Goal: Task Accomplishment & Management: Use online tool/utility

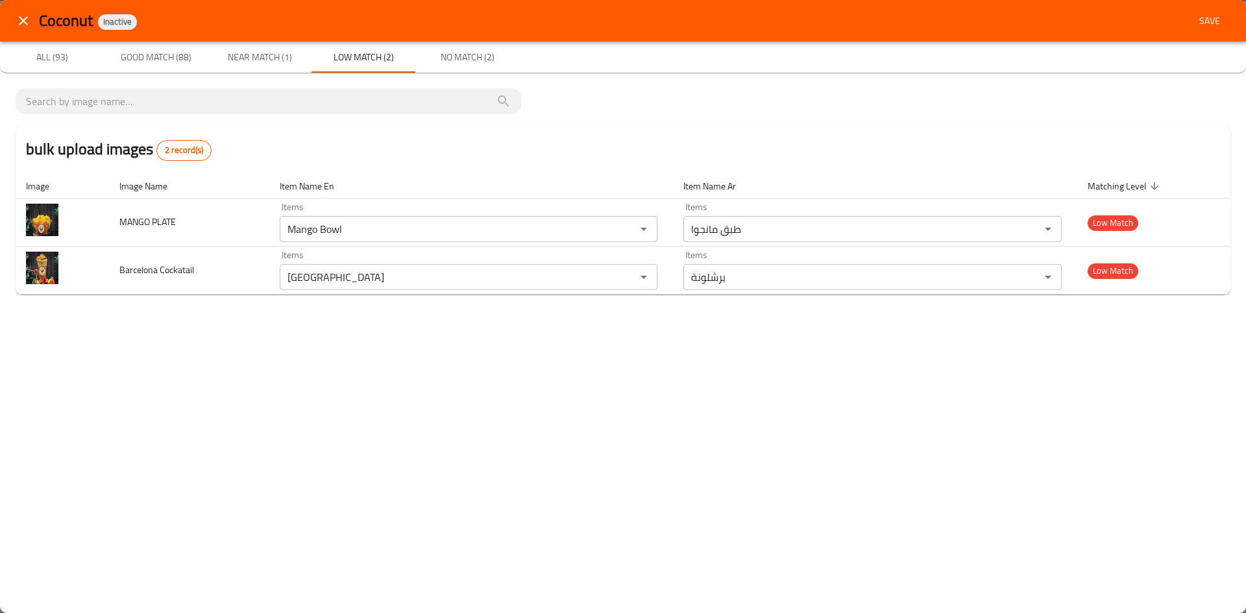
click at [1217, 20] on span "Save" at bounding box center [1209, 21] width 31 height 16
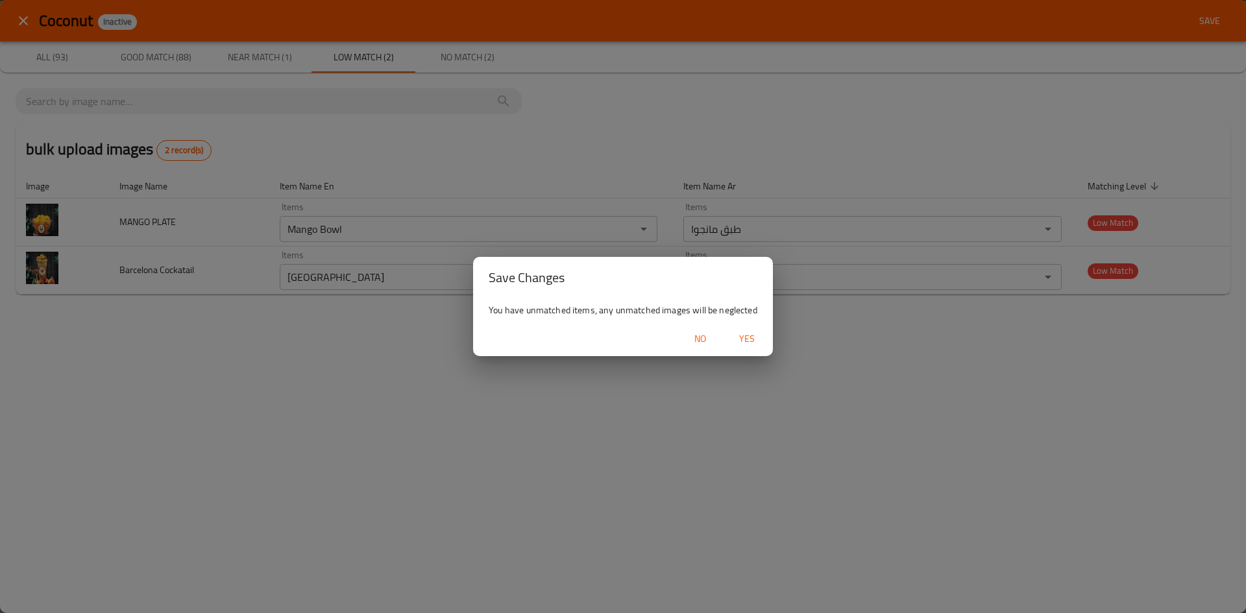
click at [746, 336] on span "Yes" at bounding box center [746, 339] width 31 height 16
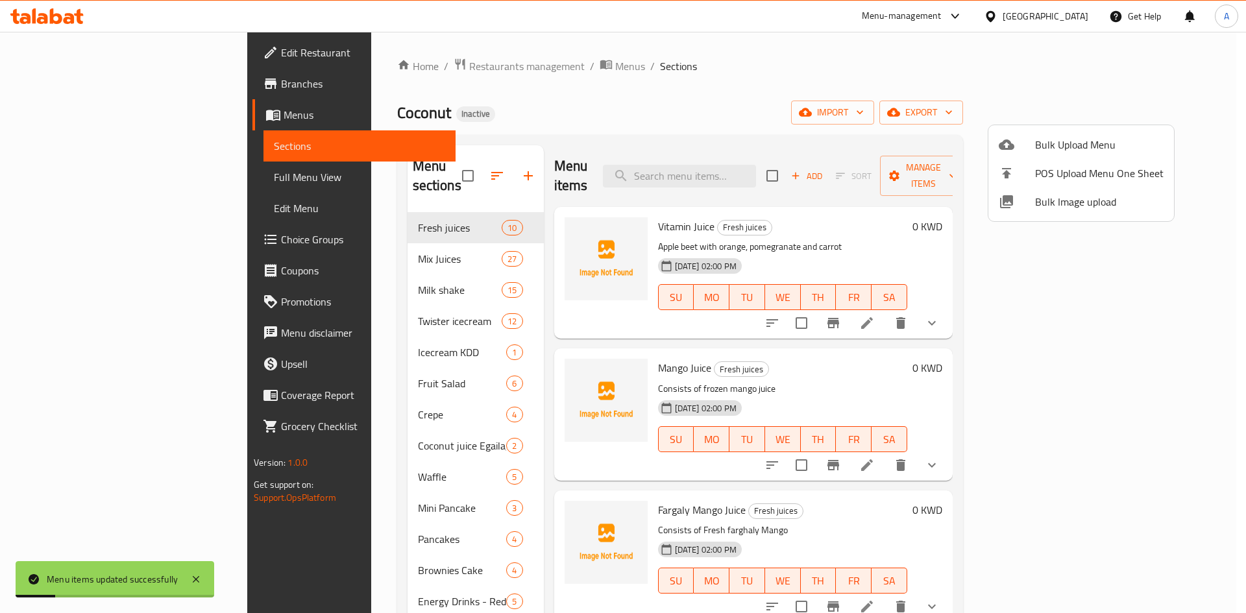
click at [58, 177] on div at bounding box center [623, 306] width 1246 height 613
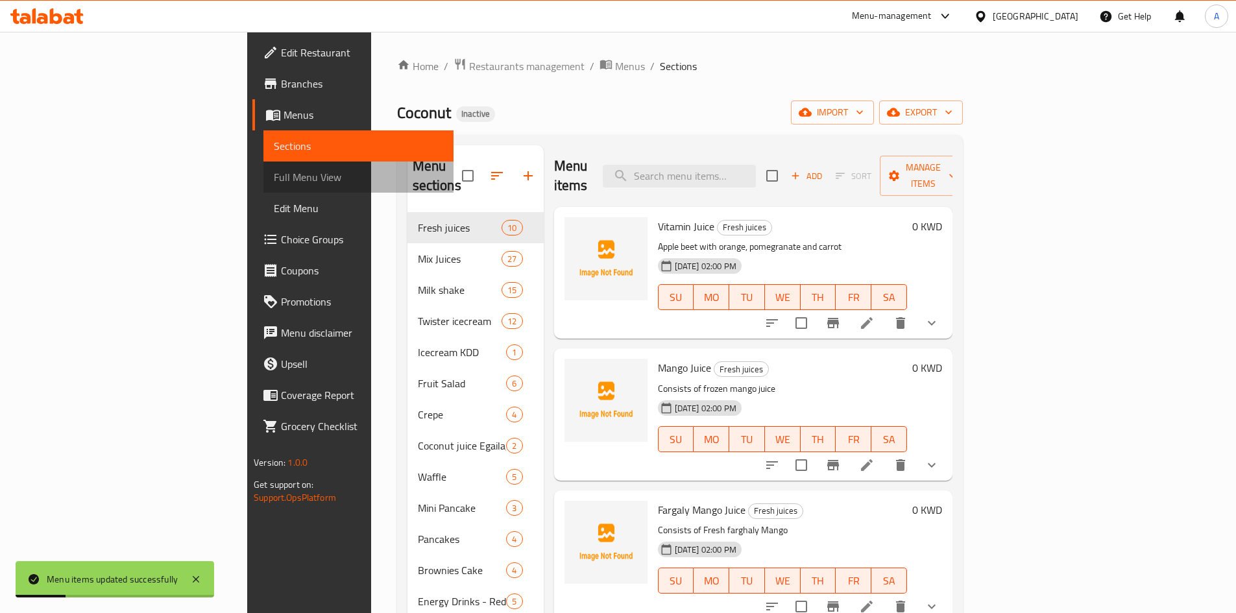
click at [274, 185] on span "Full Menu View" at bounding box center [358, 177] width 169 height 16
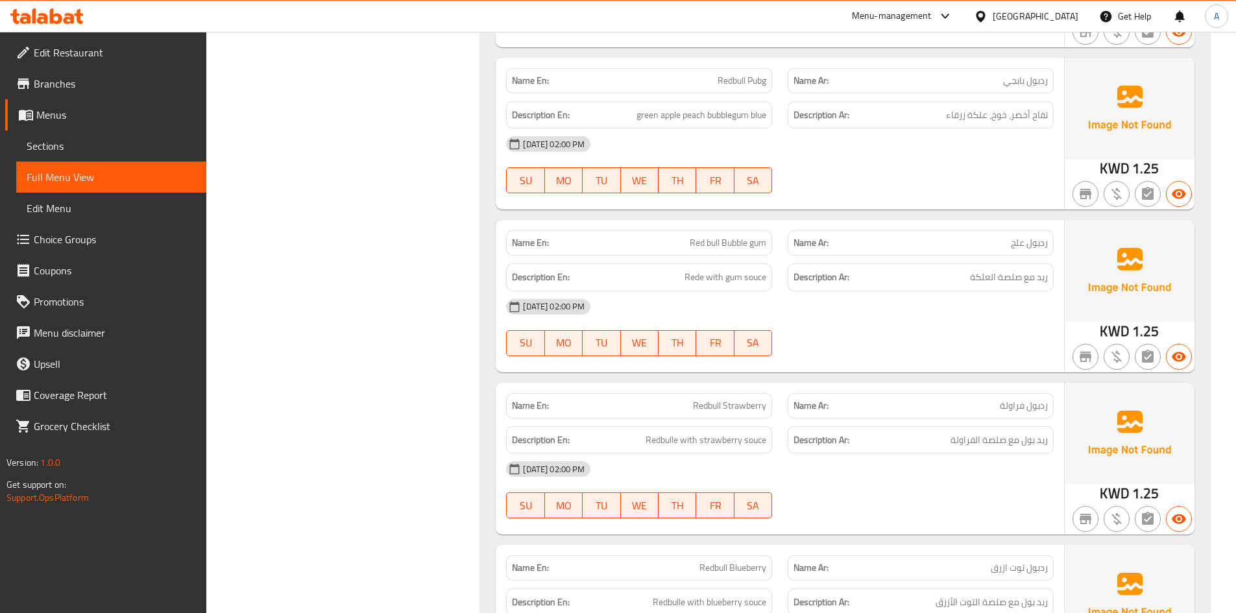
scroll to position [21529, 0]
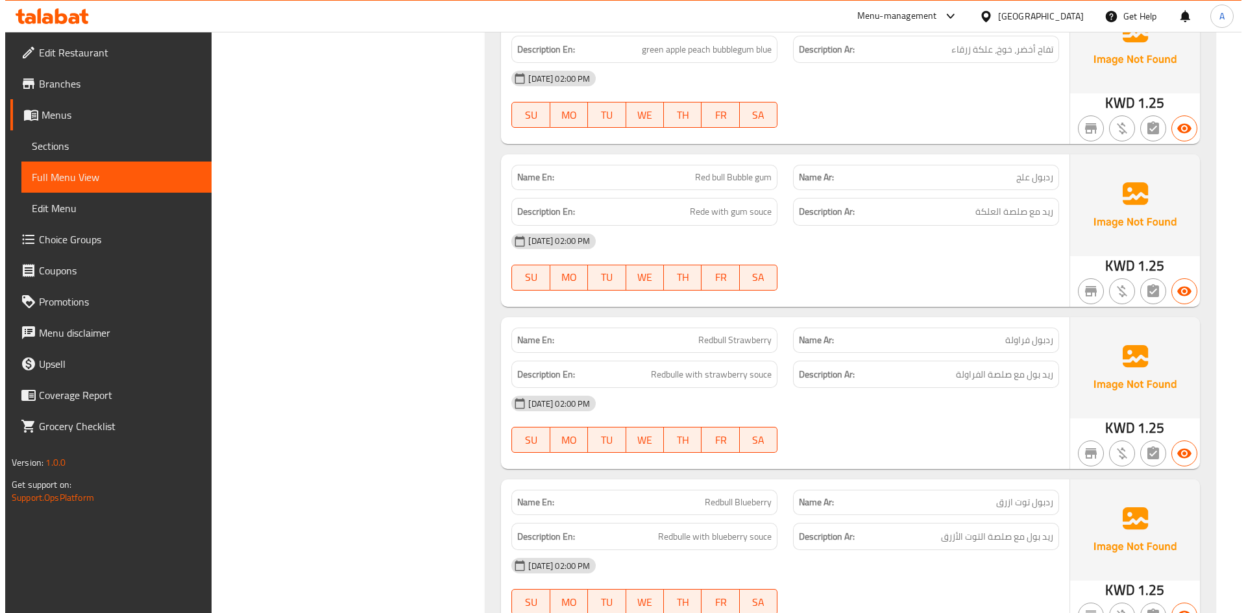
scroll to position [0, 0]
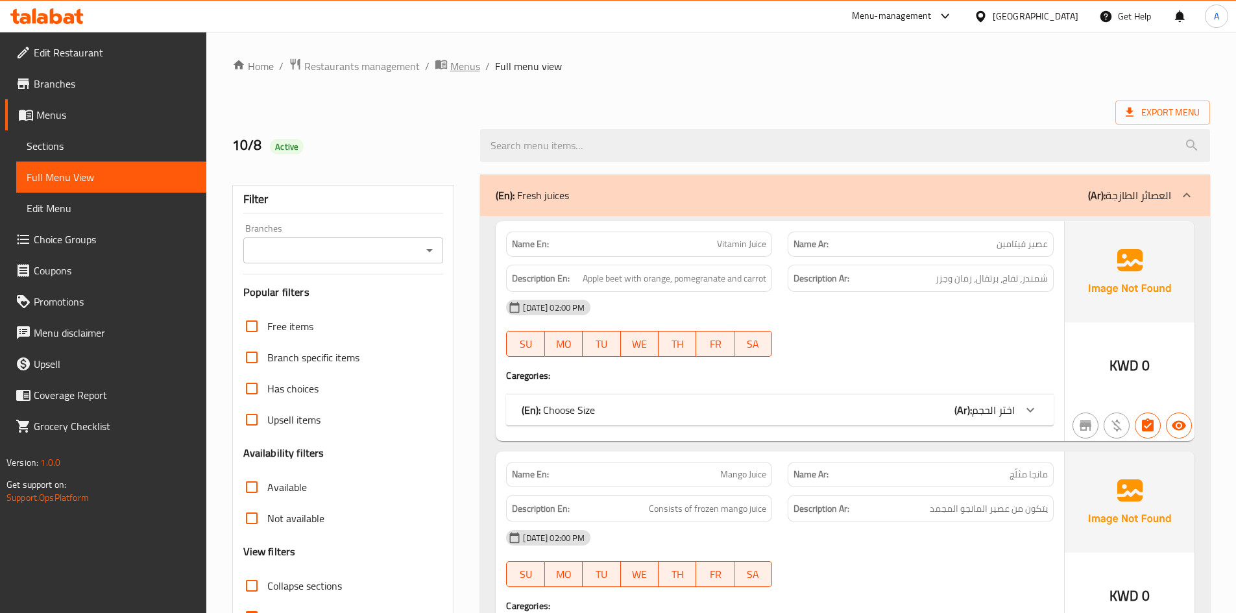
click at [467, 66] on span "Menus" at bounding box center [465, 66] width 30 height 16
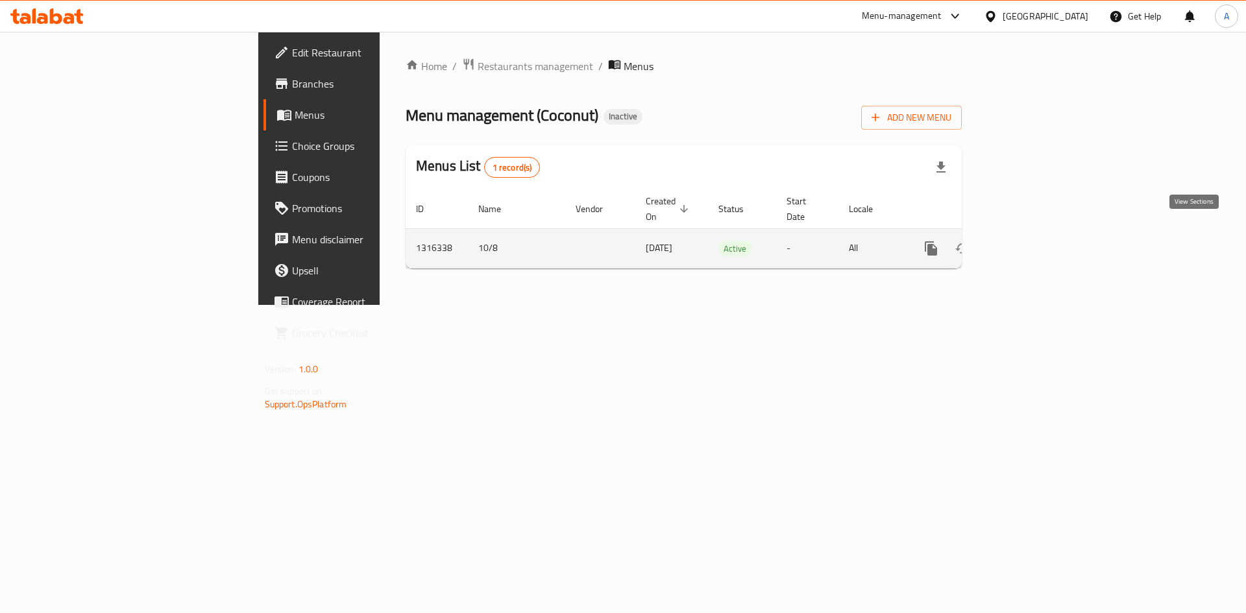
click at [1032, 241] on icon "enhanced table" at bounding box center [1025, 249] width 16 height 16
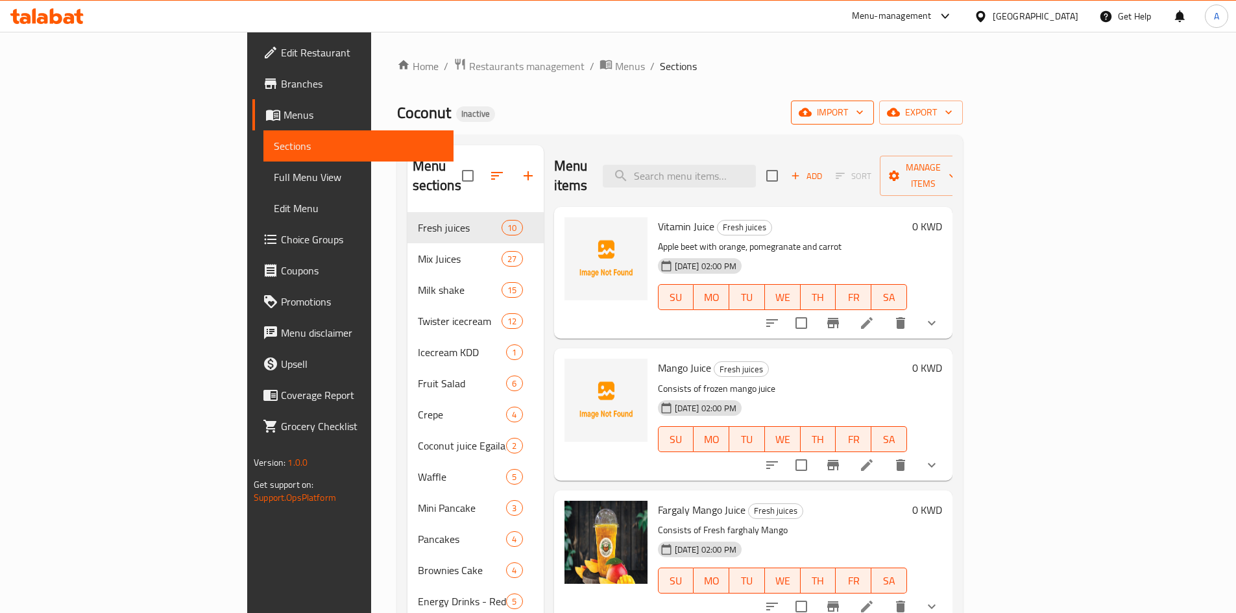
click at [812, 115] on icon "button" at bounding box center [805, 112] width 13 height 13
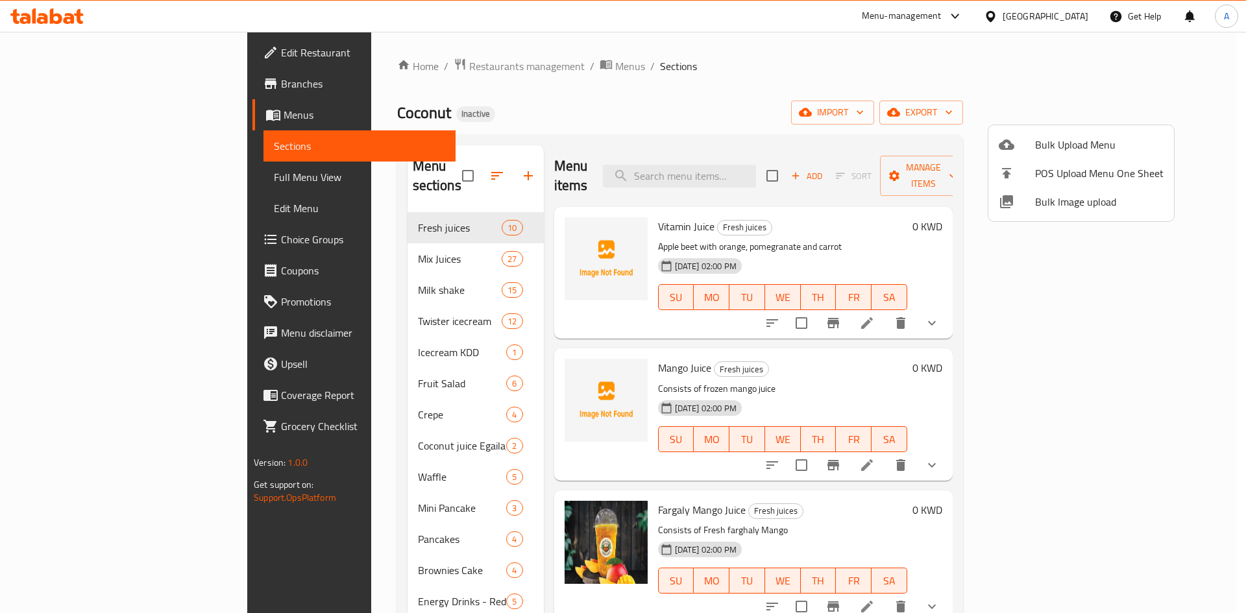
click at [1041, 195] on span "Bulk Image upload" at bounding box center [1099, 202] width 128 height 16
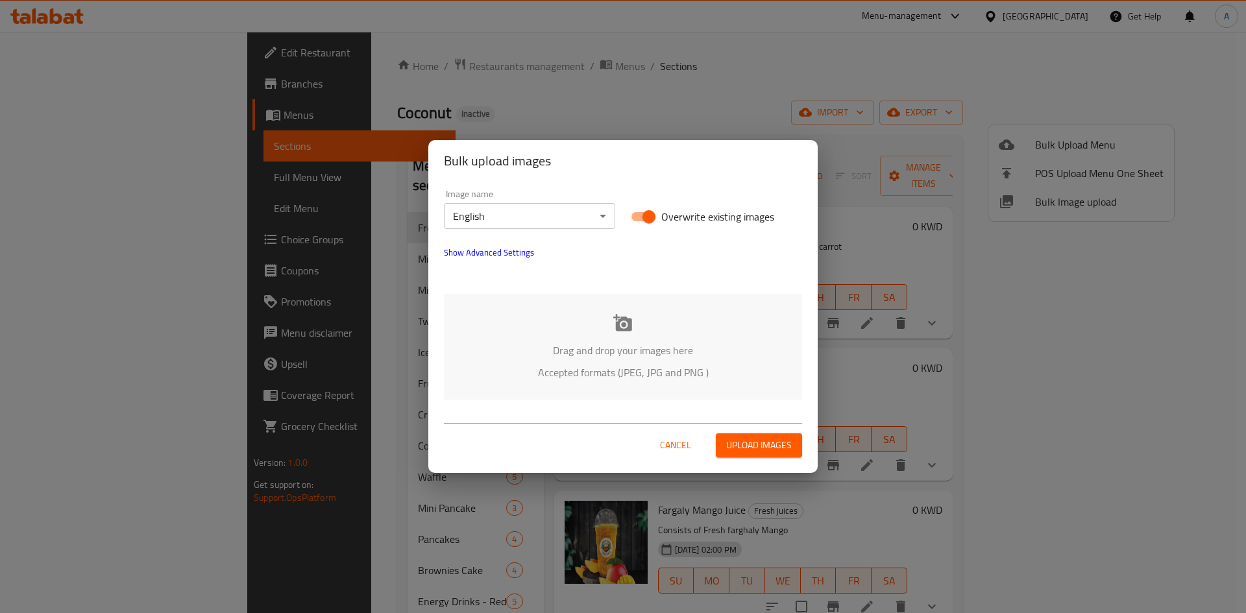
click at [621, 332] on icon at bounding box center [622, 322] width 19 height 19
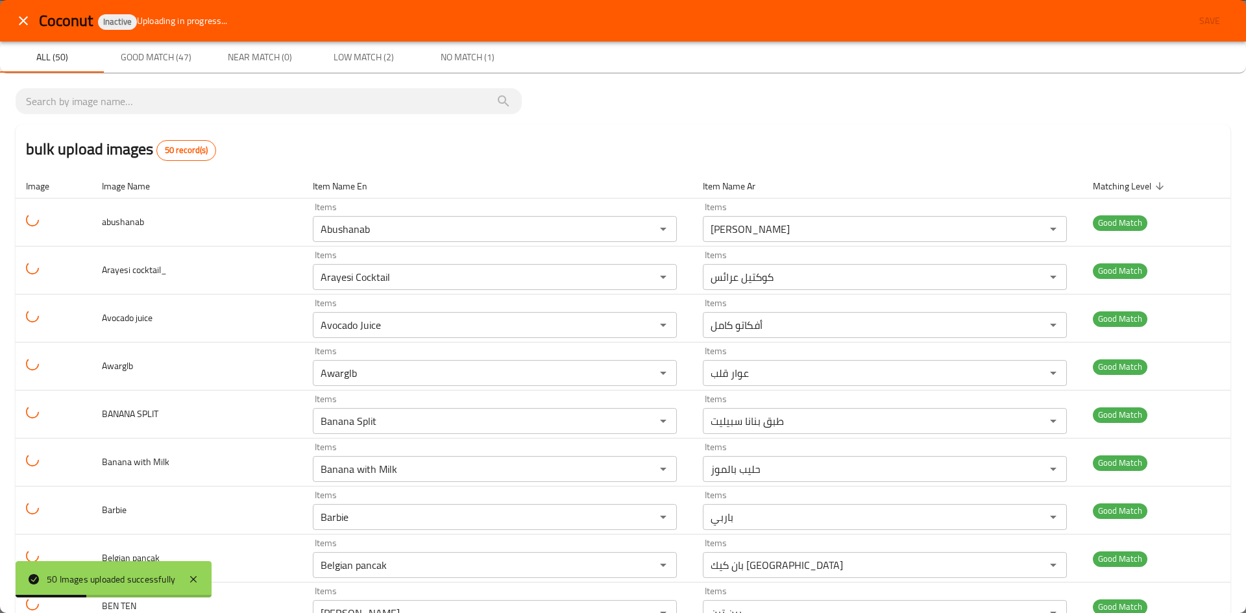
click at [341, 57] on span "Low Match (2)" at bounding box center [363, 57] width 88 height 16
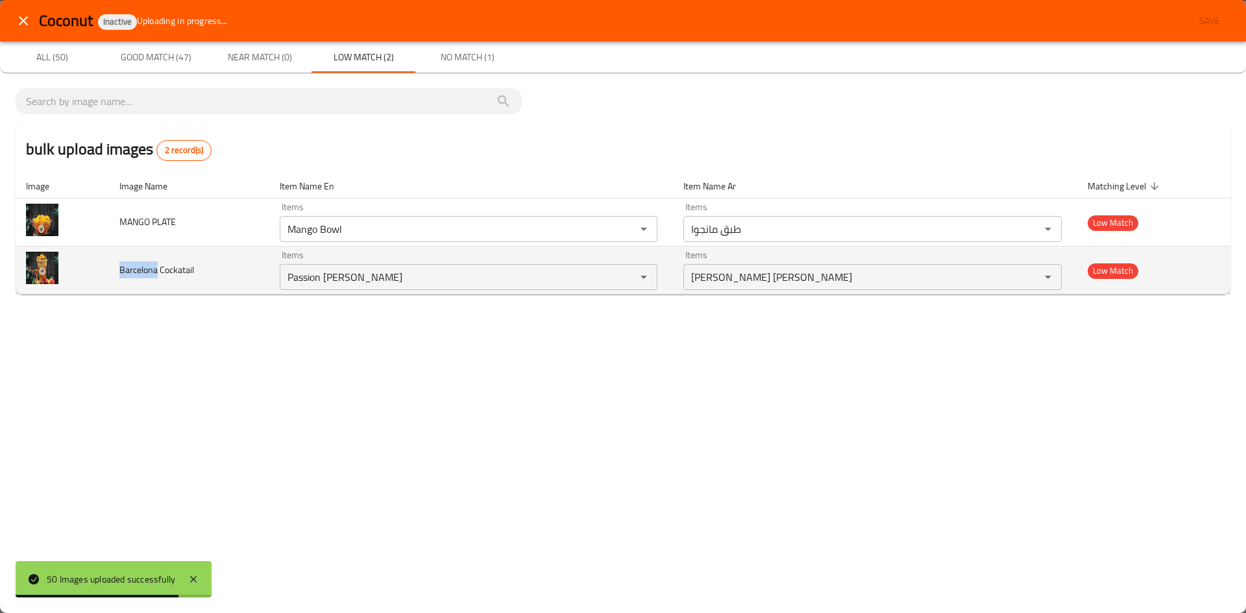
drag, startPoint x: 121, startPoint y: 270, endPoint x: 156, endPoint y: 269, distance: 34.4
click at [156, 269] on span "Barcelona Cockatail" at bounding box center [156, 269] width 75 height 17
copy span "Barcelona"
click at [627, 277] on icon "Clear" at bounding box center [628, 277] width 8 height 8
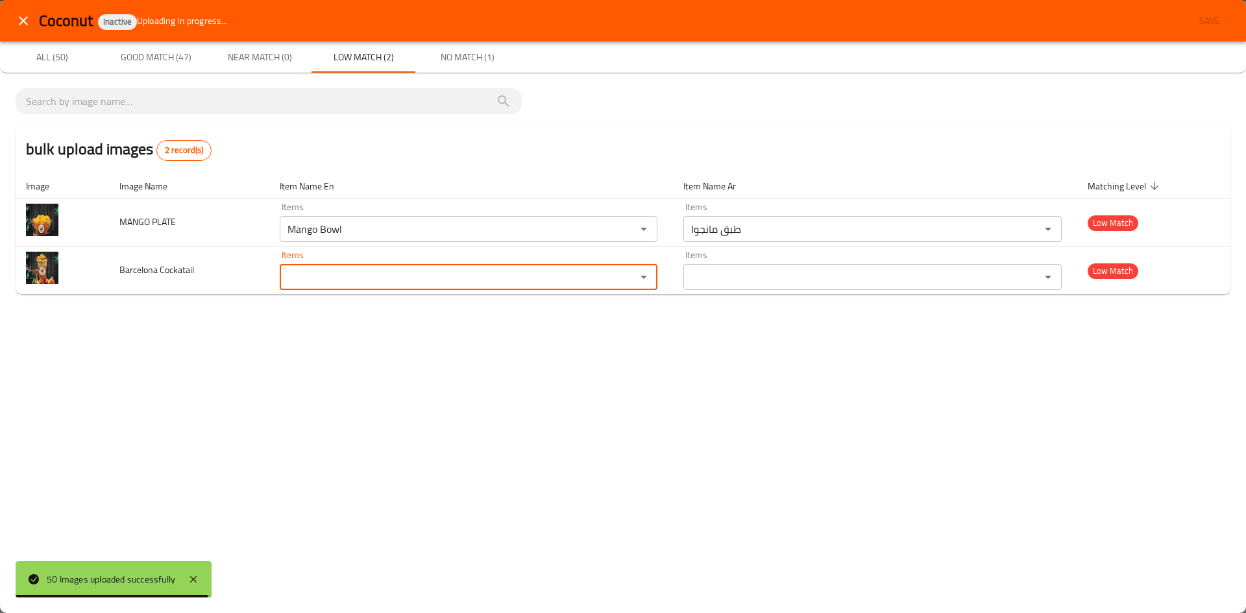
paste Cockatail "Barcelona"
type Cockatail "Barcelona"
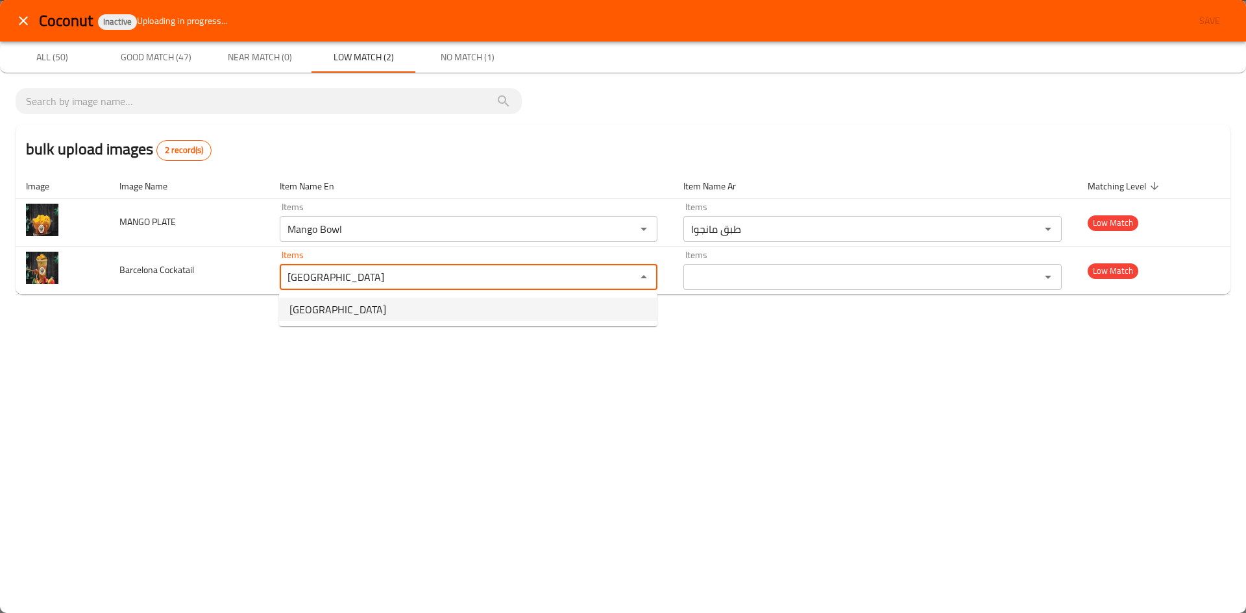
click at [300, 305] on span "Barcelona" at bounding box center [337, 310] width 97 height 16
type Cockatail-ar "برشلونة"
type Cockatail "Barcelona"
click at [202, 328] on div "Coconut Inactive Uploading in progress... Save All (50) Good Match (47) Near Ma…" at bounding box center [623, 306] width 1246 height 613
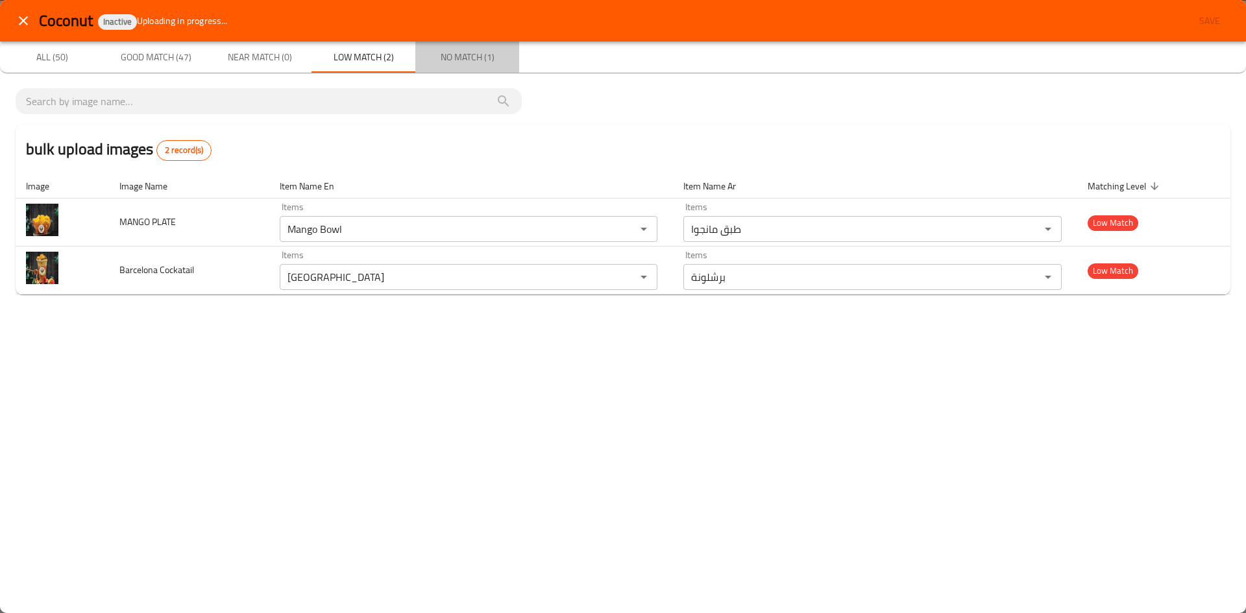
click at [454, 54] on span "No Match (1)" at bounding box center [467, 57] width 88 height 16
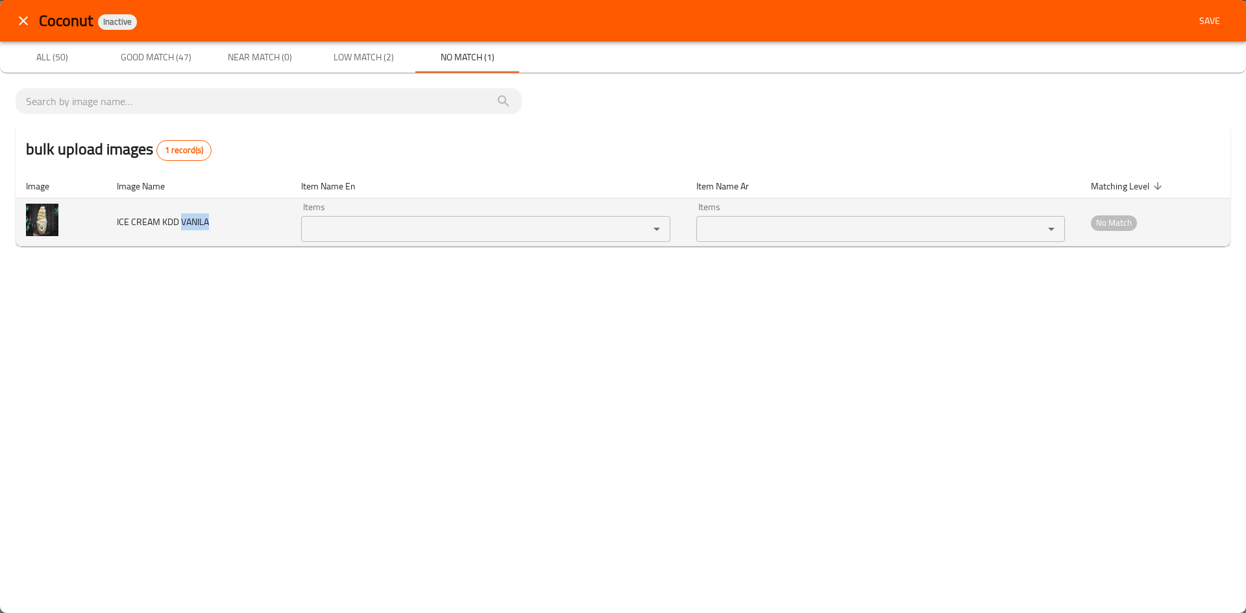
drag, startPoint x: 182, startPoint y: 221, endPoint x: 227, endPoint y: 221, distance: 44.8
click at [226, 221] on td "ICE CREAM KDD VANILA" at bounding box center [198, 223] width 184 height 48
copy span "VANILA"
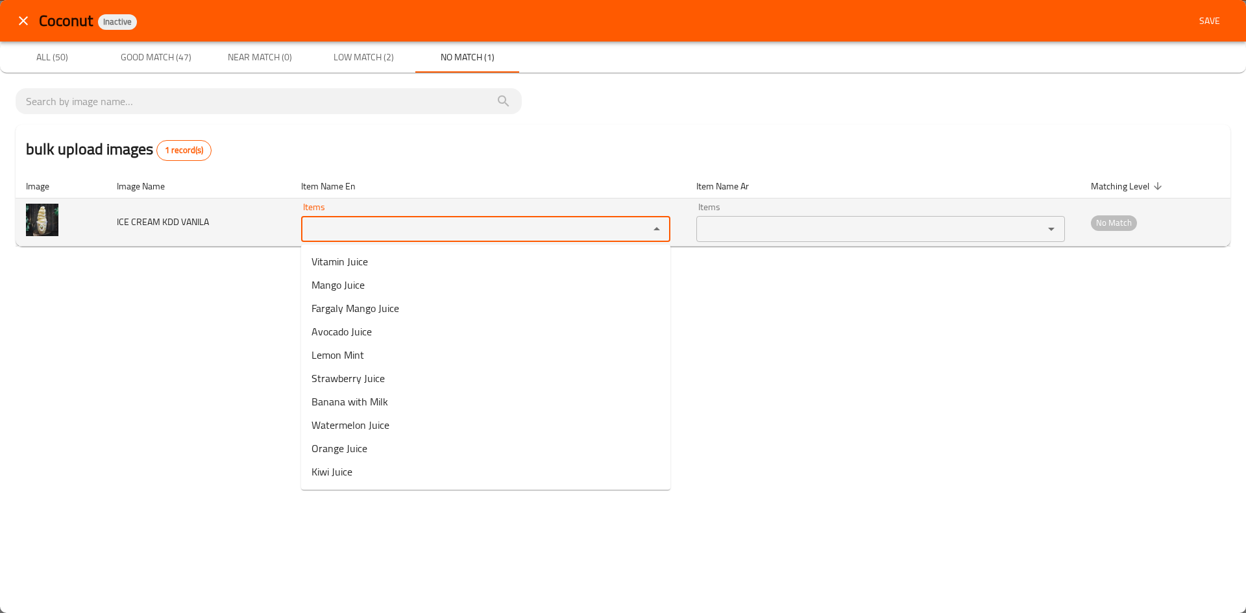
click at [386, 232] on VANILA "Items" at bounding box center [466, 229] width 322 height 18
paste VANILA "VANILA"
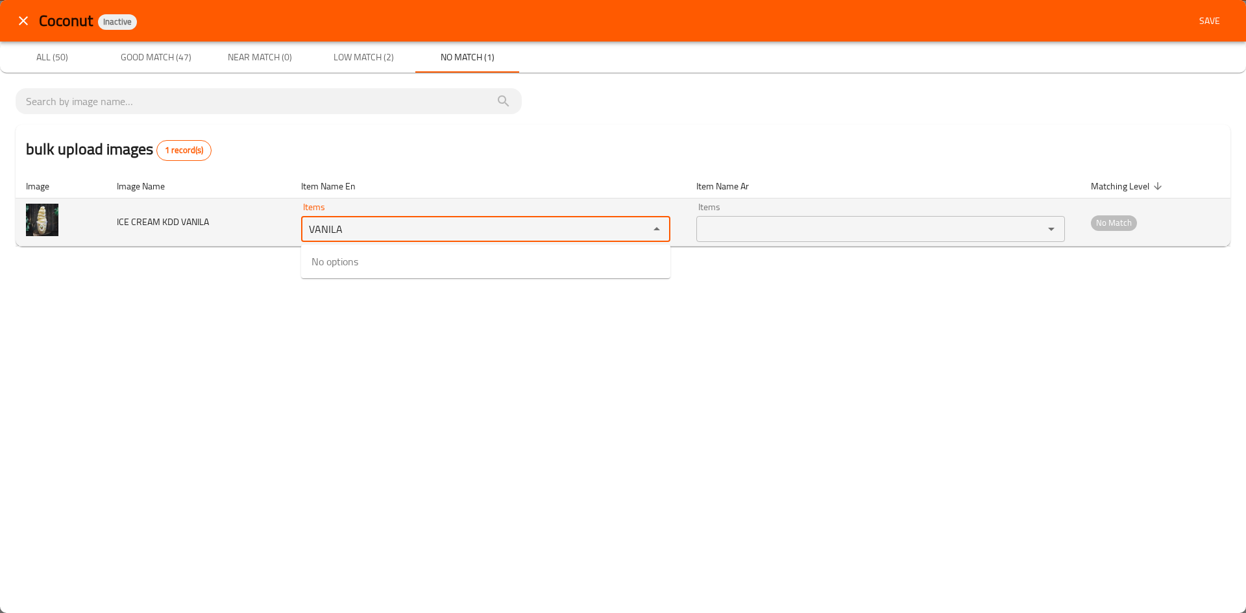
drag, startPoint x: 371, startPoint y: 230, endPoint x: 172, endPoint y: 237, distance: 199.3
click at [226, 237] on tr "ICE CREAM KDD VANILA Items VANILA Items Items Items No Match" at bounding box center [623, 223] width 1215 height 48
type VANILA "VANILA"
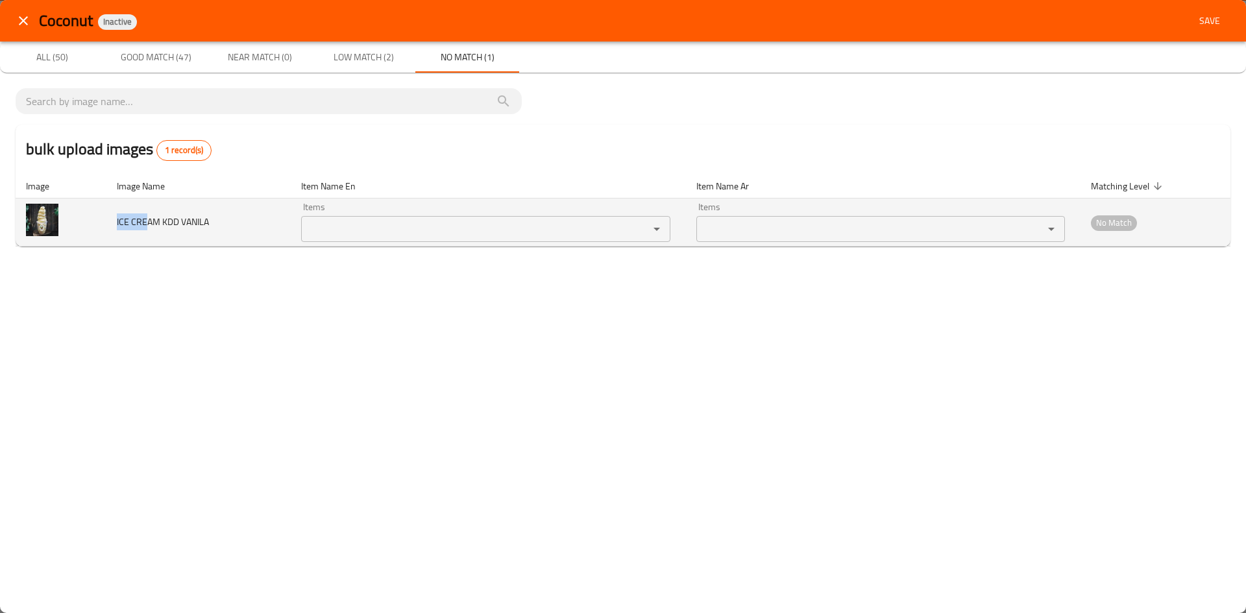
drag, startPoint x: 117, startPoint y: 222, endPoint x: 146, endPoint y: 219, distance: 29.4
click at [146, 219] on span "ICE CREAM KDD VANILA" at bounding box center [163, 221] width 92 height 17
copy span "ICE CRE"
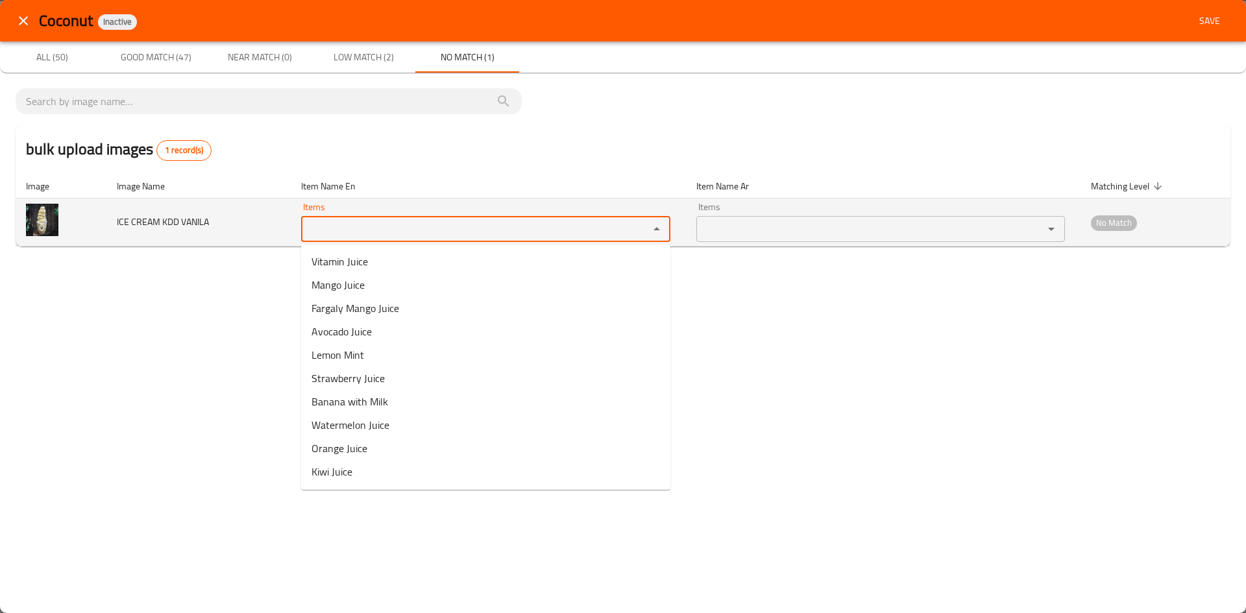
click at [335, 235] on VANILA "Items" at bounding box center [466, 229] width 322 height 18
paste VANILA "ICE CRE"
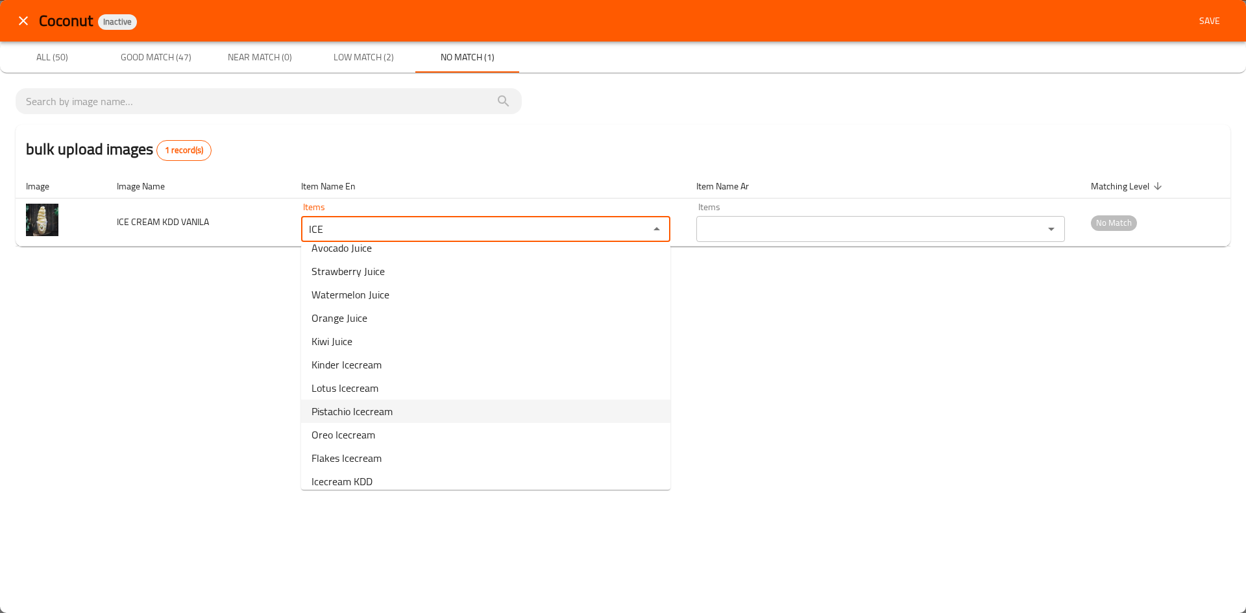
scroll to position [92, 0]
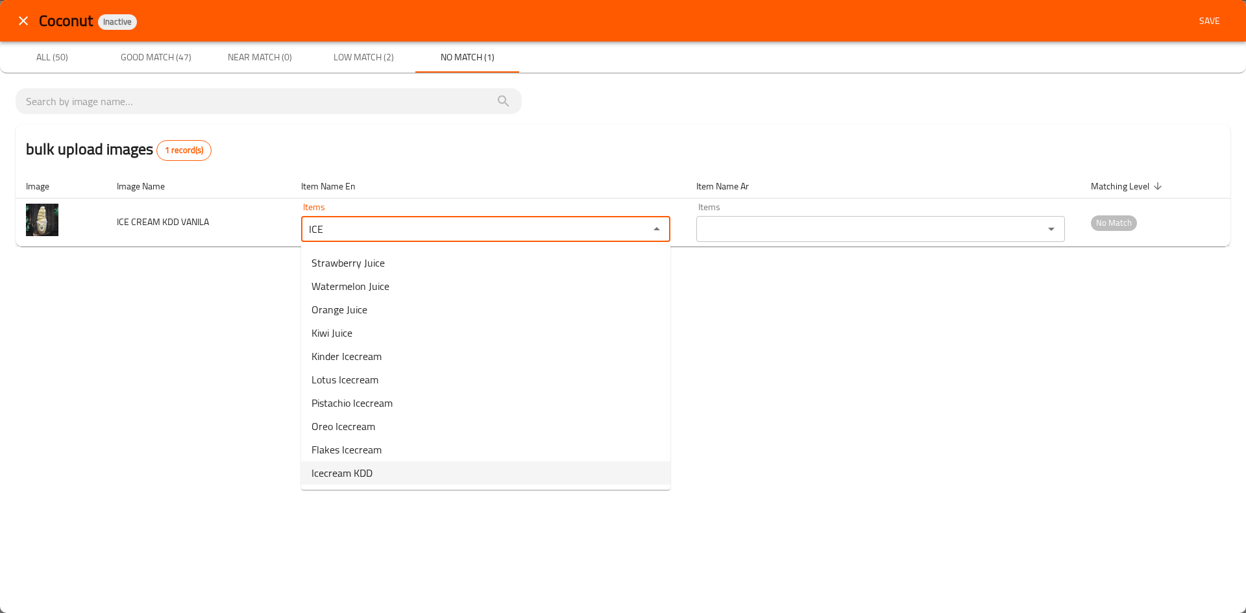
click at [375, 472] on VANILA-option-13 "Icecream KDD" at bounding box center [485, 472] width 369 height 23
type VANILA "Icecream KDD"
type VANILA-ar "ٱيسكريم كي دي دي"
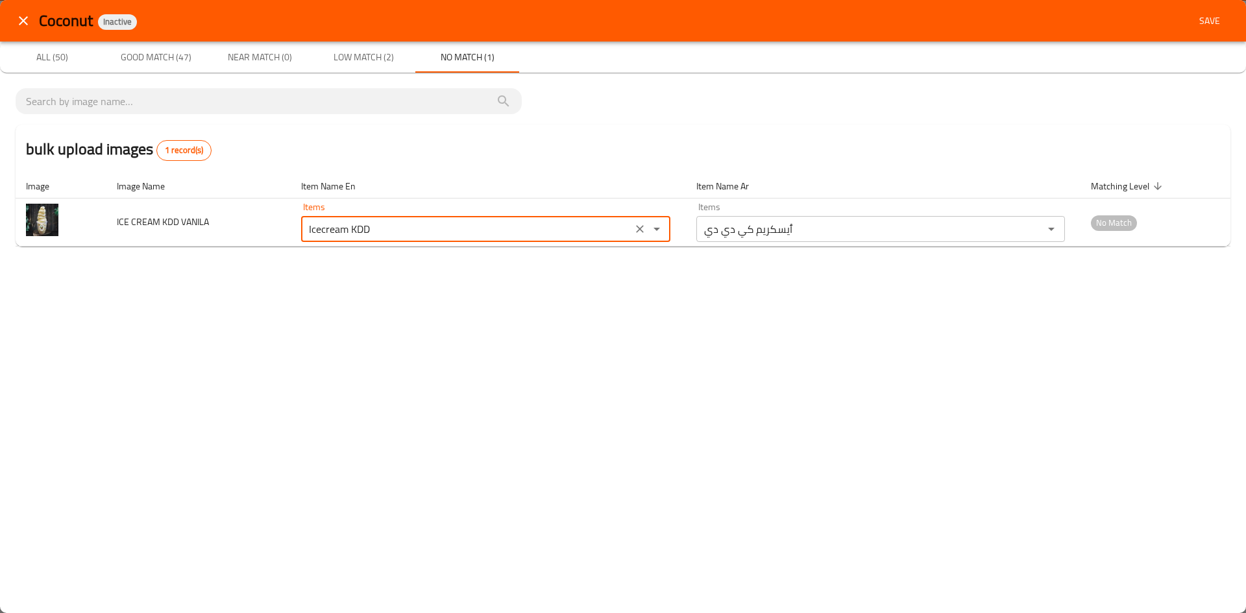
type VANILA "Icecream KDD"
click at [931, 327] on div "Coconut Inactive Save All (50) Good Match (47) Near Match (0) Low Match (2) No …" at bounding box center [623, 306] width 1246 height 613
click at [350, 61] on span "Low Match (2)" at bounding box center [363, 57] width 88 height 16
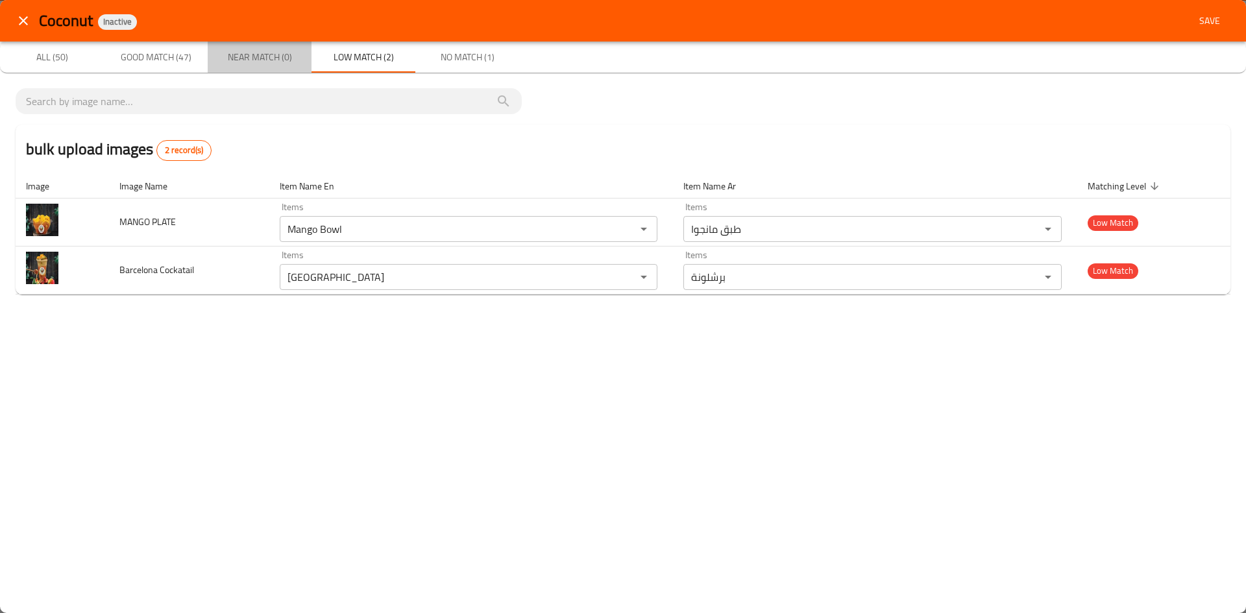
click at [264, 54] on span "Near Match (0)" at bounding box center [259, 57] width 88 height 16
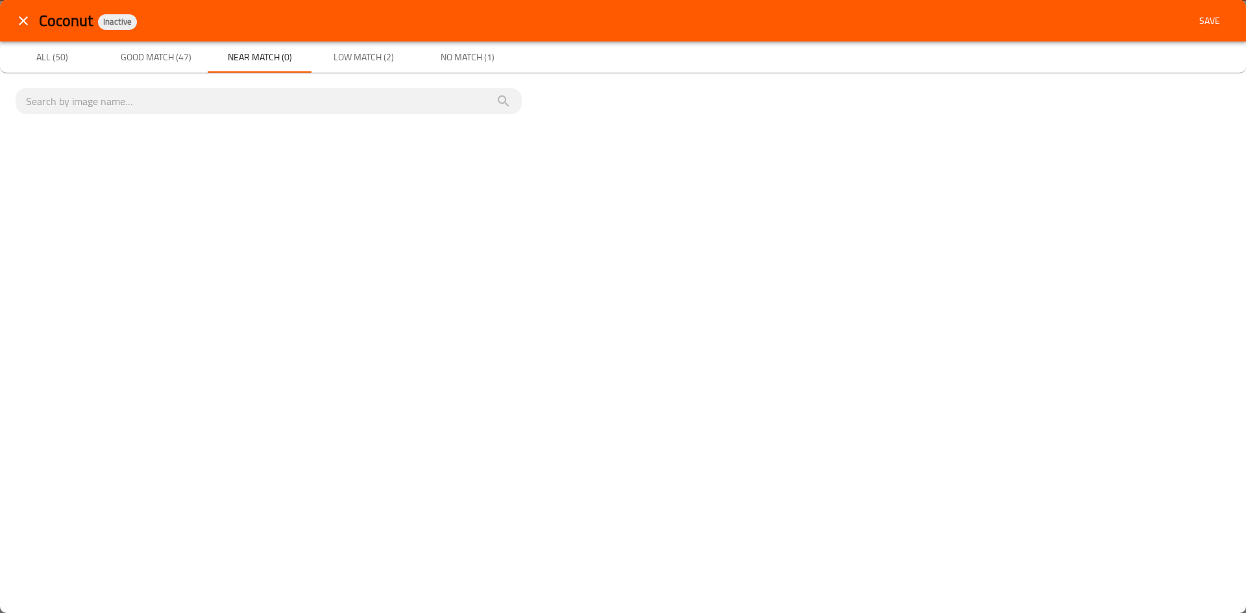
click at [150, 58] on span "Good Match (47)" at bounding box center [156, 57] width 88 height 16
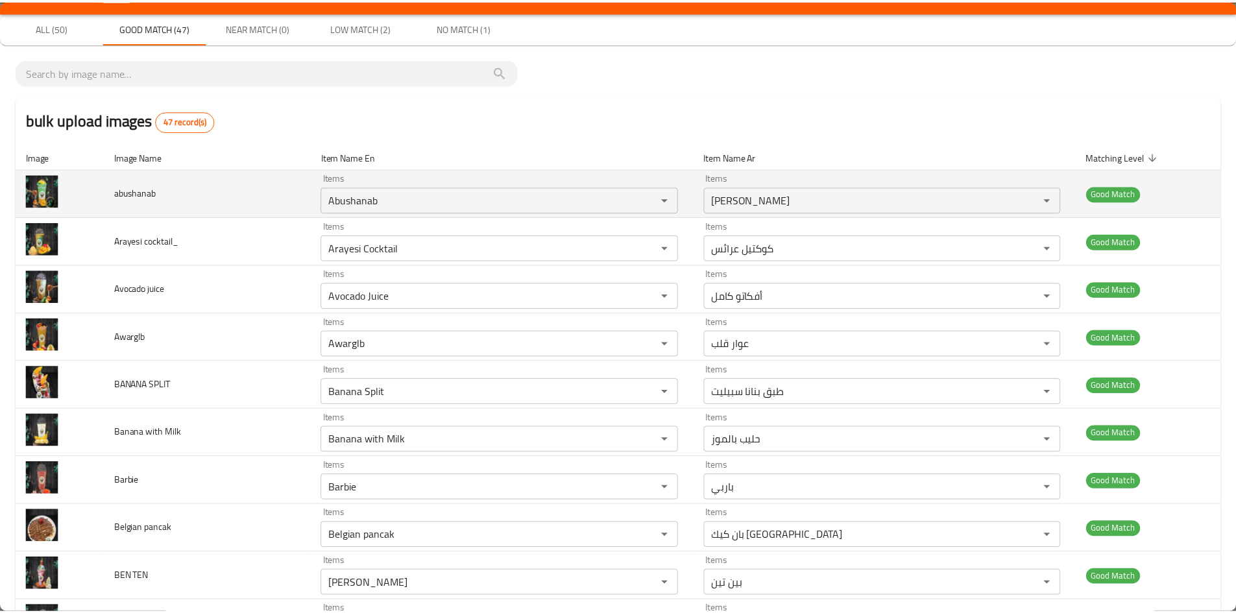
scroll to position [0, 0]
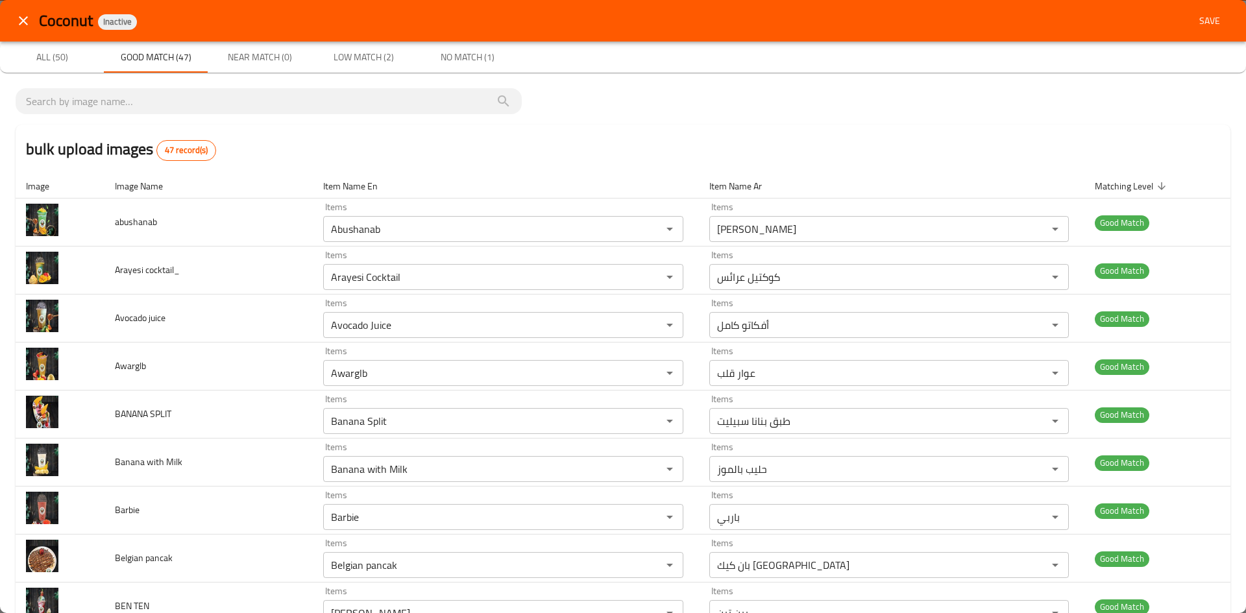
click at [1197, 23] on span "Save" at bounding box center [1209, 21] width 31 height 16
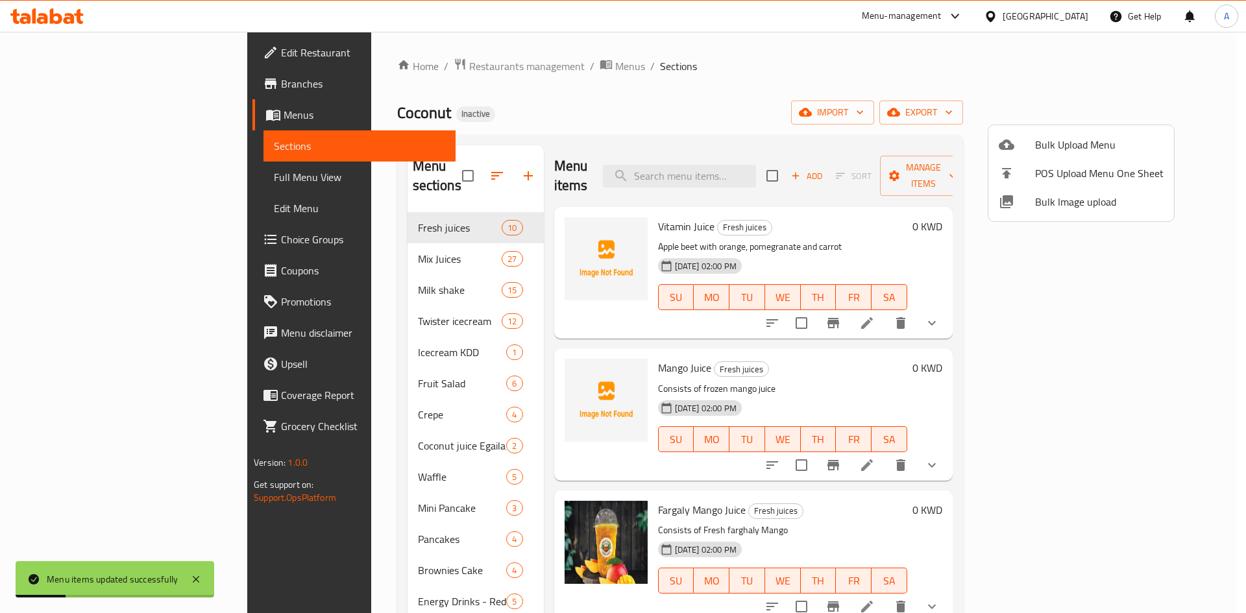
click at [748, 164] on div at bounding box center [623, 306] width 1246 height 613
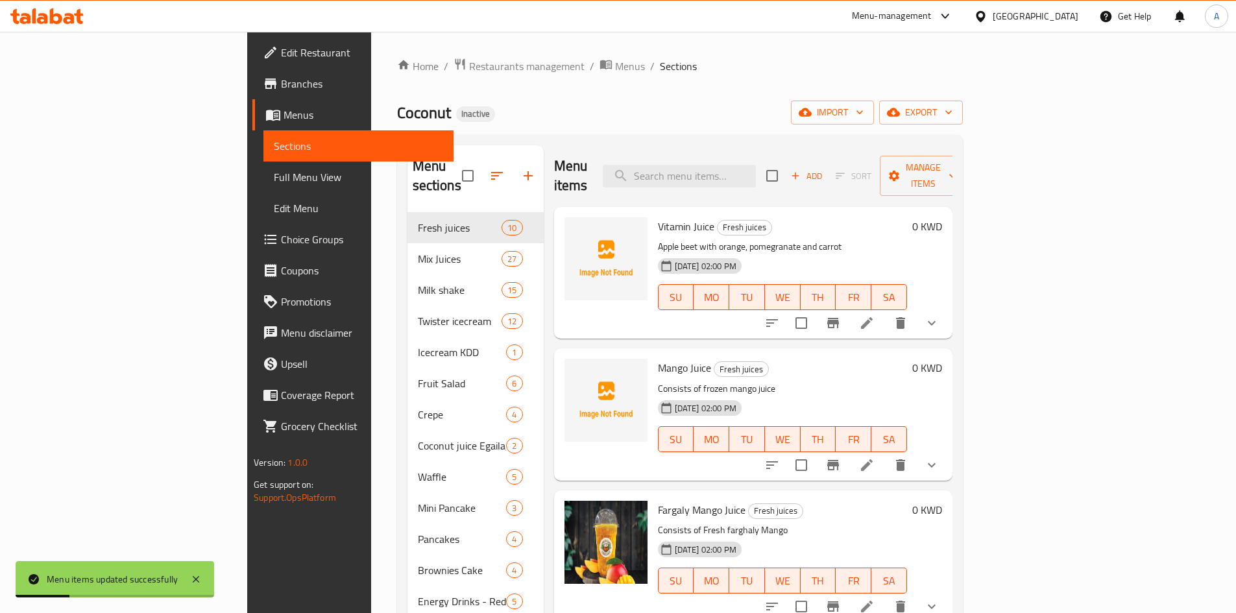
click at [748, 165] on input "search" at bounding box center [679, 176] width 153 height 23
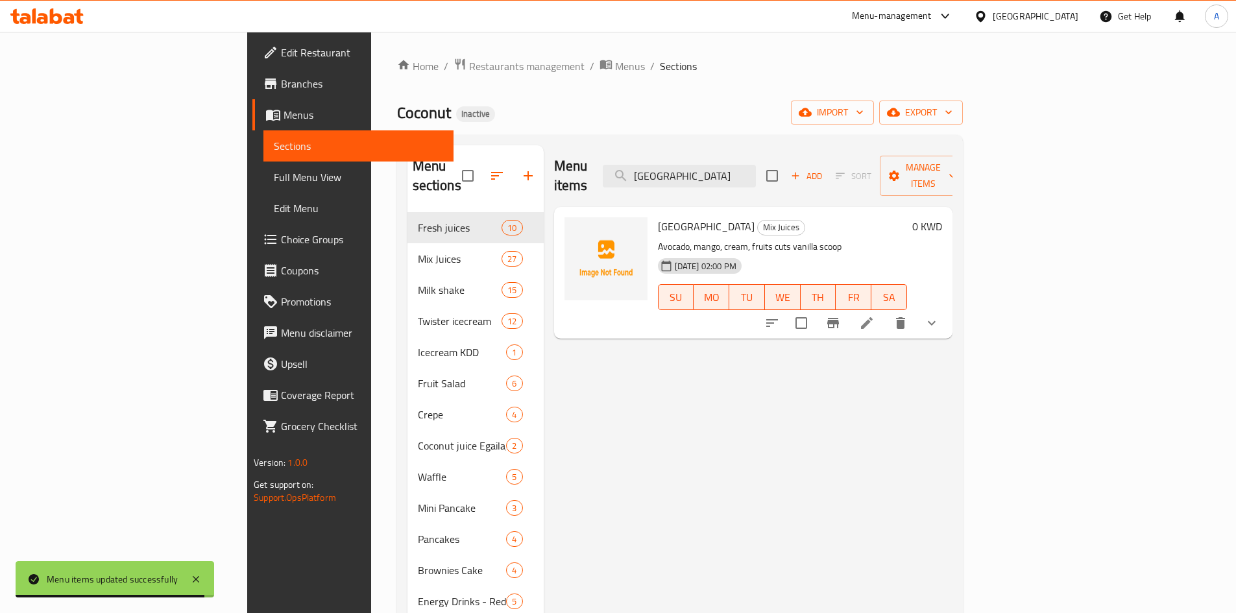
type input "milan"
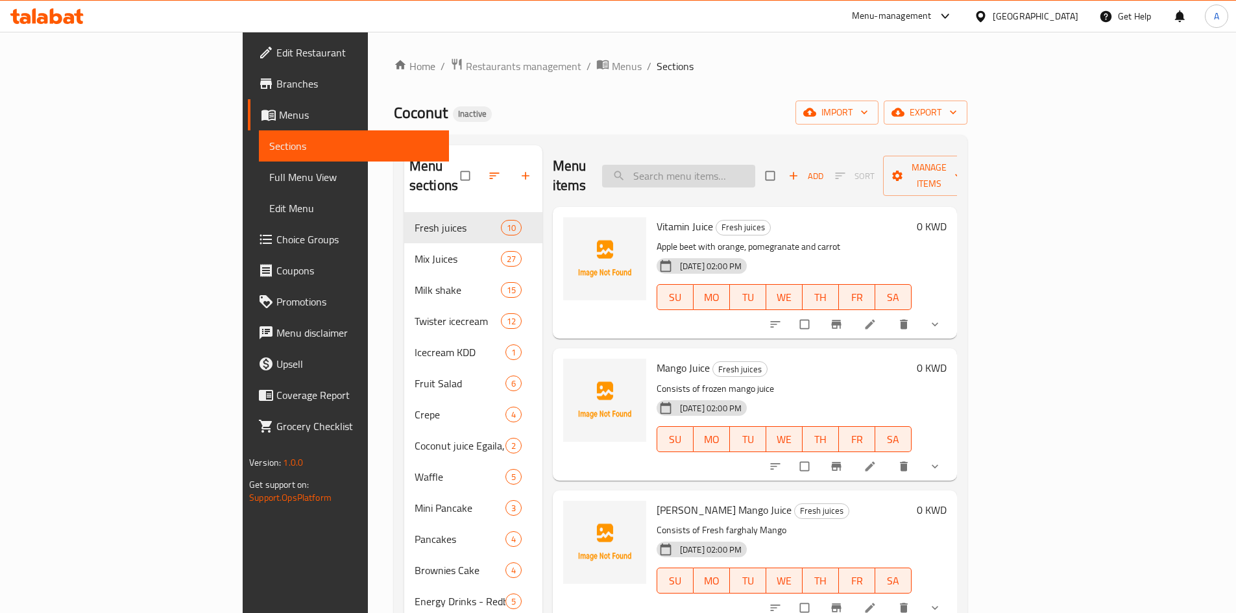
click at [749, 169] on input "search" at bounding box center [678, 176] width 153 height 23
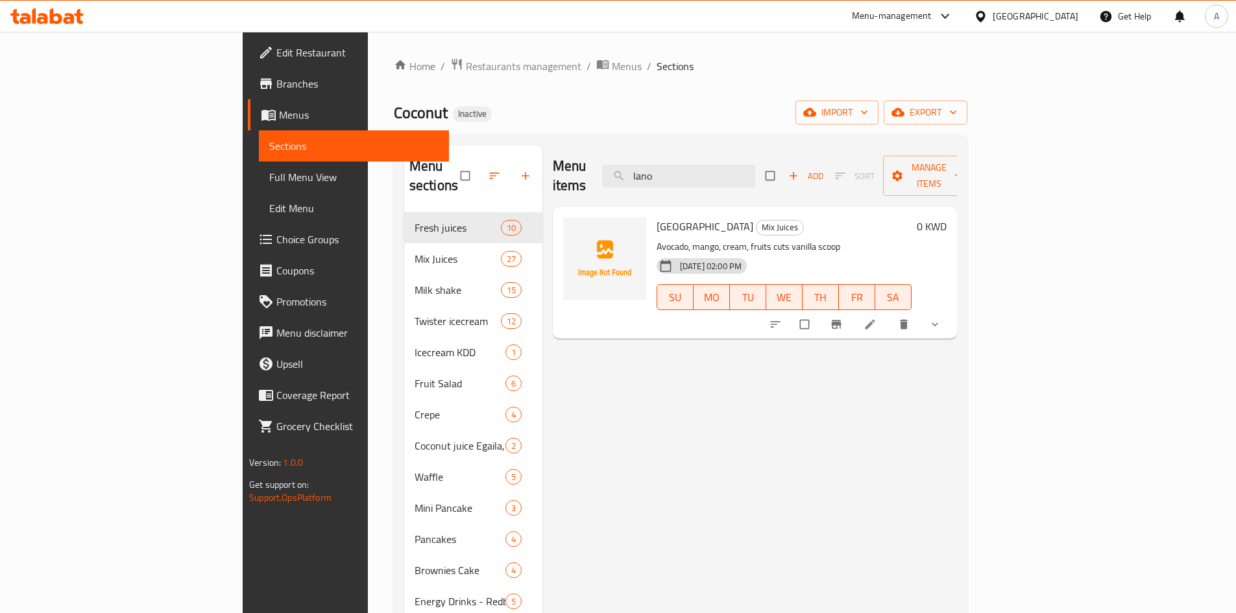
click at [659, 121] on div "Coconut Inactive import export" at bounding box center [681, 113] width 574 height 24
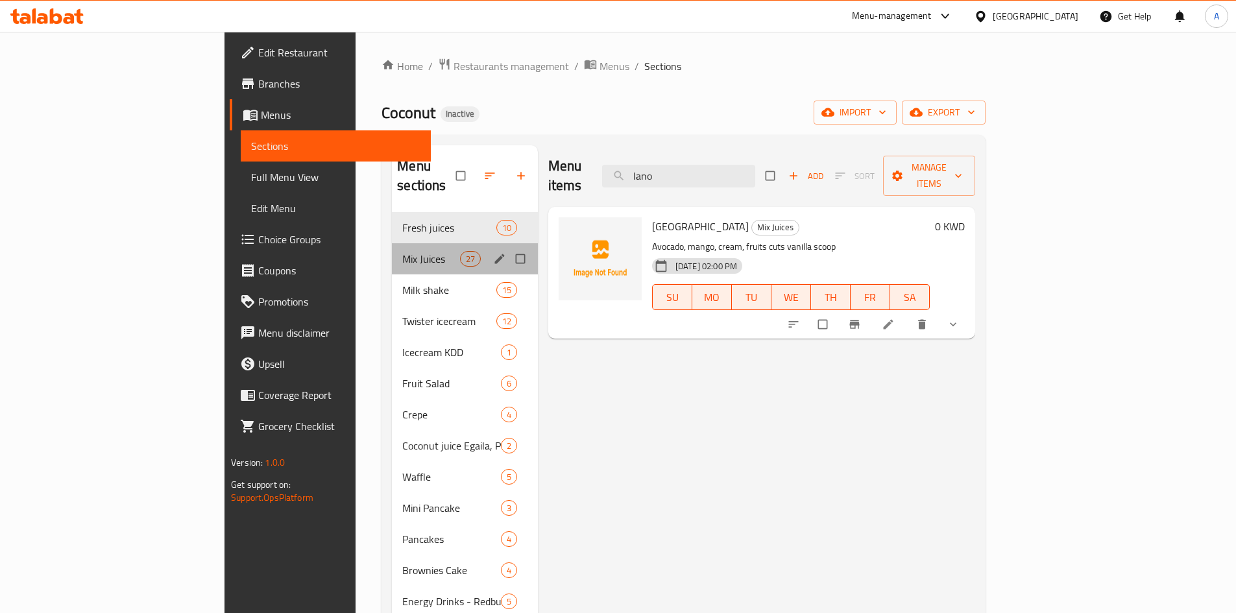
click at [392, 248] on div "Mix Juices 27" at bounding box center [465, 258] width 146 height 31
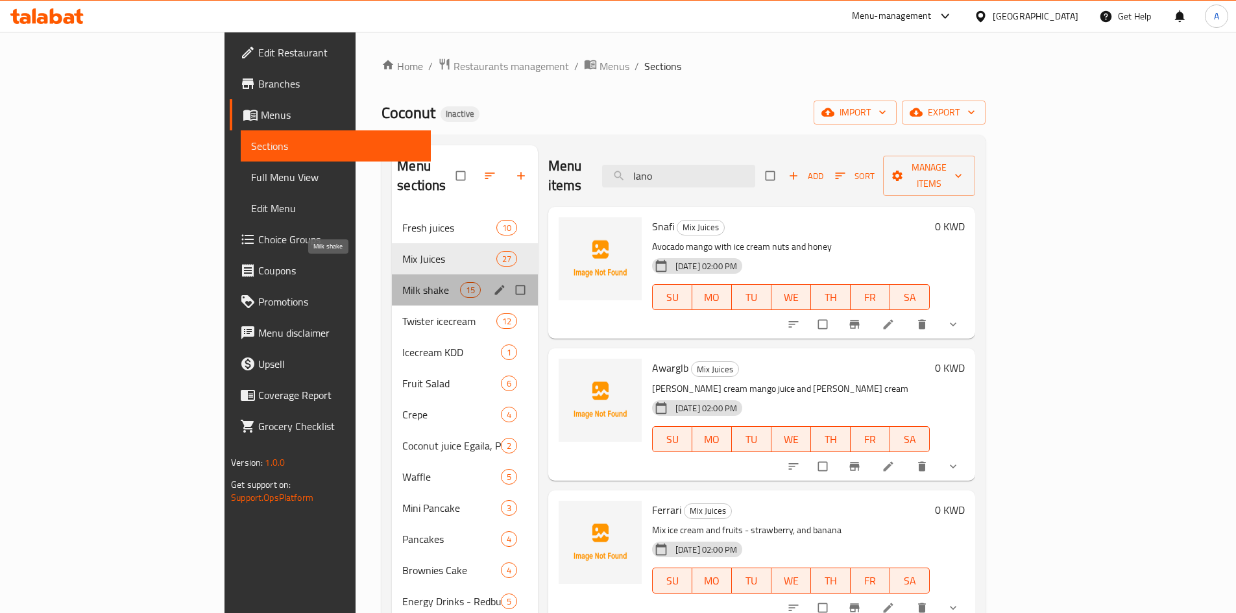
click at [402, 282] on span "Milk shake" at bounding box center [430, 290] width 57 height 16
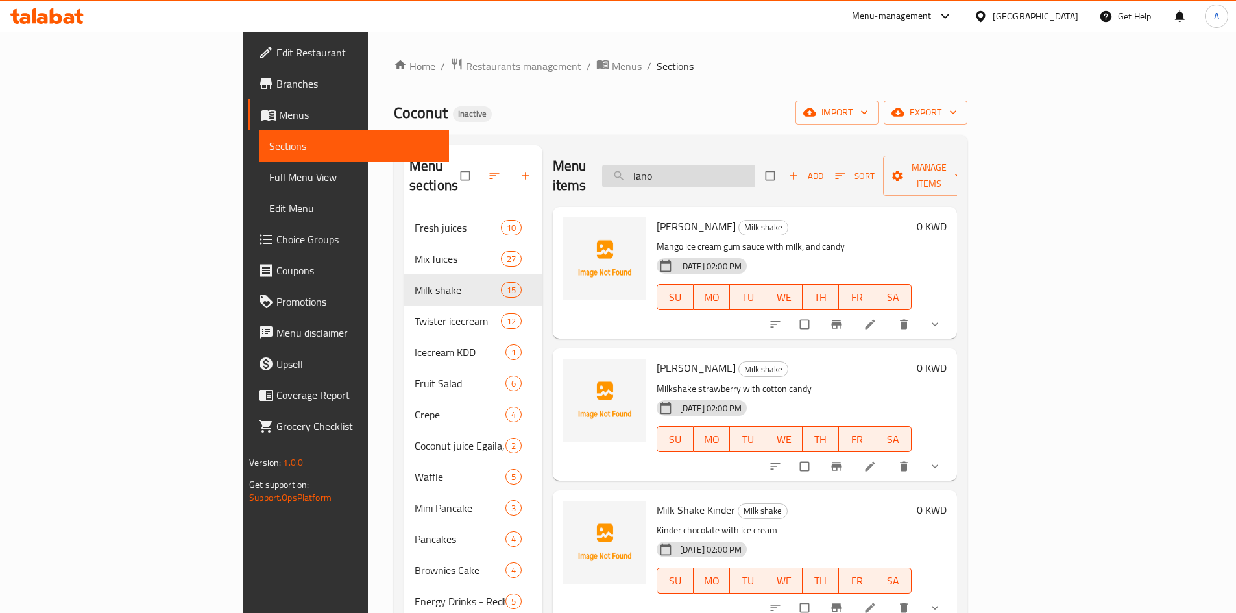
click at [755, 168] on input "lano" at bounding box center [678, 176] width 153 height 23
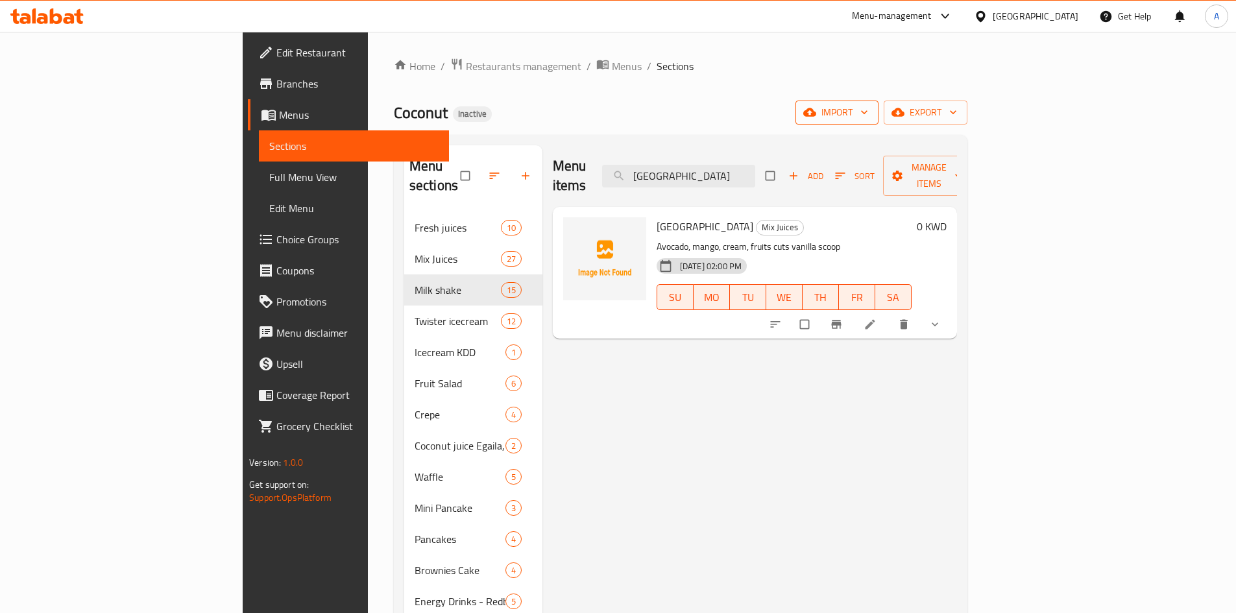
type input "[GEOGRAPHIC_DATA]"
click at [816, 110] on icon "button" at bounding box center [809, 112] width 13 height 13
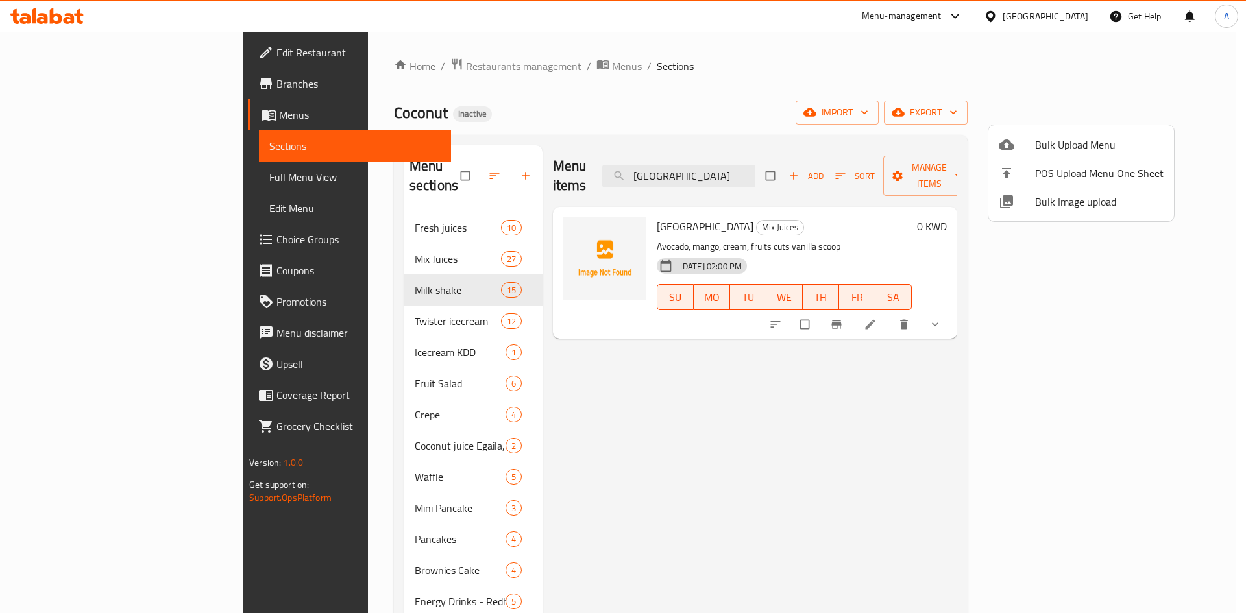
click at [1061, 205] on span "Bulk Image upload" at bounding box center [1099, 202] width 128 height 16
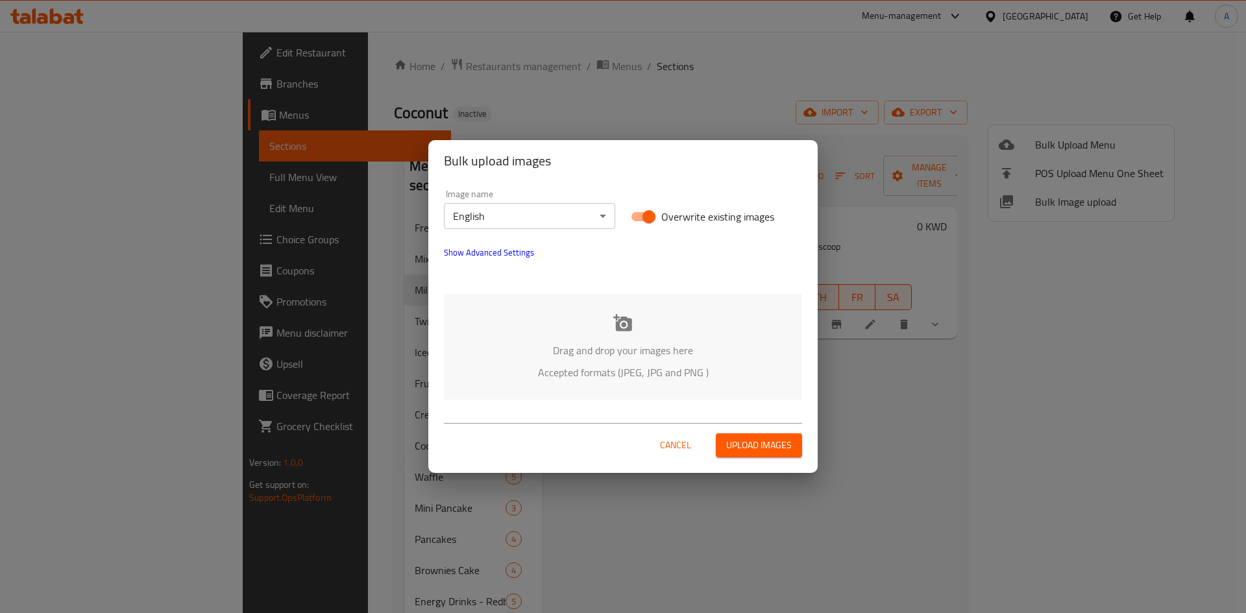
click at [625, 332] on icon at bounding box center [622, 322] width 19 height 19
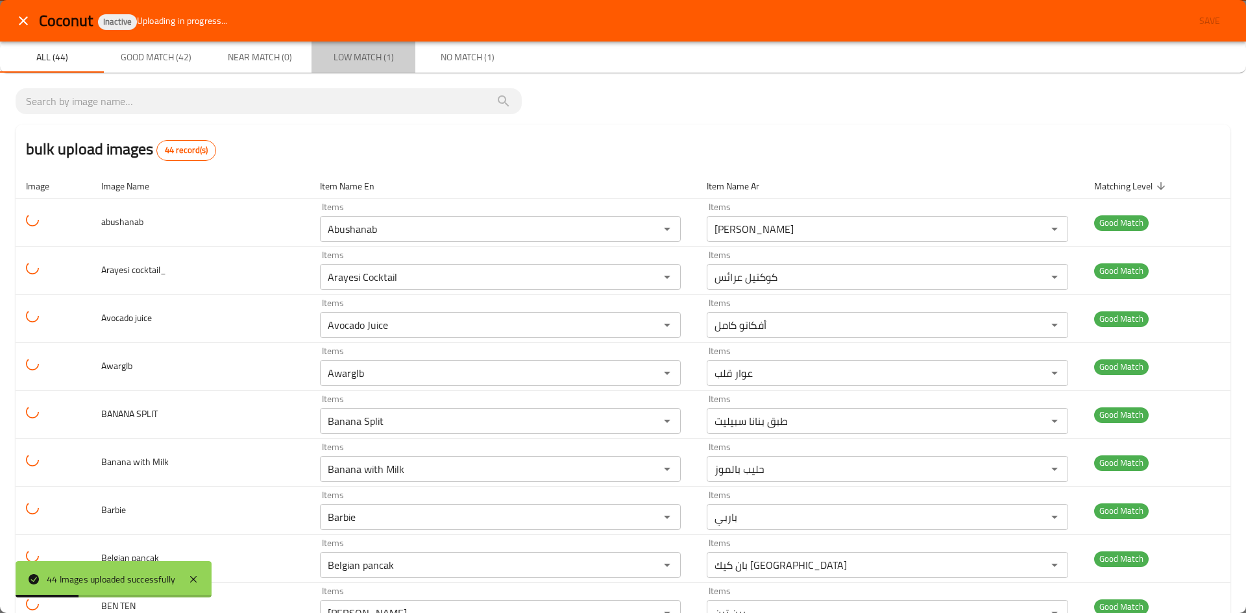
click at [351, 54] on span "Low Match (1)" at bounding box center [363, 57] width 88 height 16
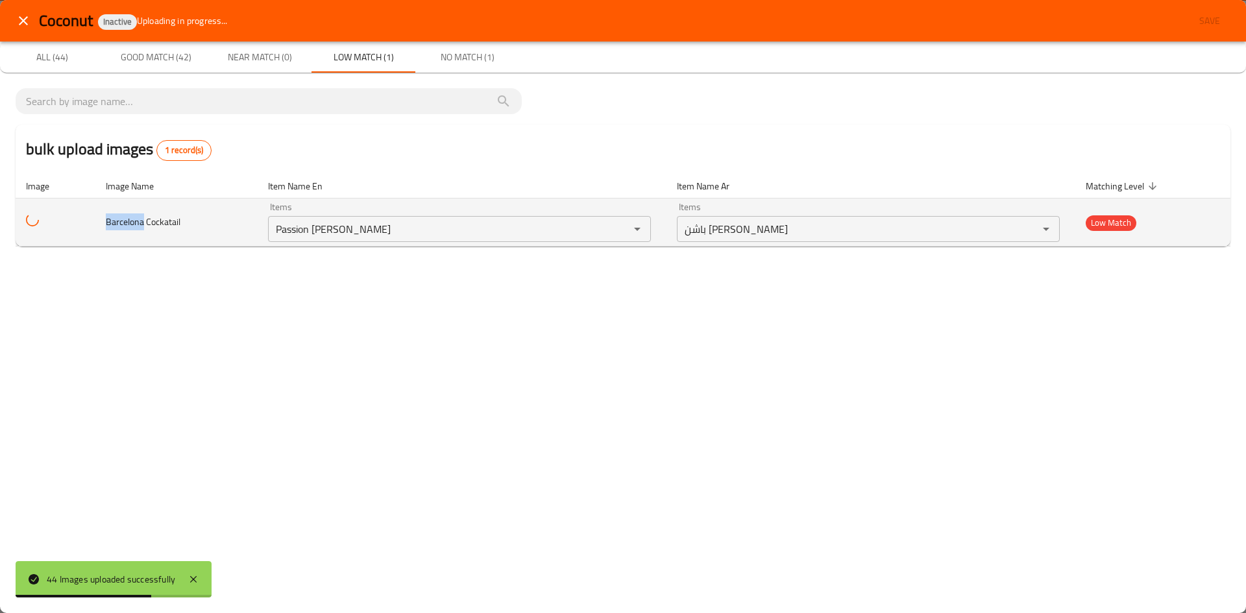
drag, startPoint x: 106, startPoint y: 221, endPoint x: 144, endPoint y: 221, distance: 37.6
click at [144, 221] on span "Barcelona Cockatail" at bounding box center [143, 221] width 75 height 17
copy span "[GEOGRAPHIC_DATA]"
click at [621, 232] on icon "Clear" at bounding box center [620, 229] width 13 height 13
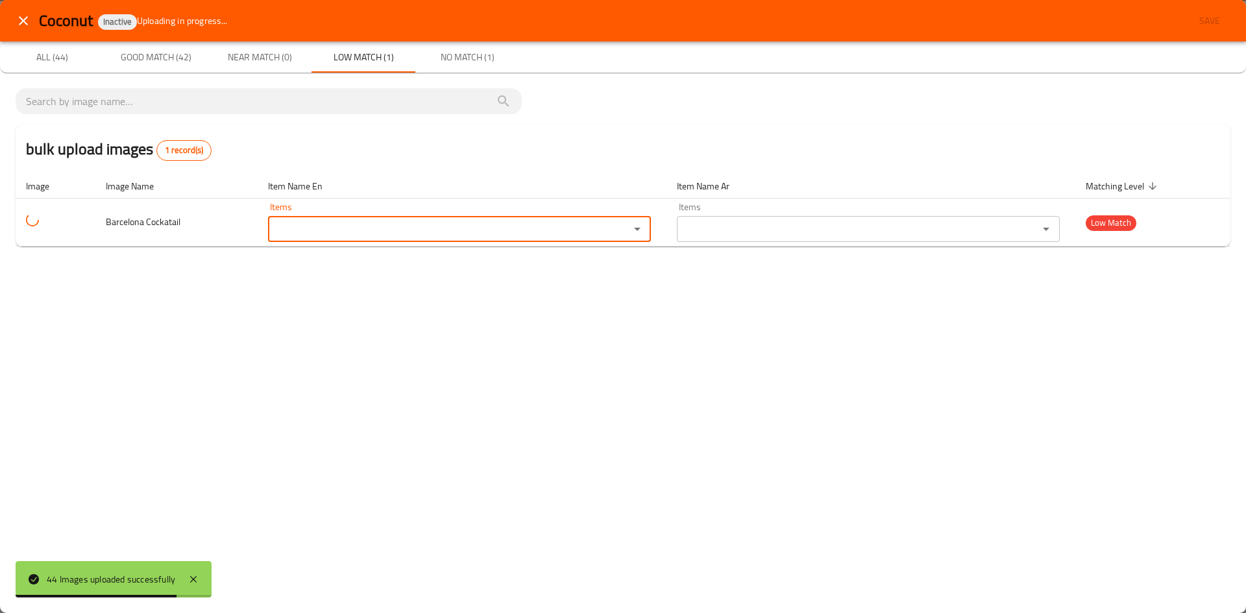
paste Cockatail "[GEOGRAPHIC_DATA]"
type Cockatail "[GEOGRAPHIC_DATA]"
click at [300, 254] on span "[GEOGRAPHIC_DATA]" at bounding box center [326, 262] width 97 height 16
type Cockatail-ar "برشلونة"
type Cockatail "[GEOGRAPHIC_DATA]"
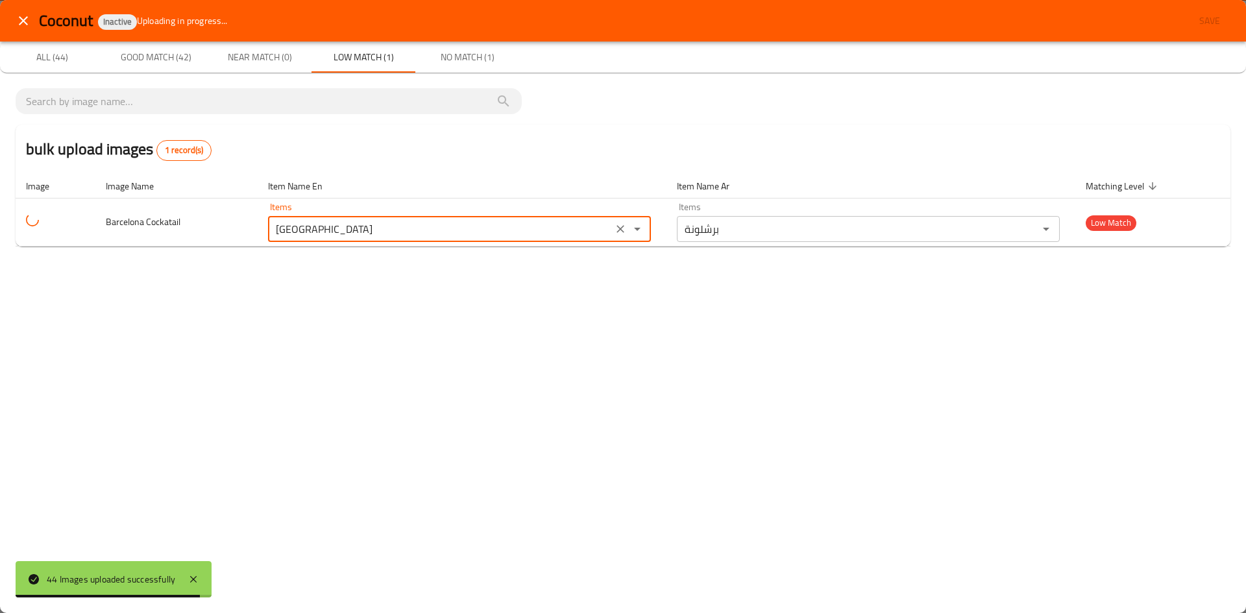
click at [199, 276] on div "Coconut Inactive Uploading in progress... Save All (44) Good Match (42) Near Ma…" at bounding box center [623, 306] width 1246 height 613
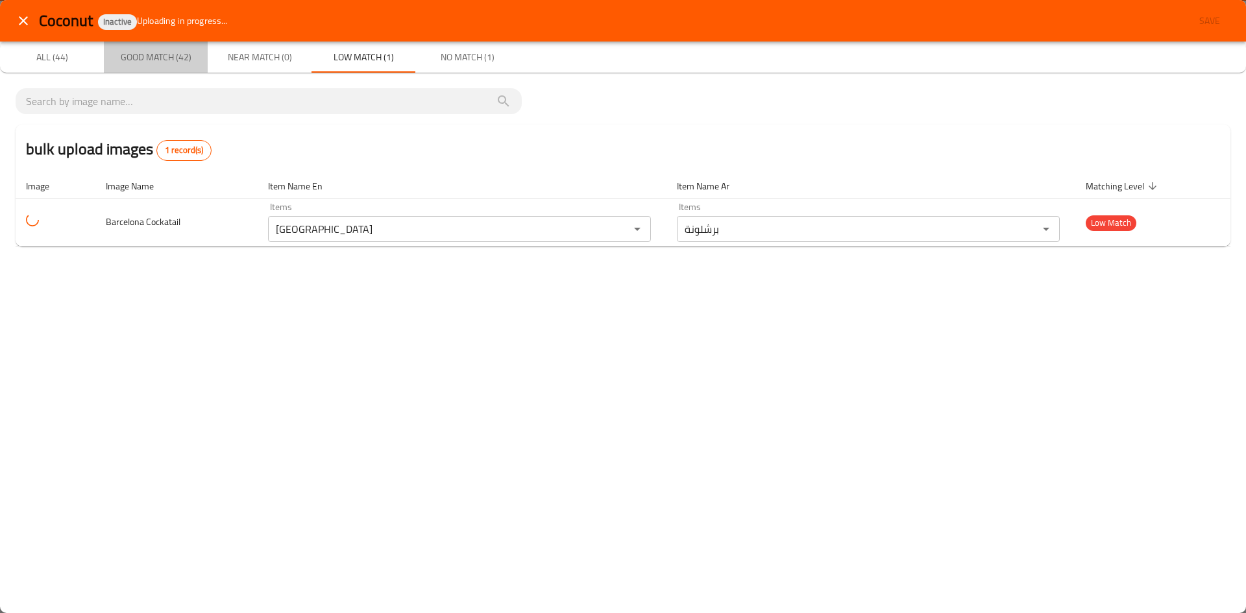
click at [170, 60] on span "Good Match (42)" at bounding box center [156, 57] width 88 height 16
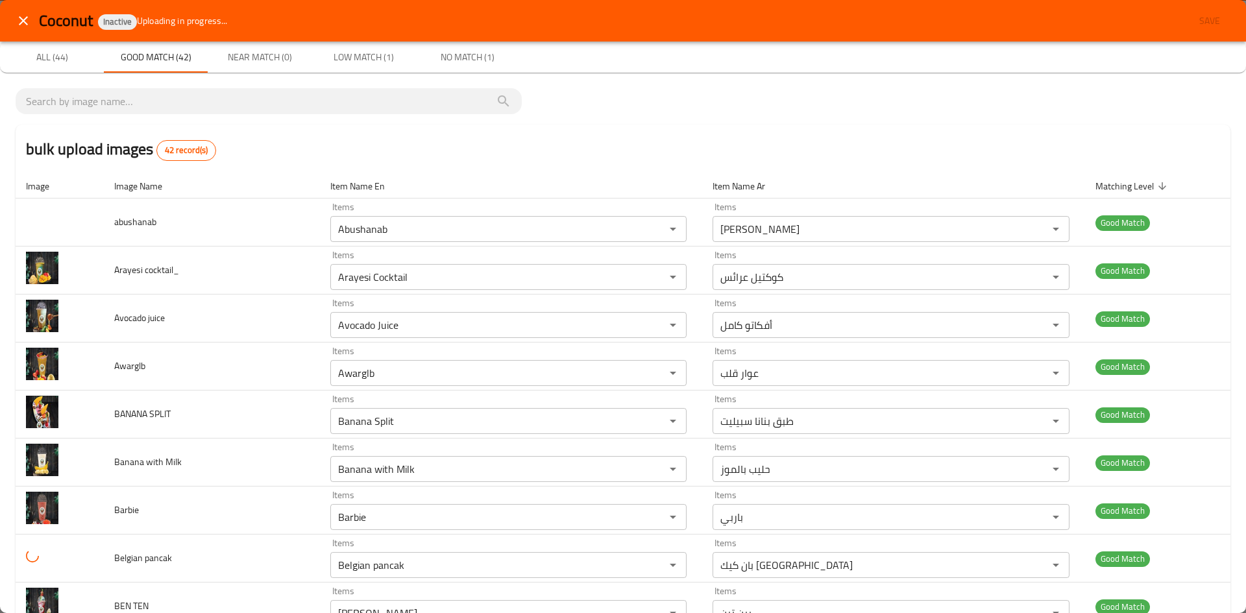
click at [465, 59] on span "No Match (1)" at bounding box center [467, 57] width 88 height 16
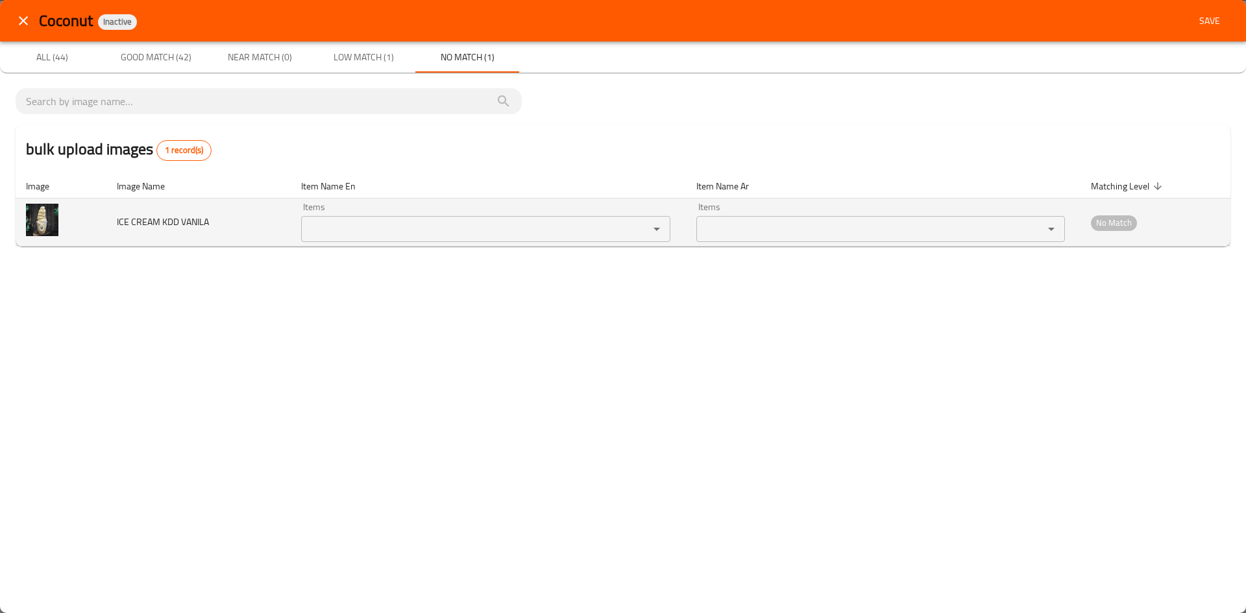
click at [338, 230] on VANILA "Items" at bounding box center [466, 229] width 322 height 18
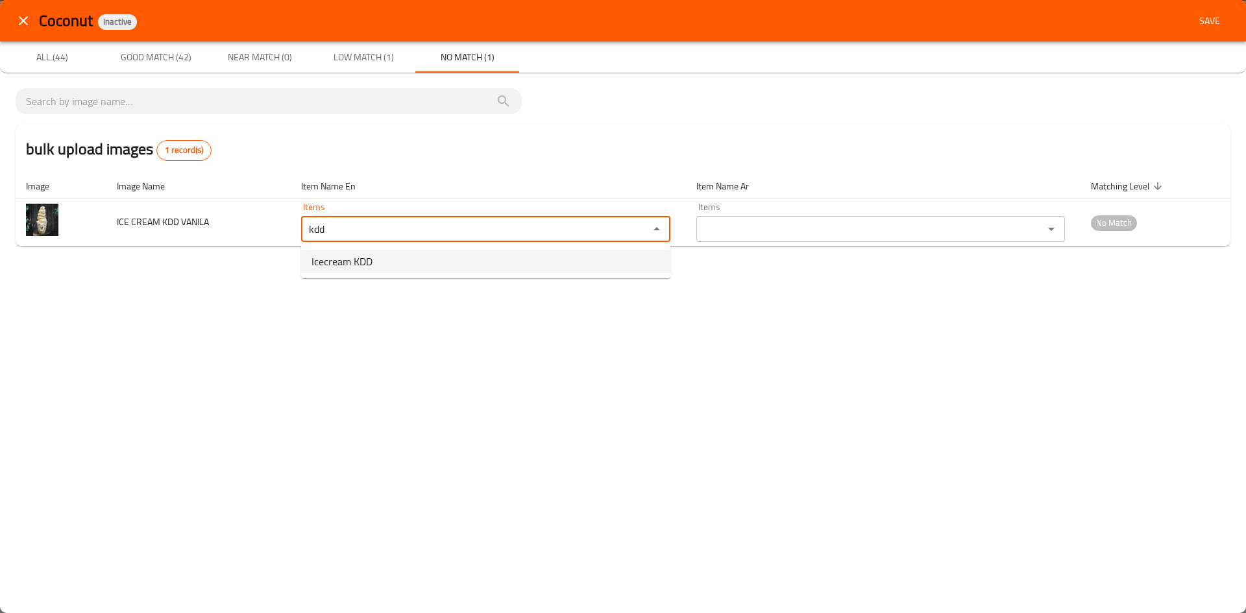
click at [326, 261] on span "Icecream KDD" at bounding box center [341, 262] width 61 height 16
type VANILA "Icecream KDD"
type VANILA-ar "ٱيسكريم كي دي دي"
type VANILA "Icecream KDD"
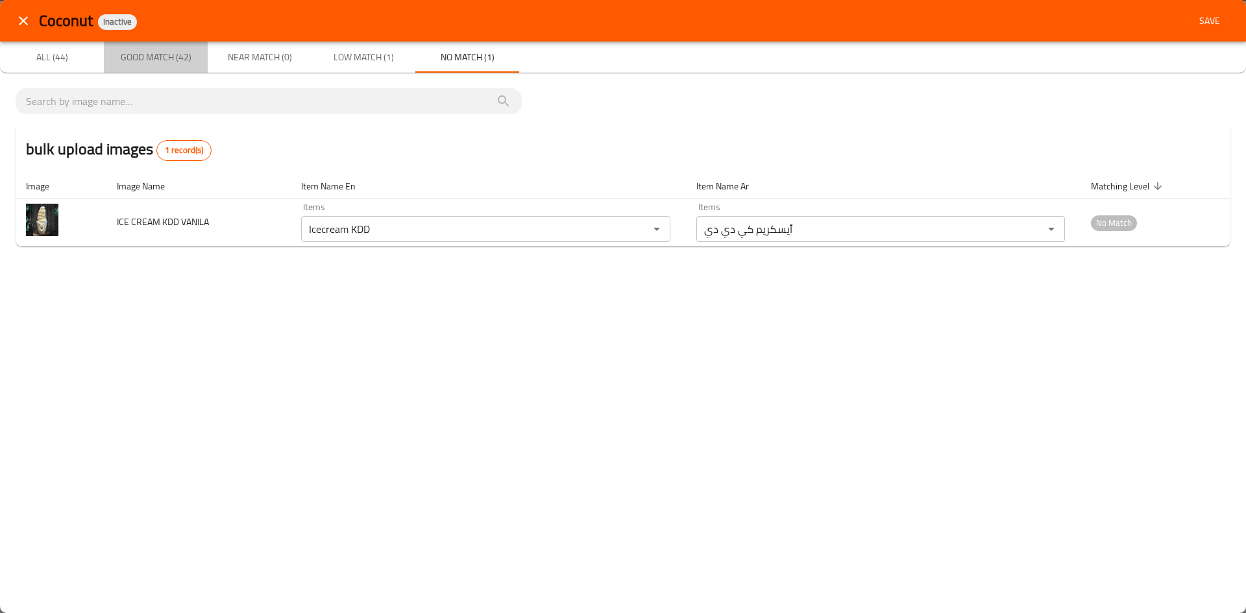
drag, startPoint x: 175, startPoint y: 55, endPoint x: 779, endPoint y: 53, distance: 604.0
click at [175, 56] on span "Good Match (42)" at bounding box center [156, 57] width 88 height 16
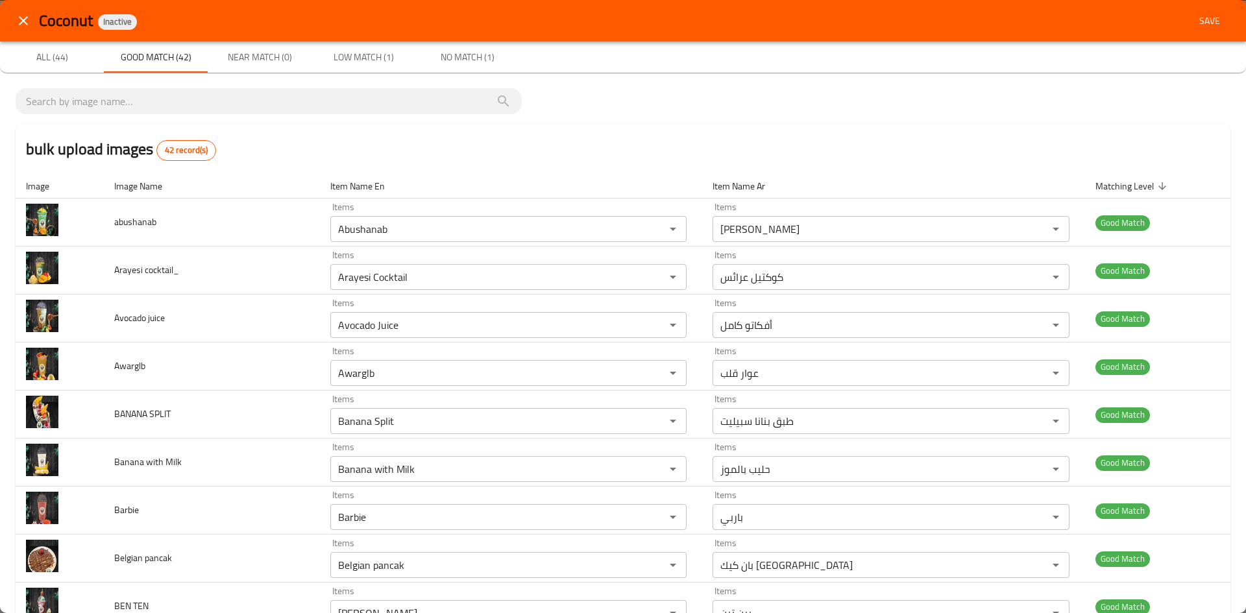
click at [465, 56] on span "No Match (1)" at bounding box center [467, 57] width 88 height 16
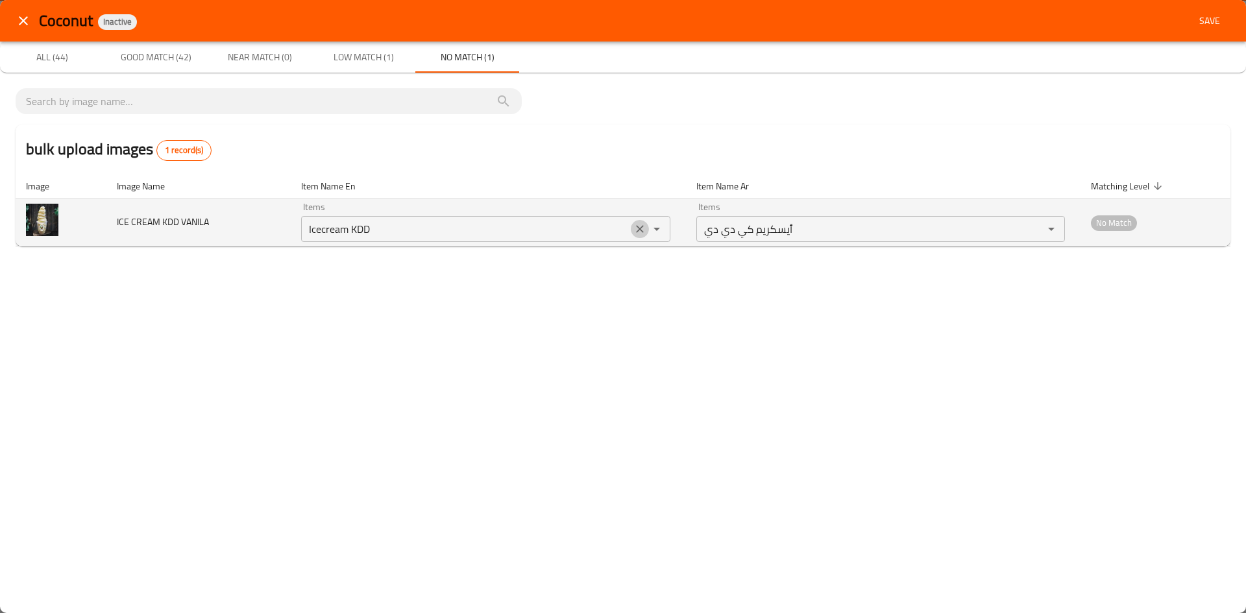
click at [638, 230] on icon "Clear" at bounding box center [639, 229] width 13 height 13
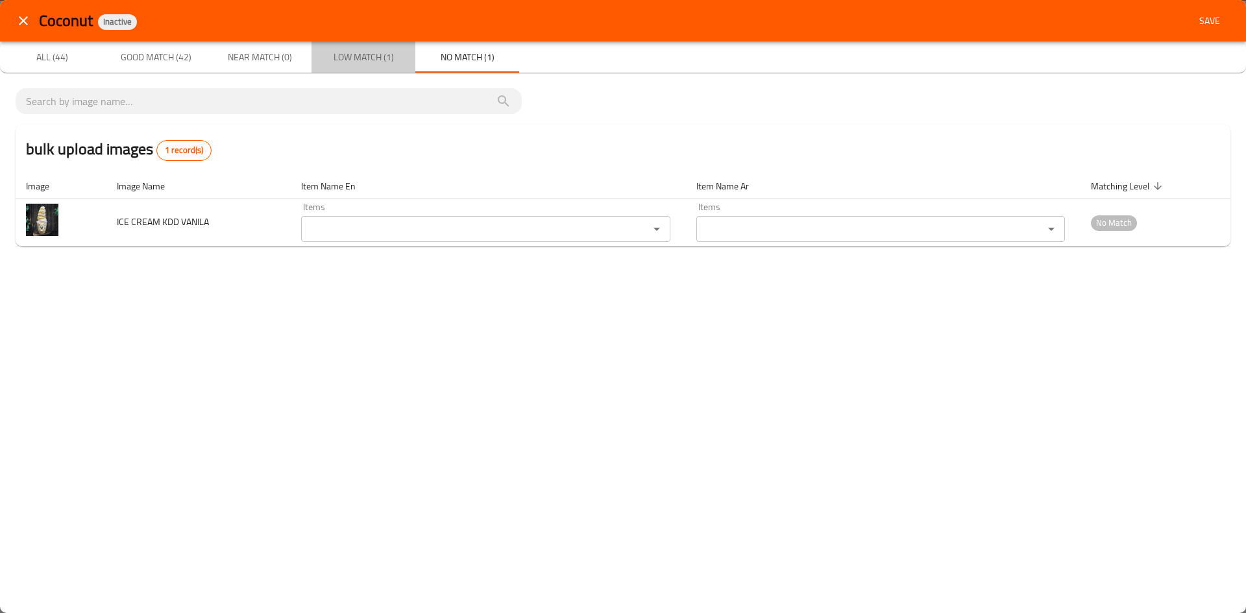
click at [346, 58] on span "Low Match (1)" at bounding box center [363, 57] width 88 height 16
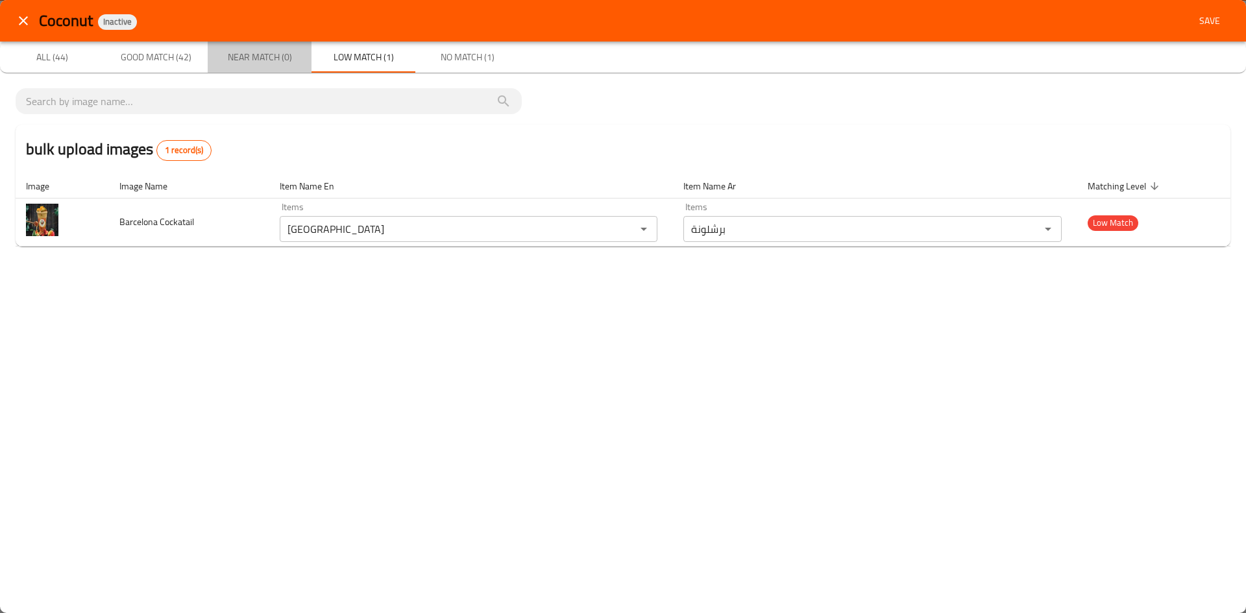
click at [259, 56] on span "Near Match (0)" at bounding box center [259, 57] width 88 height 16
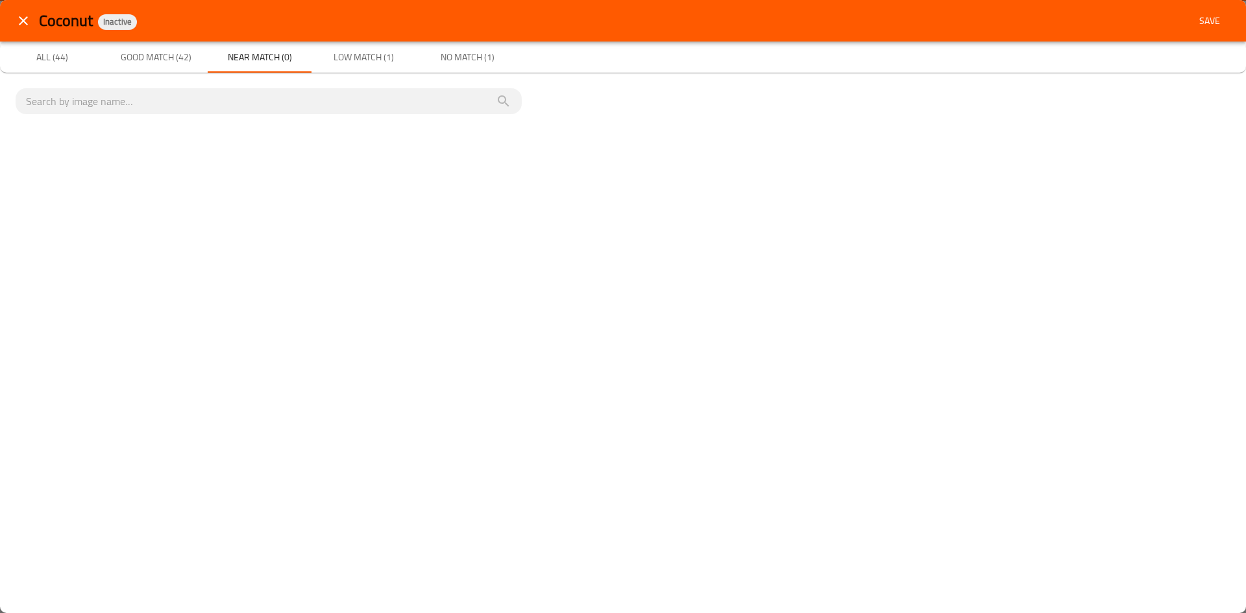
click at [174, 60] on span "Good Match (42)" at bounding box center [156, 57] width 88 height 16
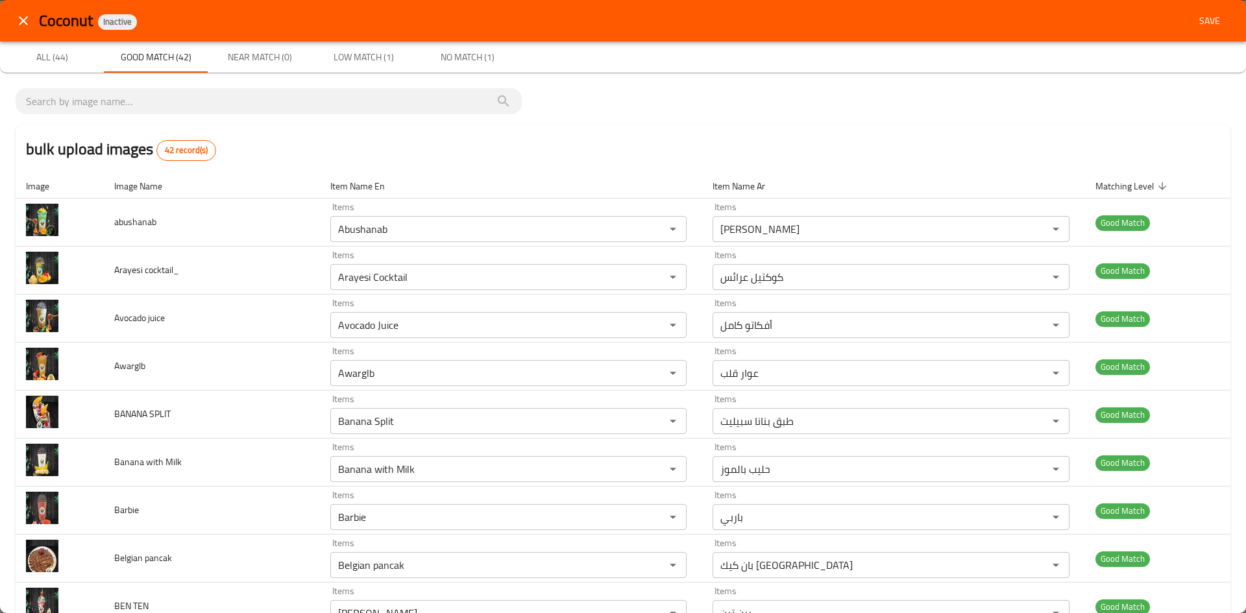
click at [609, 141] on div "bulk upload images 42 record(s)" at bounding box center [623, 149] width 1215 height 49
click at [1202, 23] on span "Save" at bounding box center [1209, 21] width 31 height 16
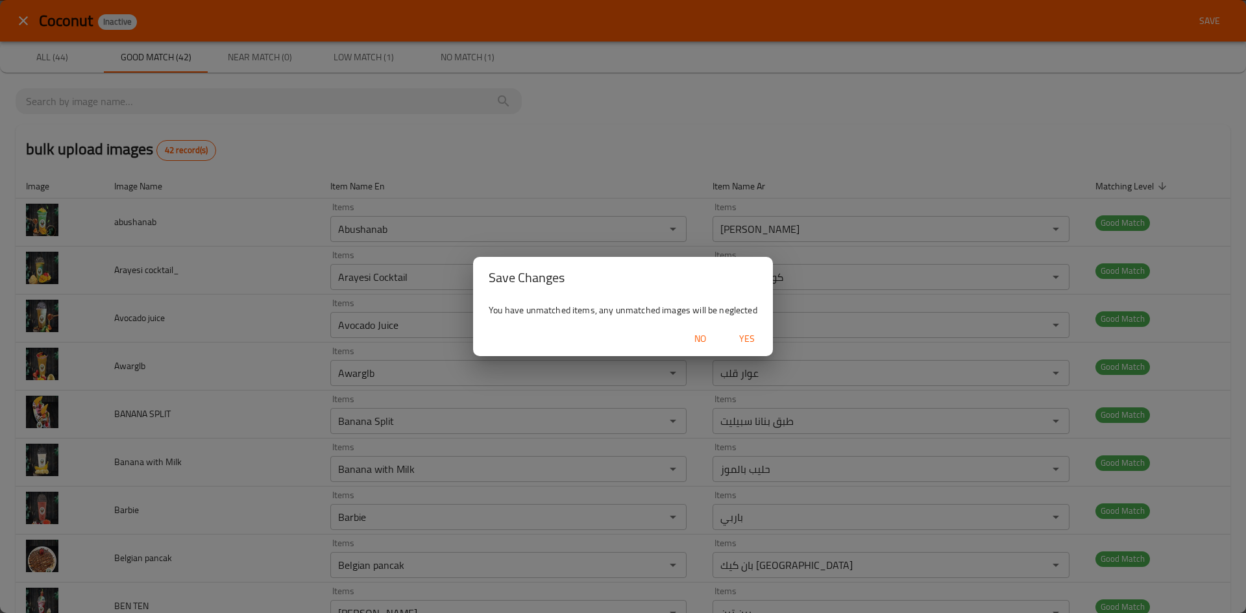
click at [745, 337] on span "Yes" at bounding box center [746, 339] width 31 height 16
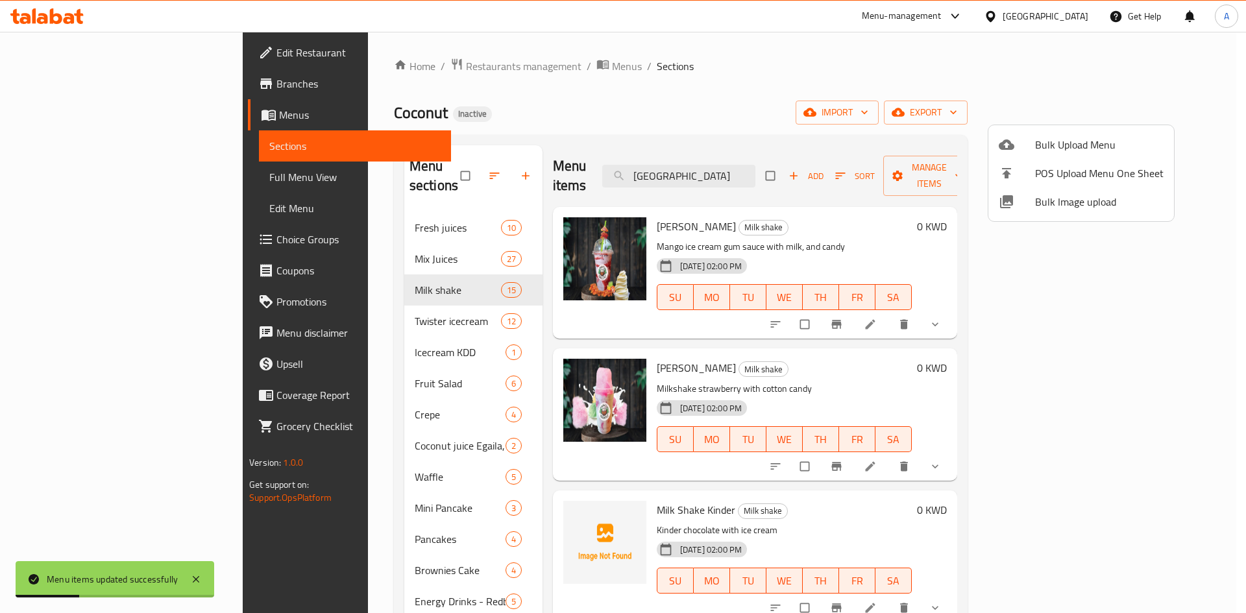
click at [768, 165] on div at bounding box center [623, 306] width 1246 height 613
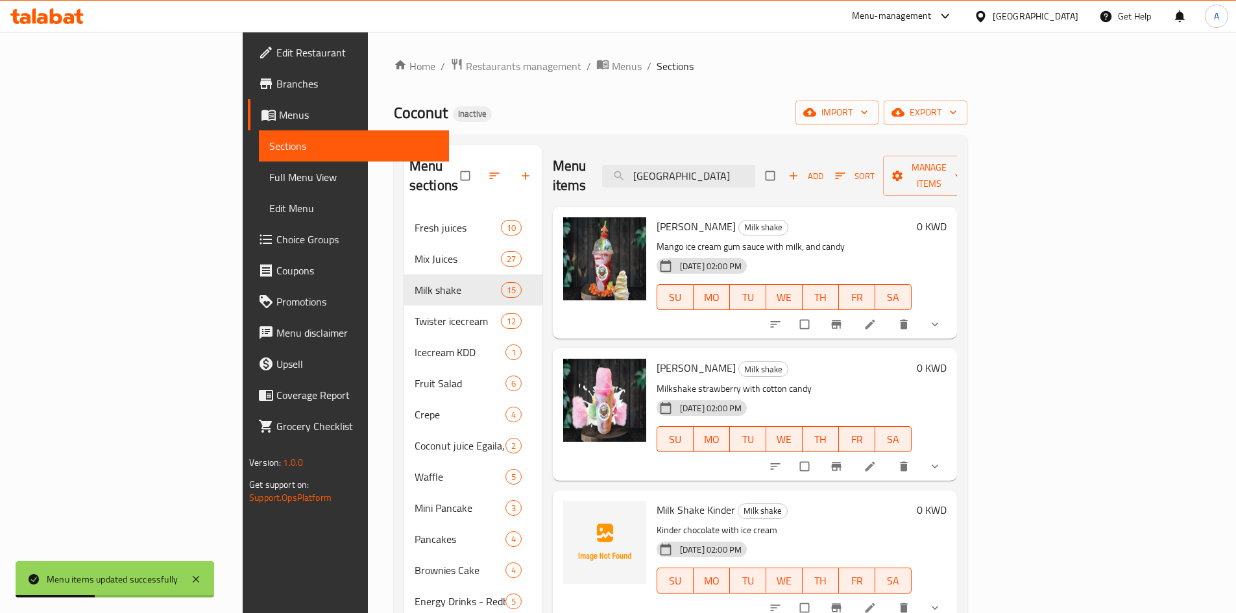
click at [755, 165] on input "milano" at bounding box center [678, 176] width 153 height 23
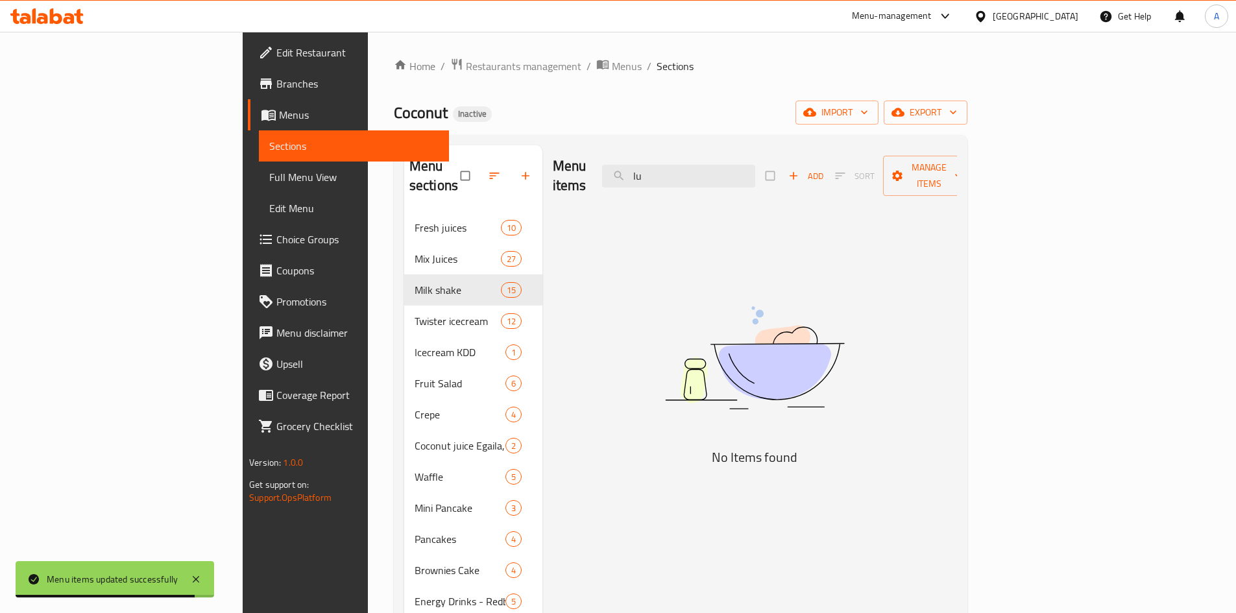
type input "l"
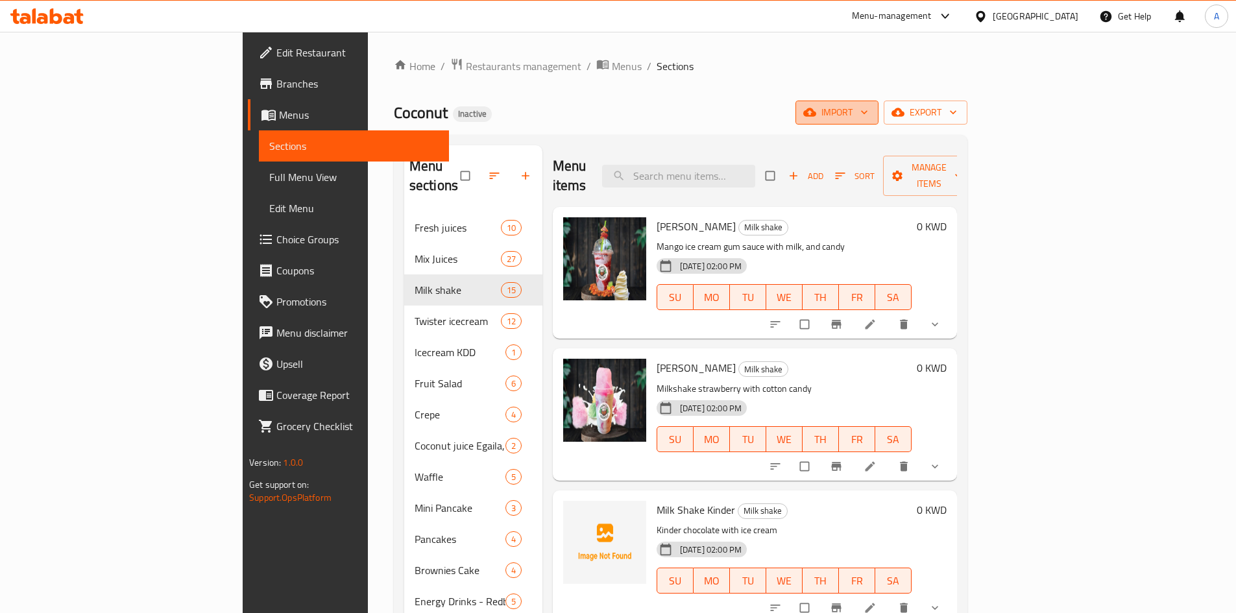
click at [868, 107] on span "import" at bounding box center [837, 112] width 62 height 16
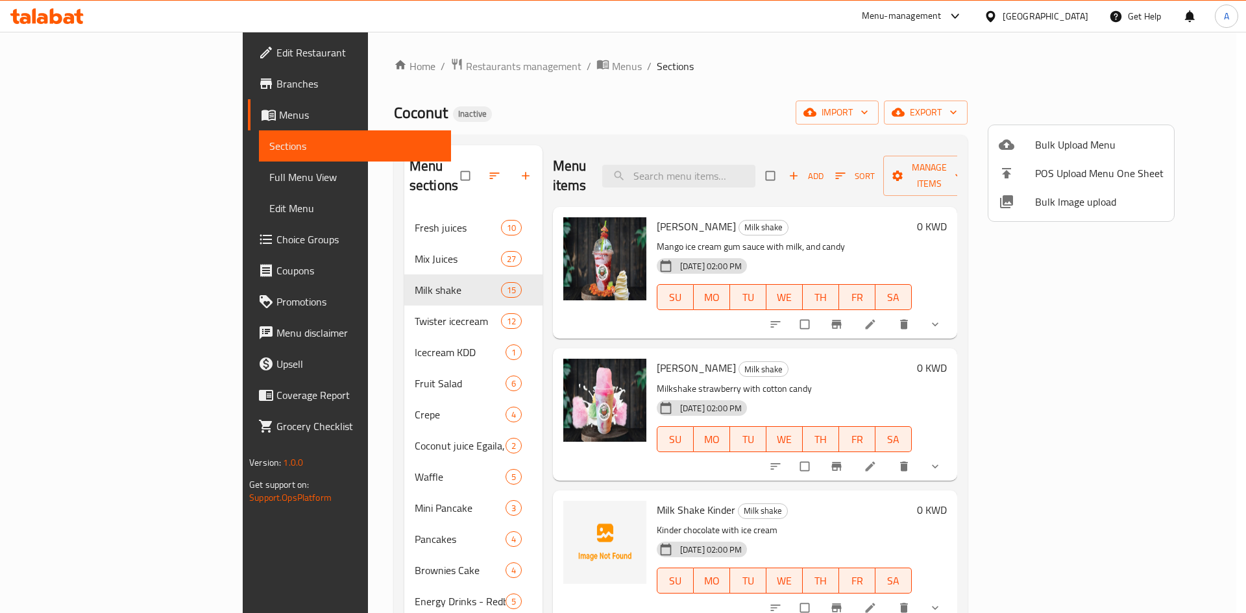
click at [1043, 202] on span "Bulk Image upload" at bounding box center [1099, 202] width 128 height 16
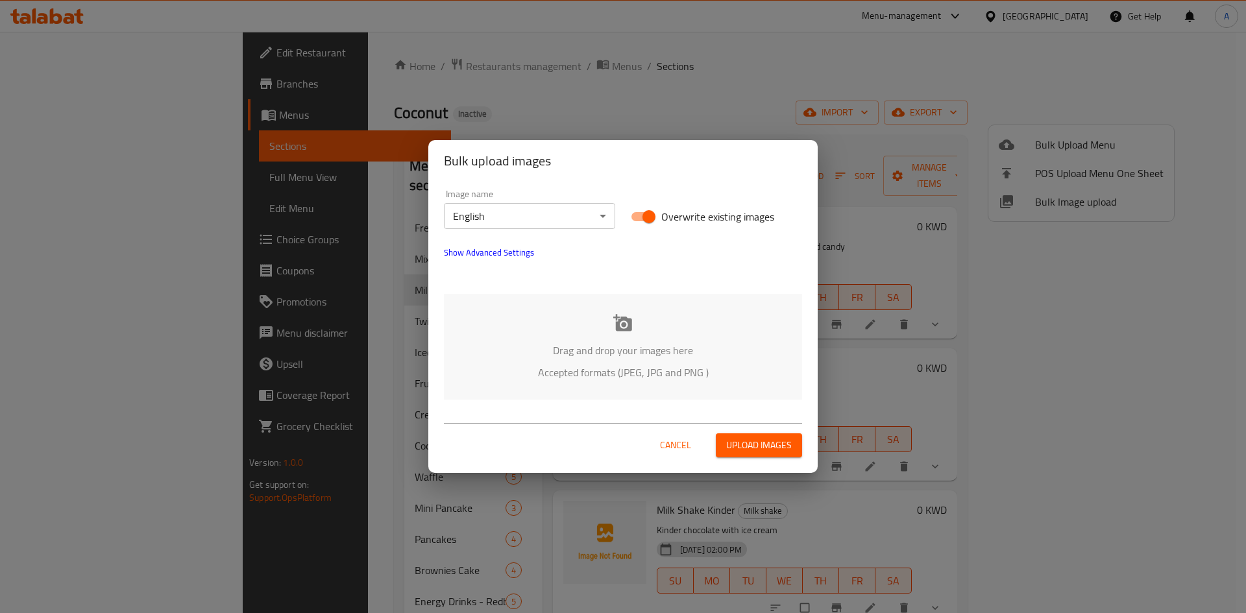
click at [620, 325] on icon at bounding box center [622, 322] width 19 height 17
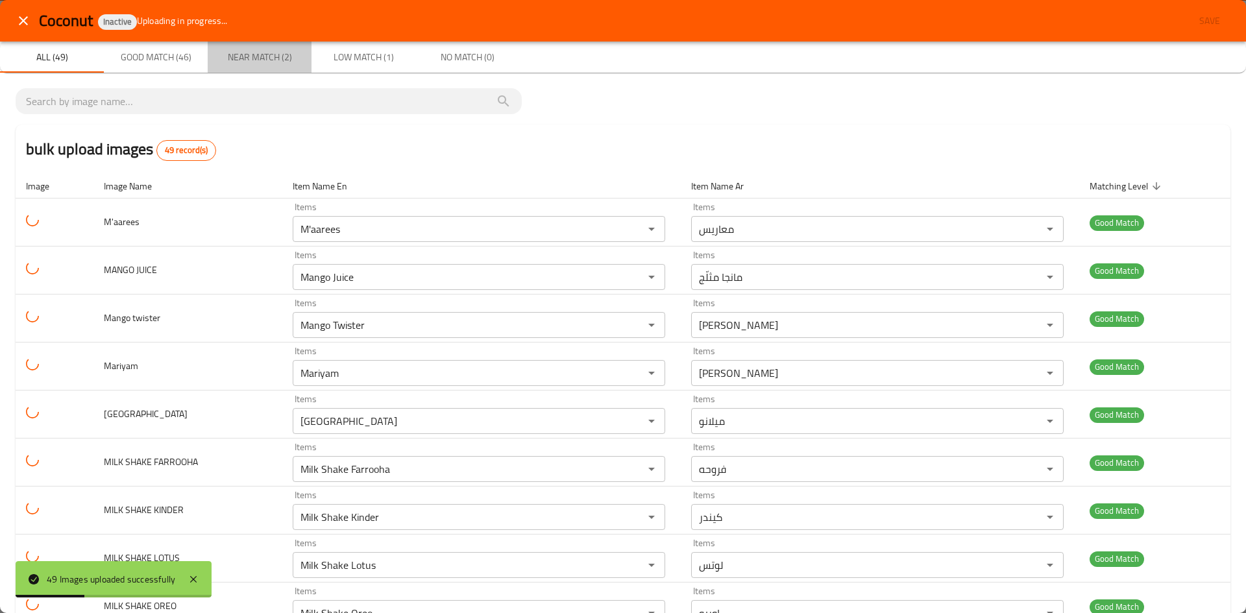
click at [258, 60] on span "Near Match (2)" at bounding box center [259, 57] width 88 height 16
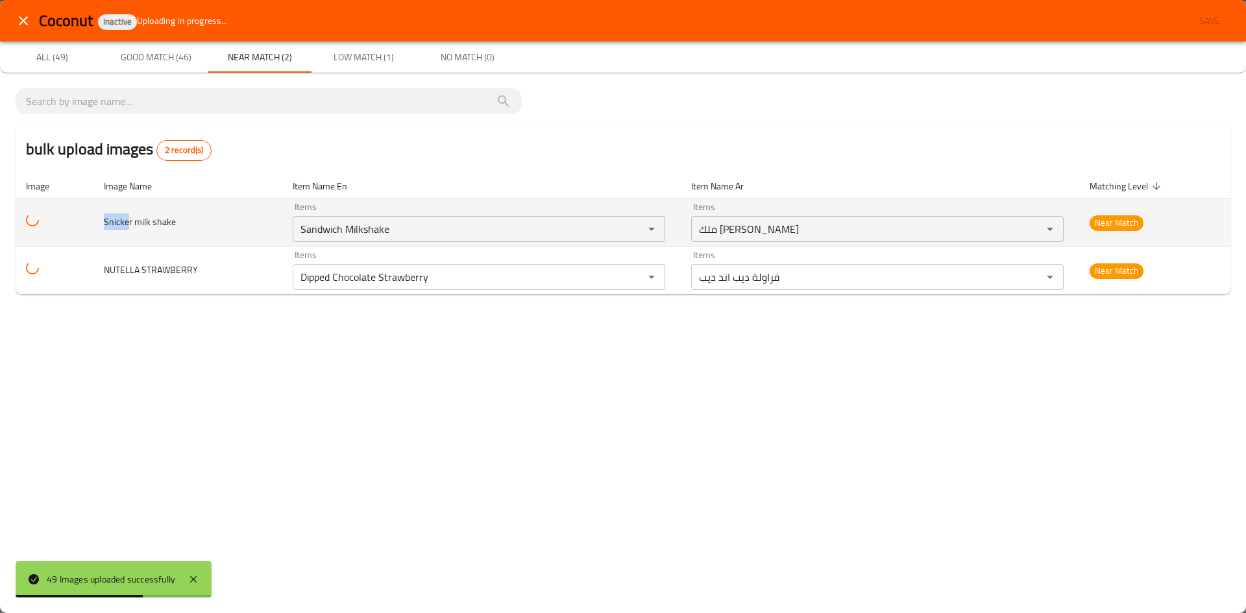
drag, startPoint x: 104, startPoint y: 223, endPoint x: 130, endPoint y: 221, distance: 26.0
click at [130, 221] on span "Snicker milk shake" at bounding box center [140, 221] width 72 height 17
copy span "Snicke"
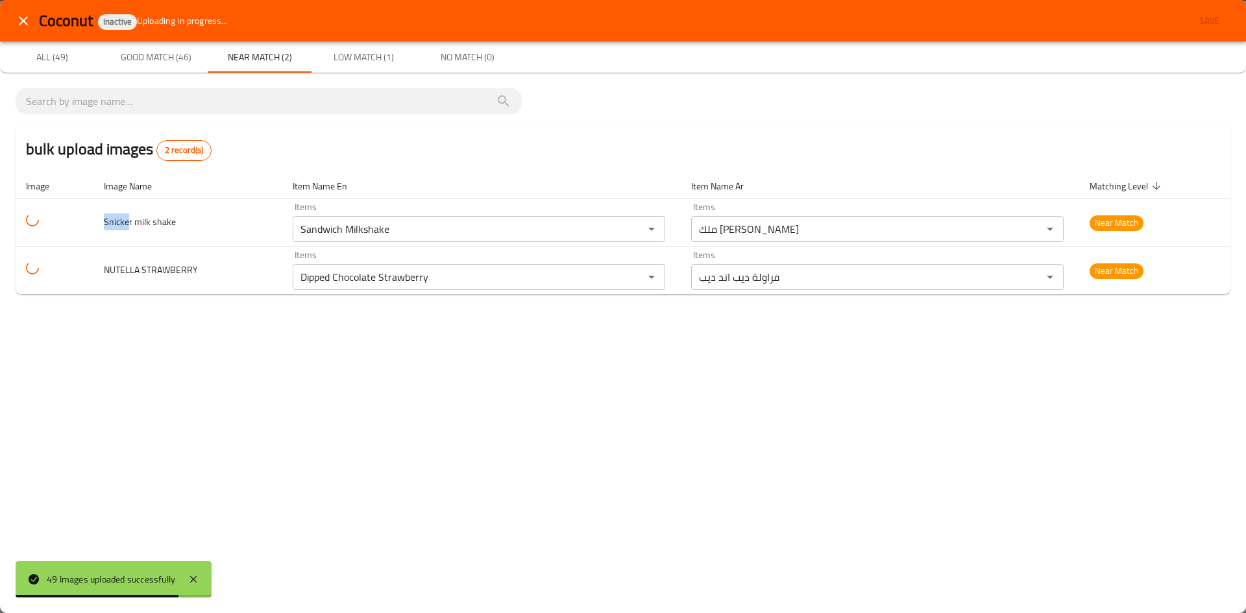
click at [156, 54] on span "Good Match (46)" at bounding box center [156, 57] width 88 height 16
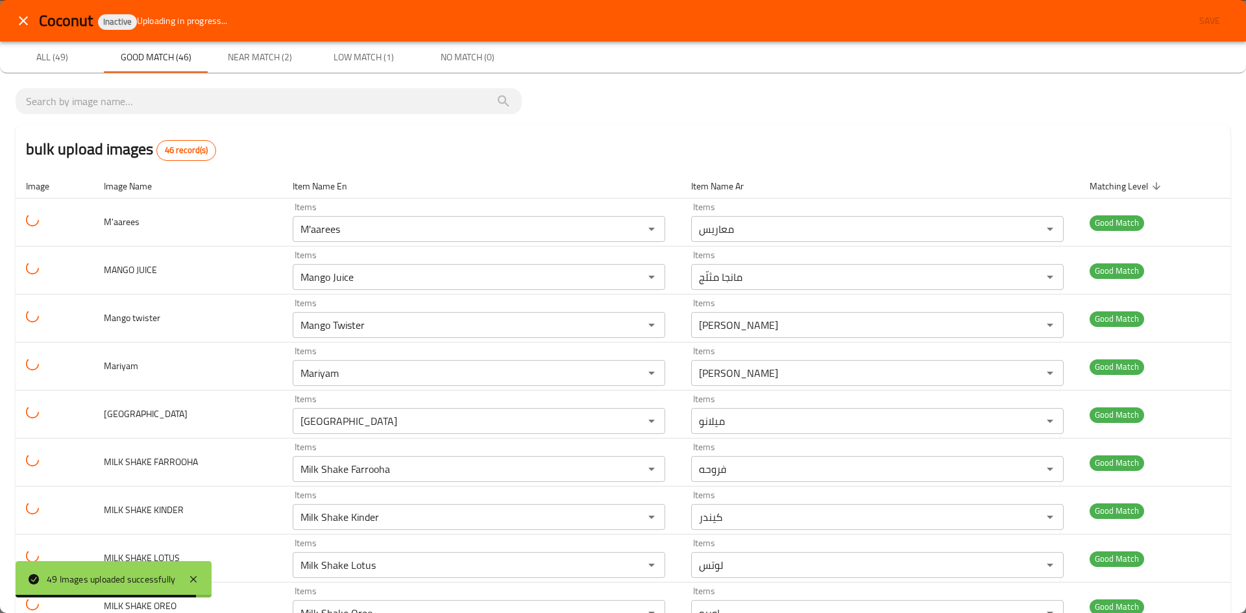
scroll to position [747, 0]
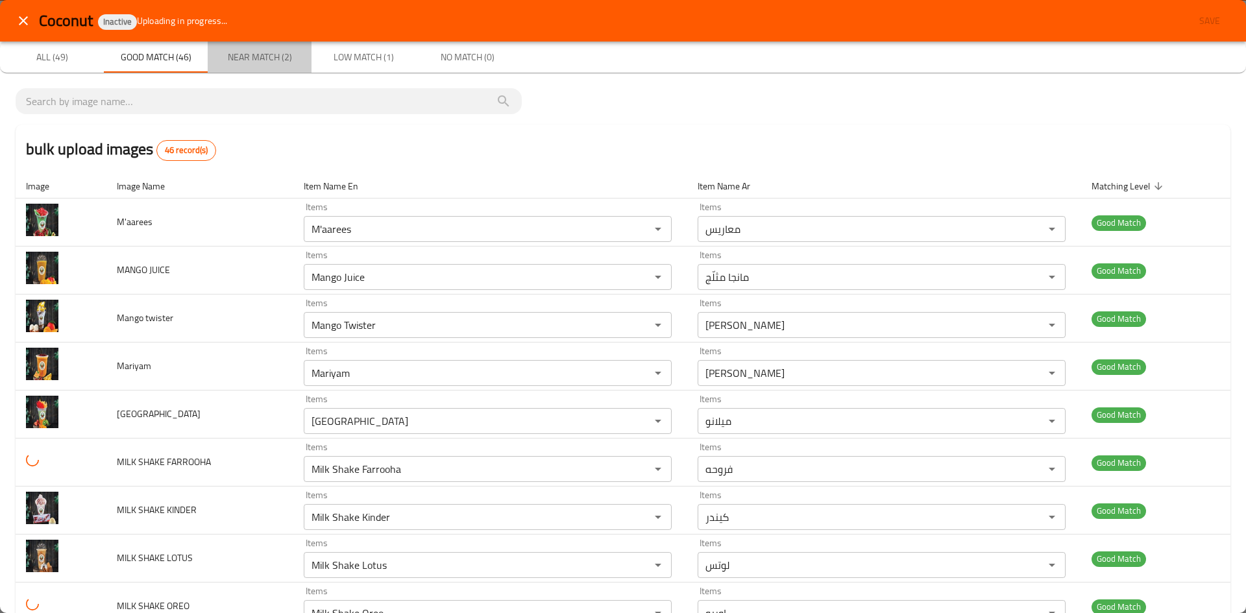
click at [245, 56] on span "Near Match (2)" at bounding box center [259, 57] width 88 height 16
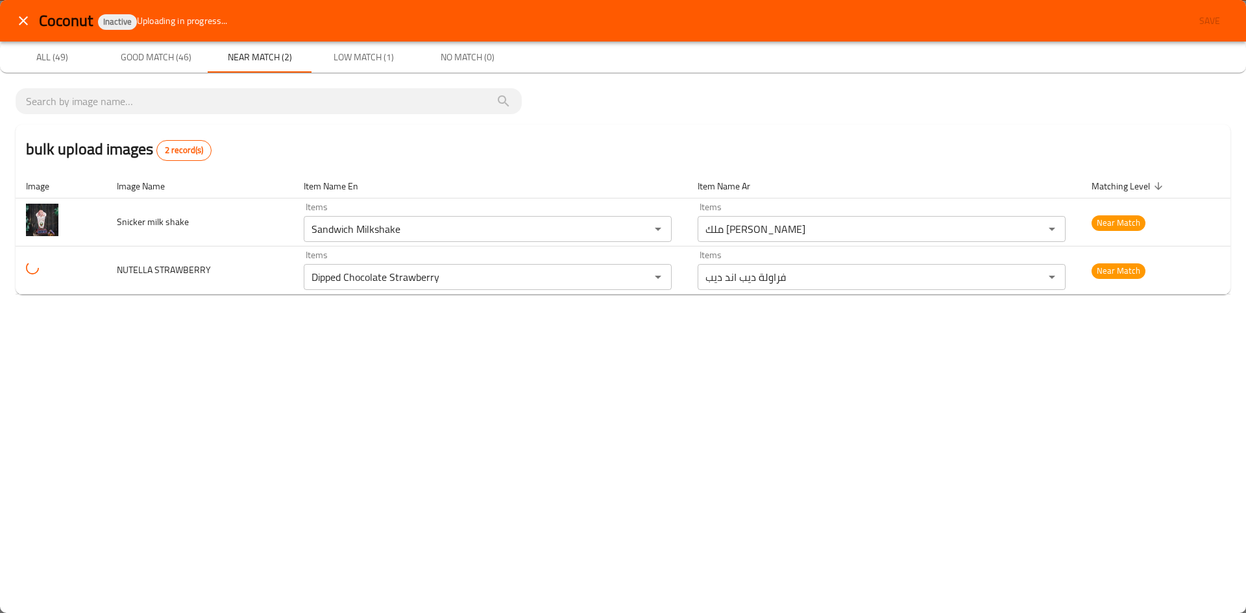
click at [208, 42] on button "Near Match (2)" at bounding box center [260, 57] width 104 height 31
click at [155, 53] on span "Good Match (46)" at bounding box center [156, 57] width 88 height 16
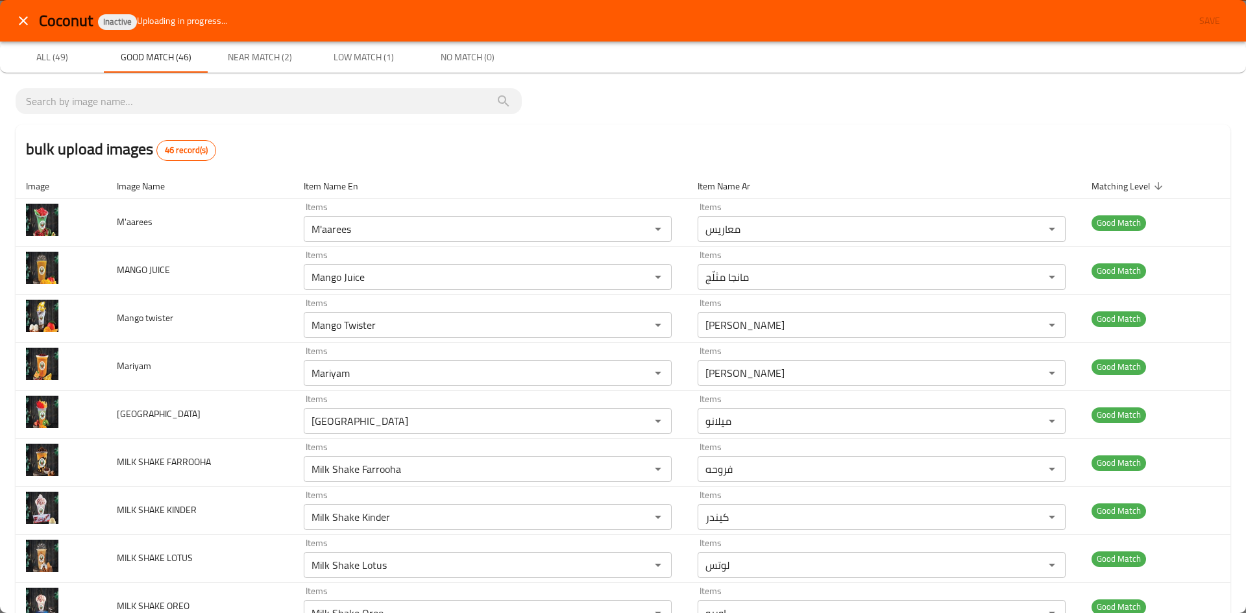
click at [376, 54] on span "Low Match (1)" at bounding box center [363, 57] width 88 height 16
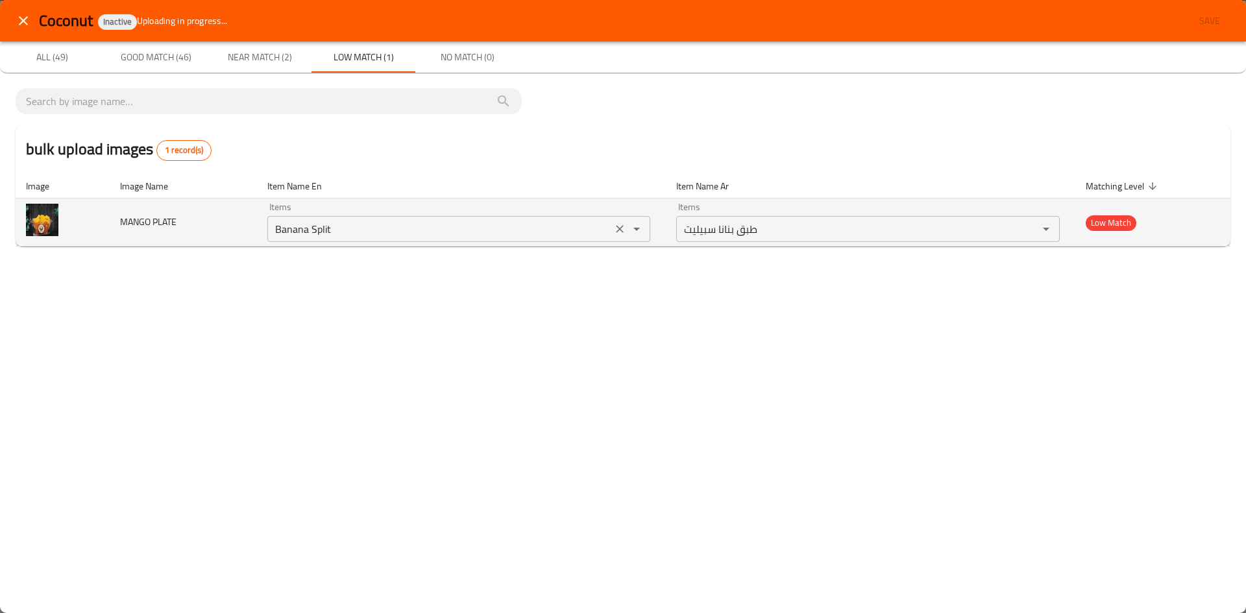
click at [619, 229] on icon "Clear" at bounding box center [619, 229] width 13 height 13
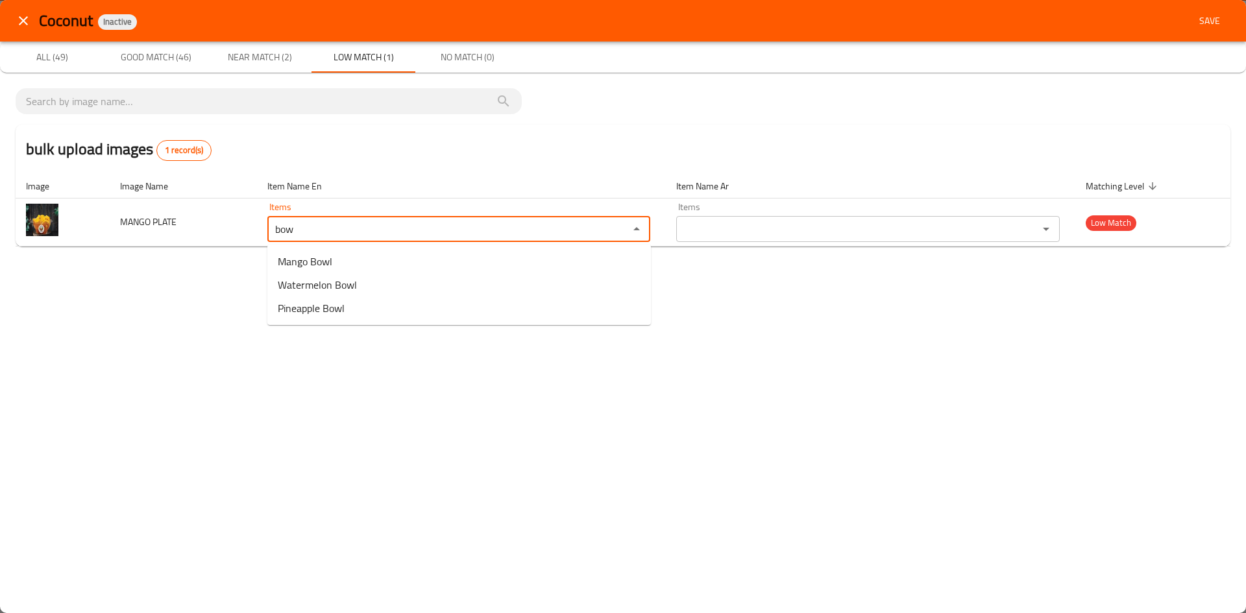
click at [378, 262] on PLATE-option-0 "Mango Bowl" at bounding box center [458, 261] width 383 height 23
type PLATE "Mango Bowl"
type PLATE-ar "طبق مانجوا"
type PLATE "Mango Bowl"
drag, startPoint x: 162, startPoint y: 51, endPoint x: 845, endPoint y: 45, distance: 683.9
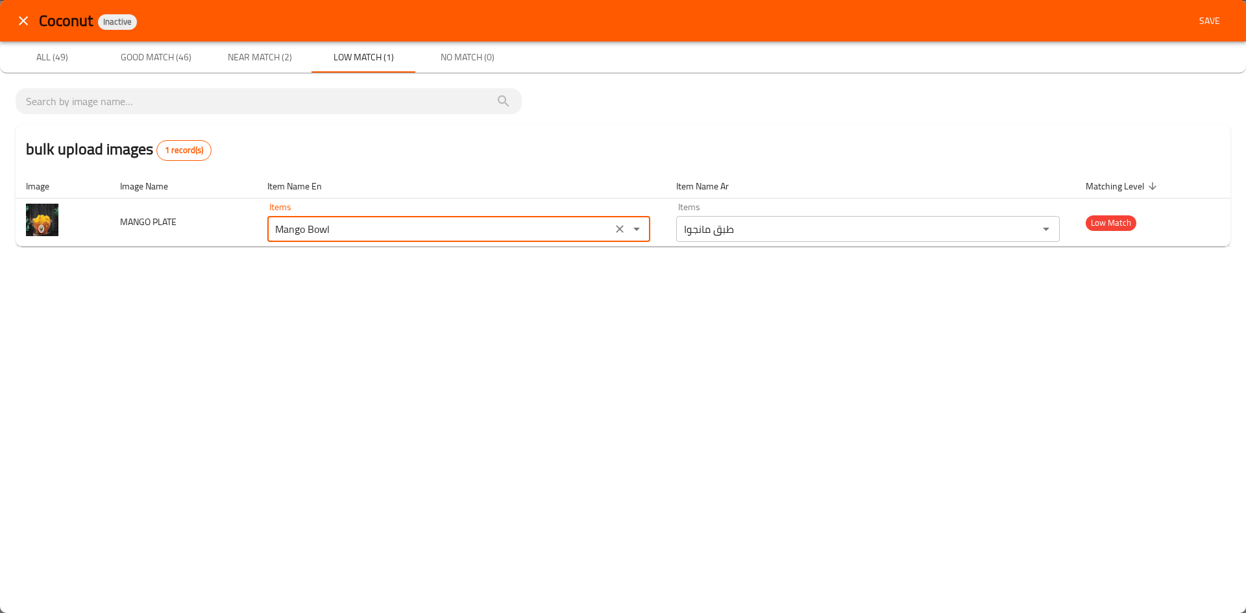
click at [162, 53] on span "Good Match (46)" at bounding box center [156, 57] width 88 height 16
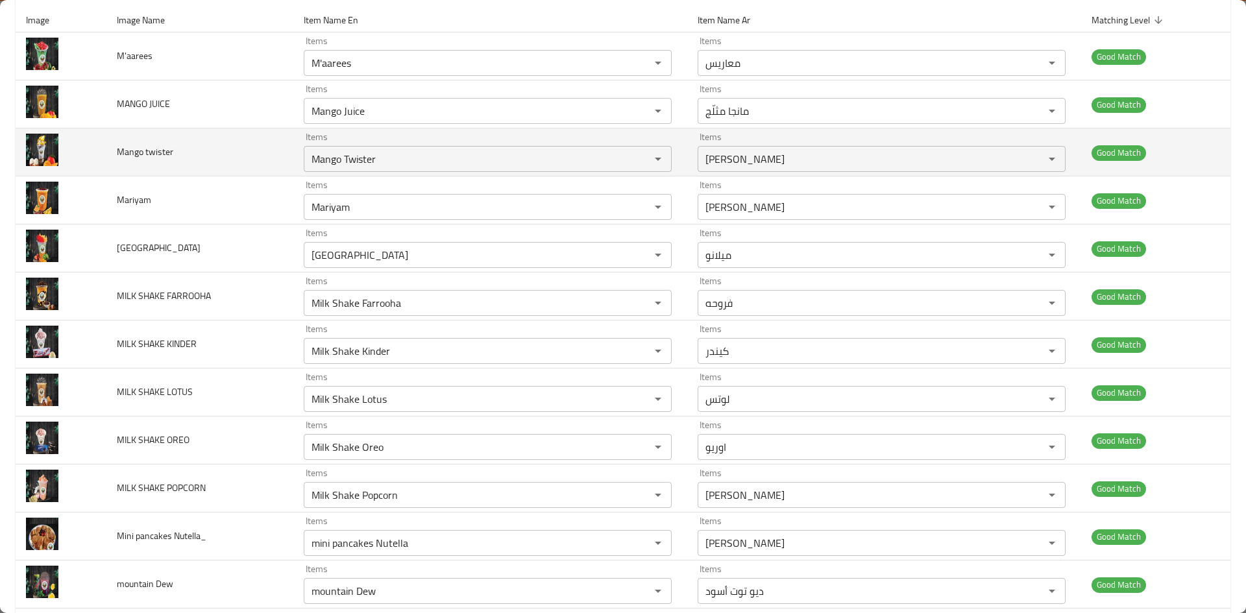
scroll to position [0, 0]
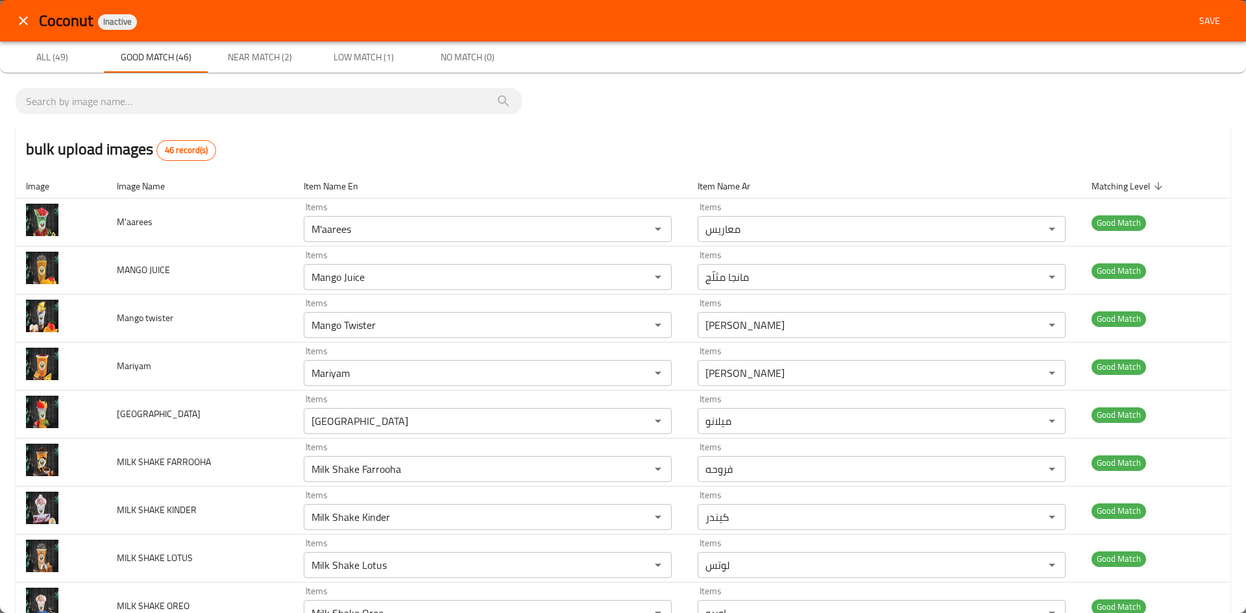
click at [258, 62] on span "Near Match (2)" at bounding box center [259, 57] width 88 height 16
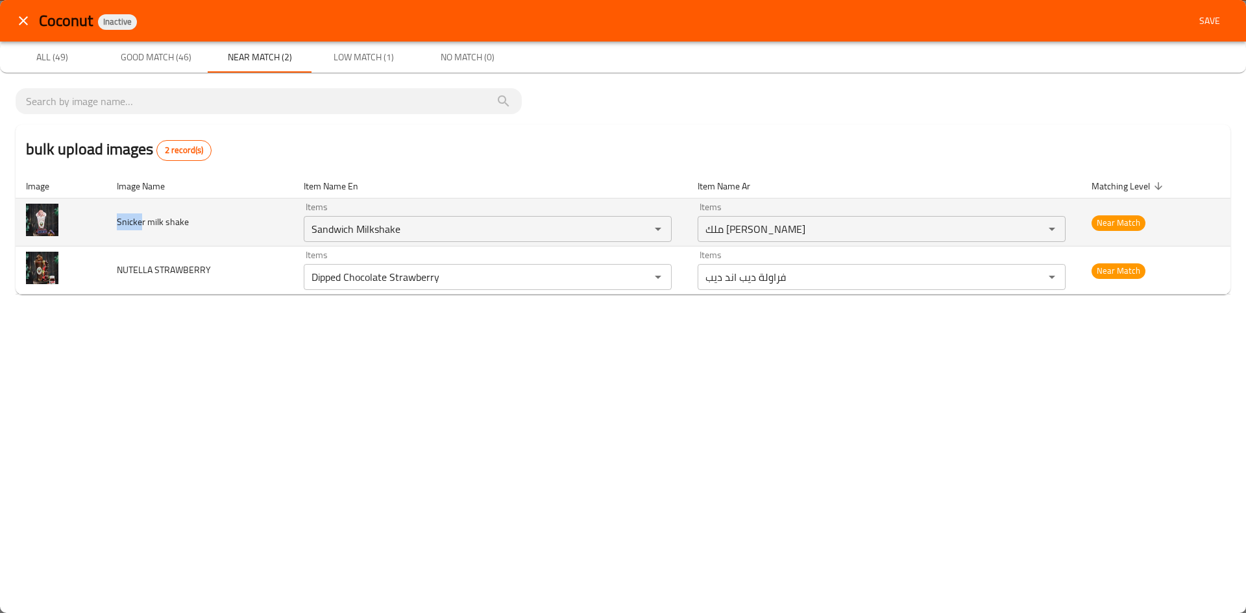
drag, startPoint x: 117, startPoint y: 221, endPoint x: 141, endPoint y: 221, distance: 24.0
click at [141, 221] on span "Snicker milk shake" at bounding box center [153, 221] width 72 height 17
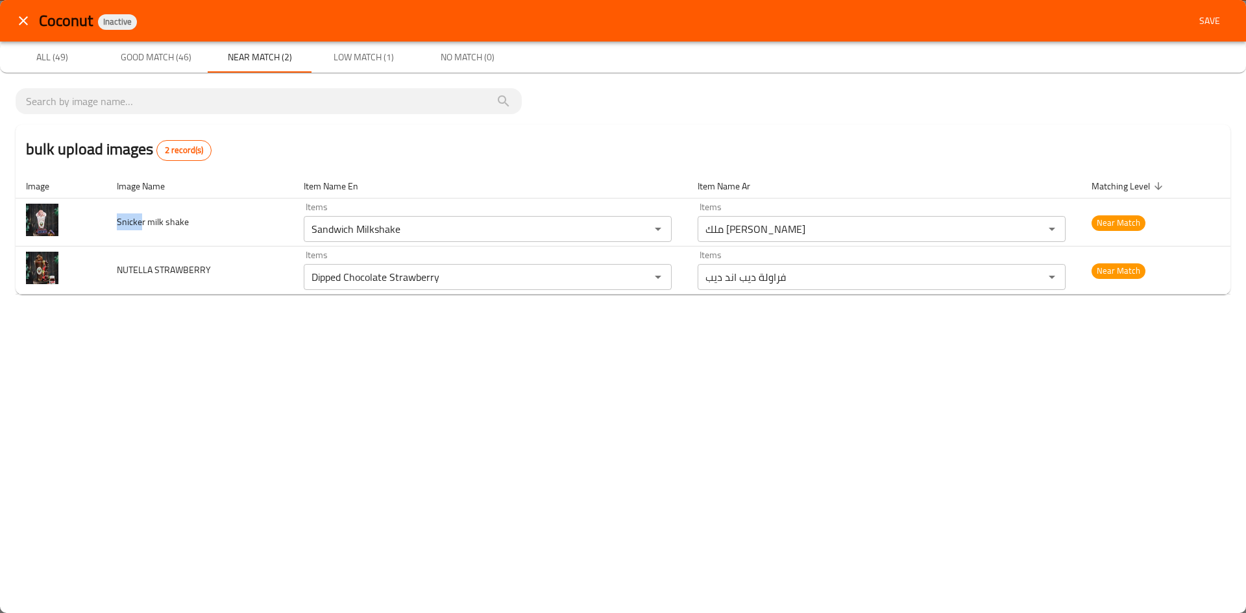
copy span "Snicke"
click at [171, 60] on span "Good Match (46)" at bounding box center [156, 57] width 88 height 16
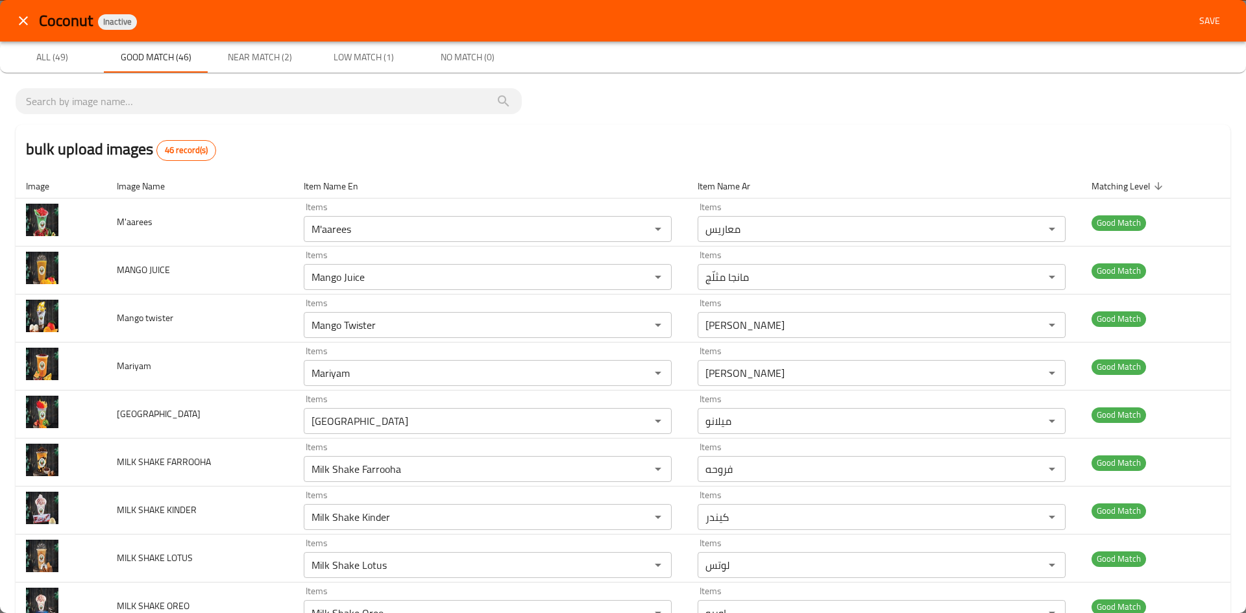
click at [339, 138] on div "bulk upload images 46 record(s)" at bounding box center [623, 149] width 1215 height 49
click at [274, 64] on span "Near Match (2)" at bounding box center [259, 57] width 88 height 16
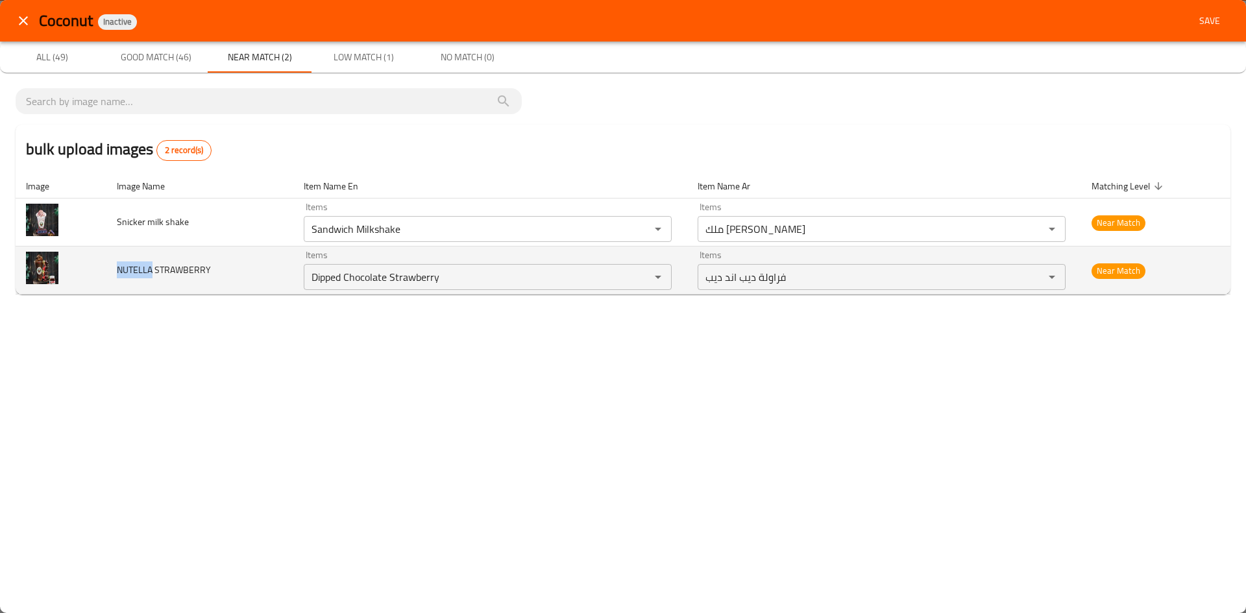
drag, startPoint x: 115, startPoint y: 269, endPoint x: 154, endPoint y: 272, distance: 38.4
click at [154, 272] on td "NUTELLA STRAWBERRY" at bounding box center [199, 271] width 187 height 48
copy span "NUTELLA"
click at [642, 276] on icon "Clear" at bounding box center [641, 277] width 8 height 8
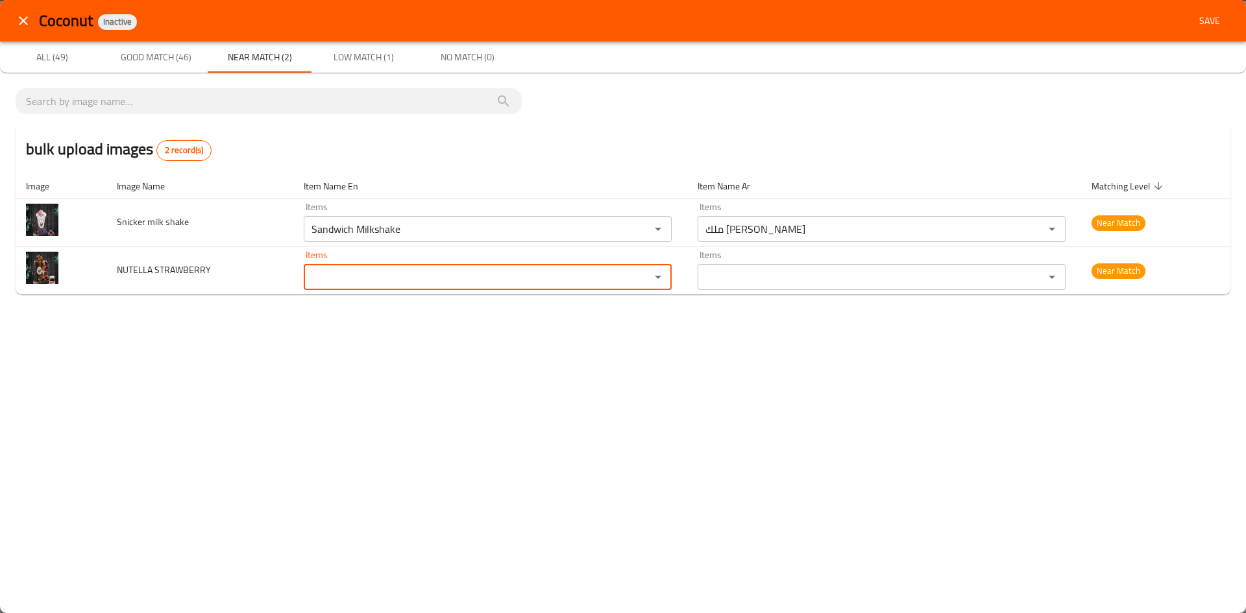
paste STRAWBERRY "NUTELLA"
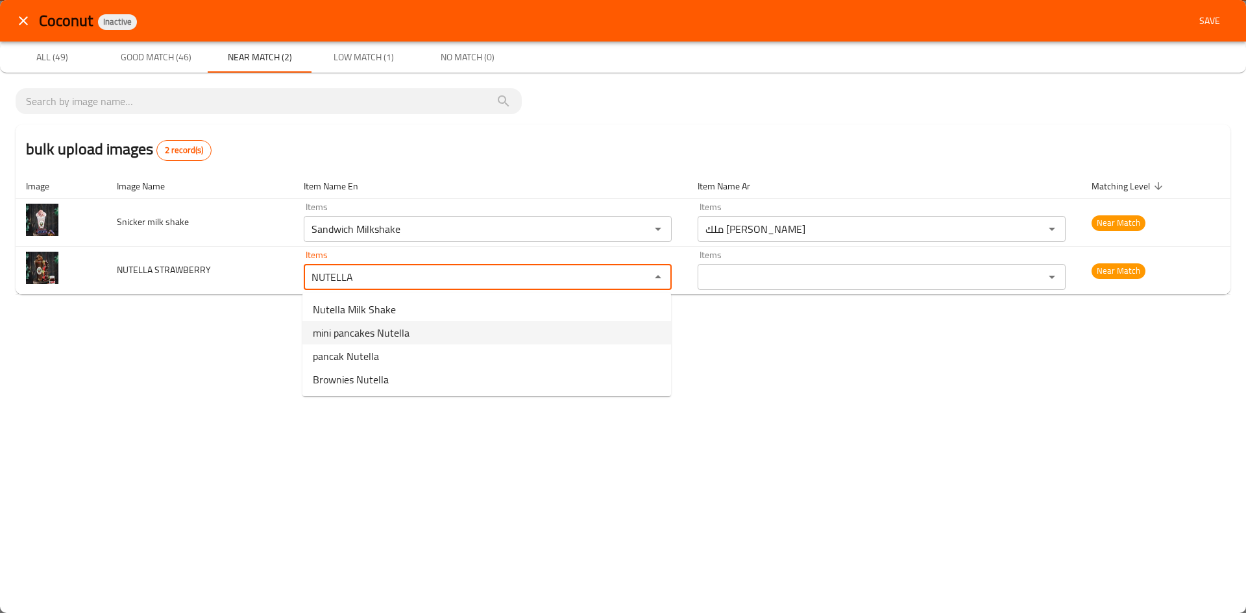
type STRAWBERRY "NUTELLA"
click at [226, 328] on div "Coconut Inactive Save All (49) Good Match (46) Near Match (2) Low Match (1) No …" at bounding box center [623, 306] width 1246 height 613
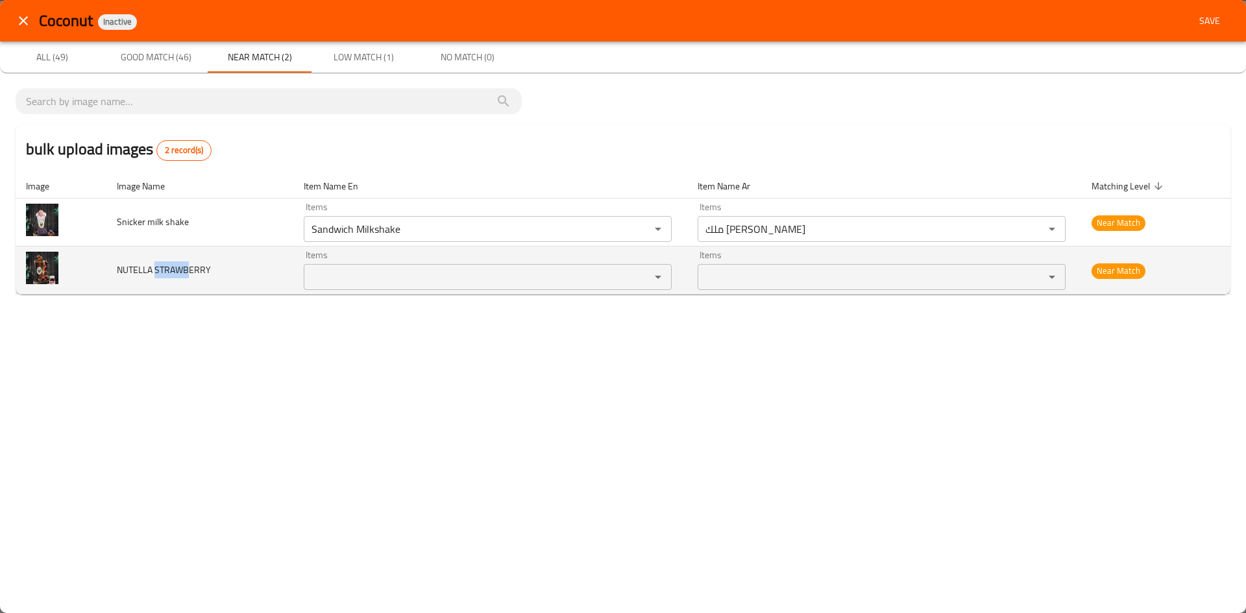
drag, startPoint x: 156, startPoint y: 269, endPoint x: 191, endPoint y: 271, distance: 34.4
click at [191, 271] on span "NUTELLA STRAWBERRY" at bounding box center [164, 269] width 94 height 17
copy span "STRAWB"
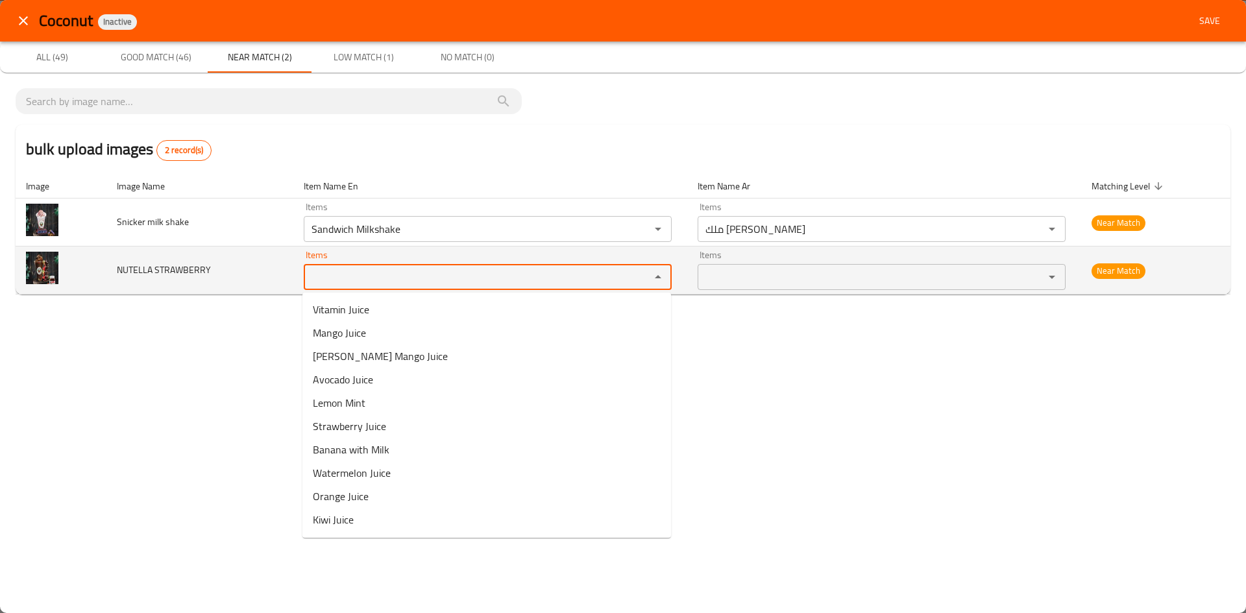
click at [357, 280] on STRAWBERRY "Items" at bounding box center [469, 277] width 322 height 18
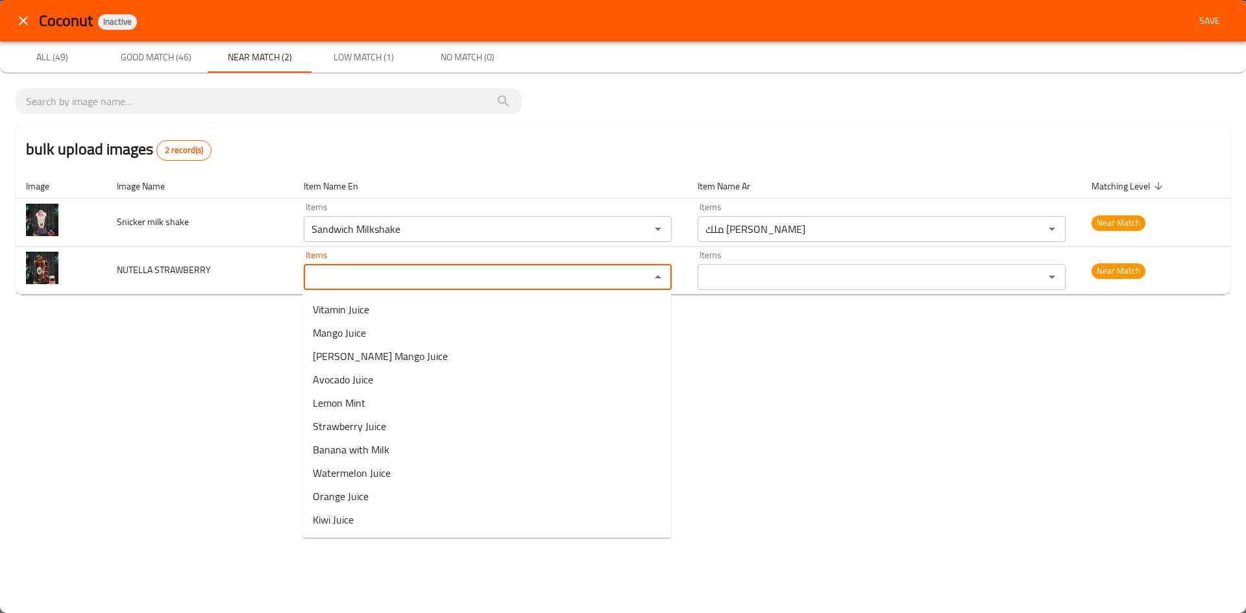
paste STRAWBERRY "STRAWB"
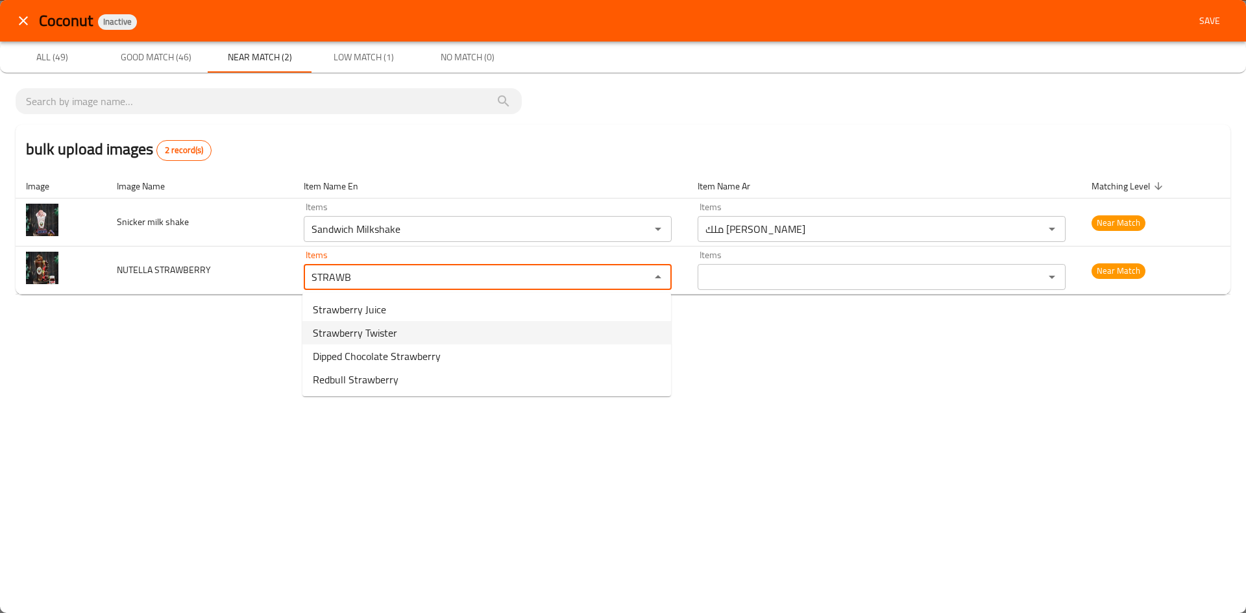
type STRAWBERRY "STRAWB"
click at [190, 324] on div "Coconut Inactive Save All (49) Good Match (46) Near Match (2) Low Match (1) No …" at bounding box center [623, 306] width 1246 height 613
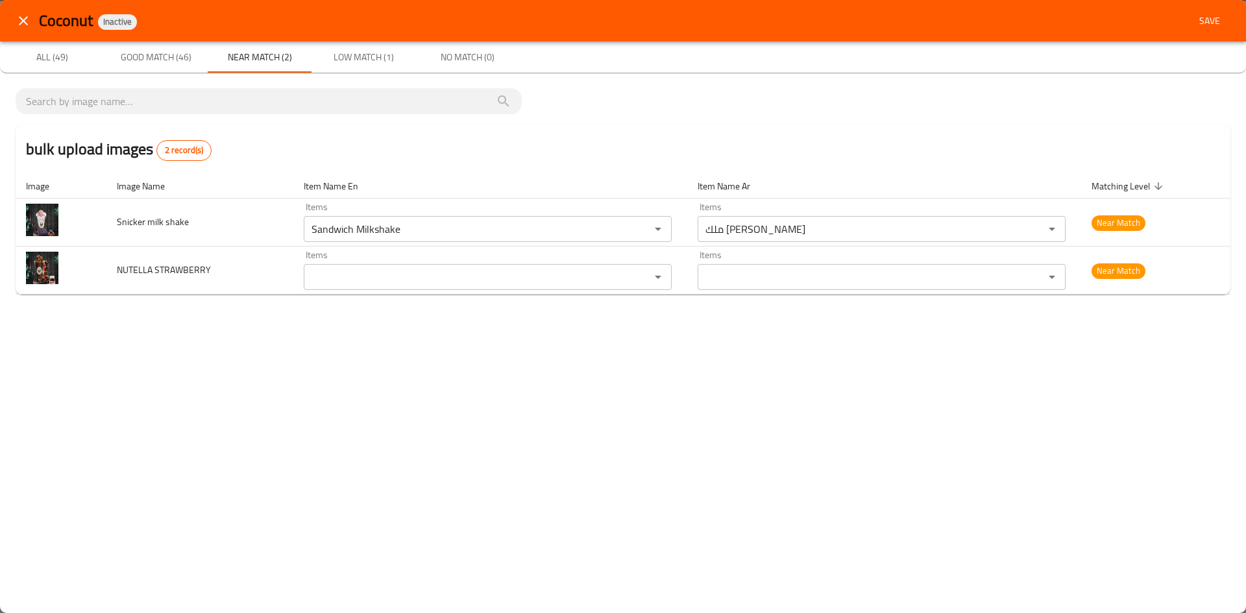
click at [452, 53] on span "No Match (0)" at bounding box center [467, 57] width 88 height 16
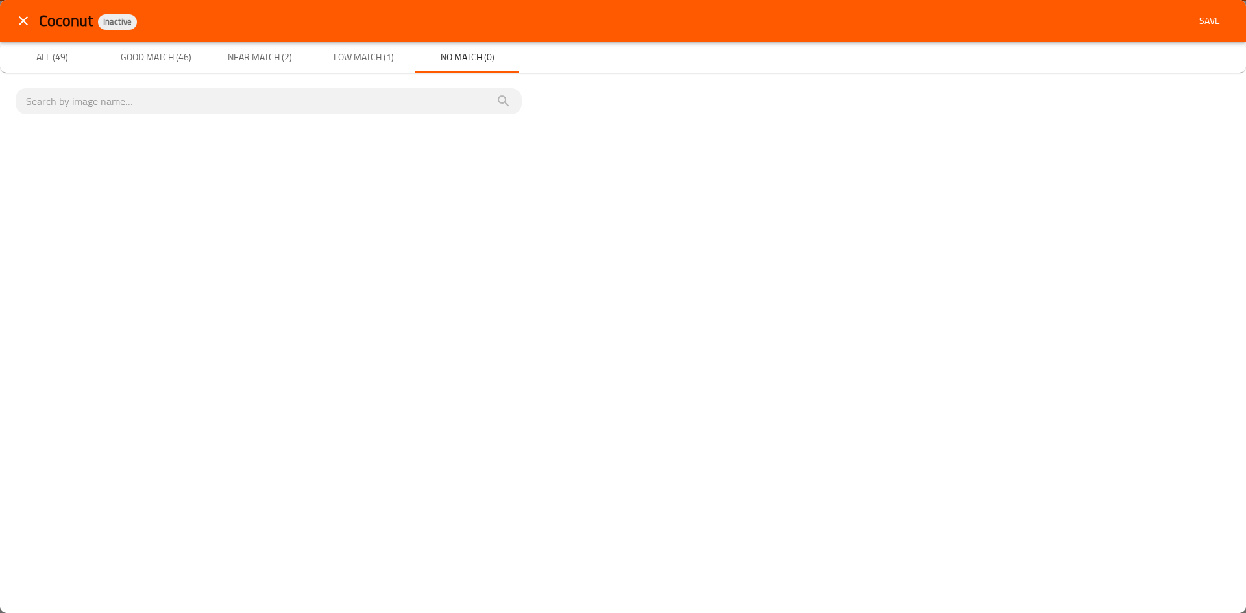
click at [357, 58] on span "Low Match (1)" at bounding box center [363, 57] width 88 height 16
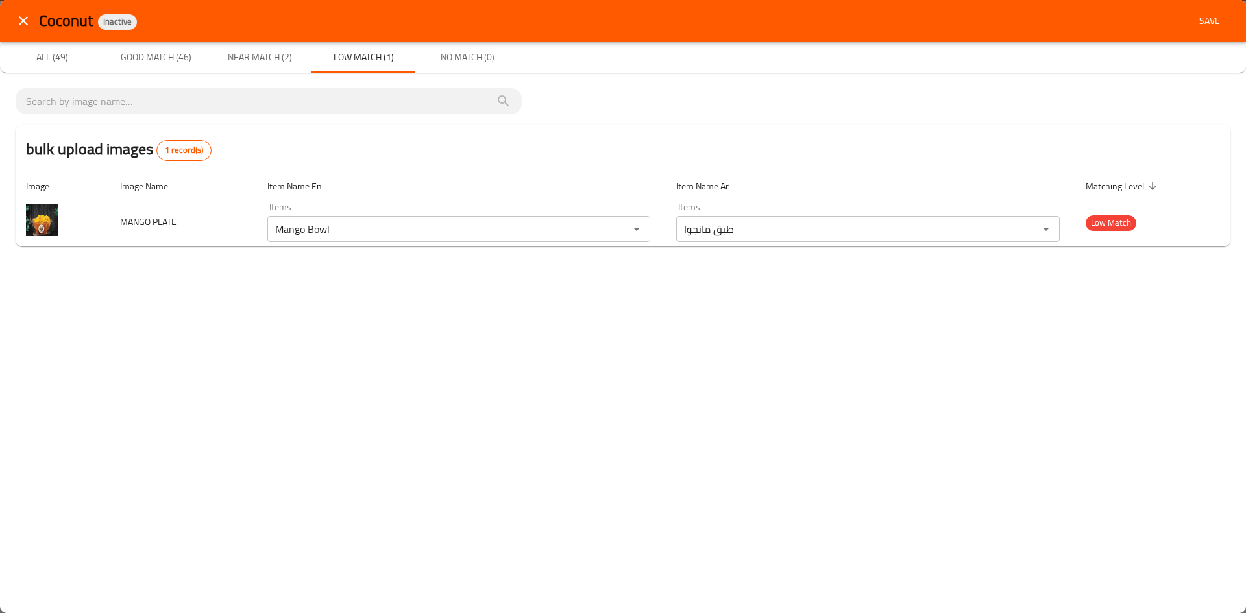
click at [257, 61] on span "Near Match (2)" at bounding box center [259, 57] width 88 height 16
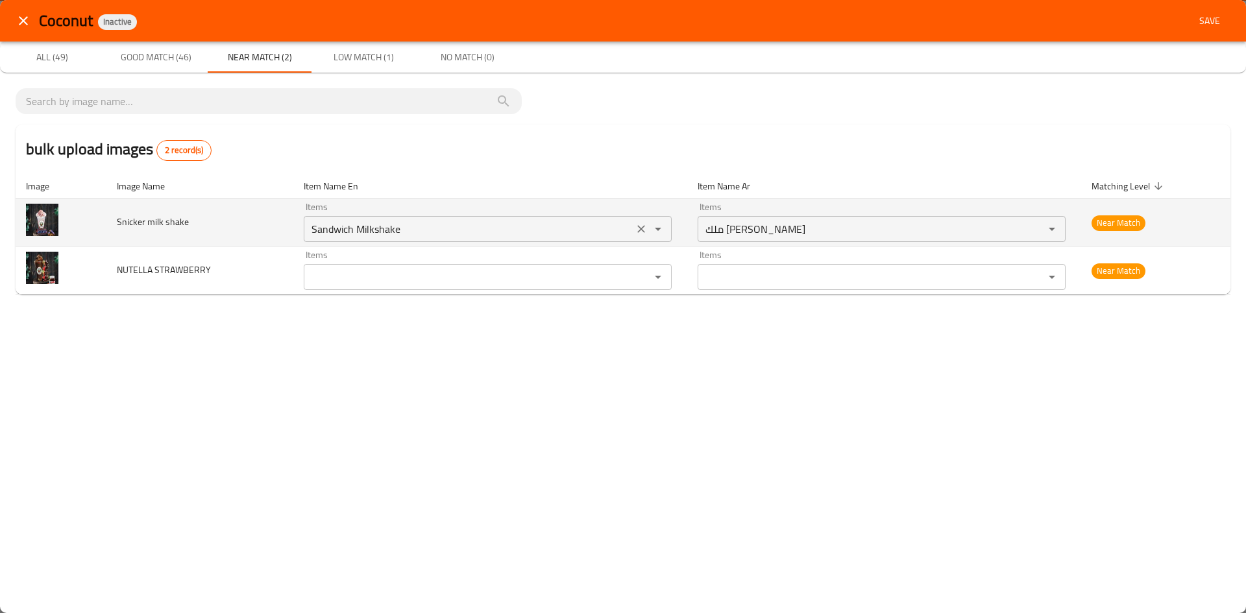
click at [638, 228] on icon "Clear" at bounding box center [641, 229] width 13 height 13
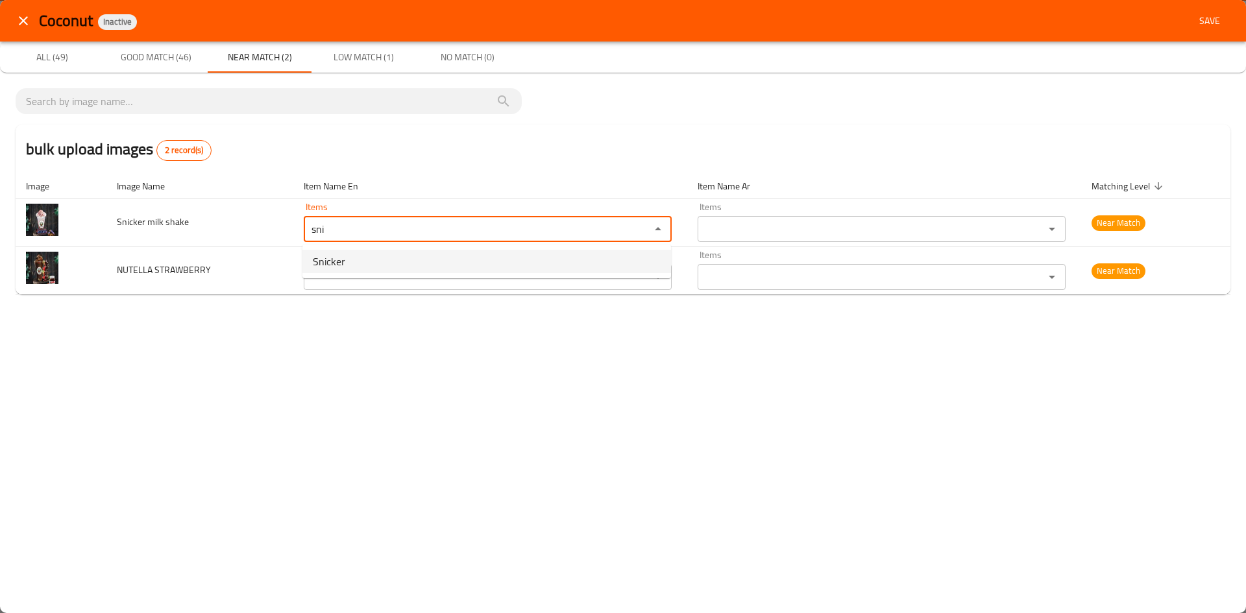
click at [397, 260] on shake-option-0 "Snicker" at bounding box center [486, 261] width 369 height 23
type shake "Snicker"
type shake-ar "سنيكرز"
type shake "Snicker"
drag, startPoint x: 361, startPoint y: 353, endPoint x: 367, endPoint y: 359, distance: 8.3
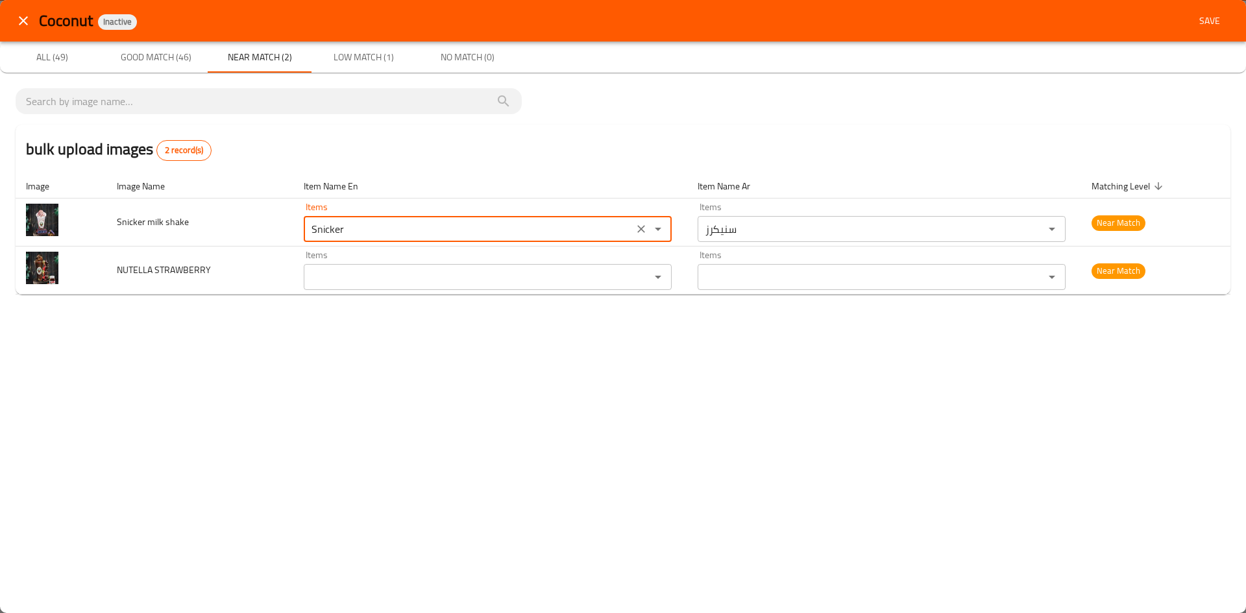
click at [361, 354] on div "Coconut Inactive Save All (49) Good Match (46) Near Match (2) Low Match (1) No …" at bounding box center [623, 306] width 1246 height 613
click at [1216, 20] on span "Save" at bounding box center [1209, 21] width 31 height 16
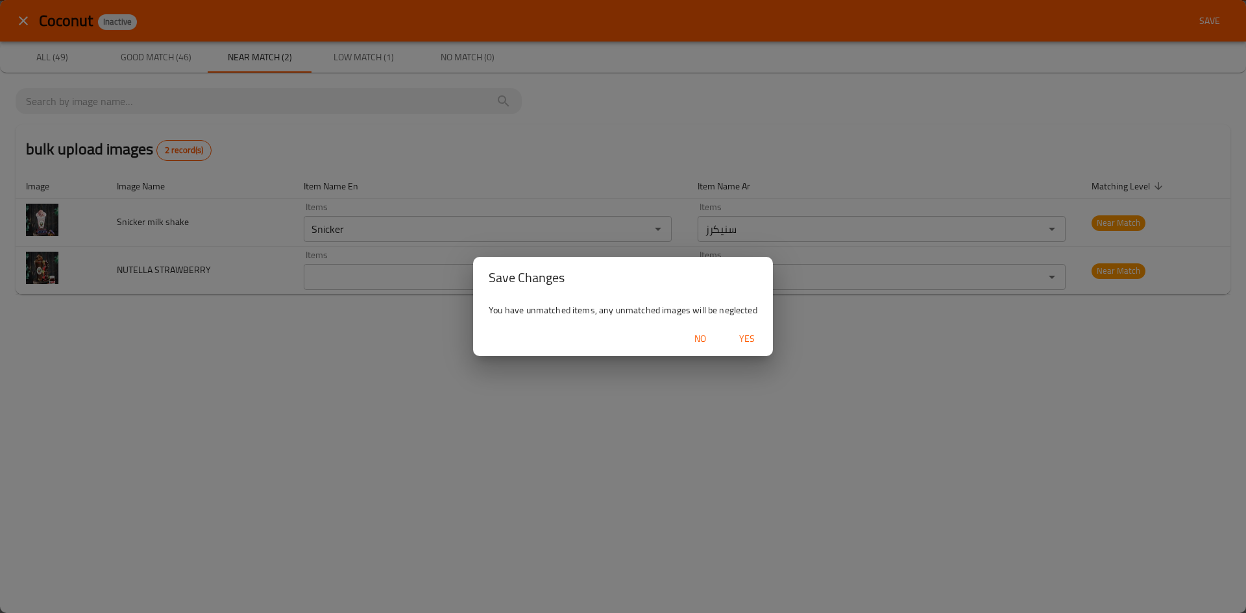
drag, startPoint x: 744, startPoint y: 338, endPoint x: 744, endPoint y: 359, distance: 20.8
click at [744, 340] on span "Yes" at bounding box center [746, 339] width 31 height 16
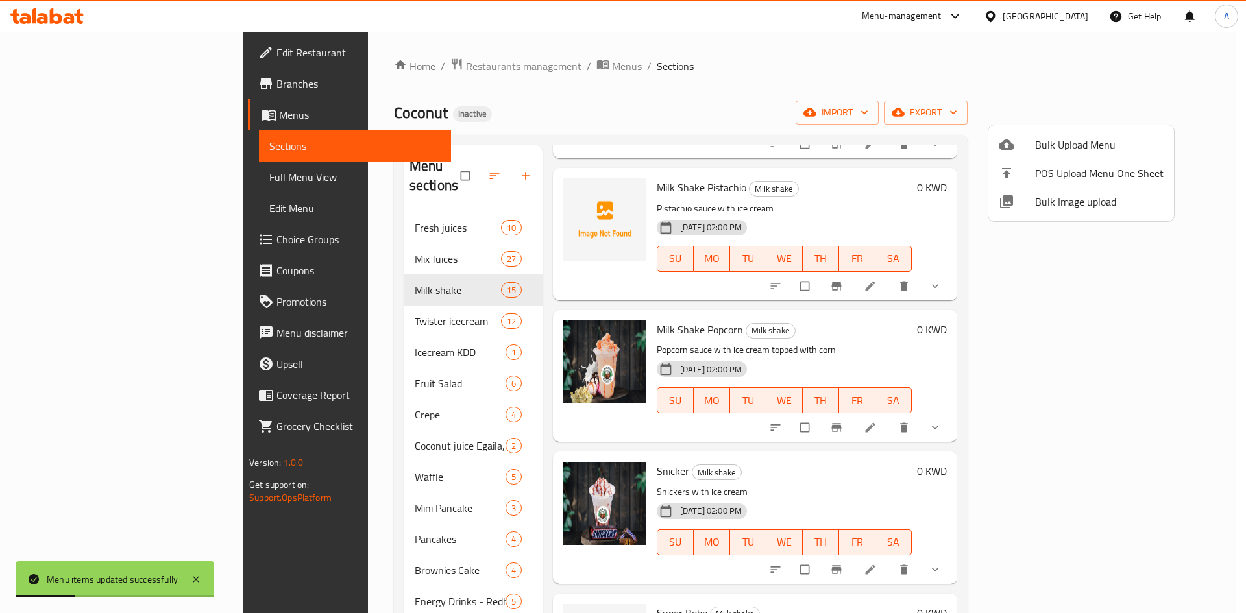
click at [853, 205] on div at bounding box center [623, 306] width 1246 height 613
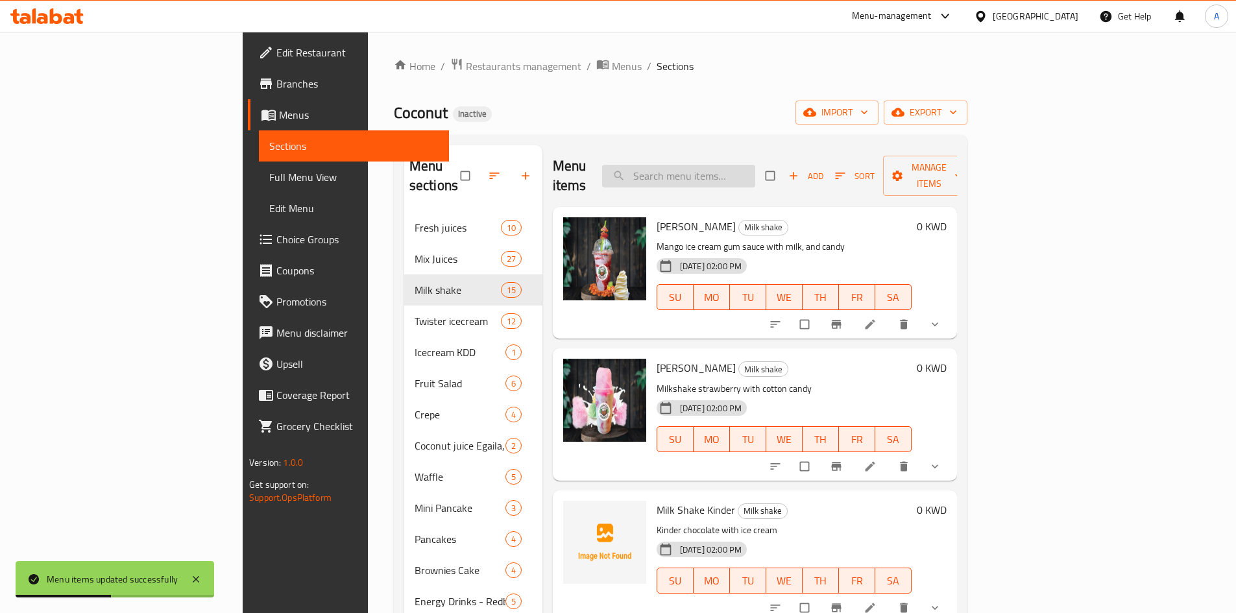
click at [744, 169] on input "search" at bounding box center [678, 176] width 153 height 23
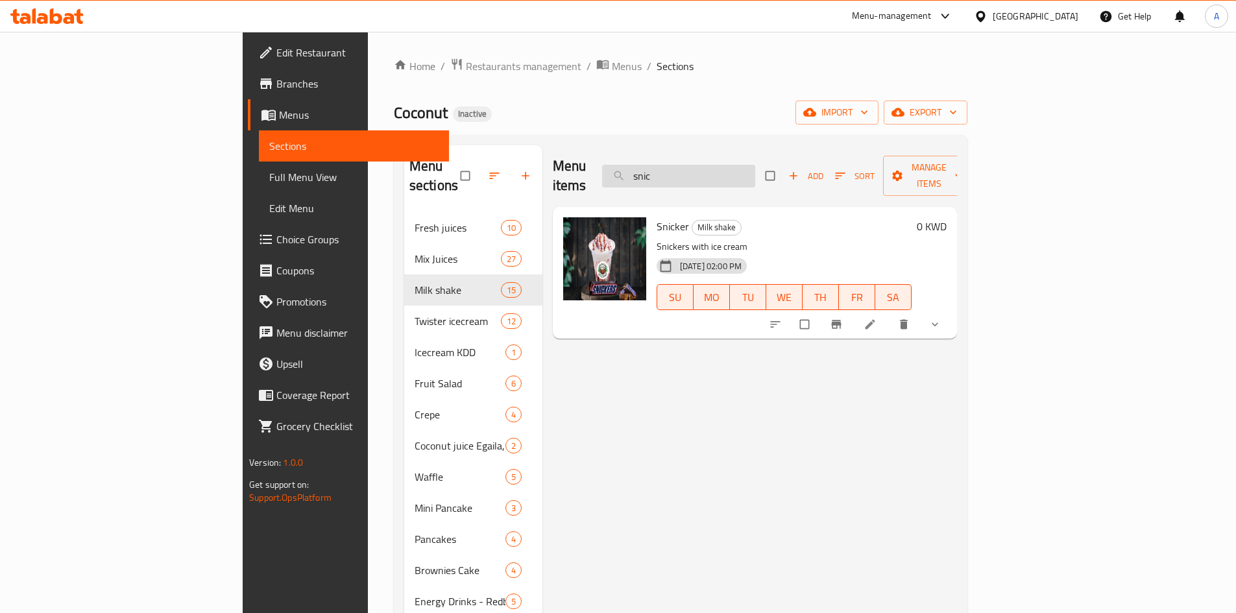
click at [755, 165] on input "snic" at bounding box center [678, 176] width 153 height 23
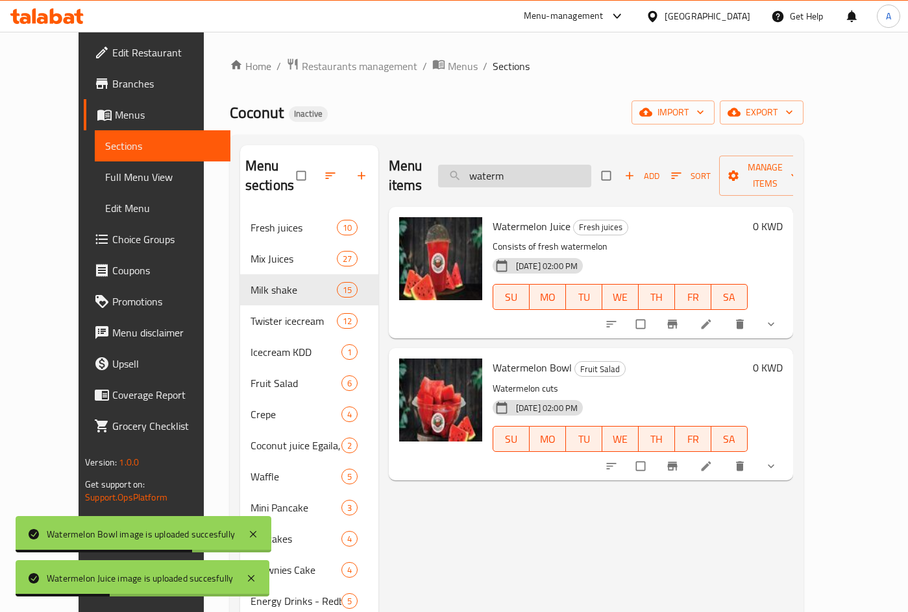
click at [531, 165] on input "waterm" at bounding box center [514, 176] width 153 height 23
paste input "WAFFLE PISTACHIO"
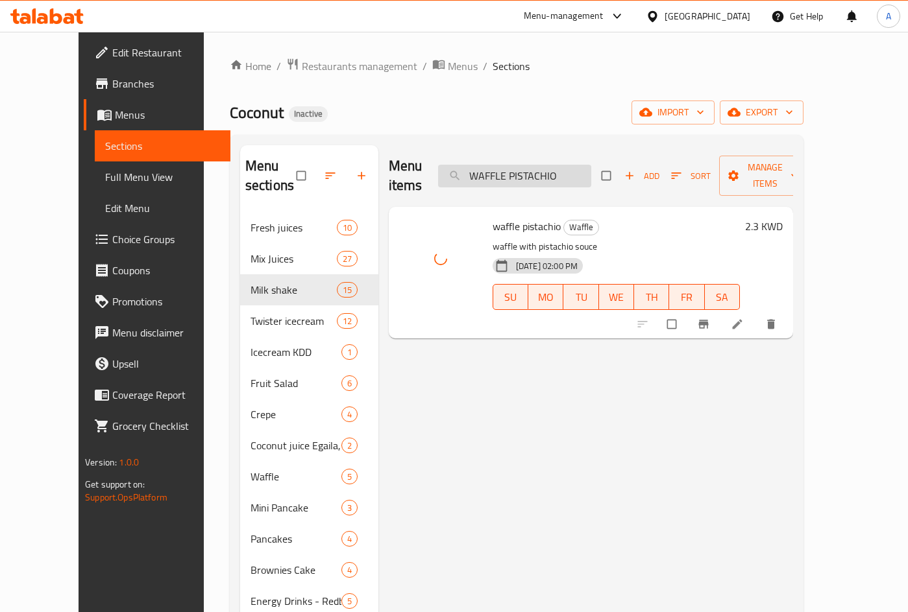
click at [549, 165] on input "WAFFLE PISTACHIO" at bounding box center [514, 176] width 153 height 23
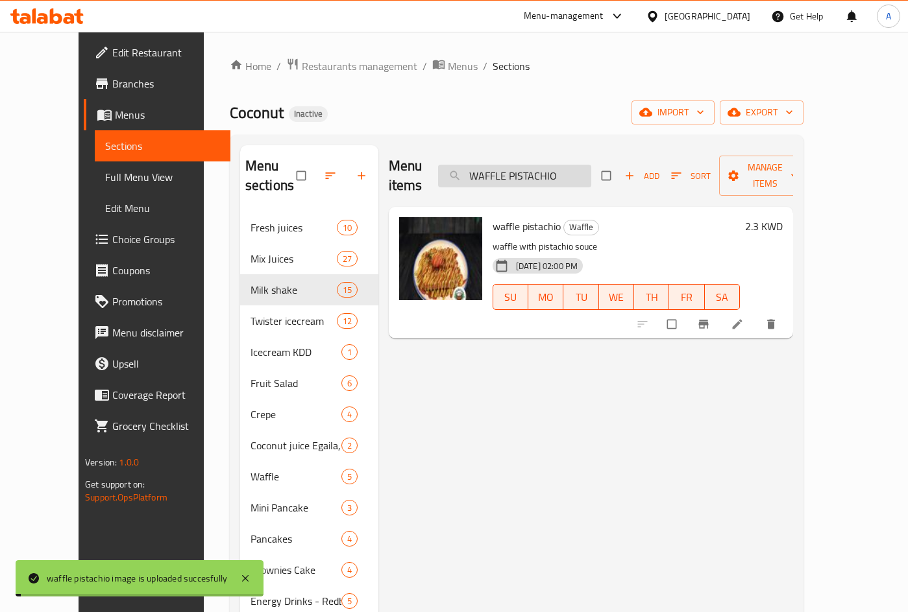
click at [549, 165] on input "WAFFLE PISTACHIO" at bounding box center [514, 176] width 153 height 23
paste input "waffle mix fruit"
click at [548, 167] on input "waffle mix fruit" at bounding box center [514, 176] width 153 height 23
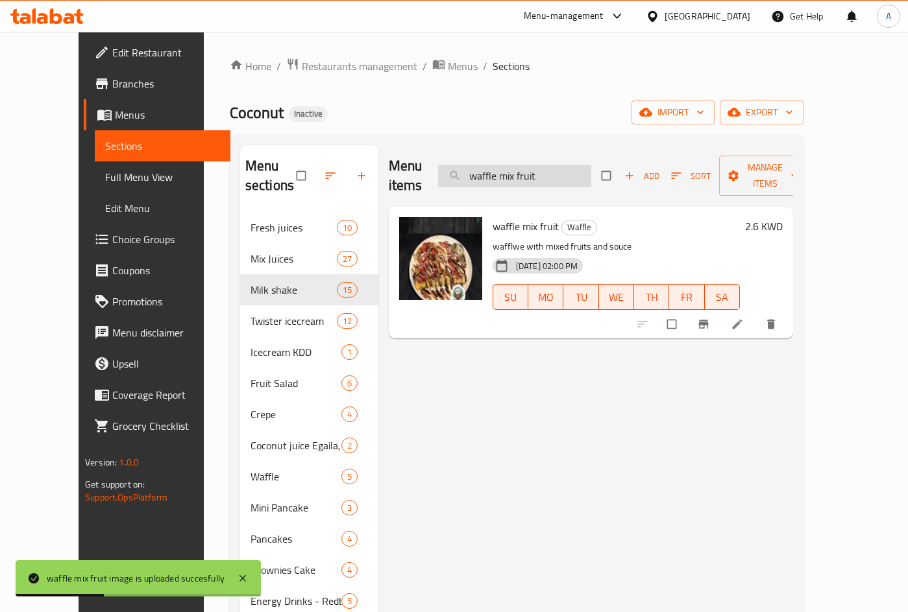
click at [548, 167] on input "waffle mix fruit" at bounding box center [514, 176] width 153 height 23
paste input "WAFFLE PISTACHIO"
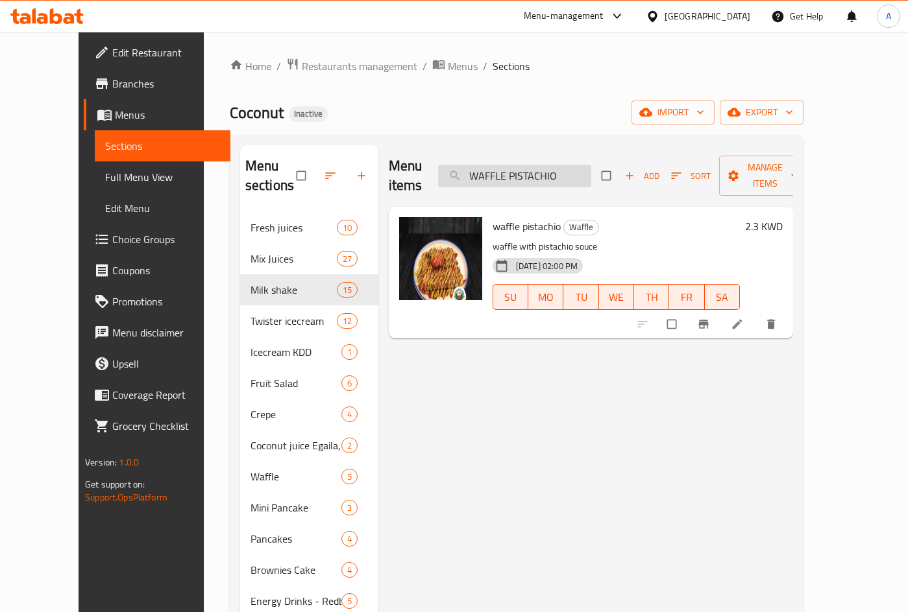
click at [526, 165] on input "WAFFLE PISTACHIO" at bounding box center [514, 176] width 153 height 23
paste input "LOTUS"
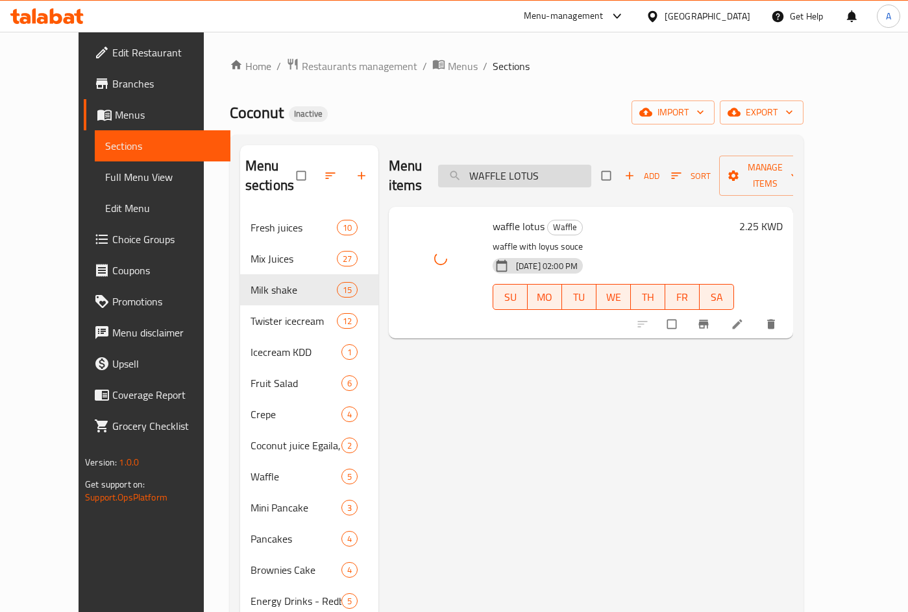
click at [537, 167] on input "WAFFLE LOTUS" at bounding box center [514, 176] width 153 height 23
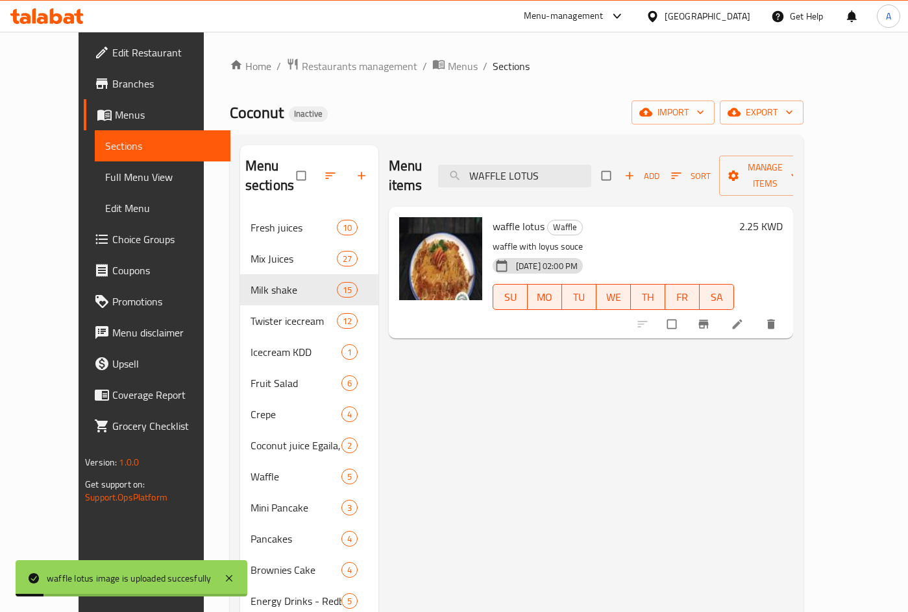
paste input "waffle mix fruit"
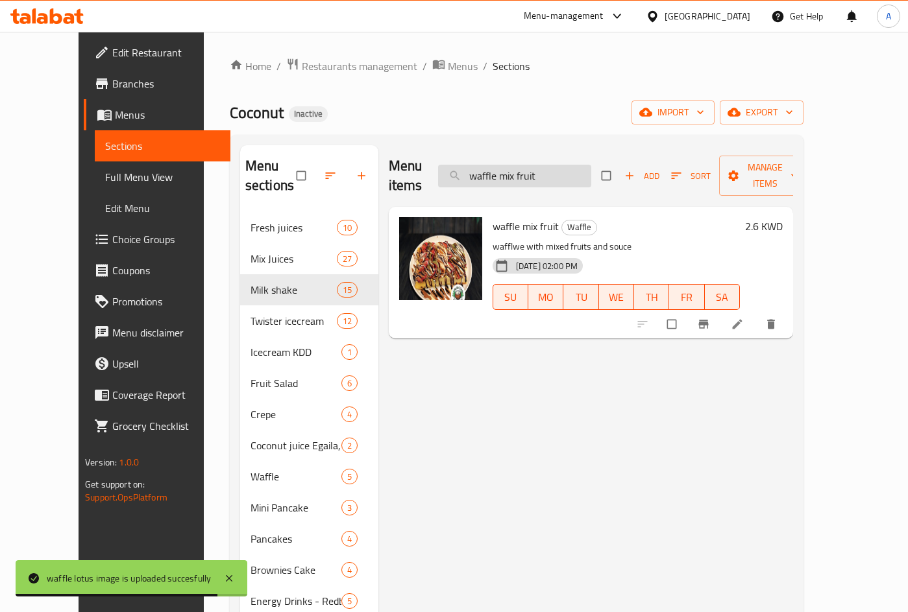
click at [540, 172] on input "waffle mix fruit" at bounding box center [514, 176] width 153 height 23
paste input "WAFFLE KINDER"
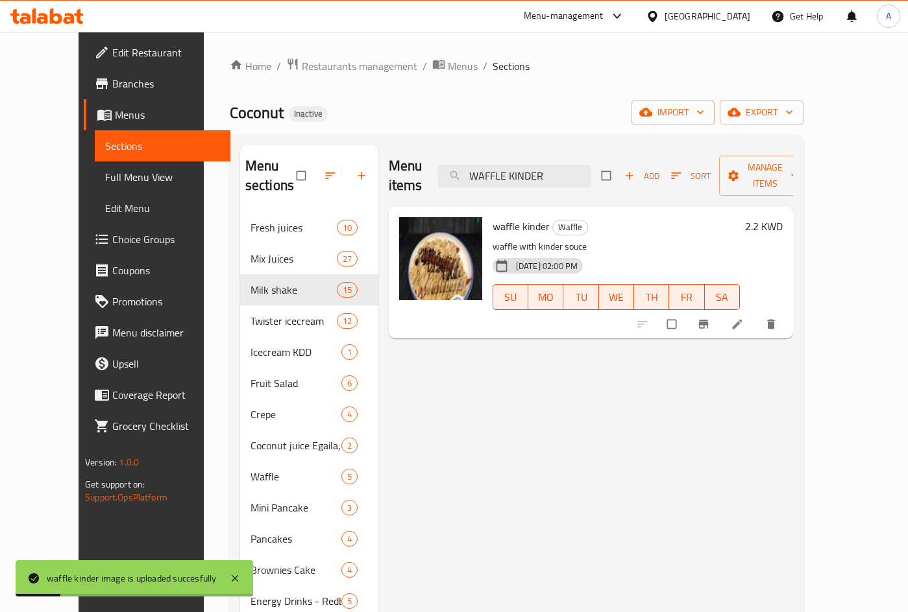
click at [519, 154] on div "Menu items WAFFLE KINDER Add Sort Manage items" at bounding box center [591, 176] width 404 height 62
drag, startPoint x: 519, startPoint y: 154, endPoint x: 521, endPoint y: 162, distance: 8.7
click at [519, 153] on div "Menu items WAFFLE KINDER Add Sort Manage items" at bounding box center [591, 176] width 404 height 62
click at [521, 165] on input "WAFFLE KINDER" at bounding box center [514, 176] width 153 height 23
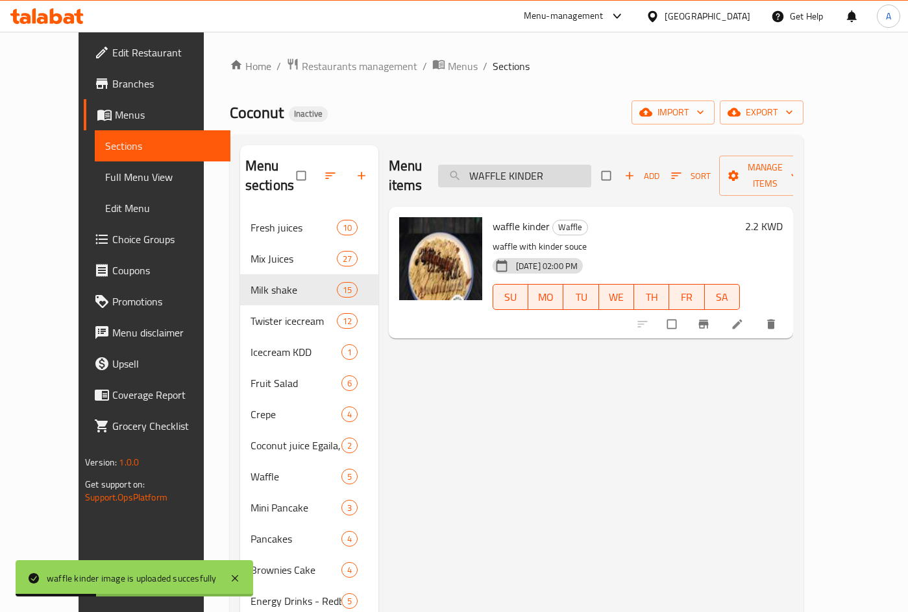
click at [521, 165] on input "WAFFLE KINDER" at bounding box center [514, 176] width 153 height 23
paste input "VITAMIN JUICE"
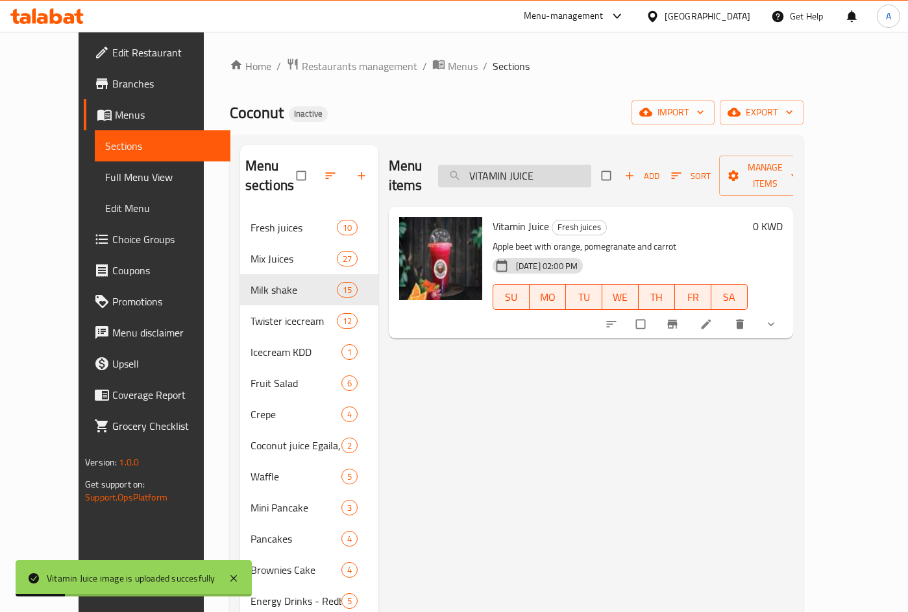
click at [535, 171] on input "VITAMIN JUICE" at bounding box center [514, 176] width 153 height 23
paste input "Tropicana_"
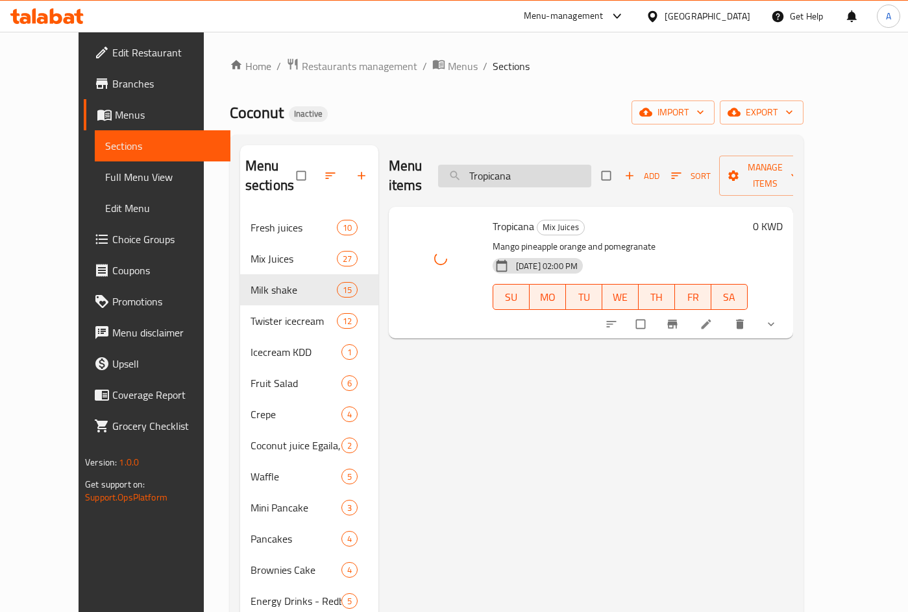
click at [525, 174] on input "Tropicana" at bounding box center [514, 176] width 153 height 23
paste input "he Legend"
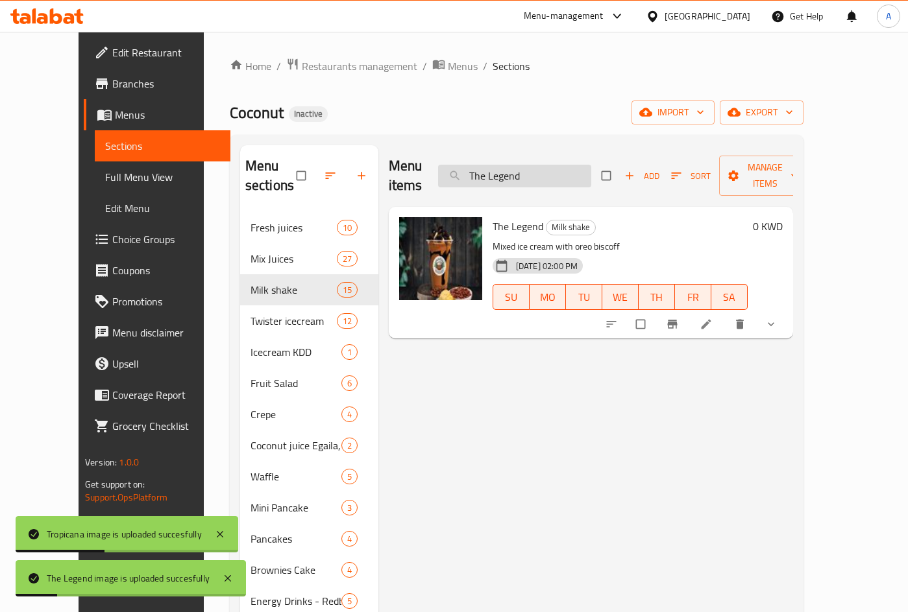
click at [518, 165] on input "The Legend" at bounding box center [514, 176] width 153 height 23
paste input "super"
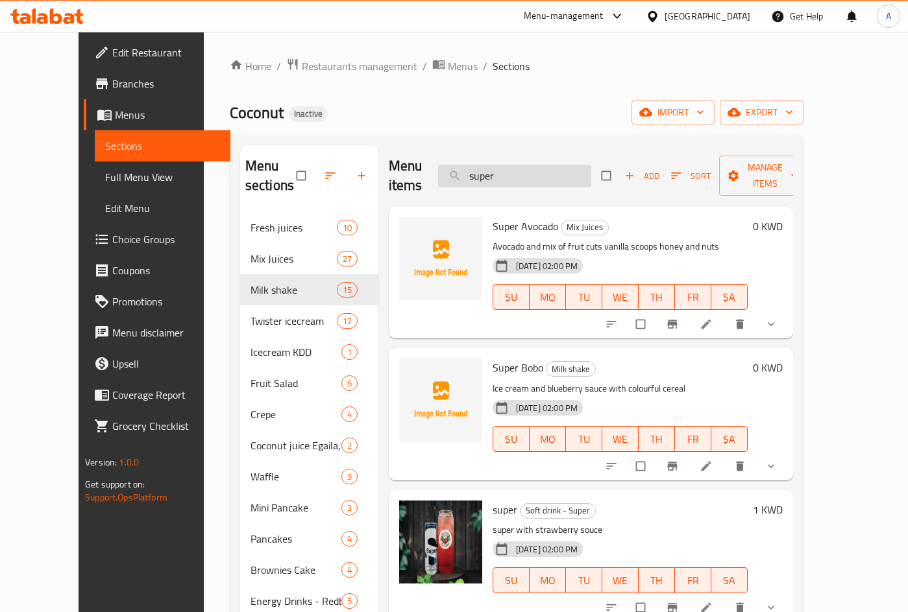
click at [541, 165] on input "super" at bounding box center [514, 176] width 153 height 23
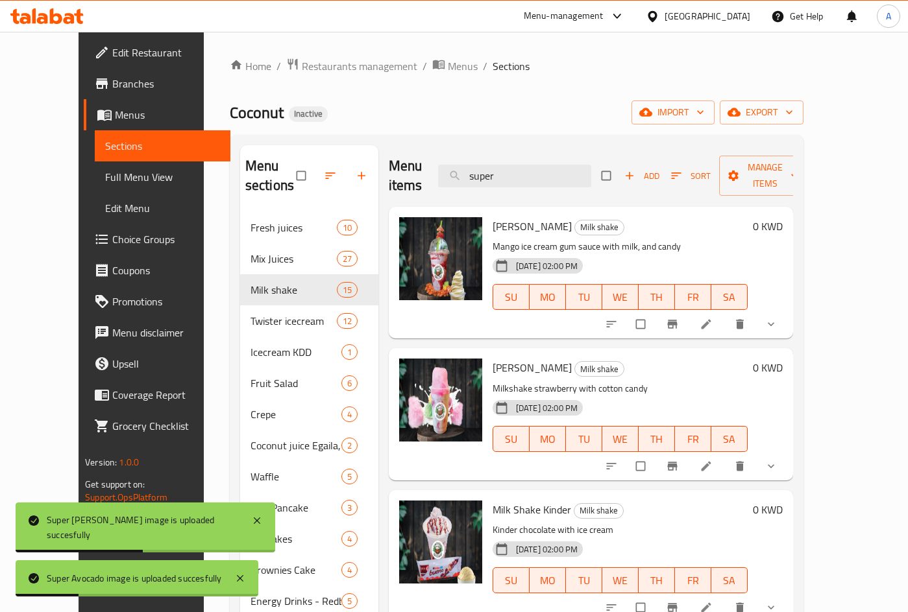
paste input "trawberry twist"
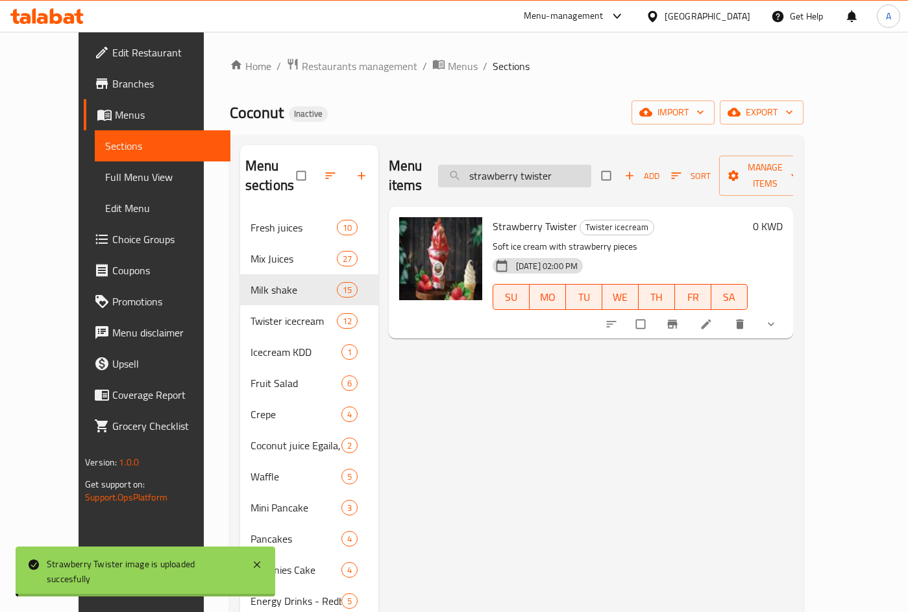
click at [542, 168] on input "strawberry twister" at bounding box center [514, 176] width 153 height 23
paste input "STRAWBERRY JUICE"
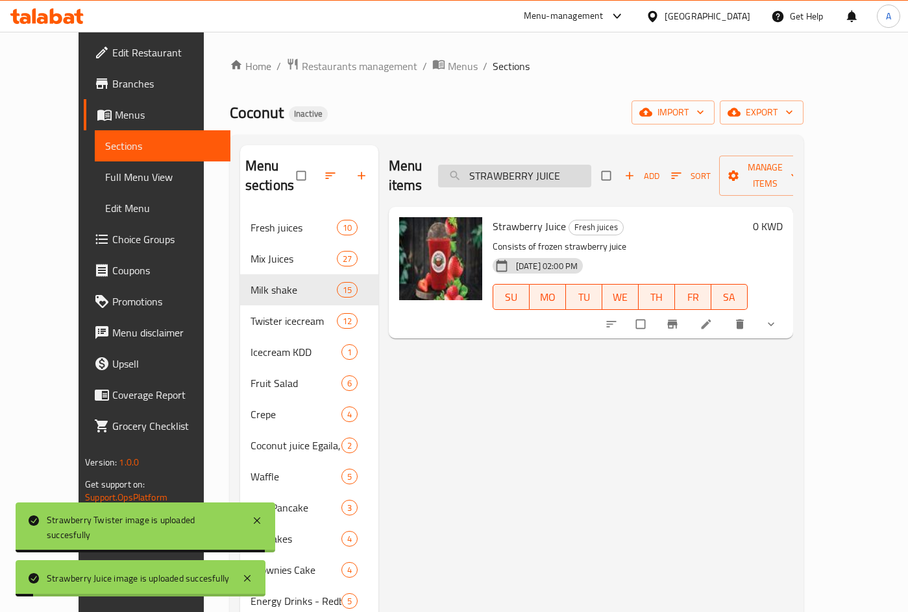
click at [526, 170] on input "STRAWBERRY JUICE" at bounding box center [514, 176] width 153 height 23
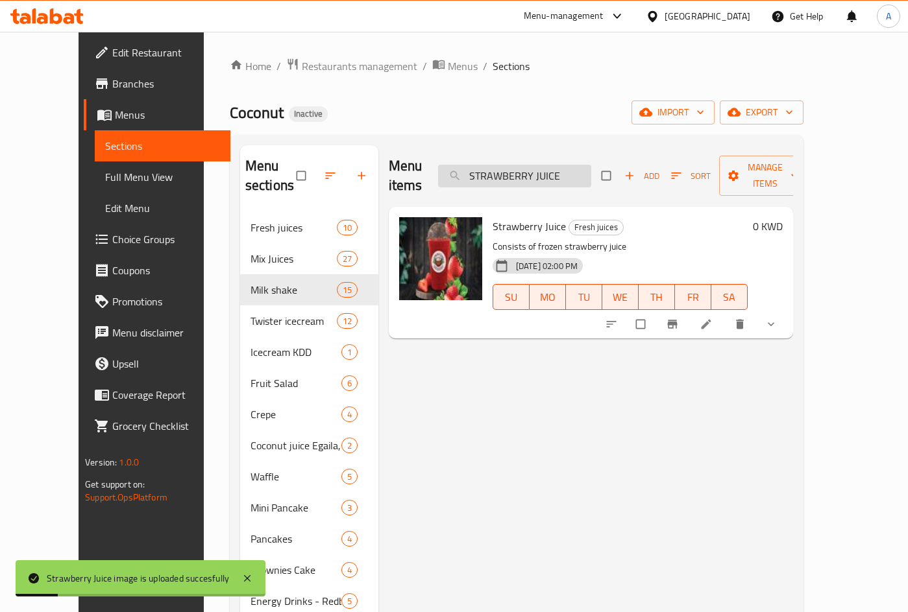
click at [526, 170] on input "STRAWBERRY JUICE" at bounding box center [514, 176] width 153 height 23
paste input "nicker milk shake"
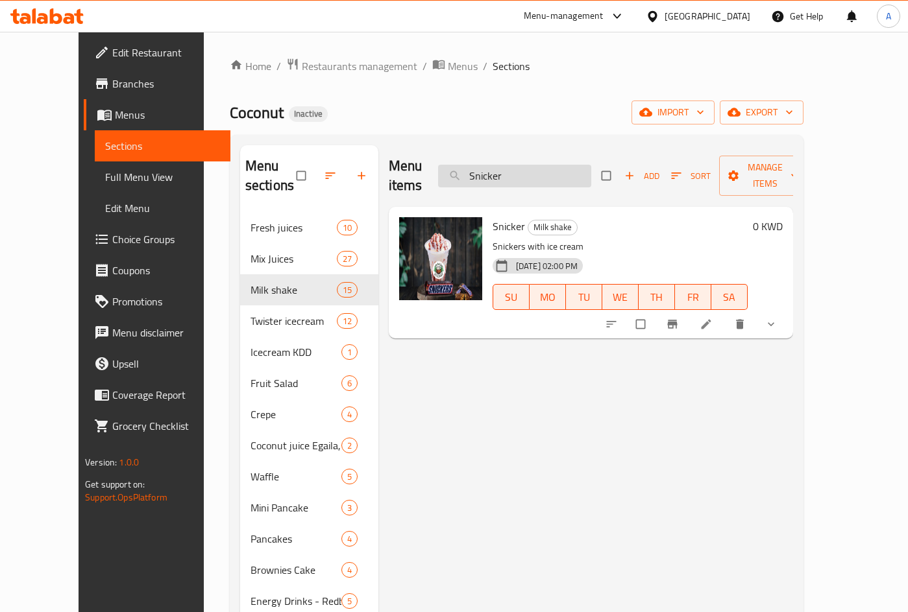
click at [526, 173] on input "Snicker" at bounding box center [514, 176] width 153 height 23
paste input "AMADY(1)"
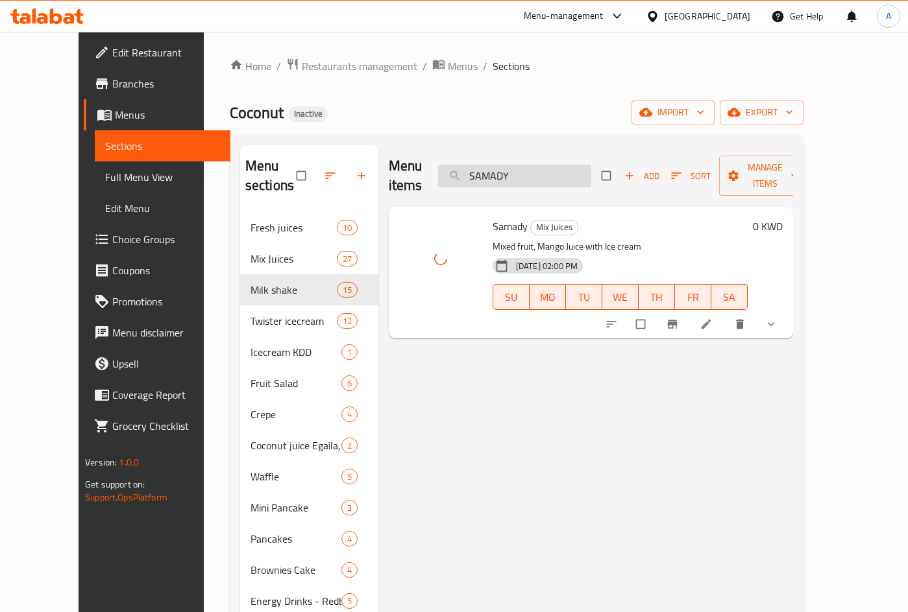
click at [553, 165] on input "SAMADY" at bounding box center [514, 176] width 153 height 23
paste input "Romantic"
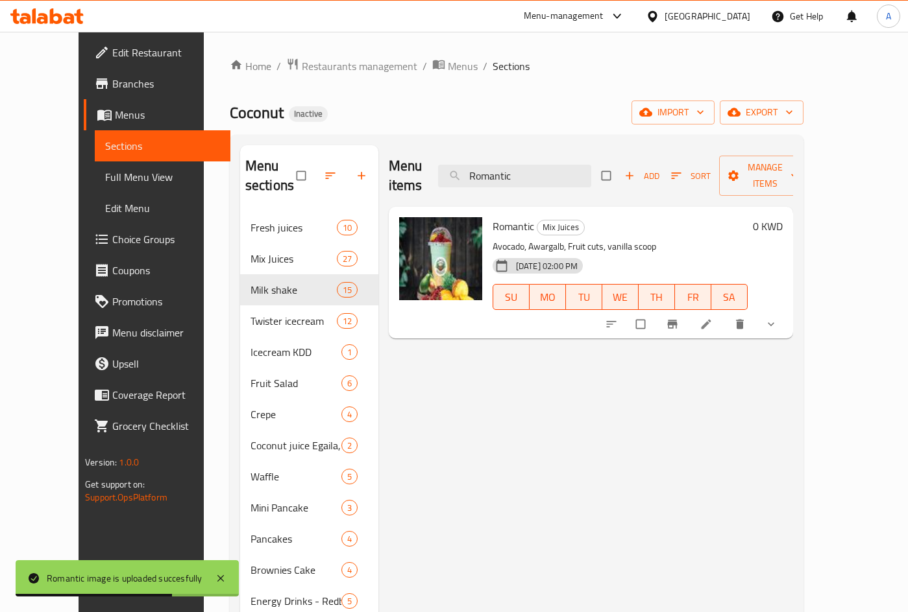
drag, startPoint x: 550, startPoint y: 163, endPoint x: 387, endPoint y: 153, distance: 162.5
click at [389, 154] on div "Menu items Romantic Add Sort Manage items" at bounding box center [591, 176] width 404 height 62
paste input "ed Bull Strawberry"
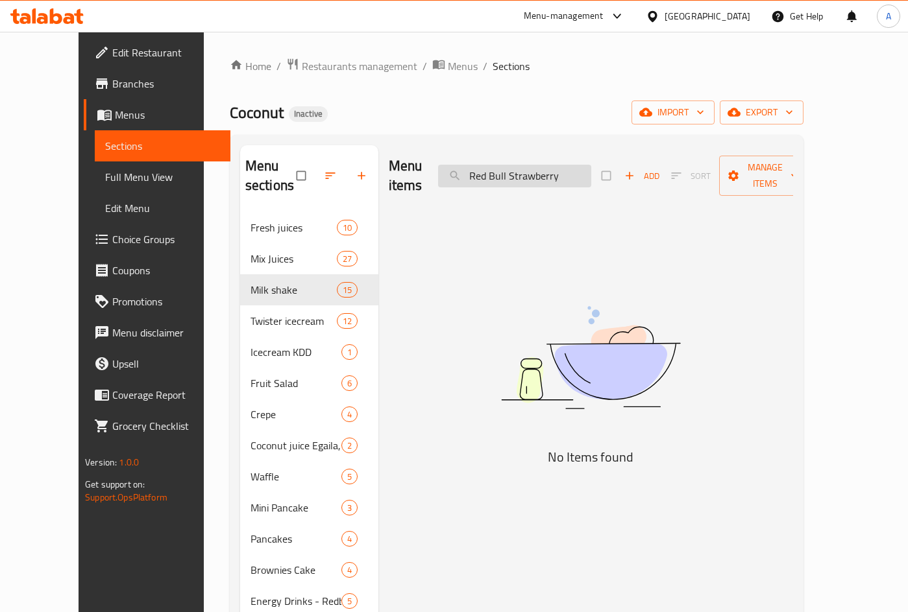
click at [552, 171] on input "Red Bull Strawberry" at bounding box center [514, 176] width 153 height 23
drag, startPoint x: 513, startPoint y: 165, endPoint x: 612, endPoint y: 176, distance: 99.9
click at [591, 176] on input "Red Bull Strawberry" at bounding box center [514, 176] width 153 height 23
click at [502, 168] on input "Red Bull Strawberry" at bounding box center [514, 176] width 153 height 23
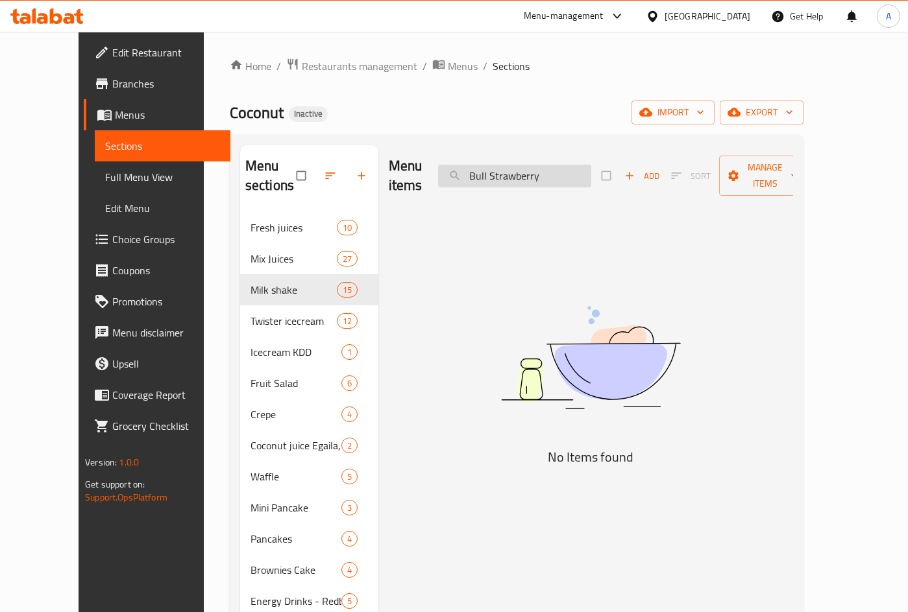
click at [530, 165] on input "Bull Strawberry" at bounding box center [514, 176] width 153 height 23
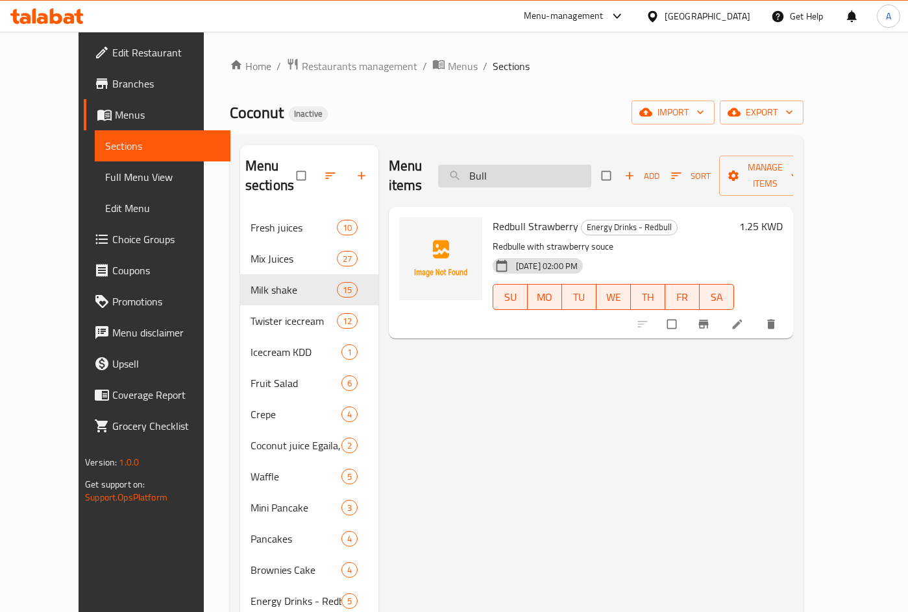
click at [530, 165] on input "Bull" at bounding box center [514, 176] width 153 height 23
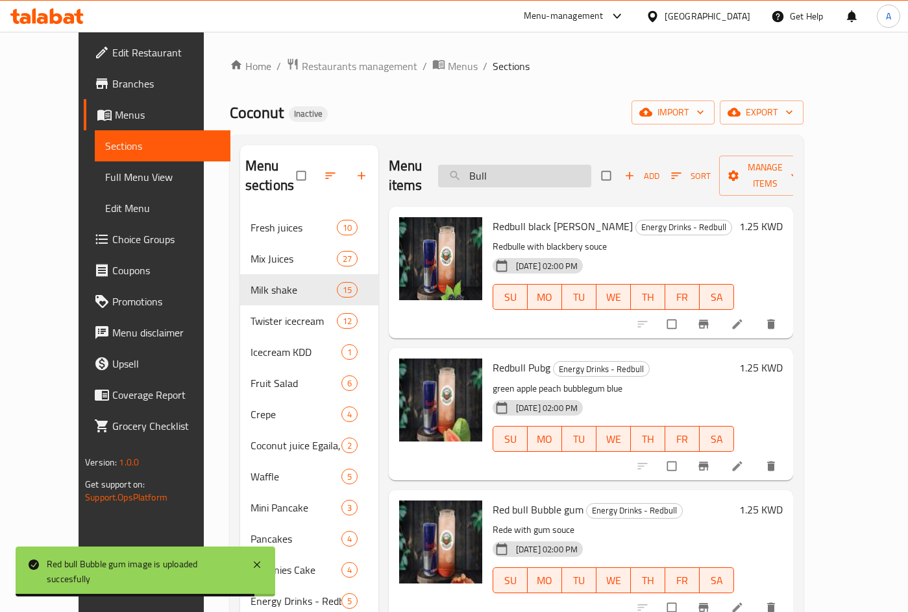
click at [500, 165] on input "Bull" at bounding box center [514, 176] width 153 height 23
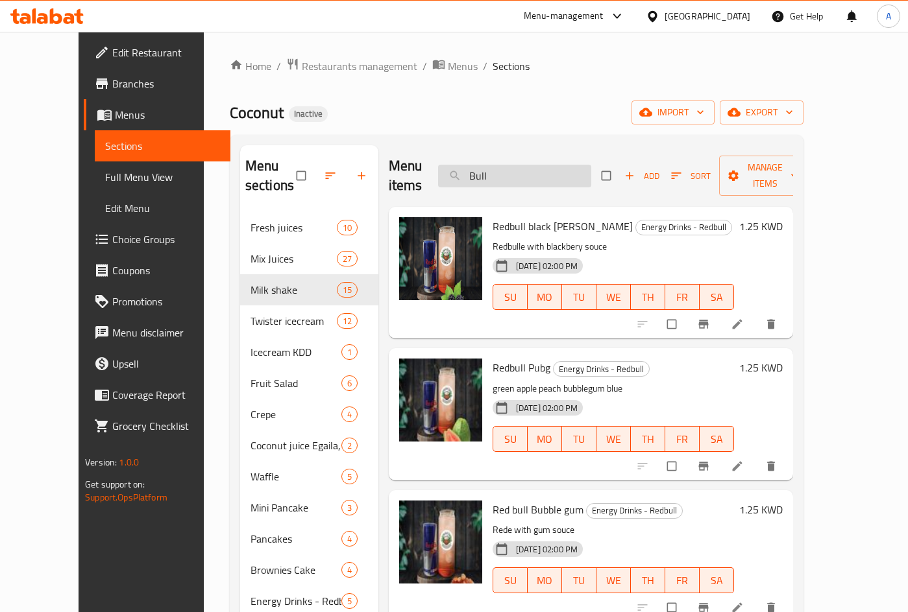
click at [536, 165] on input "Bull" at bounding box center [514, 176] width 153 height 23
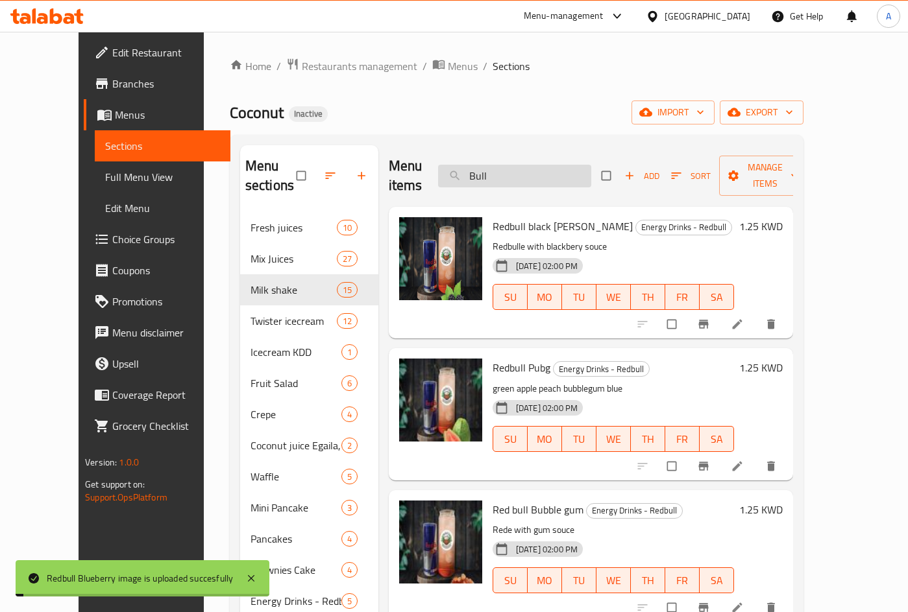
click at [536, 165] on input "Bull" at bounding box center [514, 176] width 153 height 23
paste input "Queen"
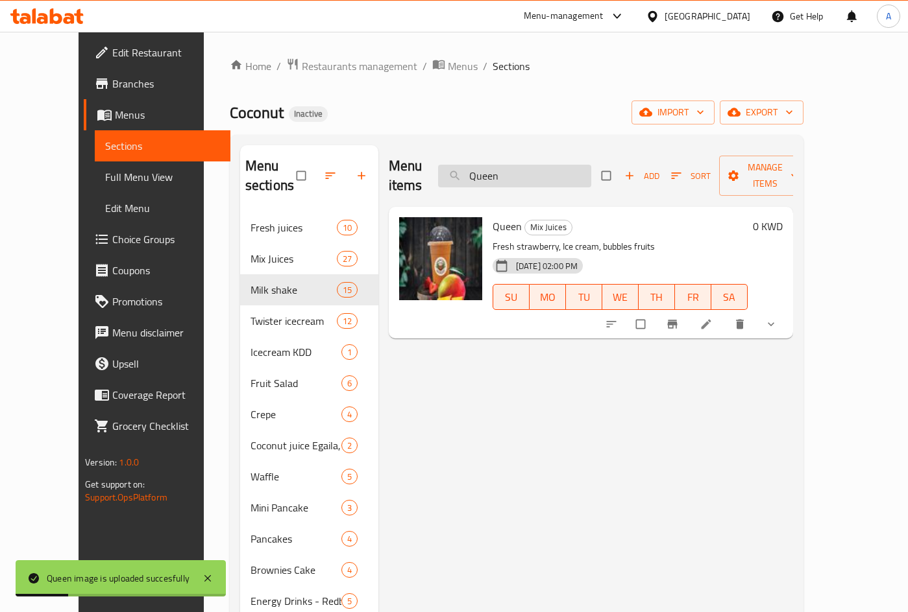
drag, startPoint x: 535, startPoint y: 171, endPoint x: 470, endPoint y: 127, distance: 79.4
click at [472, 165] on input "Queen" at bounding box center [514, 176] width 153 height 23
click at [548, 152] on div "Menu items Queen Add Sort Manage items" at bounding box center [591, 176] width 404 height 62
click at [548, 165] on input "Queen" at bounding box center [514, 176] width 153 height 23
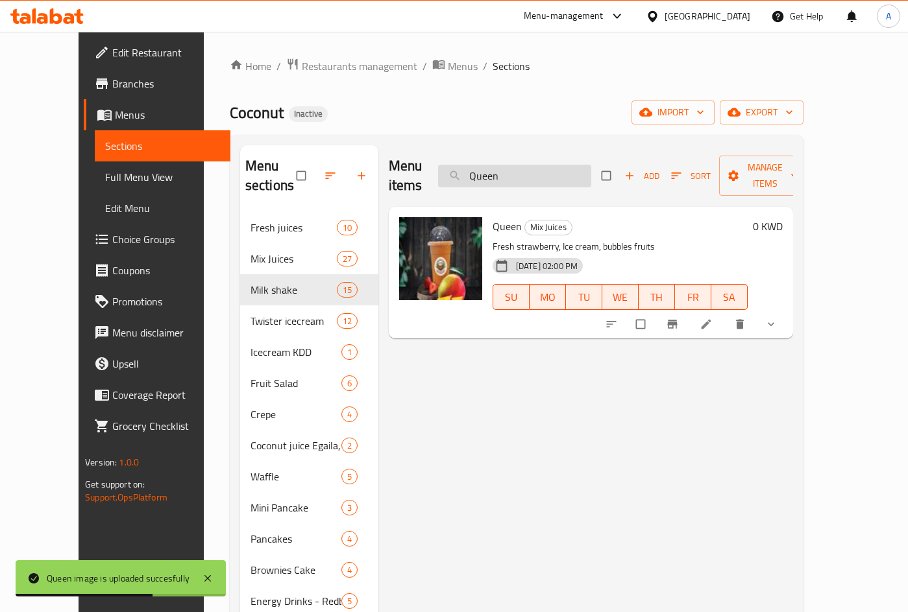
paste input "Pistachio icecream"
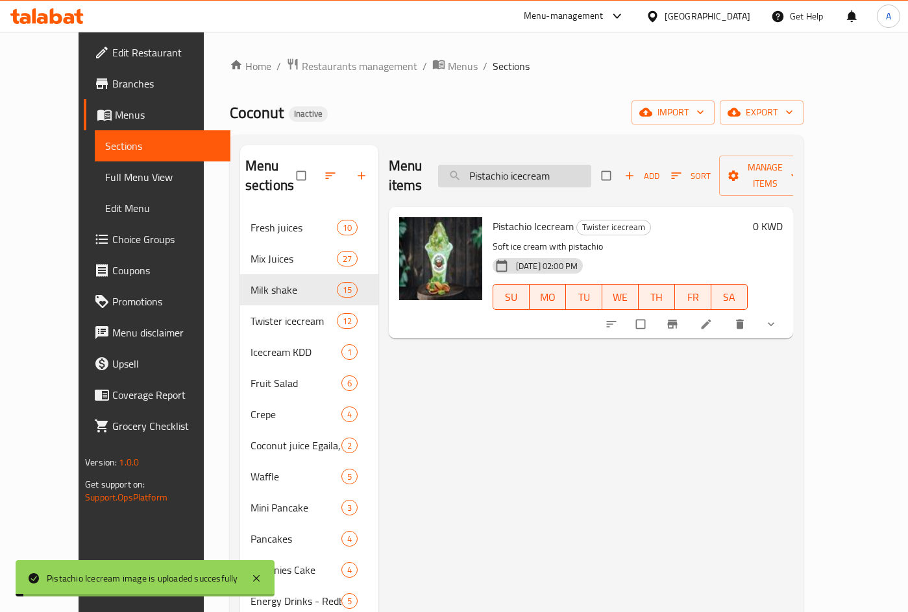
click at [516, 166] on input "Pistachio icecream" at bounding box center [514, 176] width 153 height 23
paste input "rates"
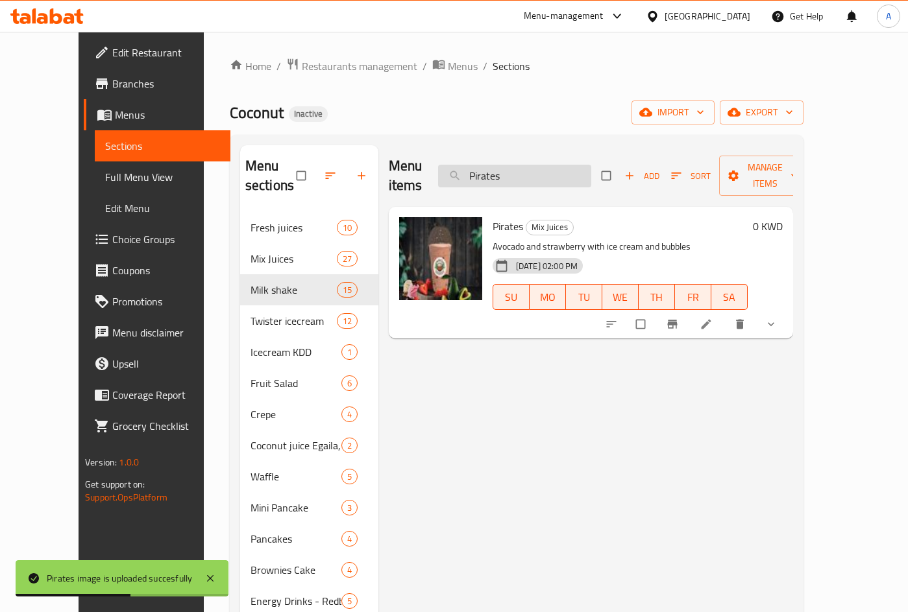
click at [535, 173] on input "Pirates" at bounding box center [514, 176] width 153 height 23
paste input "pineapple bowl"
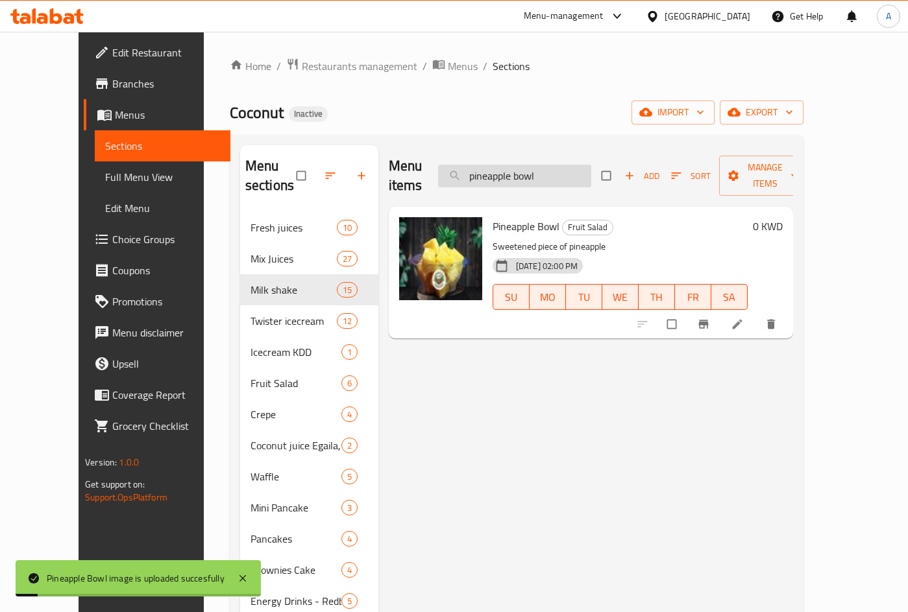
click at [538, 173] on input "pineapple bowl" at bounding box center [514, 176] width 153 height 23
paste input "PANCAKE NUTELLA"
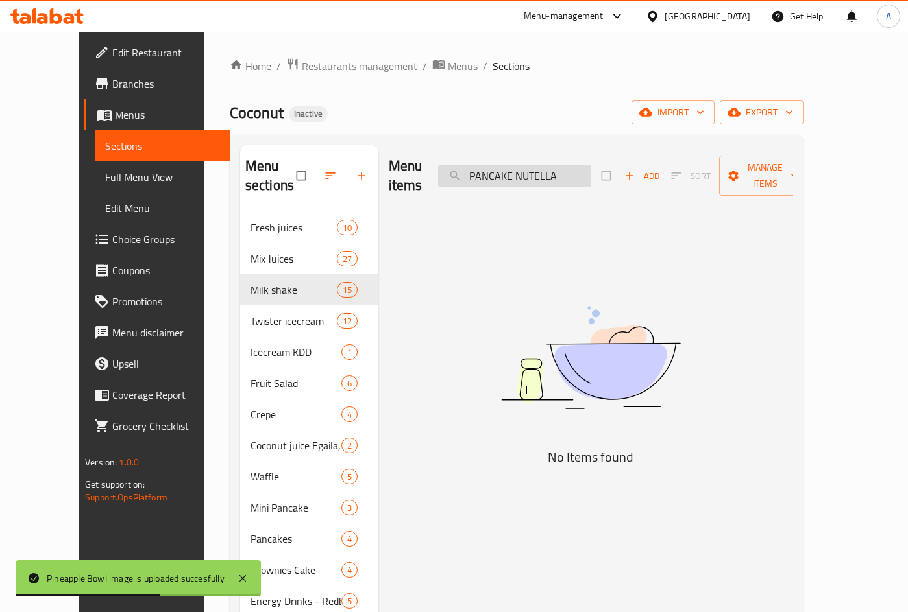
click at [550, 168] on input "PANCAKE NUTELLA" at bounding box center [514, 176] width 153 height 23
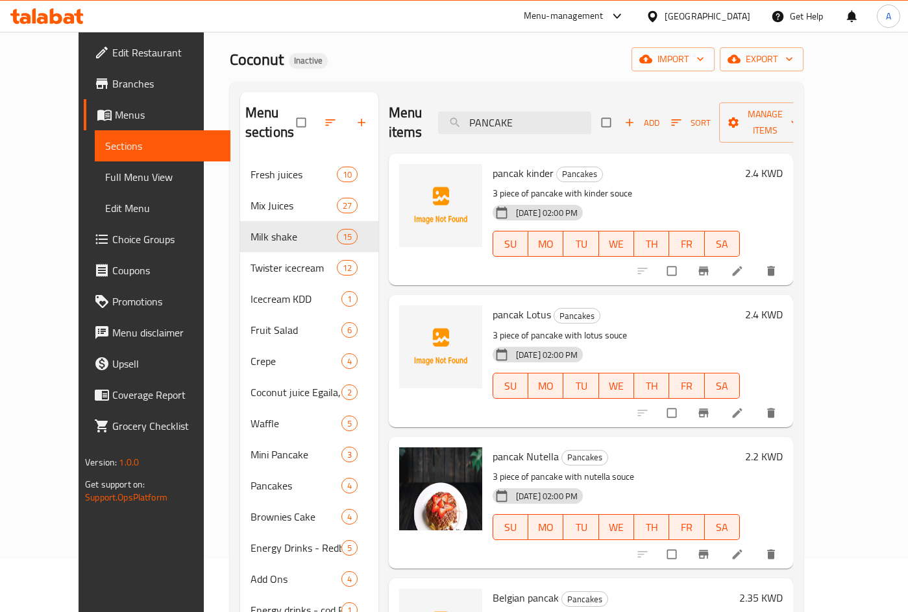
scroll to position [52, 0]
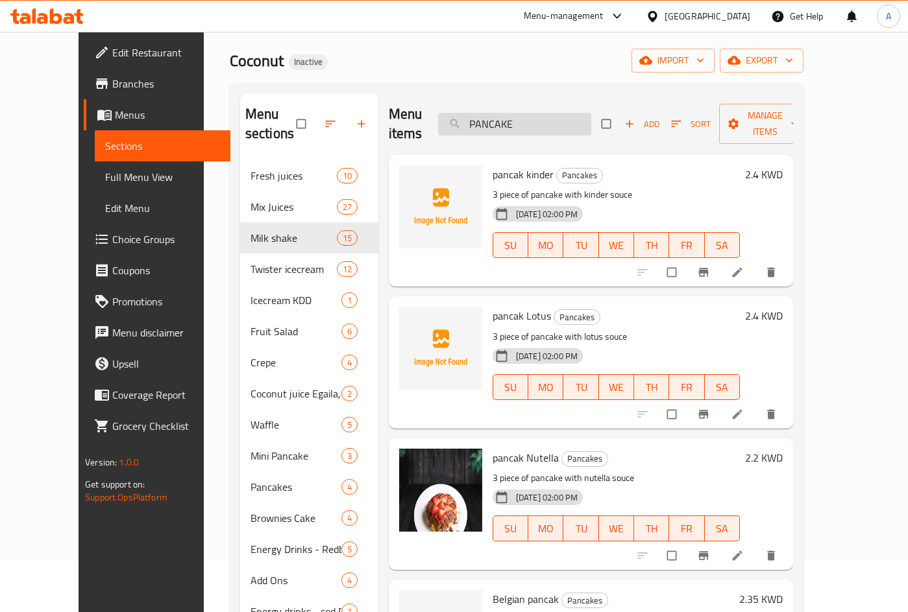
click at [525, 114] on input "PANCAKE" at bounding box center [514, 124] width 153 height 23
paste input "KINDER"
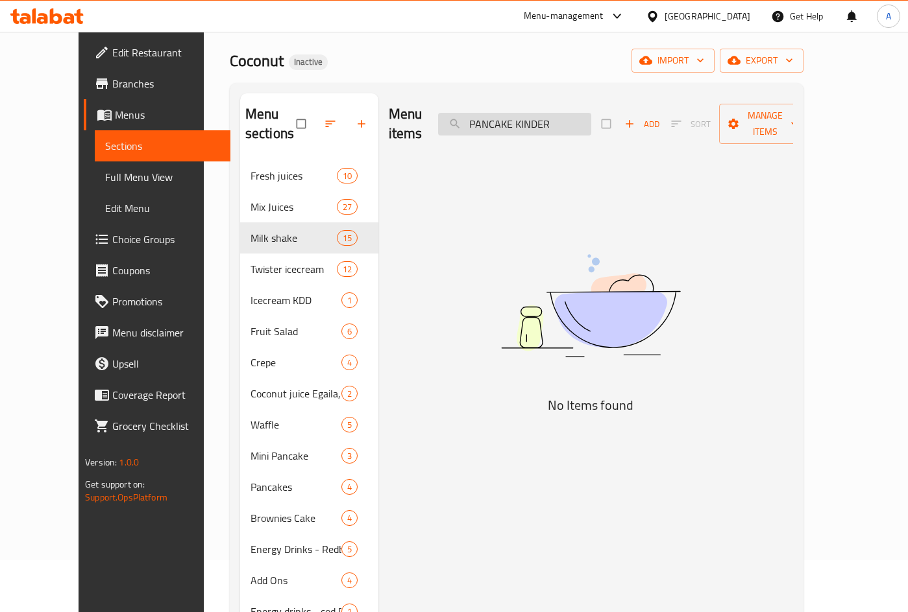
click at [546, 113] on input "PANCAKE KINDER" at bounding box center [514, 124] width 153 height 23
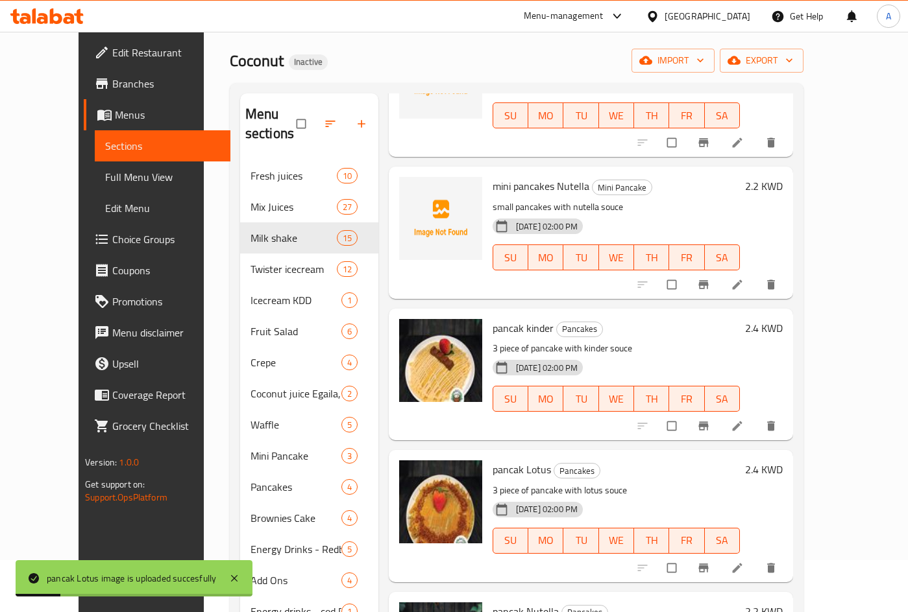
scroll to position [0, 0]
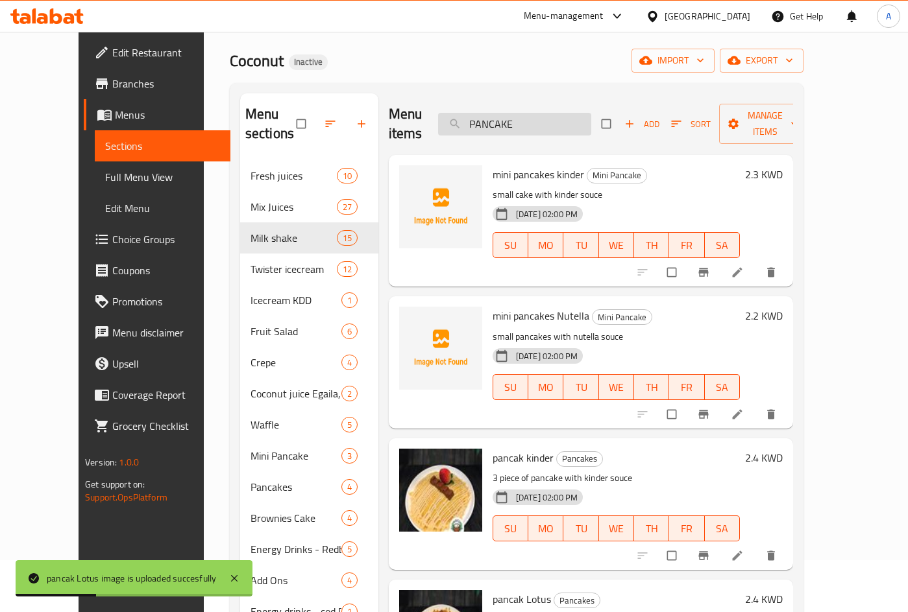
click at [537, 113] on input "PANCAKE" at bounding box center [514, 124] width 153 height 23
paste input "ORANGE JUIC"
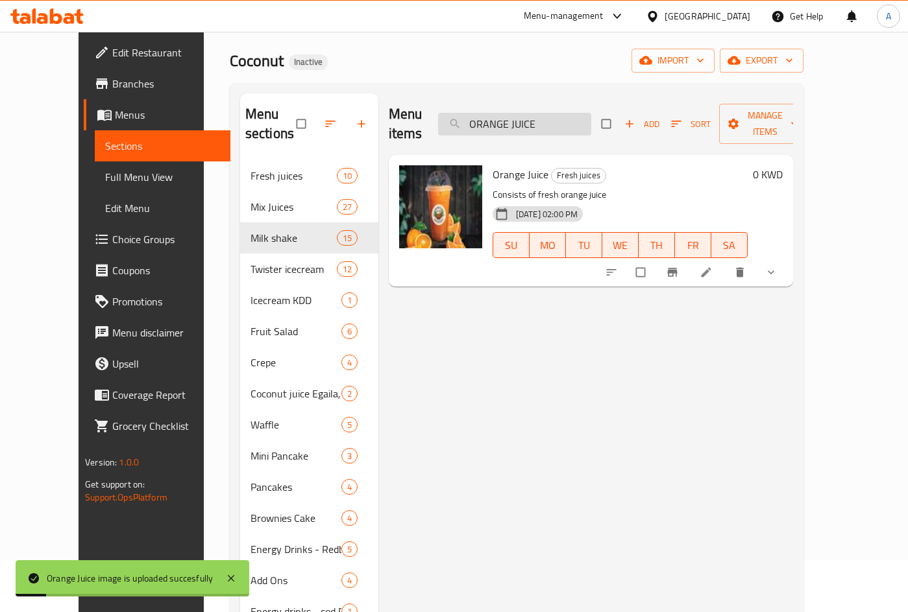
click at [561, 115] on input "ORANGE JUICE" at bounding box center [514, 124] width 153 height 23
paste input "reo icecream"
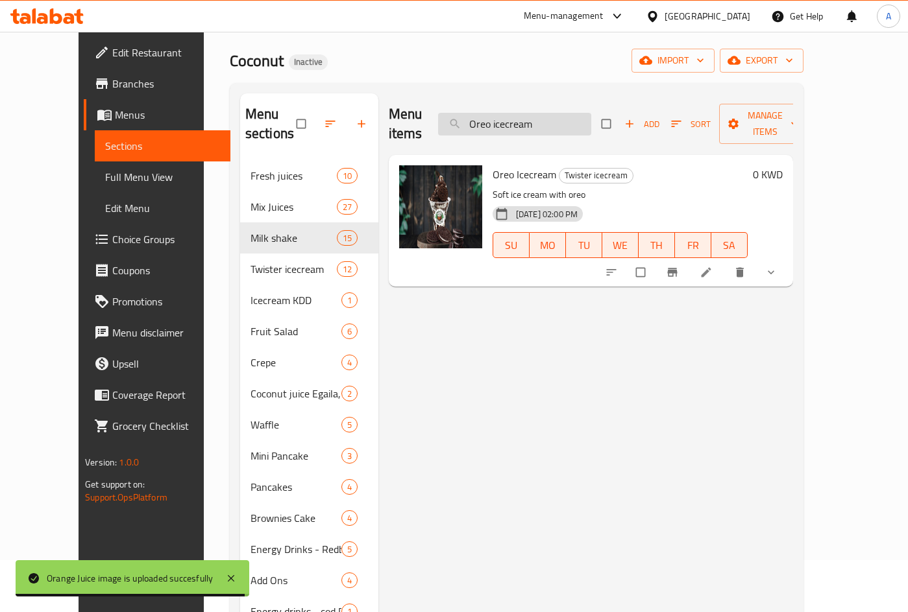
click at [536, 101] on div "Menu items Oreo icecream Add Sort Manage items" at bounding box center [591, 124] width 404 height 62
click at [536, 113] on input "Oreo icecream" at bounding box center [514, 124] width 153 height 23
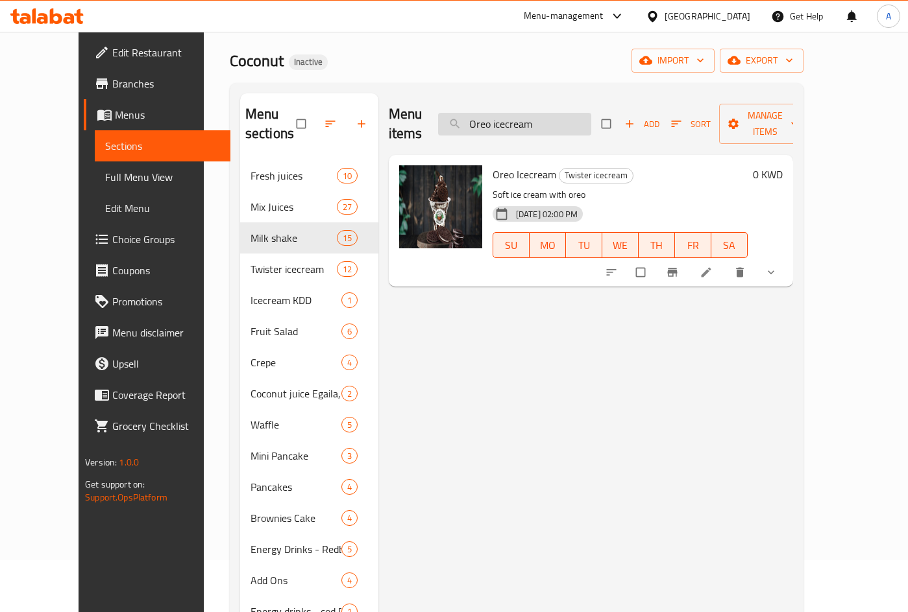
click at [536, 113] on input "Oreo icecream" at bounding box center [514, 124] width 153 height 23
paste input "NUTELLA MILK SHAKE"
click at [536, 118] on input "NUTELLA MILK SHAKE" at bounding box center [514, 124] width 153 height 23
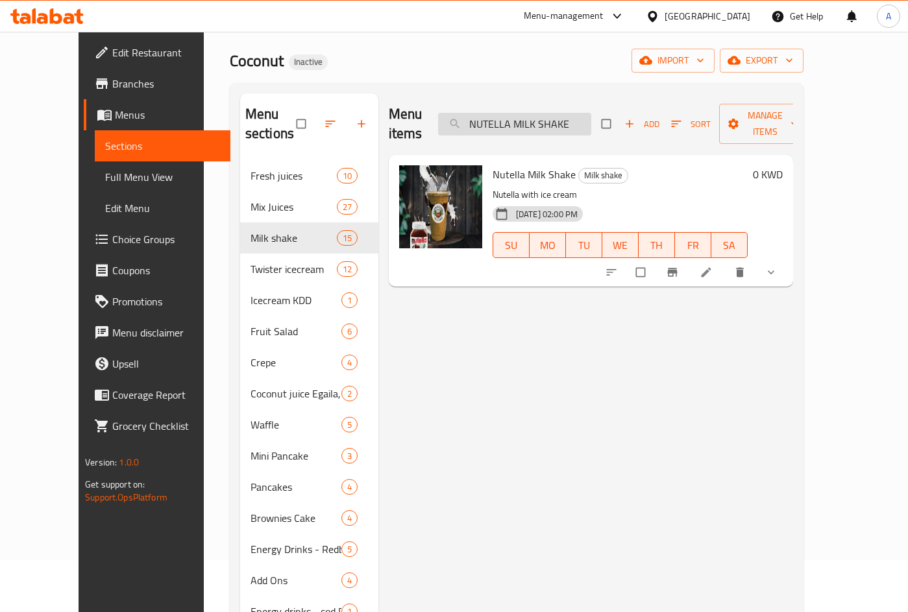
click at [536, 118] on input "NUTELLA MILK SHAKE" at bounding box center [514, 124] width 153 height 23
paste input "STRAWBERRY"
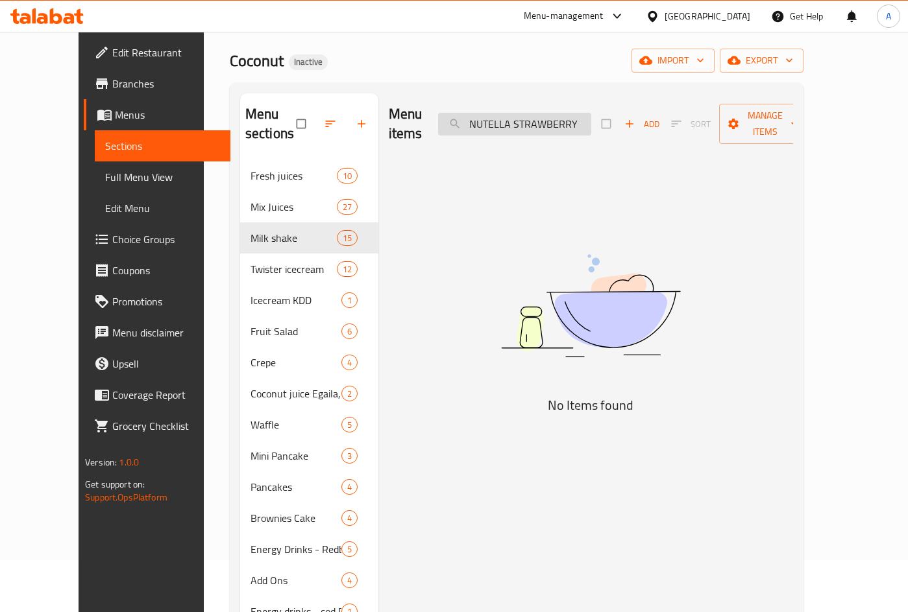
click at [561, 118] on input "NUTELLA STRAWBERRY" at bounding box center [514, 124] width 153 height 23
click at [559, 116] on input "NUTELLA STRAWBERRY" at bounding box center [514, 124] width 153 height 23
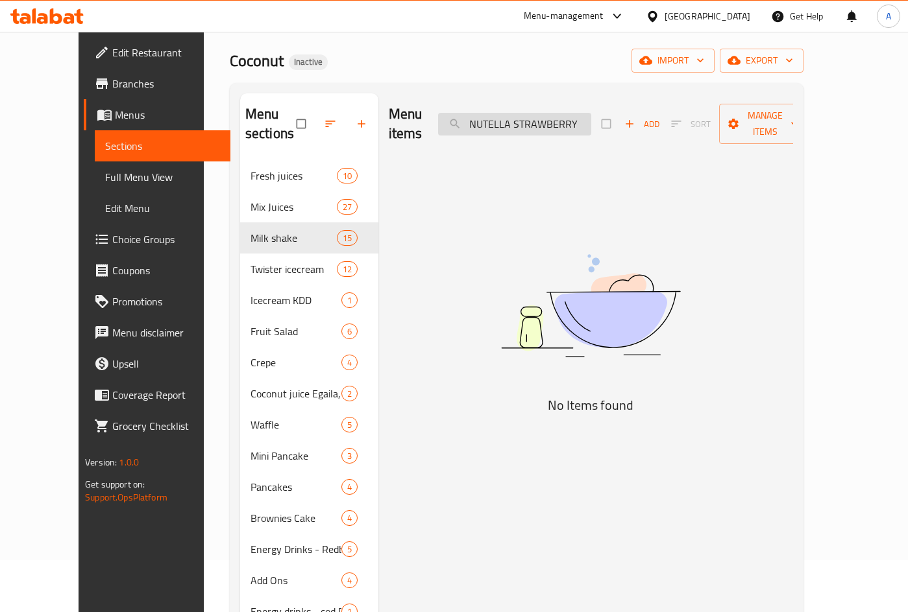
paste input "Munaish"
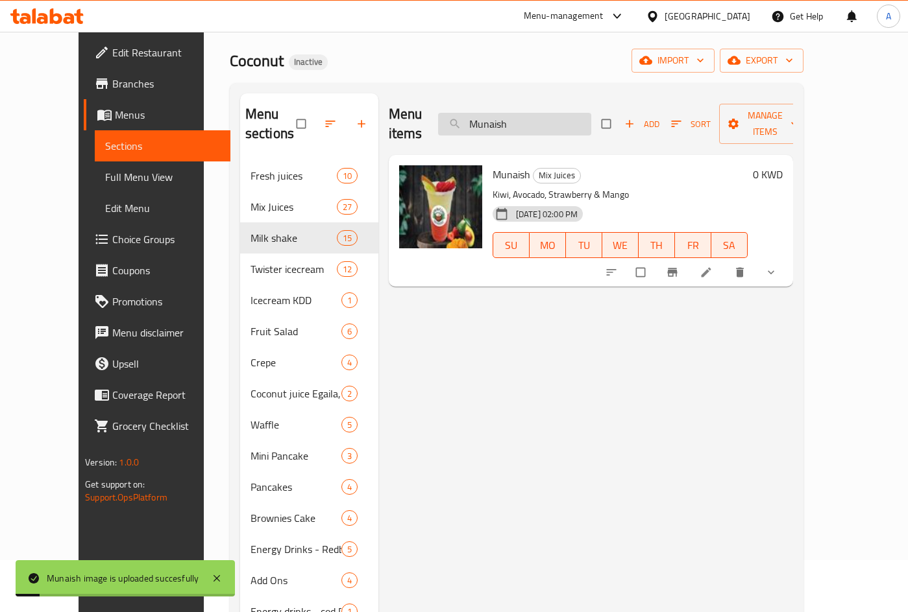
click at [544, 113] on input "Munaish" at bounding box center [514, 124] width 153 height 23
paste input "rooj"
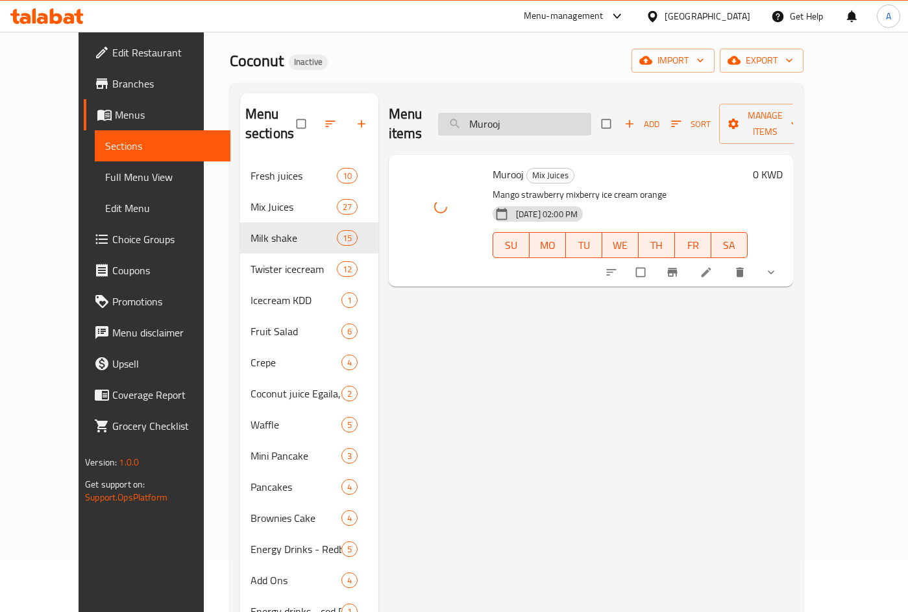
click at [543, 117] on input "Murooj" at bounding box center [514, 124] width 153 height 23
paste input "ini pancakes Nutella_"
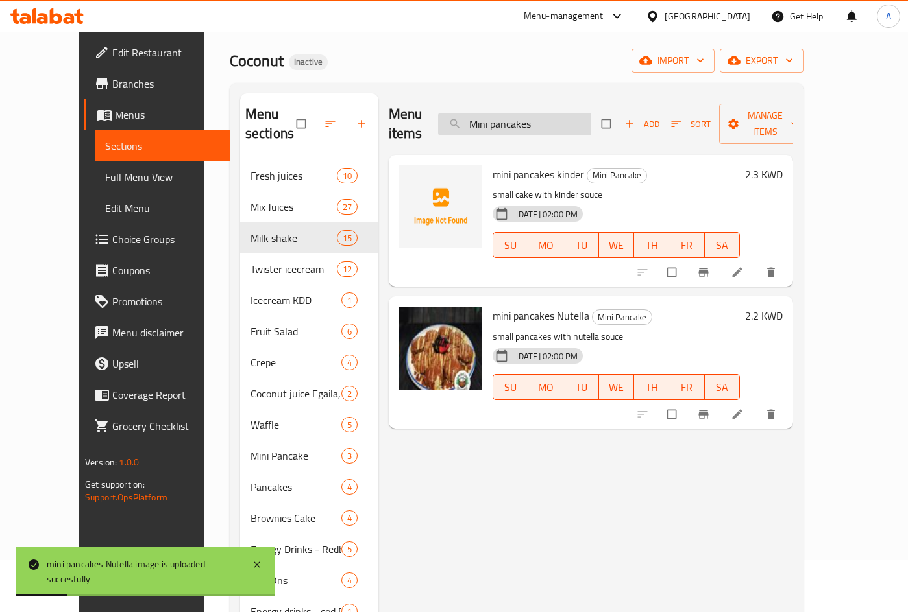
click at [525, 119] on input "Mini pancakes" at bounding box center [514, 124] width 153 height 23
paste input "mountain Dew"
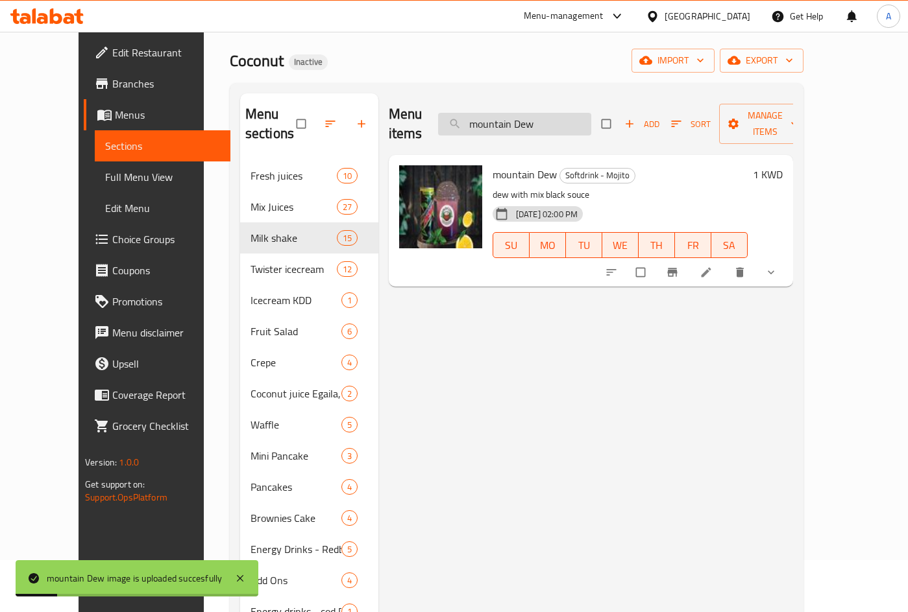
click at [533, 123] on input "mountain Dew" at bounding box center [514, 124] width 153 height 23
paste input "MILK SHAKE PIETACHIO"
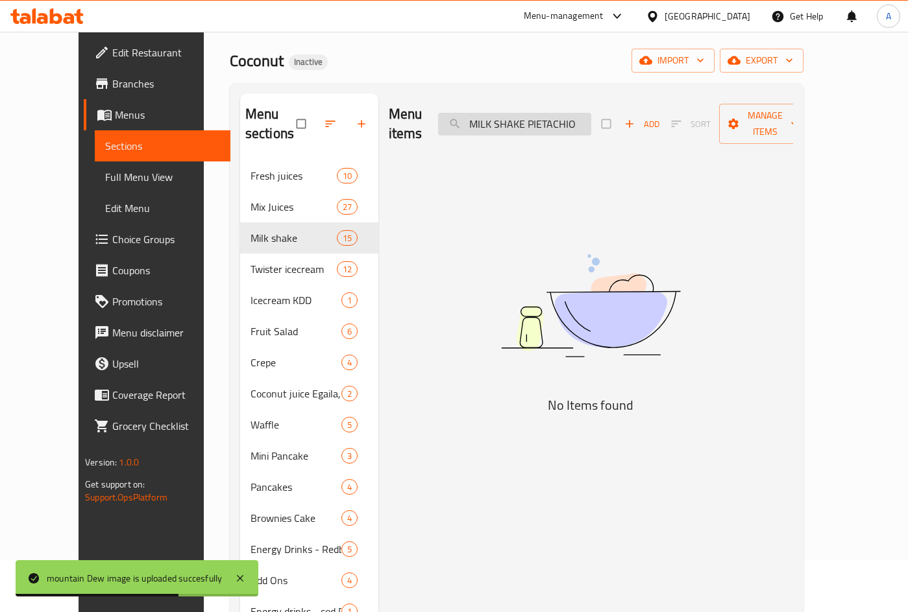
click at [568, 117] on input "MILK SHAKE PIETACHIO" at bounding box center [514, 124] width 153 height 23
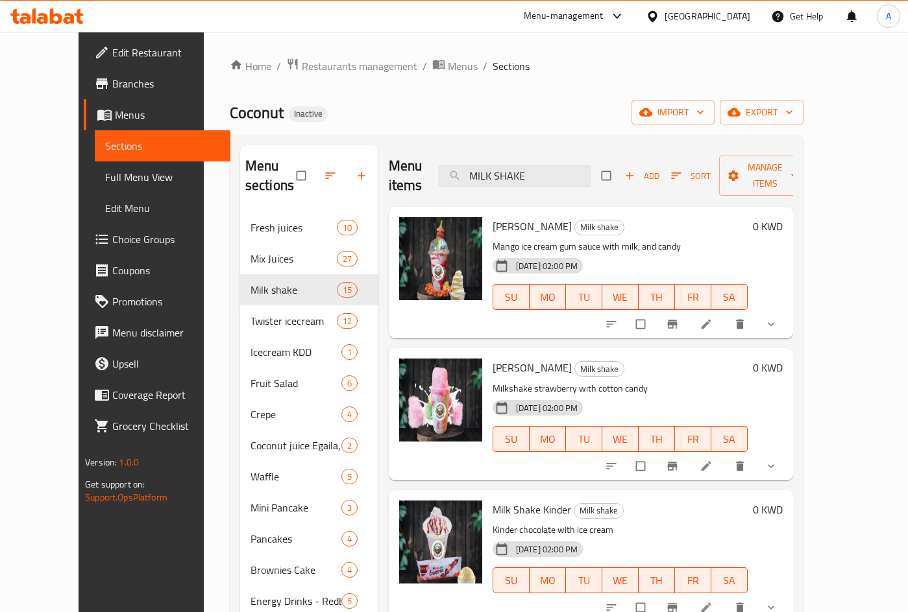
drag, startPoint x: 511, startPoint y: 163, endPoint x: 396, endPoint y: 135, distance: 118.3
click at [399, 138] on div "Menu sections Fresh juices 10 Mix Juices 27 Milk shake 15 Twister icecream 12 I…" at bounding box center [517, 451] width 574 height 633
click at [527, 165] on input "MILK SHAKE" at bounding box center [514, 176] width 153 height 23
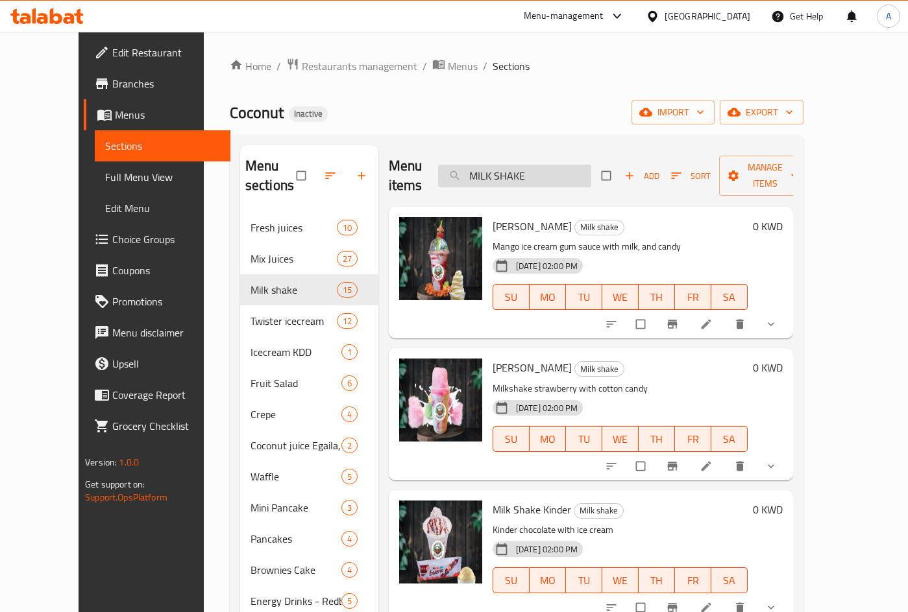
paste input "ariyam"
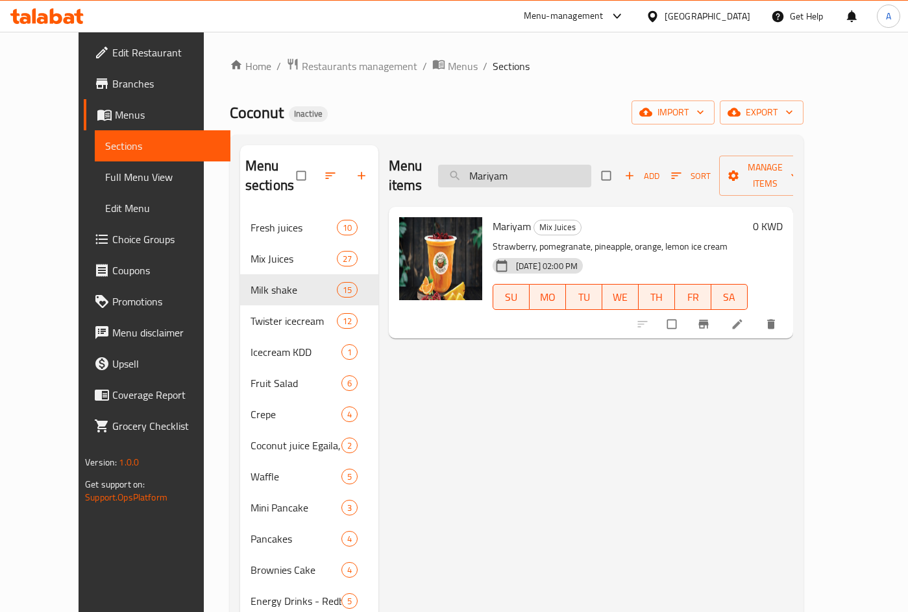
click at [508, 171] on input "Mariyam" at bounding box center [514, 176] width 153 height 23
paste input "ilano"
click at [499, 165] on input "Milano" at bounding box center [514, 176] width 153 height 23
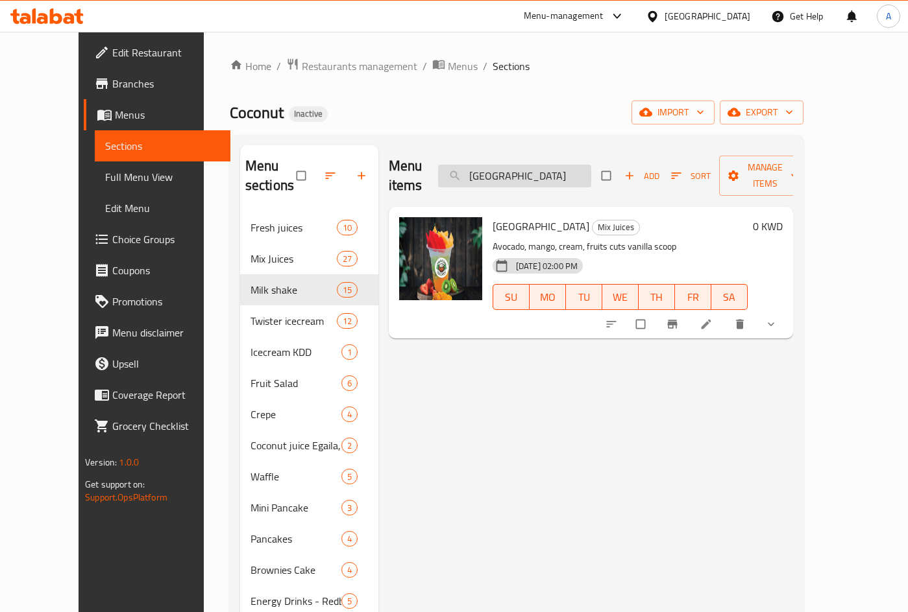
click at [499, 165] on input "Milano" at bounding box center [514, 176] width 153 height 23
paste input "ANGO PLATE"
click at [497, 165] on input "MANGO b" at bounding box center [514, 176] width 153 height 23
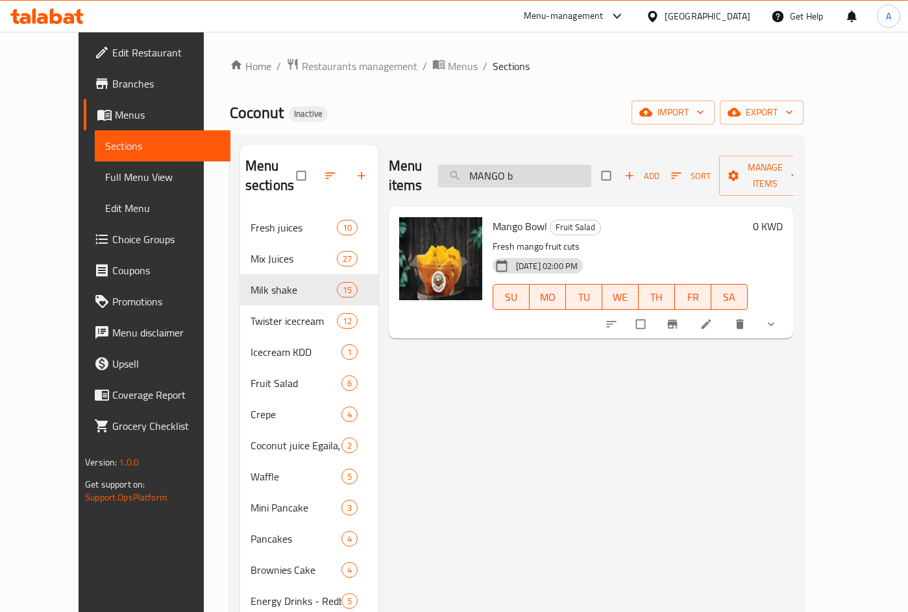
click at [497, 165] on input "MANGO b" at bounding box center [514, 176] width 153 height 23
paste input "ango twister"
click at [523, 169] on input "Mango twister" at bounding box center [514, 176] width 153 height 23
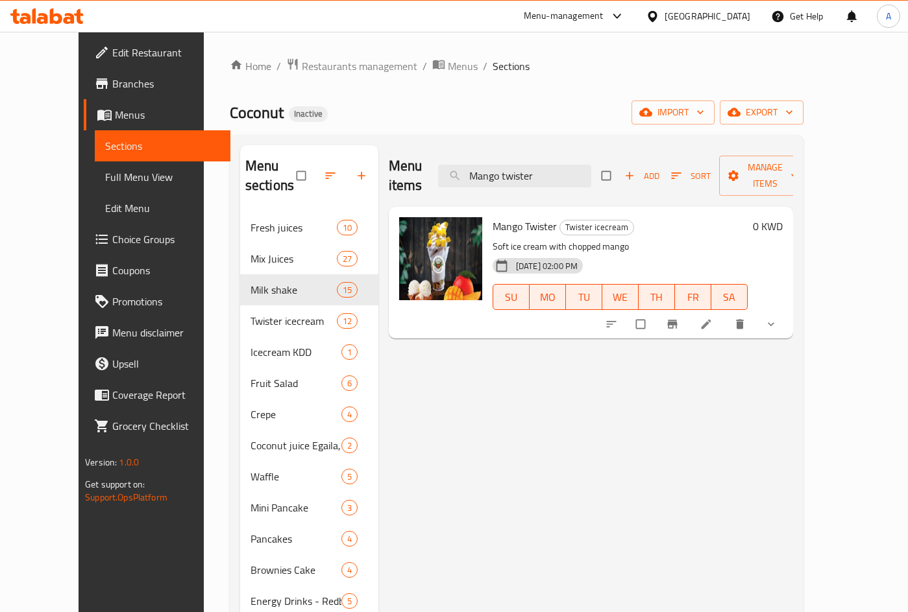
drag, startPoint x: 446, startPoint y: 398, endPoint x: 28, endPoint y: 230, distance: 451.2
click at [447, 398] on div "Menu items Mango twister Add Sort Manage items Mango Twister Twister icecream S…" at bounding box center [585, 451] width 415 height 612
click at [514, 169] on input "Mango twister" at bounding box center [514, 176] width 153 height 23
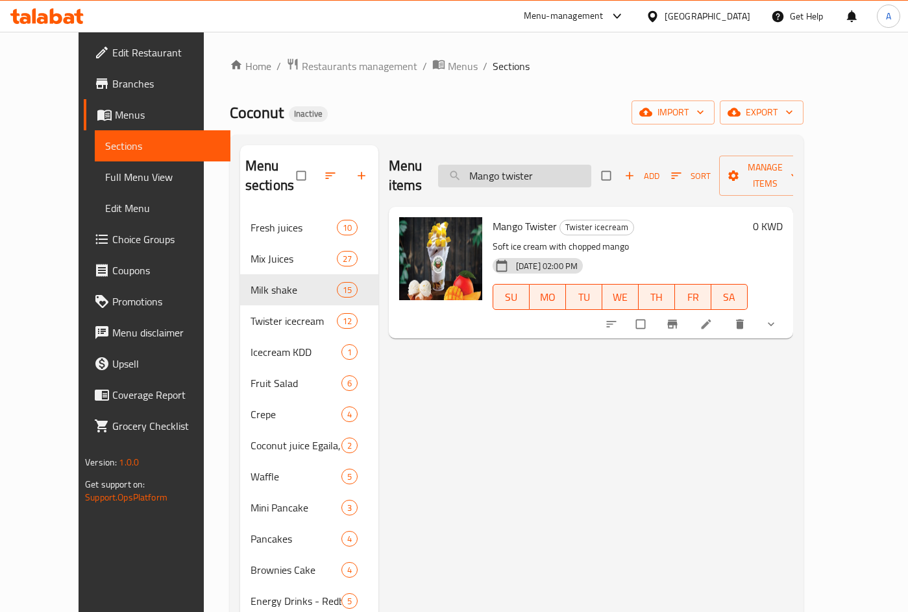
paste input "'aarees"
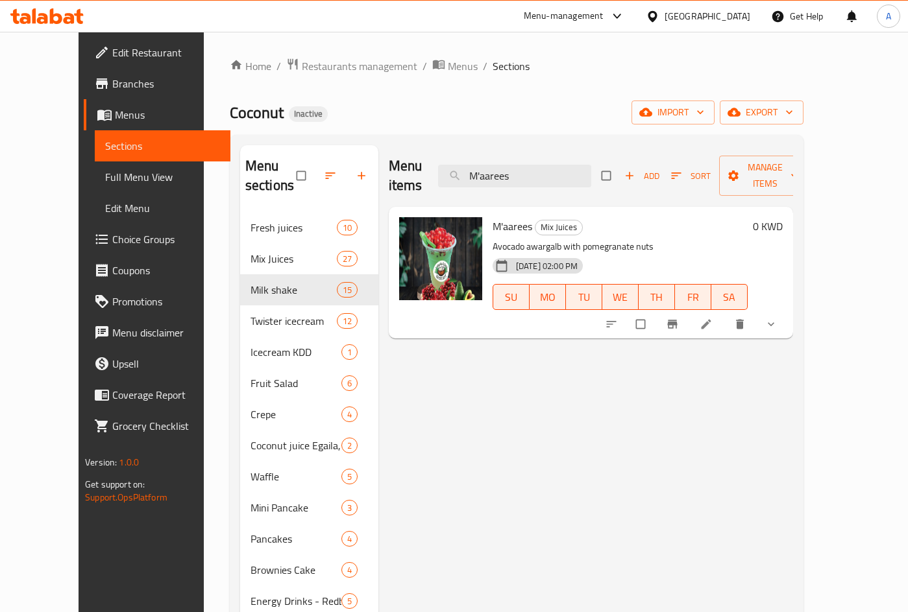
drag, startPoint x: 564, startPoint y: 160, endPoint x: 361, endPoint y: 160, distance: 203.7
click at [378, 160] on div "Menu items M'aarees Add Sort Manage items M'aarees Mix Juices Avocado awargalb …" at bounding box center [585, 451] width 415 height 612
paste input "LU LU"
drag, startPoint x: 530, startPoint y: 165, endPoint x: 417, endPoint y: 154, distance: 113.4
click at [425, 158] on div "Menu items LU LU Add Sort Manage items" at bounding box center [591, 176] width 404 height 62
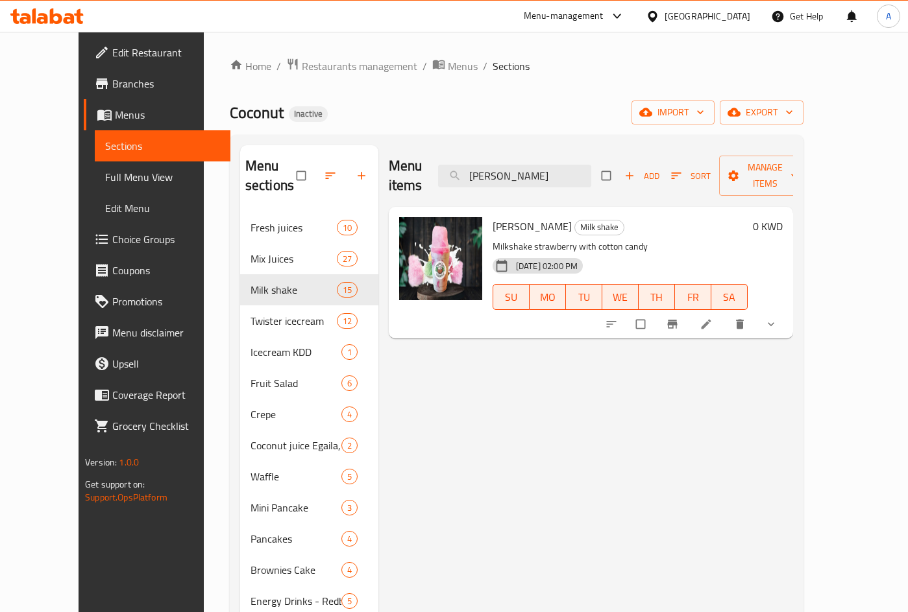
paste input "Kinder icecream"
click at [562, 168] on input "Kinder icecream" at bounding box center [514, 176] width 153 height 23
paste input "karanfaal"
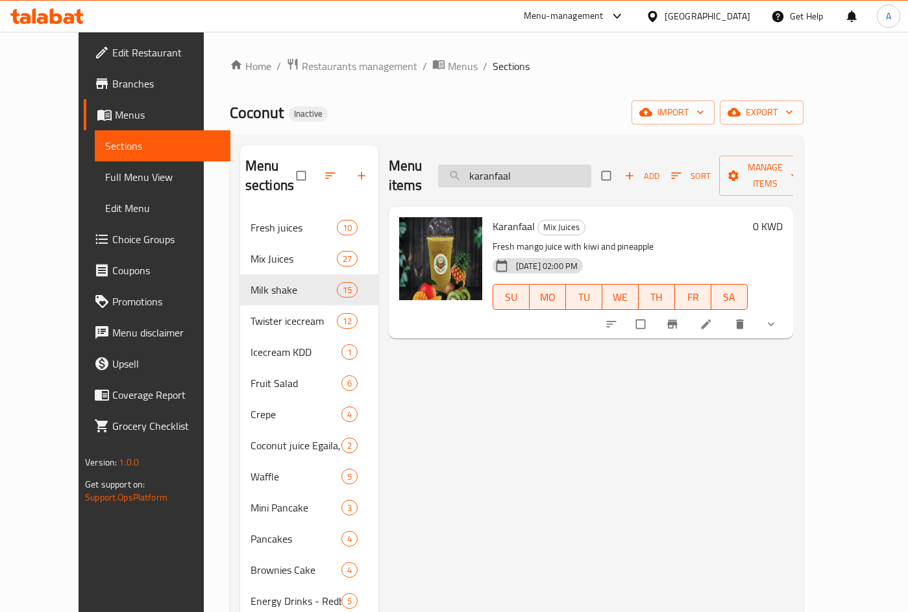
click at [521, 167] on input "karanfaal" at bounding box center [514, 176] width 153 height 23
paste input "BEGIAN WAFFLE"
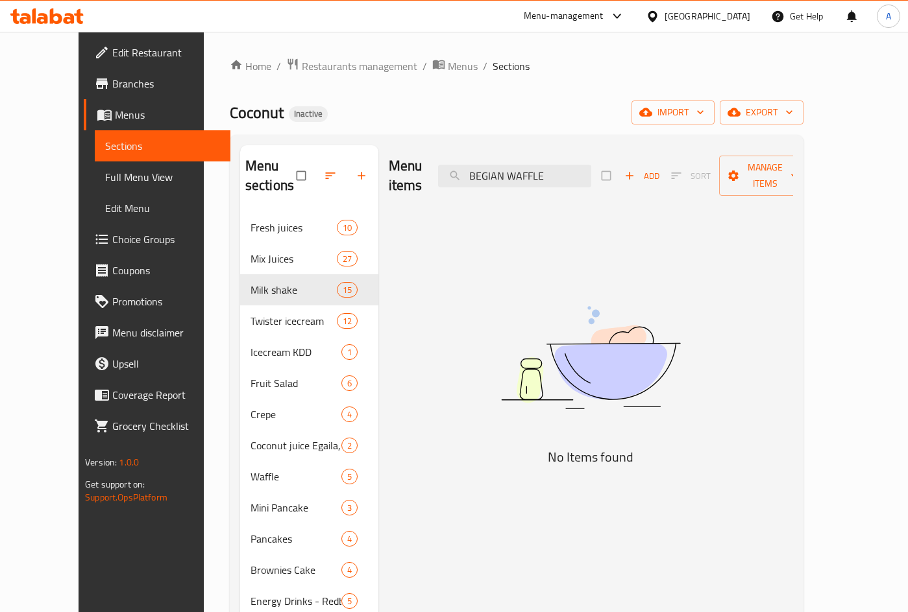
drag, startPoint x: 512, startPoint y: 165, endPoint x: 450, endPoint y: 165, distance: 61.6
click at [450, 165] on div "Menu items BEGIAN WAFFLE Add Sort Manage items" at bounding box center [591, 176] width 404 height 62
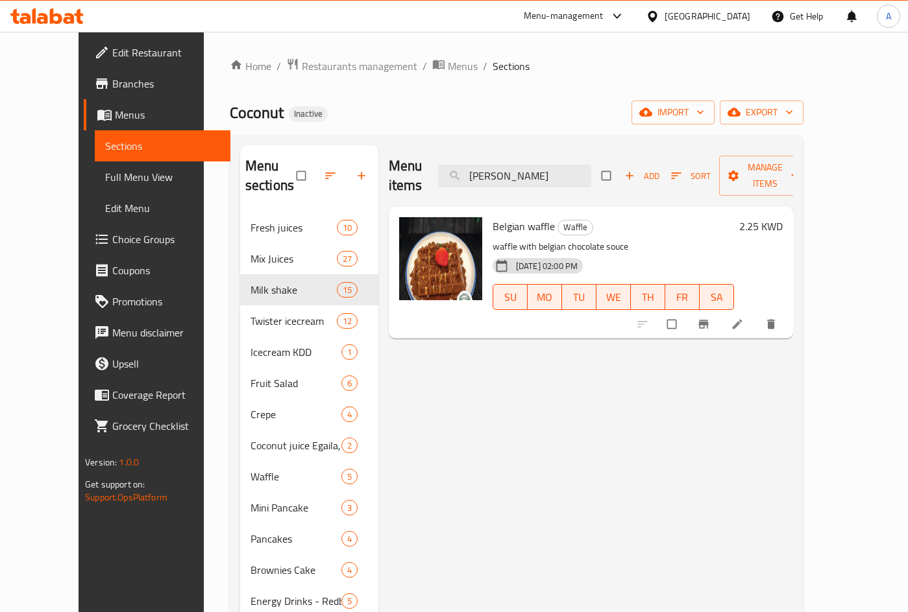
drag, startPoint x: 563, startPoint y: 169, endPoint x: 431, endPoint y: 143, distance: 134.1
click at [426, 159] on div "Menu items IAN WAFFLE Add Sort Manage items" at bounding box center [591, 176] width 404 height 62
paste input "Barbie"
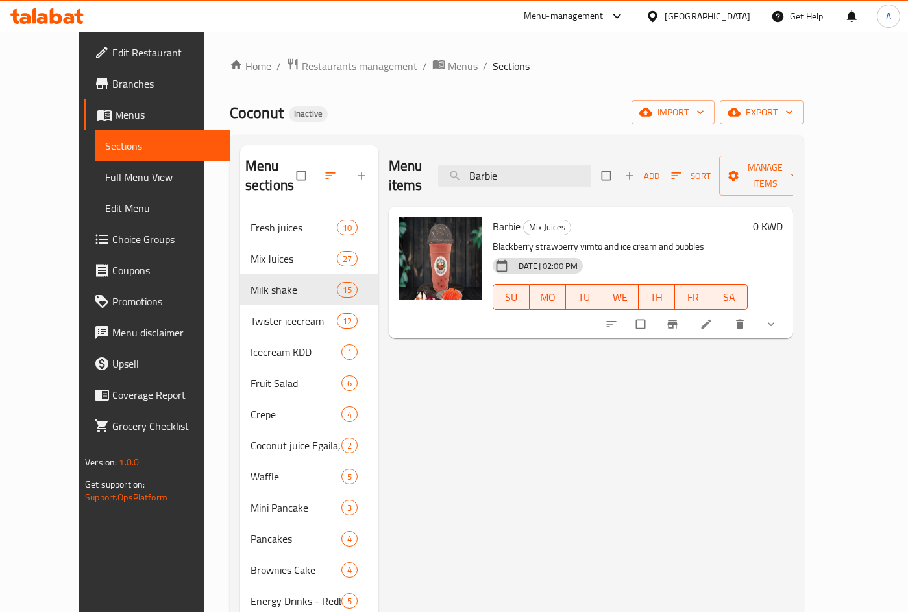
type input "Barbie"
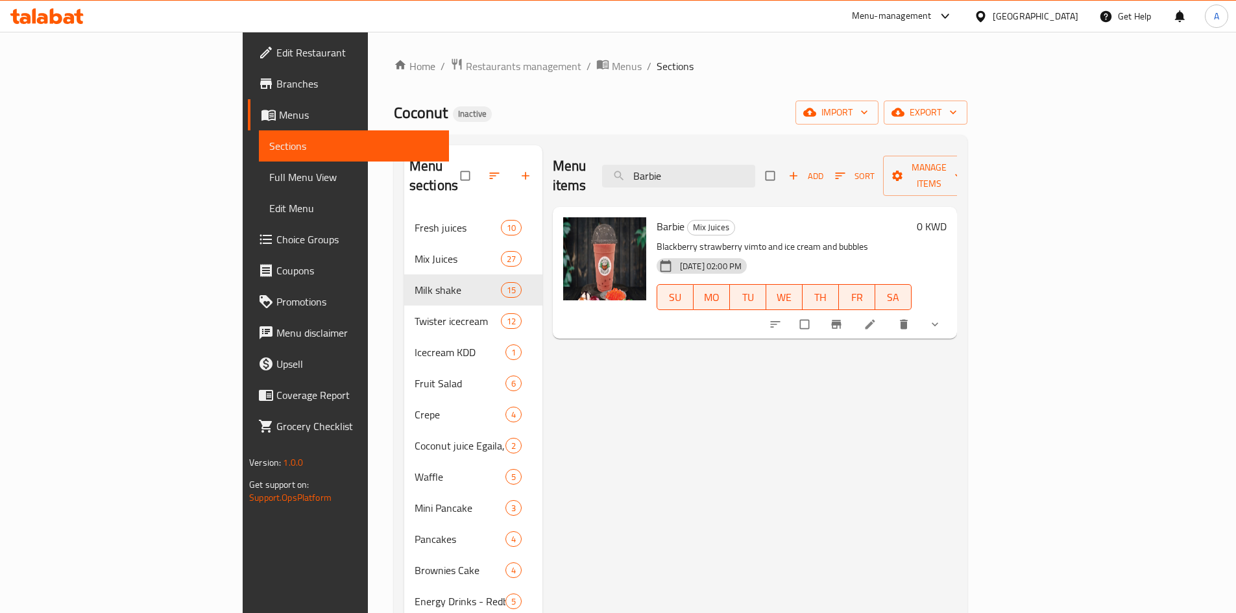
click at [269, 182] on span "Full Menu View" at bounding box center [353, 177] width 169 height 16
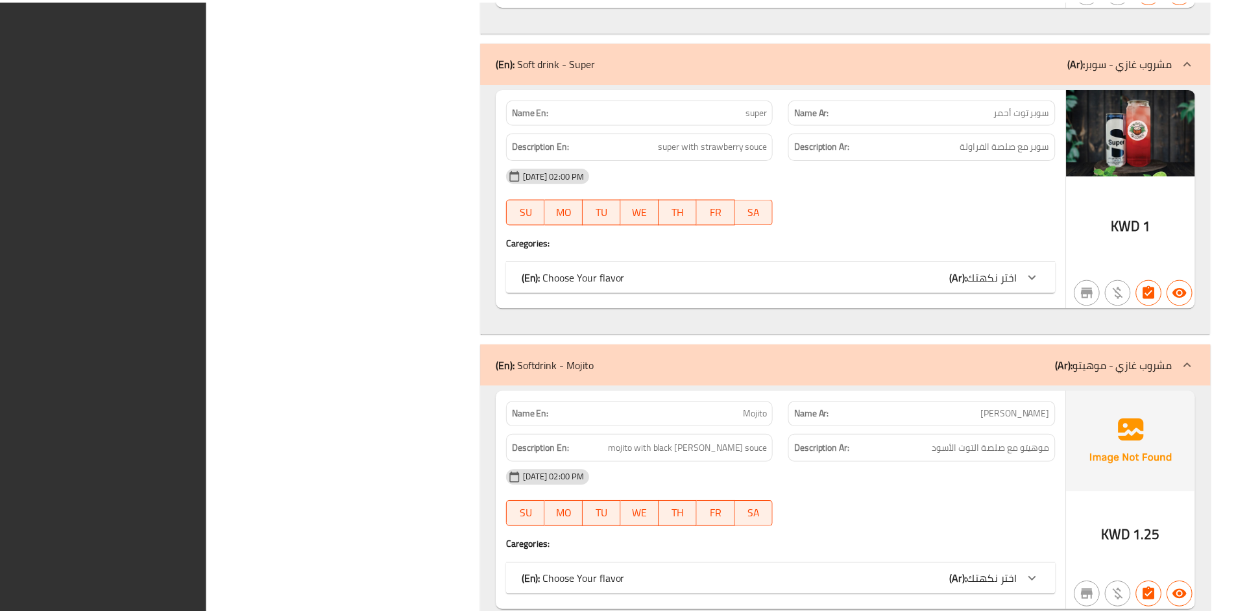
scroll to position [23387, 0]
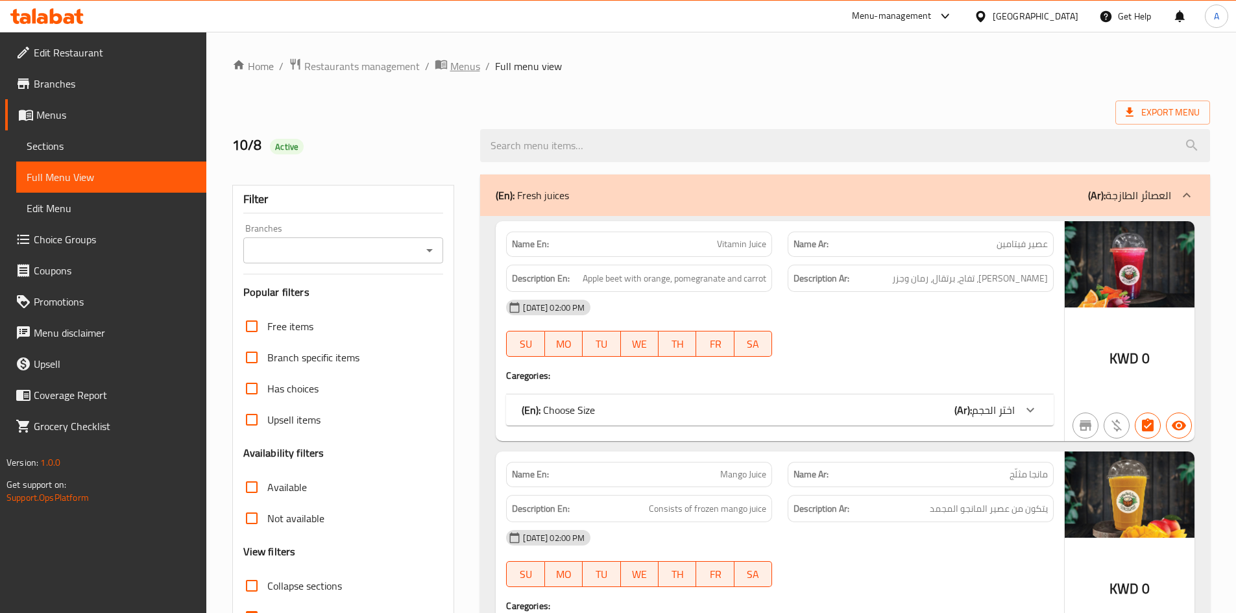
click at [455, 68] on span "Menus" at bounding box center [465, 66] width 30 height 16
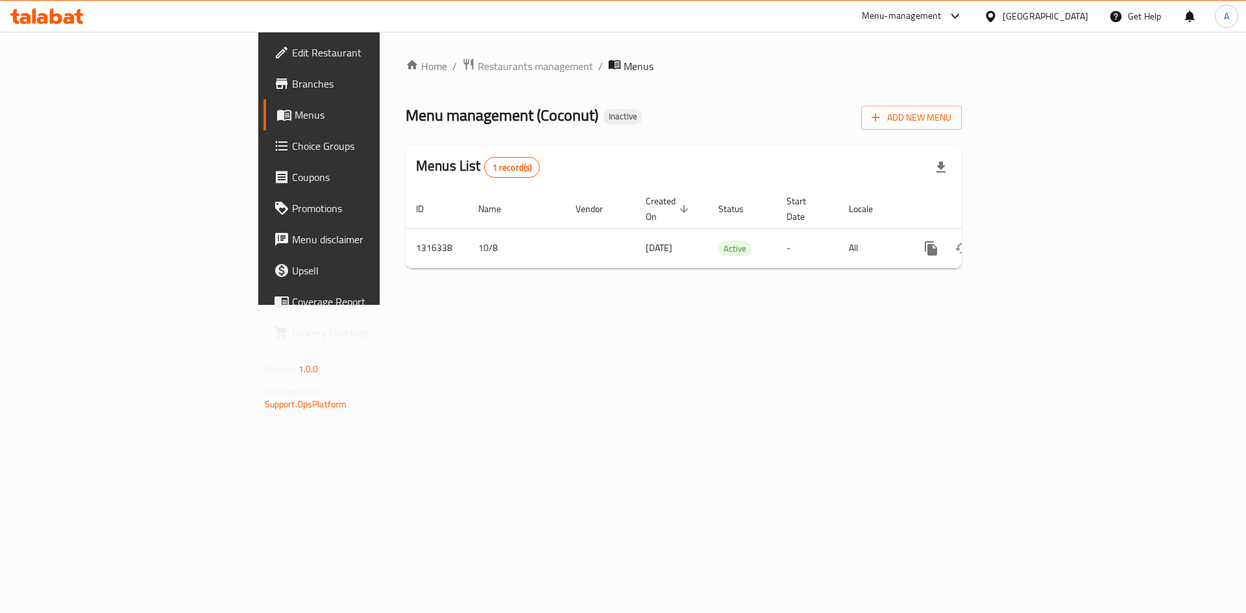
click at [1073, 18] on div "Kuwait" at bounding box center [1045, 16] width 86 height 14
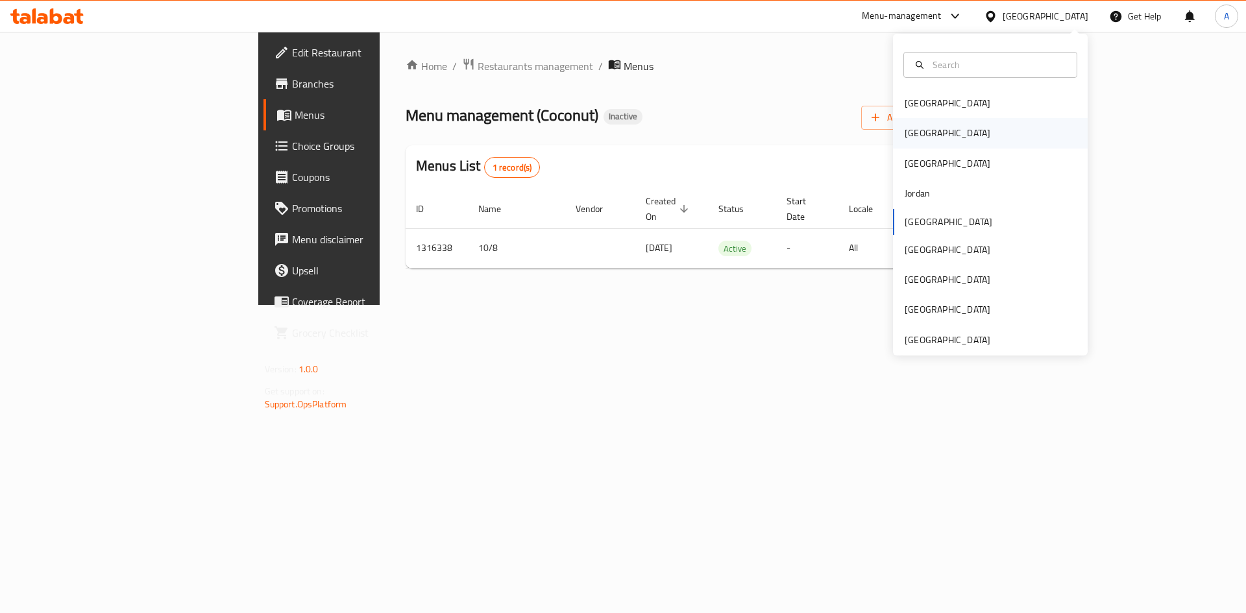
click at [908, 137] on div "[GEOGRAPHIC_DATA]" at bounding box center [947, 133] width 86 height 14
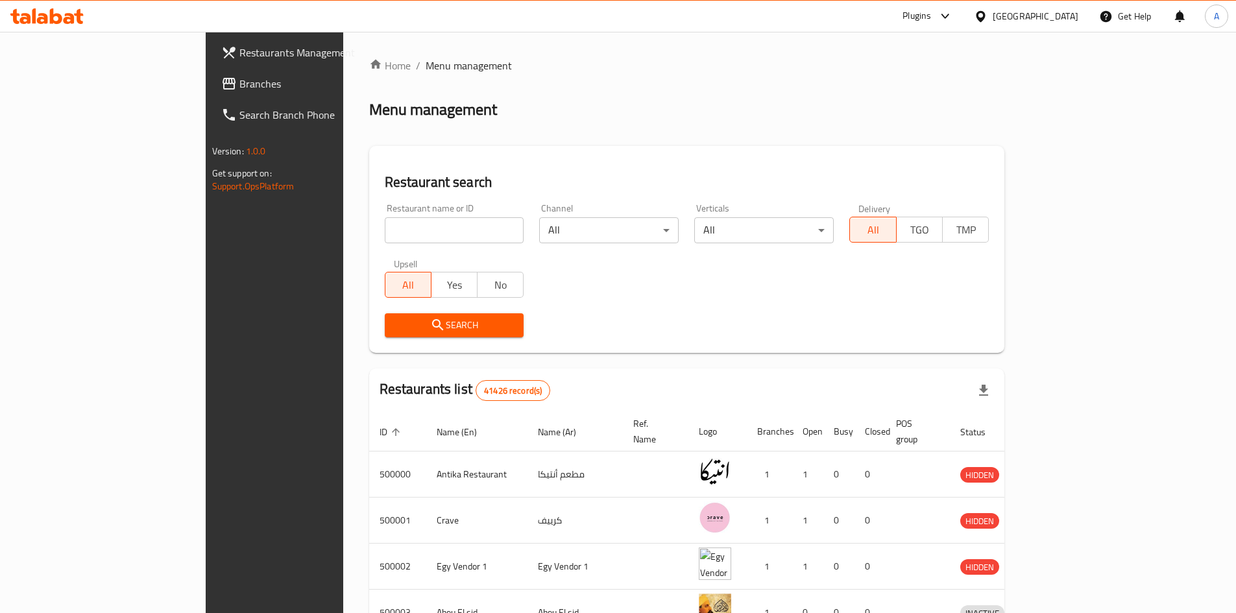
click at [211, 75] on link "Branches" at bounding box center [311, 83] width 201 height 31
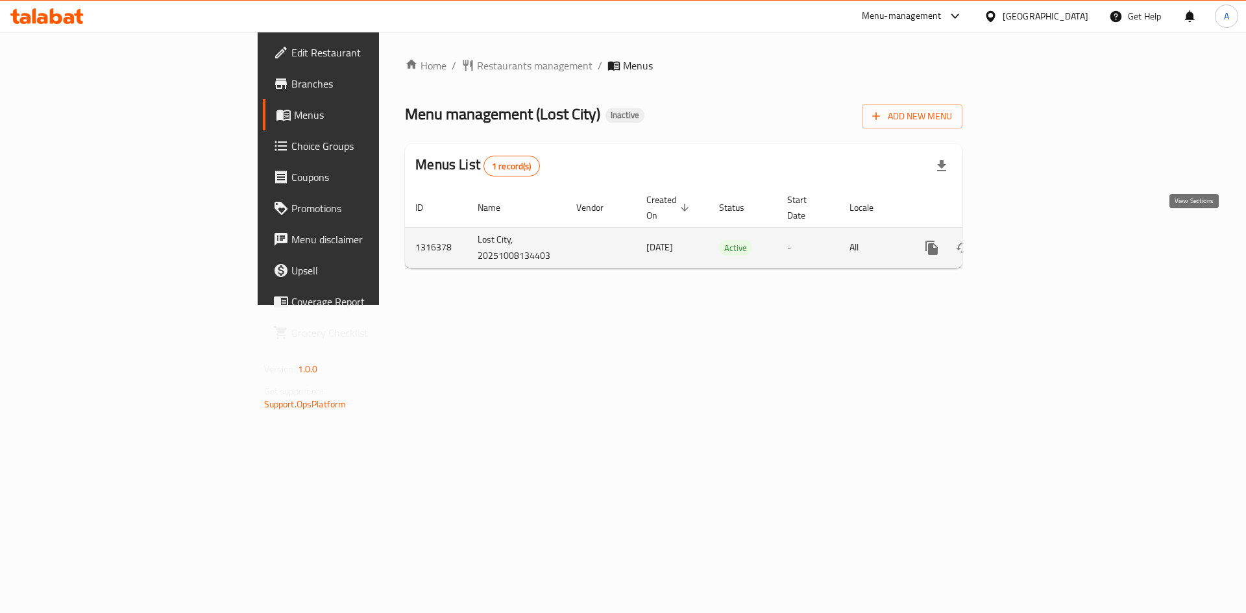
click at [1033, 240] on icon "enhanced table" at bounding box center [1025, 248] width 16 height 16
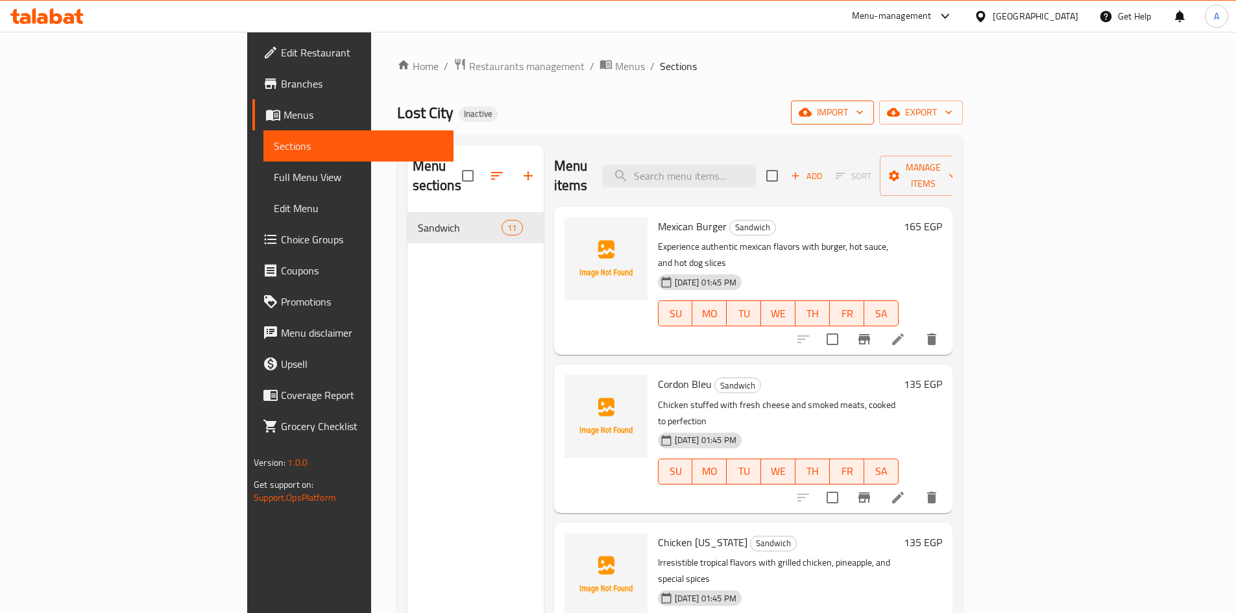
click at [812, 115] on icon "button" at bounding box center [805, 112] width 13 height 13
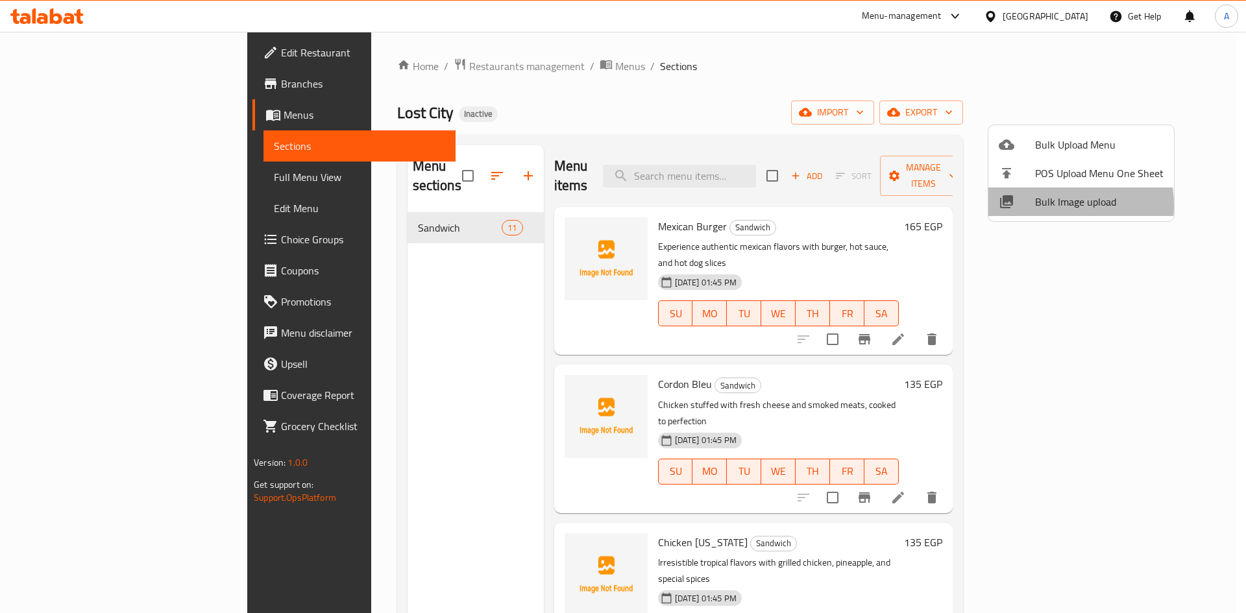
click at [1035, 205] on span "Bulk Image upload" at bounding box center [1099, 202] width 128 height 16
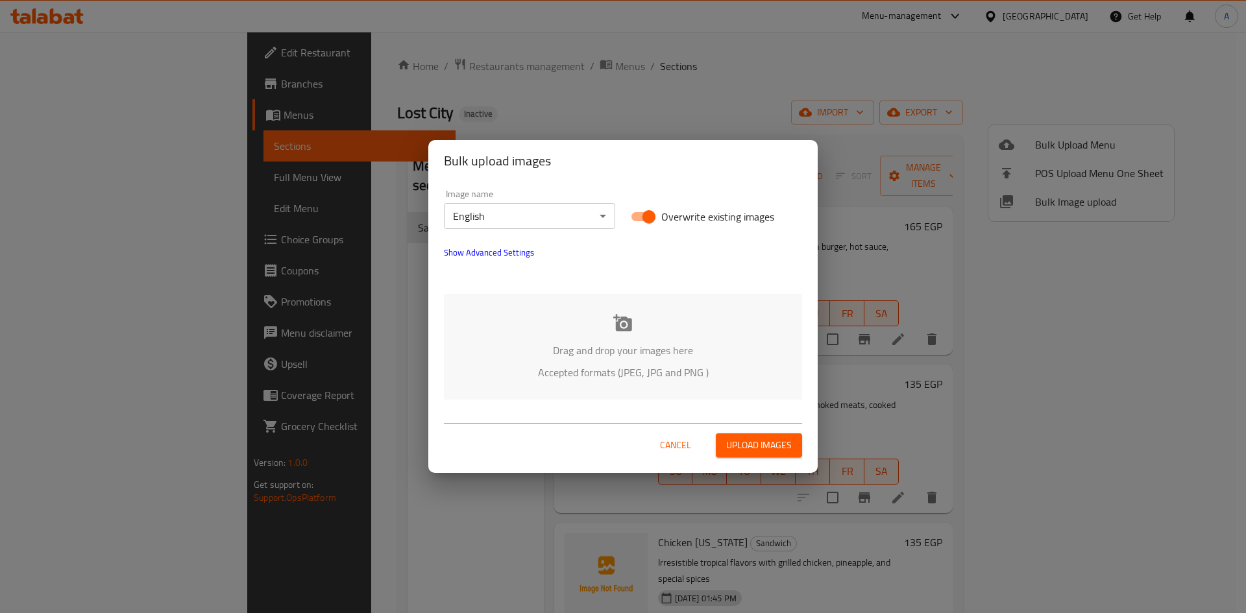
click at [515, 222] on body "​ Menu-management Egypt Get Help A Edit Restaurant Branches Menus Sections Full…" at bounding box center [623, 322] width 1246 height 581
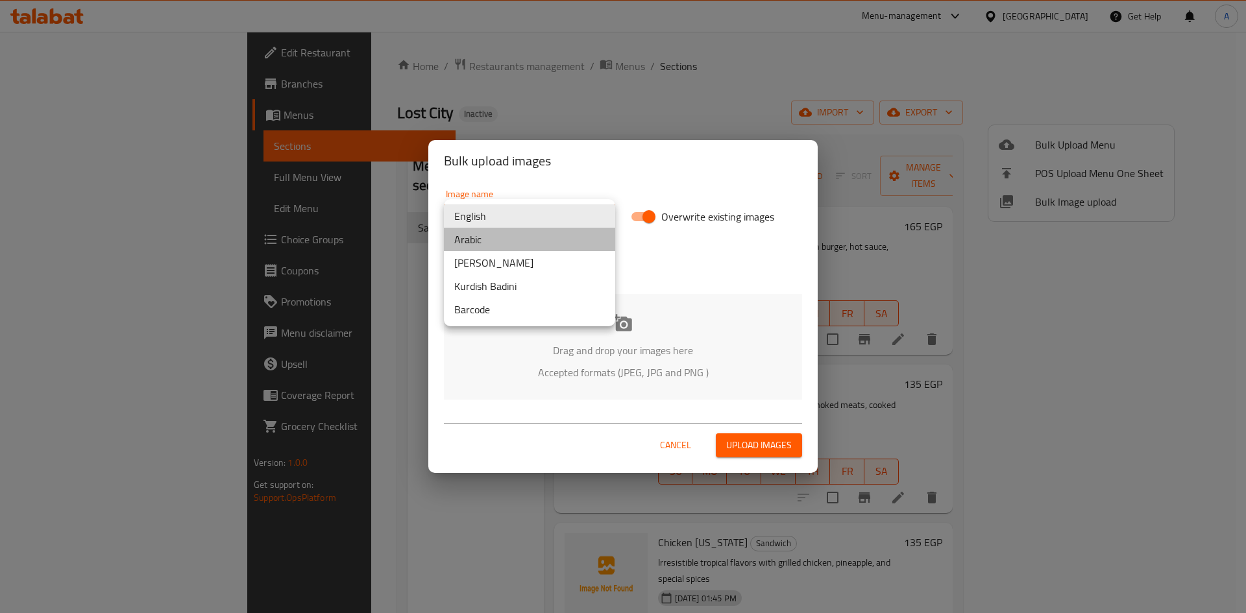
click at [490, 244] on li "Arabic" at bounding box center [529, 239] width 171 height 23
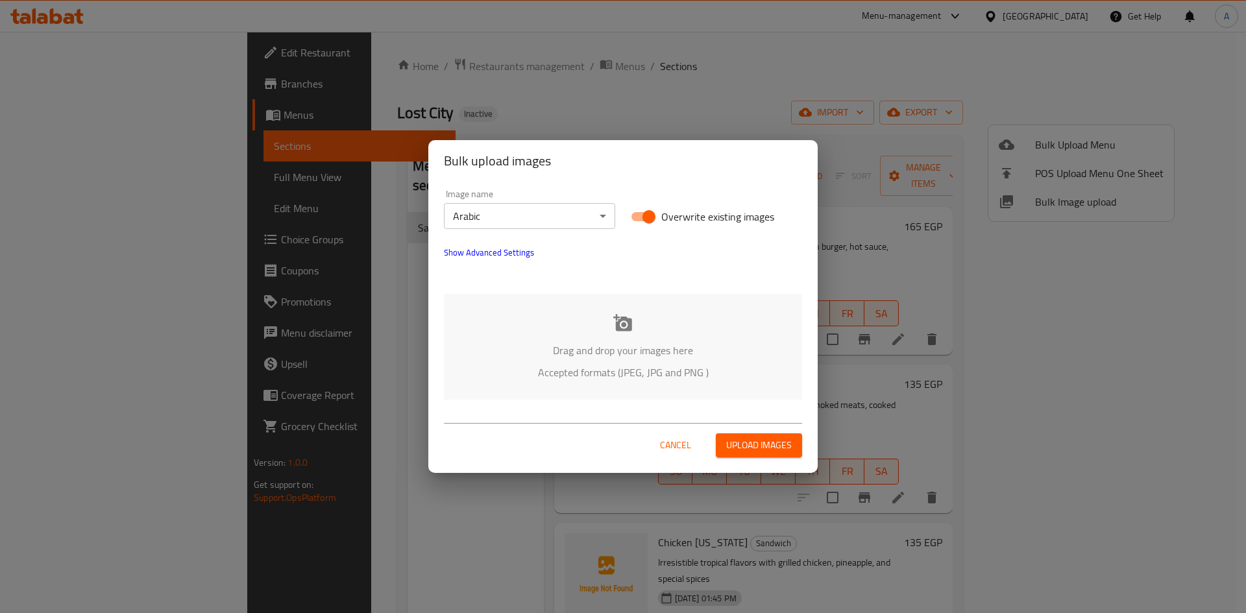
click at [648, 379] on p "Accepted formats (JPEG, JPG and PNG )" at bounding box center [622, 373] width 319 height 16
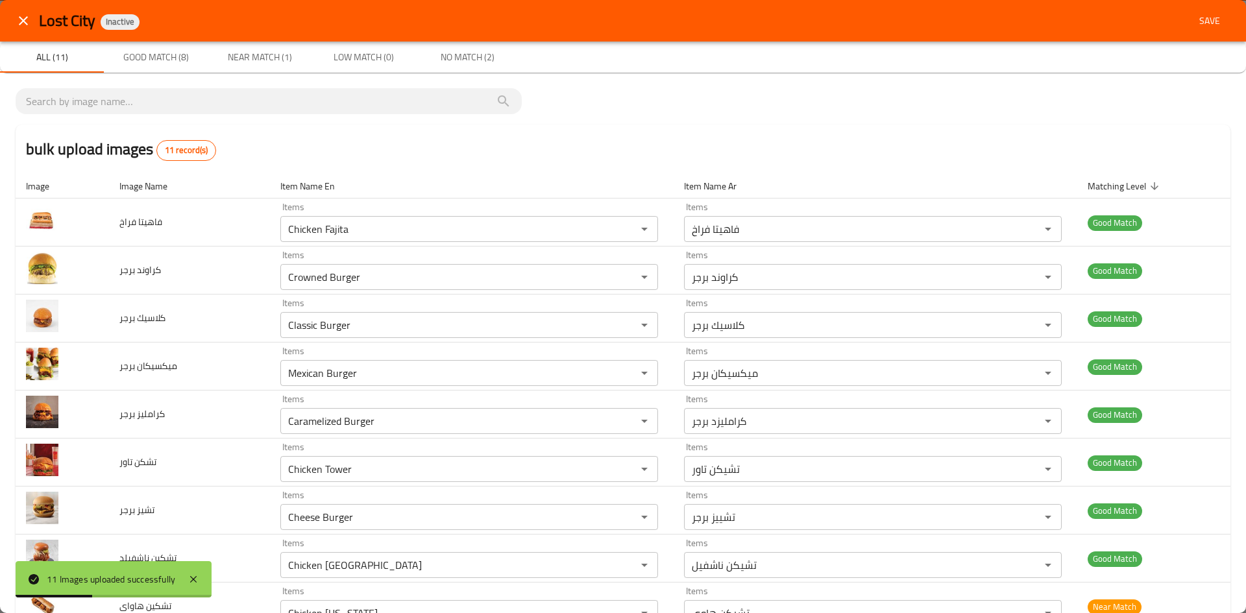
click at [247, 62] on span "Near Match (1)" at bounding box center [259, 57] width 88 height 16
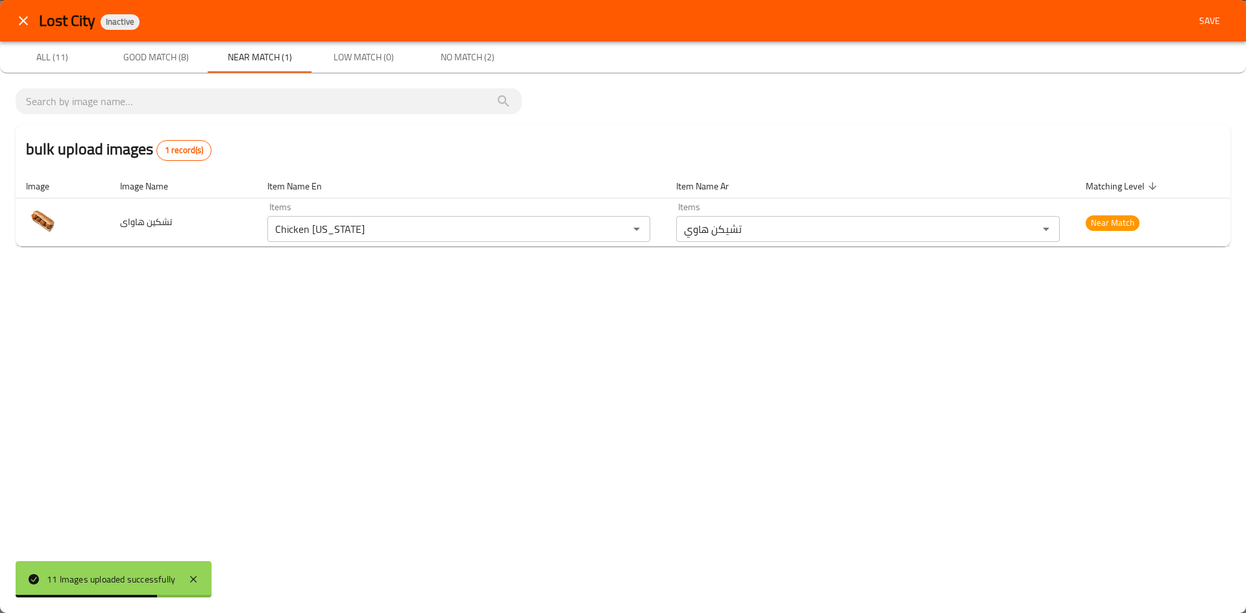
click at [474, 56] on span "No Match (2)" at bounding box center [467, 57] width 88 height 16
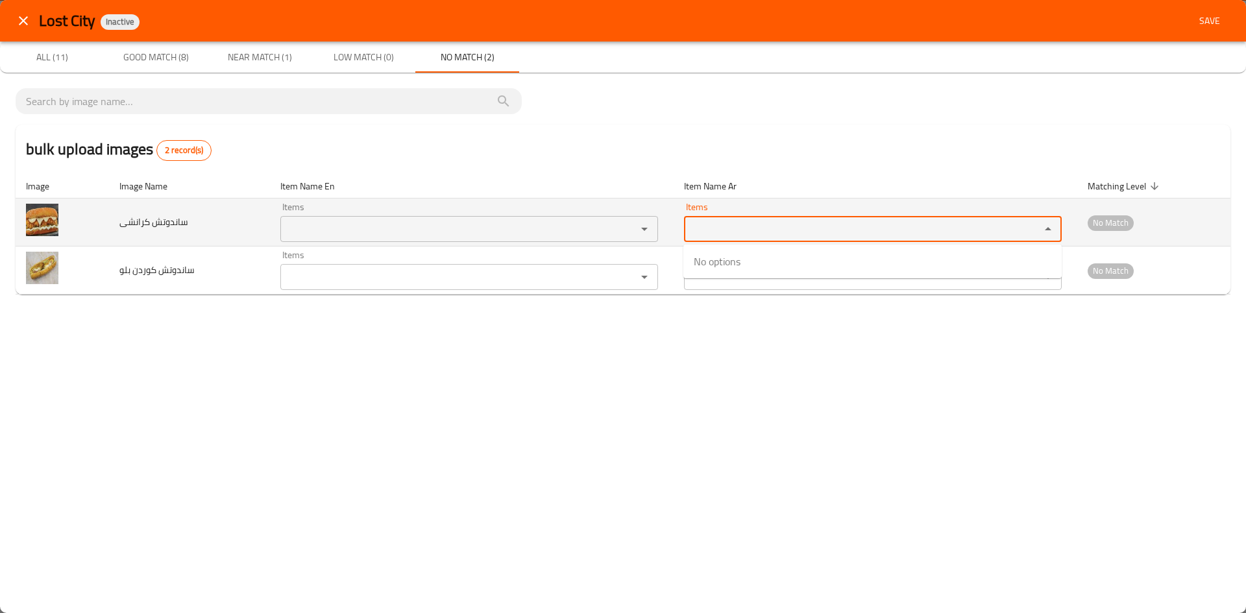
click at [766, 234] on كرانشى-ar "Items" at bounding box center [854, 229] width 332 height 18
type كرانشى-ar "ك"
click at [632, 229] on div "enhanced table" at bounding box center [635, 229] width 34 height 18
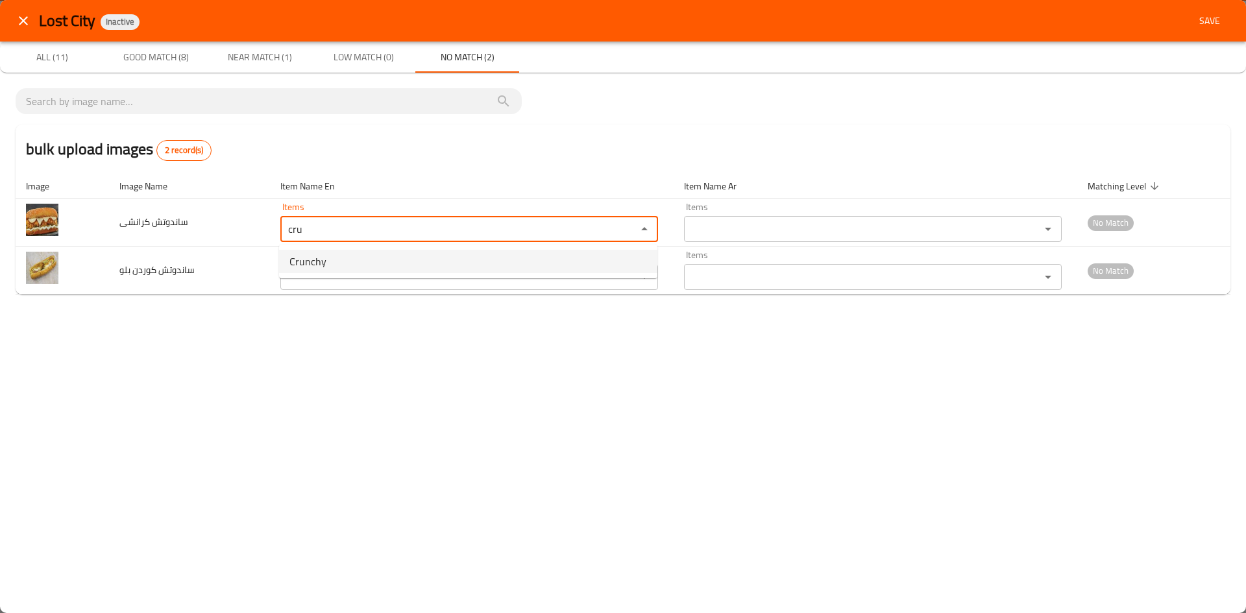
click at [343, 257] on كرانشى-option-0 "Crunchy" at bounding box center [468, 261] width 378 height 23
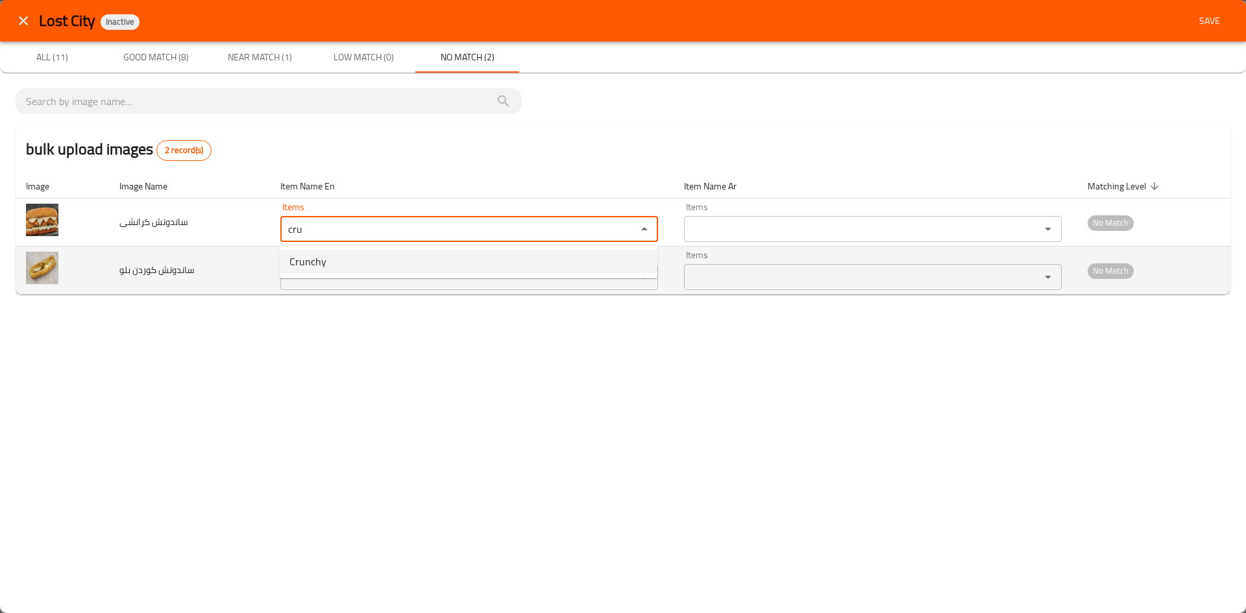
type كرانشى "Crunchy"
type كرانشى-ar "كرانشي"
type كرانشى "Crunchy"
click at [337, 278] on بلو "Items" at bounding box center [450, 277] width 332 height 18
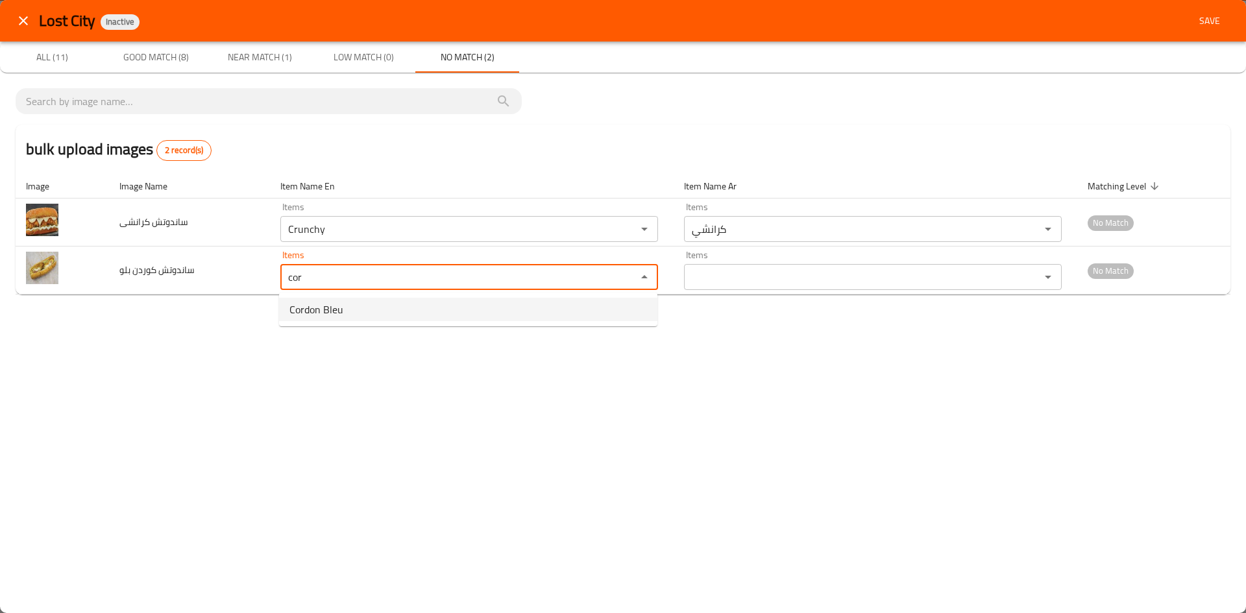
click at [329, 313] on span "Cordon Bleu" at bounding box center [316, 310] width 54 height 16
type بلو "Cordon Bleu"
type بلو-ar "كوردن بلو"
type بلو "Cordon Bleu"
click at [350, 374] on div "Lost City Inactive Save All (11) Good Match (8) Near Match (1) Low Match (0) No…" at bounding box center [623, 306] width 1246 height 613
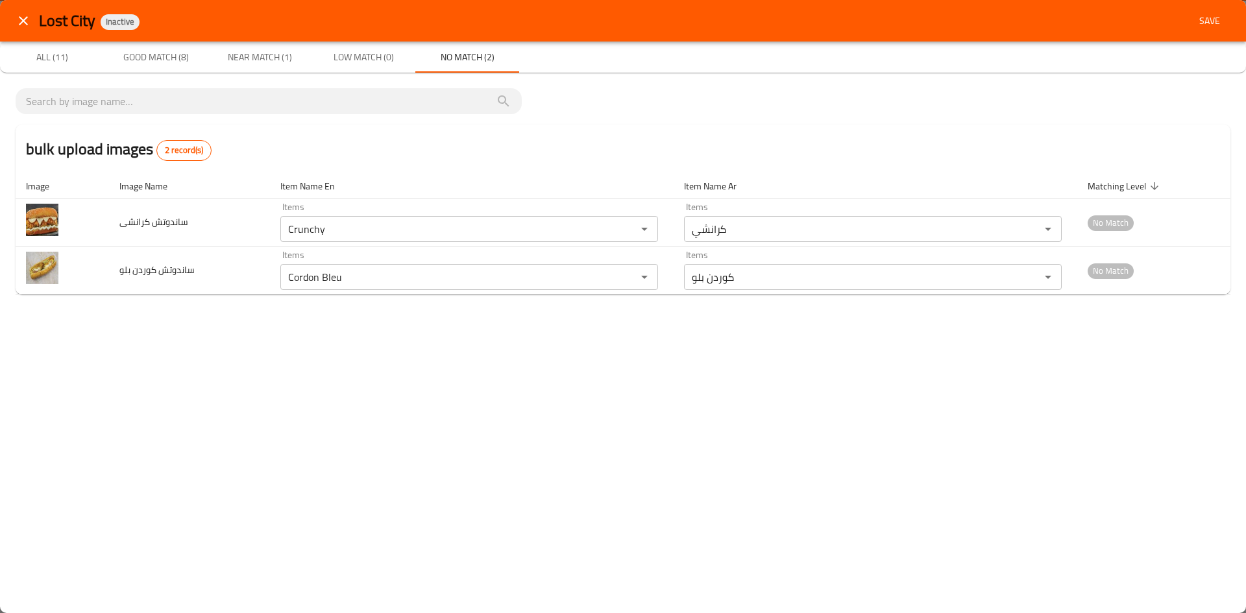
click at [1194, 24] on span "Save" at bounding box center [1209, 21] width 31 height 16
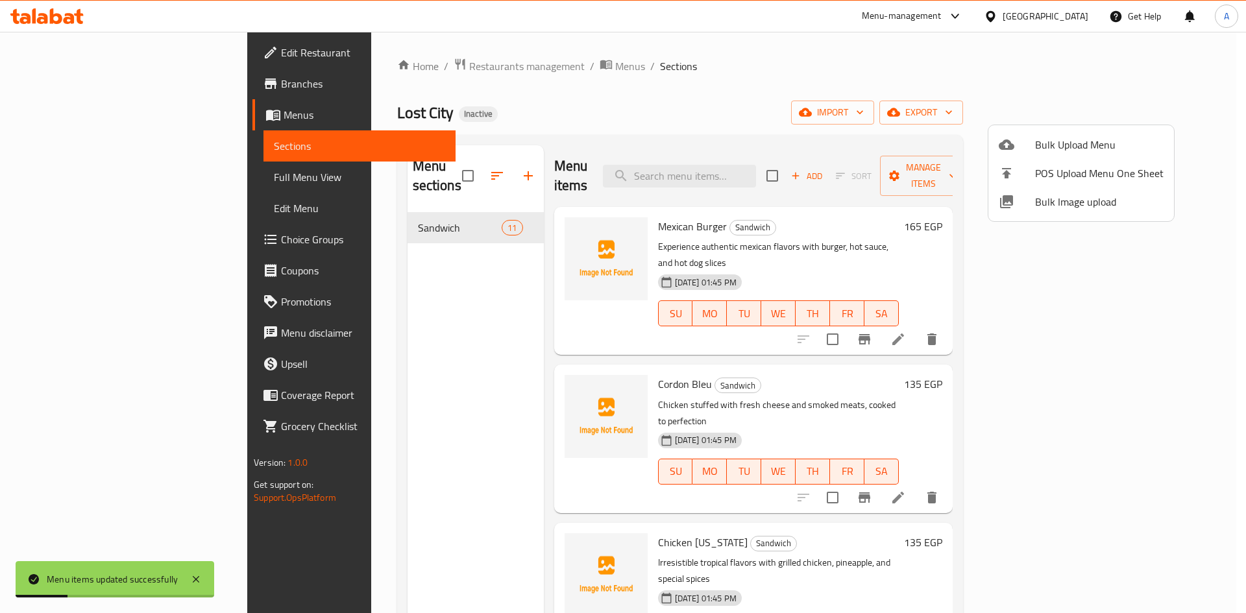
click at [695, 73] on div at bounding box center [623, 306] width 1246 height 613
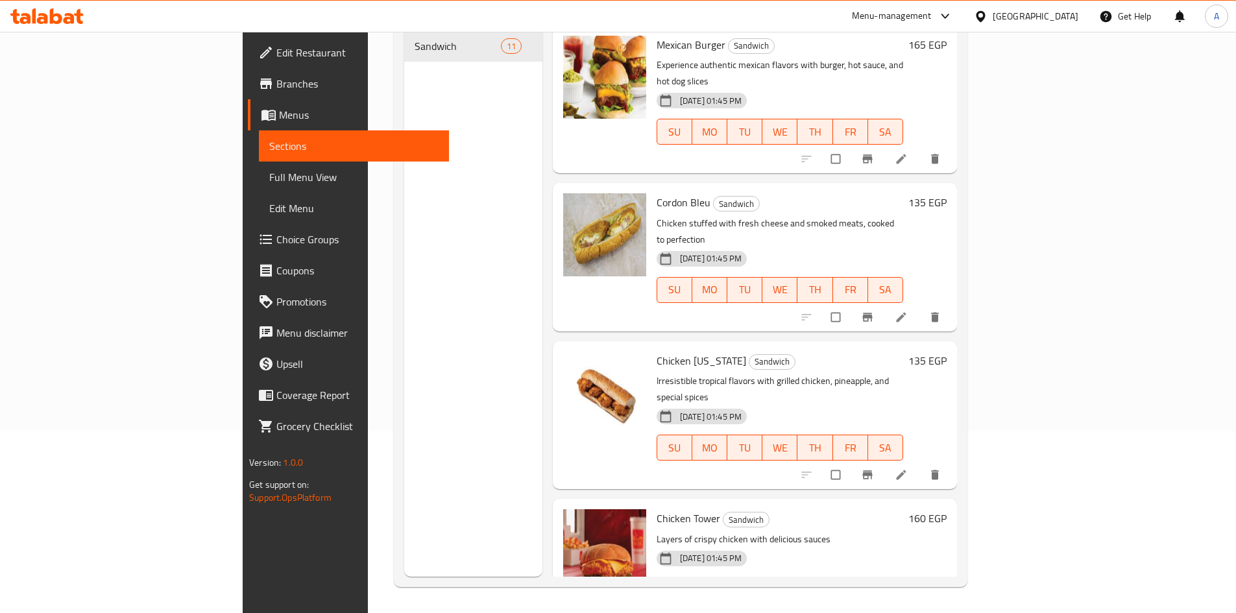
click at [269, 183] on span "Full Menu View" at bounding box center [353, 177] width 169 height 16
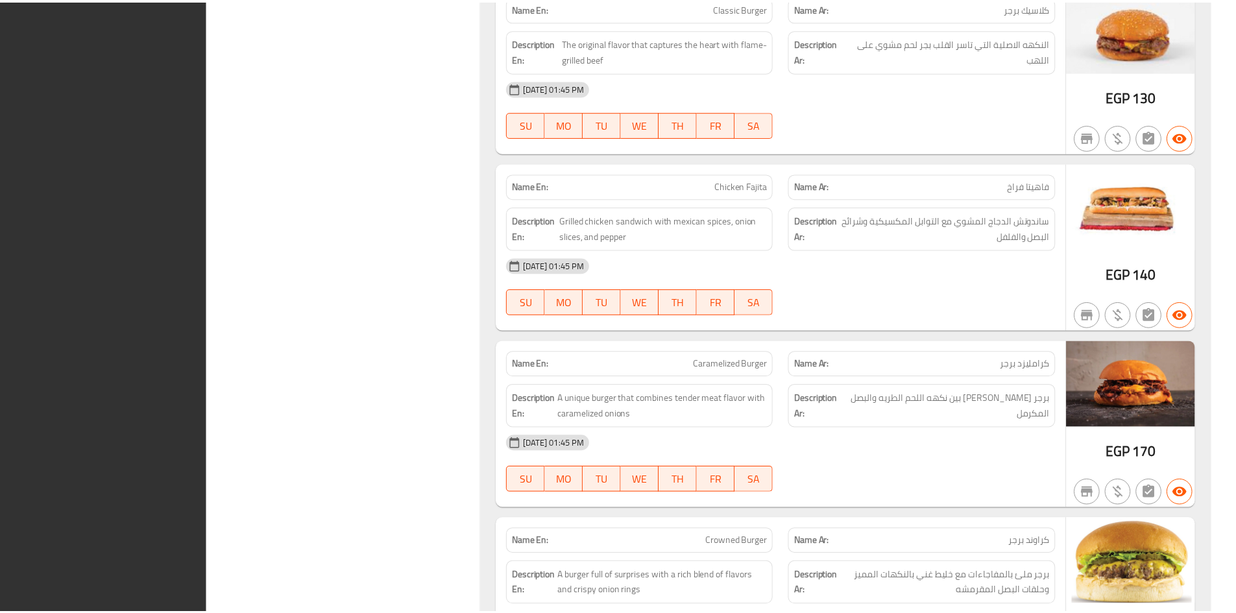
scroll to position [1573, 0]
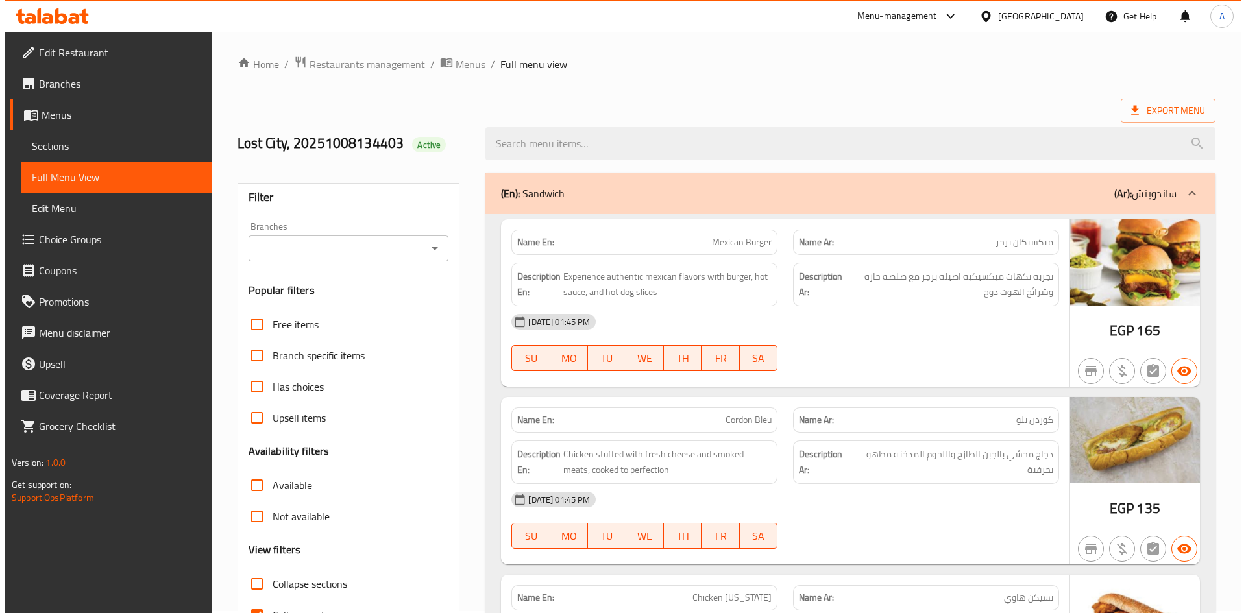
scroll to position [0, 0]
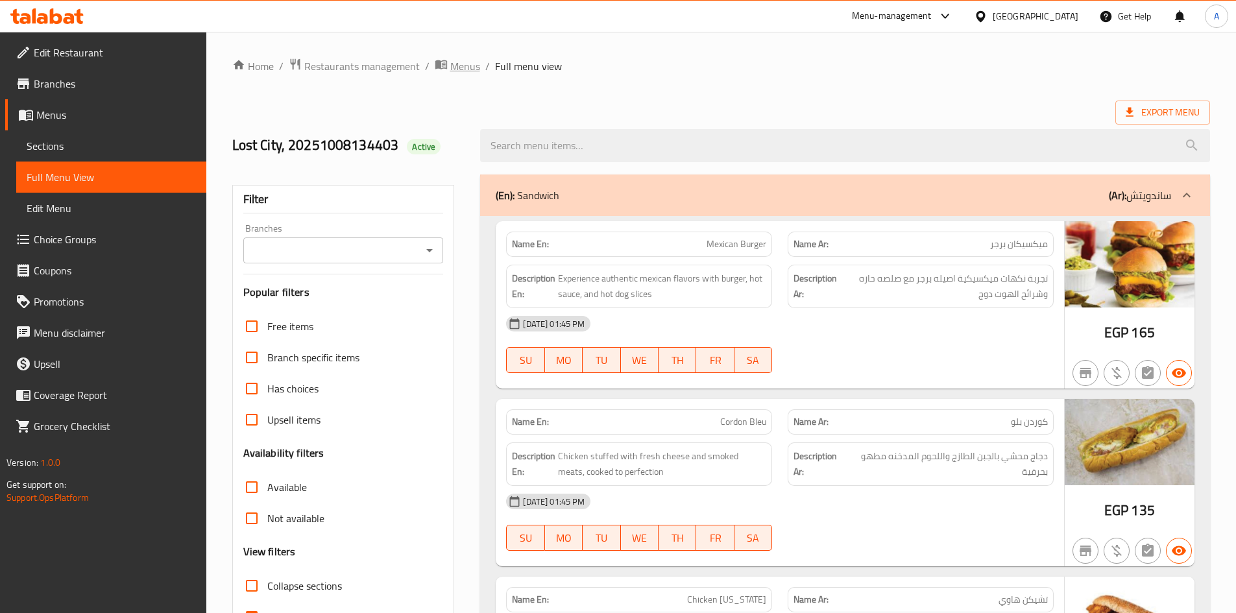
click at [472, 69] on span "Menus" at bounding box center [465, 66] width 30 height 16
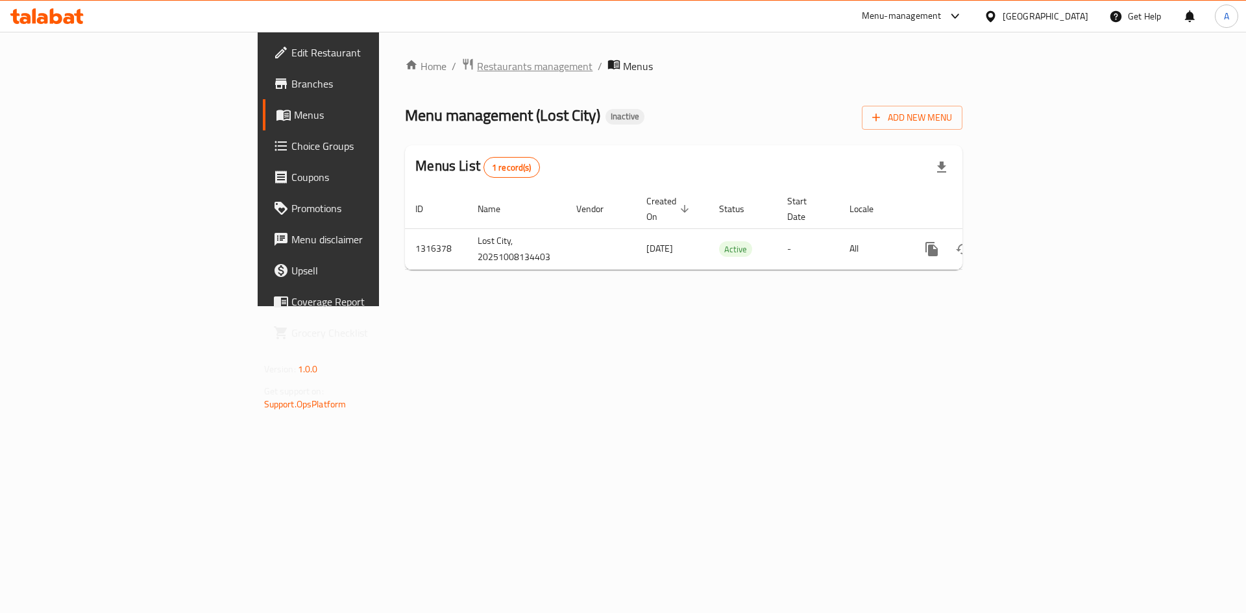
click at [477, 62] on span "Restaurants management" at bounding box center [534, 66] width 115 height 16
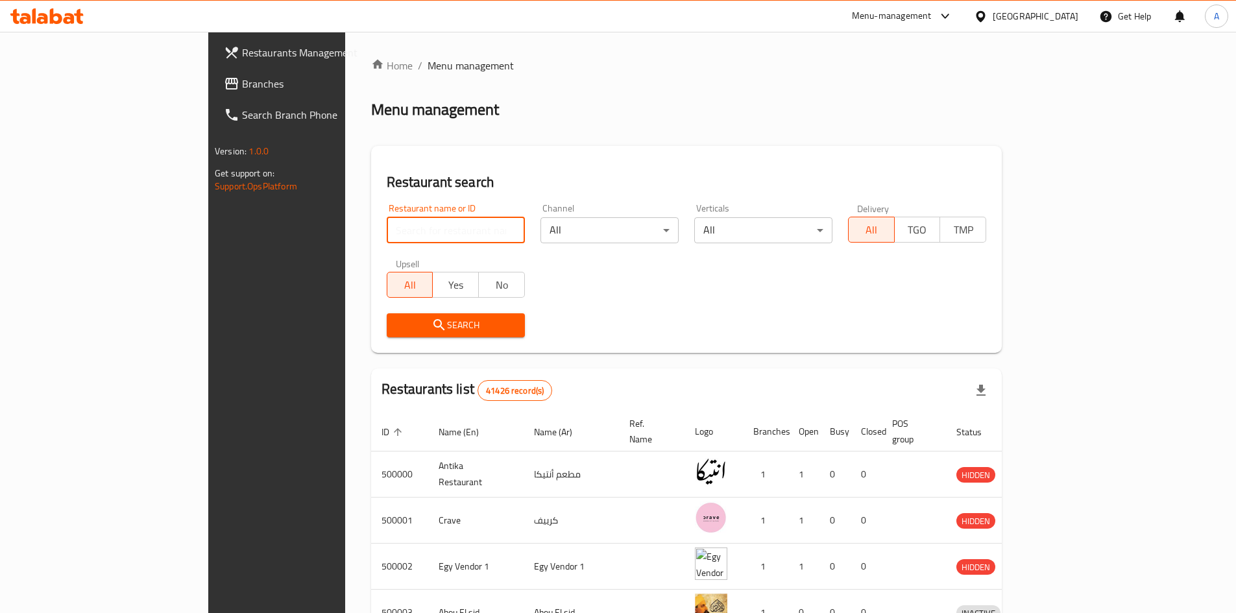
drag, startPoint x: 333, startPoint y: 228, endPoint x: 346, endPoint y: 221, distance: 14.5
click at [387, 227] on input "search" at bounding box center [456, 230] width 138 height 26
paste input "on the waffle"
type input "on the waffle"
click button "Search" at bounding box center [456, 325] width 138 height 24
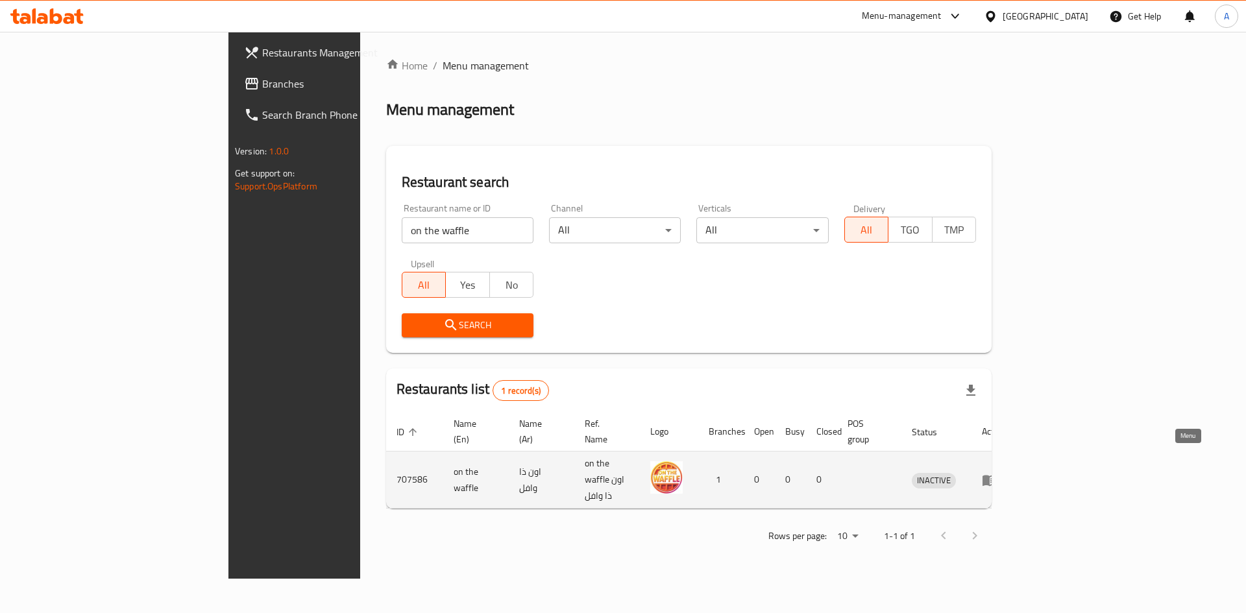
click at [997, 475] on icon "enhanced table" at bounding box center [989, 480] width 14 height 11
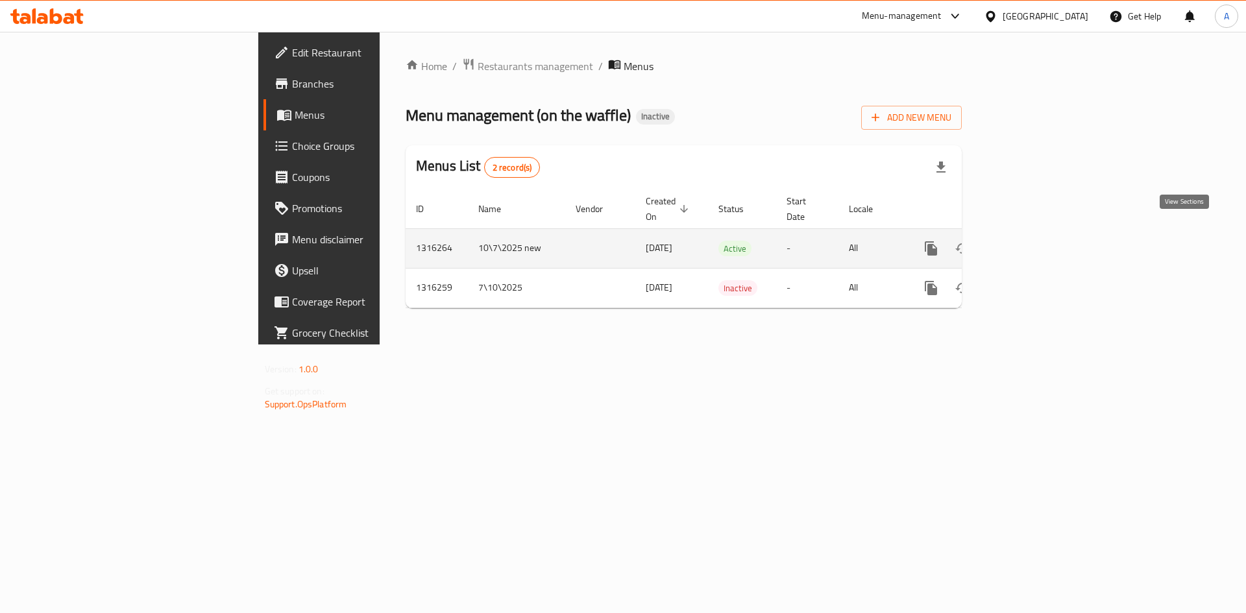
click at [1032, 241] on icon "enhanced table" at bounding box center [1025, 249] width 16 height 16
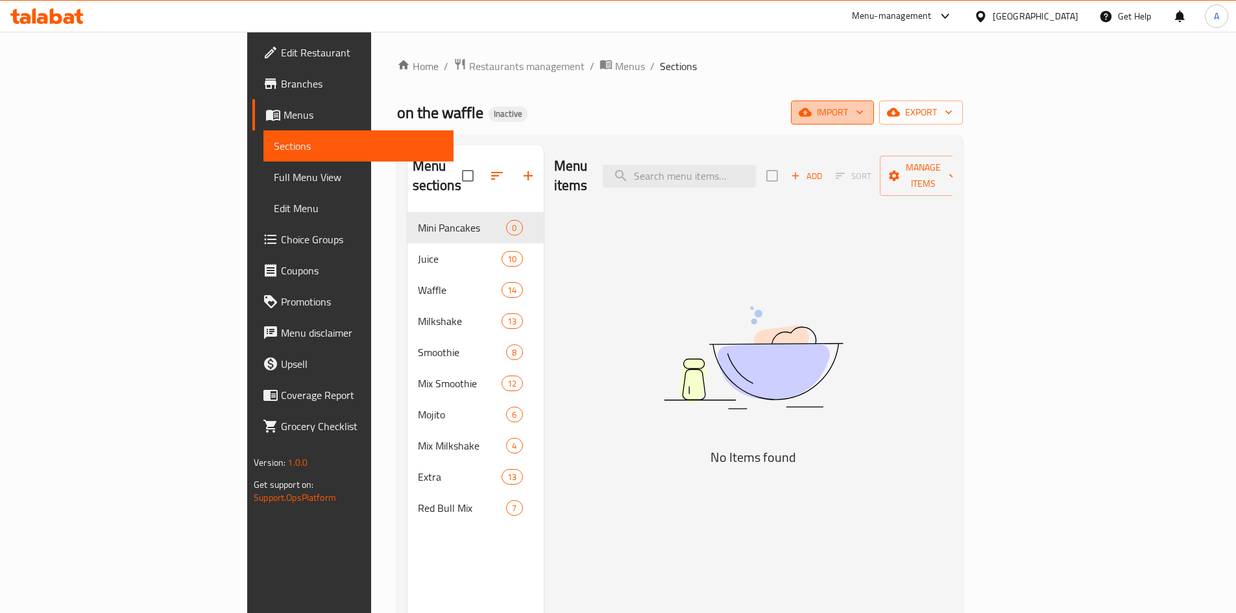
click at [864, 116] on span "import" at bounding box center [832, 112] width 62 height 16
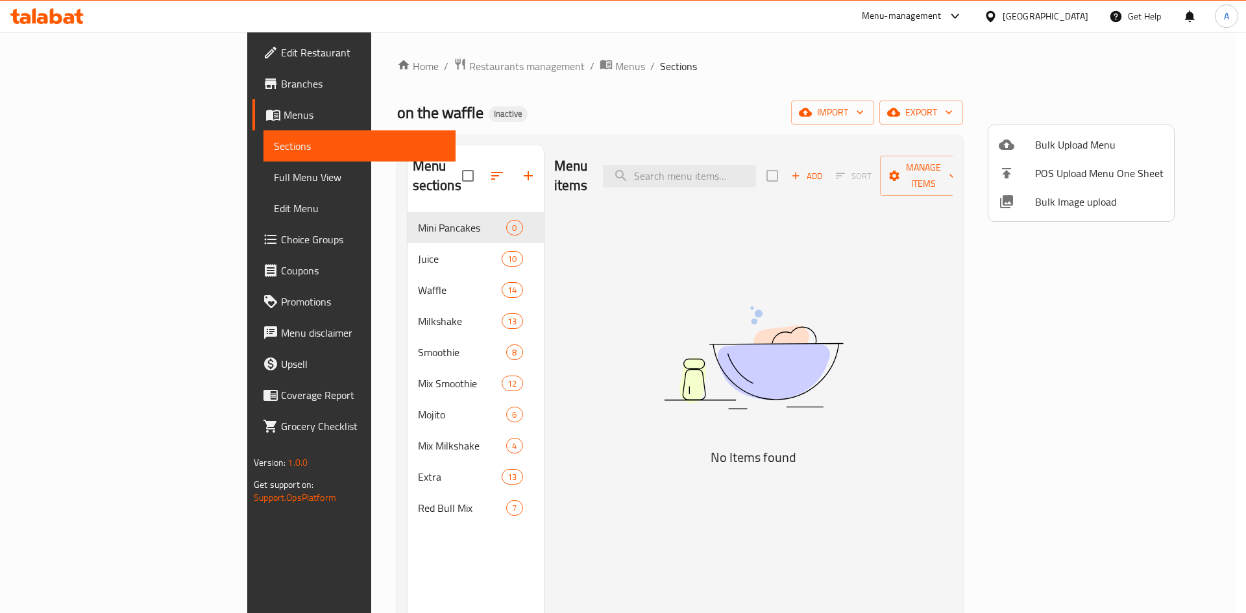
click at [1039, 205] on span "Bulk Image upload" at bounding box center [1099, 202] width 128 height 16
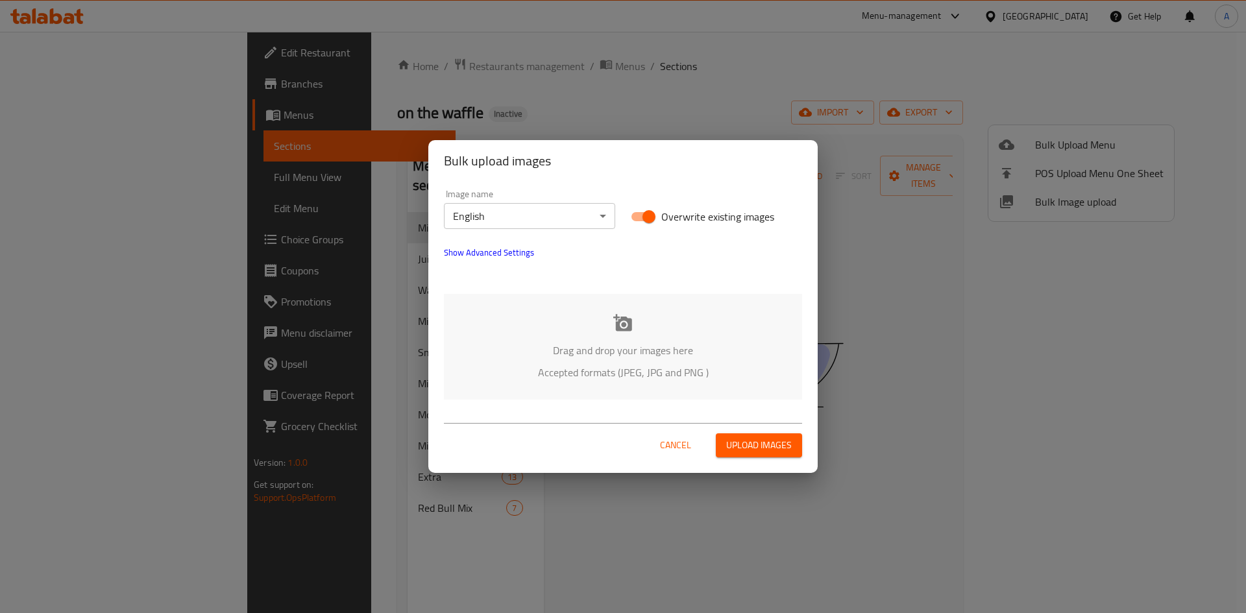
click at [616, 323] on icon at bounding box center [622, 322] width 19 height 17
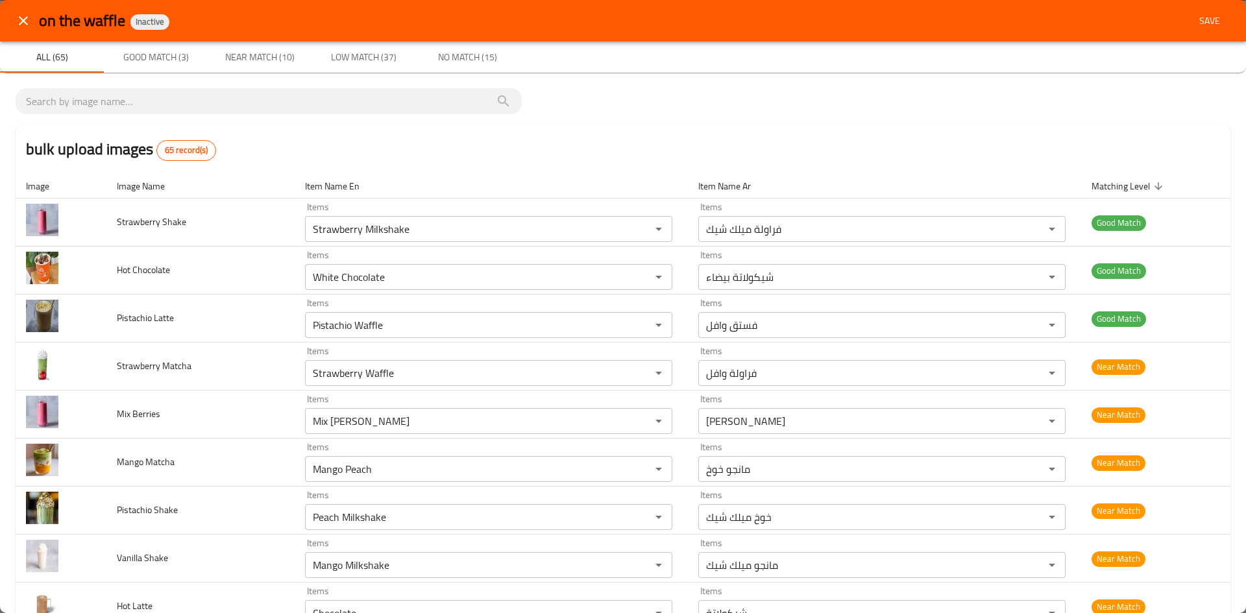
click at [149, 56] on span "Good Match (3)" at bounding box center [156, 57] width 88 height 16
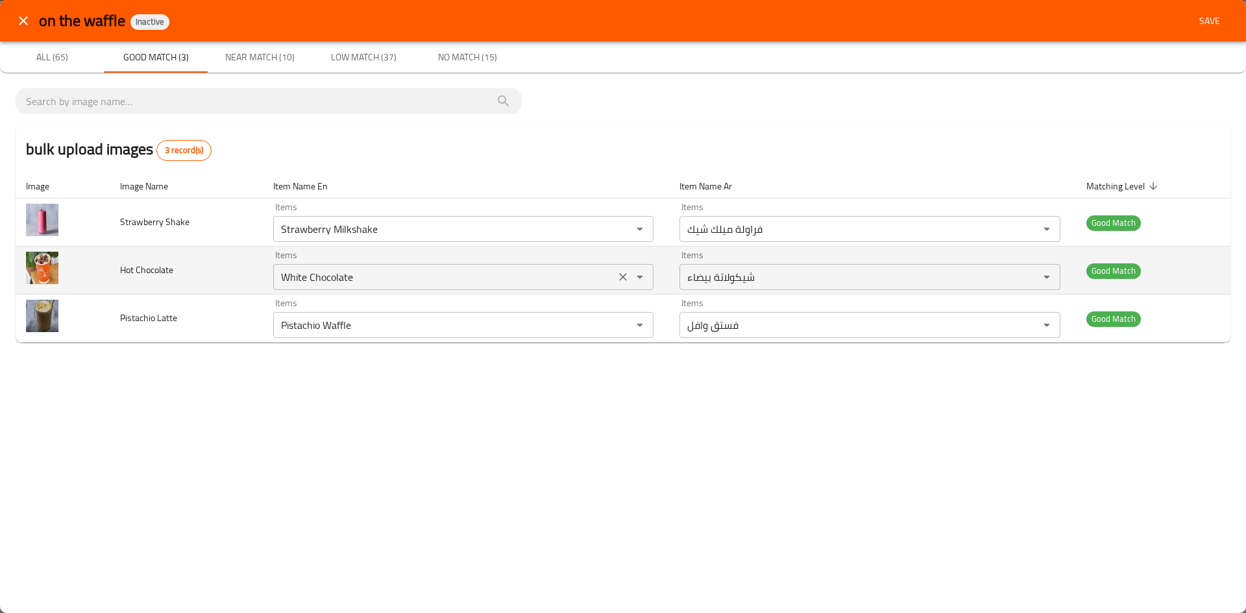
click at [622, 276] on icon "Clear" at bounding box center [624, 277] width 8 height 8
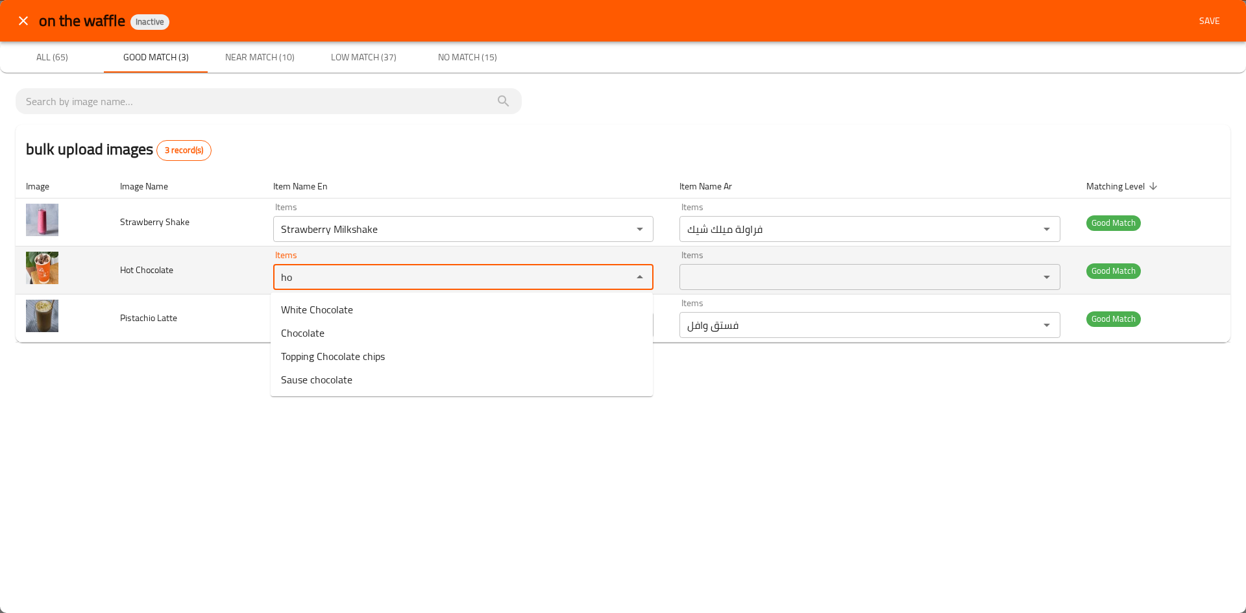
type Chocolate "h"
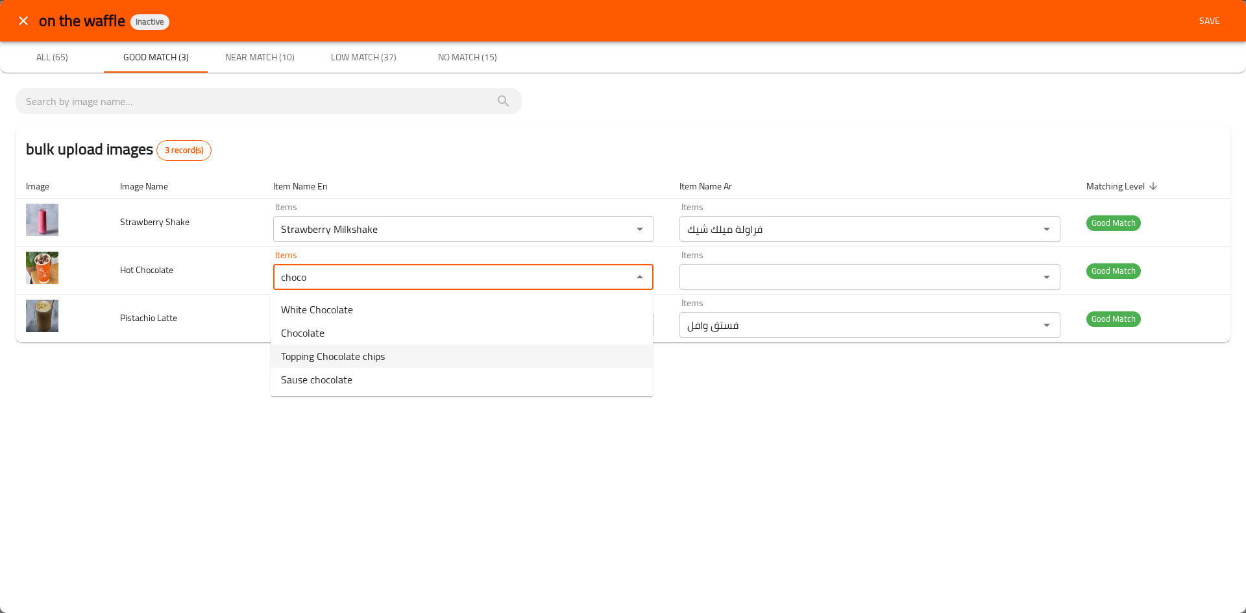
type Chocolate "choco"
click at [125, 417] on div "on the waffle Inactive Save All (65) Good Match (3) Near Match (10) Low Match (…" at bounding box center [623, 306] width 1246 height 613
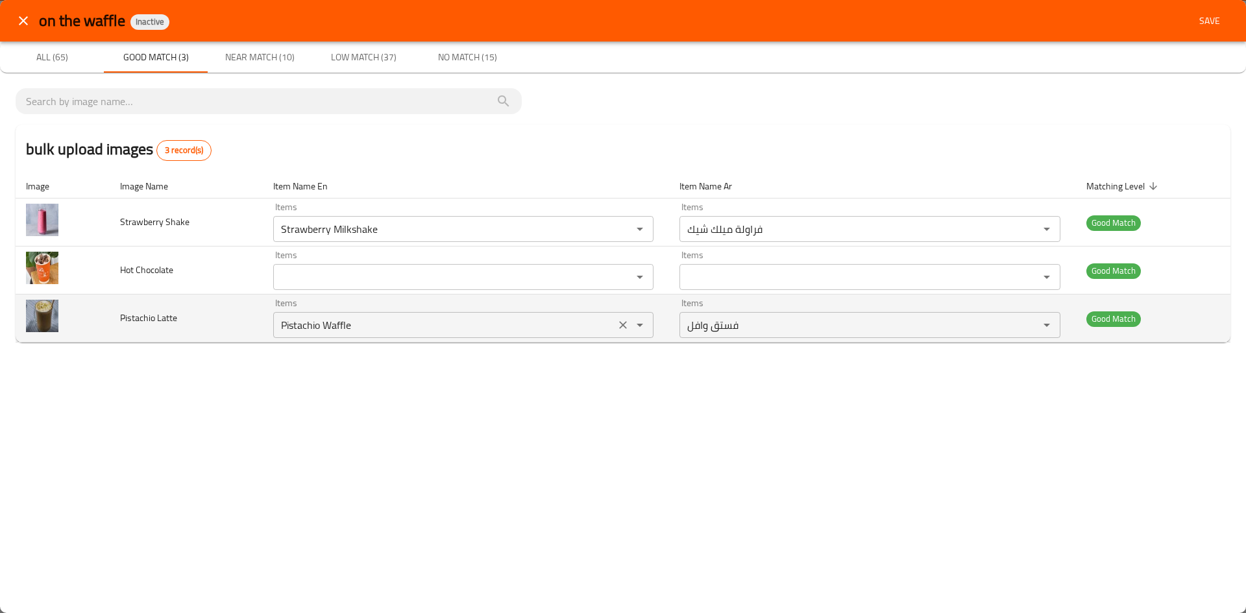
click at [622, 323] on icon "Clear" at bounding box center [622, 325] width 13 height 13
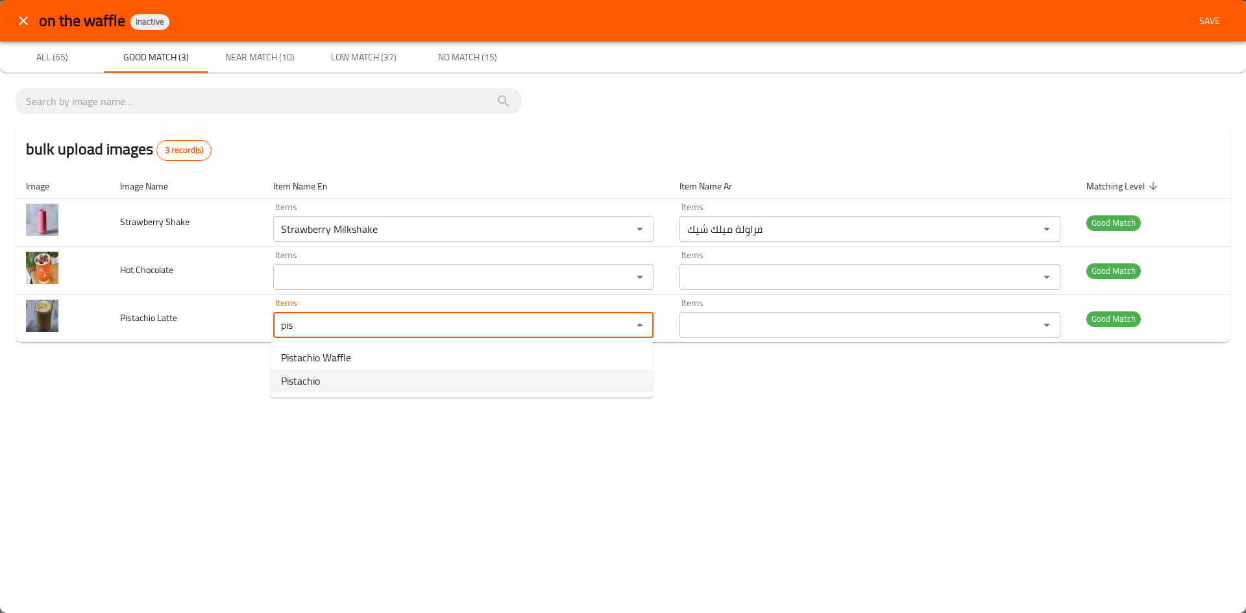
click at [332, 382] on Latte-option-1 "Pistachio" at bounding box center [462, 380] width 382 height 23
type Latte "Pistachio"
type Latte-ar "بستشيو"
type Latte "Pistachio"
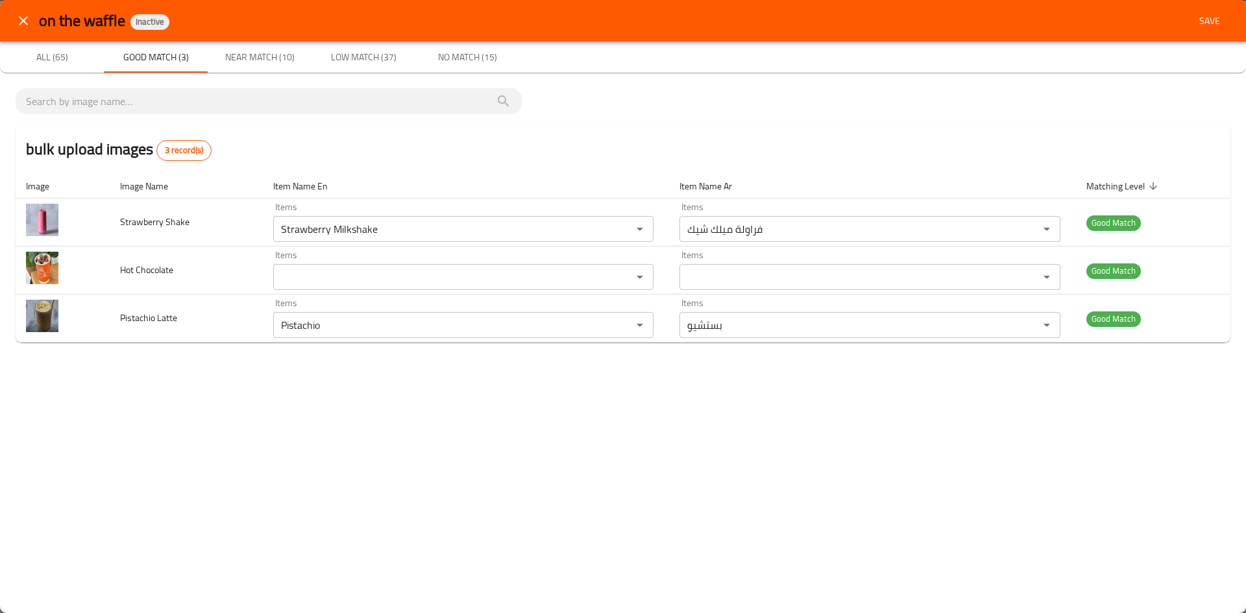
click at [236, 387] on div "on the waffle Inactive Save All (65) Good Match (3) Near Match (10) Low Match (…" at bounding box center [623, 306] width 1246 height 613
click at [259, 49] on span "Near Match (10)" at bounding box center [259, 57] width 88 height 16
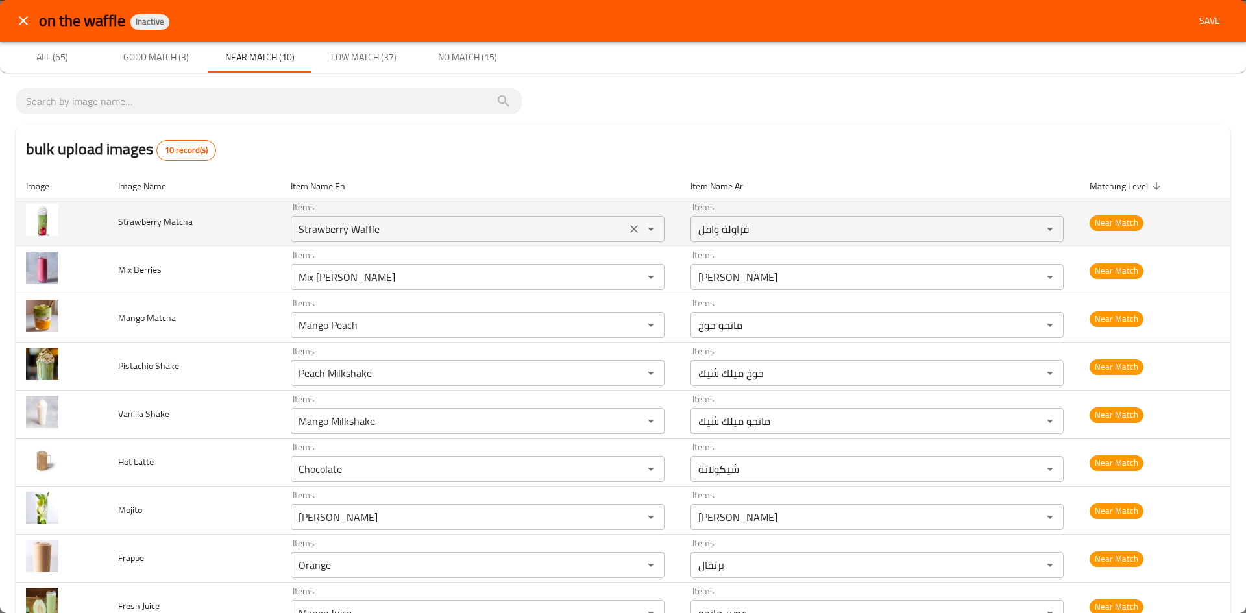
click at [627, 229] on icon "Clear" at bounding box center [633, 229] width 13 height 13
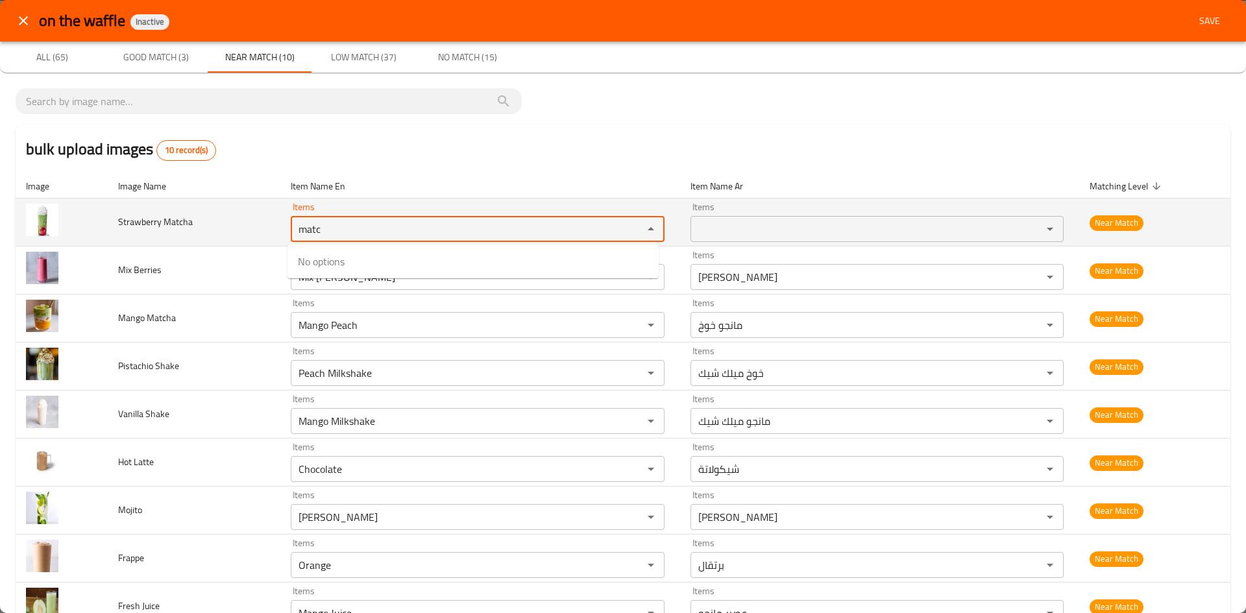
type Matcha "mat"
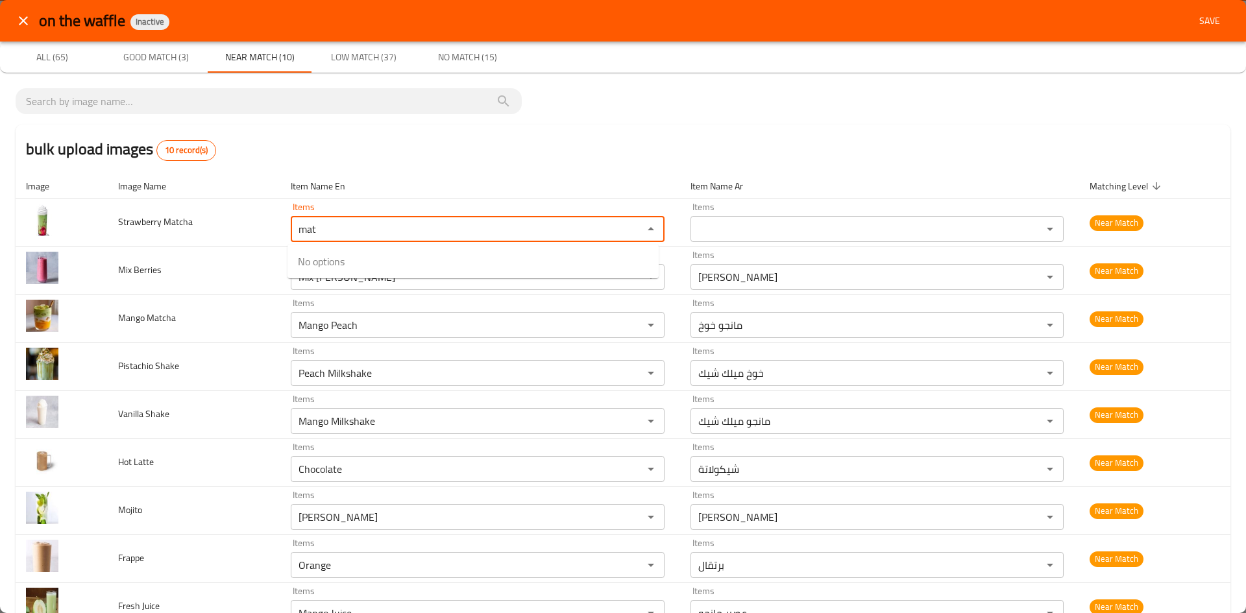
drag, startPoint x: 357, startPoint y: 232, endPoint x: 398, endPoint y: 171, distance: 73.4
click at [250, 213] on tr "Strawberry Matcha Items mat Items Items Items Near Match" at bounding box center [623, 223] width 1215 height 48
click at [434, 146] on div "bulk upload images 10 record(s)" at bounding box center [623, 149] width 1215 height 49
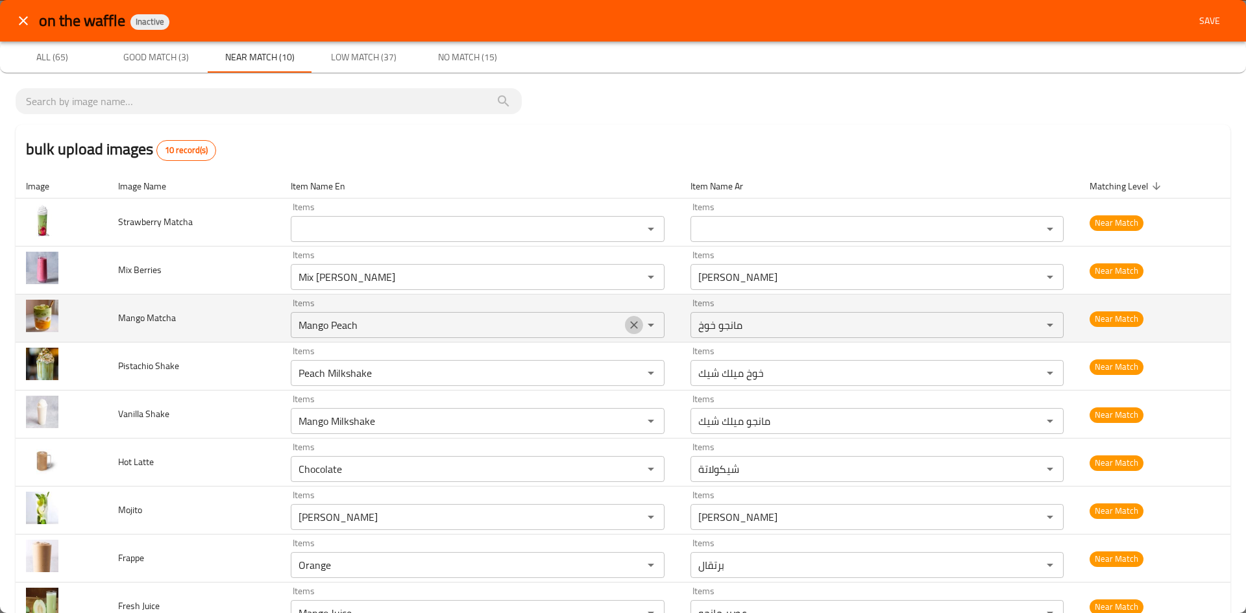
click at [627, 326] on icon "Clear" at bounding box center [633, 325] width 13 height 13
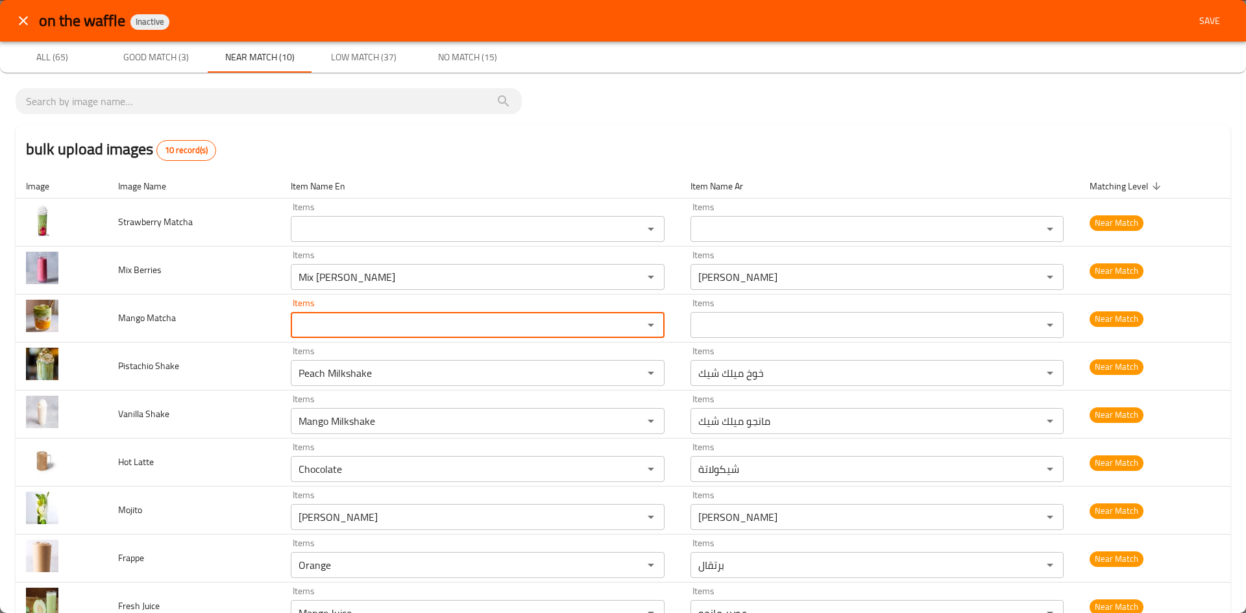
click at [18, 18] on icon "close" at bounding box center [24, 21] width 16 height 16
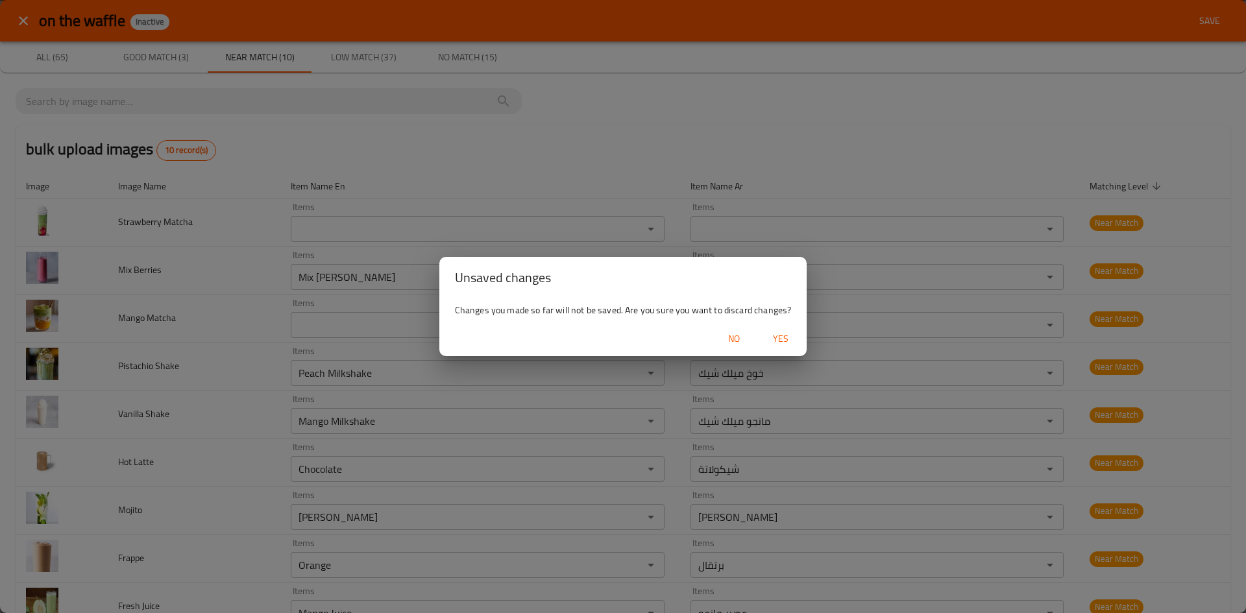
click at [782, 338] on span "Yes" at bounding box center [780, 339] width 31 height 16
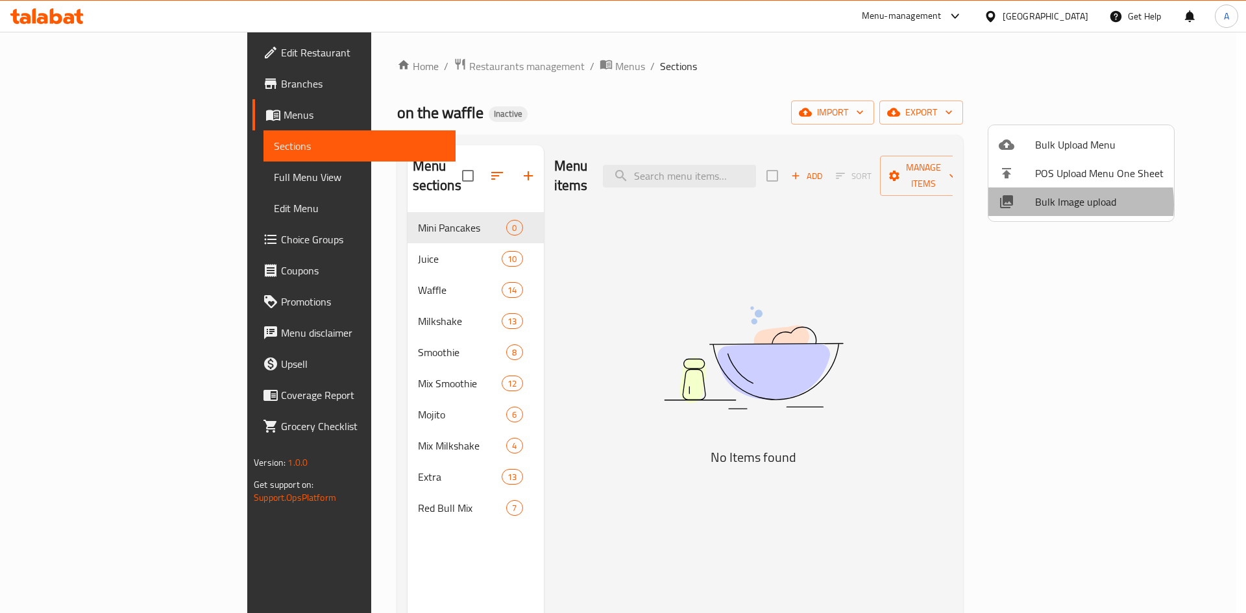
click at [1035, 204] on span "Bulk Image upload" at bounding box center [1099, 202] width 128 height 16
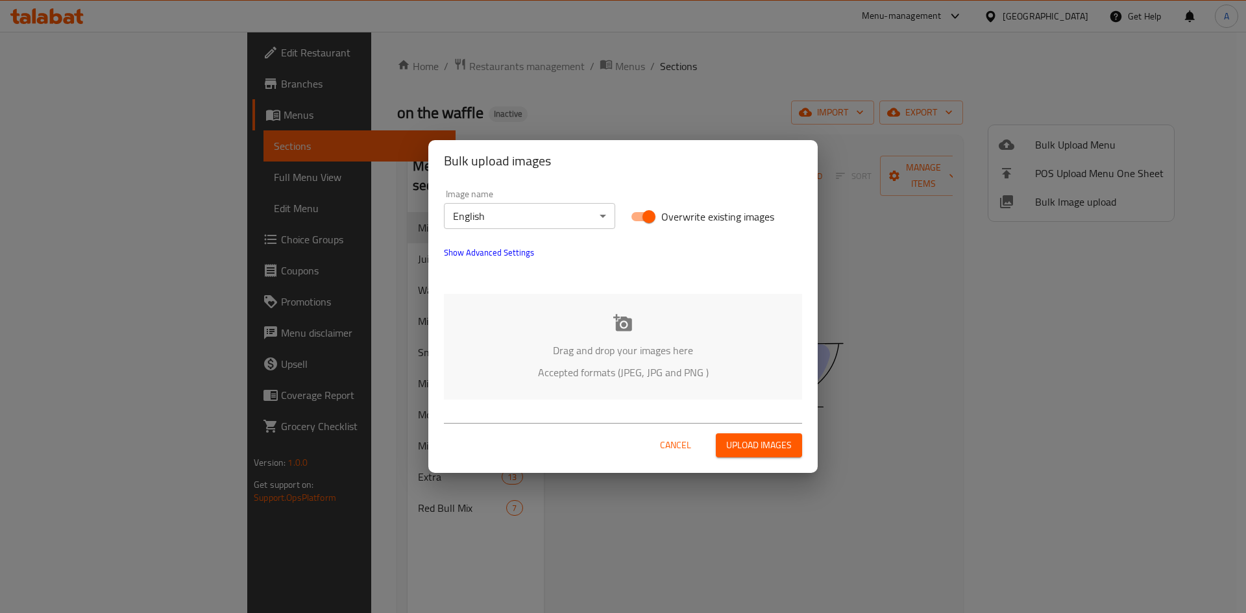
click at [613, 319] on icon at bounding box center [622, 322] width 19 height 19
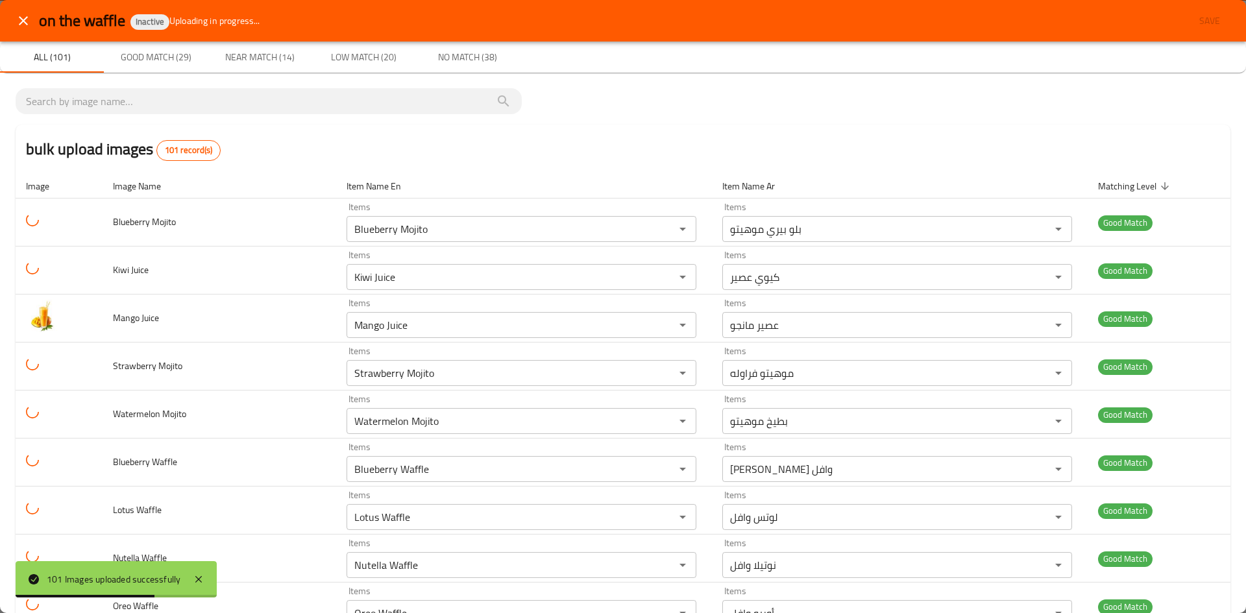
click at [246, 53] on span "Near Match (14)" at bounding box center [259, 57] width 88 height 16
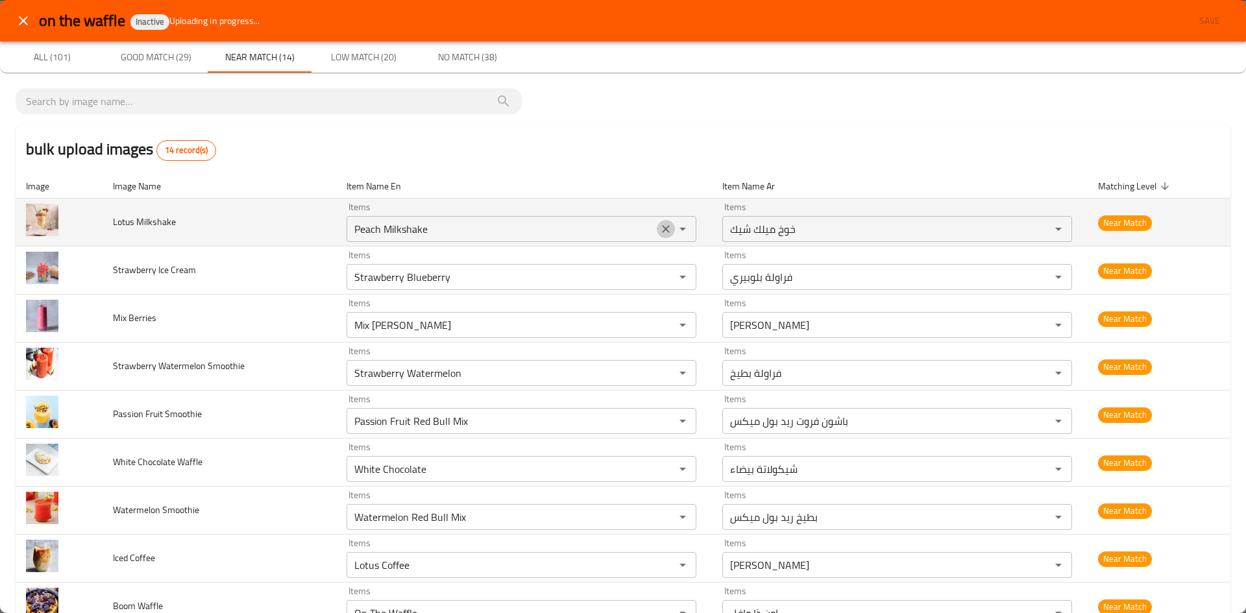
click at [662, 230] on icon "Clear" at bounding box center [666, 229] width 8 height 8
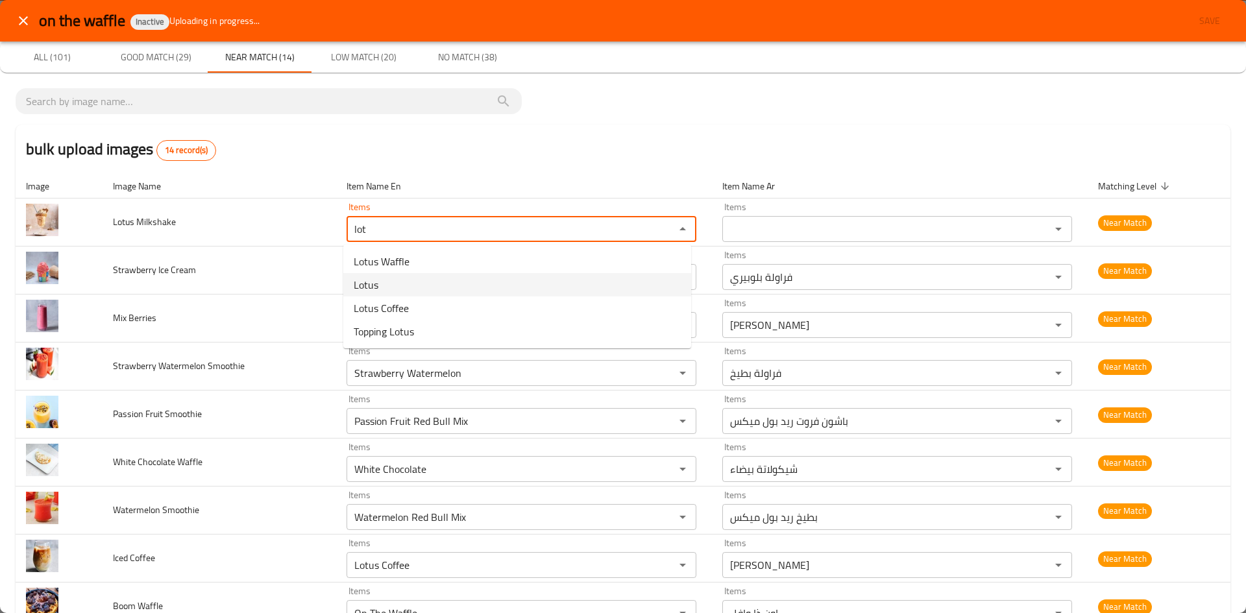
click at [467, 285] on Milkshake-option-1 "Lotus" at bounding box center [517, 284] width 348 height 23
type Milkshake "Lotus"
type Milkshake-ar "لوتس"
type Milkshake "Lotus"
click at [568, 127] on div "bulk upload images 14 record(s)" at bounding box center [623, 149] width 1215 height 49
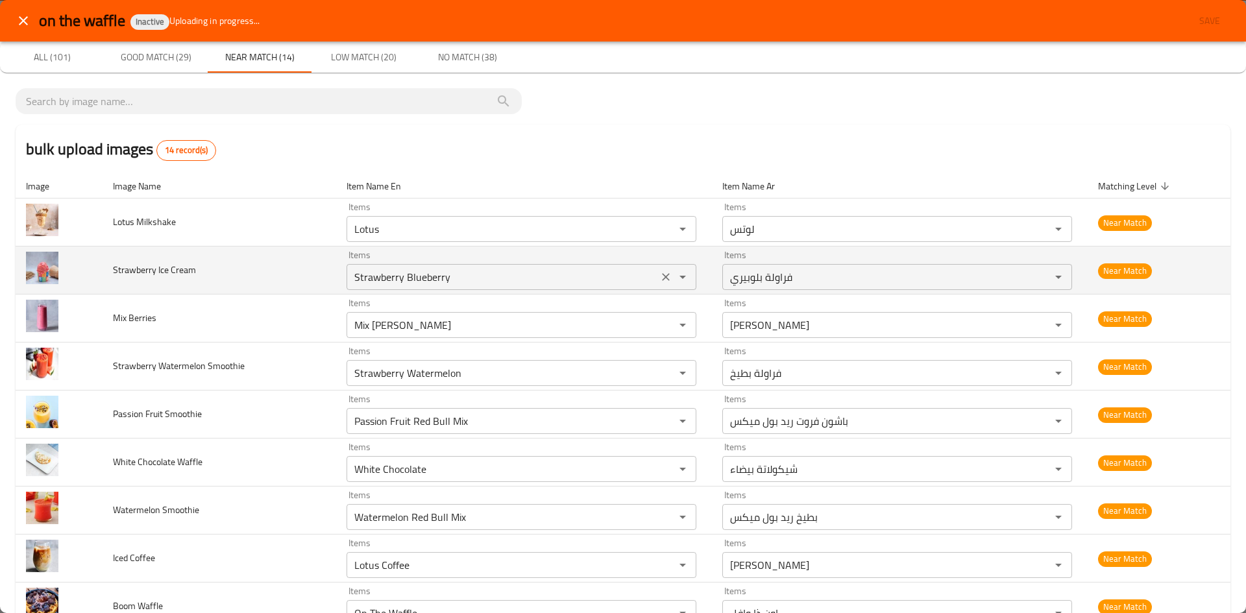
click at [662, 276] on icon "Clear" at bounding box center [666, 277] width 8 height 8
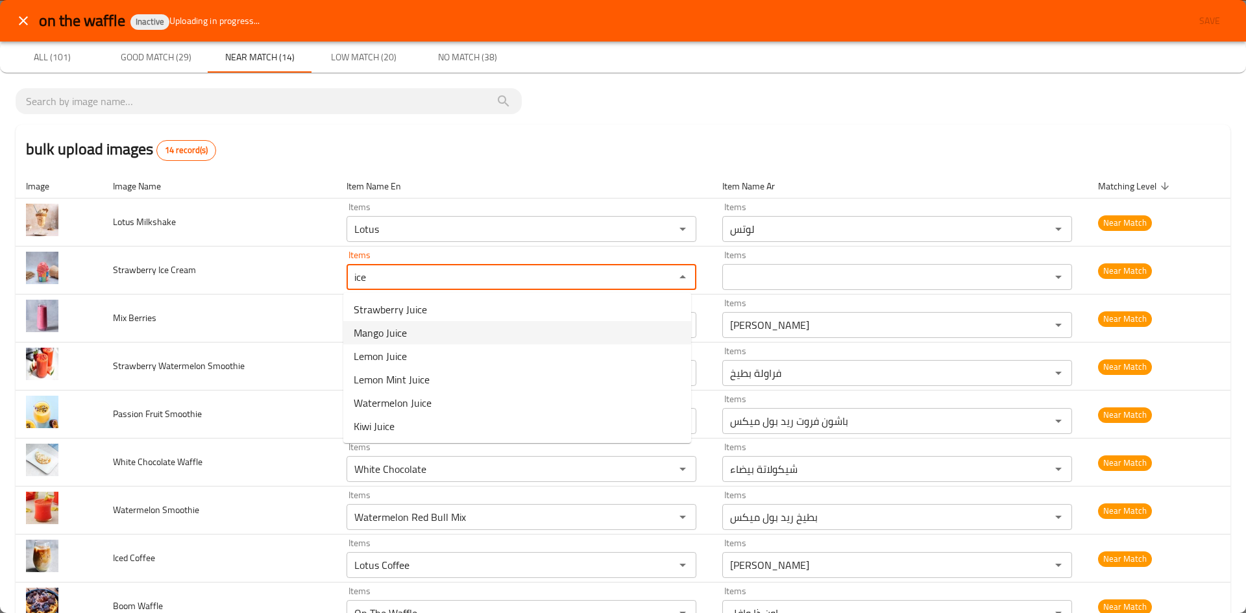
type Cream "ice"
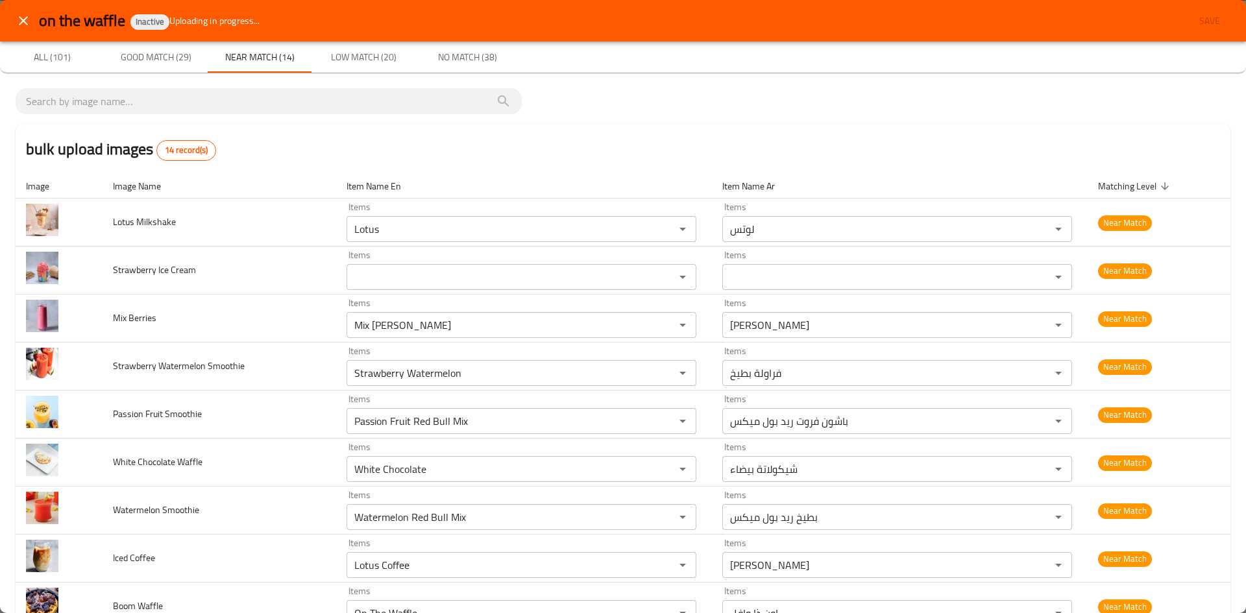
click at [517, 146] on div "bulk upload images 14 record(s)" at bounding box center [623, 149] width 1215 height 49
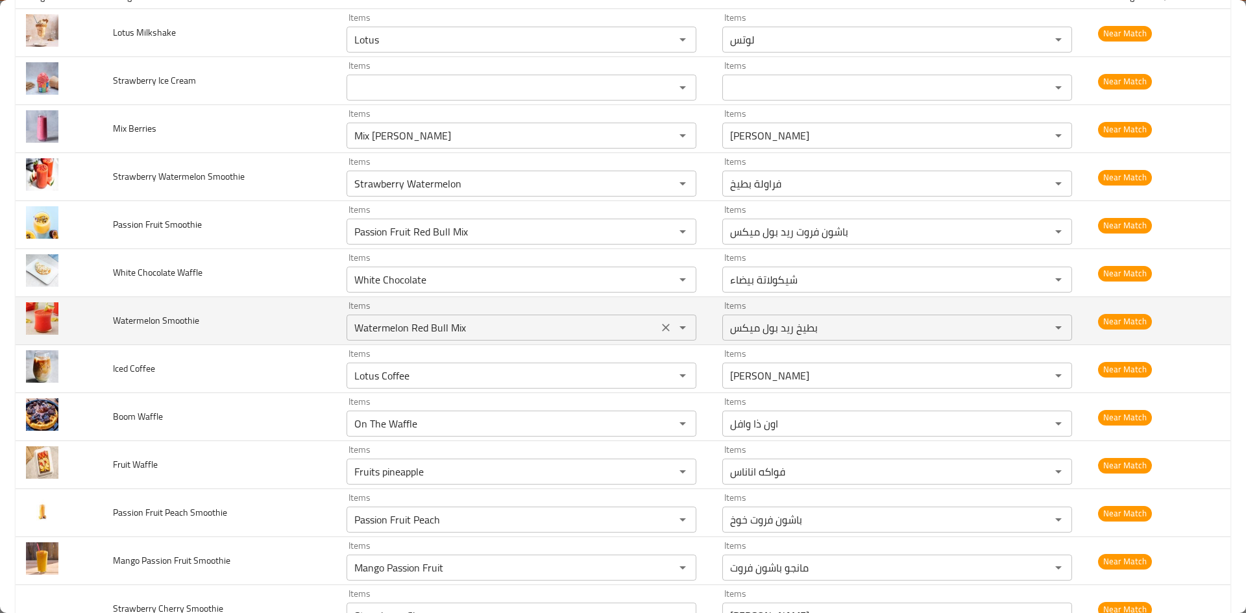
scroll to position [195, 0]
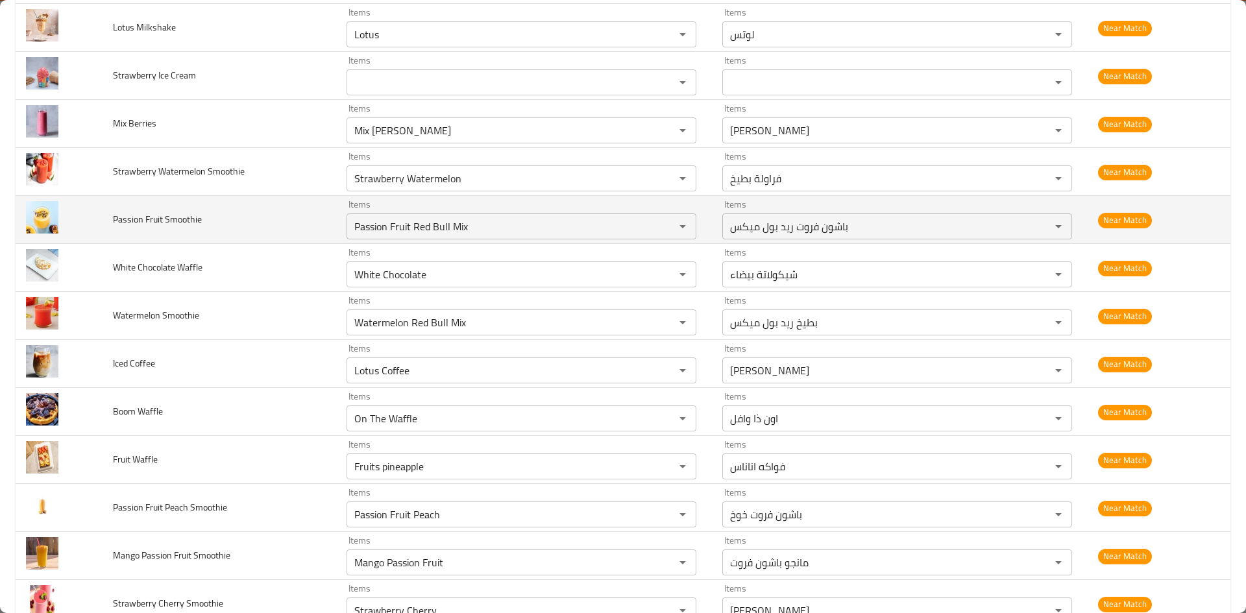
click at [134, 220] on span "Passion Fruit Smoothie" at bounding box center [157, 219] width 89 height 17
copy span "Passion"
click at [659, 229] on icon "Clear" at bounding box center [665, 226] width 13 height 13
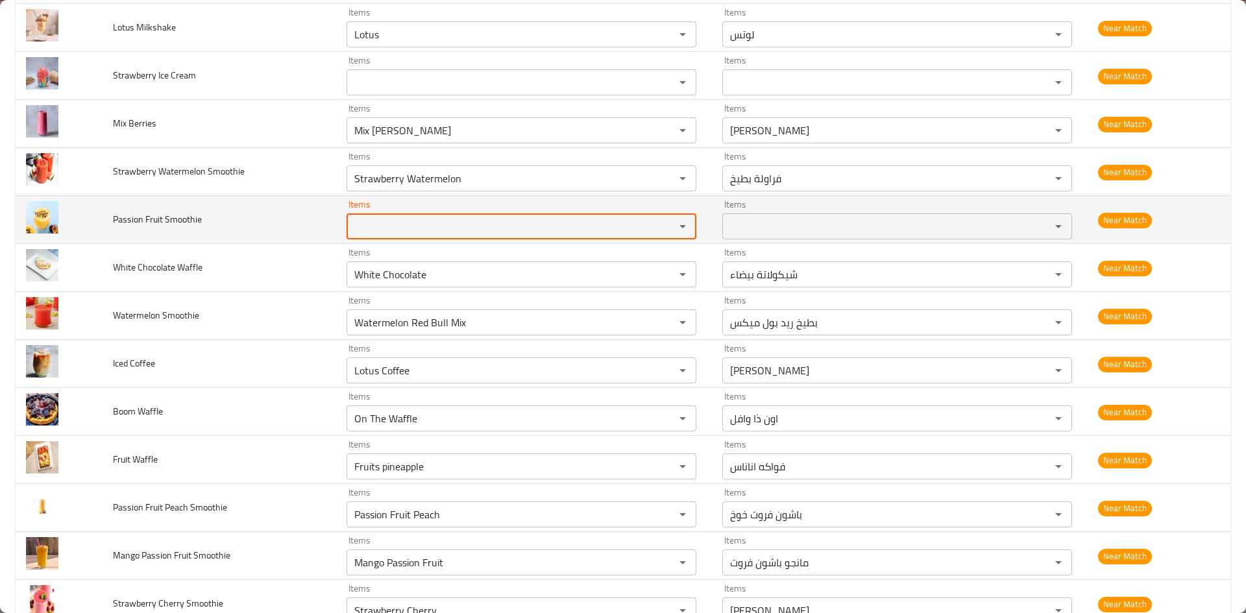
paste Smoothie "Passion"
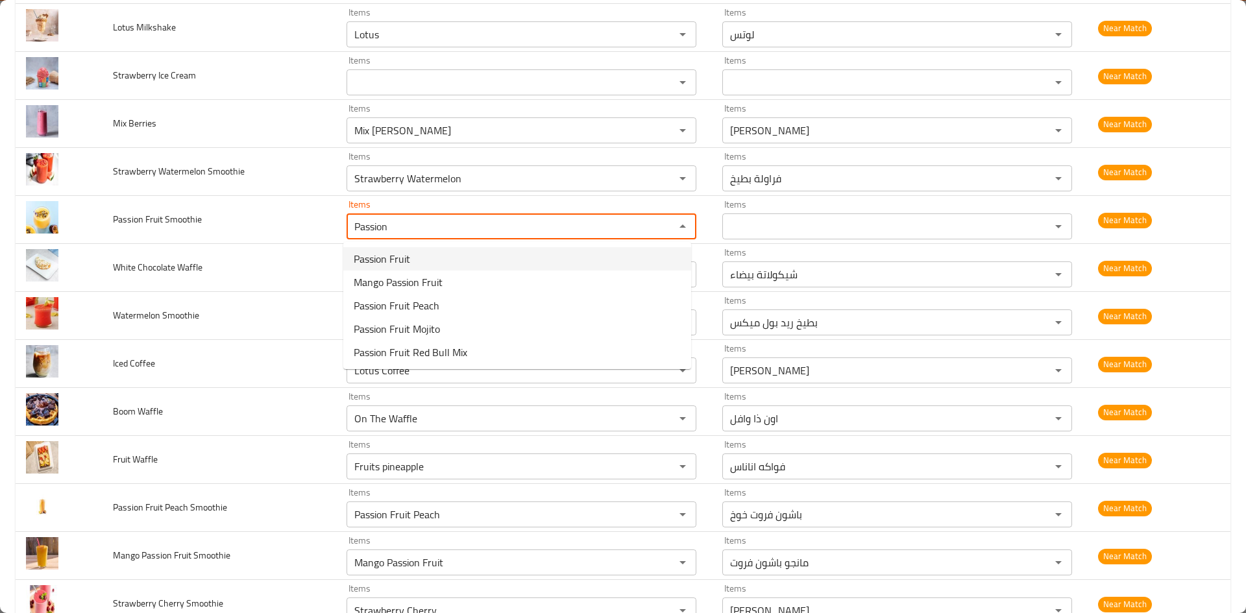
click at [474, 254] on Smoothie-option-0 "Passion Fruit" at bounding box center [517, 258] width 348 height 23
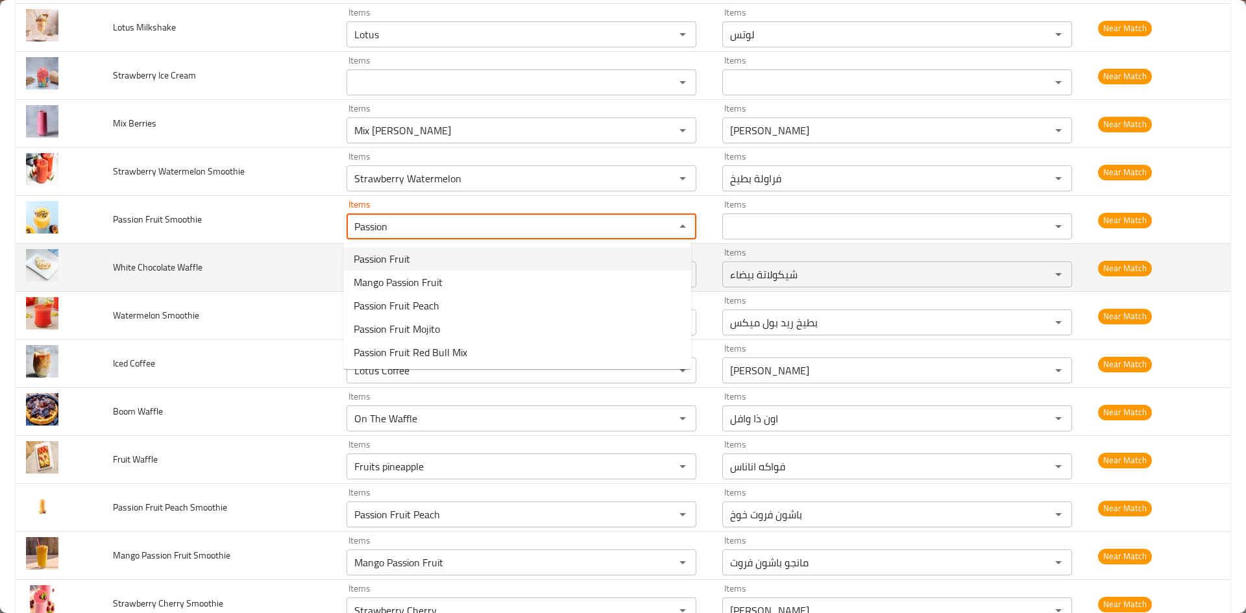
type Smoothie "Passion Fruit"
type Smoothie-ar "باشون فروت"
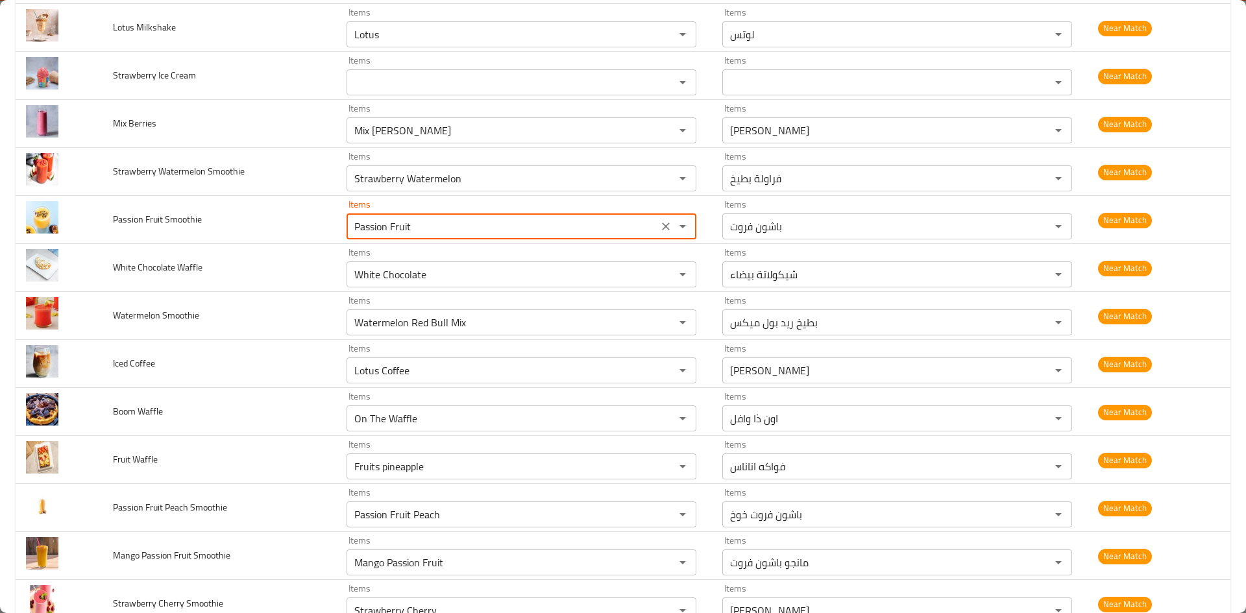
type Smoothie "Passion Fruit"
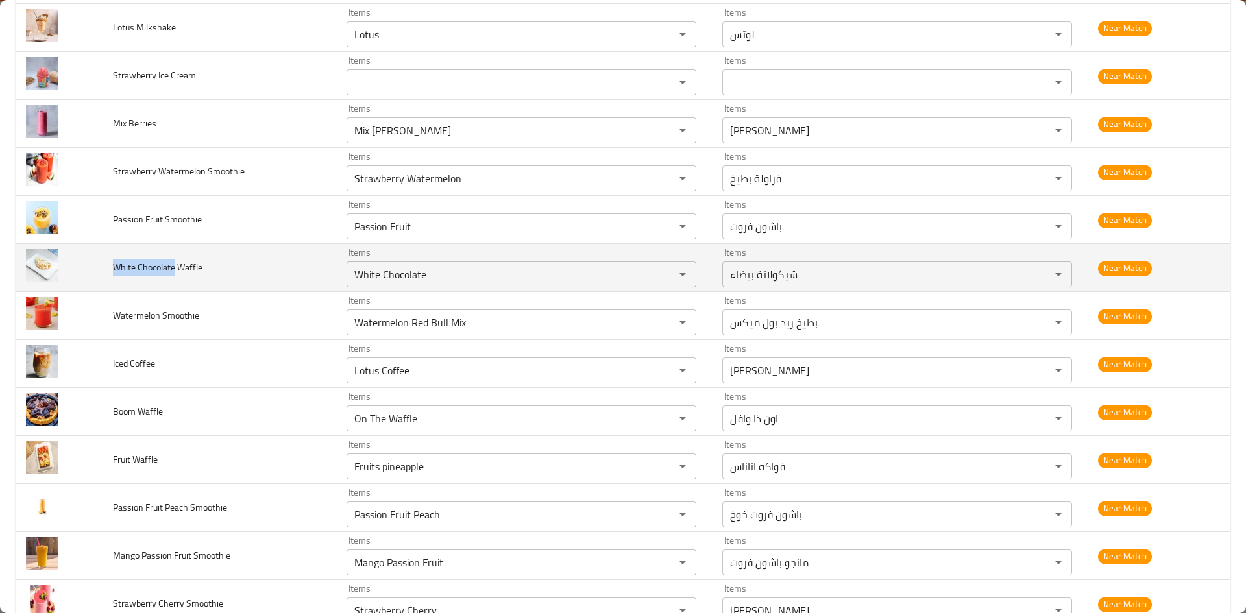
drag, startPoint x: 115, startPoint y: 267, endPoint x: 173, endPoint y: 269, distance: 57.8
click at [173, 269] on span "White Chocolate Waffle" at bounding box center [158, 267] width 90 height 17
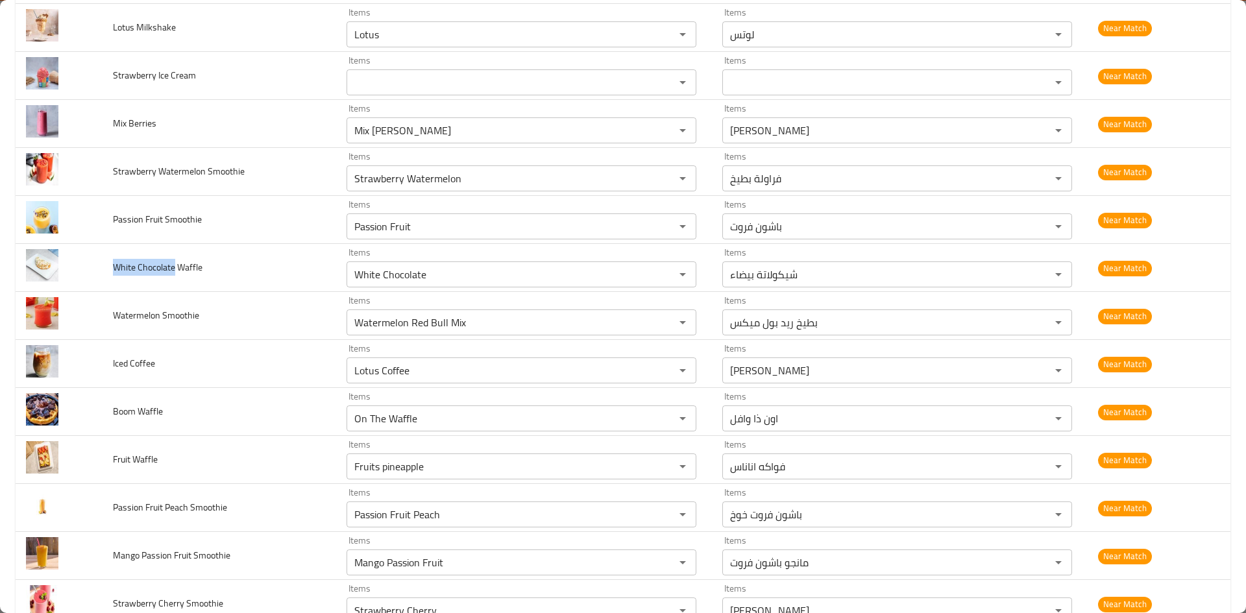
copy span "White Chocolate"
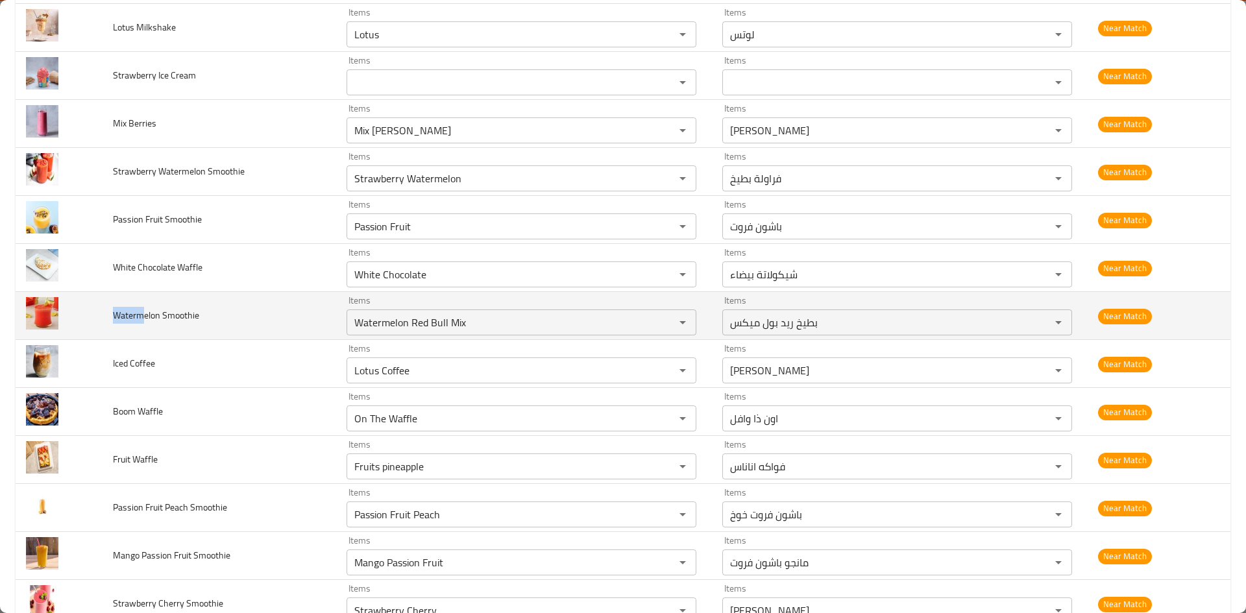
drag, startPoint x: 113, startPoint y: 316, endPoint x: 141, endPoint y: 314, distance: 28.6
click at [141, 314] on span "Watermelon Smoothie" at bounding box center [156, 315] width 86 height 17
copy span "Waterm"
click at [660, 327] on icon "Clear" at bounding box center [665, 322] width 13 height 13
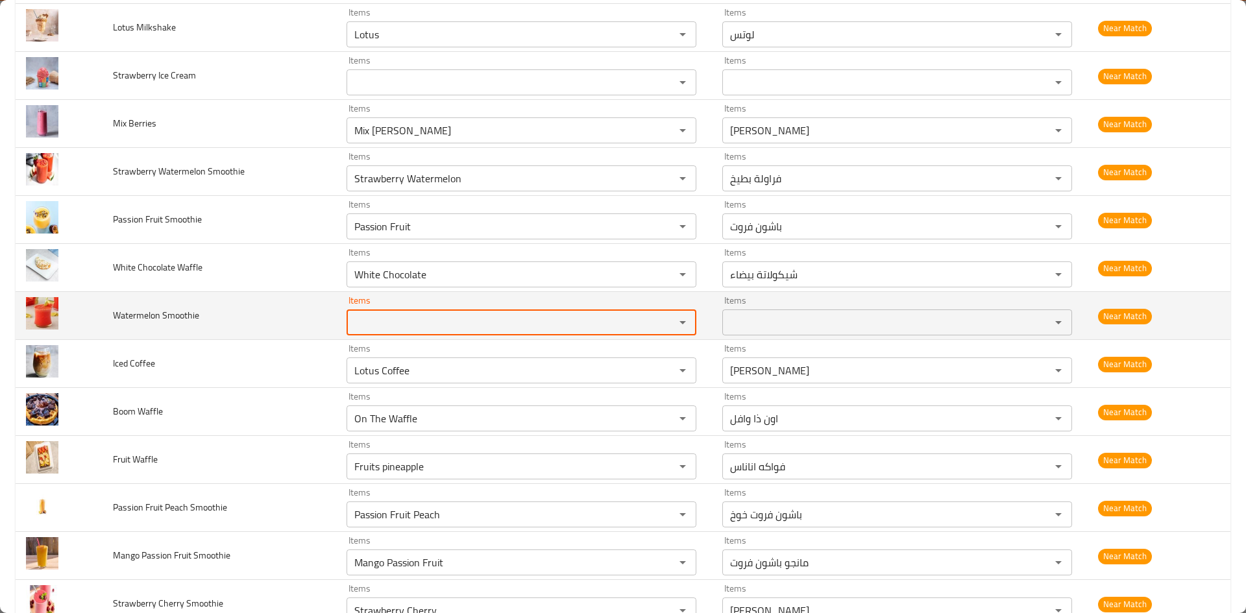
paste Smoothie "Waterm"
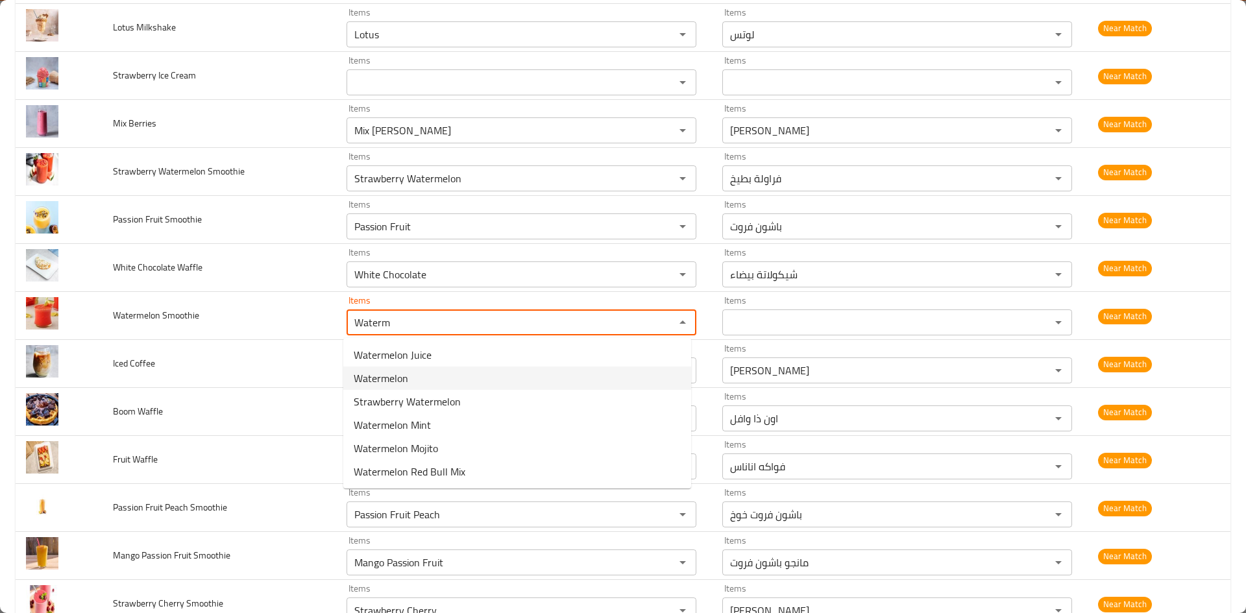
click at [443, 376] on Smoothie-option-1 "Watermelon" at bounding box center [517, 378] width 348 height 23
type Smoothie "Watermelon"
type Smoothie-ar "بطيخ"
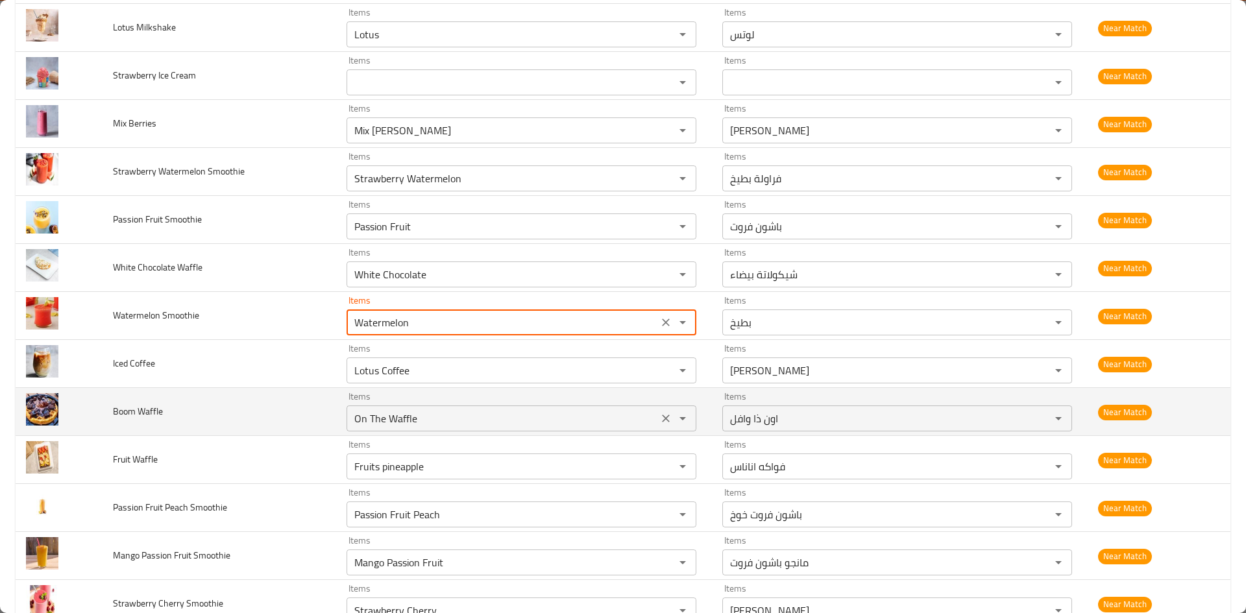
click at [660, 420] on icon "Clear" at bounding box center [665, 418] width 13 height 13
type Smoothie "Watermelon"
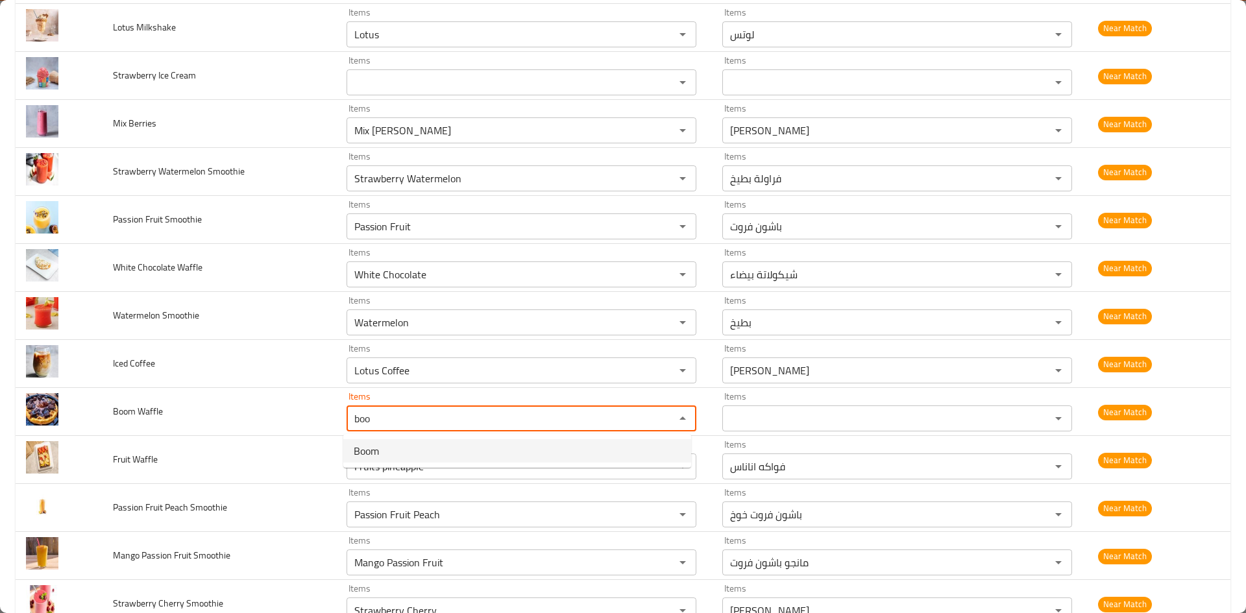
click at [378, 452] on span "Boom" at bounding box center [366, 451] width 25 height 16
type Waffle "Boom"
type Waffle-ar "بوم"
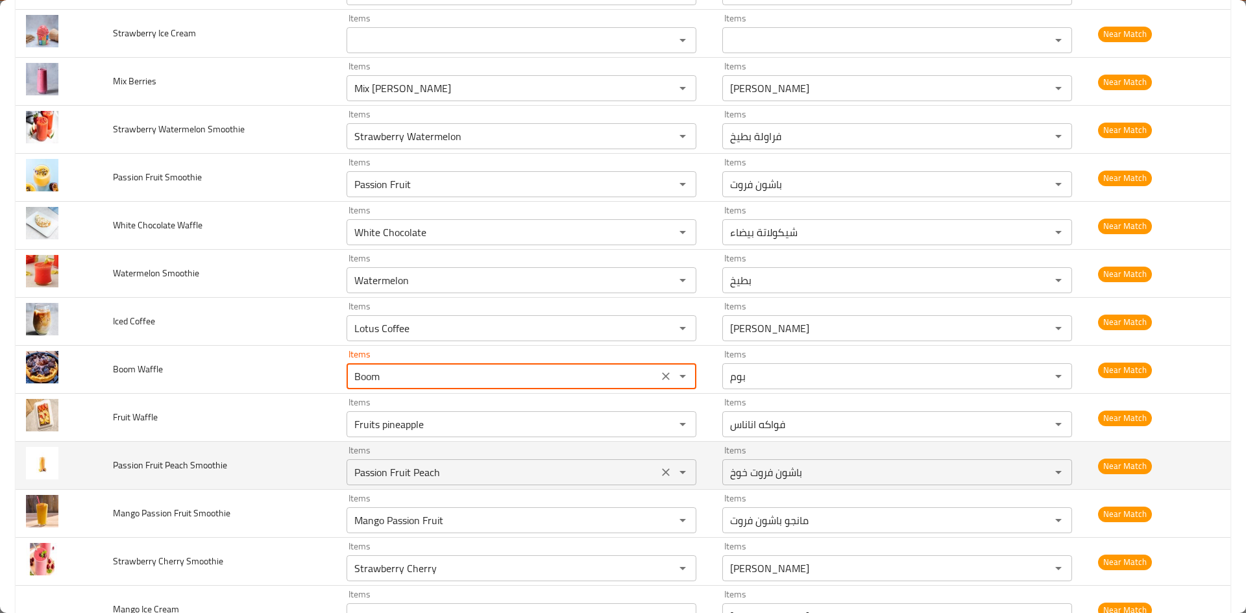
scroll to position [260, 0]
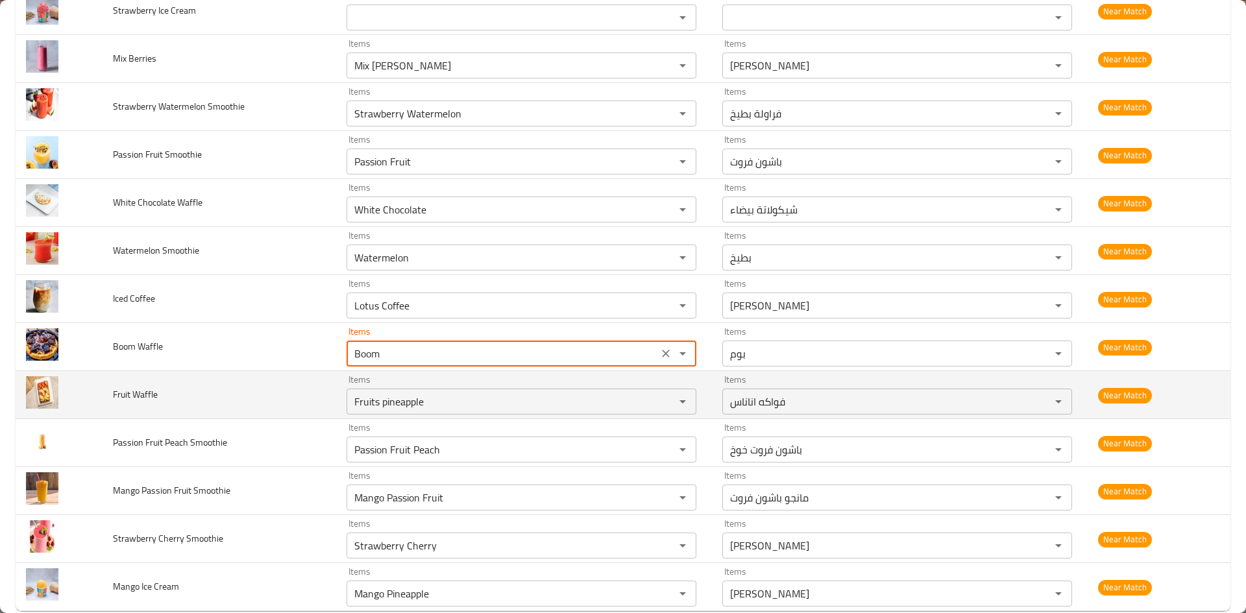
type Waffle "Boom"
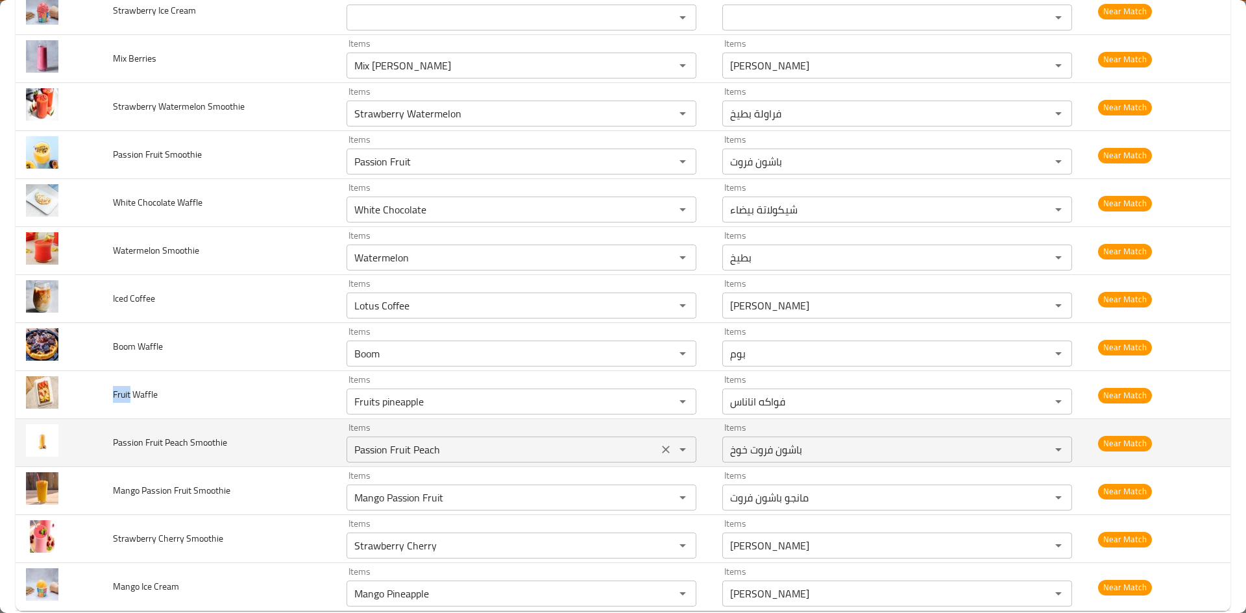
drag, startPoint x: 114, startPoint y: 393, endPoint x: 388, endPoint y: 437, distance: 278.0
click at [130, 393] on span "Fruit Waffle" at bounding box center [135, 394] width 45 height 17
copy span "Fruit"
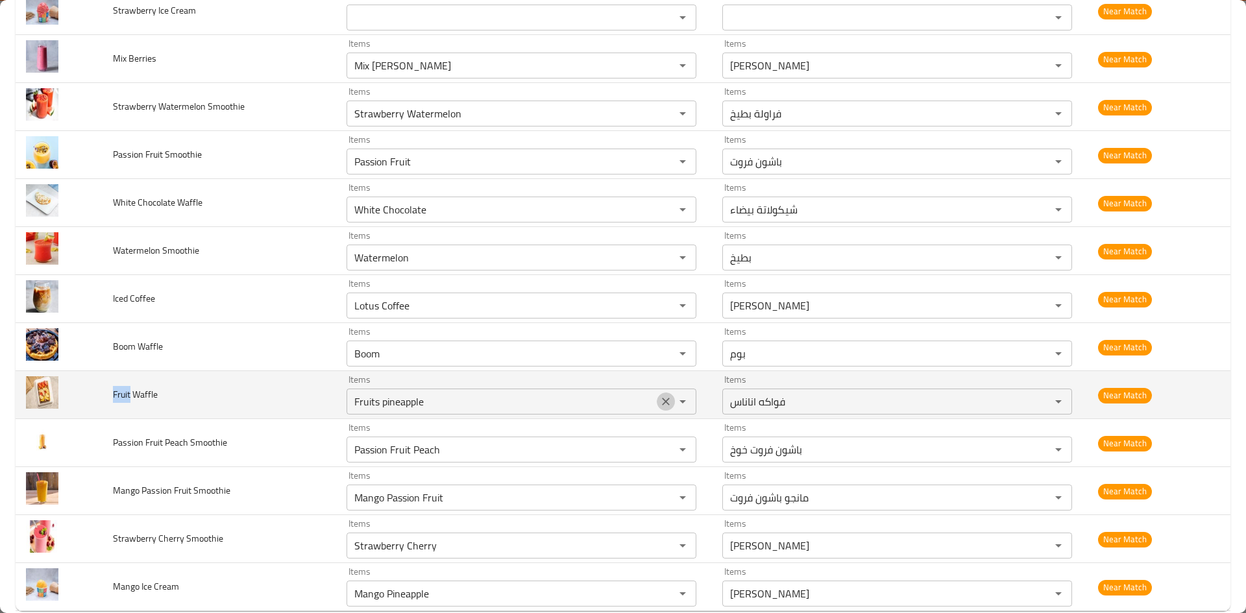
click at [660, 403] on icon "Clear" at bounding box center [665, 401] width 13 height 13
paste Waffle "Fruit"
type Waffle "Fruit"
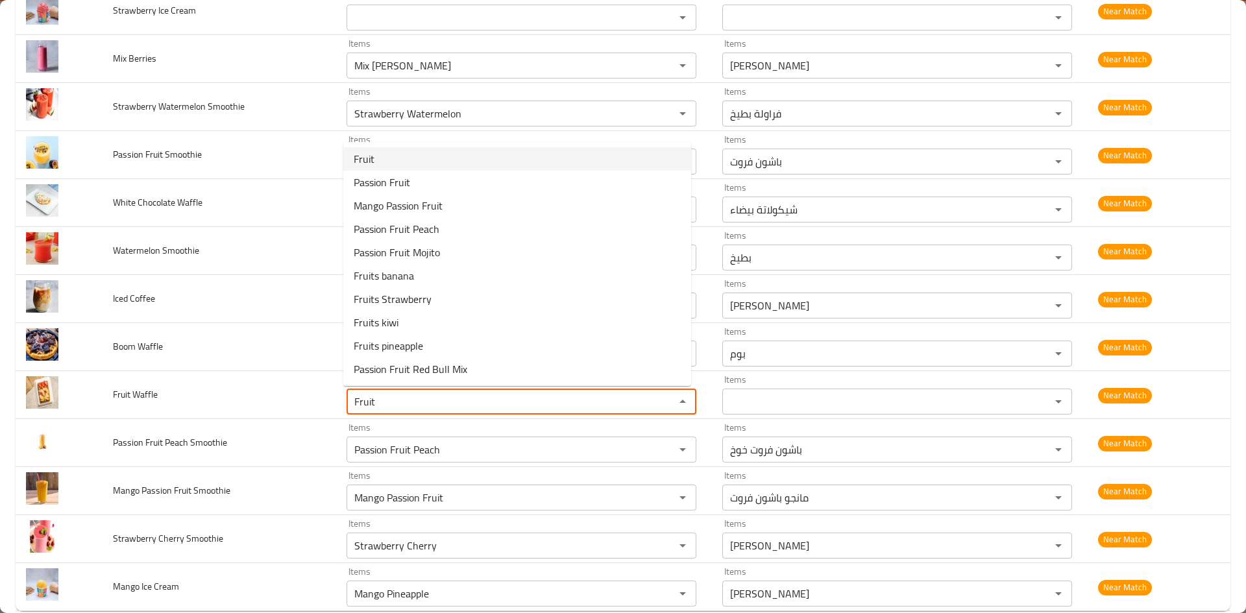
click at [410, 164] on Waffle-option-0 "Fruit" at bounding box center [517, 158] width 348 height 23
type Waffle-ar "فواكة"
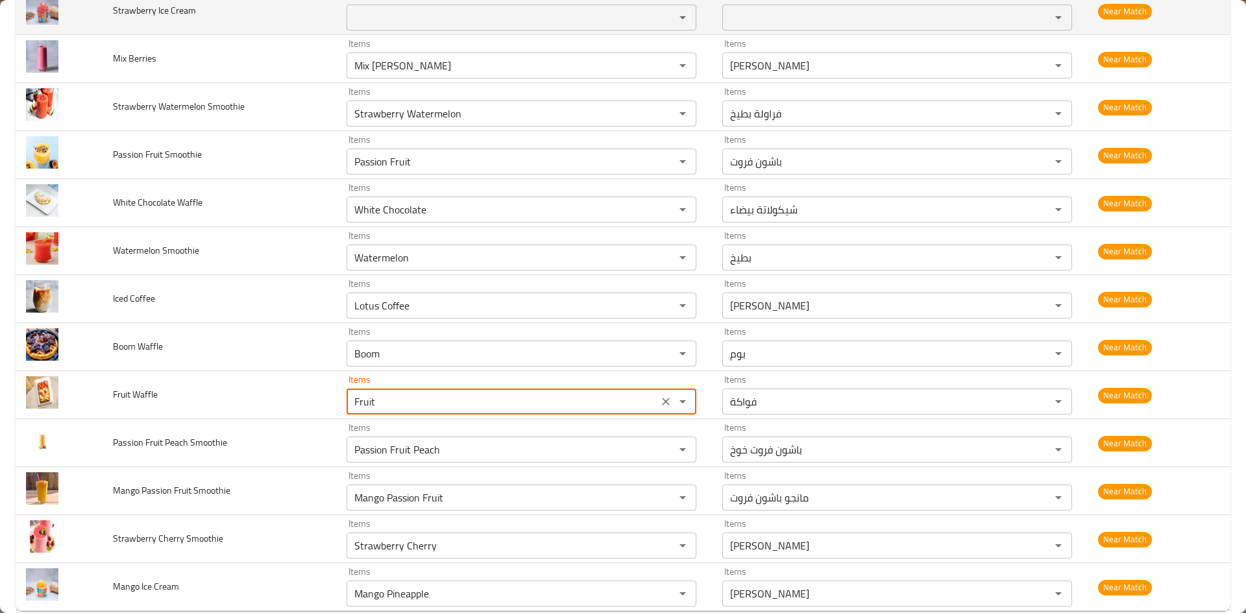
type Waffle "Fruit"
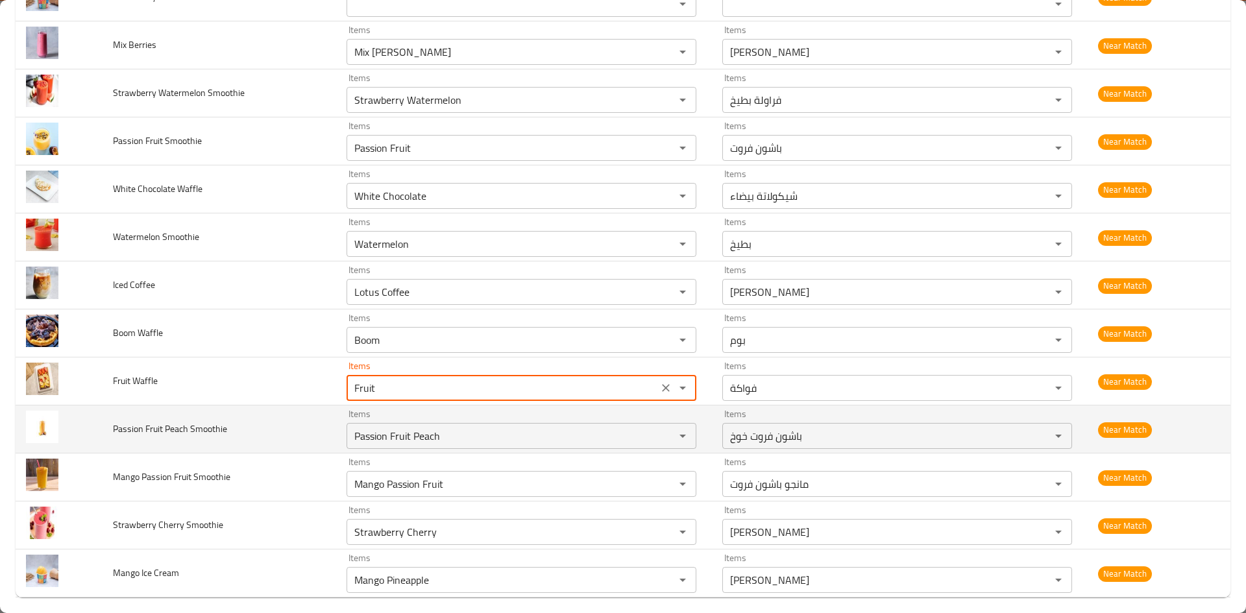
scroll to position [284, 0]
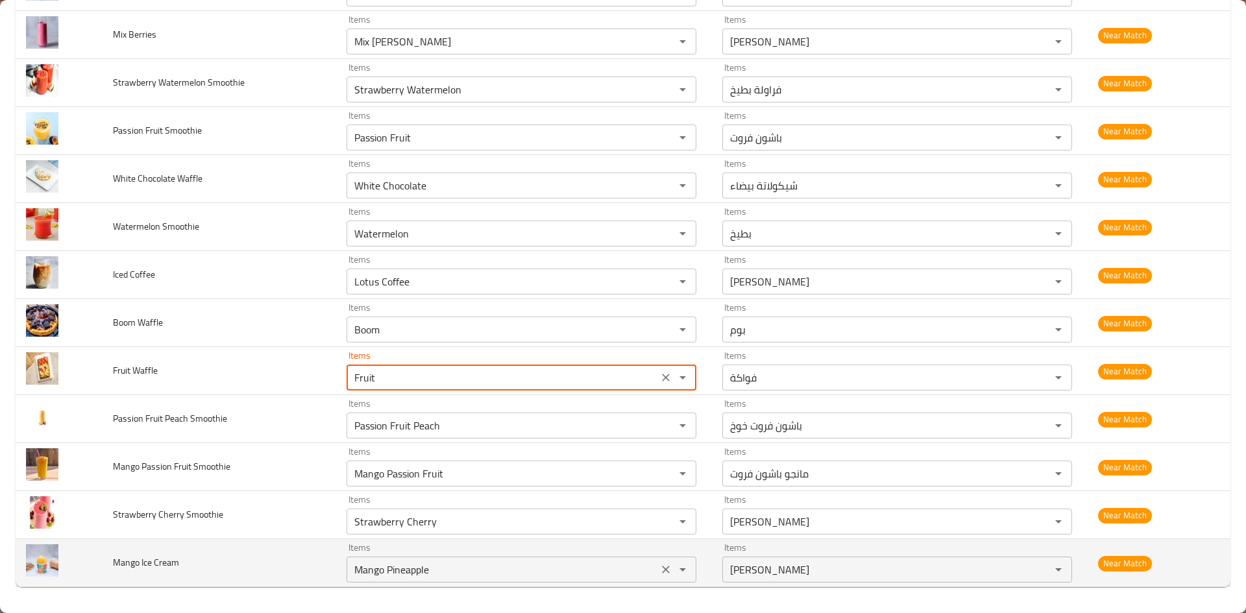
click at [664, 571] on icon "Clear" at bounding box center [665, 569] width 13 height 13
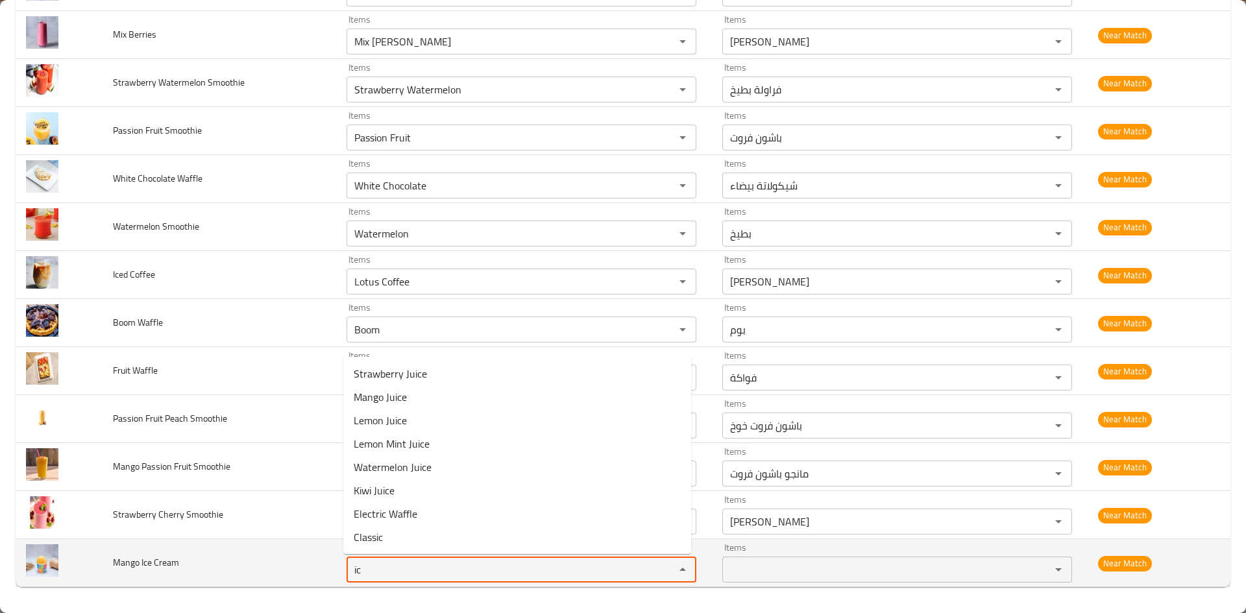
type Cream "i"
type Cream "c"
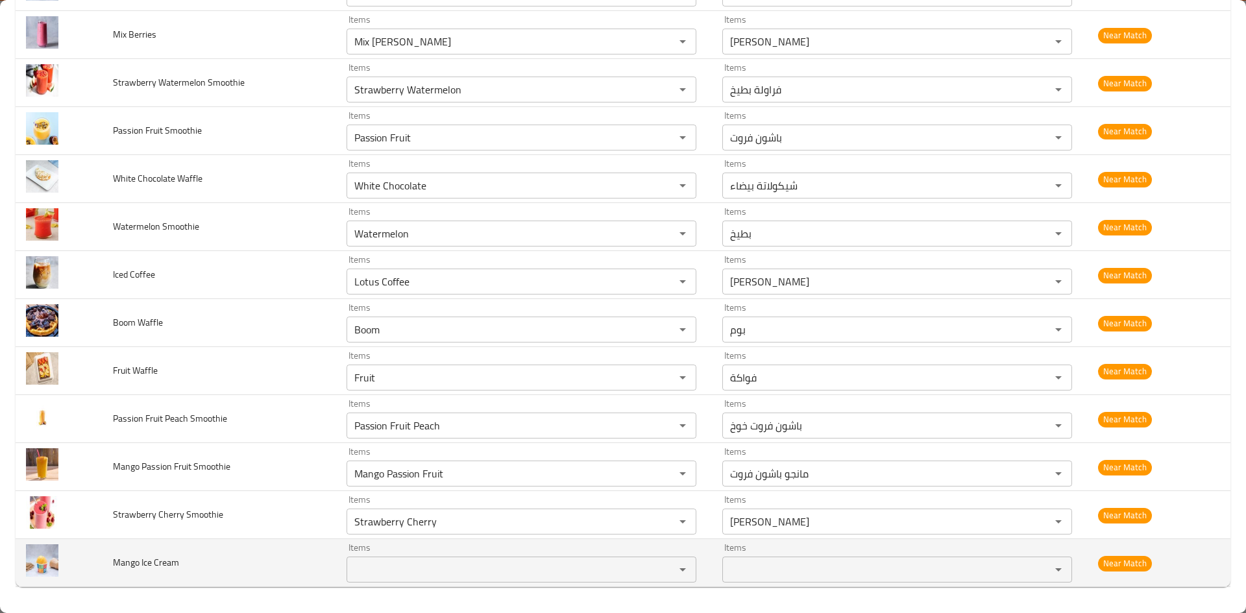
click at [280, 574] on td "Mango Ice Cream" at bounding box center [220, 563] width 234 height 48
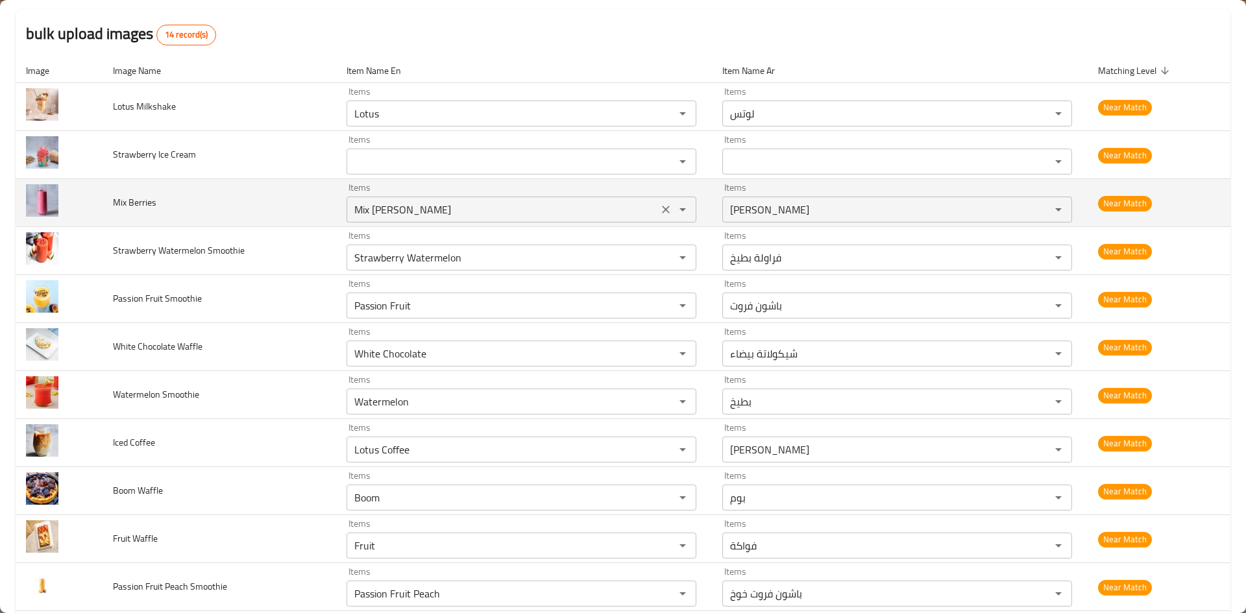
scroll to position [0, 0]
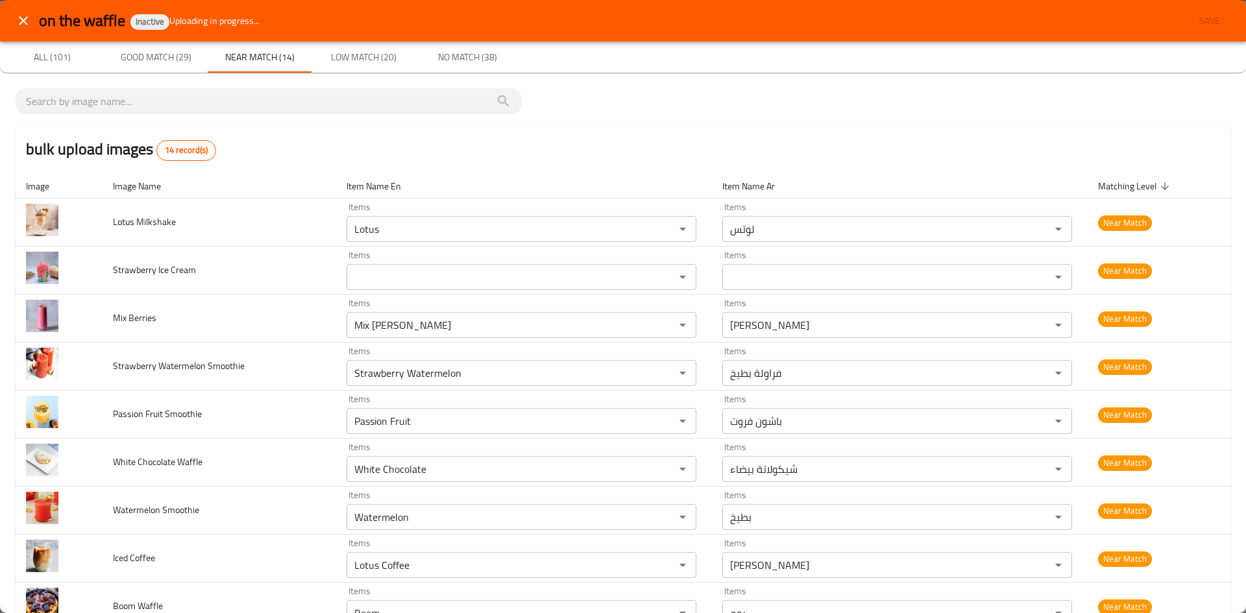
click at [359, 56] on span "Low Match (20)" at bounding box center [363, 57] width 88 height 16
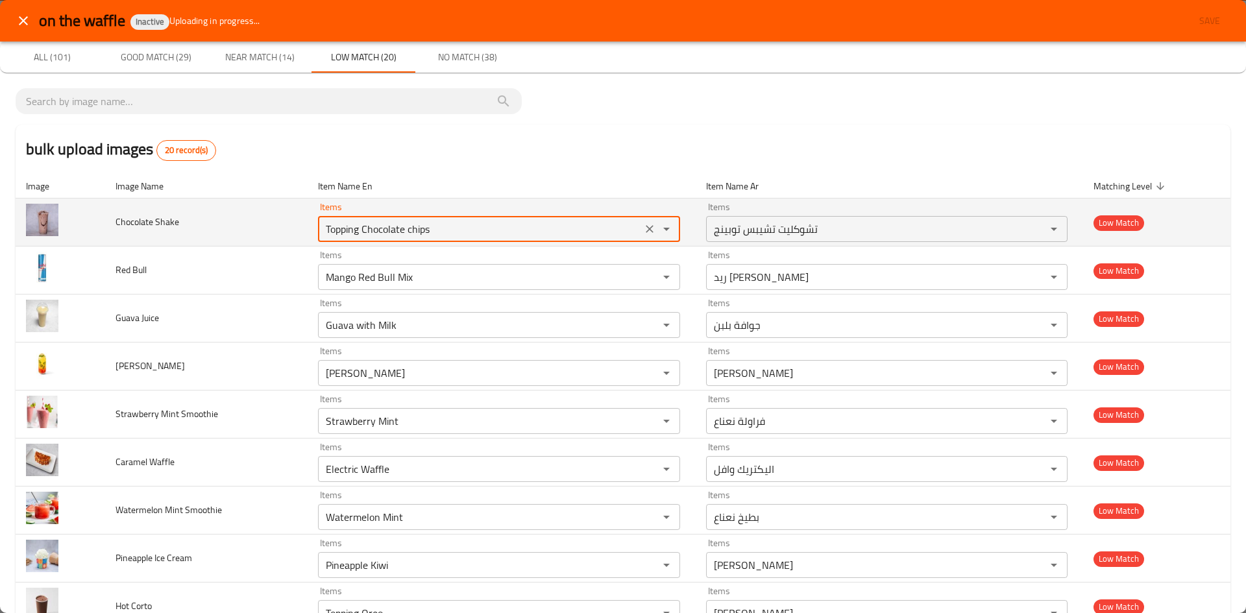
drag, startPoint x: 450, startPoint y: 226, endPoint x: 268, endPoint y: 229, distance: 181.7
click at [268, 229] on tr "Chocolate Shake Items Topping Chocolate chips Items Items تشوكليت تشيبس توبينج …" at bounding box center [623, 223] width 1215 height 48
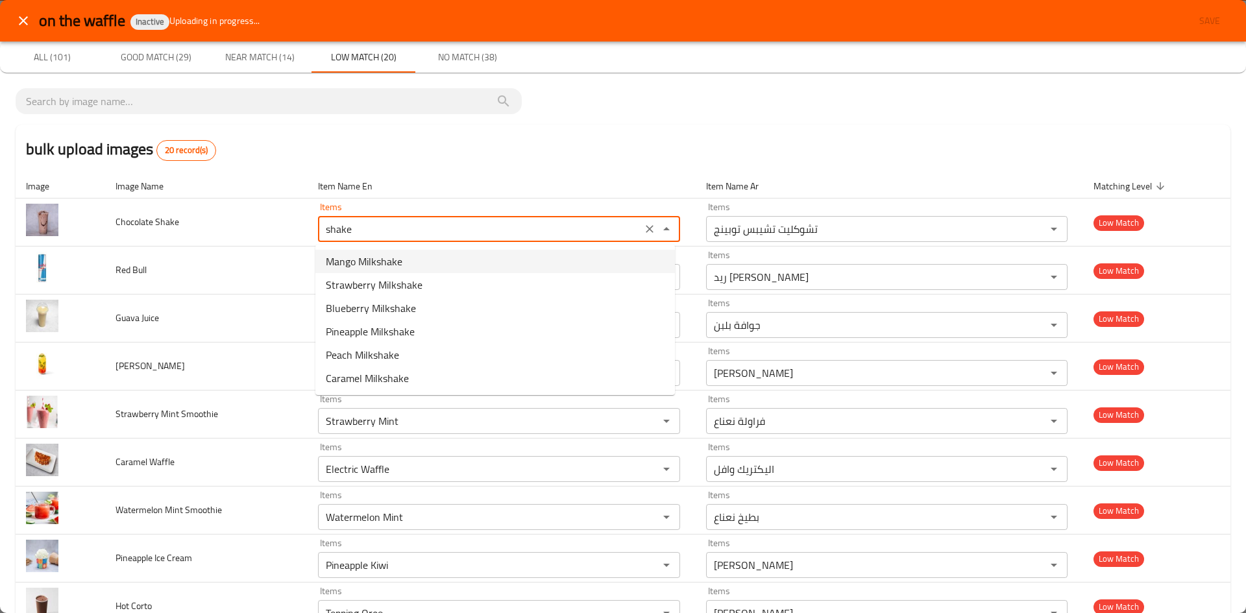
type Shake "Topping Chocolate chips"
click at [366, 147] on div "bulk upload images 20 record(s)" at bounding box center [623, 149] width 1215 height 49
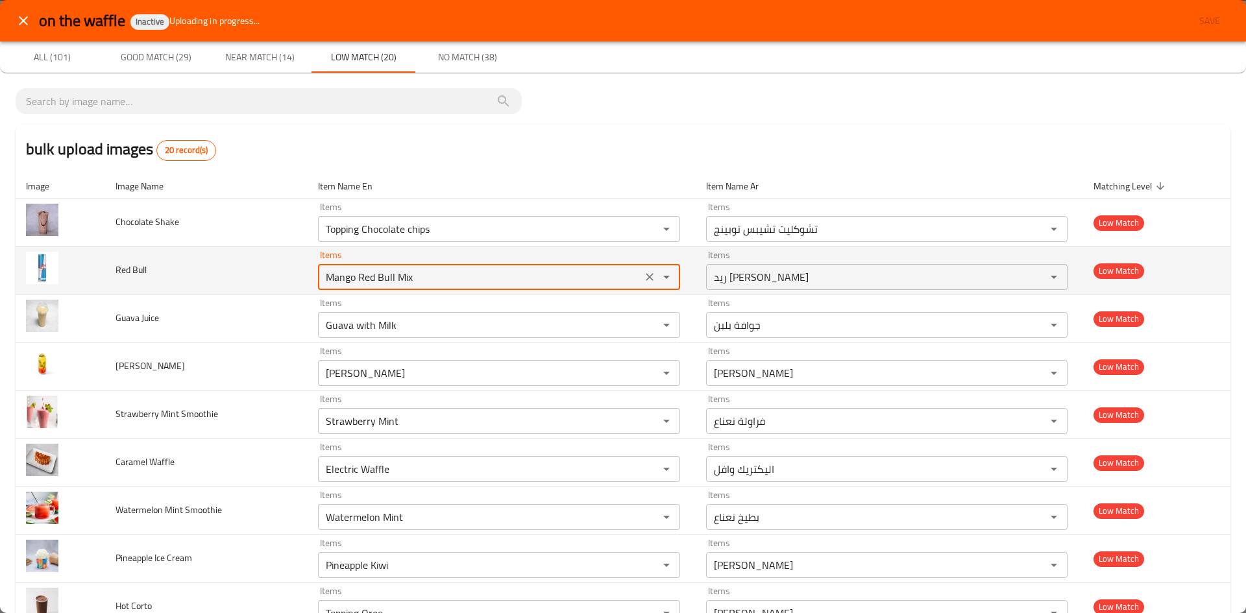
click at [250, 276] on tr "Red Bull Items Mango Red Bull Mix Items Items ريد بول ميكس مانجو Items Low Match" at bounding box center [623, 271] width 1215 height 48
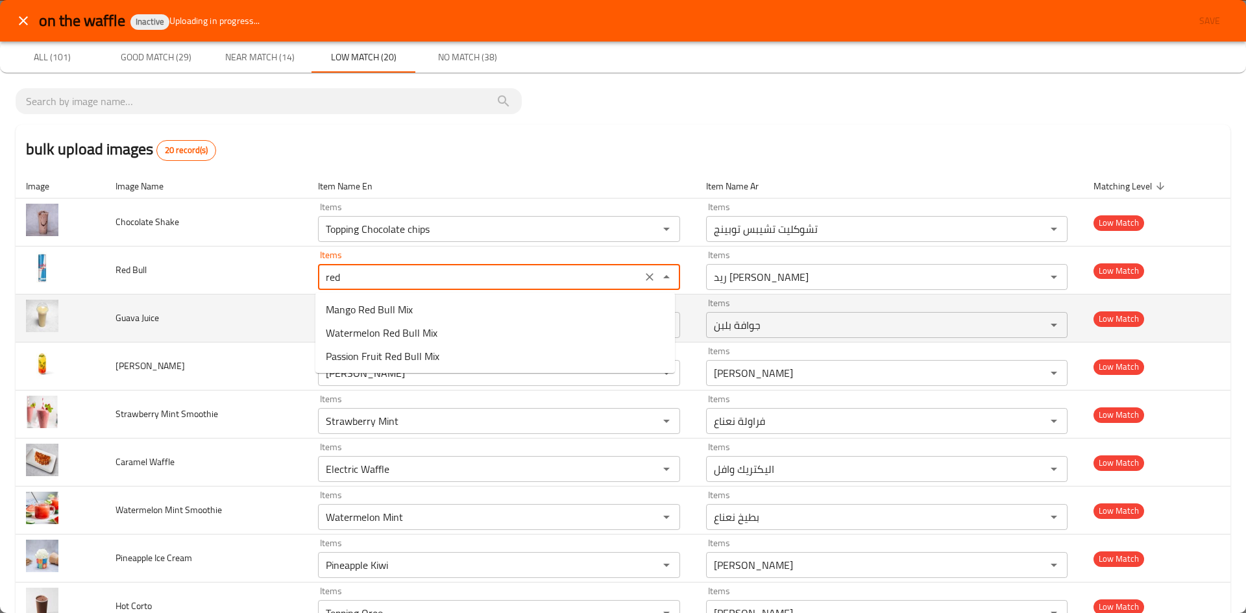
type Bull "Mango Red Bull Mix"
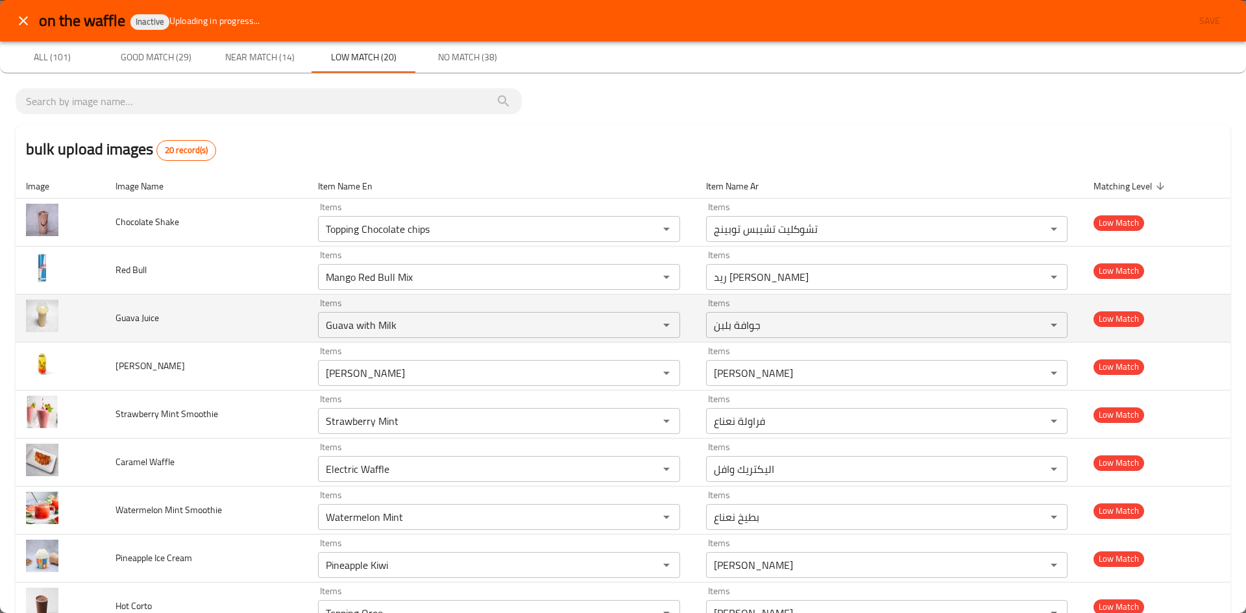
click at [230, 322] on td "Guava Juice" at bounding box center [206, 319] width 203 height 48
click at [646, 324] on icon "Clear" at bounding box center [650, 325] width 8 height 8
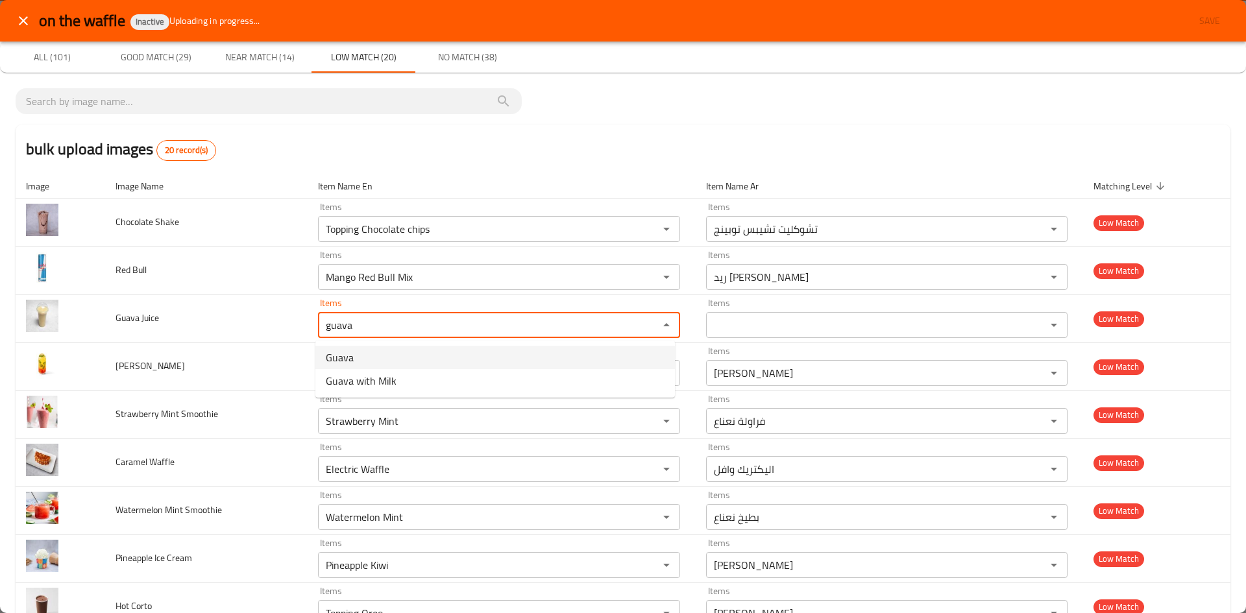
click at [385, 363] on Juice-option-0 "Guava" at bounding box center [494, 357] width 359 height 23
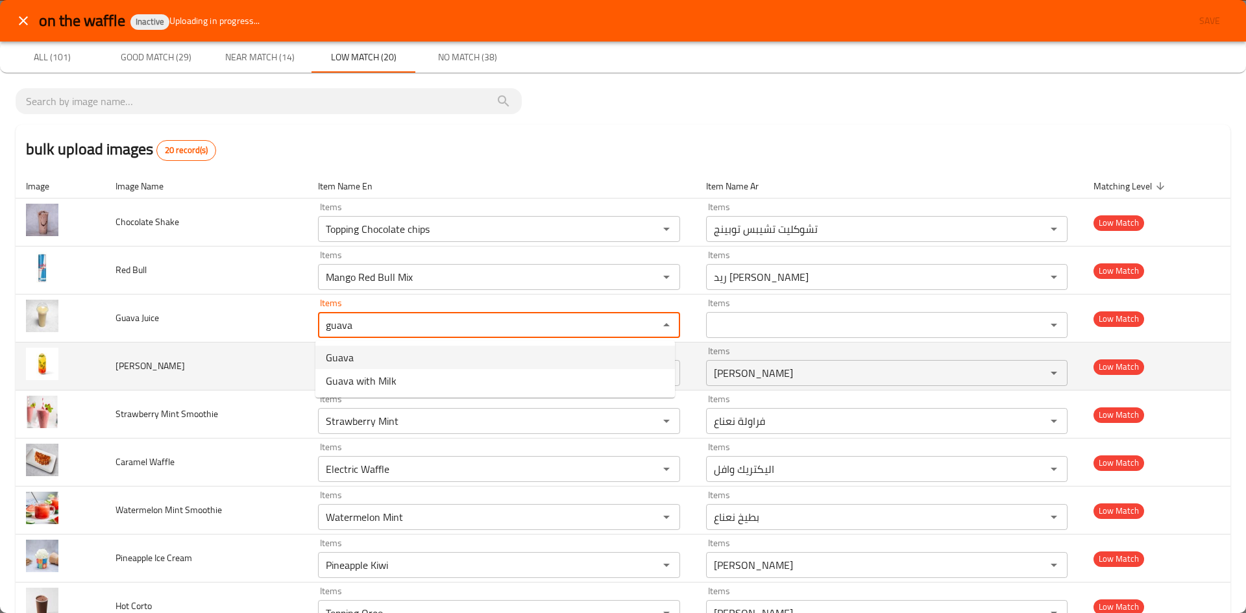
type Juice "Guava"
type Juice-ar "جوافة"
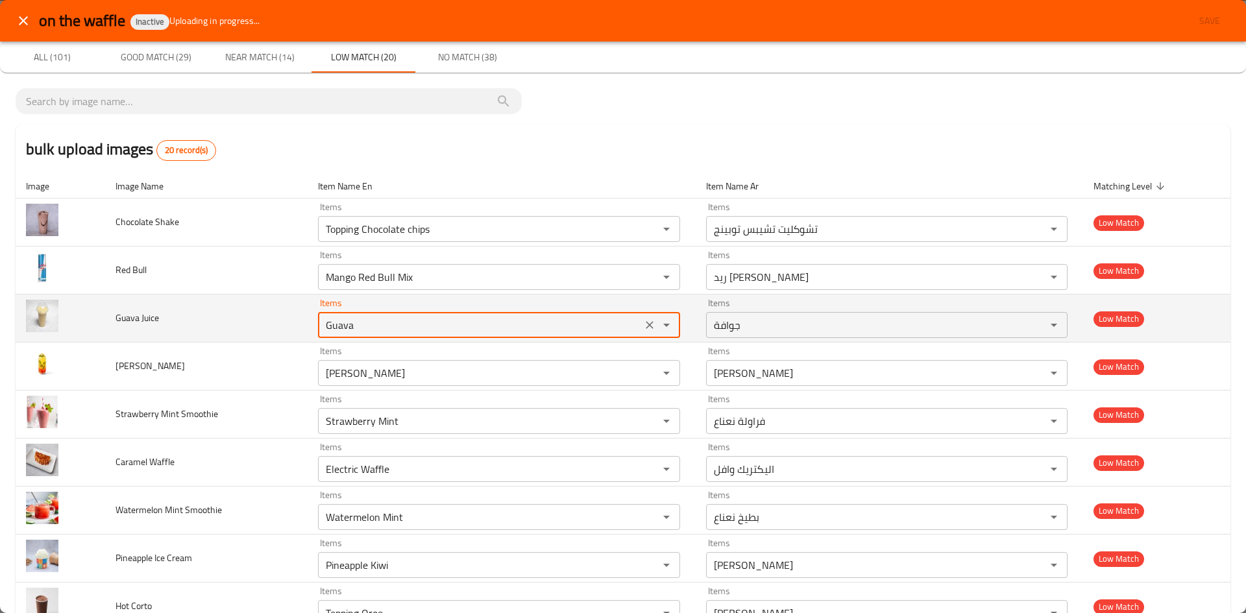
scroll to position [65, 0]
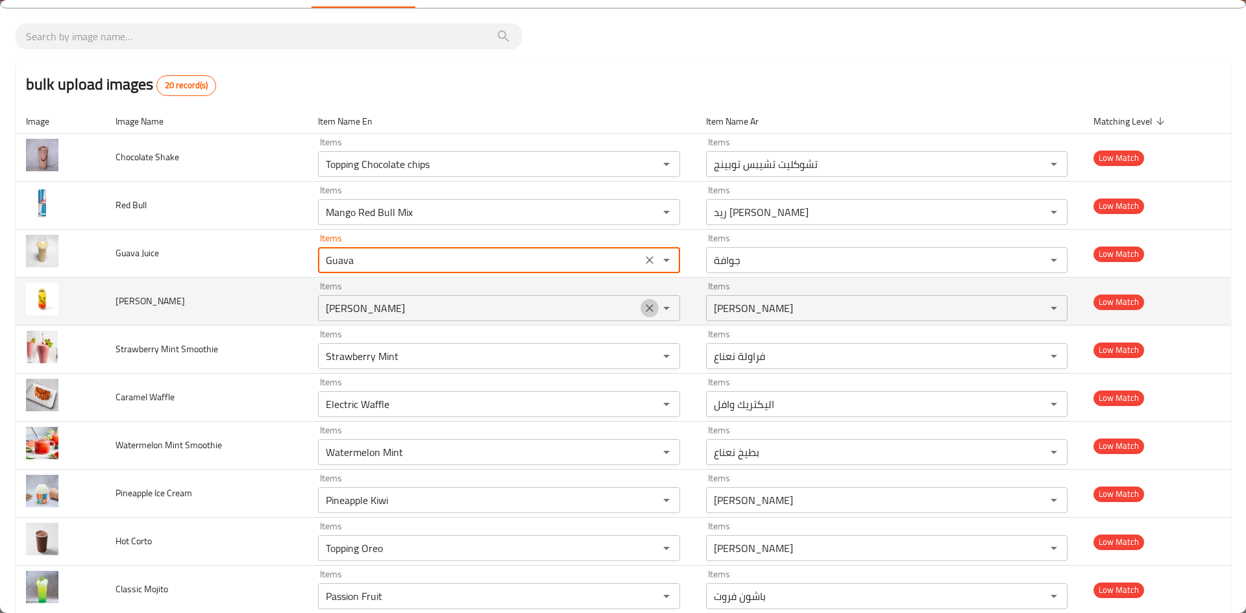
click at [643, 313] on icon "Clear" at bounding box center [649, 308] width 13 height 13
type Juice "Guava"
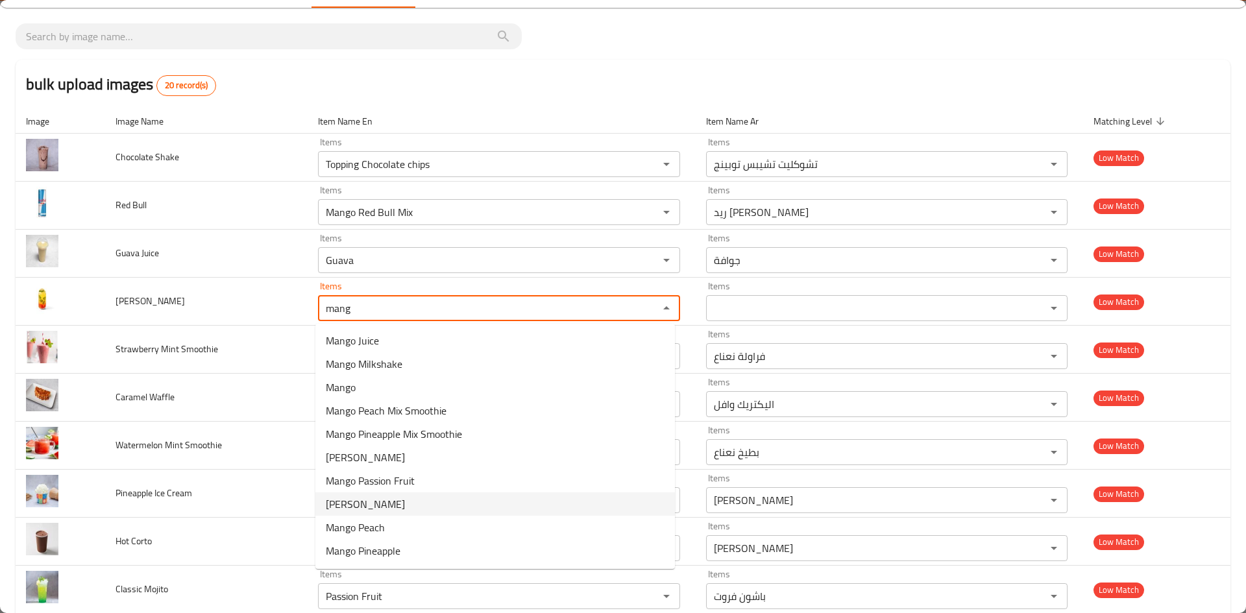
click at [385, 505] on span "[PERSON_NAME]" at bounding box center [365, 504] width 79 height 16
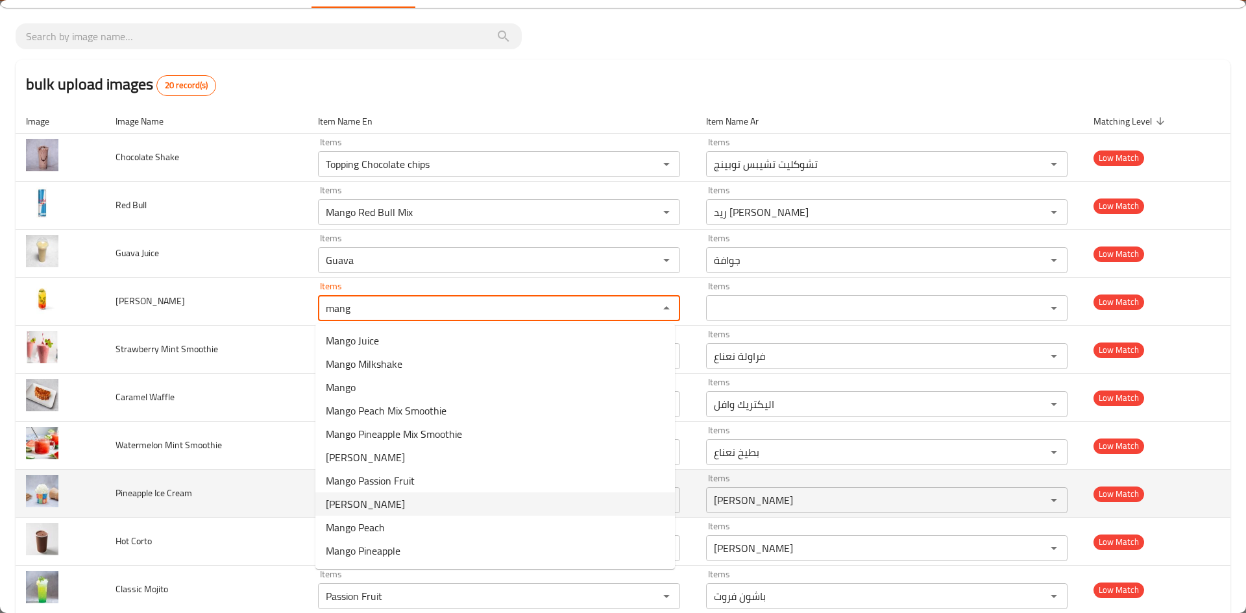
type Mojito "[PERSON_NAME]"
type Mojito-ar "موهيتو مانجو"
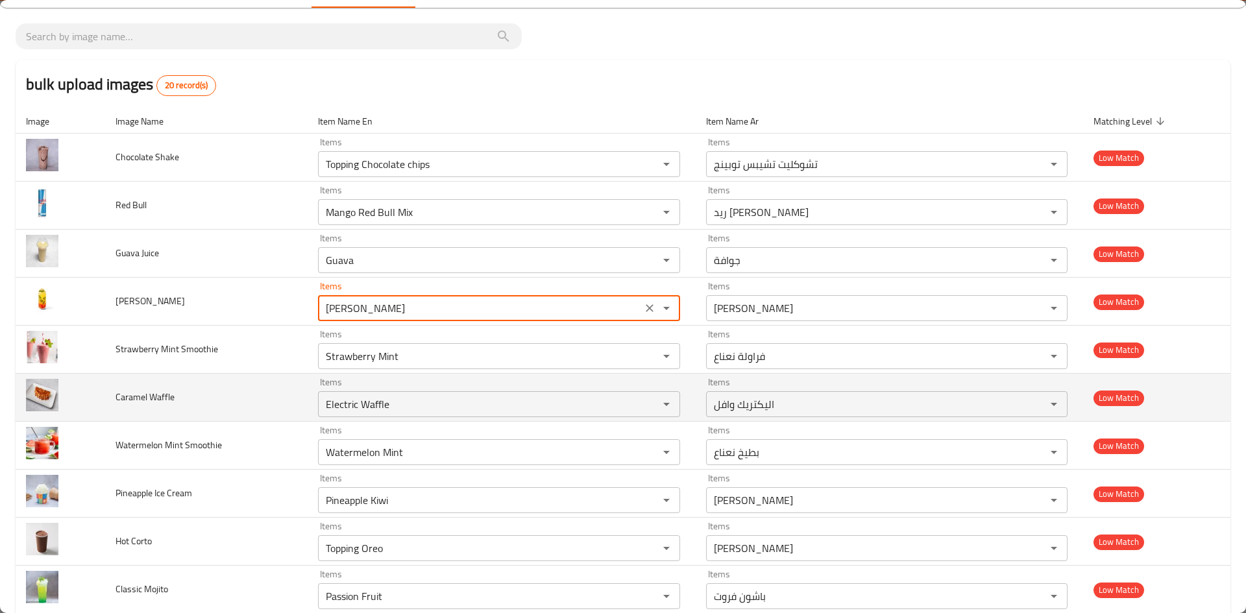
type Mojito "[PERSON_NAME]"
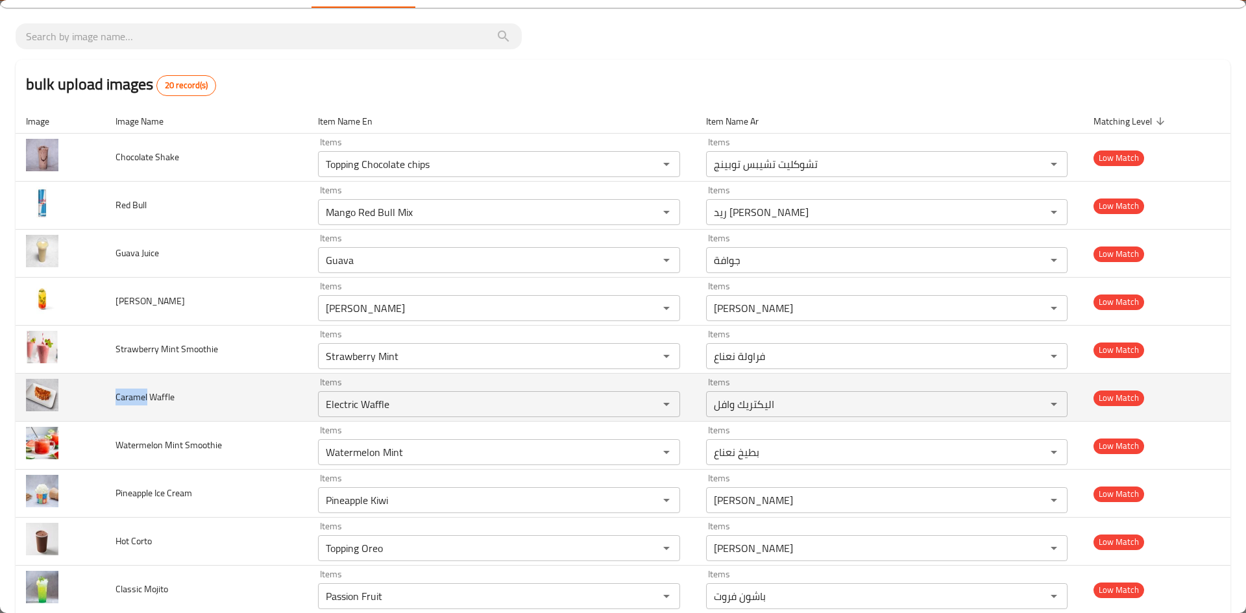
drag, startPoint x: 115, startPoint y: 397, endPoint x: 147, endPoint y: 397, distance: 31.8
click at [147, 397] on span "Caramel Waffle" at bounding box center [144, 397] width 59 height 17
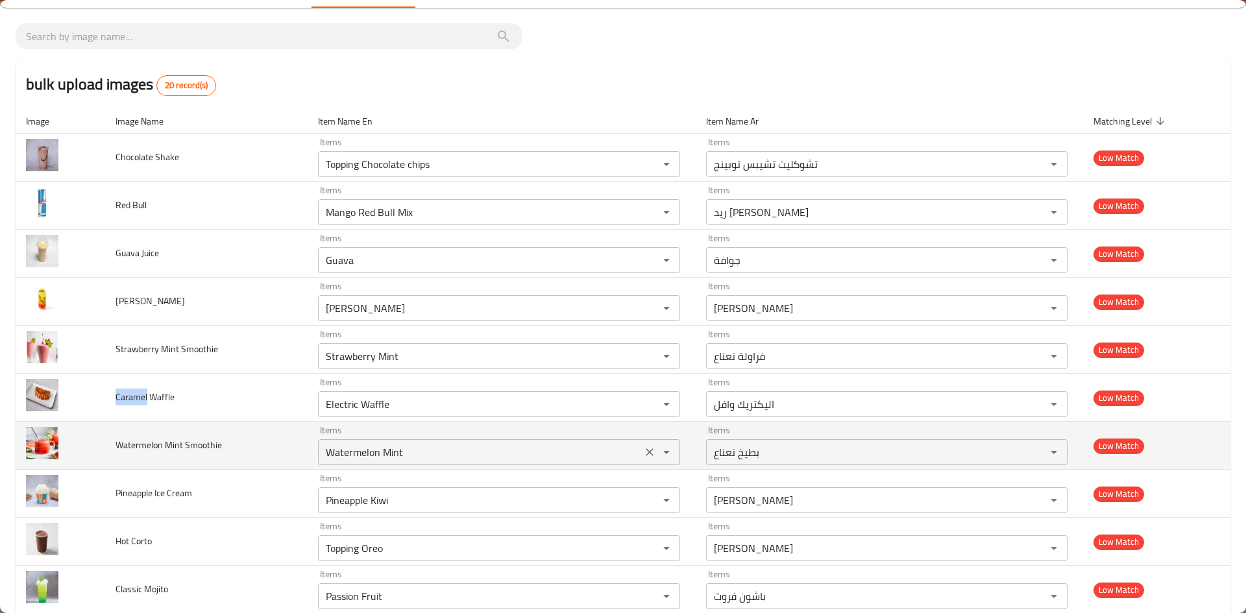
copy span "Caramel"
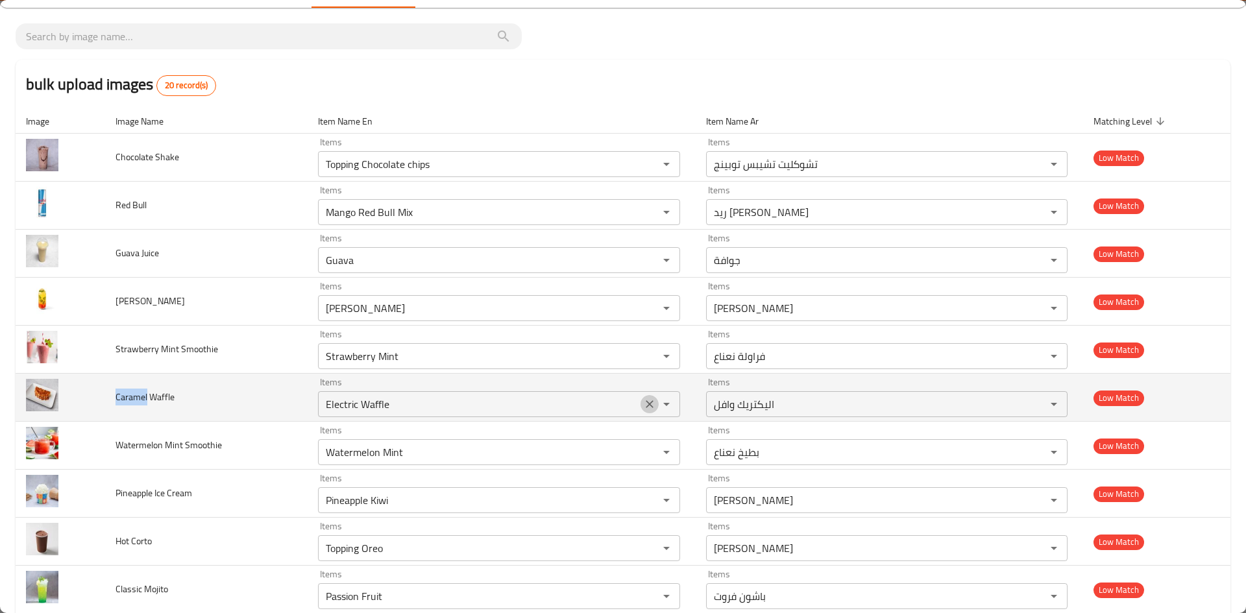
click at [647, 410] on icon "Clear" at bounding box center [649, 404] width 13 height 13
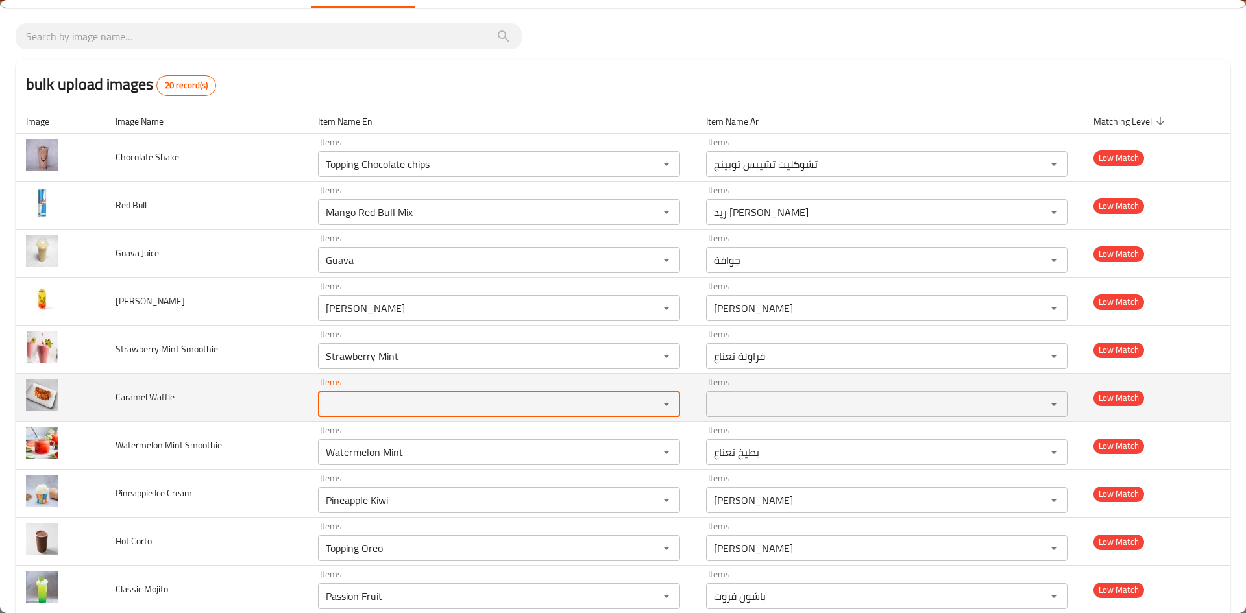
paste Waffle "Caramel"
type Waffle "Caramel"
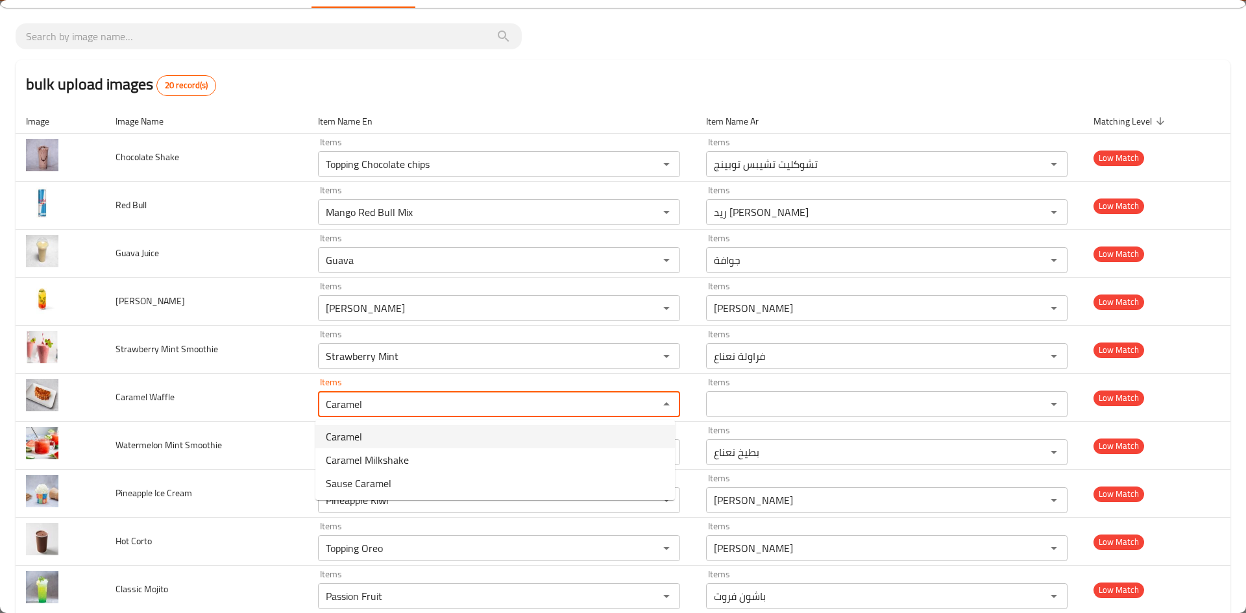
click at [409, 437] on Waffle-option-0 "Caramel" at bounding box center [494, 436] width 359 height 23
type Waffle-ar "كراميل"
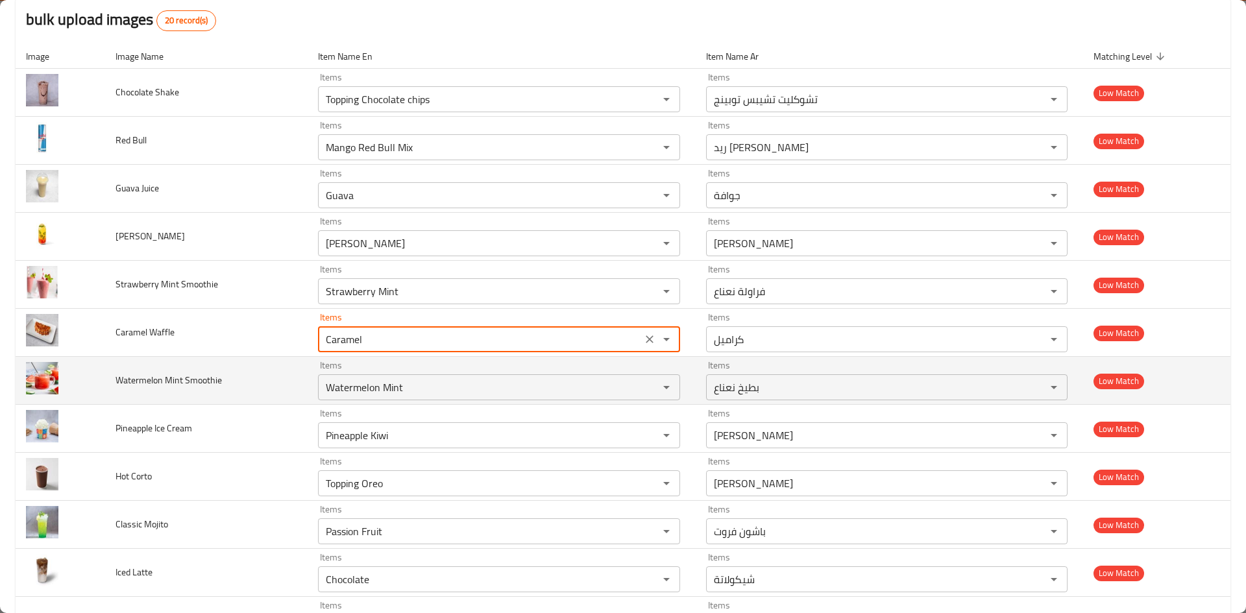
scroll to position [195, 0]
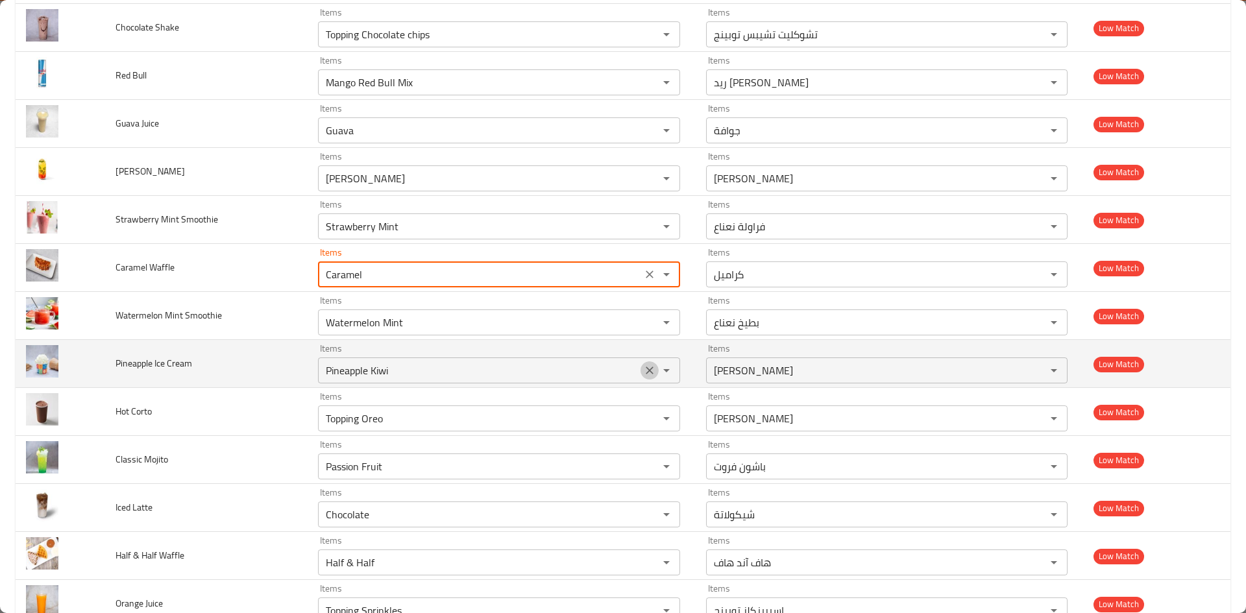
click at [644, 369] on icon "Clear" at bounding box center [649, 370] width 13 height 13
type Waffle "Caramel"
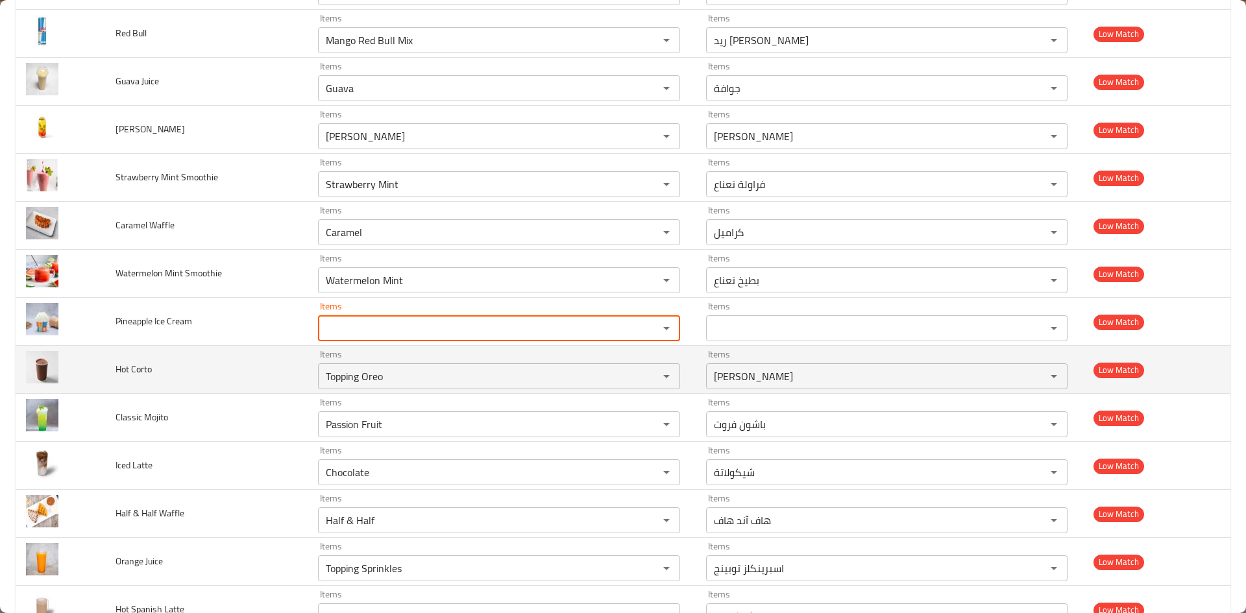
scroll to position [260, 0]
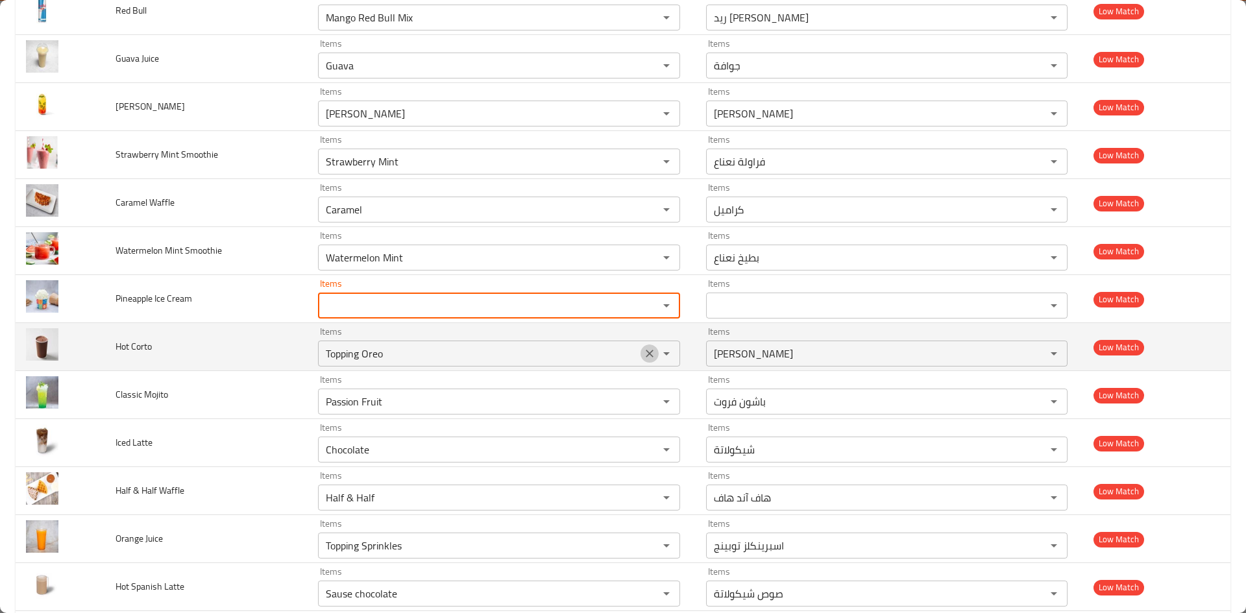
click at [644, 359] on icon "Clear" at bounding box center [649, 353] width 13 height 13
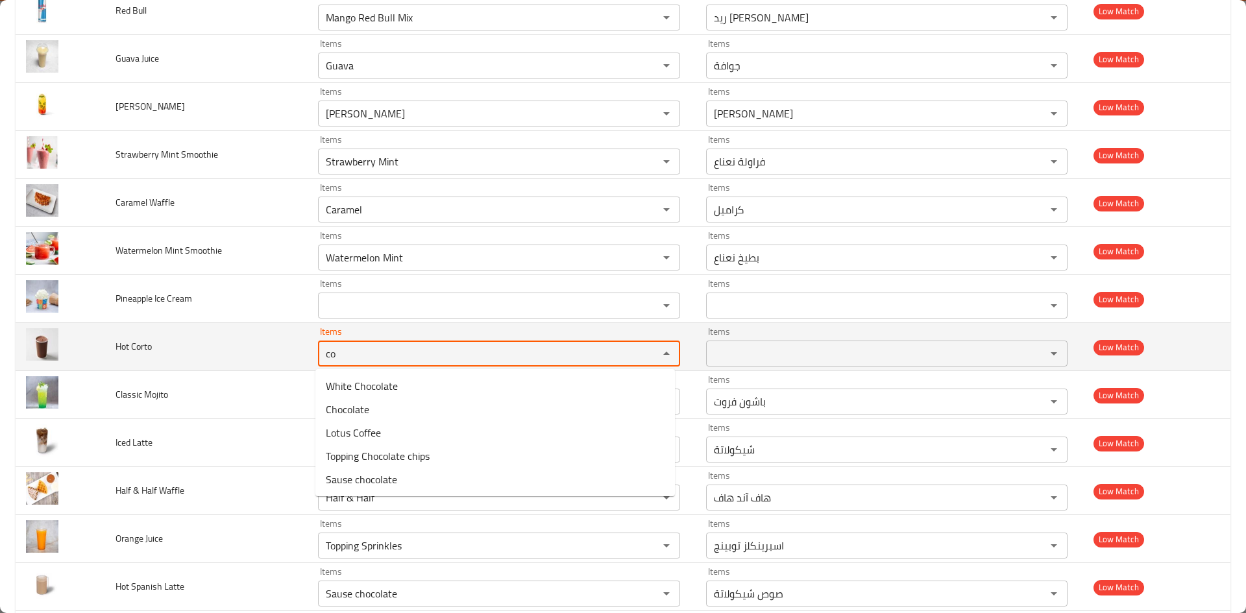
type Corto "c"
type Corto "h"
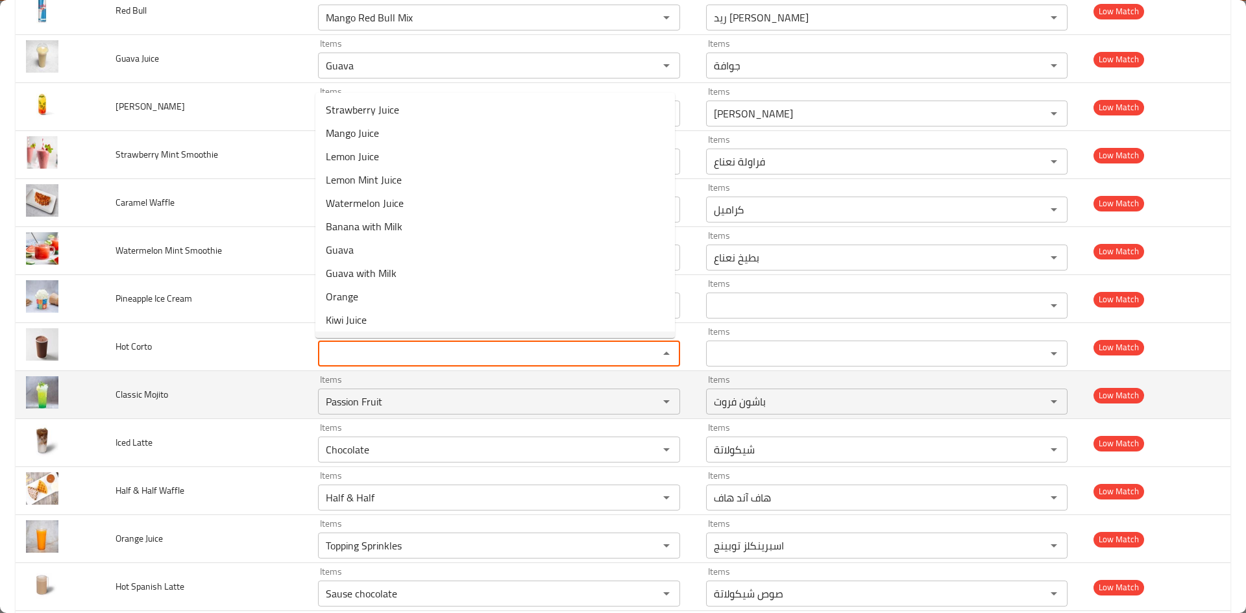
click at [266, 381] on td "Classic Mojito" at bounding box center [206, 395] width 203 height 48
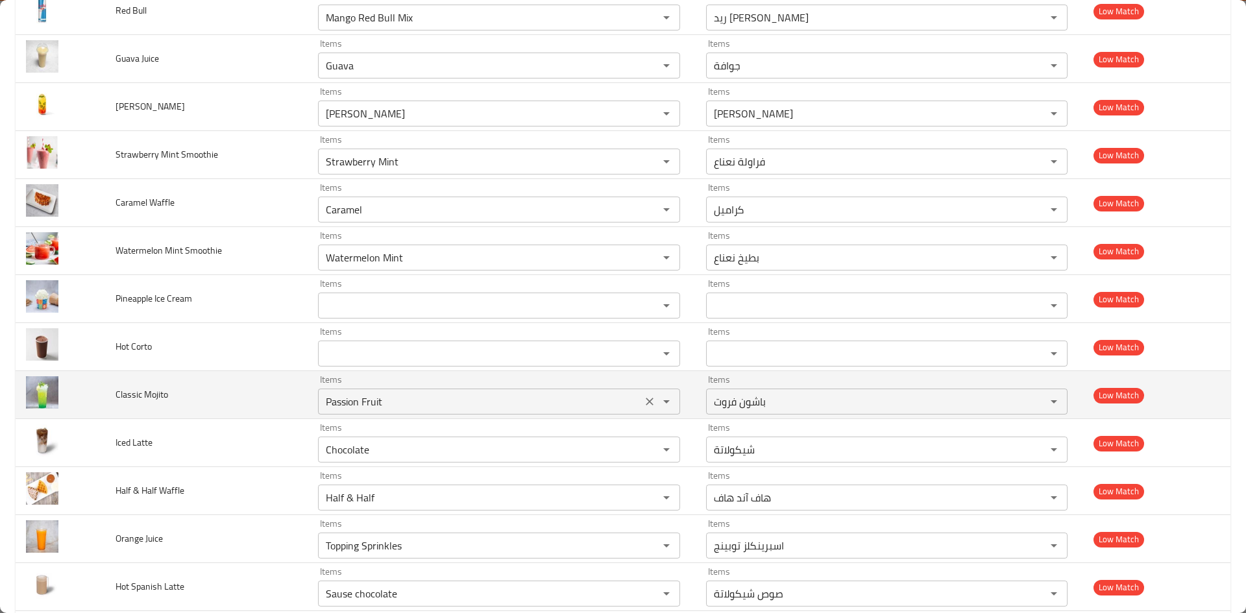
click at [646, 404] on icon "Clear" at bounding box center [650, 402] width 8 height 8
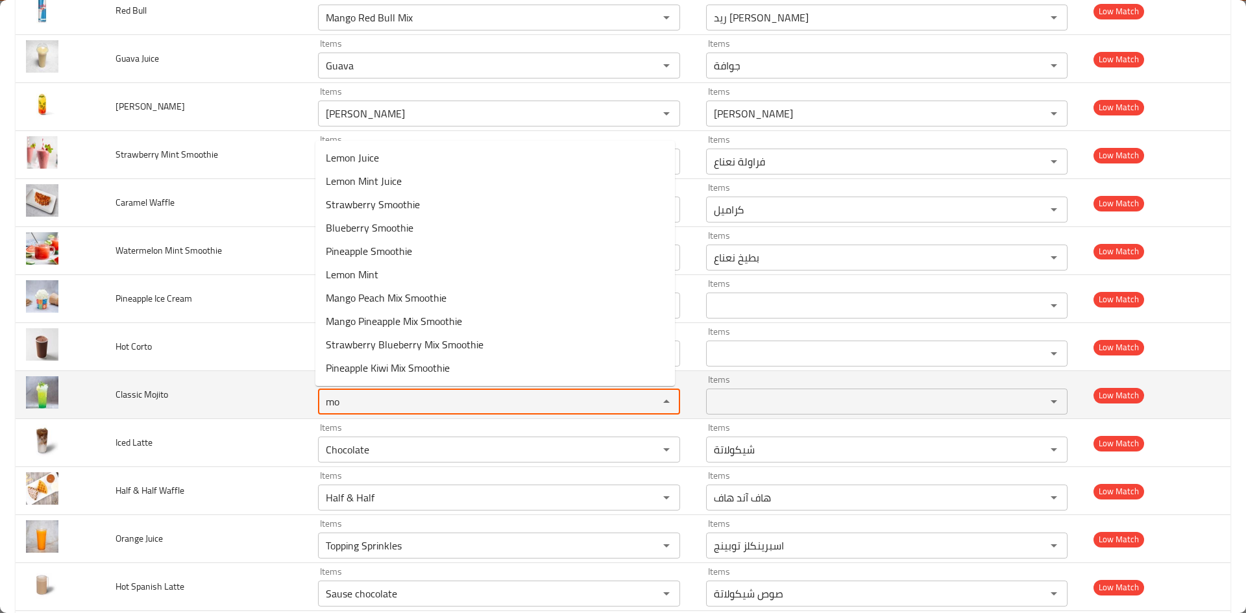
type Mojito "m"
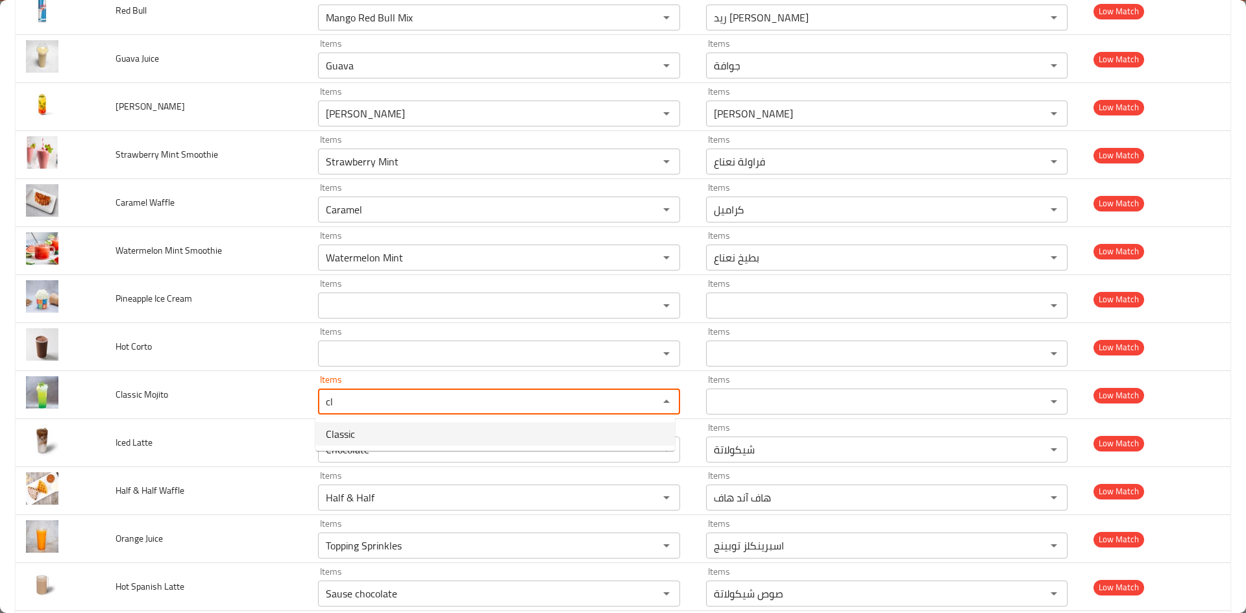
click at [355, 437] on span "Classic" at bounding box center [340, 434] width 29 height 16
type Mojito "Classic"
type Mojito-ar "كلاسيك"
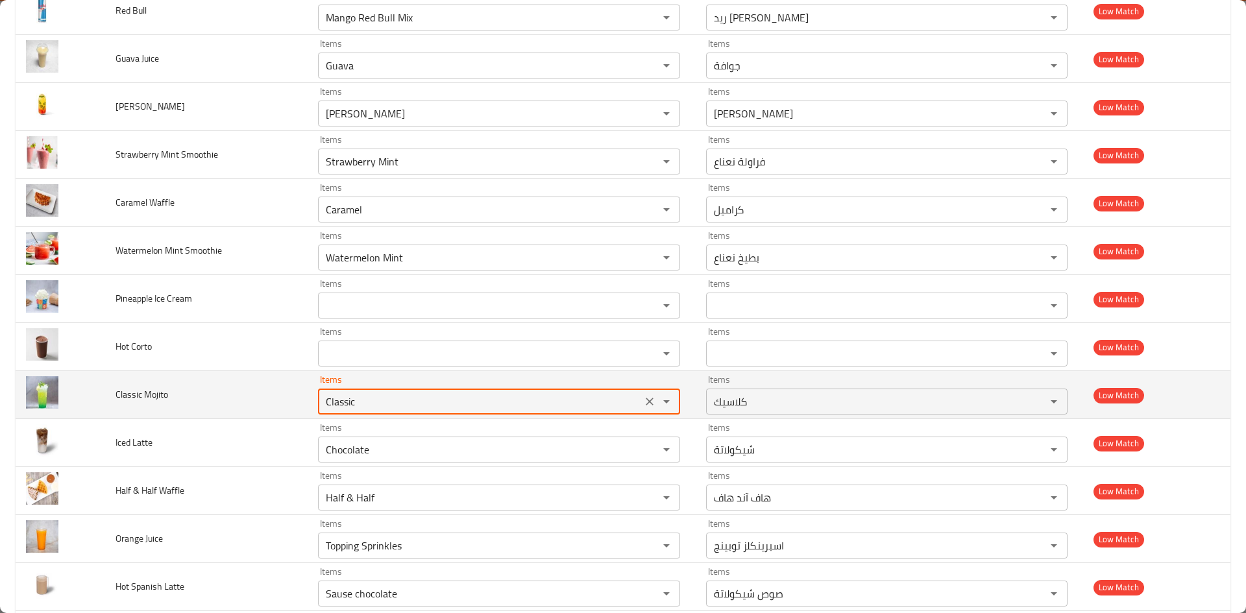
type Mojito "Classic"
click at [119, 394] on span "Classic Mojito" at bounding box center [141, 394] width 53 height 17
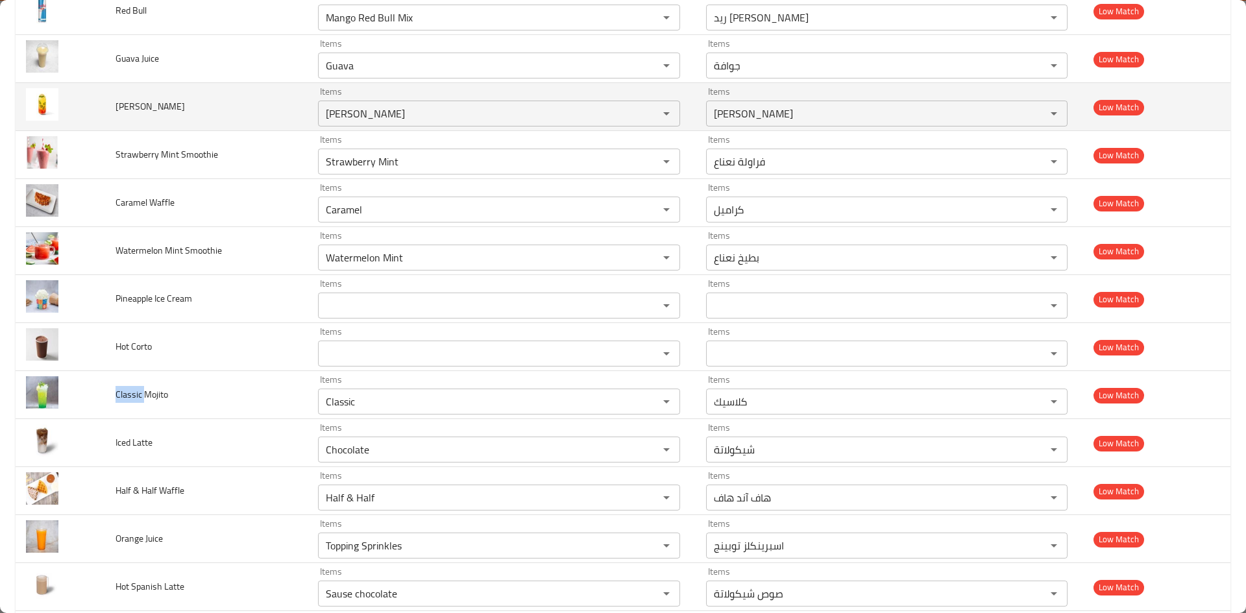
drag, startPoint x: 119, startPoint y: 394, endPoint x: 566, endPoint y: 128, distance: 520.2
click at [140, 394] on span "Classic Mojito" at bounding box center [141, 394] width 53 height 17
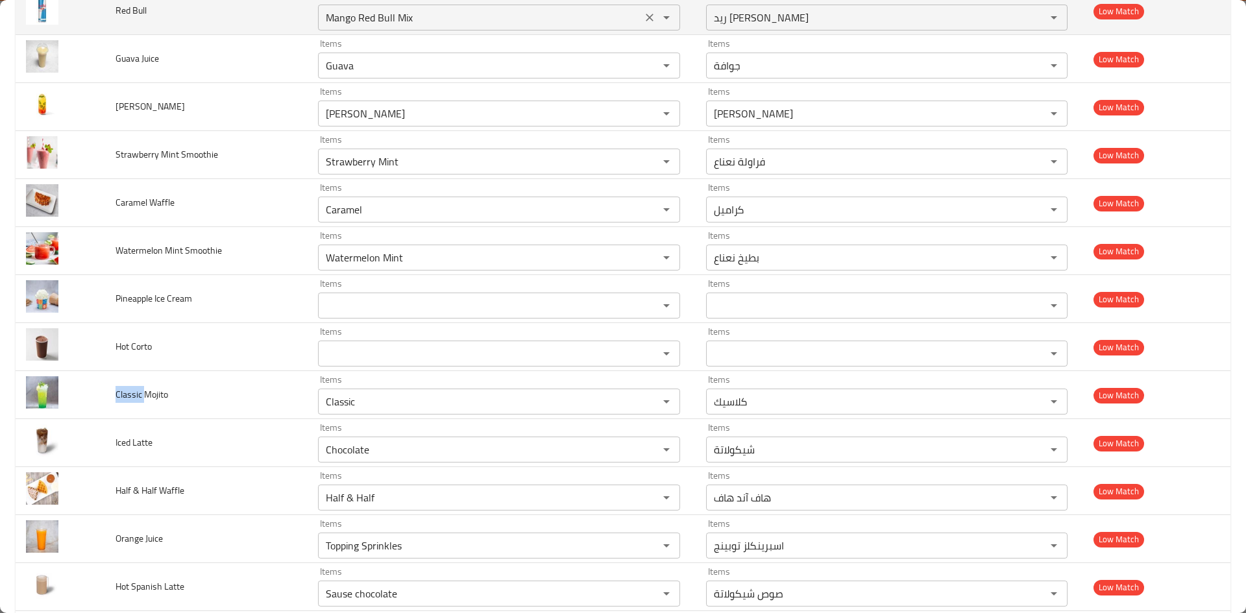
copy span "Classic"
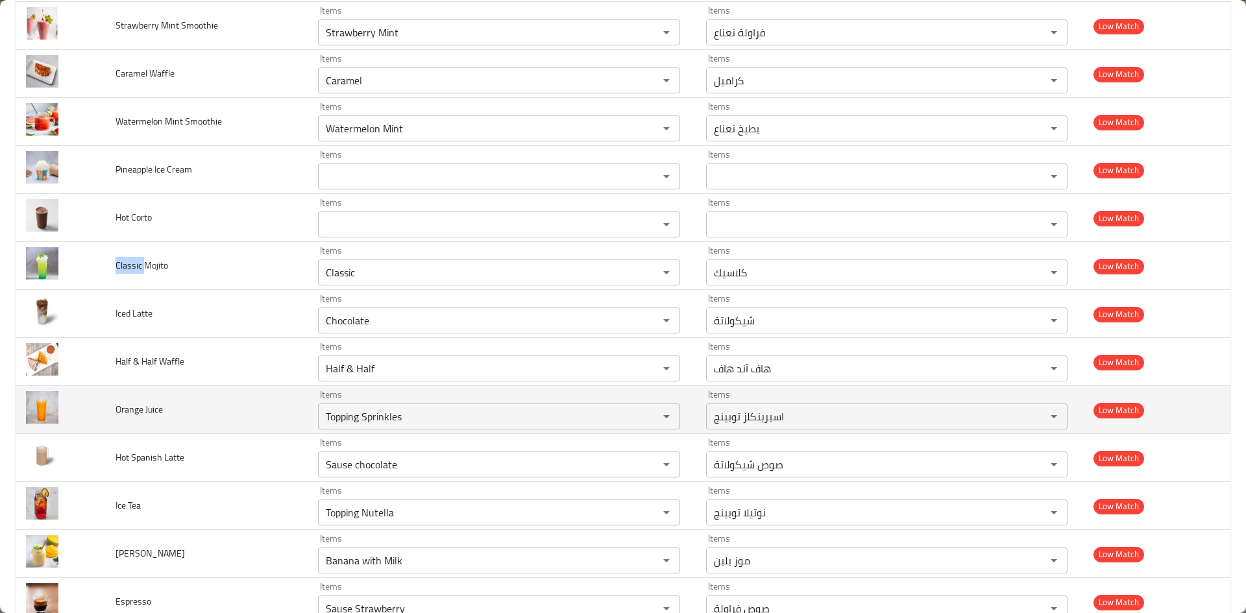
scroll to position [389, 0]
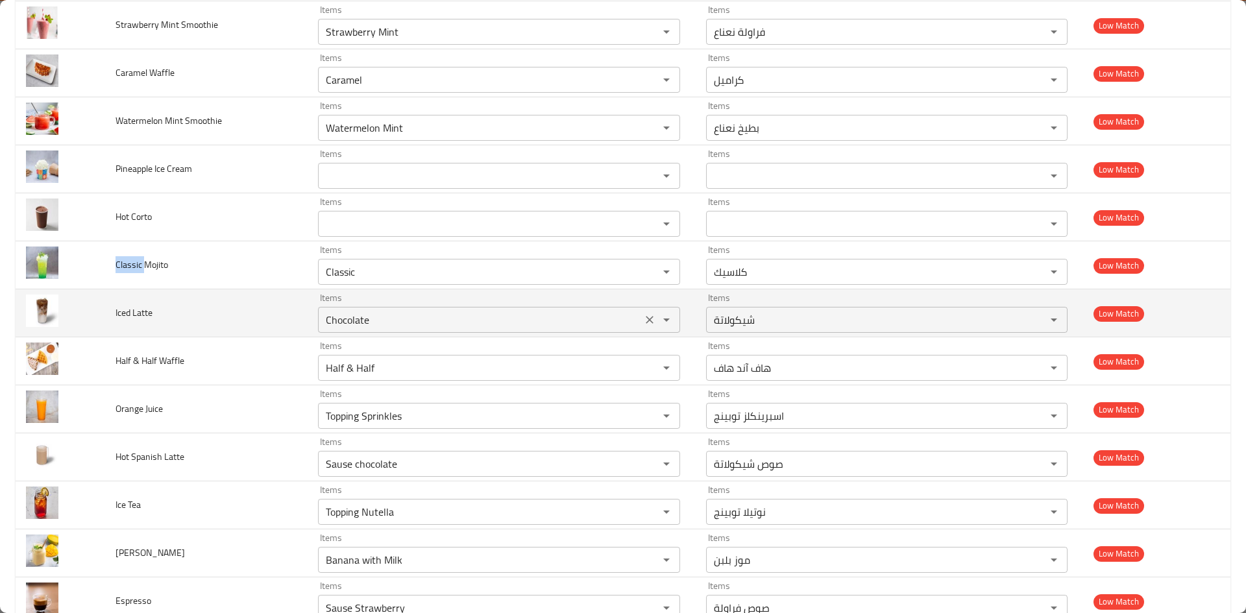
click at [645, 323] on icon "Clear" at bounding box center [649, 319] width 13 height 13
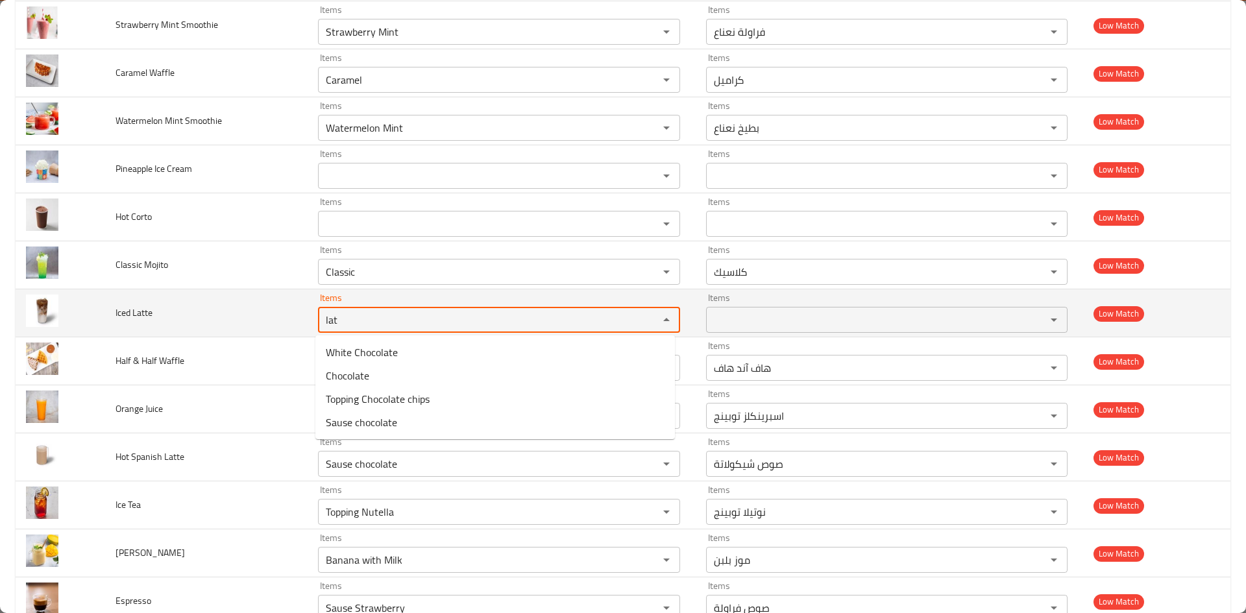
type Latte "lat"
click at [276, 308] on td "Iced Latte" at bounding box center [206, 313] width 203 height 48
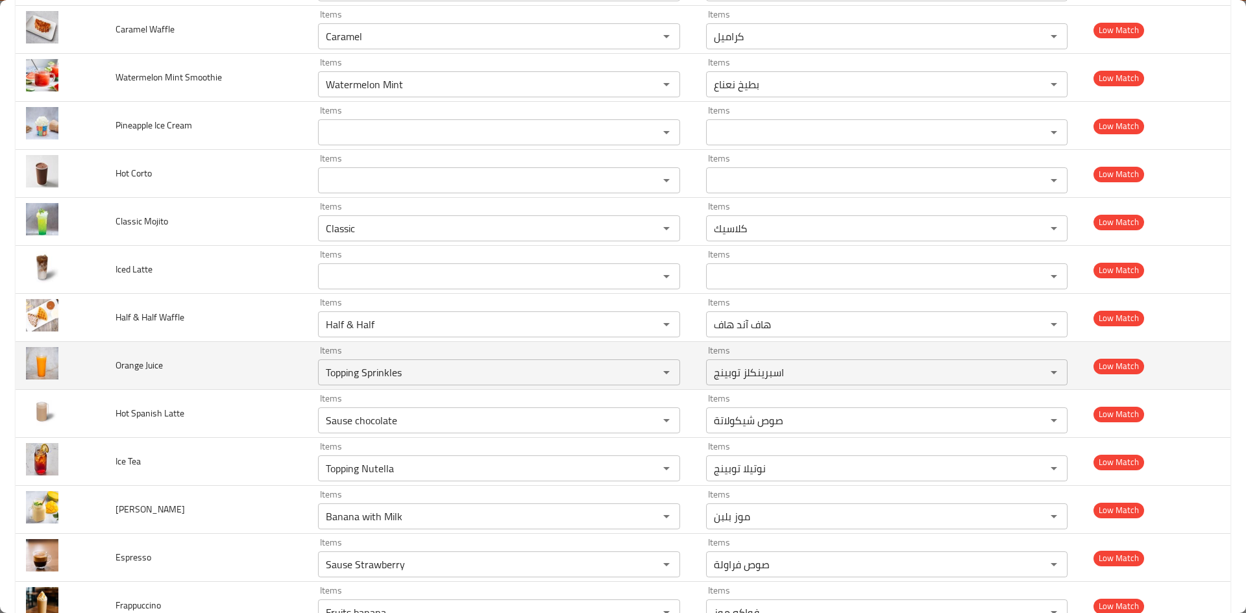
scroll to position [454, 0]
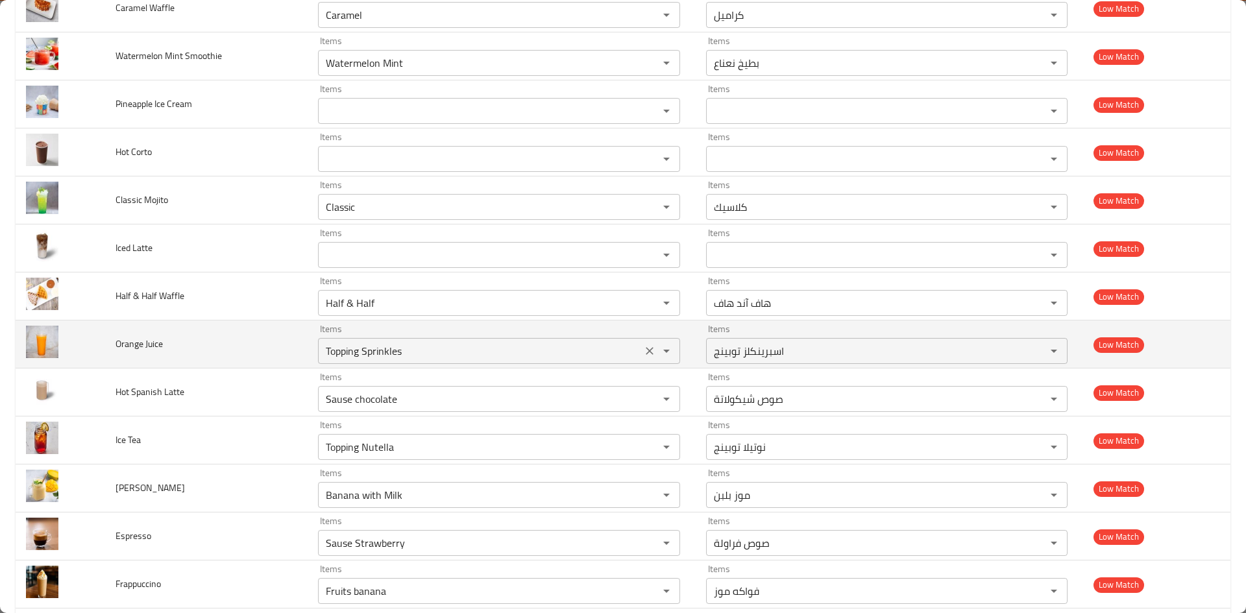
click at [646, 351] on icon "Clear" at bounding box center [650, 351] width 8 height 8
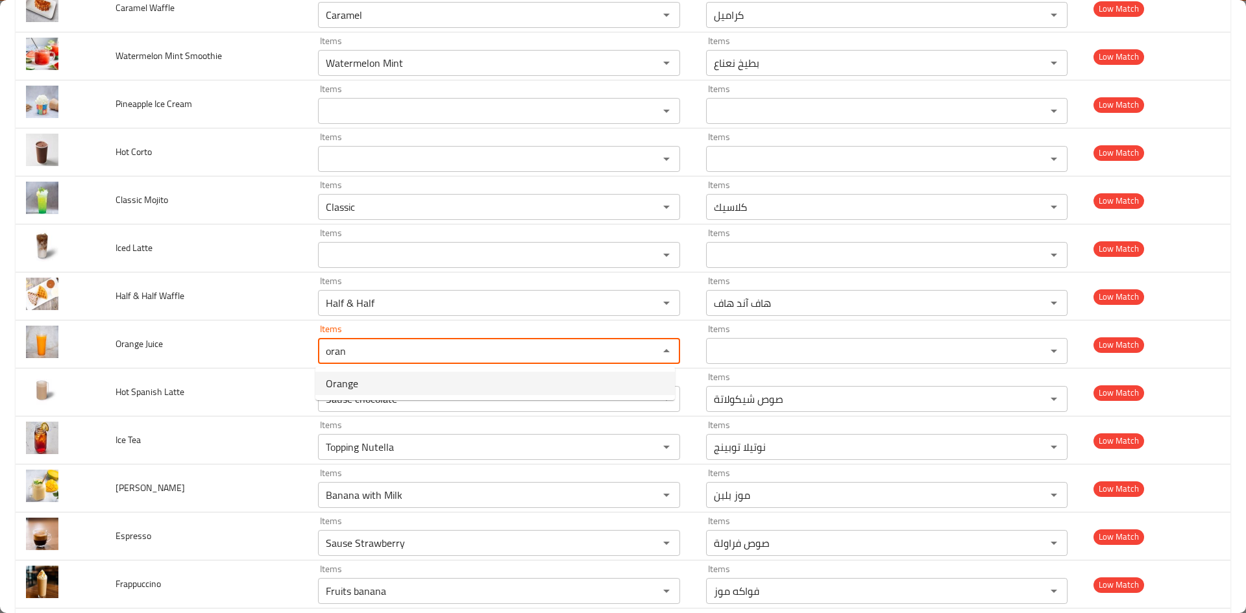
click at [368, 388] on Juice-option-0 "Orange" at bounding box center [494, 383] width 359 height 23
type Juice "Orange"
type Juice-ar "برتقال"
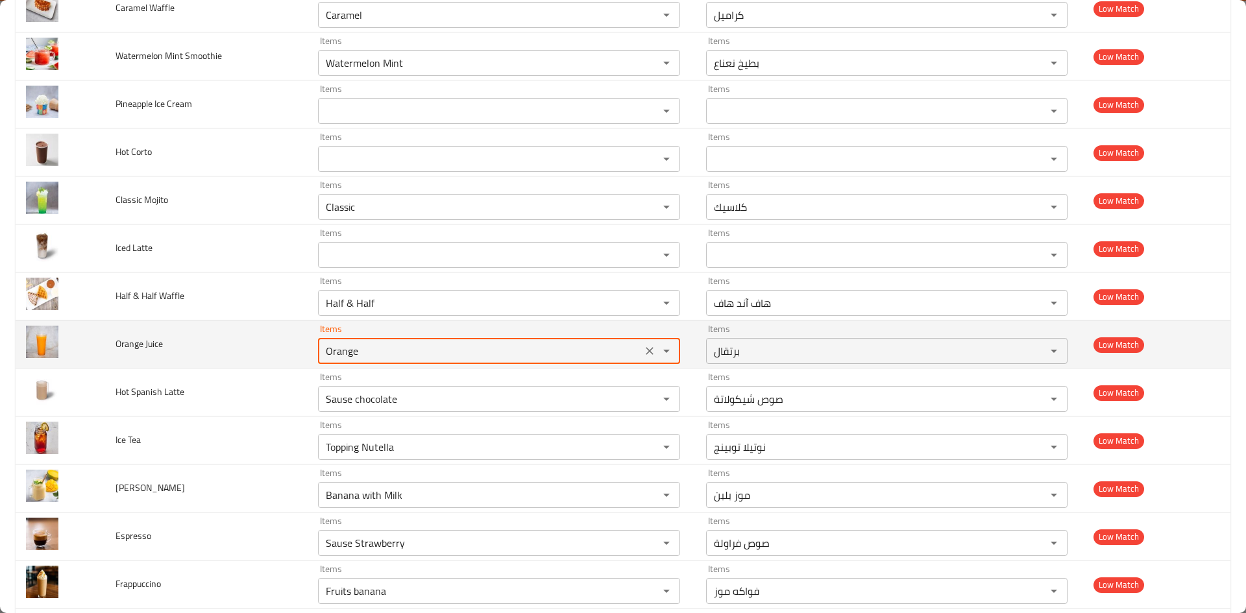
type Juice "Orange"
click at [135, 339] on span "Orange Juice" at bounding box center [138, 343] width 47 height 17
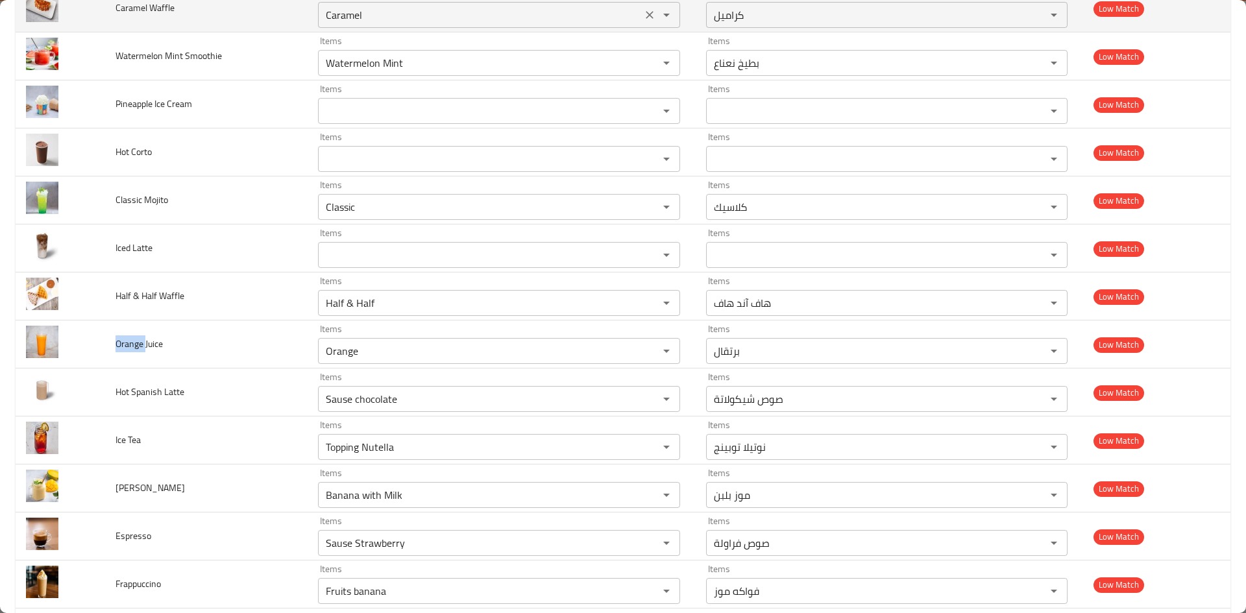
copy span "Orange"
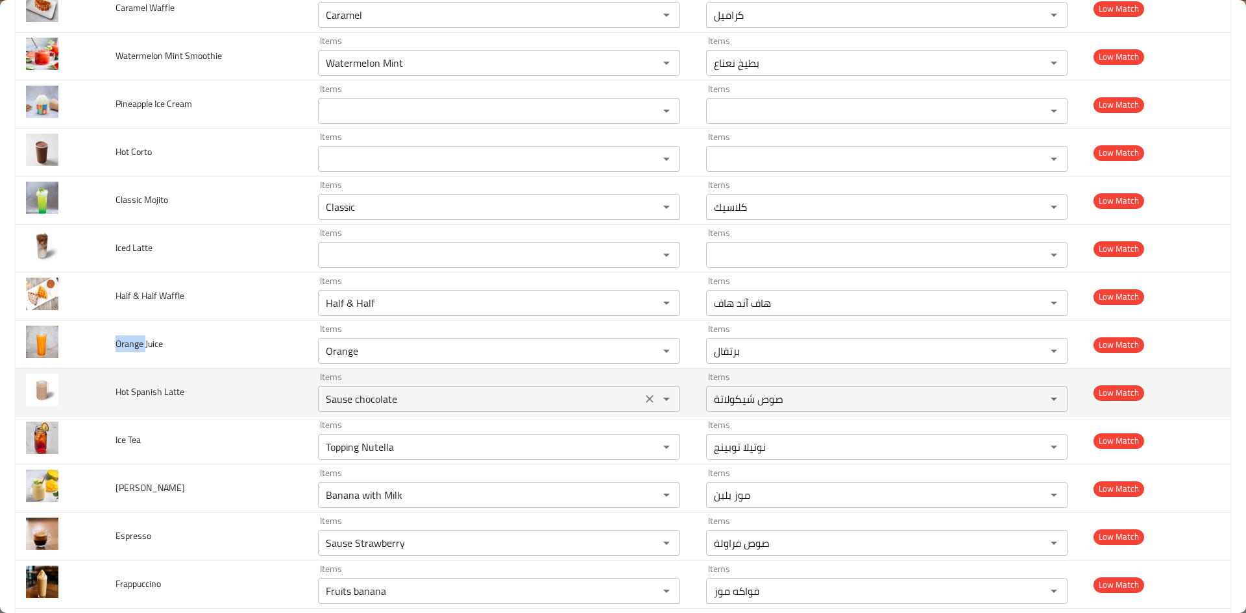
click at [644, 402] on icon "Clear" at bounding box center [649, 399] width 13 height 13
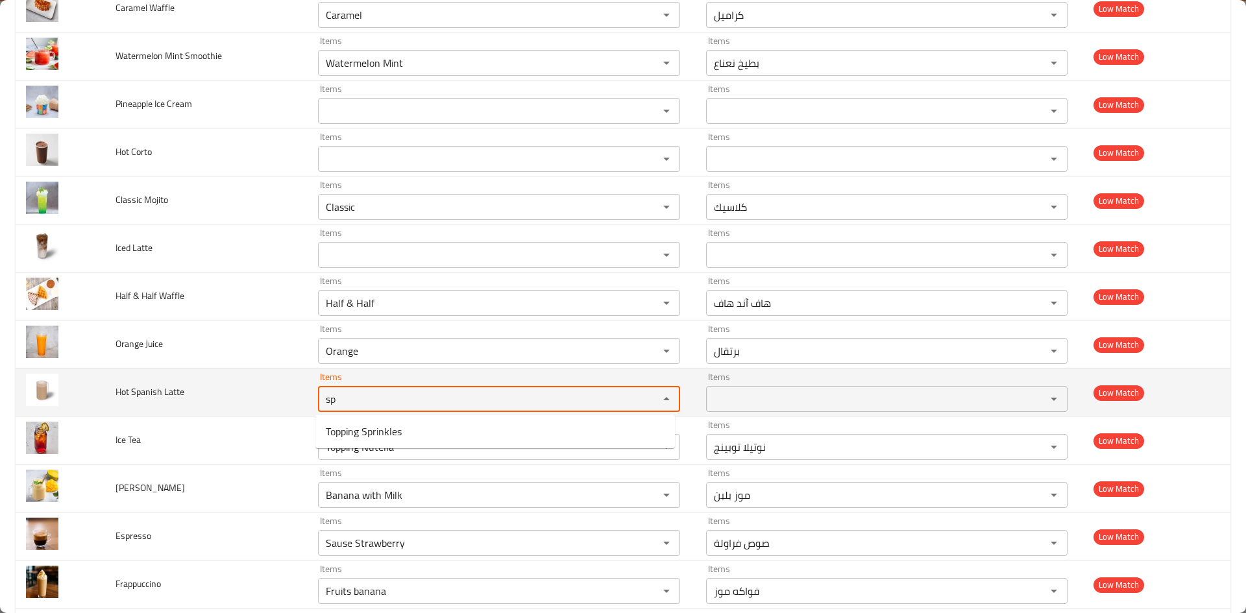
type Latte "s"
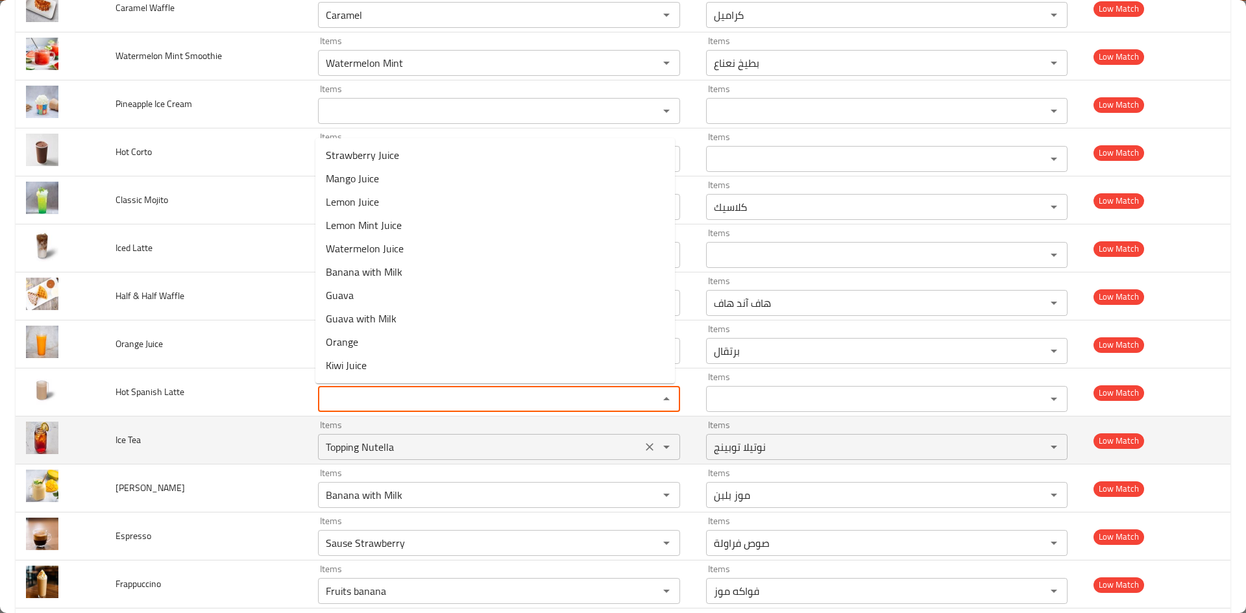
click at [646, 446] on icon "Clear" at bounding box center [650, 447] width 8 height 8
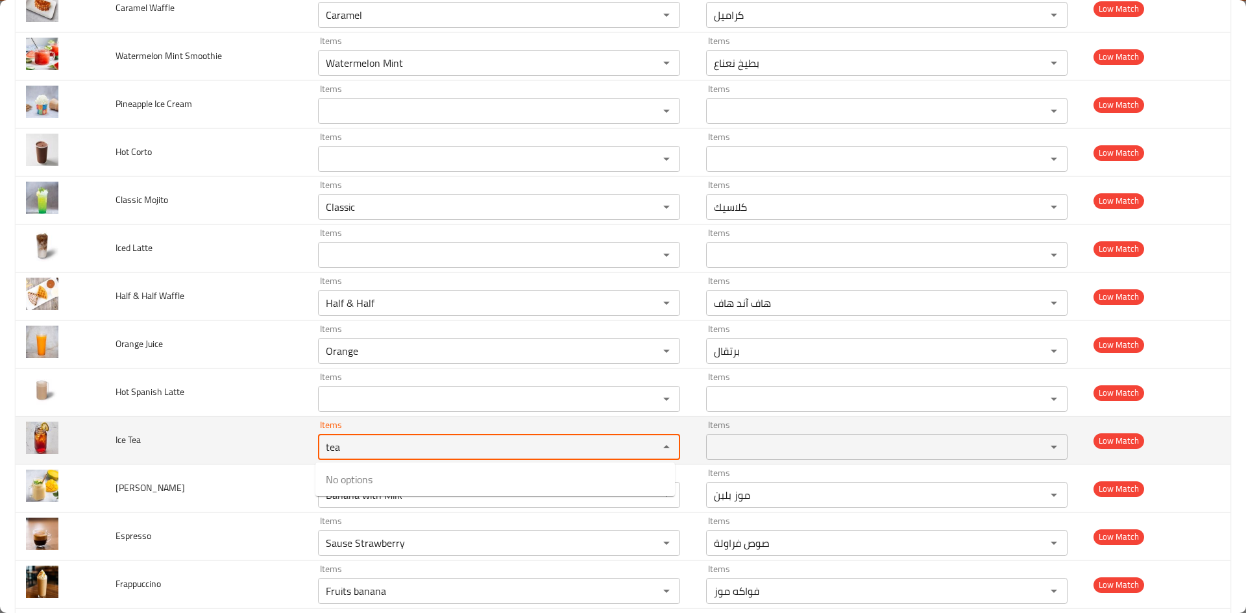
type Tea "tea"
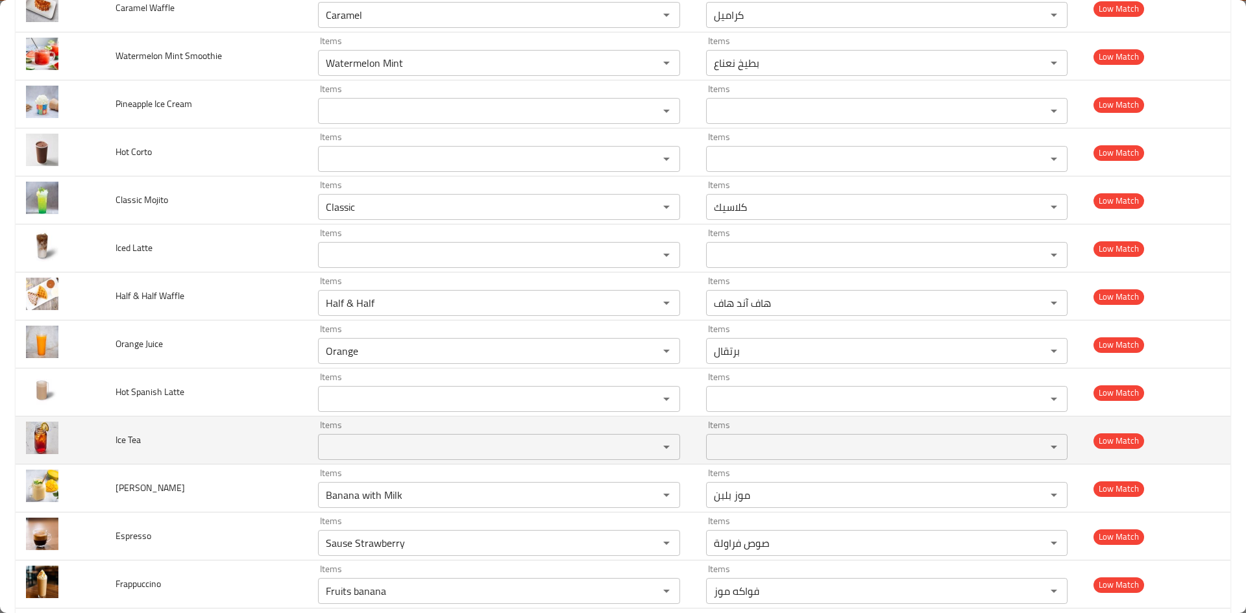
click at [248, 454] on td "Ice Tea" at bounding box center [206, 441] width 203 height 48
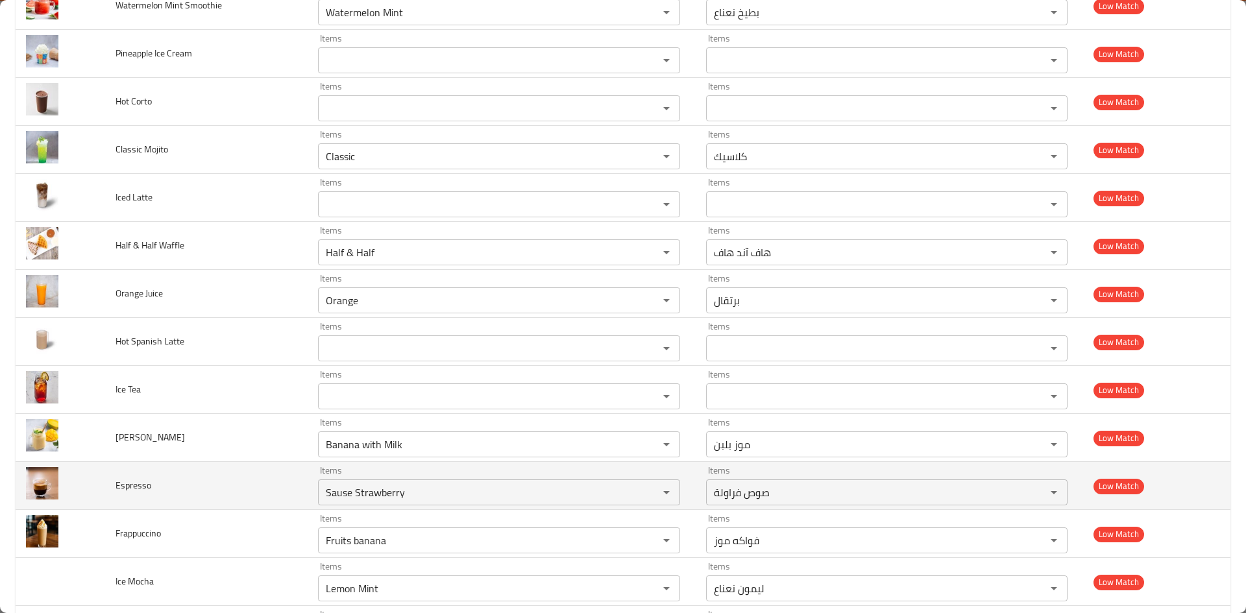
scroll to position [572, 0]
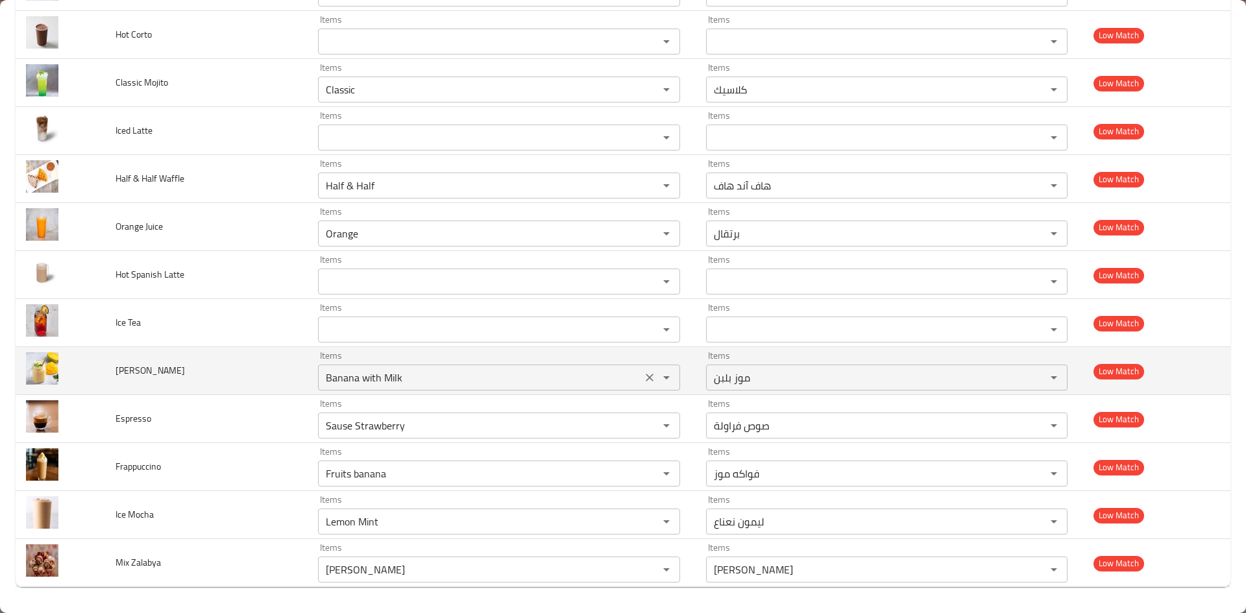
click at [649, 376] on icon "Clear" at bounding box center [649, 377] width 13 height 13
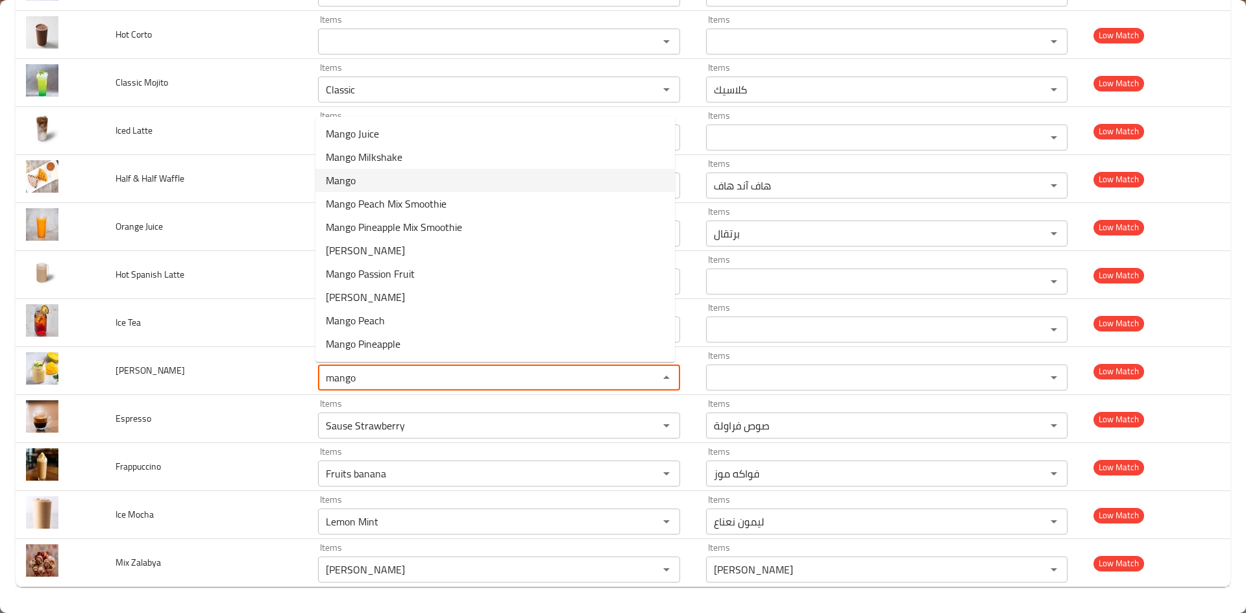
click at [349, 188] on span "Mango" at bounding box center [341, 181] width 30 height 16
type Smoothie "Mango"
type Smoothie-ar "مانجو"
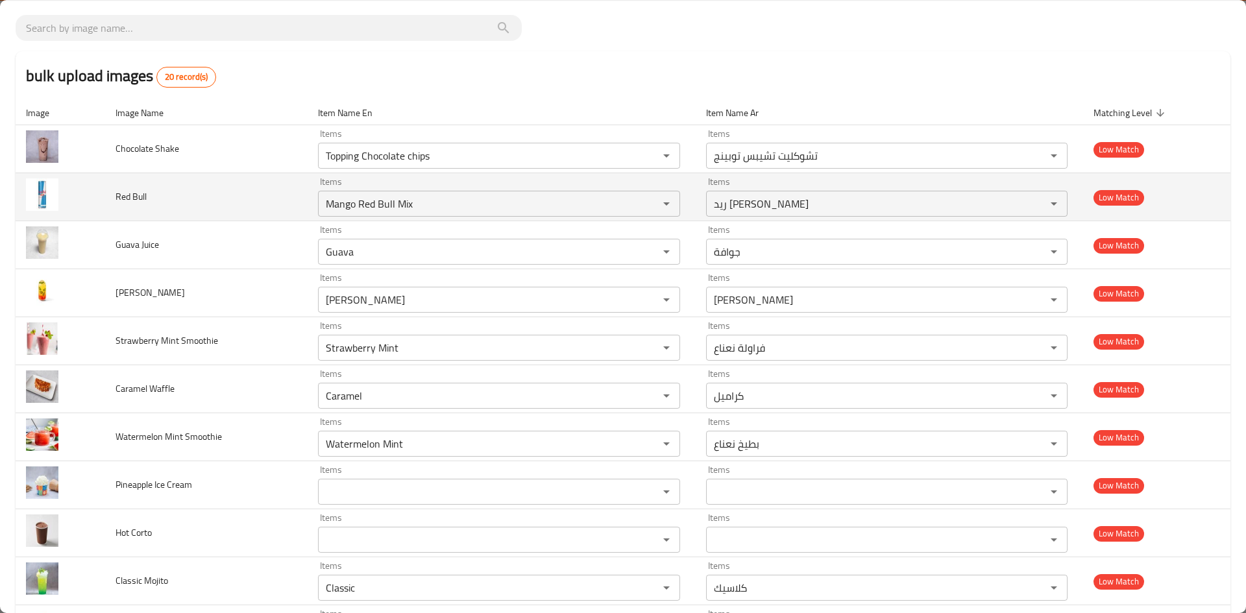
scroll to position [0, 0]
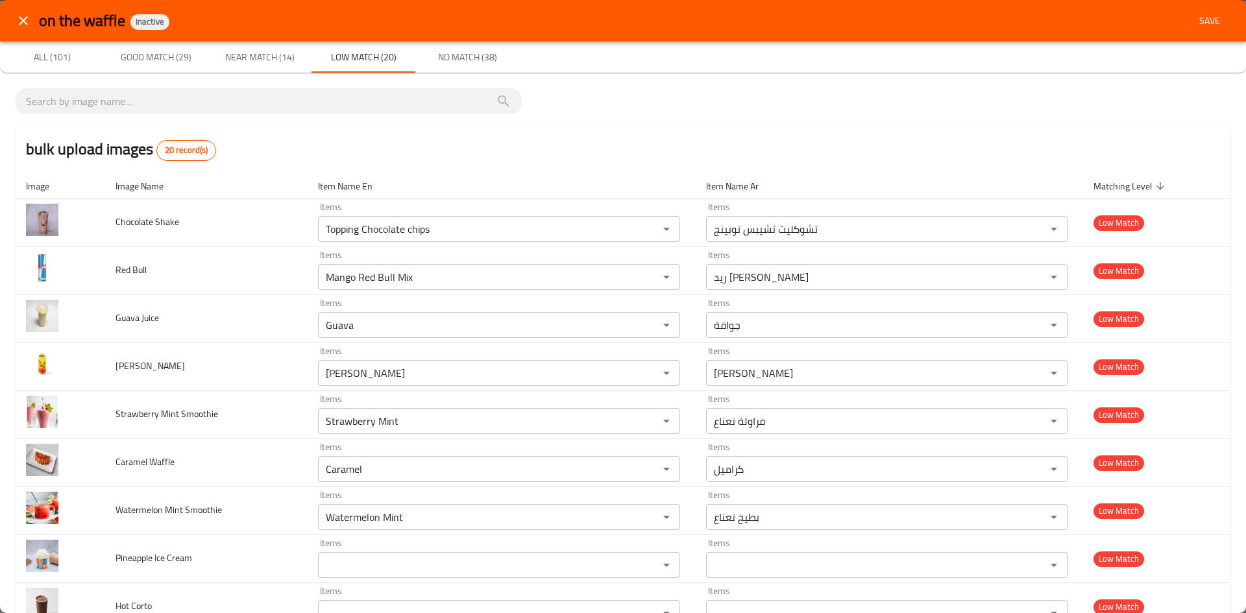
type Smoothie "Mango"
click at [257, 53] on span "Near Match (14)" at bounding box center [259, 57] width 88 height 16
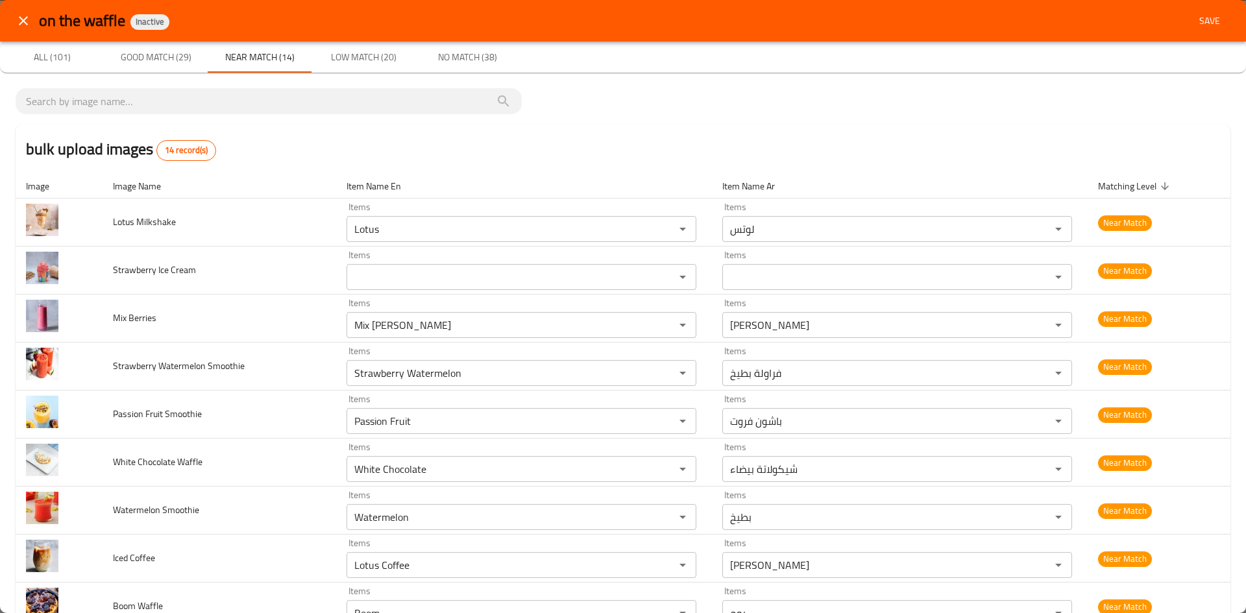
click at [368, 60] on span "Low Match (20)" at bounding box center [363, 57] width 88 height 16
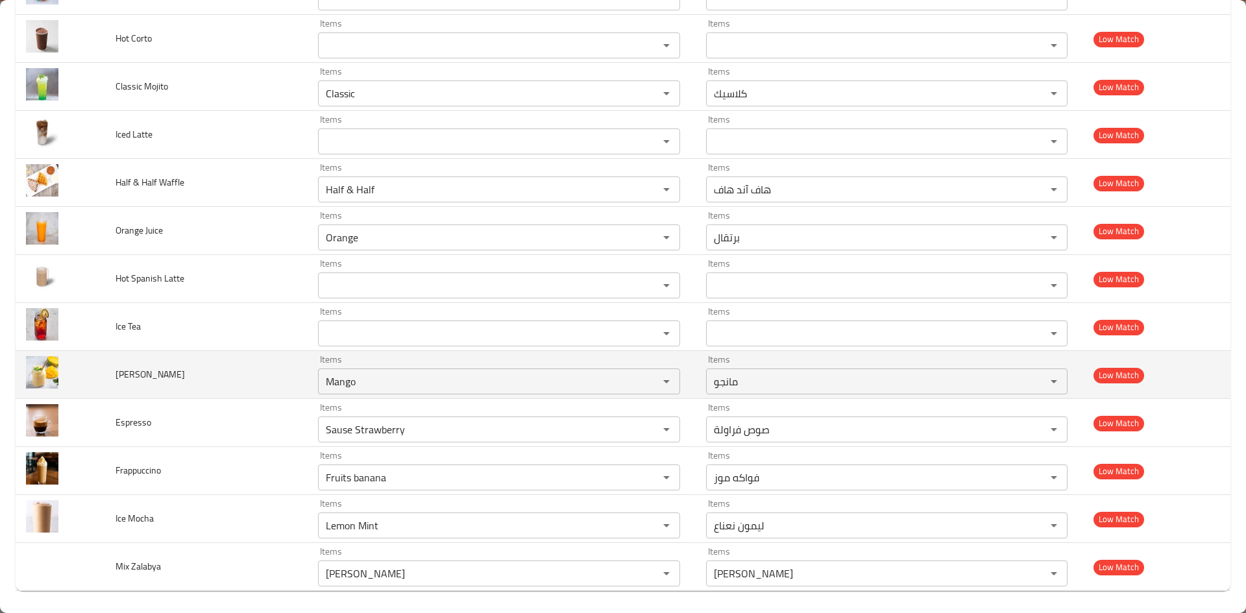
scroll to position [572, 0]
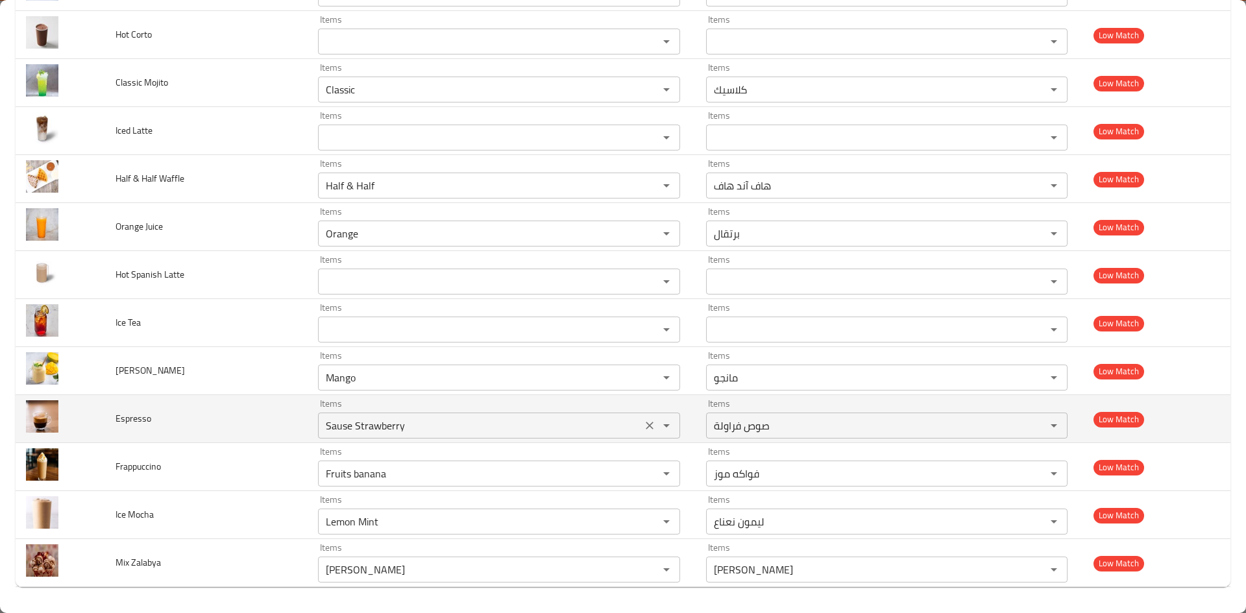
click at [646, 426] on icon "Clear" at bounding box center [650, 426] width 8 height 8
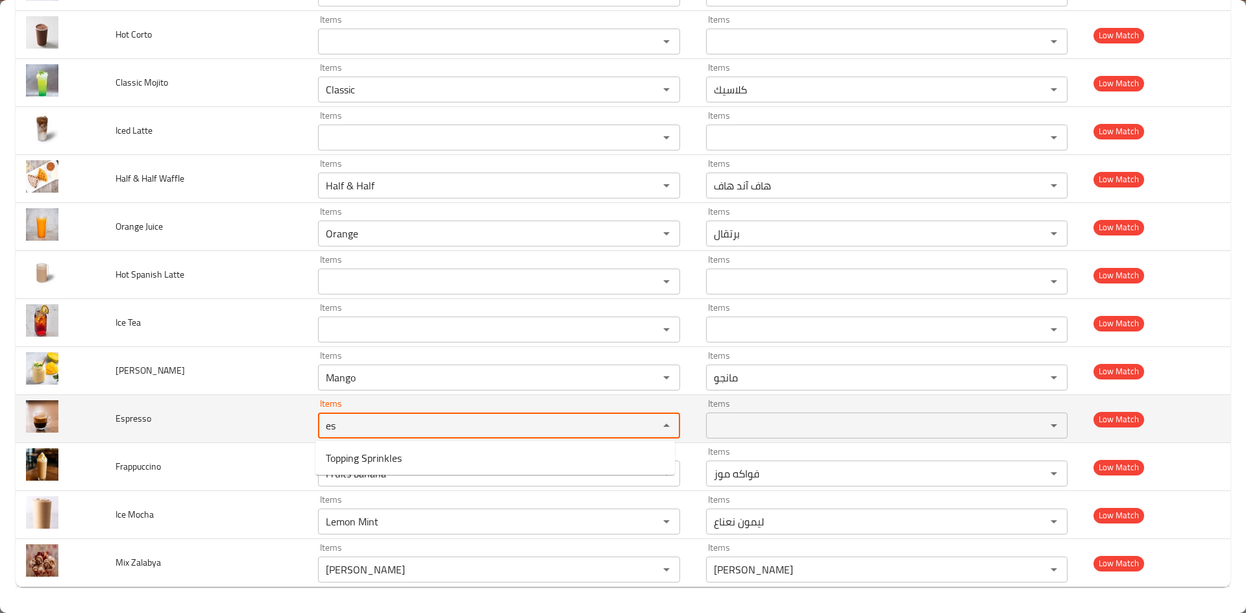
type input "es"
click at [260, 423] on td "Espresso" at bounding box center [206, 419] width 203 height 48
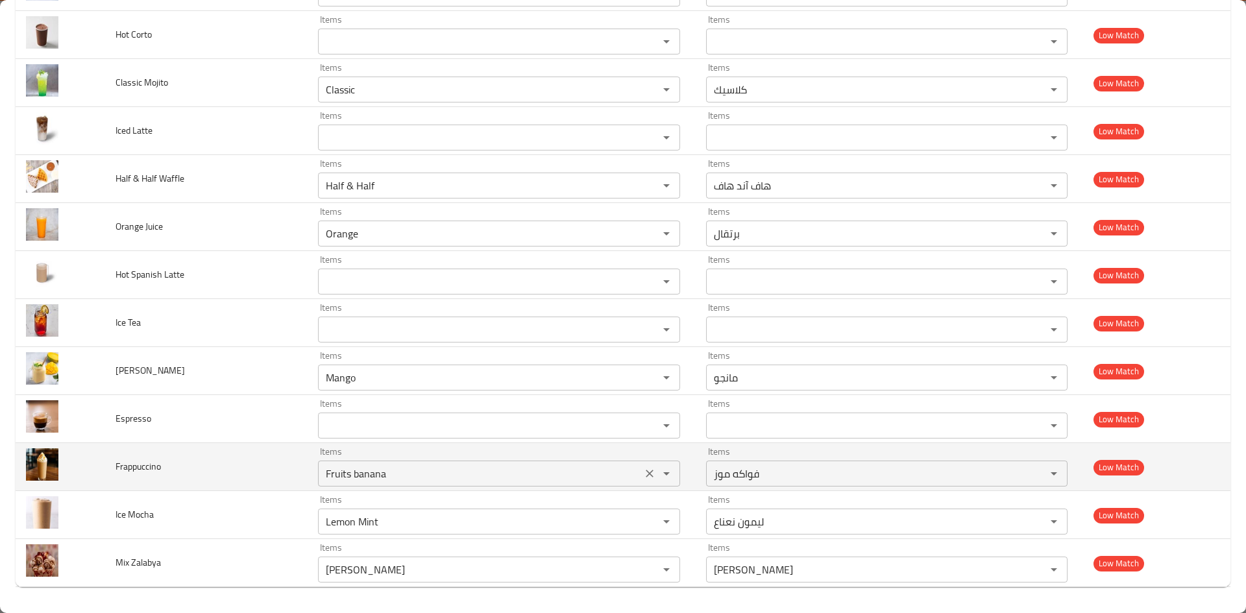
click at [646, 473] on icon "Clear" at bounding box center [649, 473] width 13 height 13
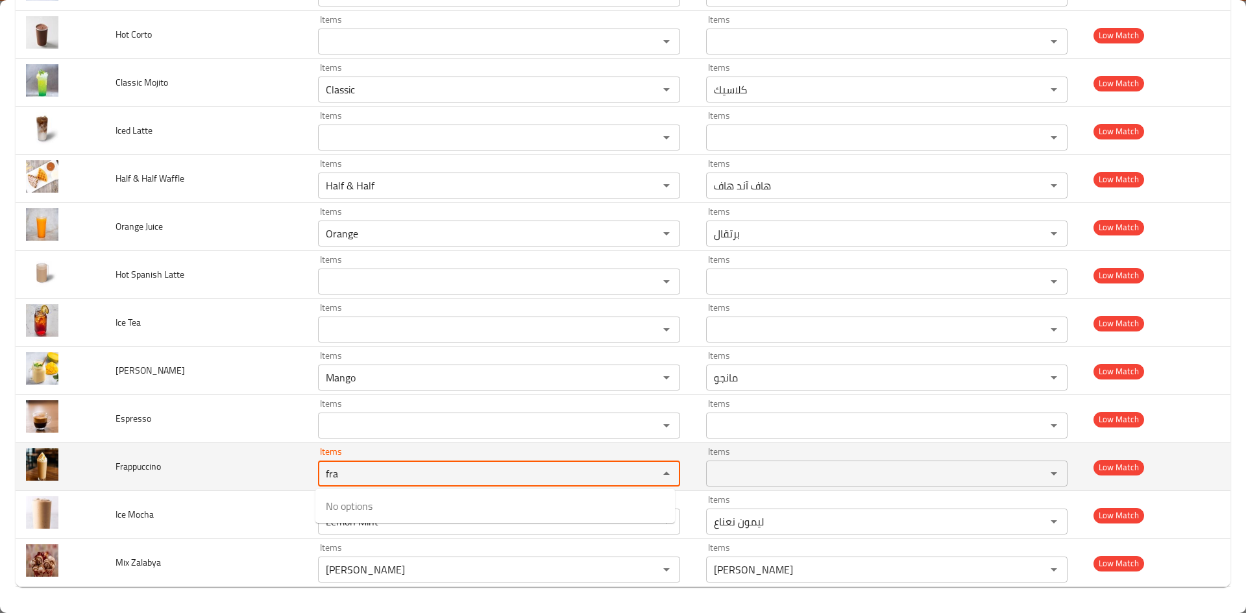
type input "fra"
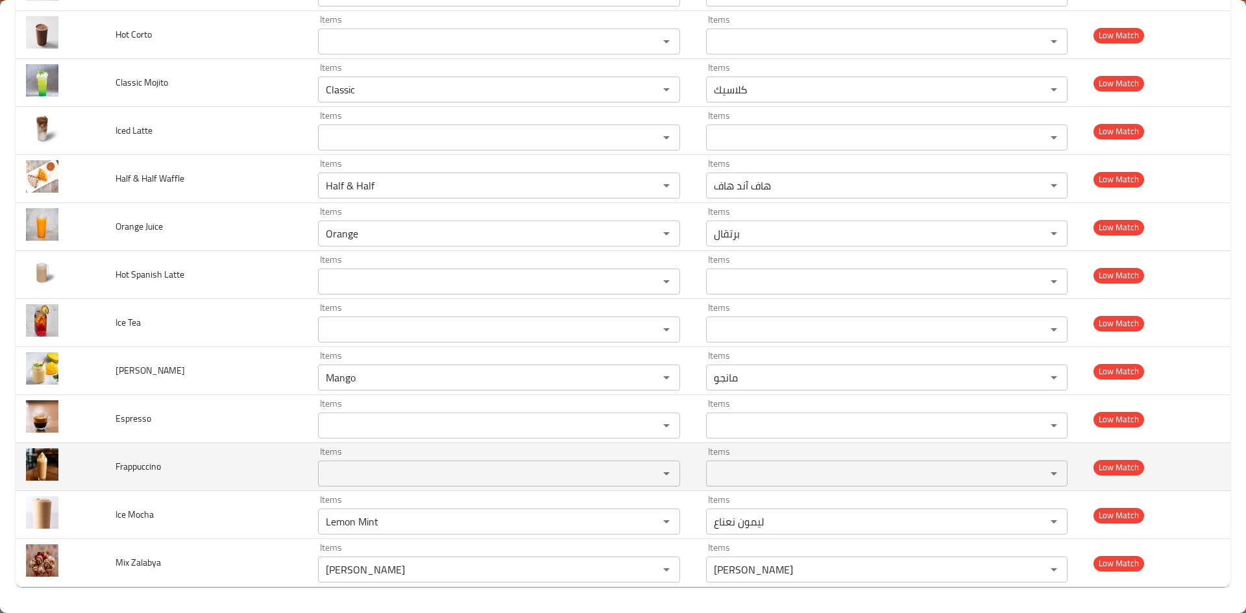
click at [223, 466] on td "Frappuccino" at bounding box center [206, 467] width 203 height 48
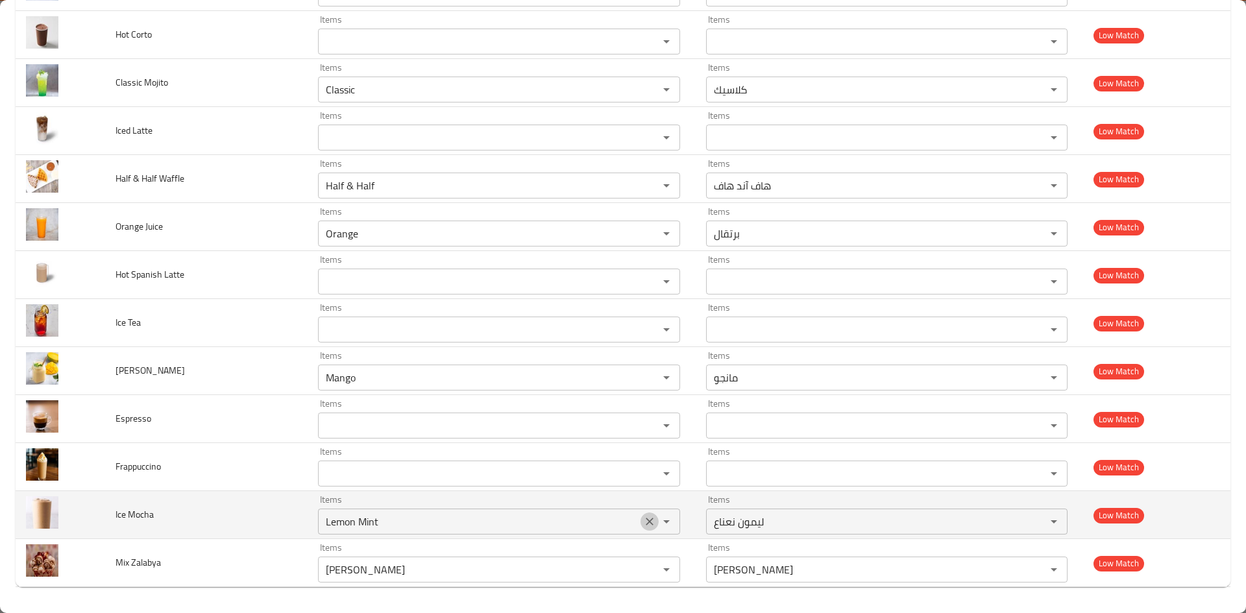
click at [647, 525] on icon "Clear" at bounding box center [650, 522] width 8 height 8
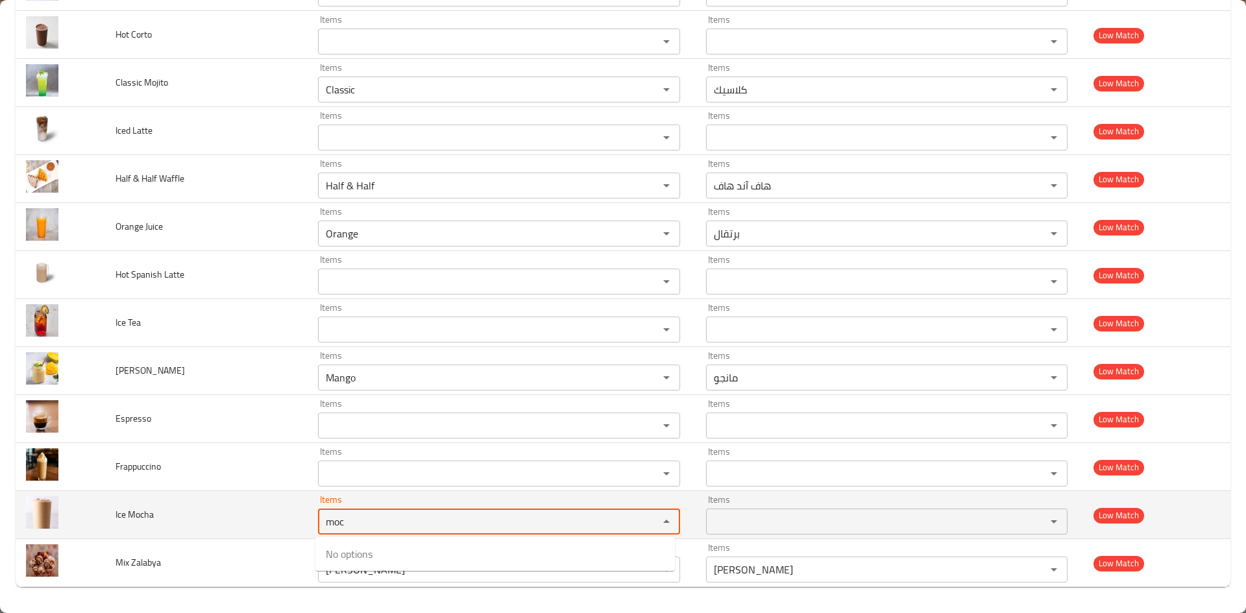
type Mocha "moc"
click at [205, 513] on td "Ice Mocha" at bounding box center [206, 515] width 203 height 48
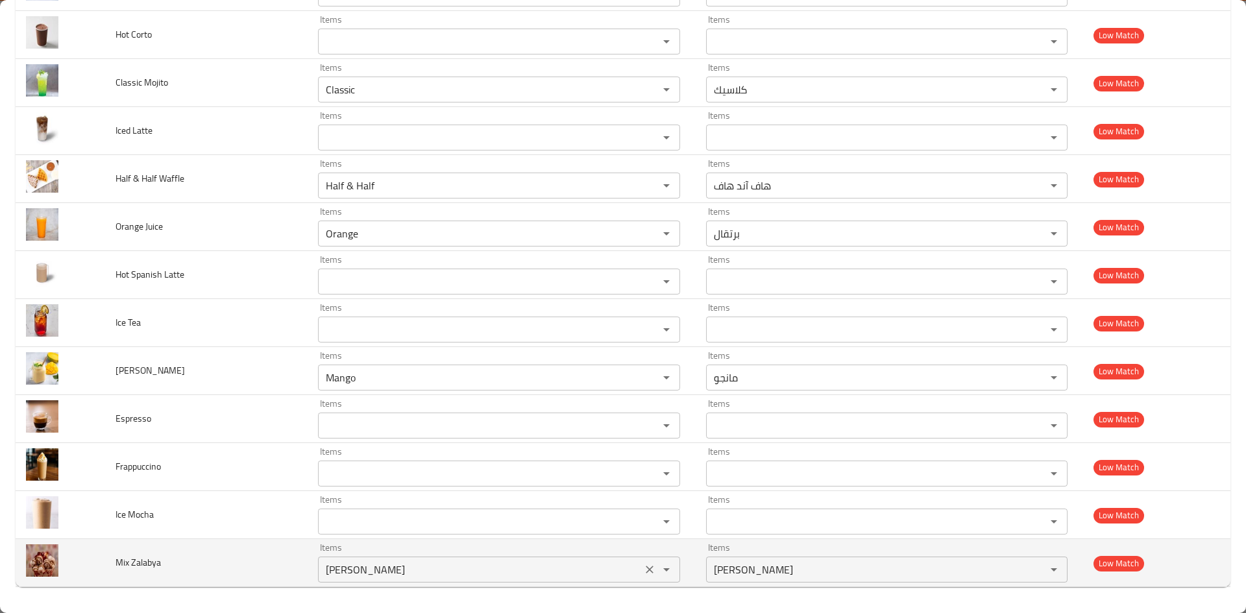
click at [646, 571] on icon "Clear" at bounding box center [650, 570] width 8 height 8
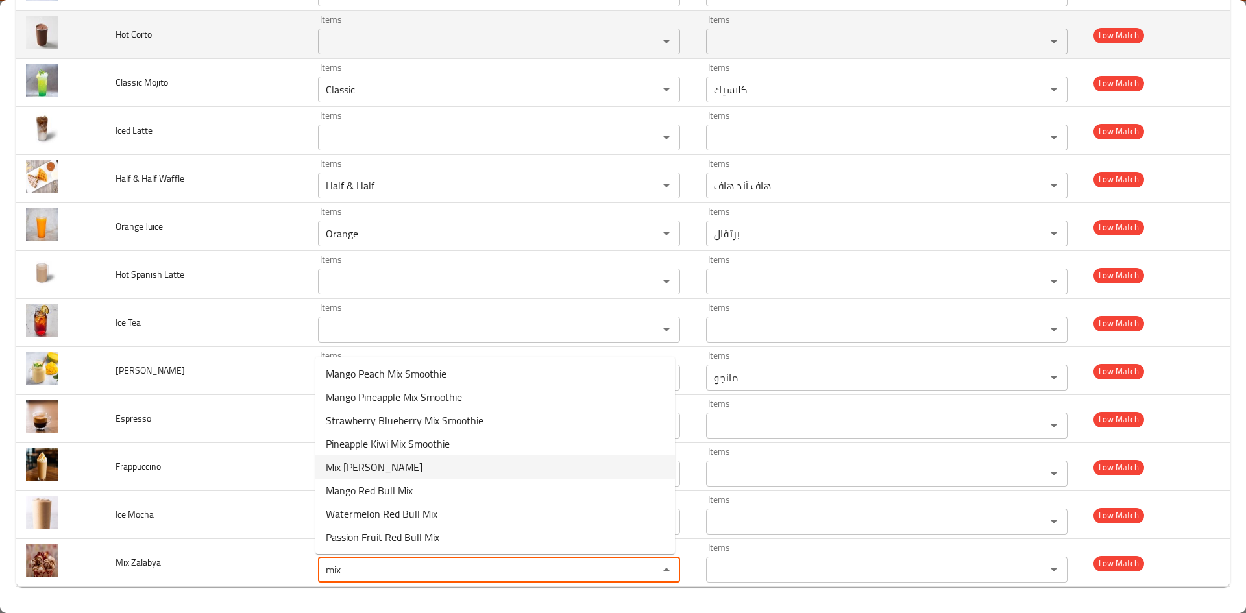
type Zalabya "mix"
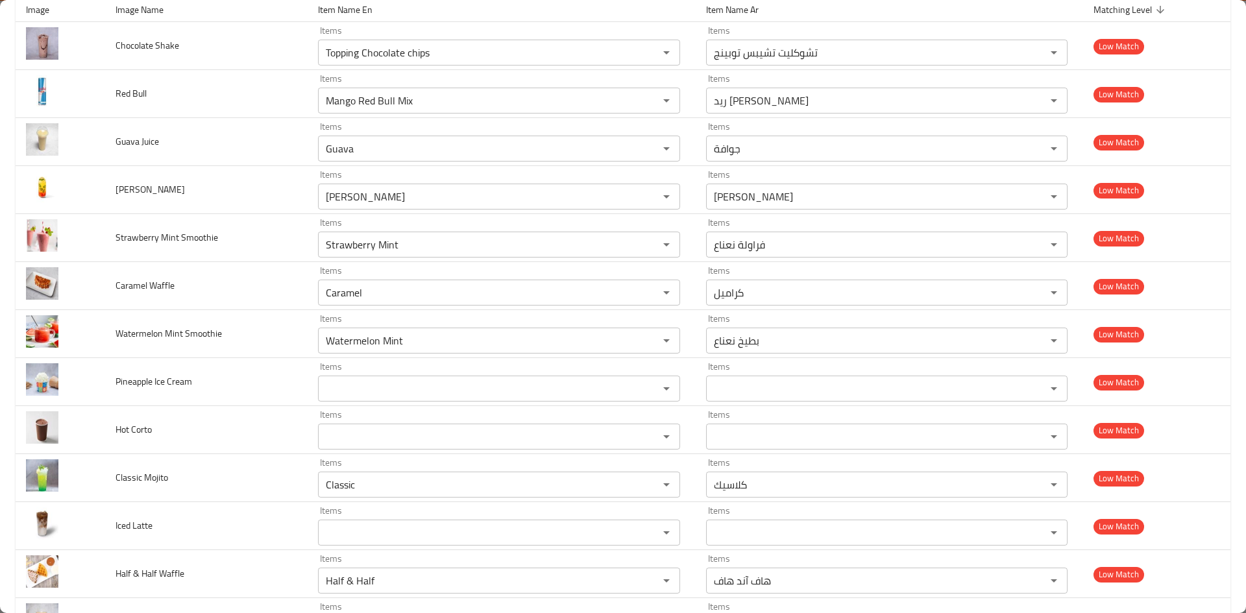
scroll to position [0, 0]
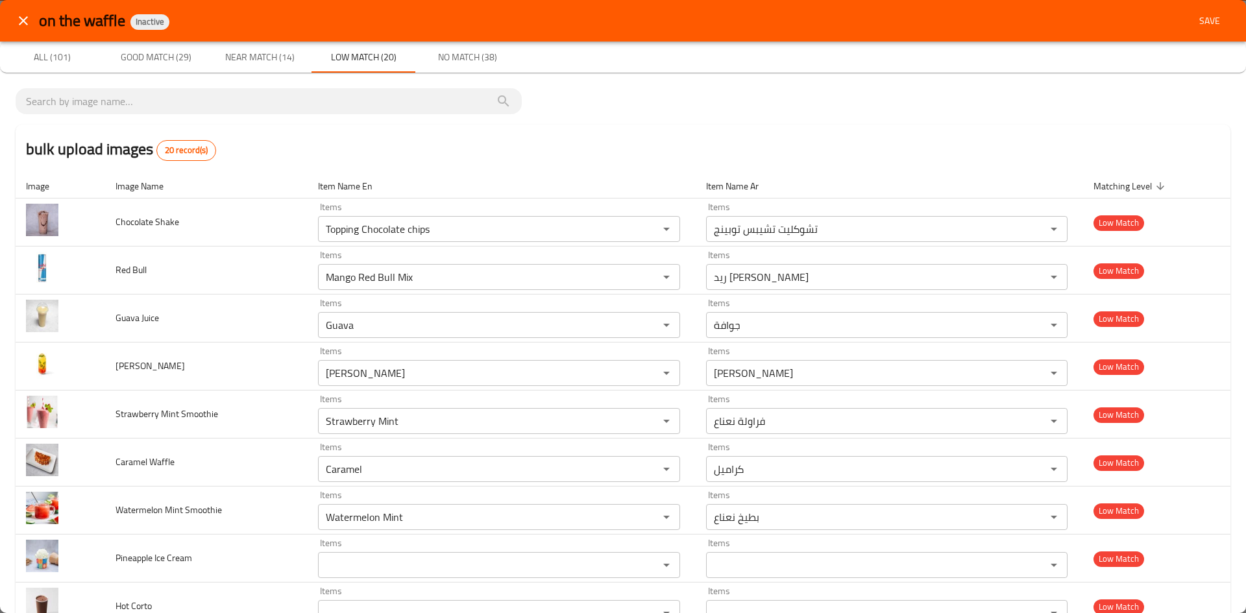
click at [470, 58] on span "No Match (38)" at bounding box center [467, 57] width 88 height 16
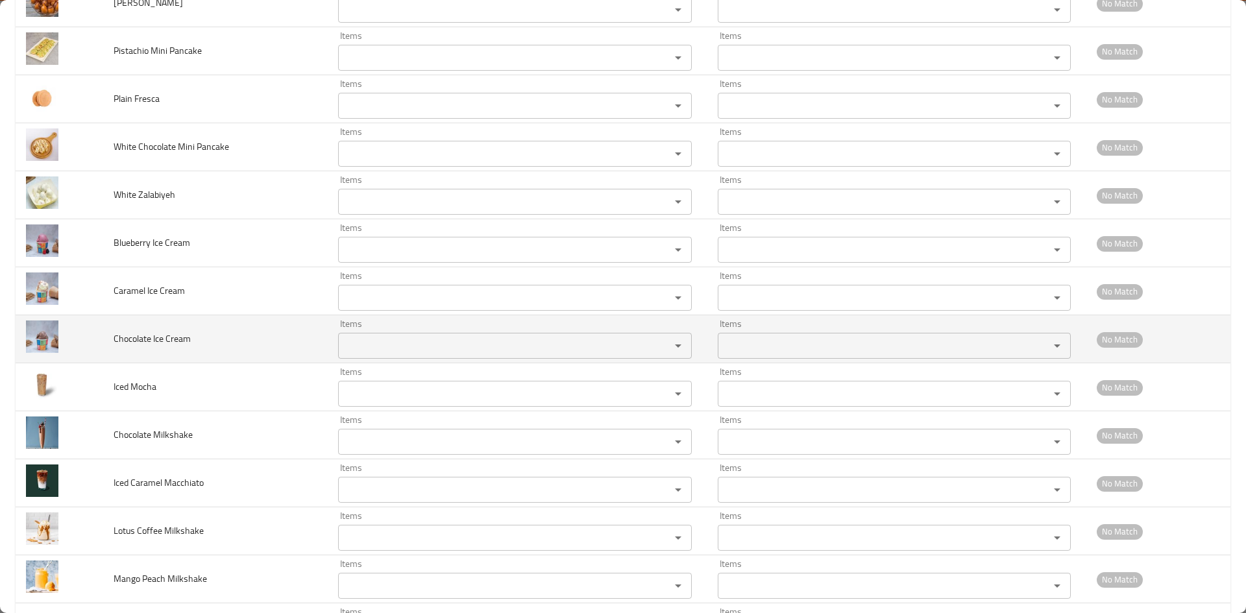
scroll to position [714, 0]
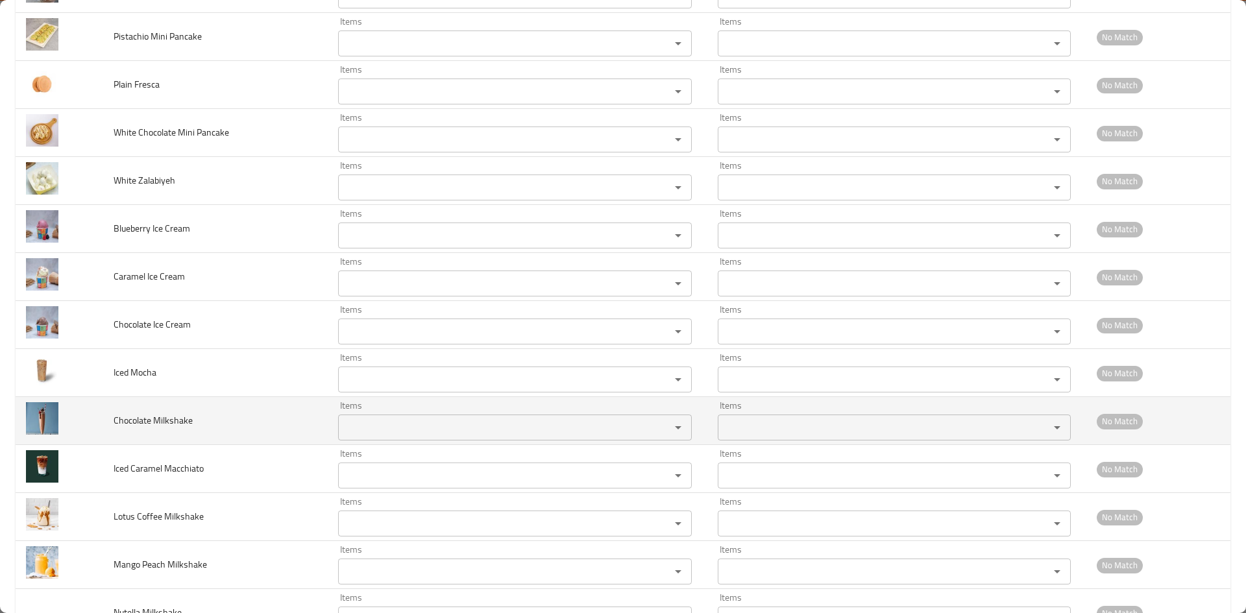
click at [383, 428] on Milkshake "Items" at bounding box center [496, 427] width 308 height 18
type Milkshake "ؤ"
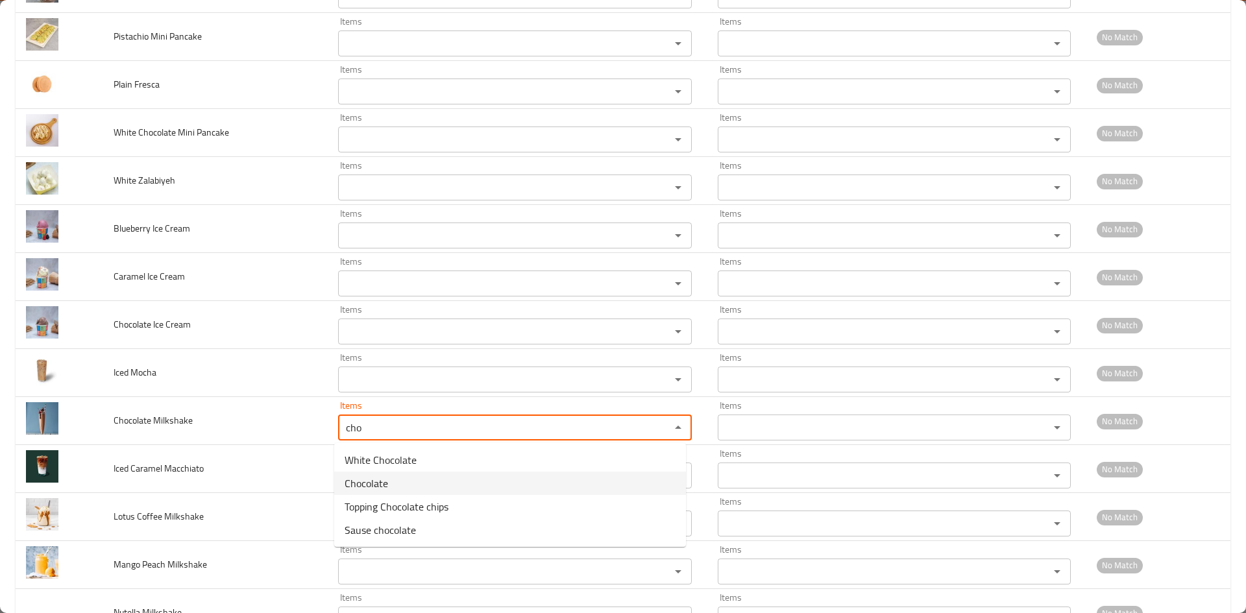
click at [381, 485] on span "Chocolate" at bounding box center [366, 484] width 43 height 16
type Milkshake "Chocolate"
type Milkshake-ar "شيكولاتة"
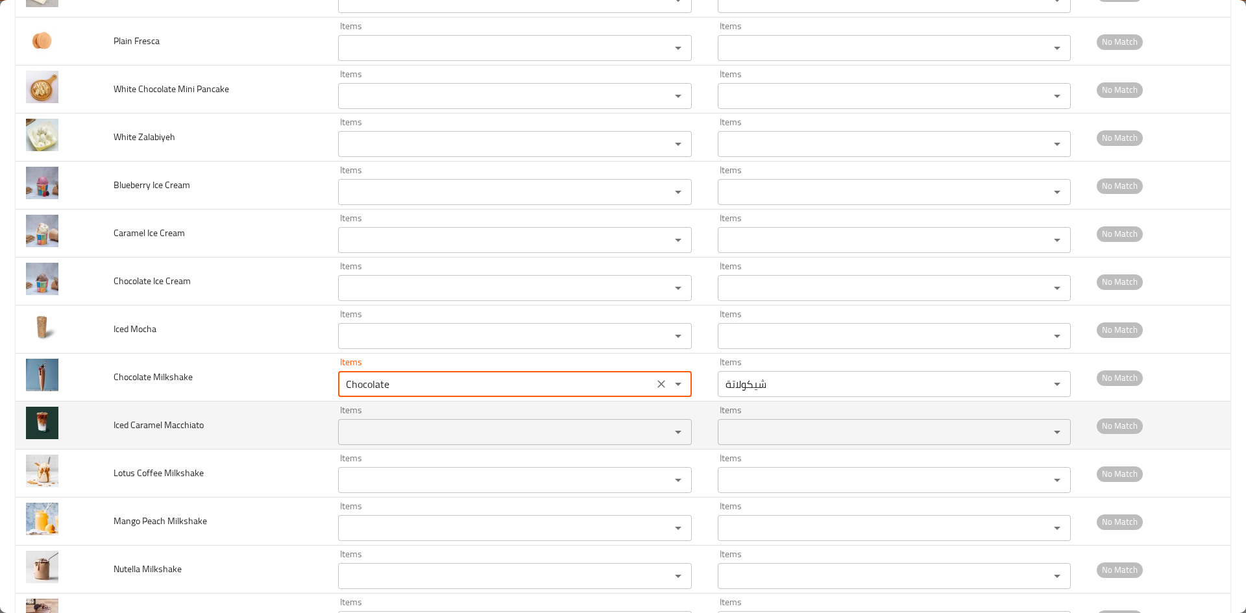
scroll to position [779, 0]
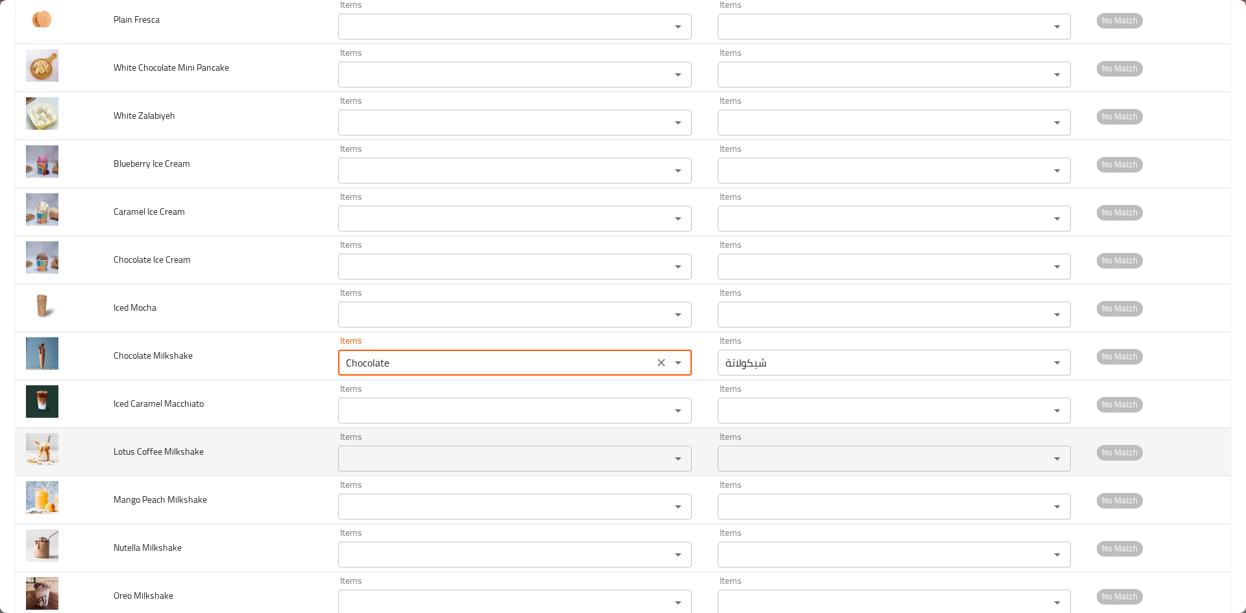
type Milkshake "Chocolate"
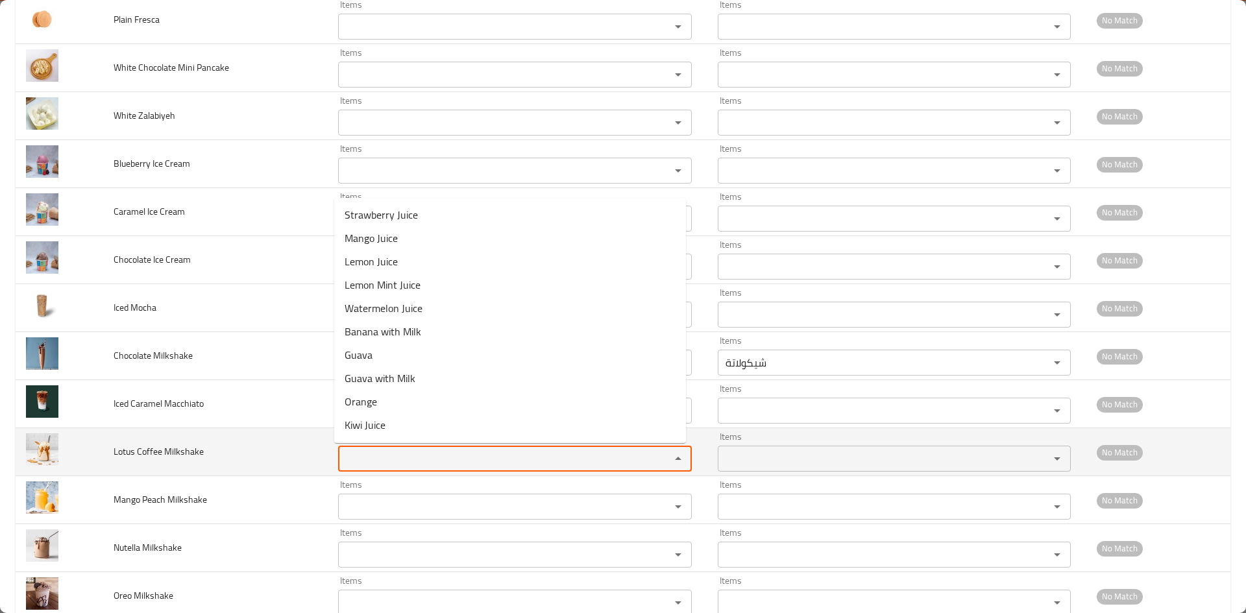
click at [374, 459] on Milkshake "Items" at bounding box center [496, 459] width 308 height 18
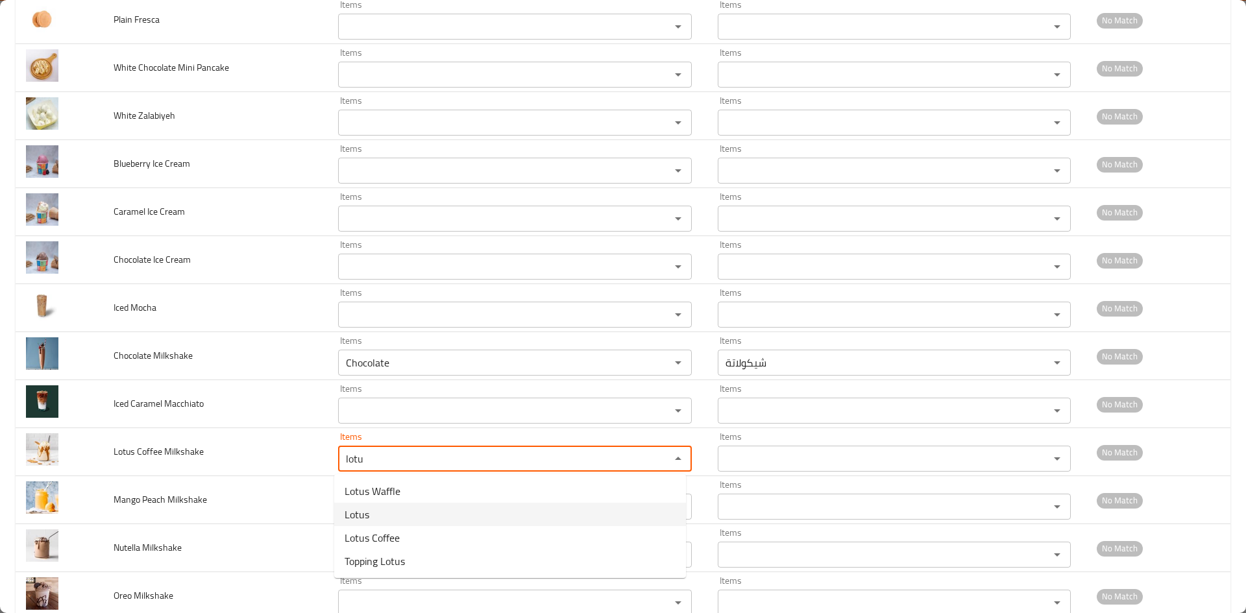
click at [352, 518] on span "Lotus" at bounding box center [357, 515] width 25 height 16
type Milkshake "Lotus"
type Milkshake-ar "لوتس"
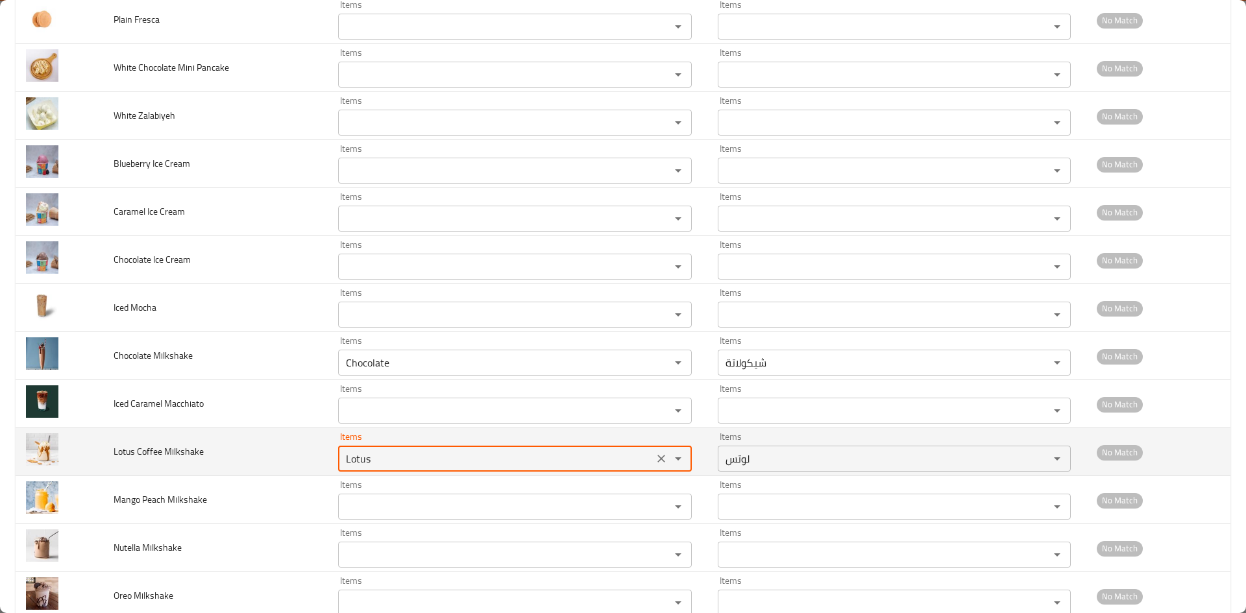
type Milkshake "Lotus"
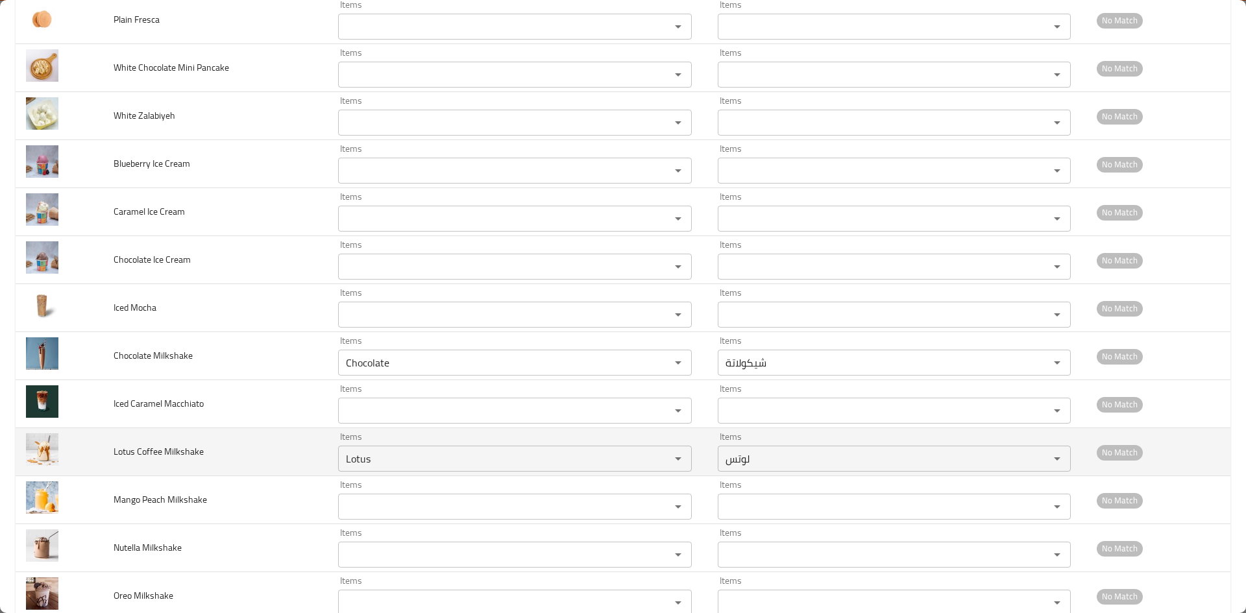
click at [122, 449] on span "Lotus Coffee Milkshake" at bounding box center [159, 451] width 90 height 17
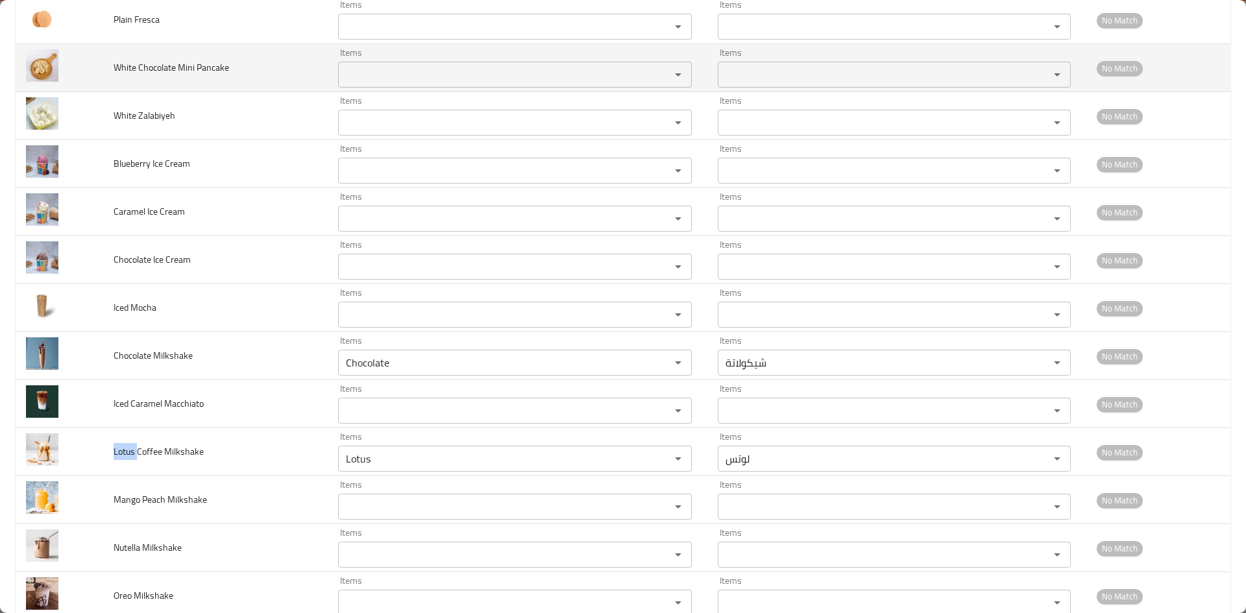
copy span "Lotus"
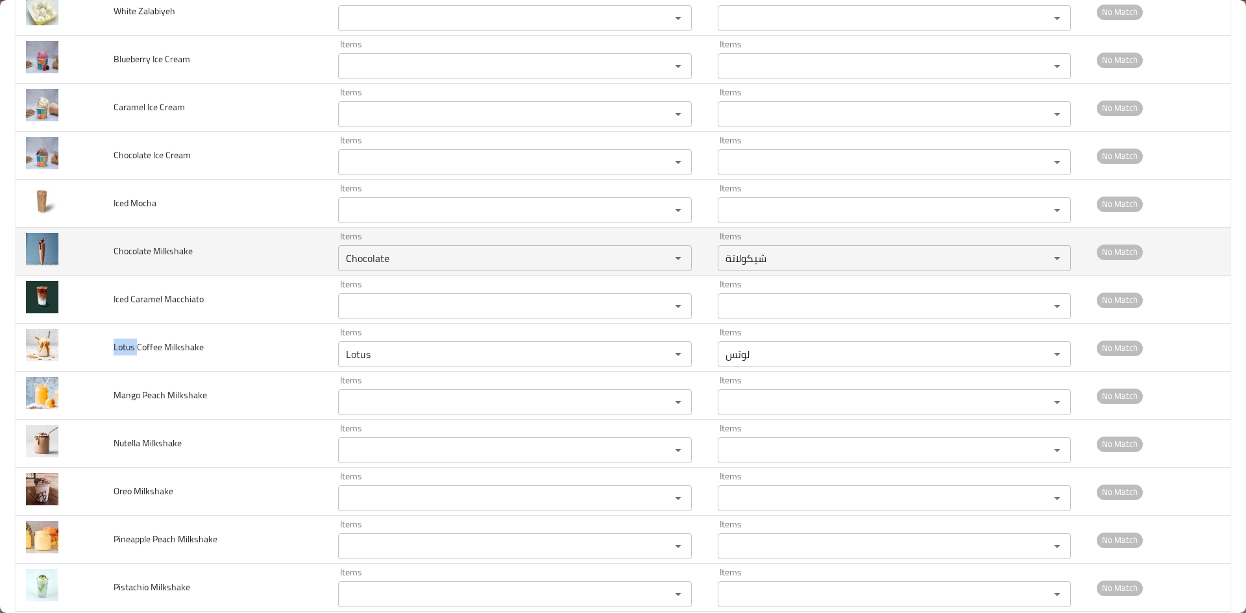
scroll to position [908, 0]
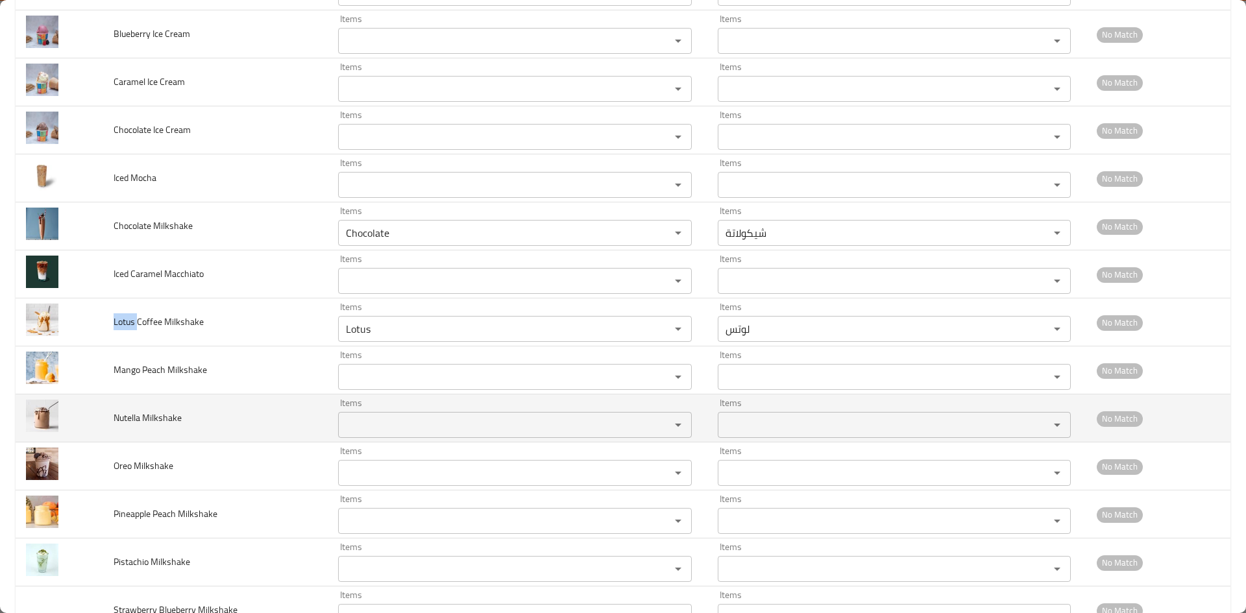
click at [351, 426] on Milkshake "Items" at bounding box center [496, 425] width 308 height 18
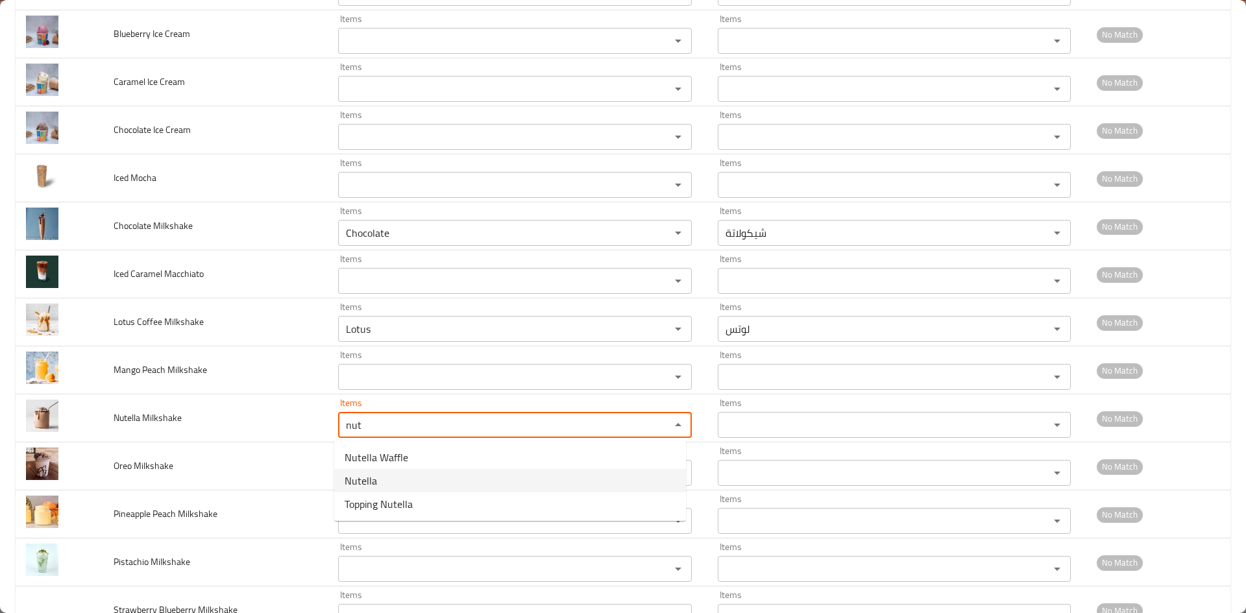
click at [363, 481] on span "Nutella" at bounding box center [361, 481] width 32 height 16
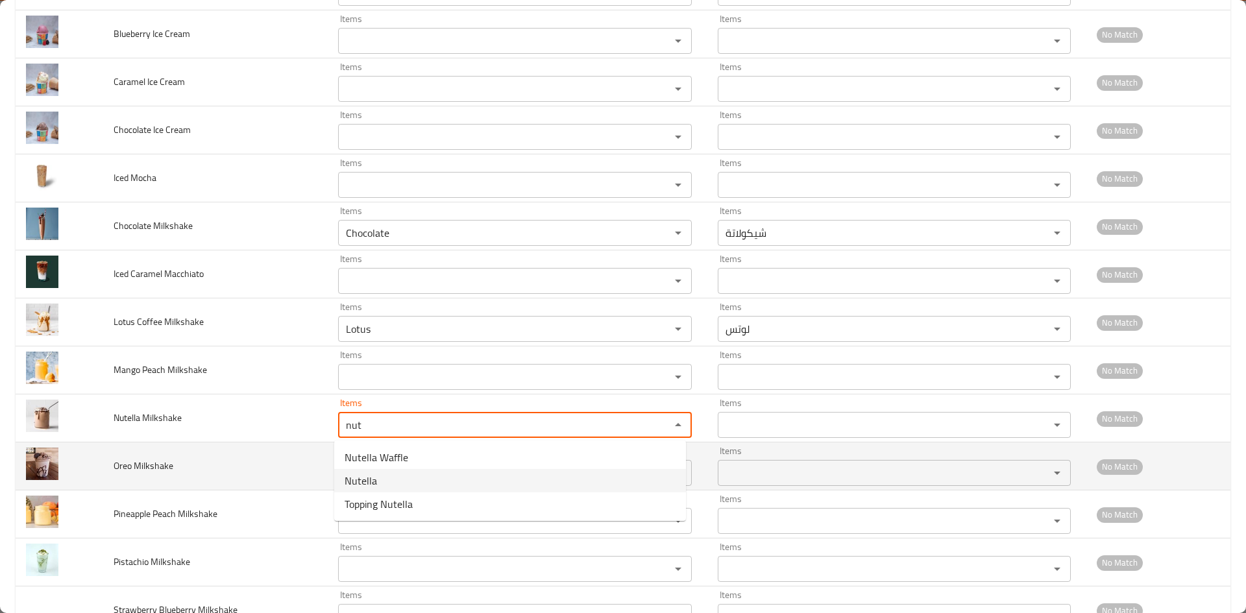
type Milkshake "Nutella"
type Milkshake-ar "نوتيلا"
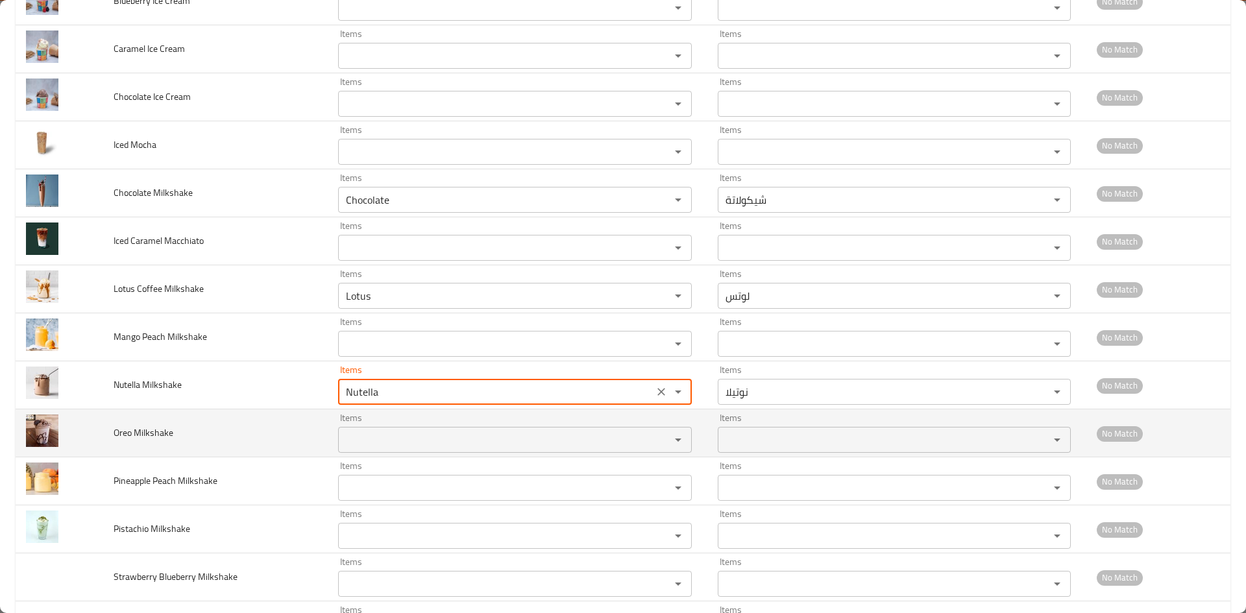
scroll to position [973, 0]
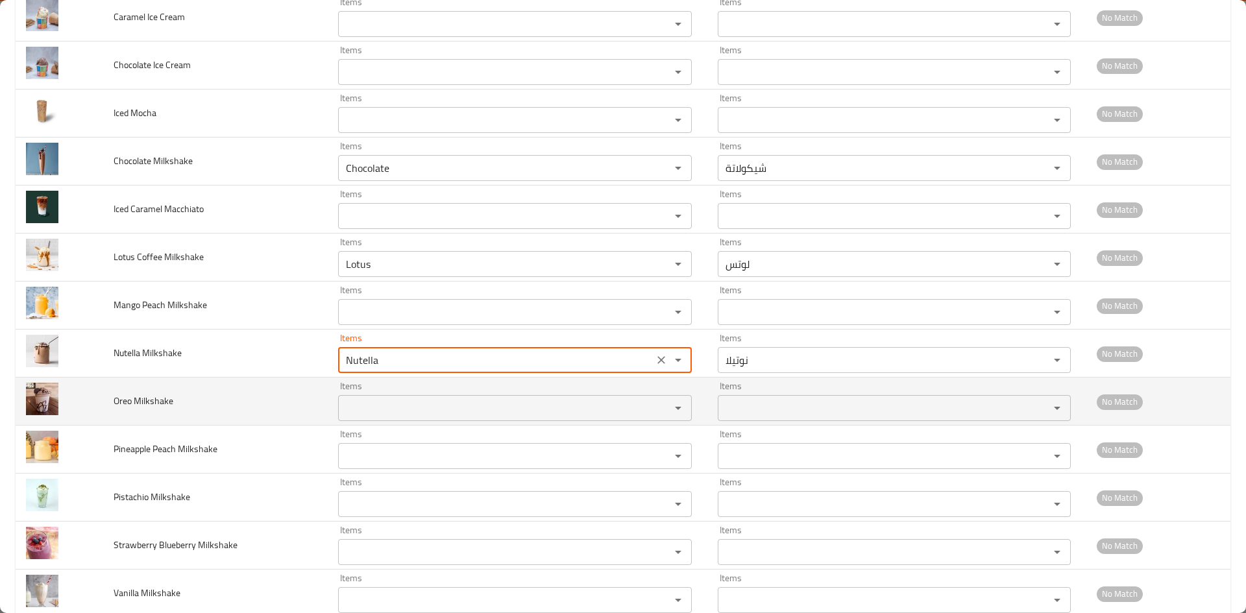
type Milkshake "Nutella"
click at [371, 411] on Milkshake "Items" at bounding box center [496, 408] width 308 height 18
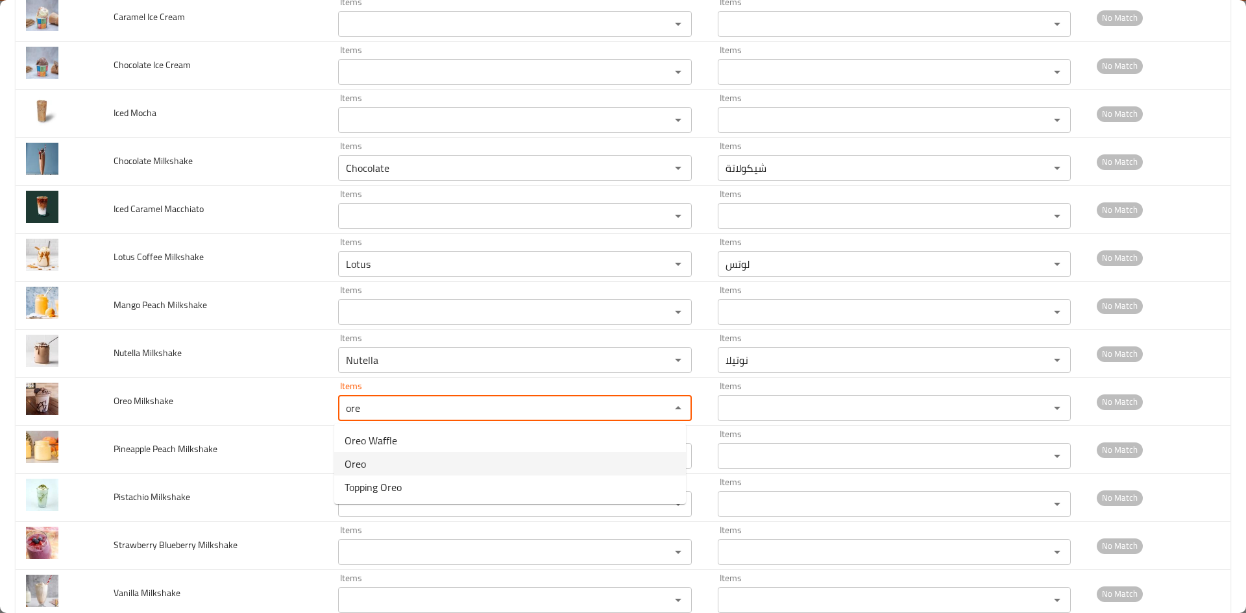
click at [374, 468] on Milkshake-option-1 "Oreo" at bounding box center [510, 463] width 352 height 23
type Milkshake "Oreo"
type Milkshake-ar "اوريو"
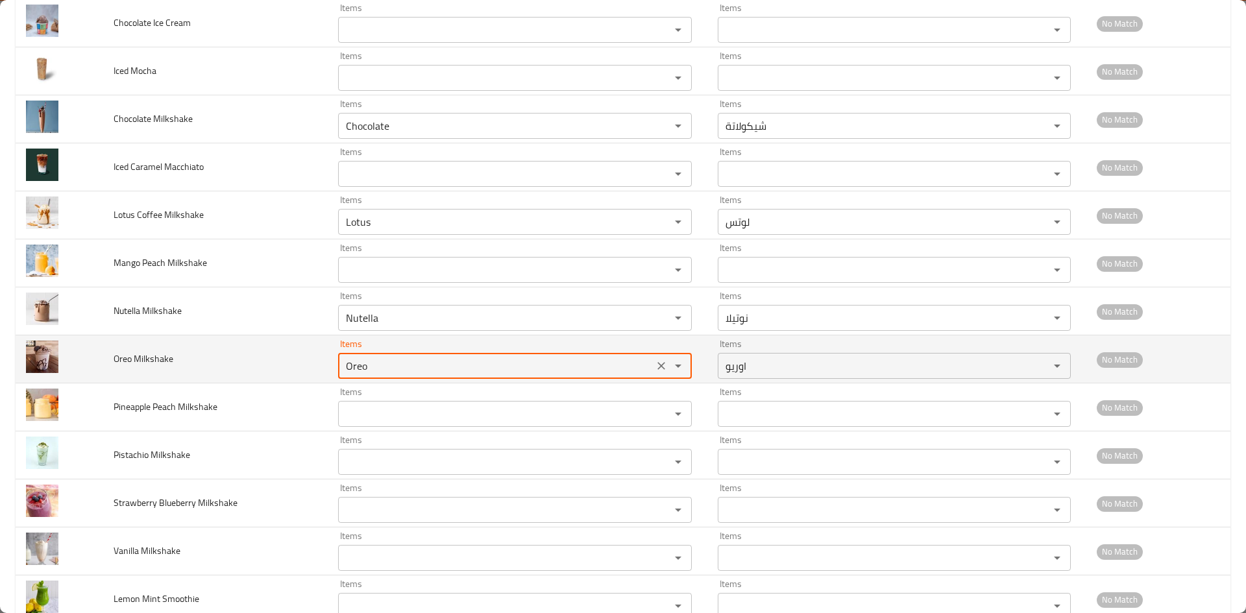
scroll to position [1038, 0]
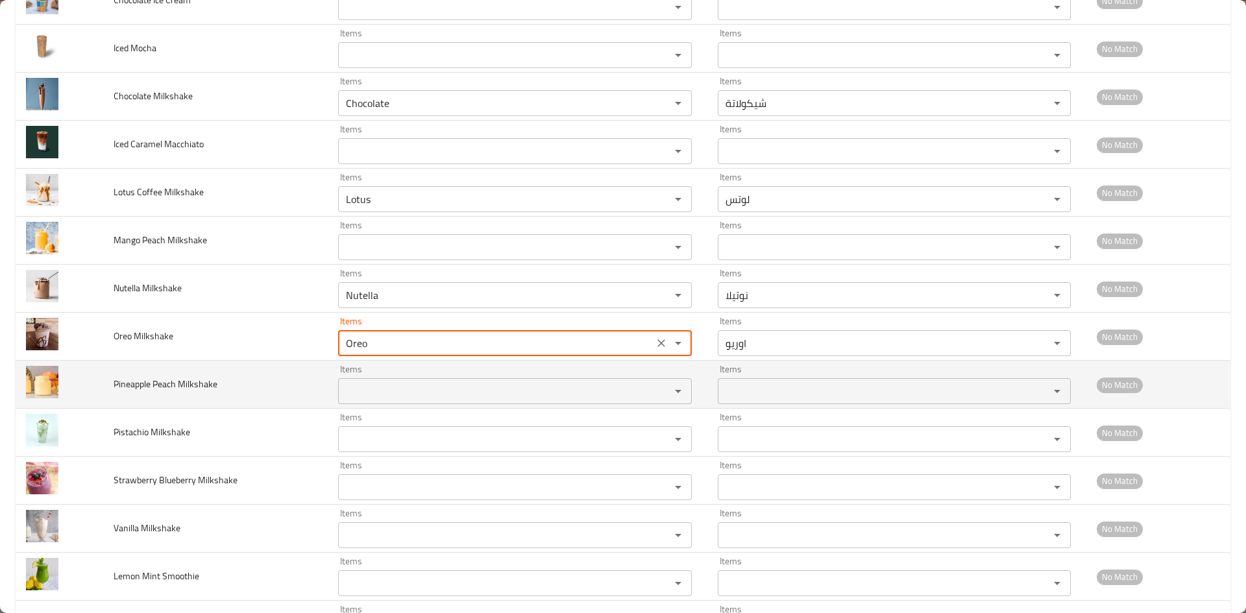
type Milkshake "Oreo"
click at [369, 397] on Milkshake "Items" at bounding box center [496, 391] width 308 height 18
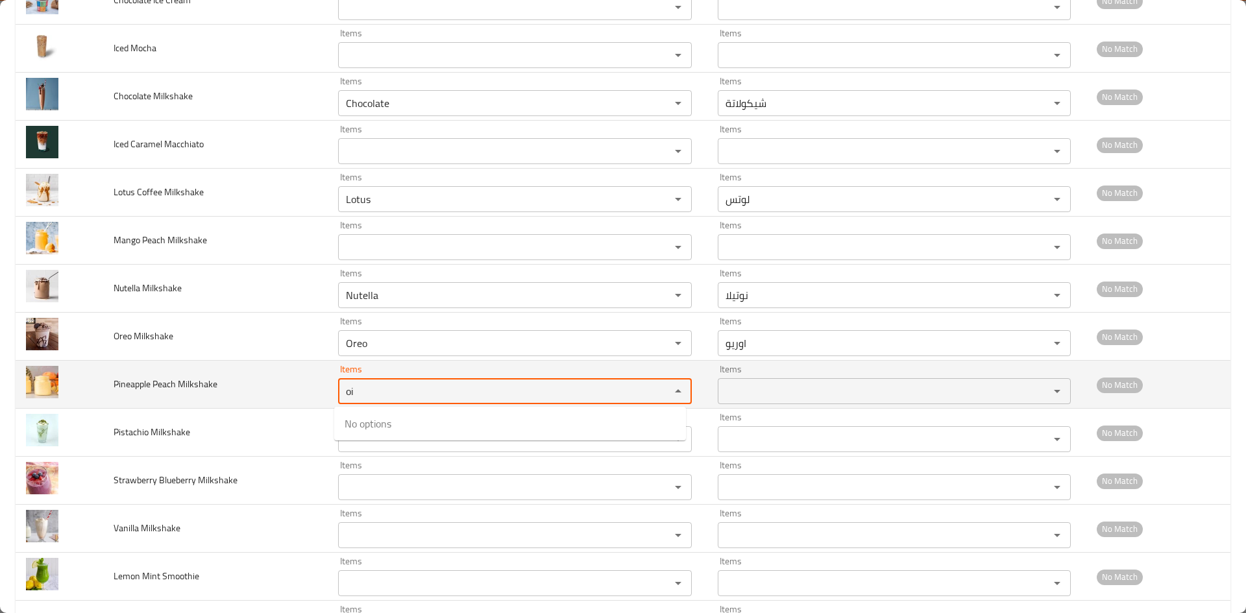
type Milkshake "o"
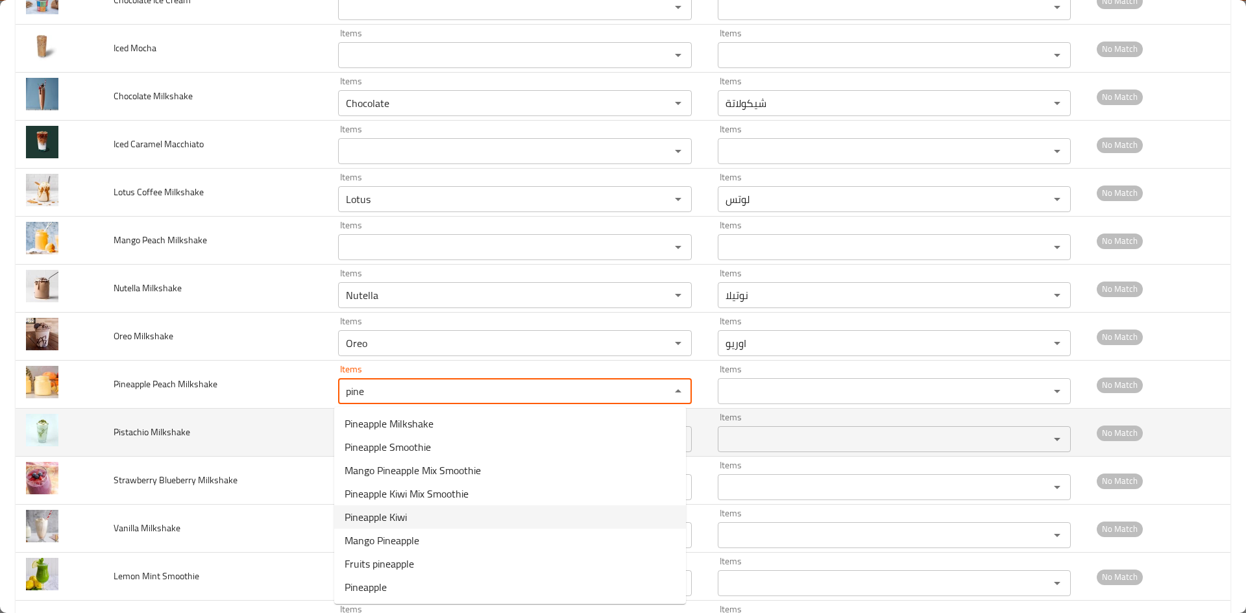
type Milkshake "pine"
click at [222, 429] on td "Pistachio Milkshake" at bounding box center [215, 433] width 224 height 48
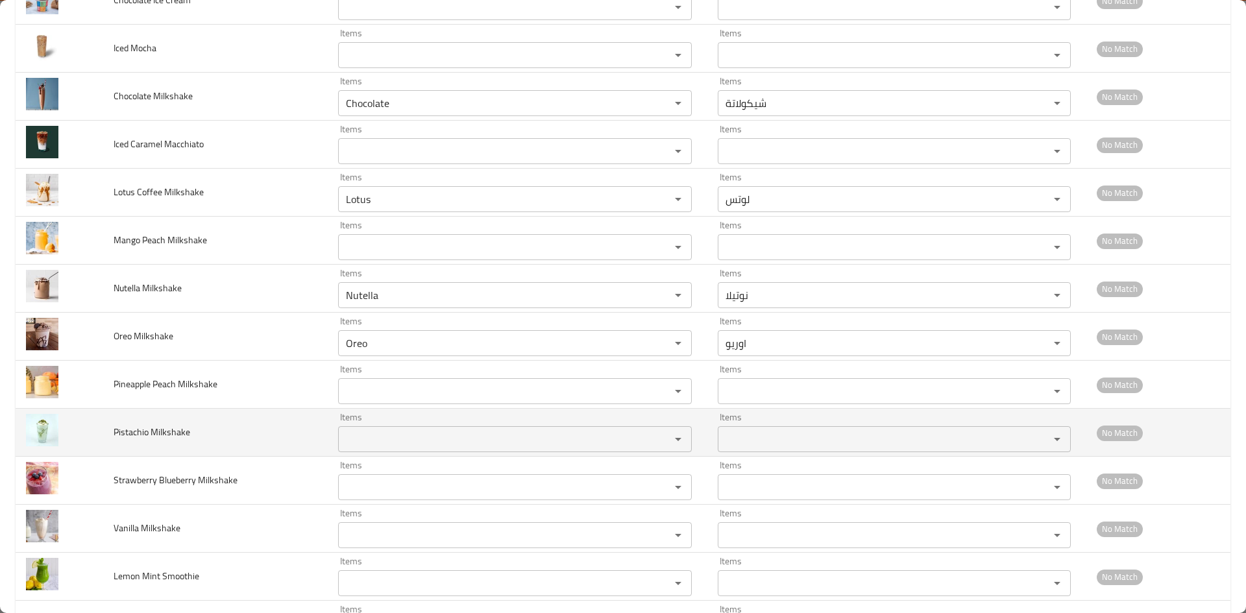
click at [380, 441] on Milkshake "Items" at bounding box center [496, 439] width 308 height 18
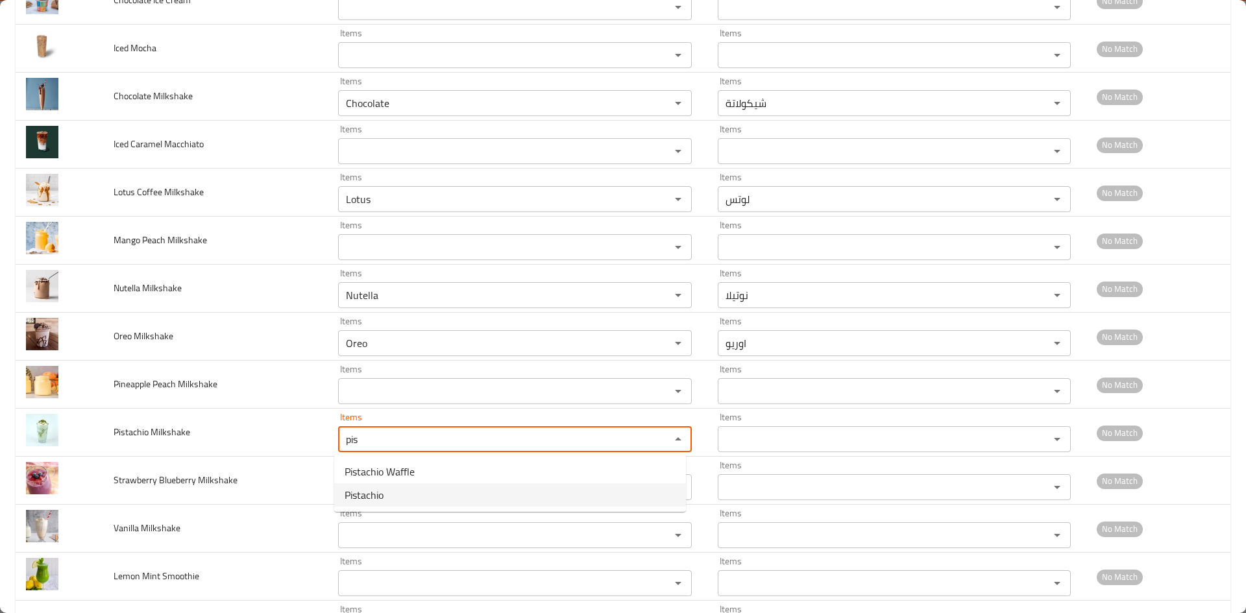
click at [374, 493] on span "Pistachio" at bounding box center [364, 495] width 39 height 16
type Milkshake "Pistachio"
type Milkshake-ar "بستشيو"
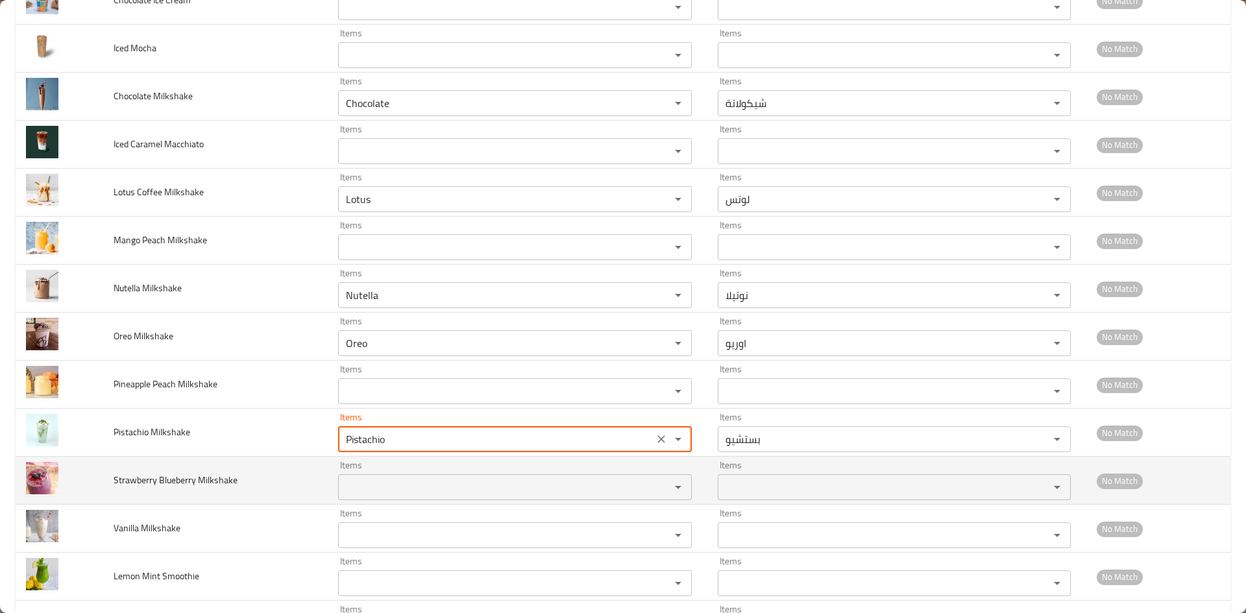
type Milkshake "Pistachio"
click at [364, 486] on Milkshake "Items" at bounding box center [496, 487] width 308 height 18
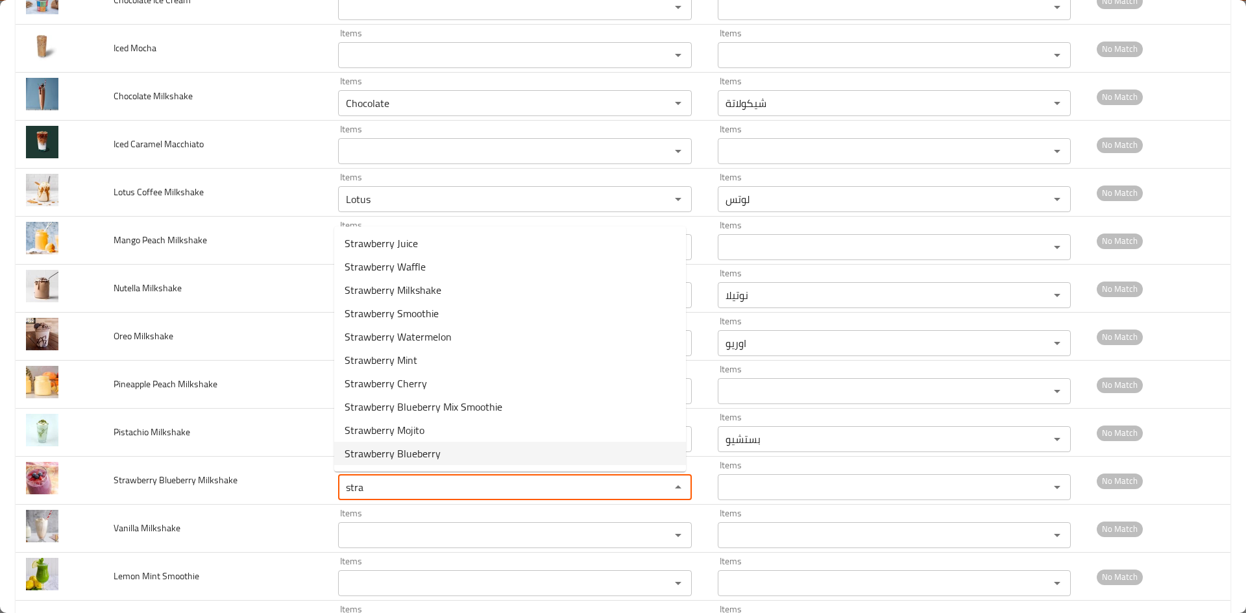
click at [371, 459] on span "Strawberry Blueberry" at bounding box center [393, 454] width 96 height 16
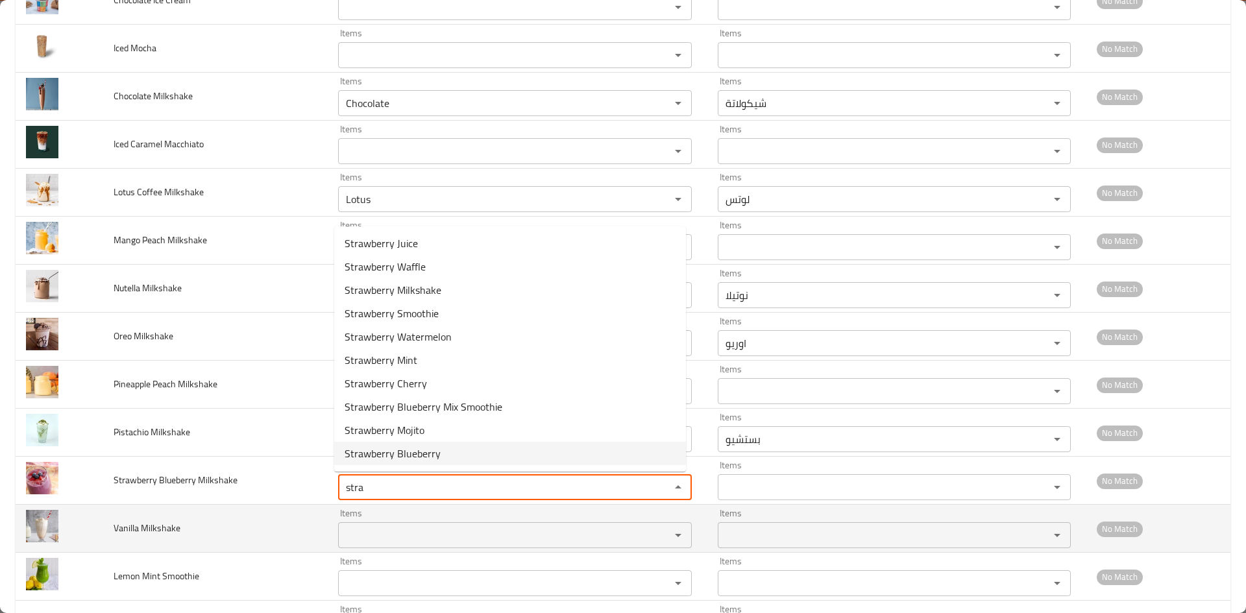
type Milkshake "Strawberry Blueberry"
type Milkshake-ar "فراولة بلوبيري"
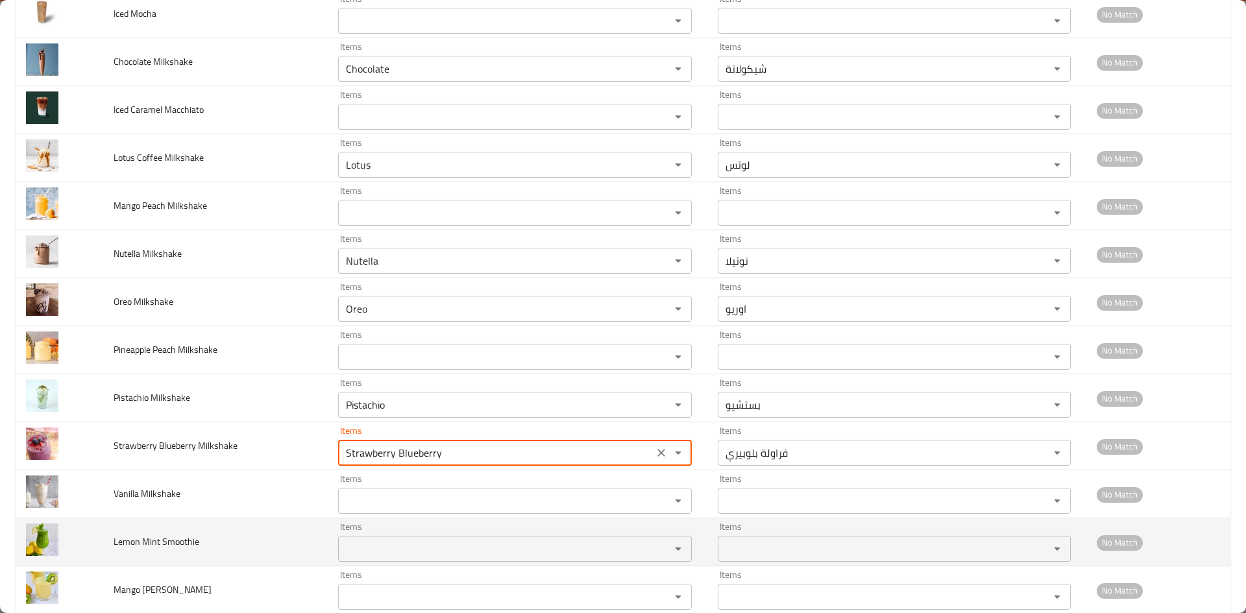
scroll to position [1103, 0]
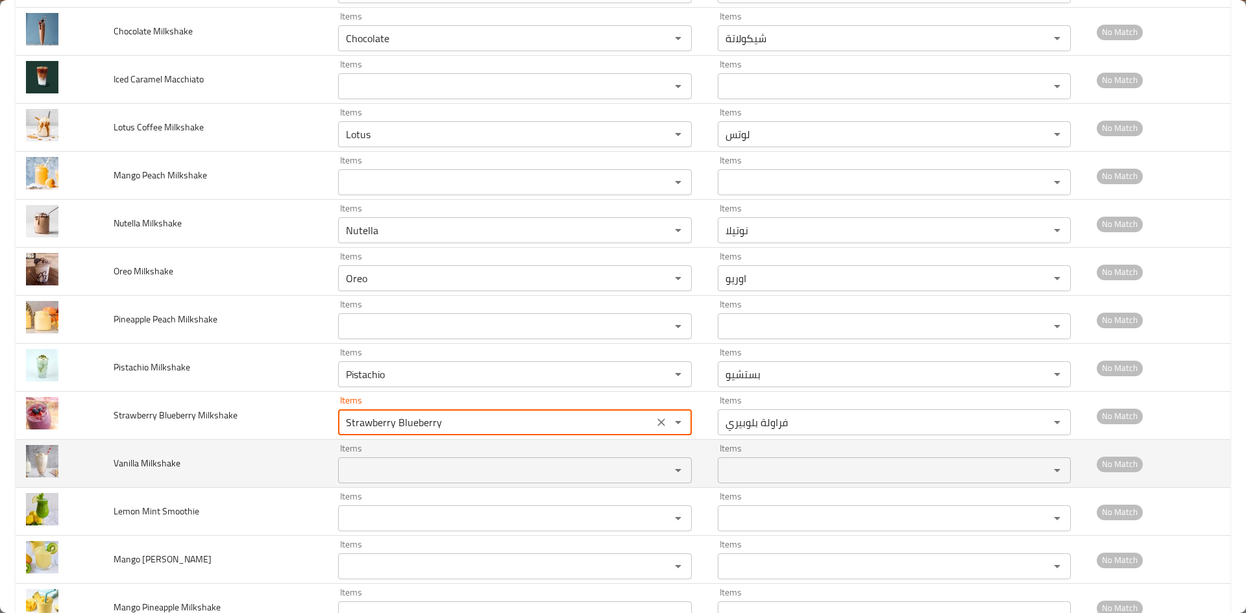
type Milkshake "Strawberry Blueberry"
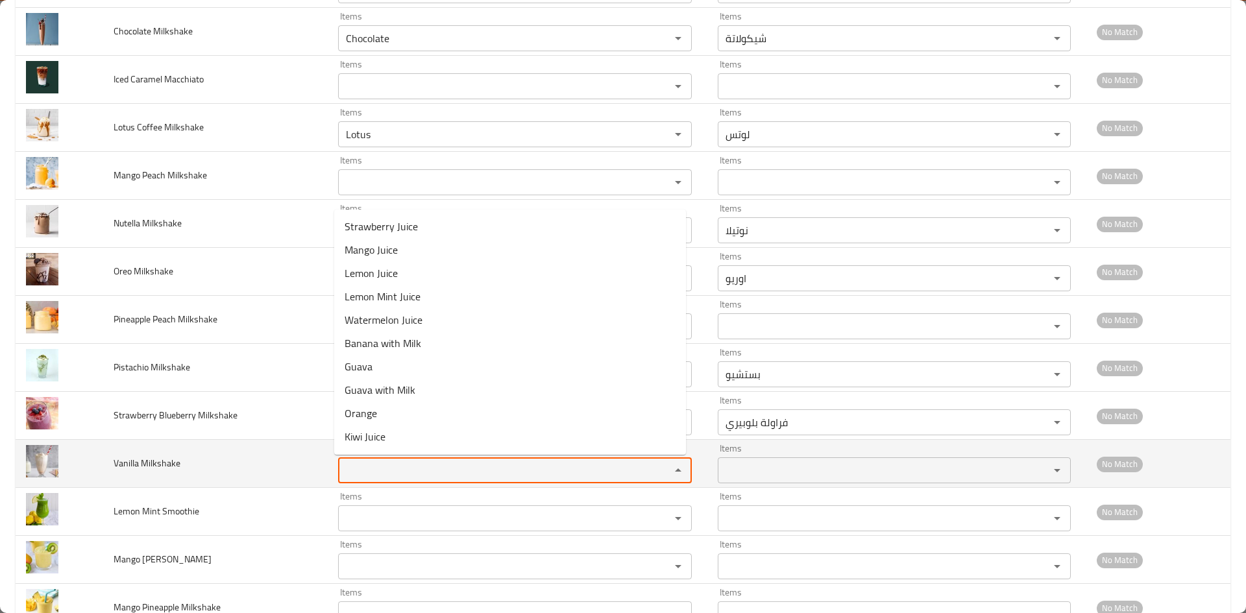
click at [375, 471] on Milkshake "Items" at bounding box center [496, 470] width 308 height 18
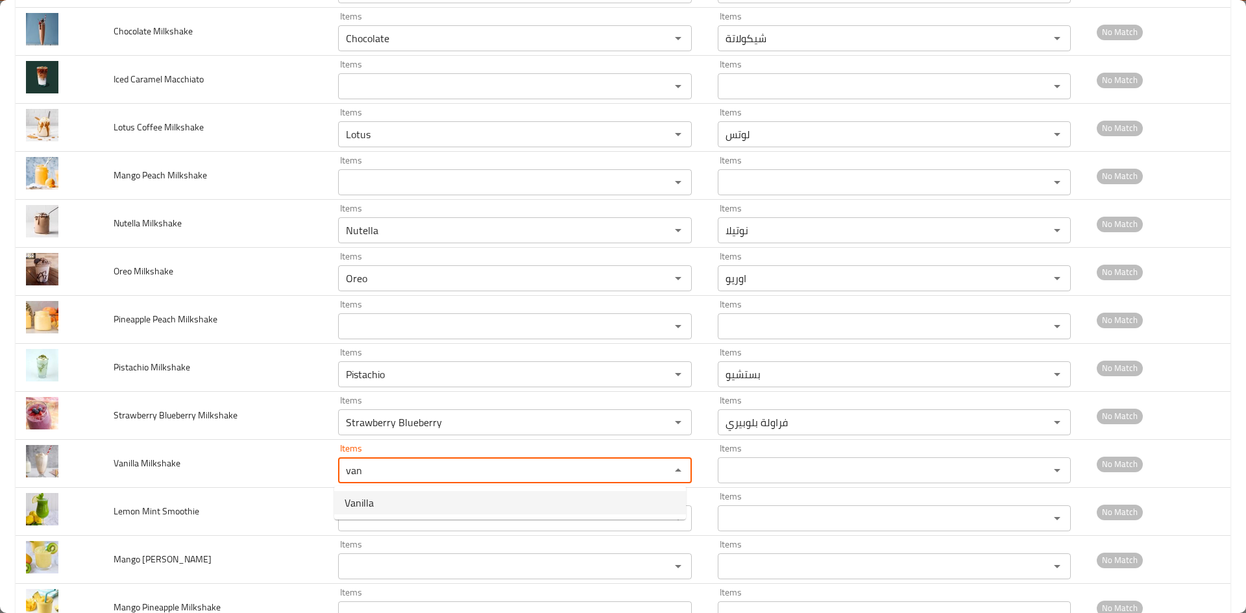
click at [369, 498] on span "Vanilla" at bounding box center [359, 503] width 29 height 16
type Milkshake "Vanilla"
type Milkshake-ar "فانيليا"
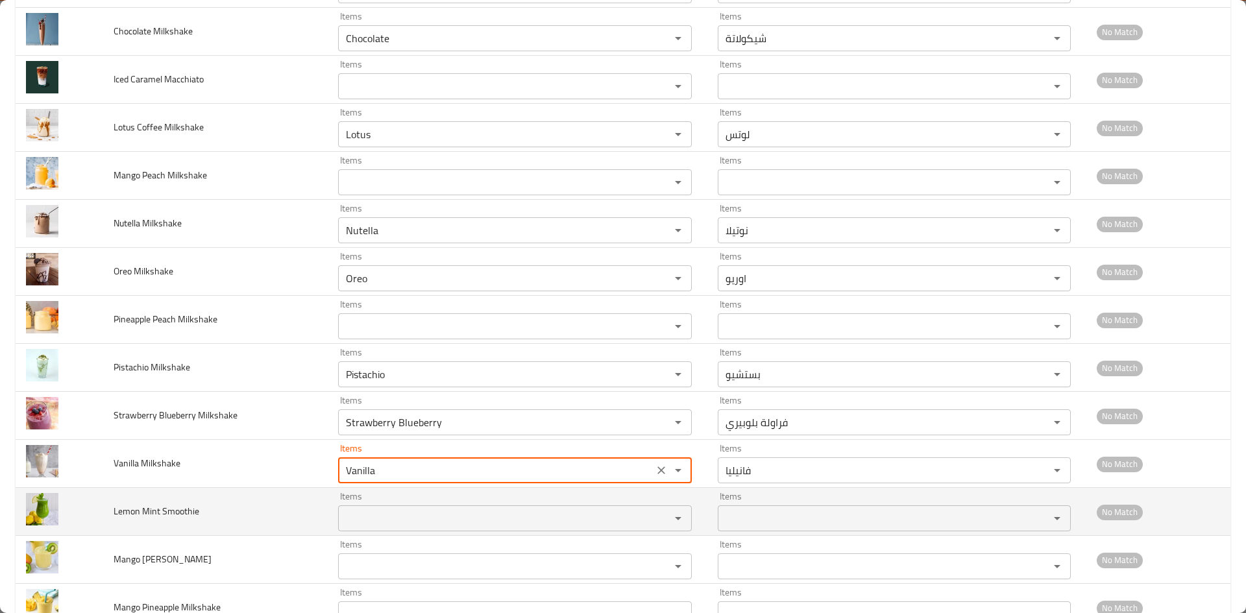
type Milkshake "Vanilla"
click at [365, 516] on Smoothie "Items" at bounding box center [496, 518] width 308 height 18
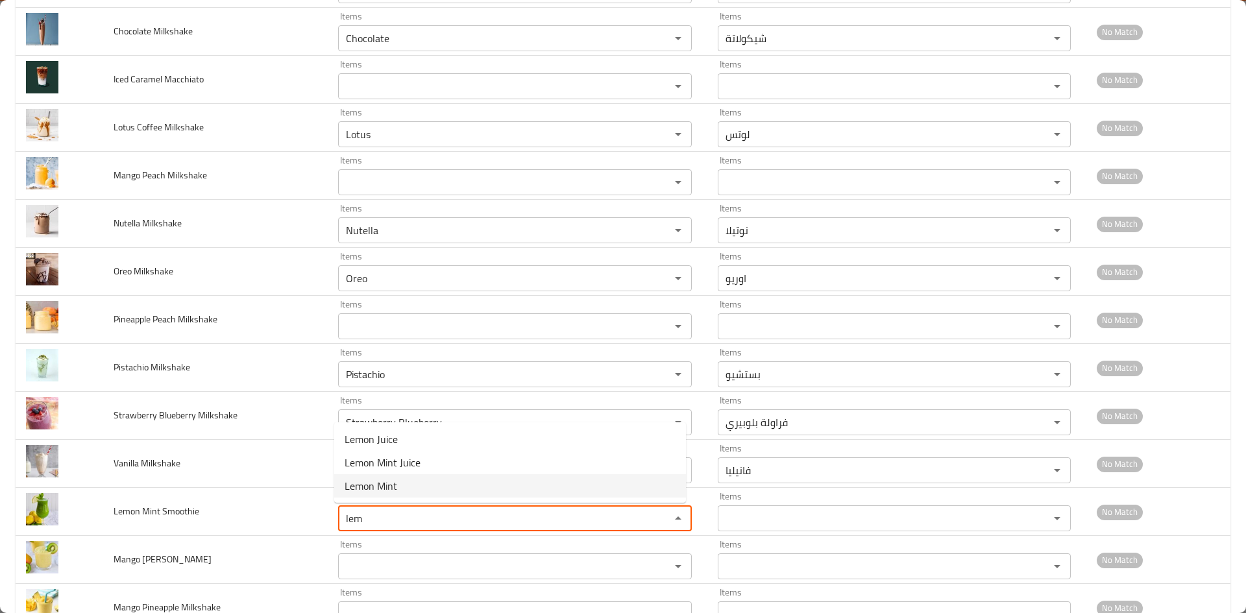
click at [374, 490] on span "Lemon Mint" at bounding box center [371, 486] width 53 height 16
type Smoothie "Lemon Mint"
type Smoothie-ar "ليمون نعناع"
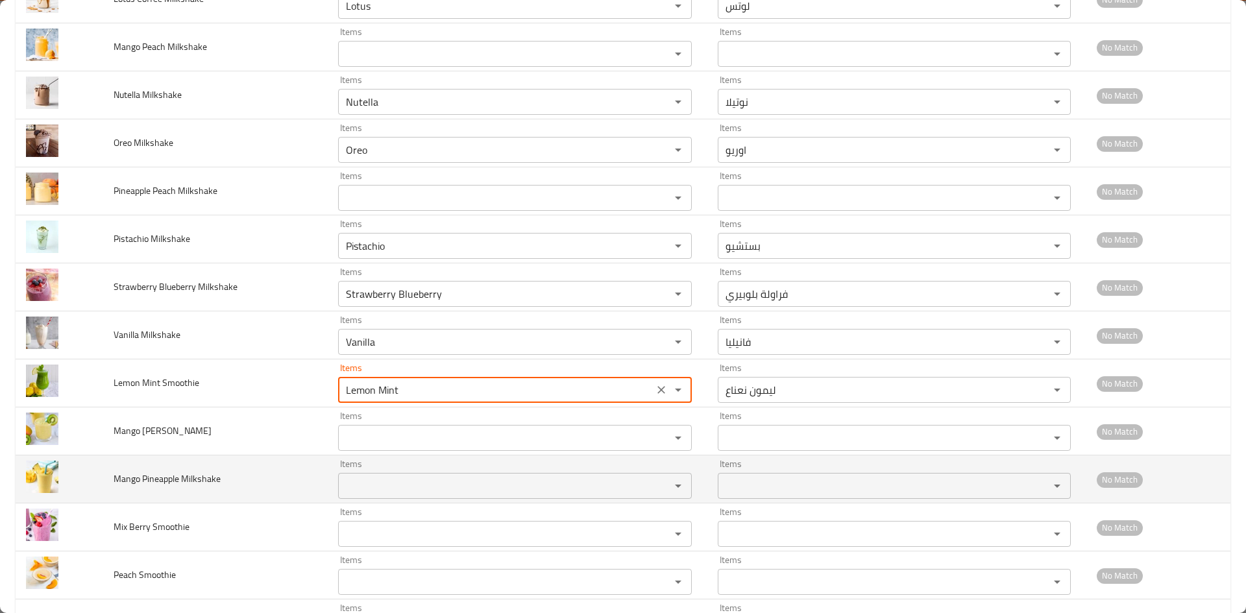
scroll to position [1233, 0]
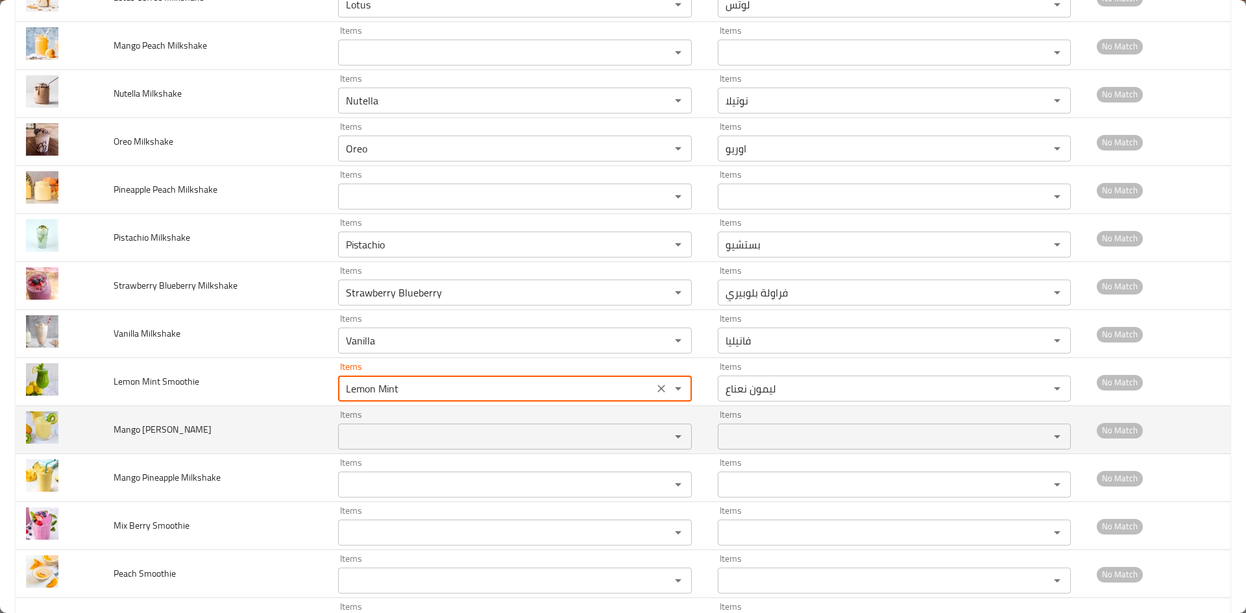
type Smoothie "Lemon Mint"
click at [367, 436] on Smoothie "Items" at bounding box center [496, 437] width 308 height 18
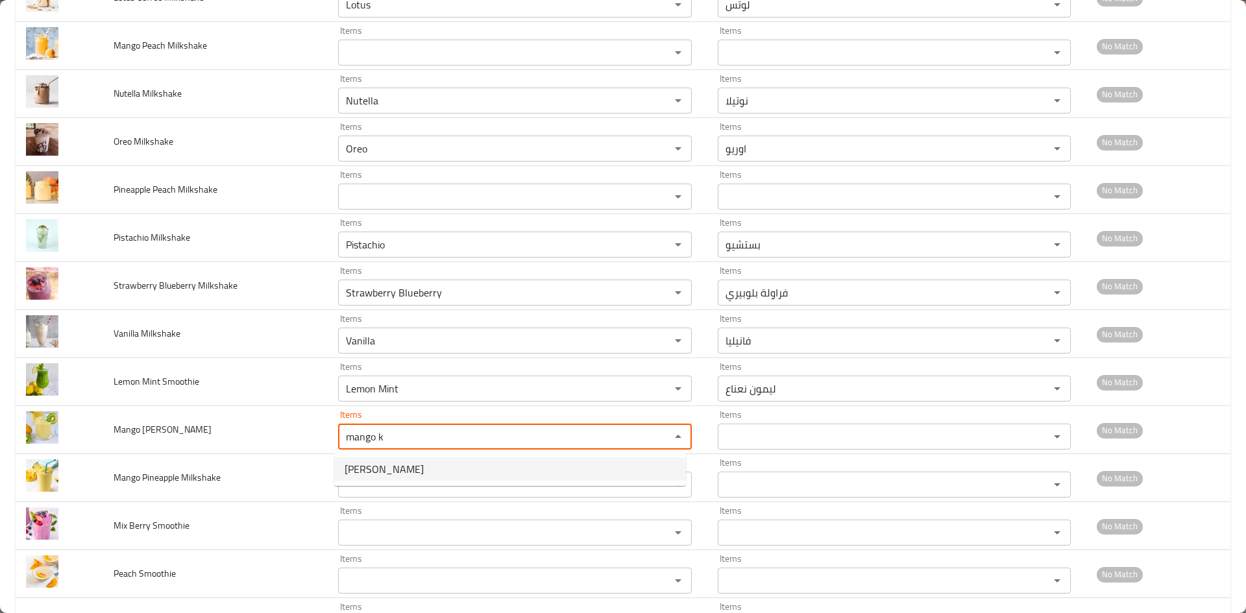
click at [388, 470] on span "[PERSON_NAME]" at bounding box center [384, 469] width 79 height 16
type Smoothie "[PERSON_NAME]"
type Smoothie-ar "مانجو كيوي"
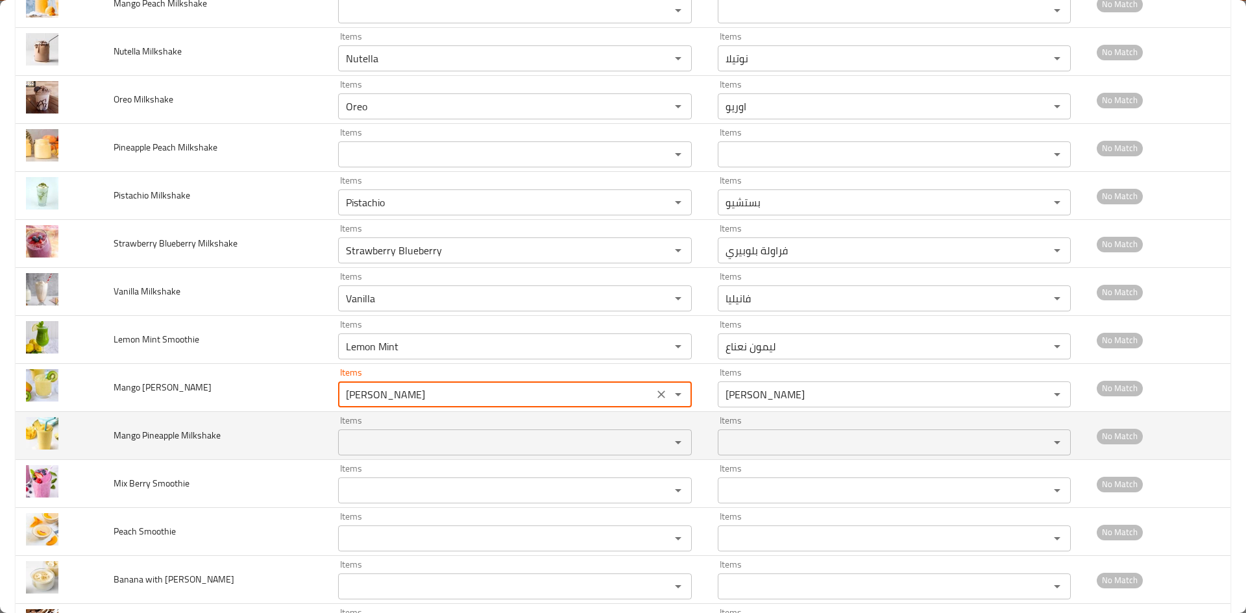
scroll to position [1298, 0]
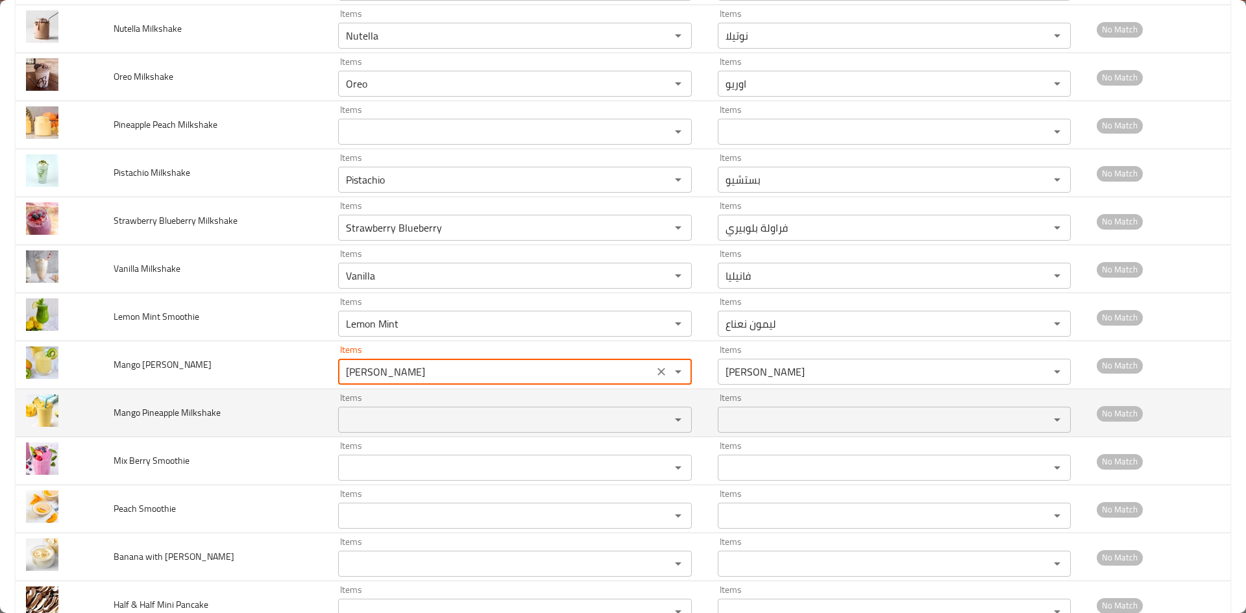
type Smoothie "[PERSON_NAME]"
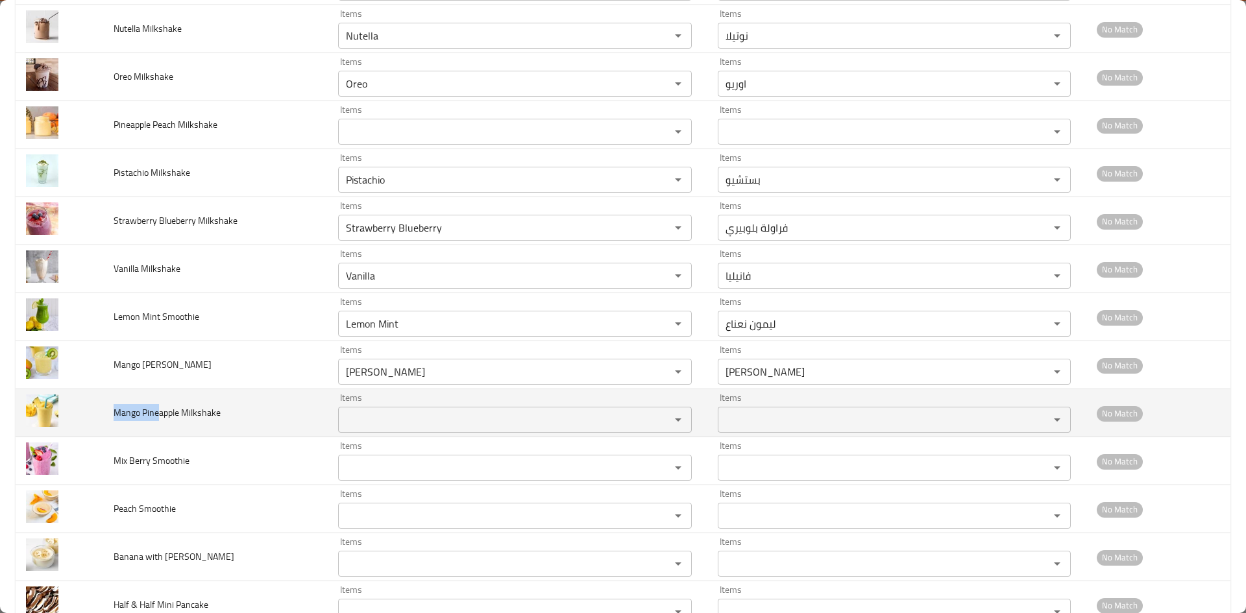
drag, startPoint x: 116, startPoint y: 413, endPoint x: 158, endPoint y: 413, distance: 41.5
click at [158, 413] on span "Mango Pineapple Milkshake" at bounding box center [167, 412] width 107 height 17
copy span "Mango Pine"
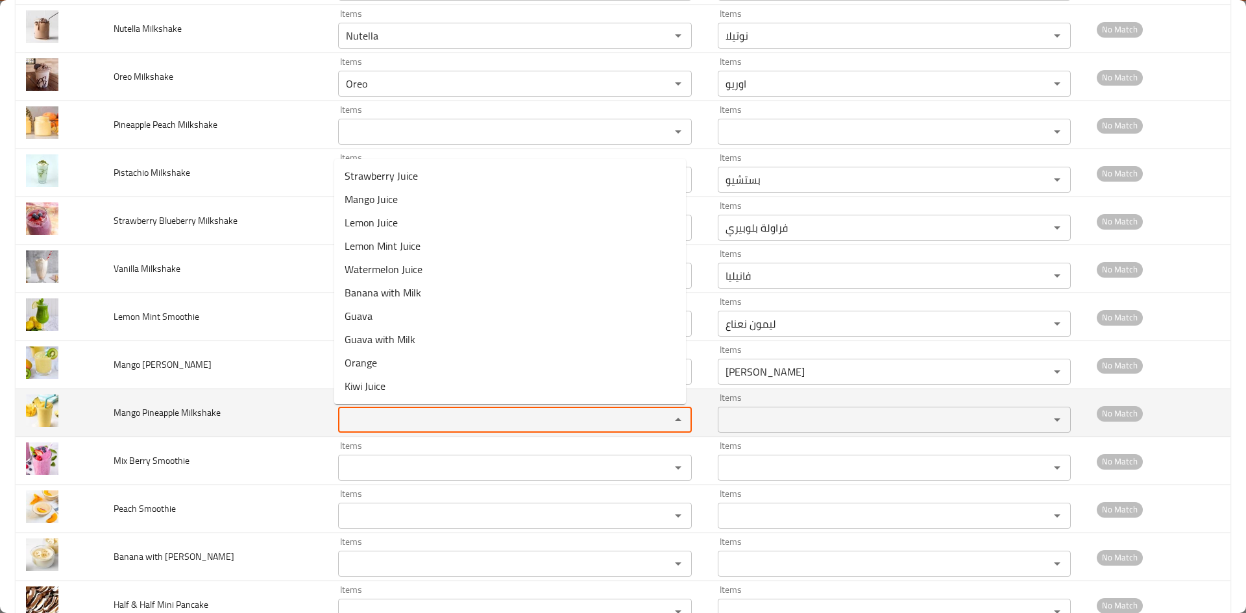
click at [372, 425] on Milkshake "Items" at bounding box center [496, 420] width 308 height 18
paste Milkshake "Mango Pine"
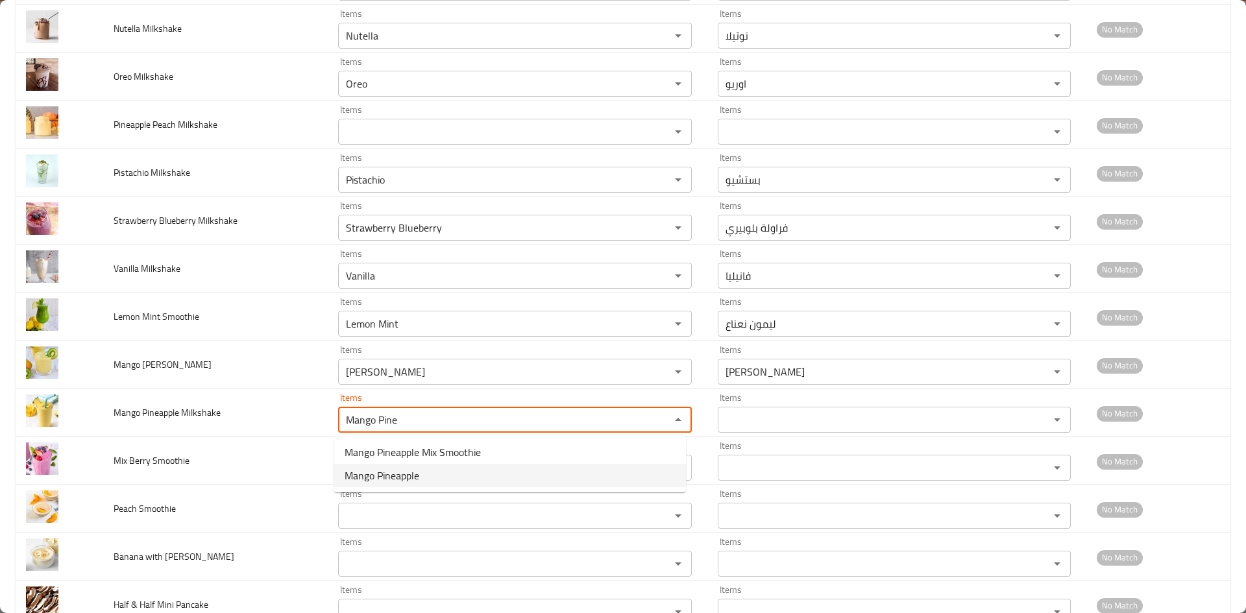
click at [387, 473] on span "Mango Pineapple" at bounding box center [382, 476] width 75 height 16
type Milkshake "Mango Pineapple"
type Milkshake-ar "مانجو اناناس"
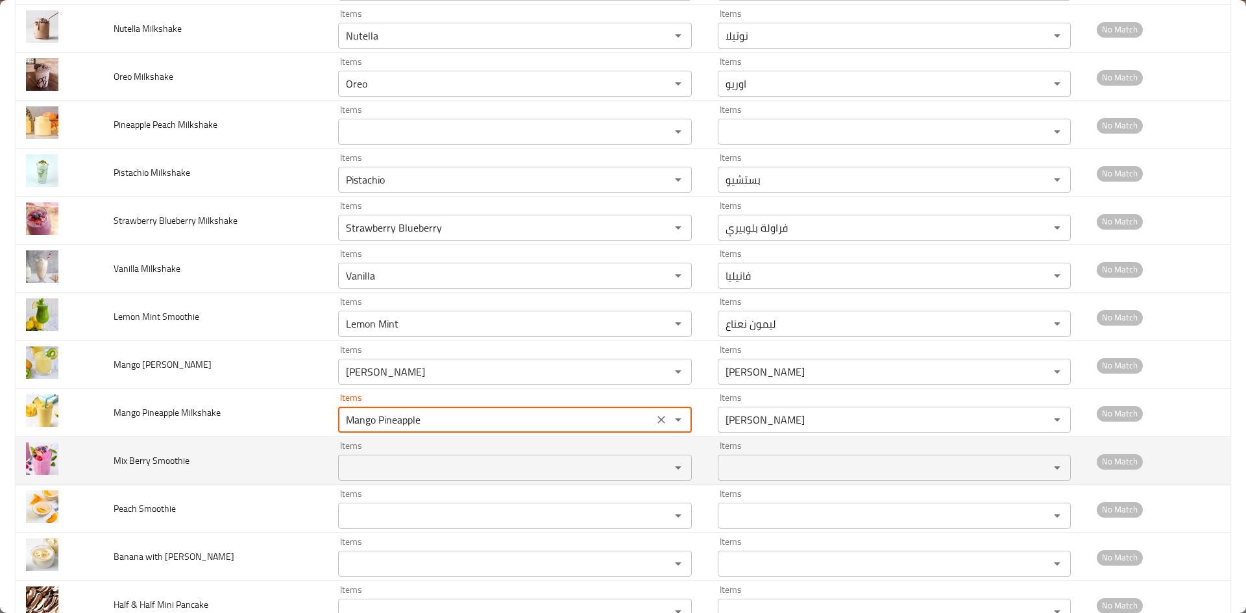
type Milkshake "Mango Pineapple"
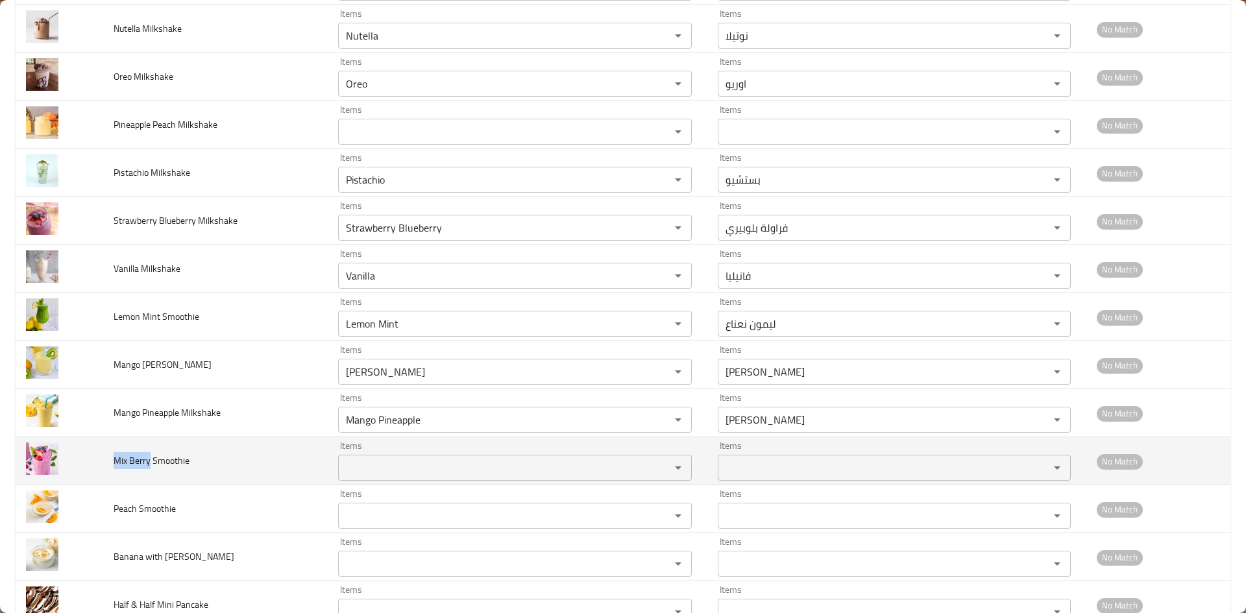
drag, startPoint x: 115, startPoint y: 459, endPoint x: 305, endPoint y: 471, distance: 189.8
click at [152, 467] on span "Mix Berry Smoothie" at bounding box center [152, 460] width 76 height 17
copy span "Mix Berry"
click at [354, 468] on Smoothie "Items" at bounding box center [496, 468] width 308 height 18
paste Smoothie "Mix Berry"
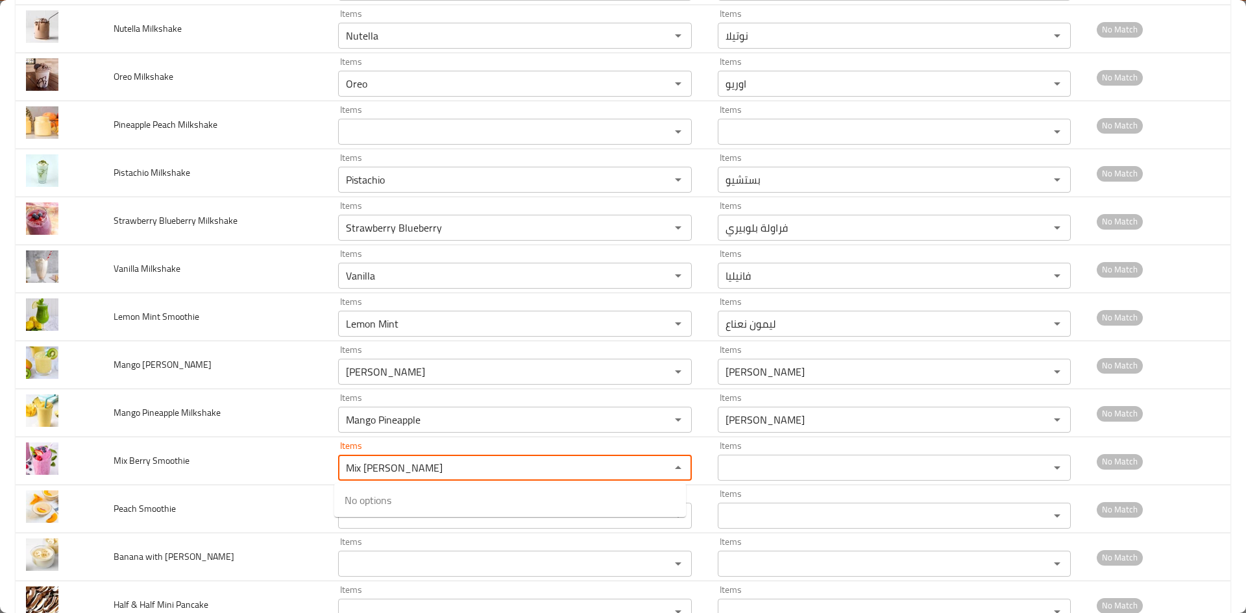
type Smoothie "Mix Berry"
click at [345, 496] on span "Mix Berry" at bounding box center [393, 500] width 97 height 16
type Smoothie-ar "مكس بيري"
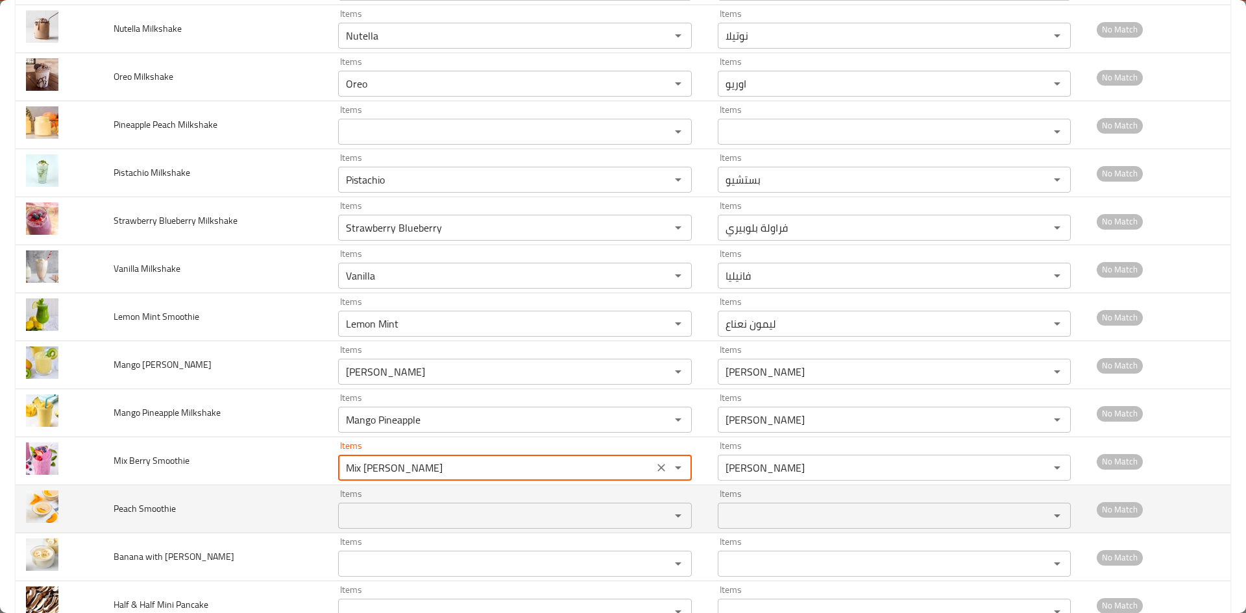
type Smoothie "Mix Berry"
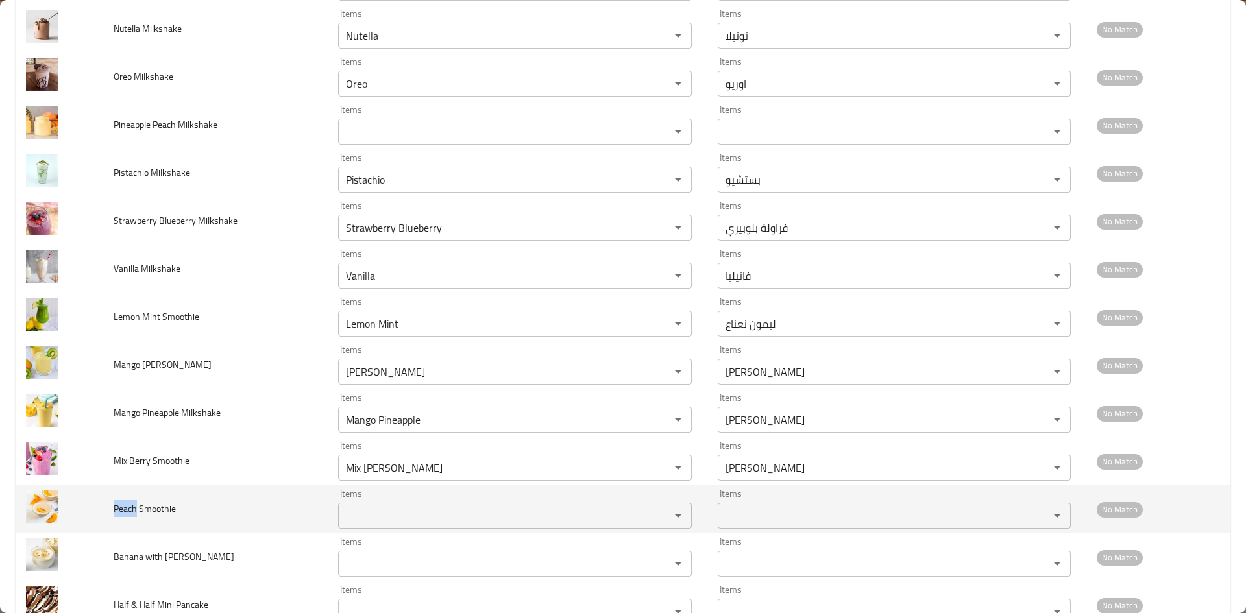
drag, startPoint x: 114, startPoint y: 507, endPoint x: 135, endPoint y: 509, distance: 20.8
click at [135, 509] on span "Peach Smoothie" at bounding box center [145, 508] width 62 height 17
click at [342, 510] on Smoothie "Items" at bounding box center [496, 516] width 308 height 18
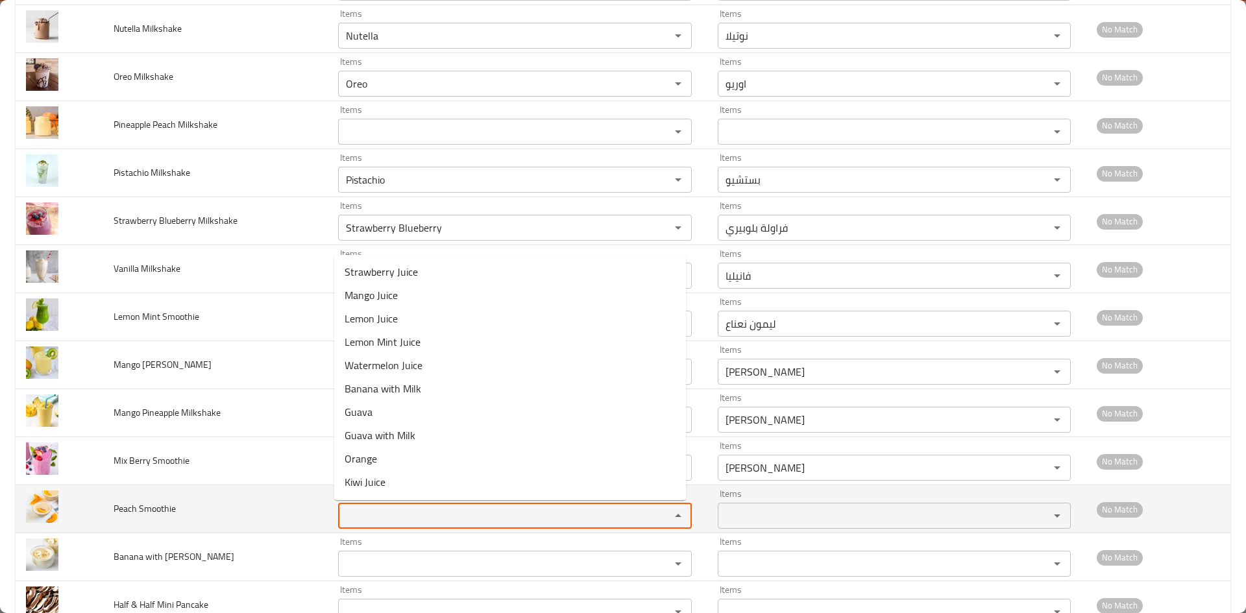
paste Smoothie "Peach"
type Smoothie "Peach"
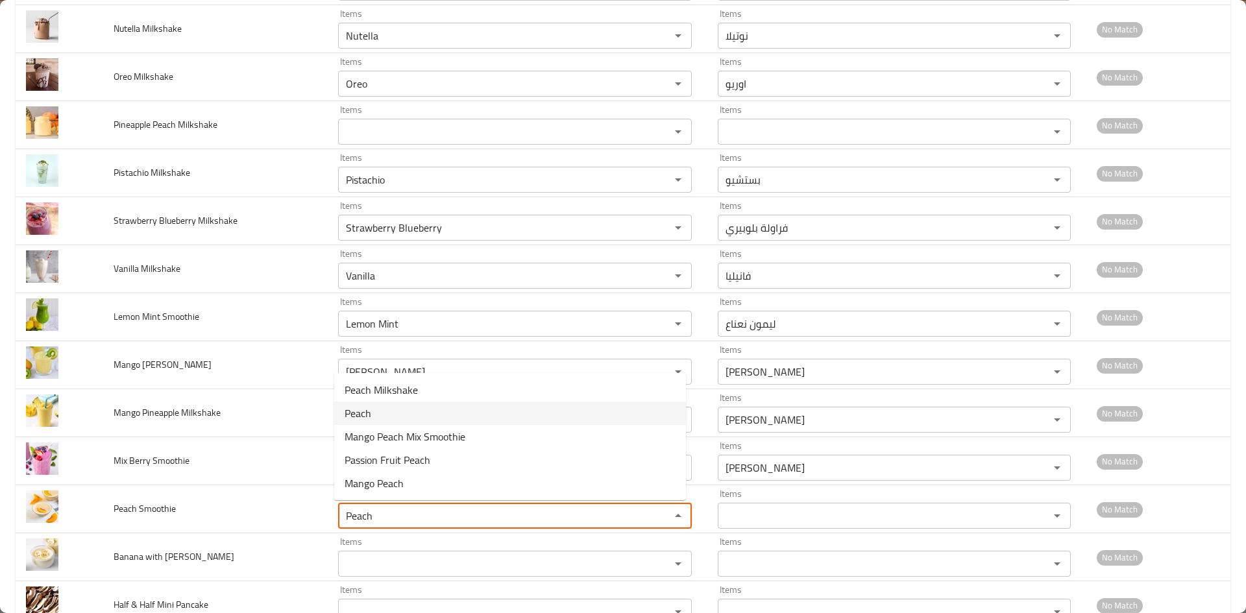
click at [359, 410] on span "Peach" at bounding box center [358, 414] width 27 height 16
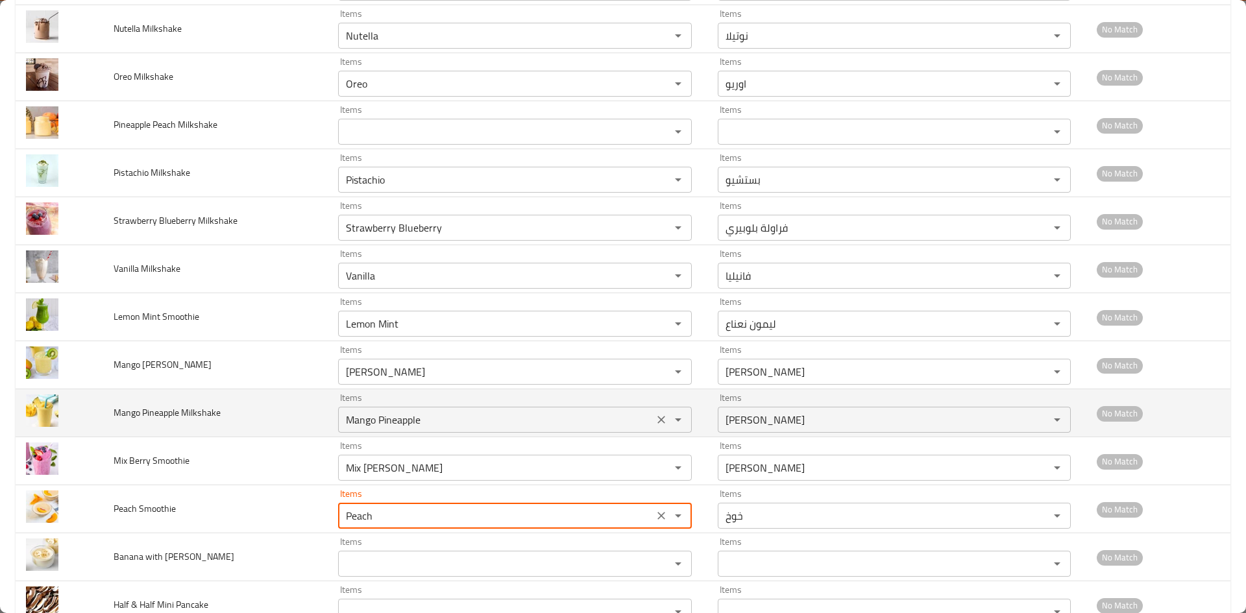
type Smoothie-ar "خوخ"
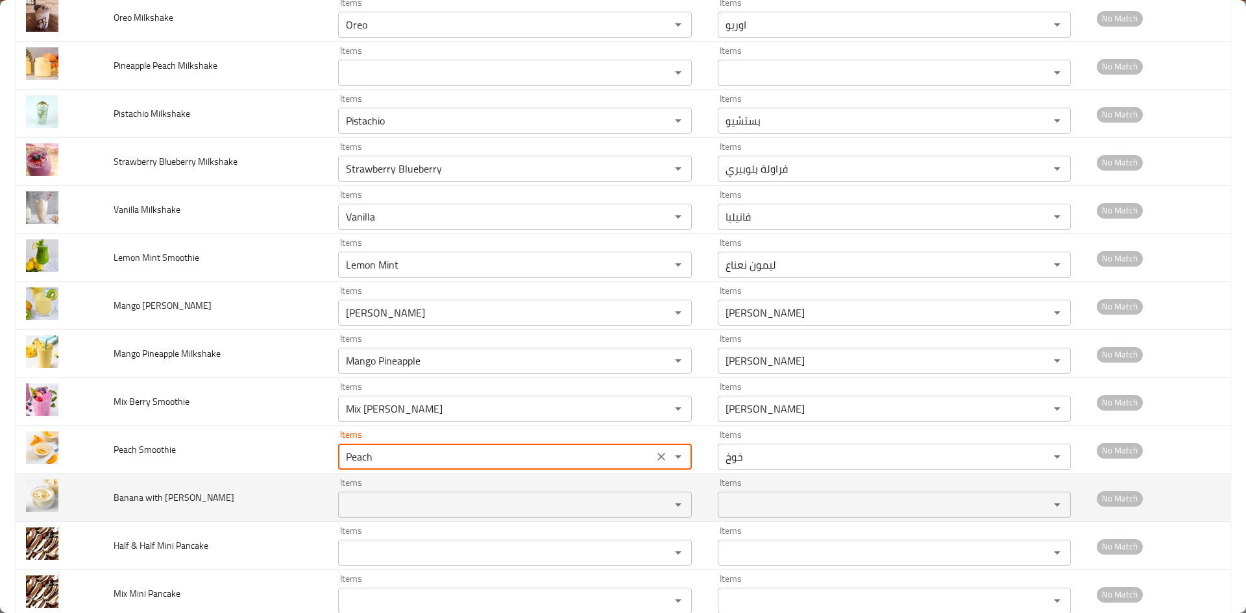
scroll to position [1427, 0]
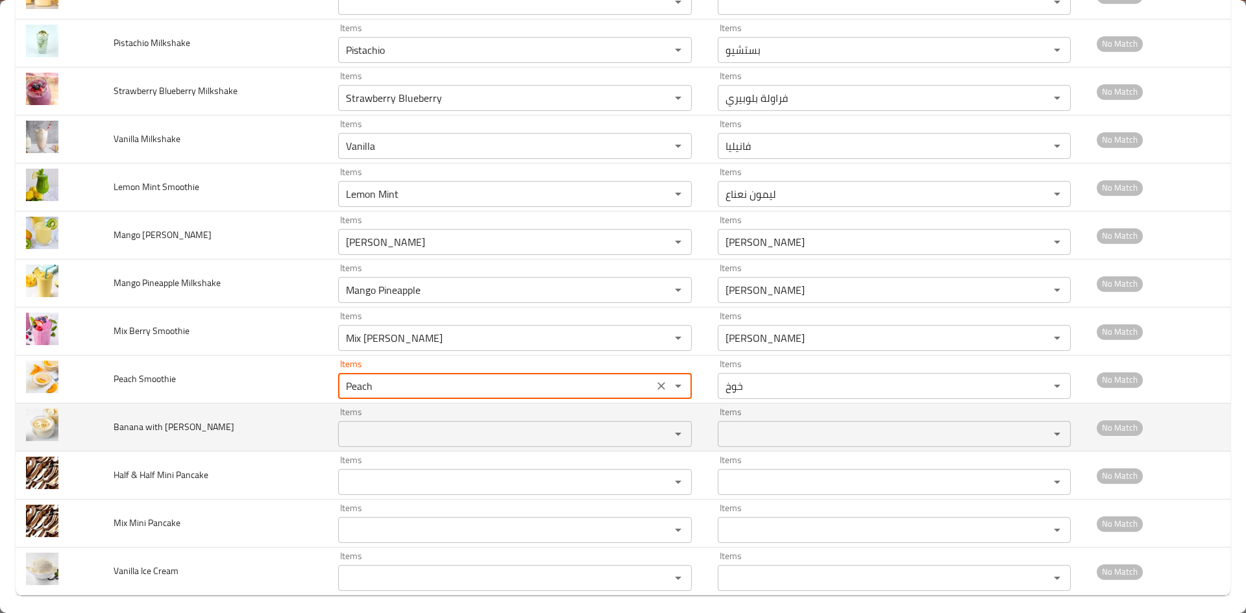
type Smoothie "Peach"
drag, startPoint x: 115, startPoint y: 427, endPoint x: 141, endPoint y: 433, distance: 26.6
click at [141, 433] on span "Banana with Yogurt Juice" at bounding box center [174, 426] width 121 height 17
click at [377, 434] on Juice "Items" at bounding box center [496, 434] width 308 height 18
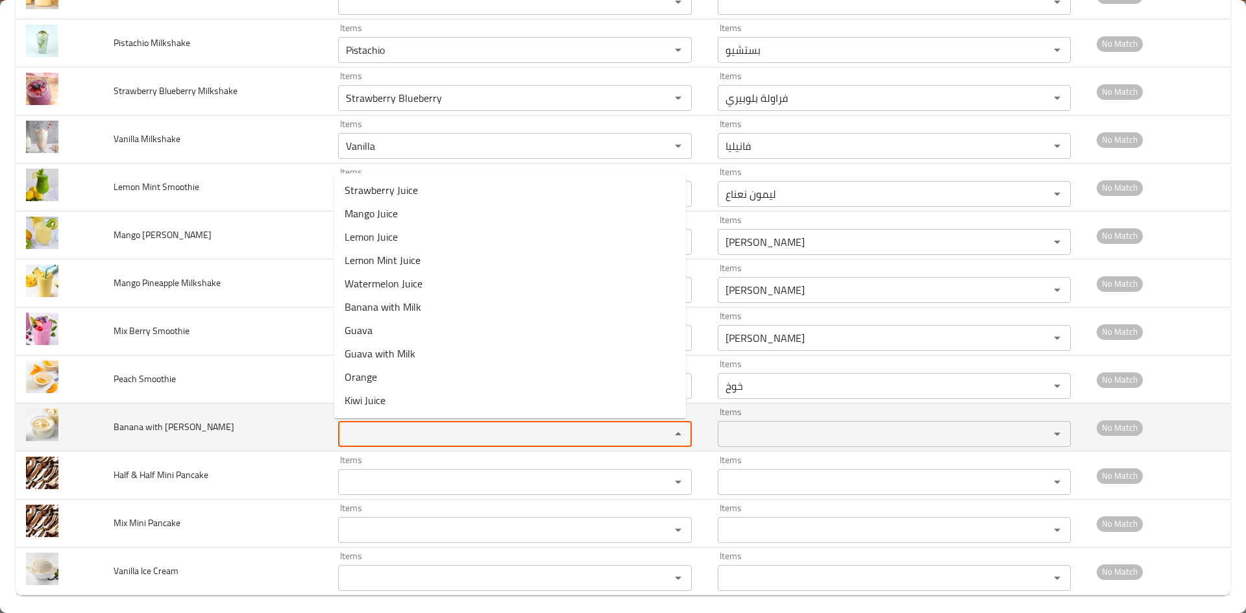
paste Juice "Banana"
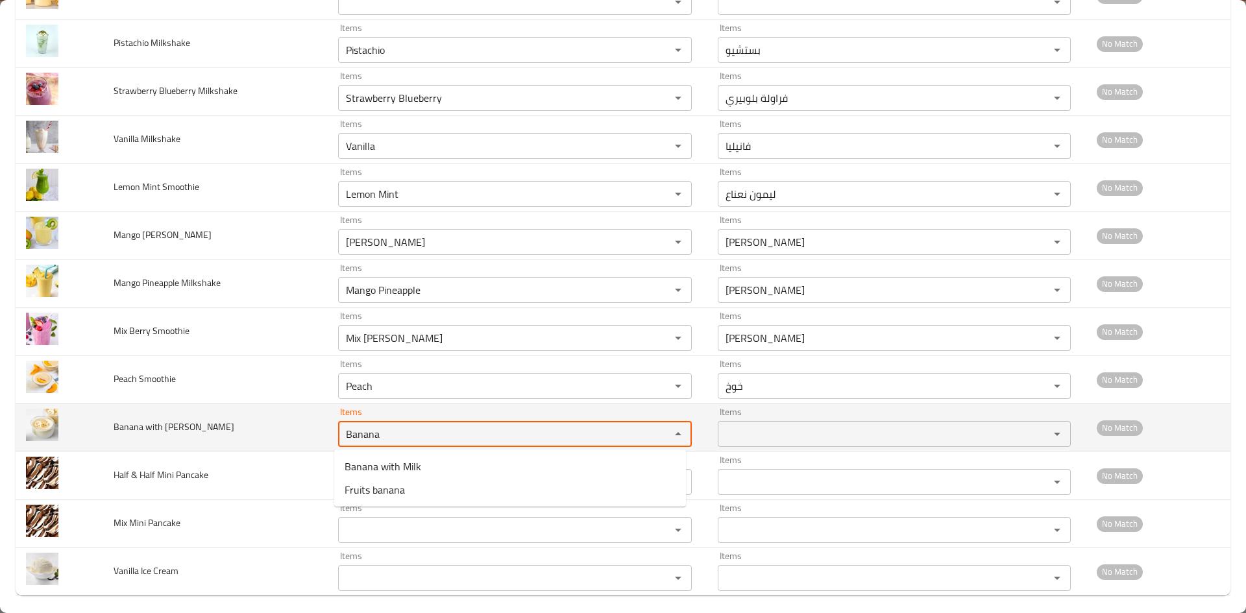
type Juice "Banana"
click at [247, 424] on td "Banana with Yogurt Juice" at bounding box center [215, 428] width 224 height 48
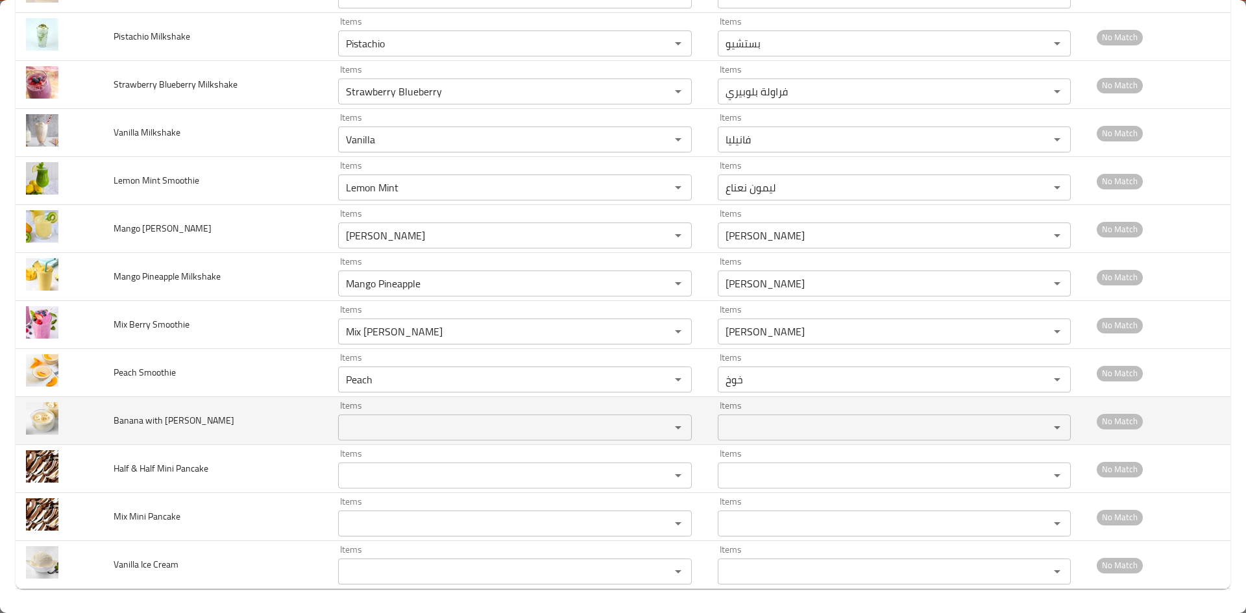
scroll to position [1436, 0]
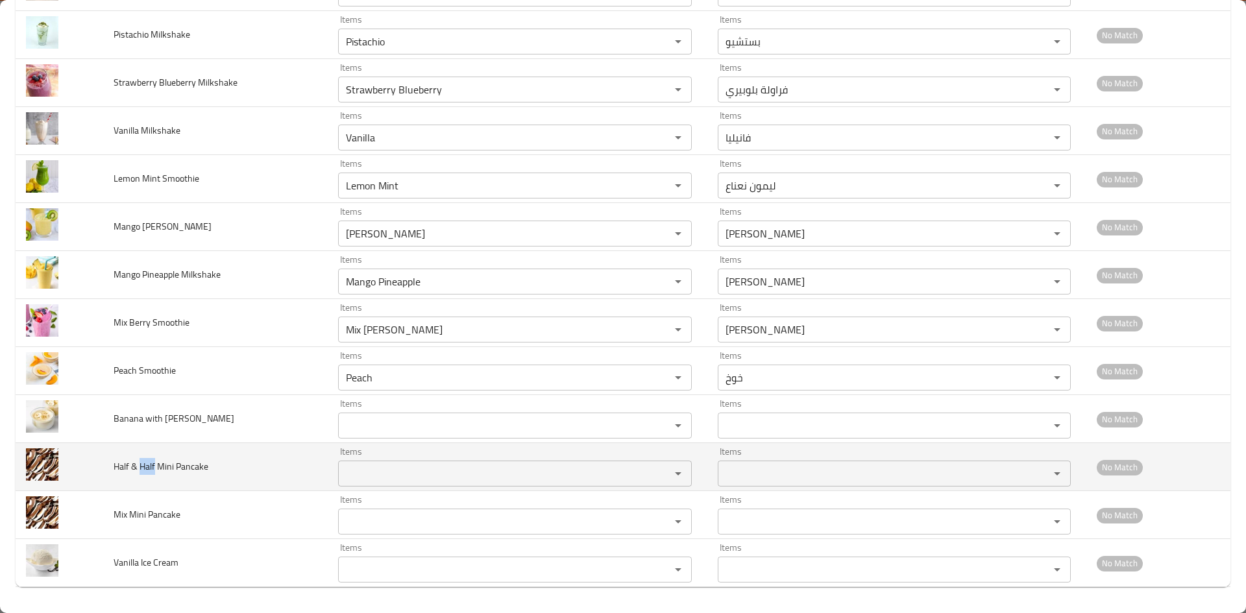
drag, startPoint x: 141, startPoint y: 467, endPoint x: 154, endPoint y: 466, distance: 13.0
click at [154, 466] on span "Half & Half Mini Pancake" at bounding box center [161, 466] width 95 height 17
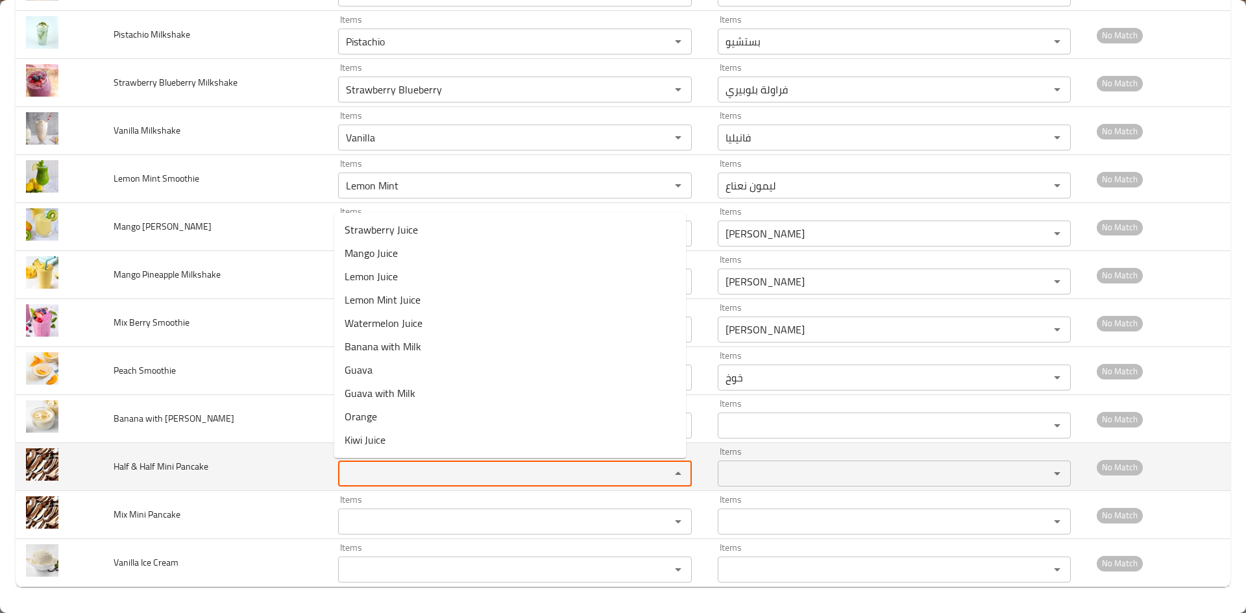
click at [365, 472] on Pancake "Items" at bounding box center [496, 474] width 308 height 18
paste Pancake "Half"
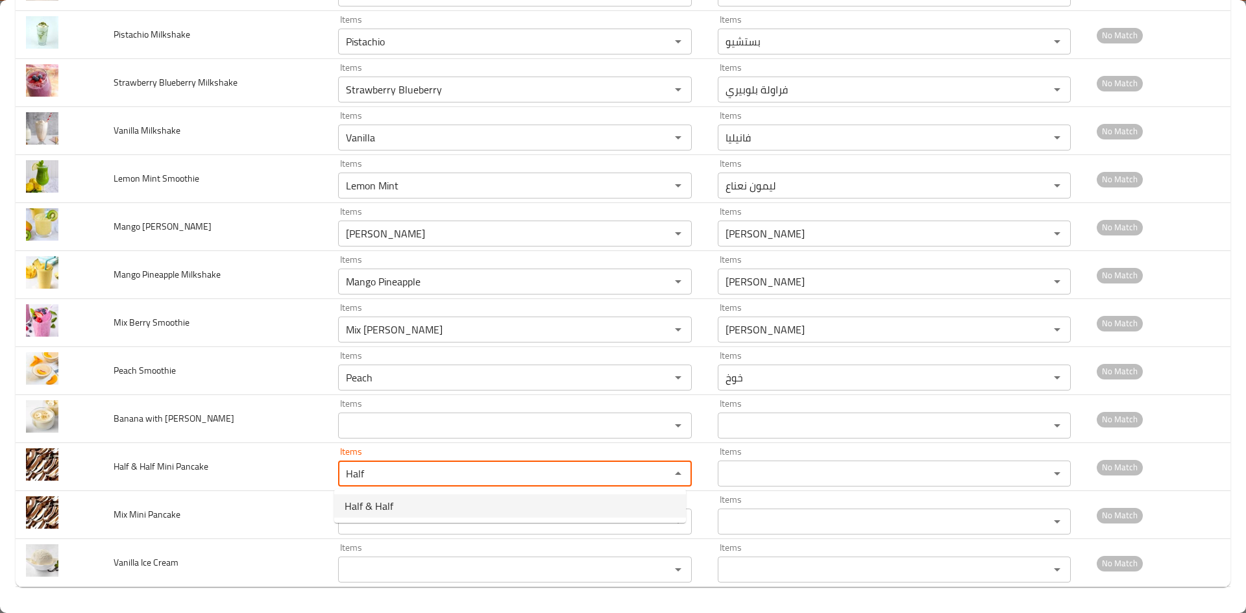
click at [380, 503] on span "Half & Half" at bounding box center [369, 506] width 49 height 16
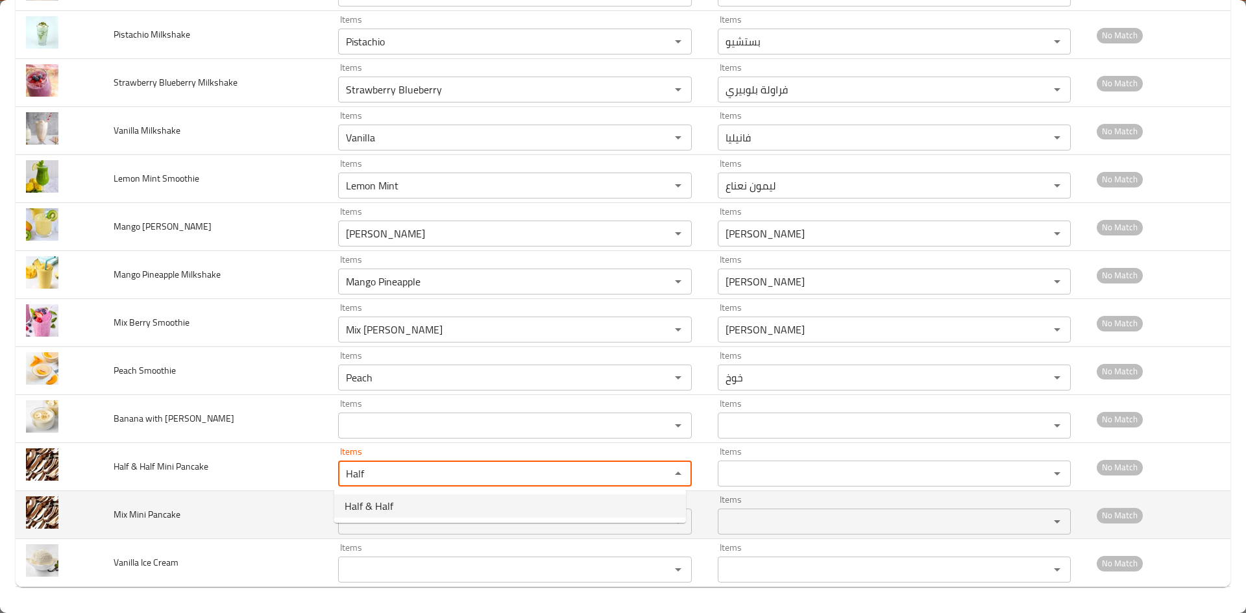
type Pancake "Half & Half"
type Pancake-ar "هاف آند هاف"
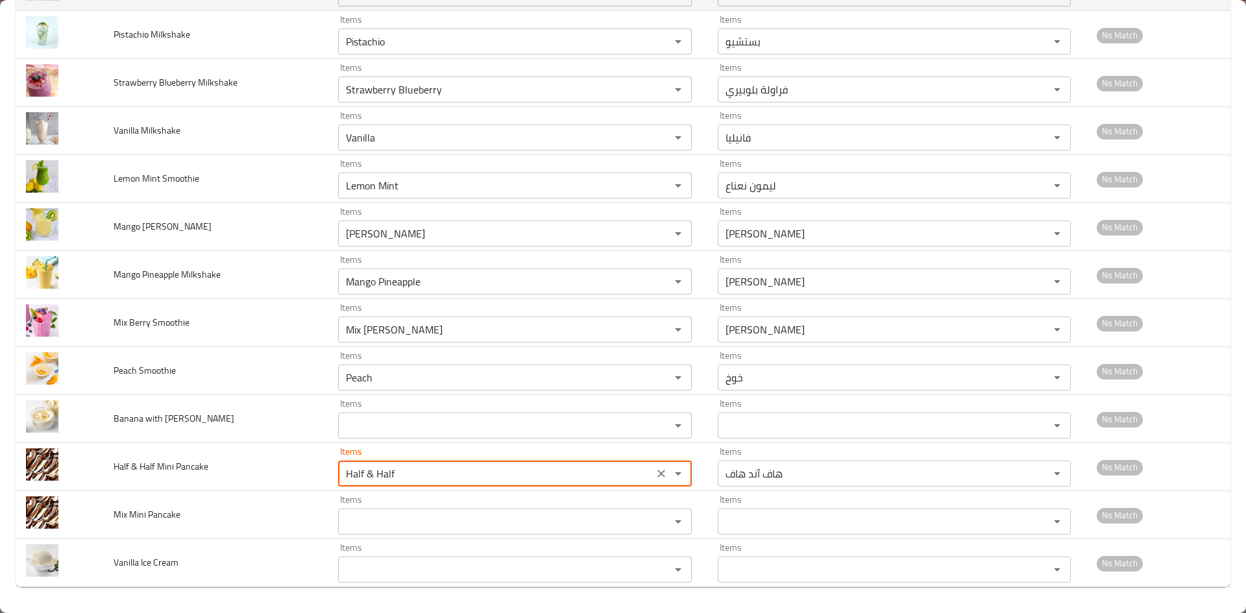
type Pancake "Half & Half"
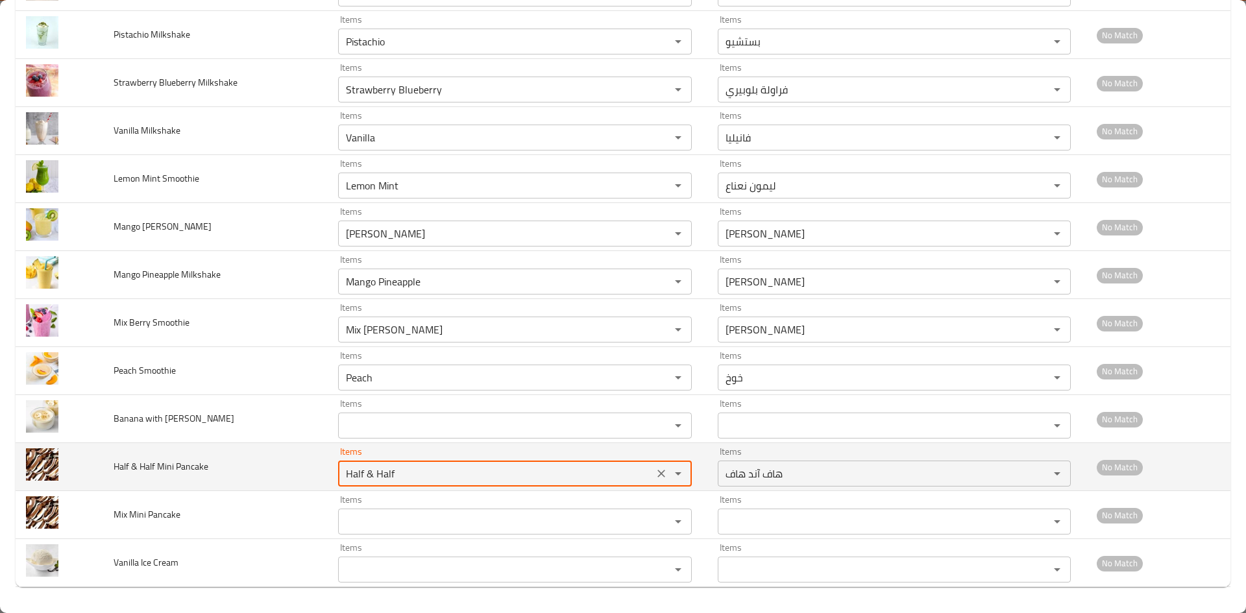
click at [655, 473] on icon "Clear" at bounding box center [661, 473] width 13 height 13
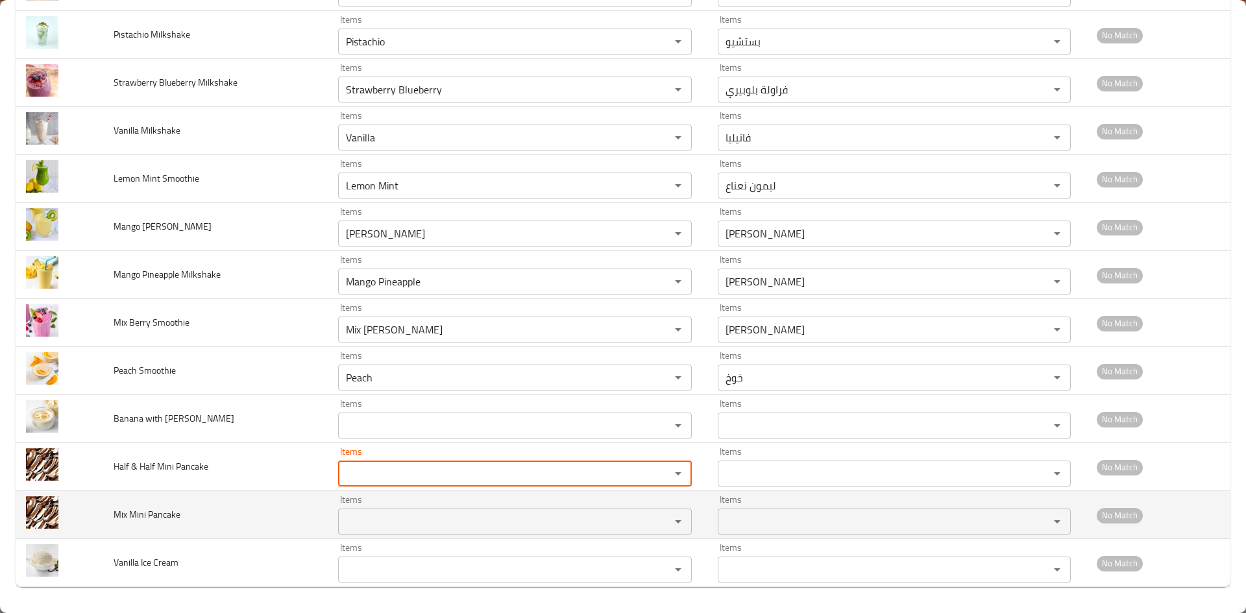
click at [149, 515] on span "Mix Mini Pancake" at bounding box center [147, 514] width 67 height 17
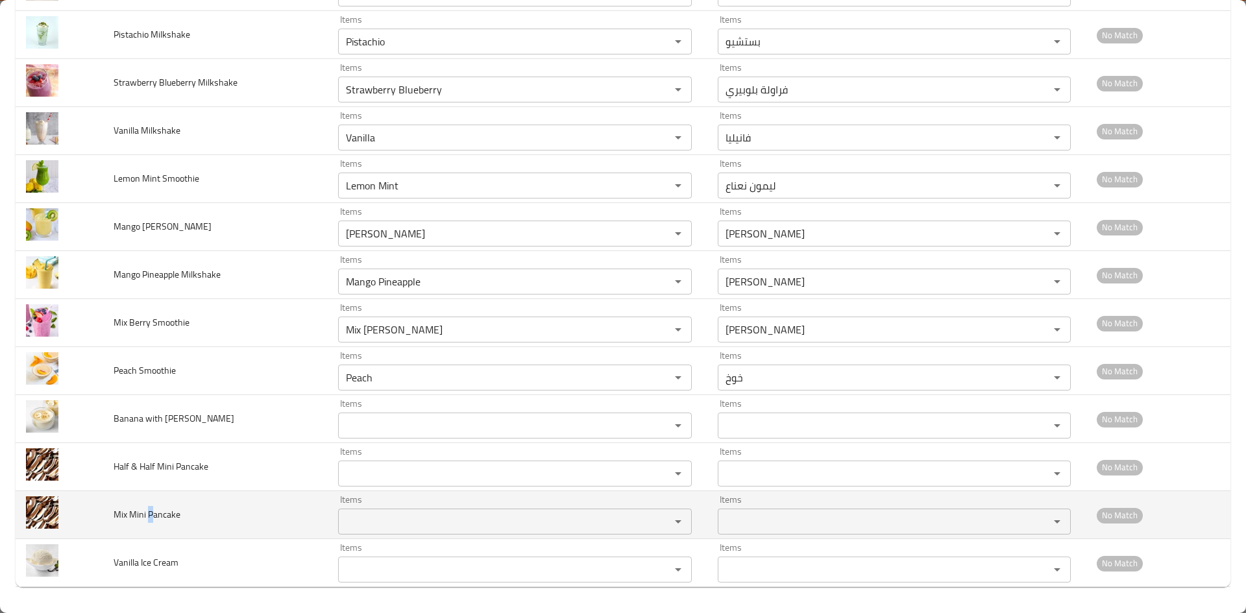
click at [151, 515] on span "Mix Mini Pancake" at bounding box center [147, 514] width 67 height 17
drag, startPoint x: 151, startPoint y: 516, endPoint x: 193, endPoint y: 516, distance: 41.5
click at [189, 516] on td "Mix Mini Pancake" at bounding box center [215, 515] width 224 height 48
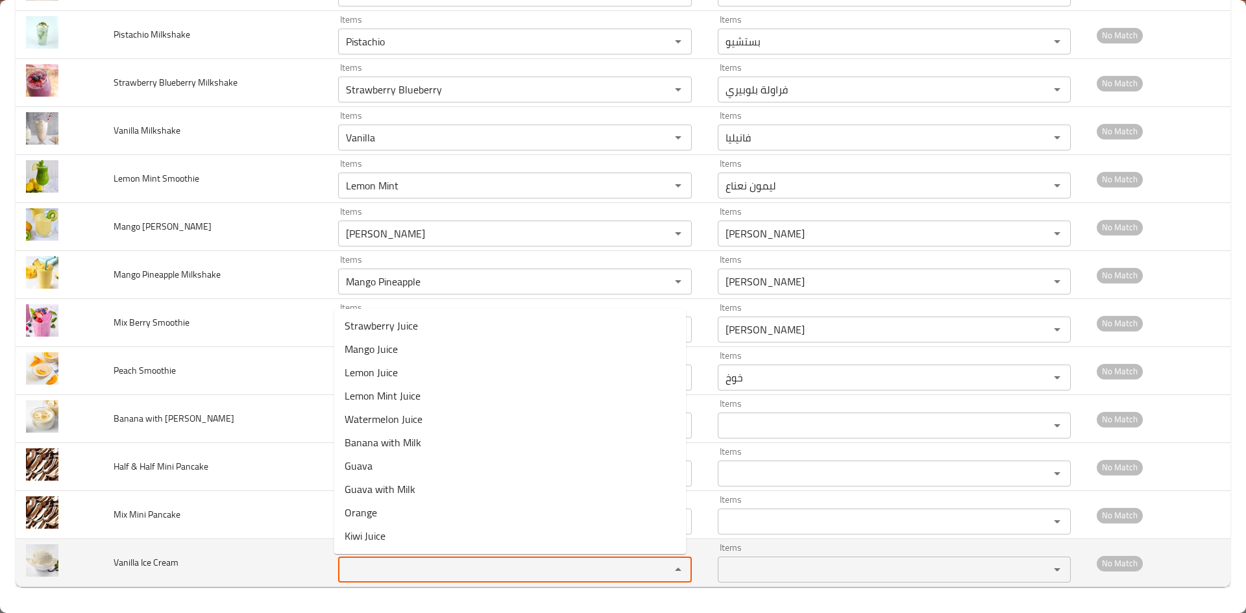
click at [390, 566] on Cream "Items" at bounding box center [496, 570] width 308 height 18
type Cream "van"
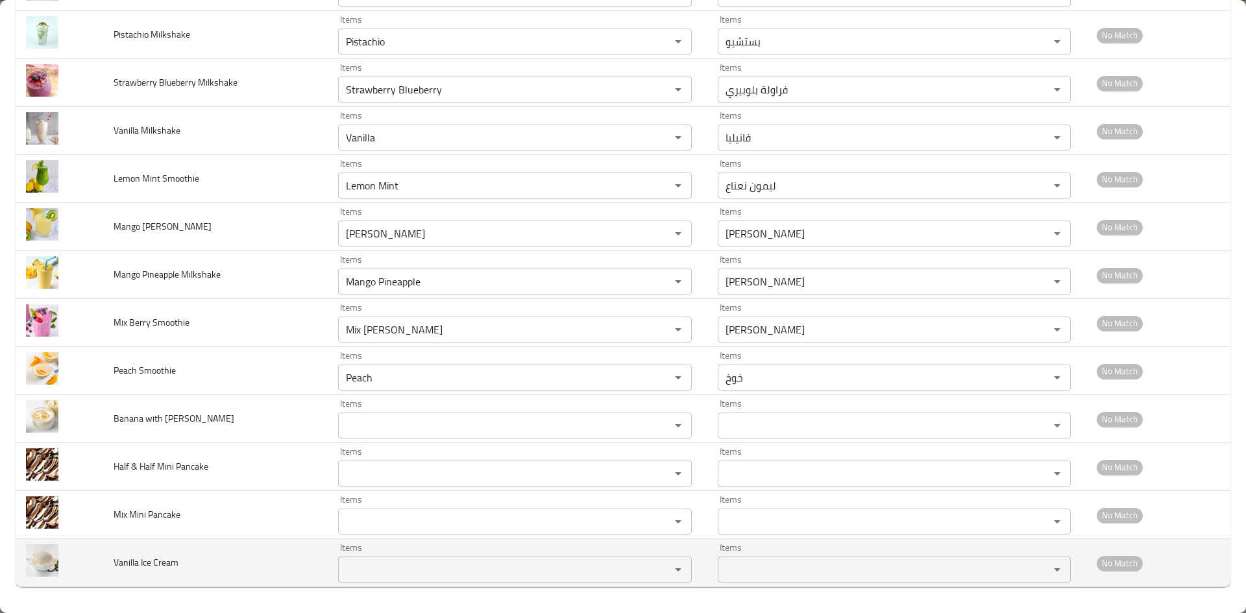
click at [269, 569] on td "Vanilla Ice Cream" at bounding box center [215, 563] width 224 height 48
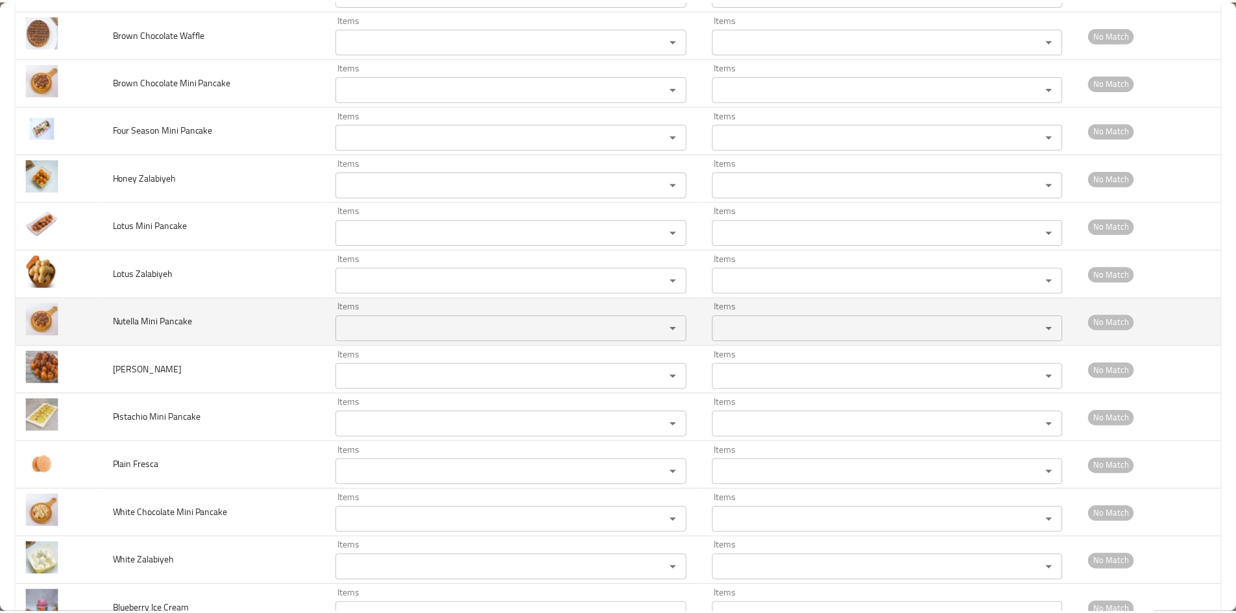
scroll to position [0, 0]
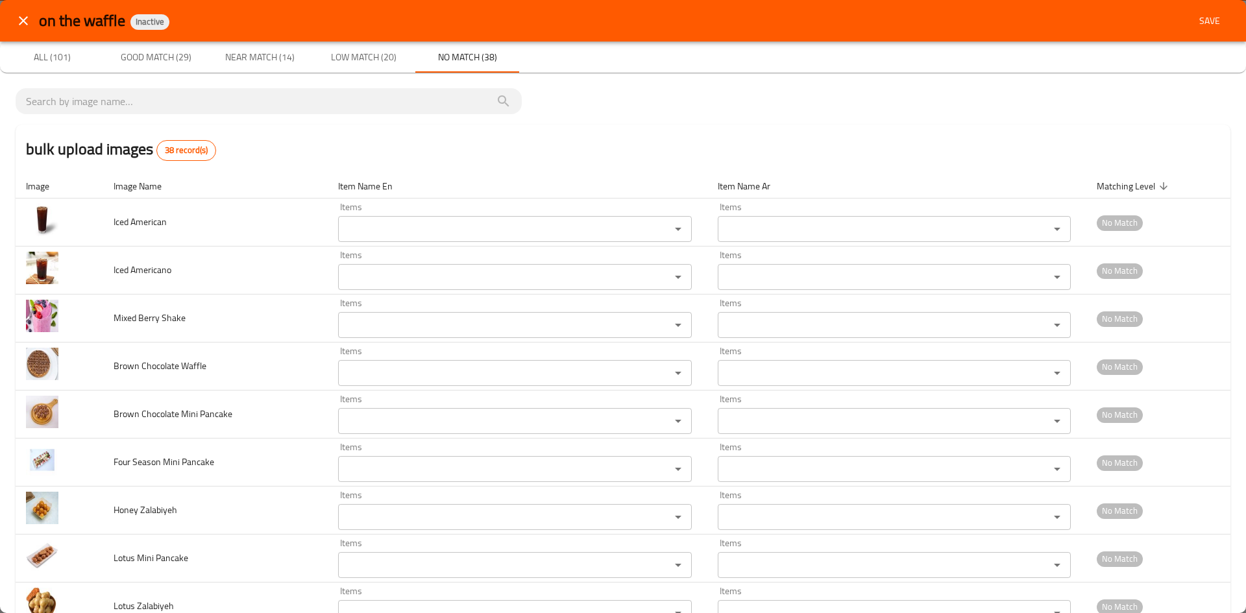
click at [1194, 17] on span "Save" at bounding box center [1209, 21] width 31 height 16
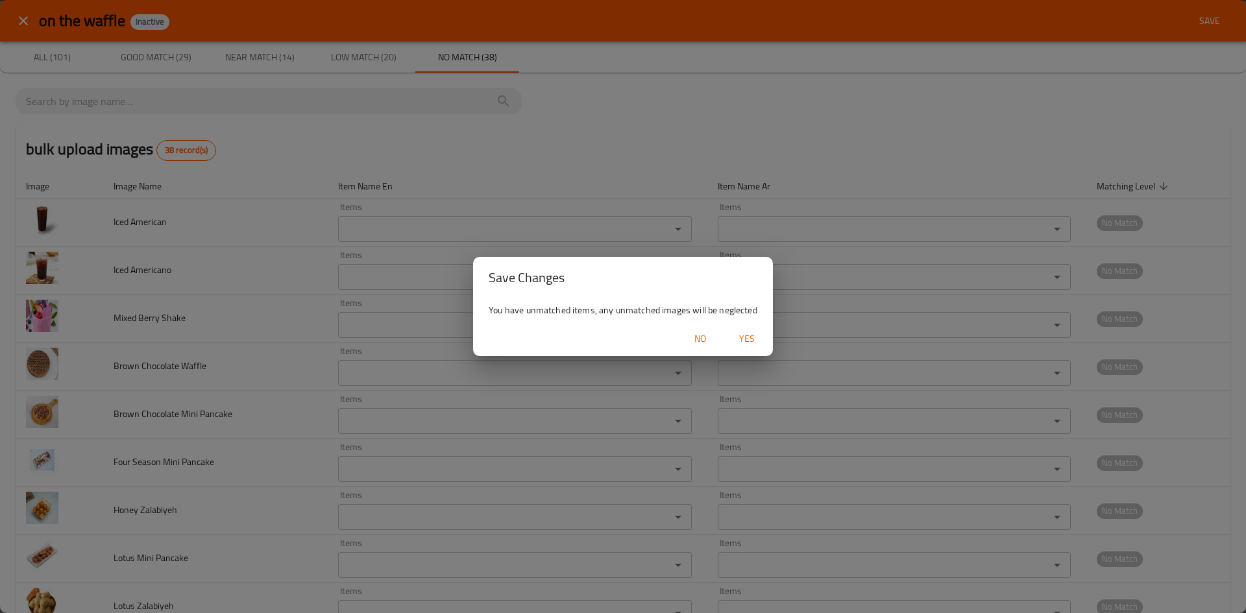
click at [746, 338] on span "Yes" at bounding box center [746, 339] width 31 height 16
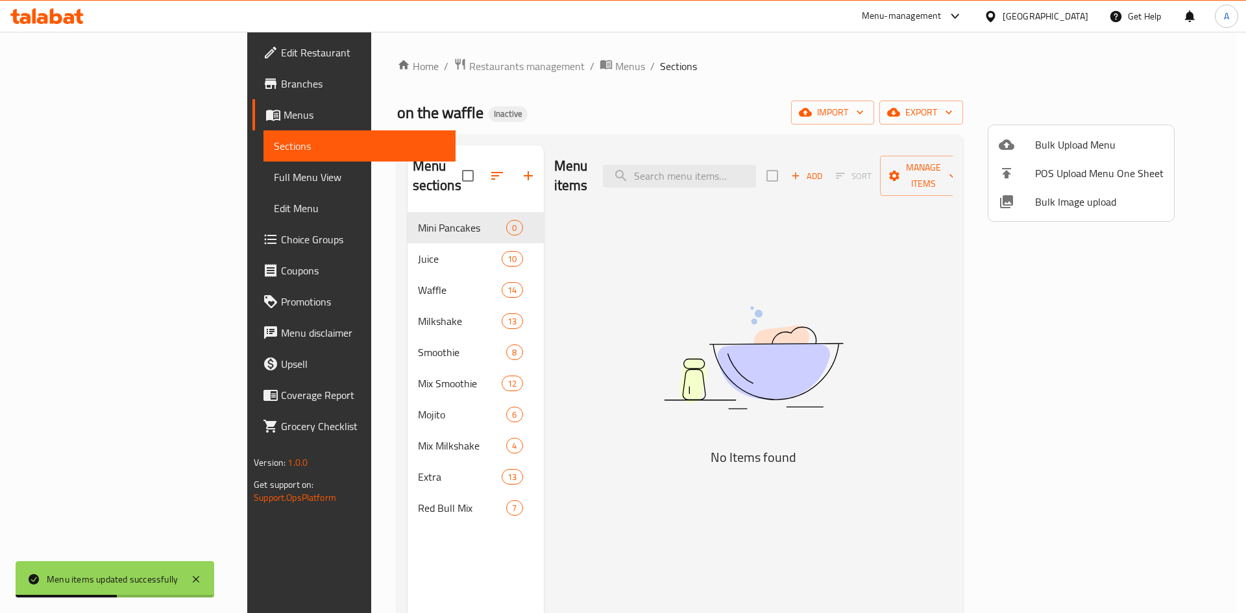
click at [65, 176] on div at bounding box center [623, 306] width 1246 height 613
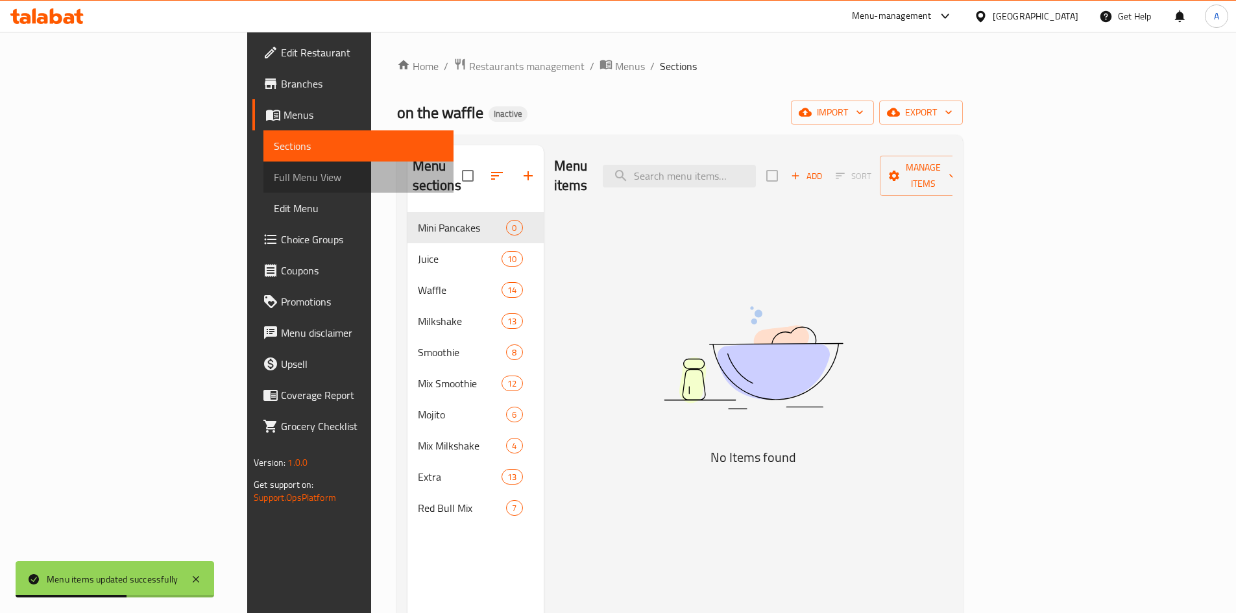
click at [274, 176] on span "Full Menu View" at bounding box center [358, 177] width 169 height 16
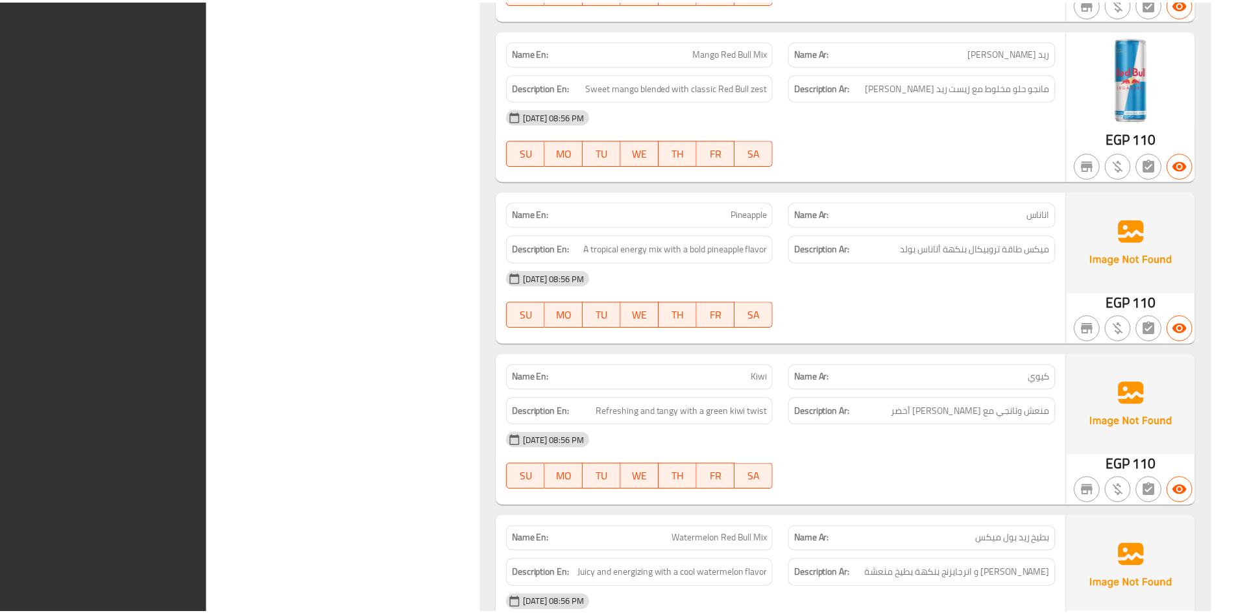
scroll to position [15708, 0]
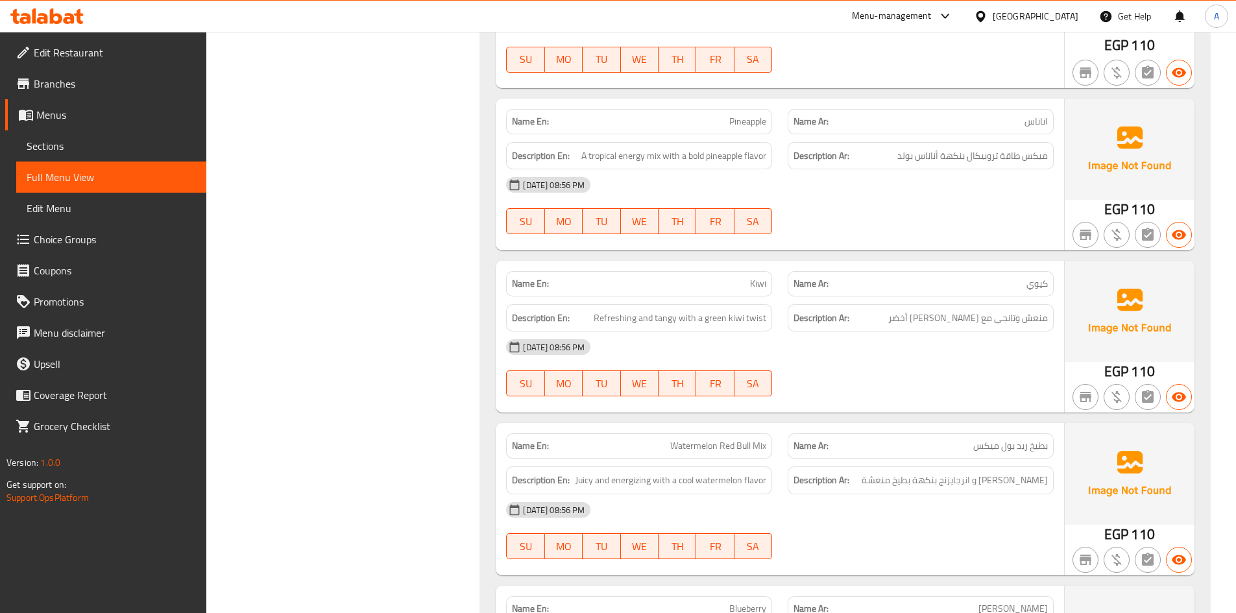
scroll to position [15755, 0]
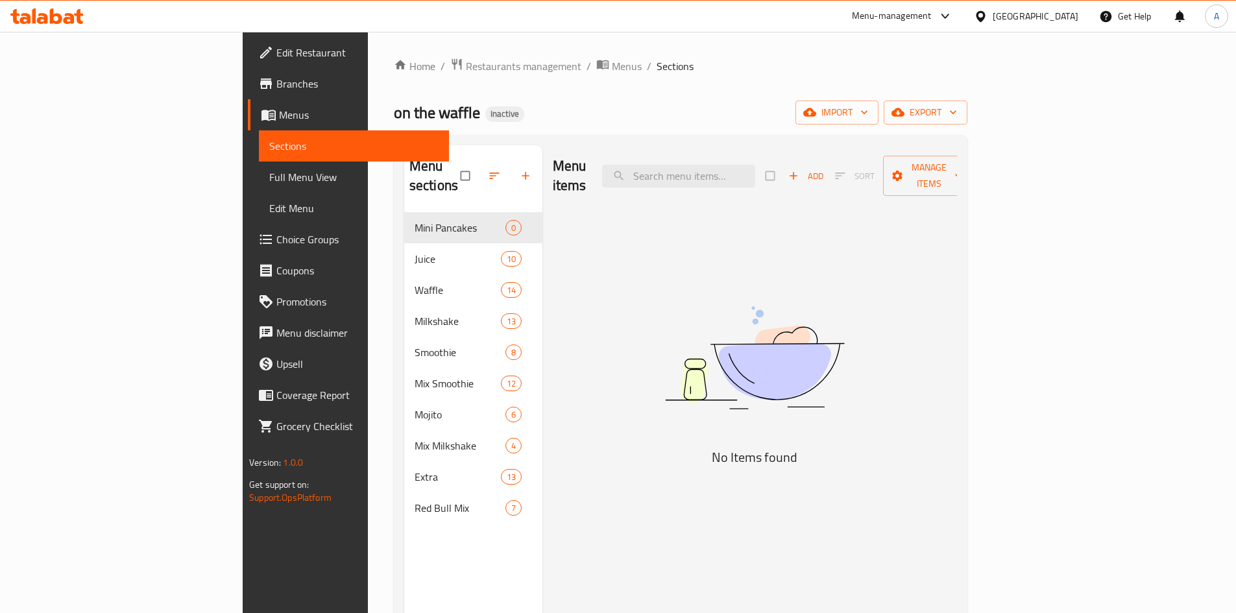
click at [279, 115] on span "Menus" at bounding box center [359, 115] width 160 height 16
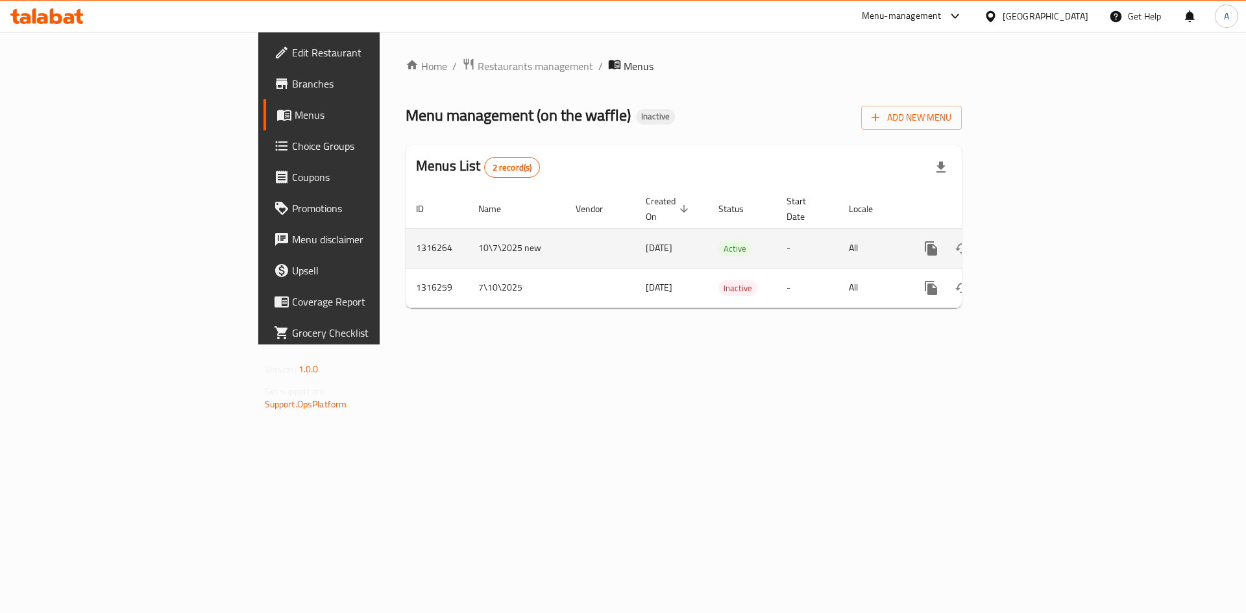
click at [1032, 241] on icon "enhanced table" at bounding box center [1025, 249] width 16 height 16
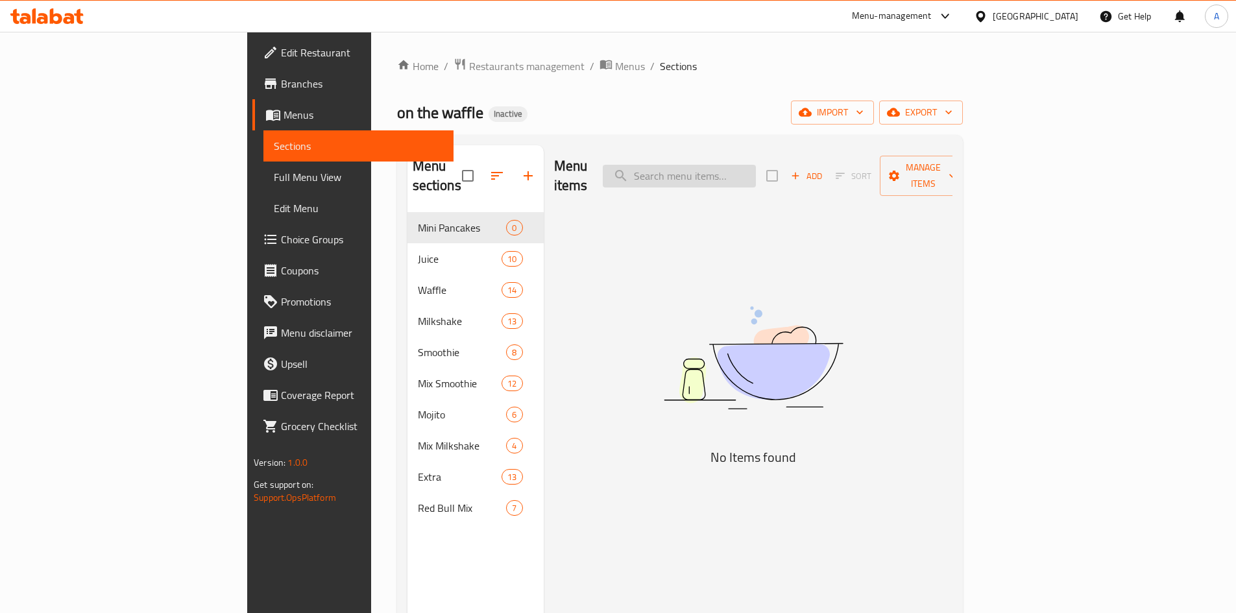
click at [738, 172] on input "search" at bounding box center [679, 176] width 153 height 23
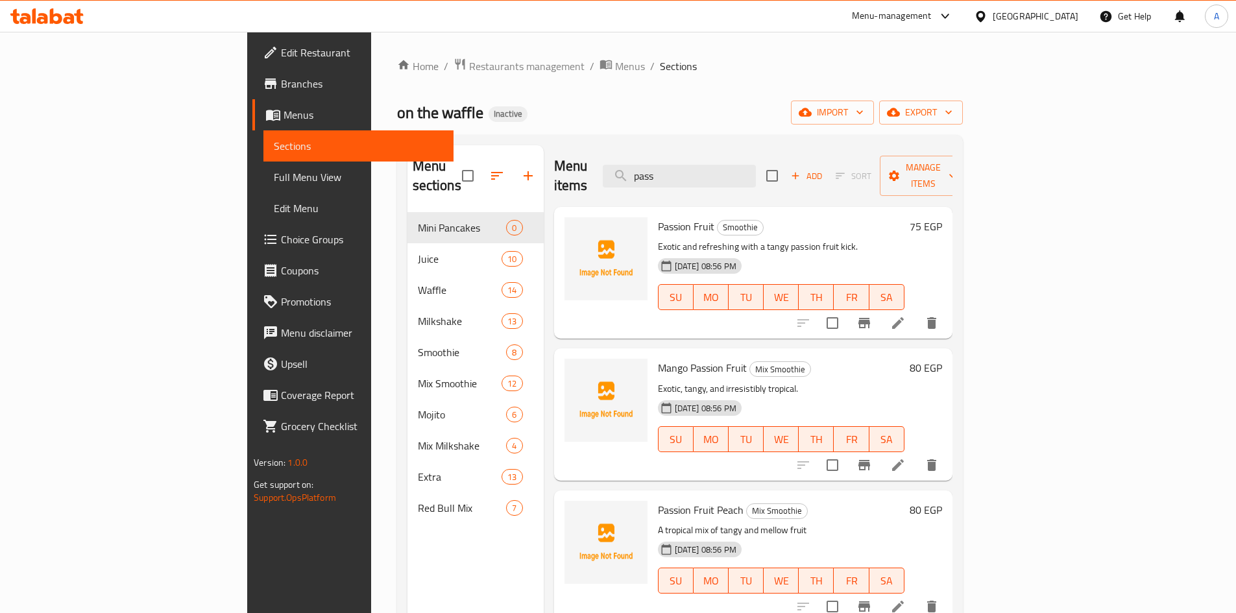
drag, startPoint x: 776, startPoint y: 167, endPoint x: 621, endPoint y: 153, distance: 155.7
click at [639, 163] on div "Menu items pass Add Sort Manage items" at bounding box center [753, 176] width 398 height 62
paste input "White Chocolate"
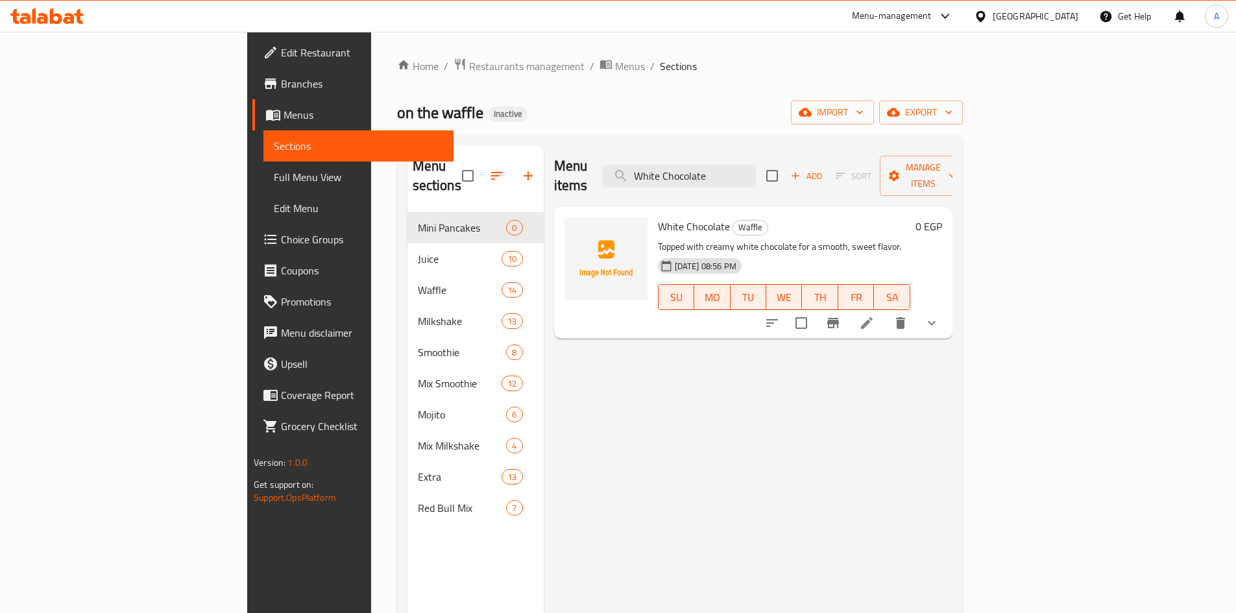
drag, startPoint x: 802, startPoint y: 165, endPoint x: 574, endPoint y: 138, distance: 230.0
click at [586, 145] on div "Menu items White Chocolate Add Sort Manage items" at bounding box center [753, 176] width 398 height 62
paste input "Fruit"
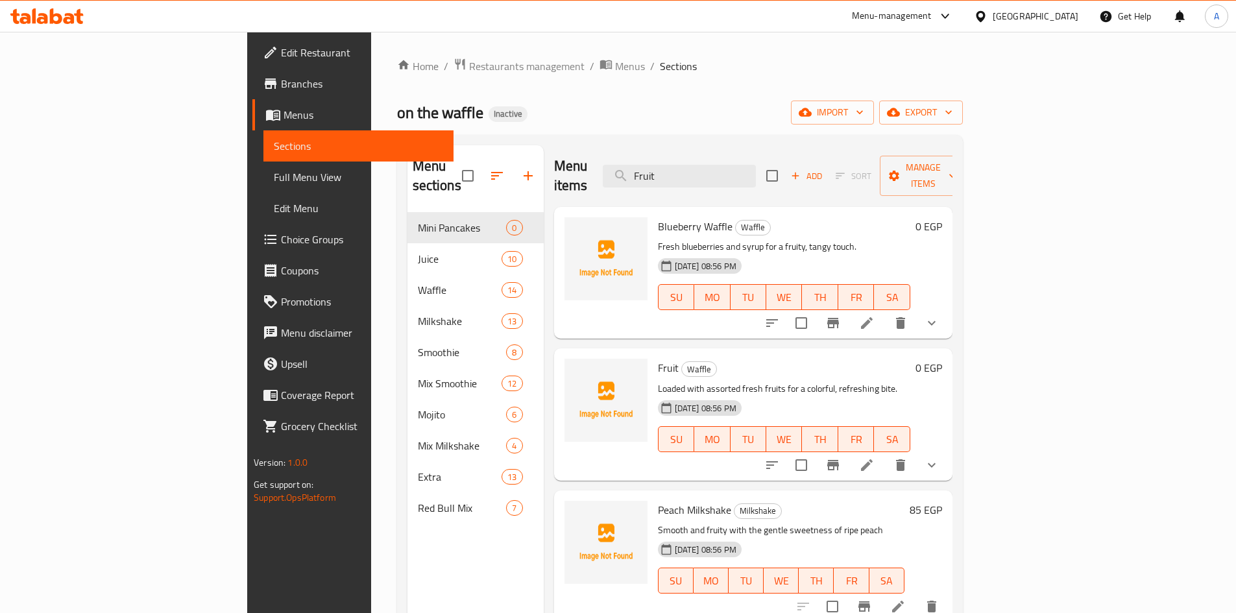
drag, startPoint x: 750, startPoint y: 169, endPoint x: 621, endPoint y: 169, distance: 129.1
click at [647, 169] on div "Menu items Fruit Add Sort Manage items" at bounding box center [753, 176] width 398 height 62
paste input "Classic"
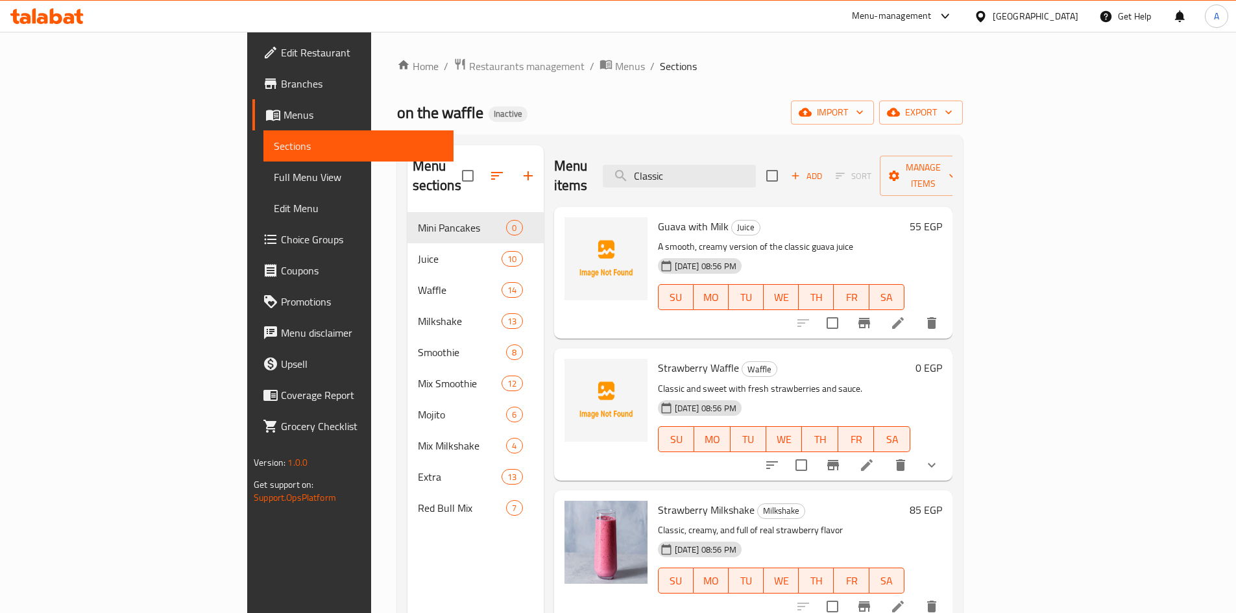
drag, startPoint x: 757, startPoint y: 163, endPoint x: 606, endPoint y: 161, distance: 150.5
click at [625, 164] on div "Menu items Classic Add Sort Manage items" at bounding box center [753, 176] width 398 height 62
paste input "Orange"
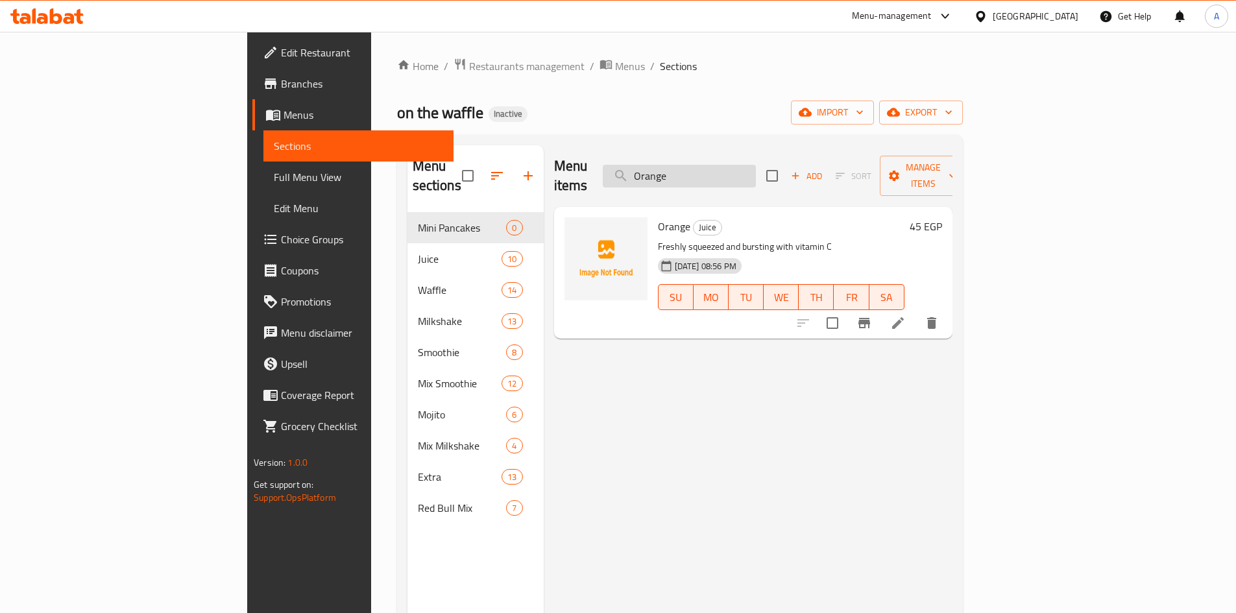
drag, startPoint x: 716, startPoint y: 171, endPoint x: 693, endPoint y: 175, distance: 23.7
click at [693, 175] on input "Orange" at bounding box center [679, 176] width 153 height 23
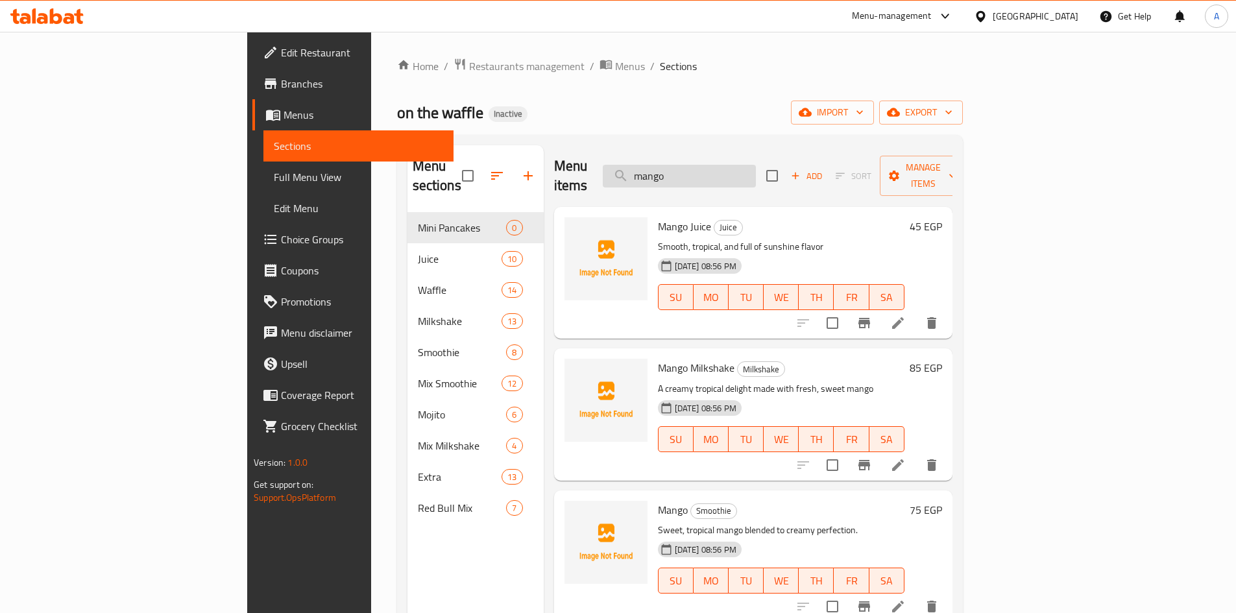
click at [756, 172] on input "mango" at bounding box center [679, 176] width 153 height 23
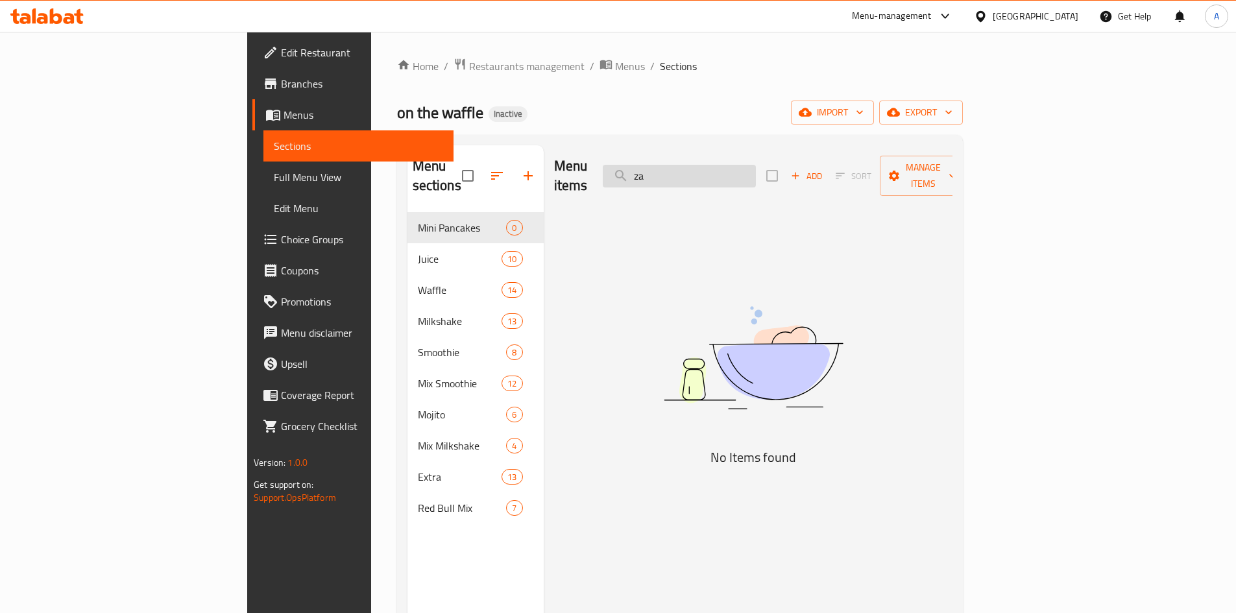
type input "z"
type input "ز"
click at [756, 171] on input "search" at bounding box center [679, 176] width 153 height 23
paste input "Lotus"
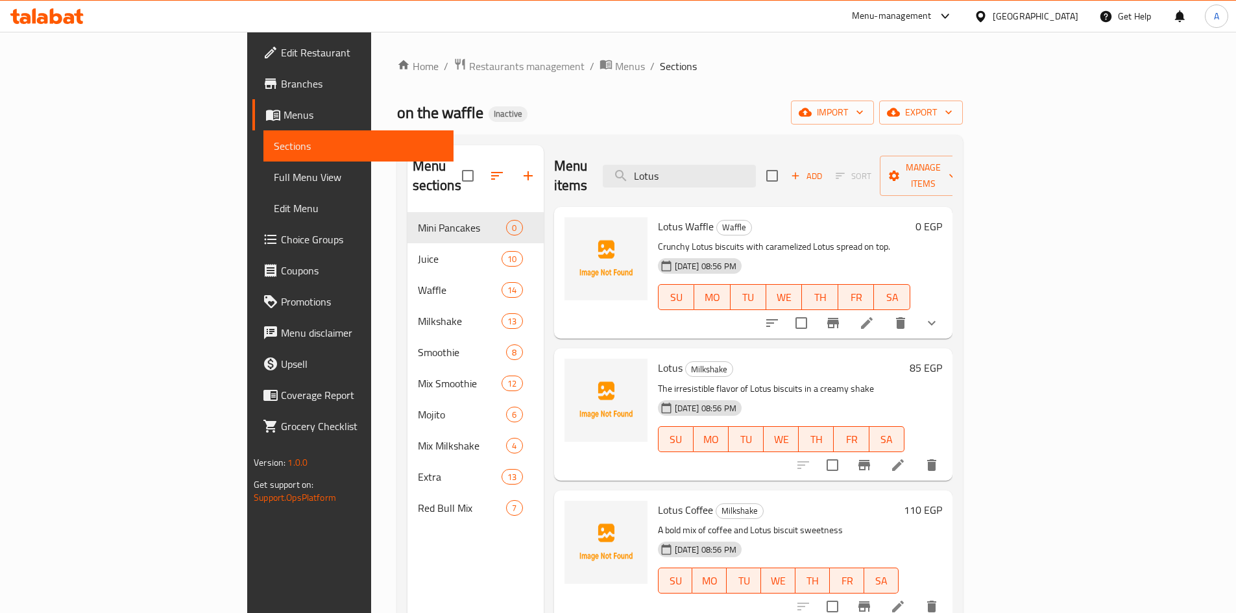
drag, startPoint x: 762, startPoint y: 169, endPoint x: 553, endPoint y: 135, distance: 212.3
click at [571, 141] on div "Menu sections Mini Pancakes 0 Juice 10 Waffle 14 Milkshake 13 Smoothie 8 Mix Sm…" at bounding box center [680, 452] width 566 height 634
paste input "Half"
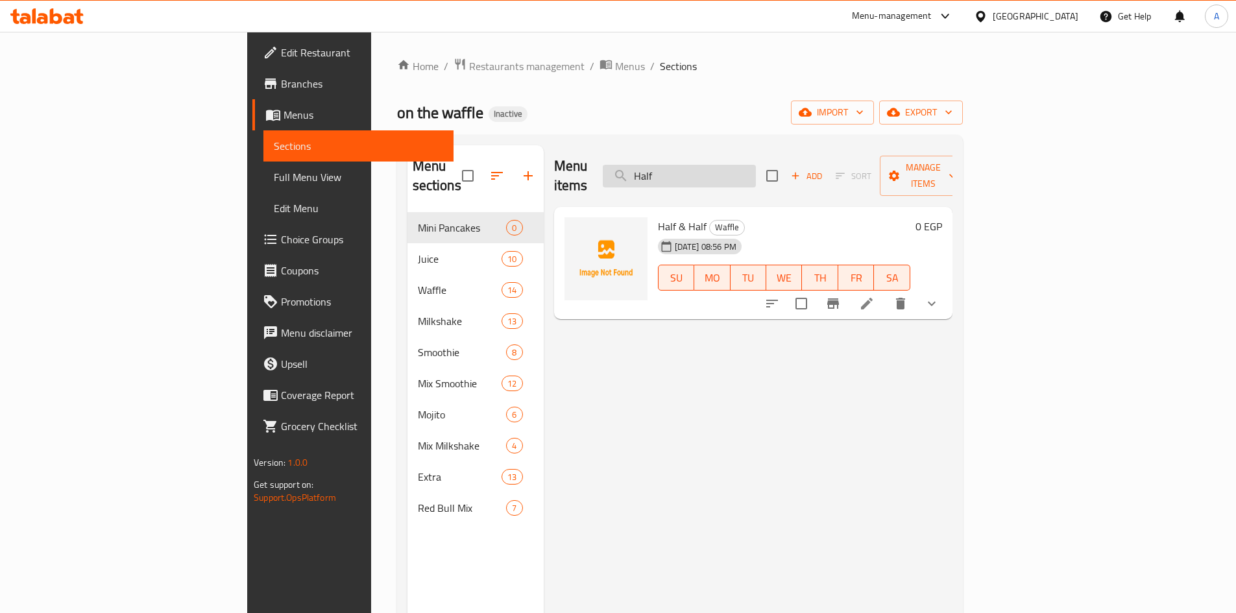
drag, startPoint x: 738, startPoint y: 172, endPoint x: 759, endPoint y: 165, distance: 22.4
click at [745, 169] on input "Half" at bounding box center [679, 176] width 153 height 23
click at [751, 165] on input "Half" at bounding box center [679, 176] width 153 height 23
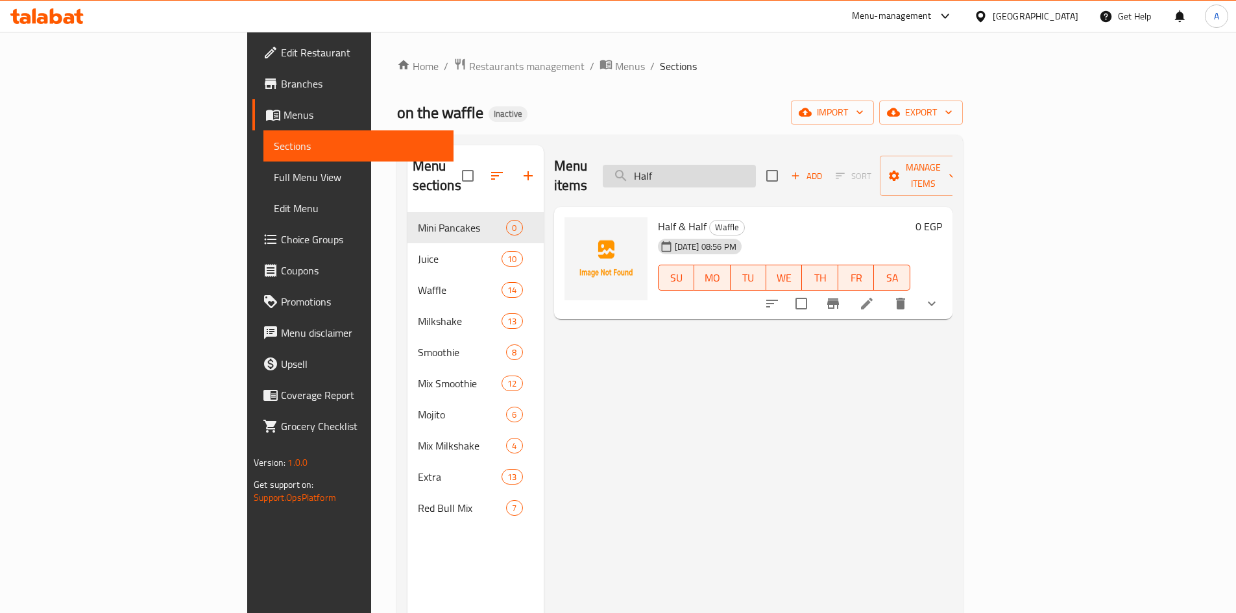
paste input "Pancake"
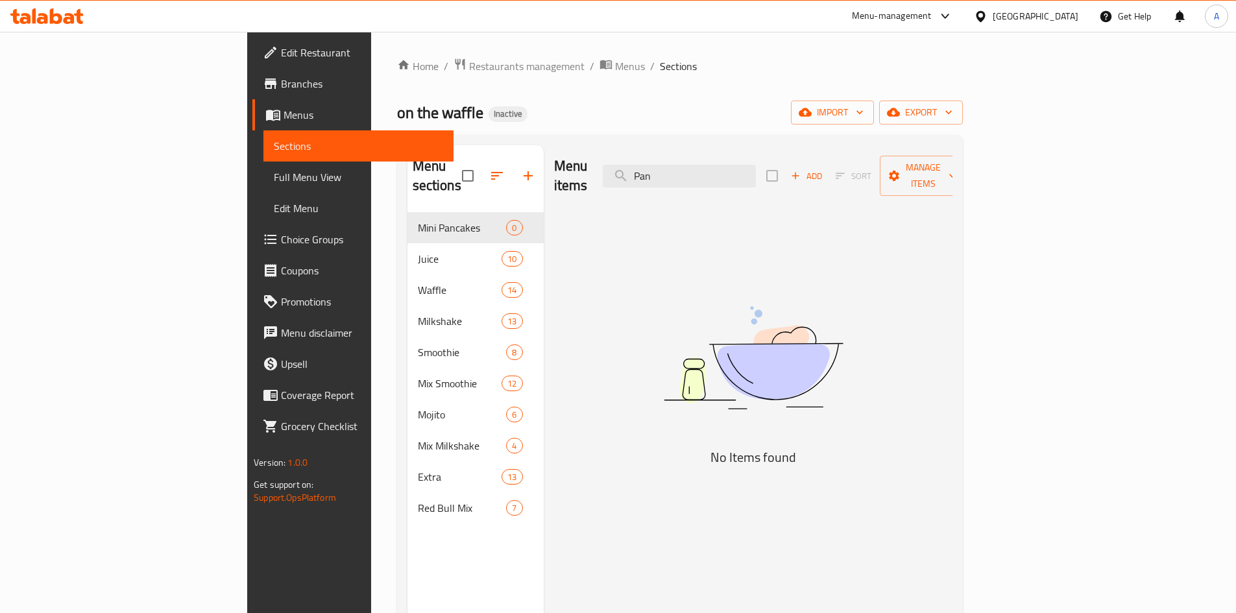
type input "Pan"
click at [597, 224] on div "Menu items Pan Add Sort Manage items No Items found" at bounding box center [748, 451] width 409 height 613
click at [812, 118] on icon "button" at bounding box center [805, 112] width 13 height 13
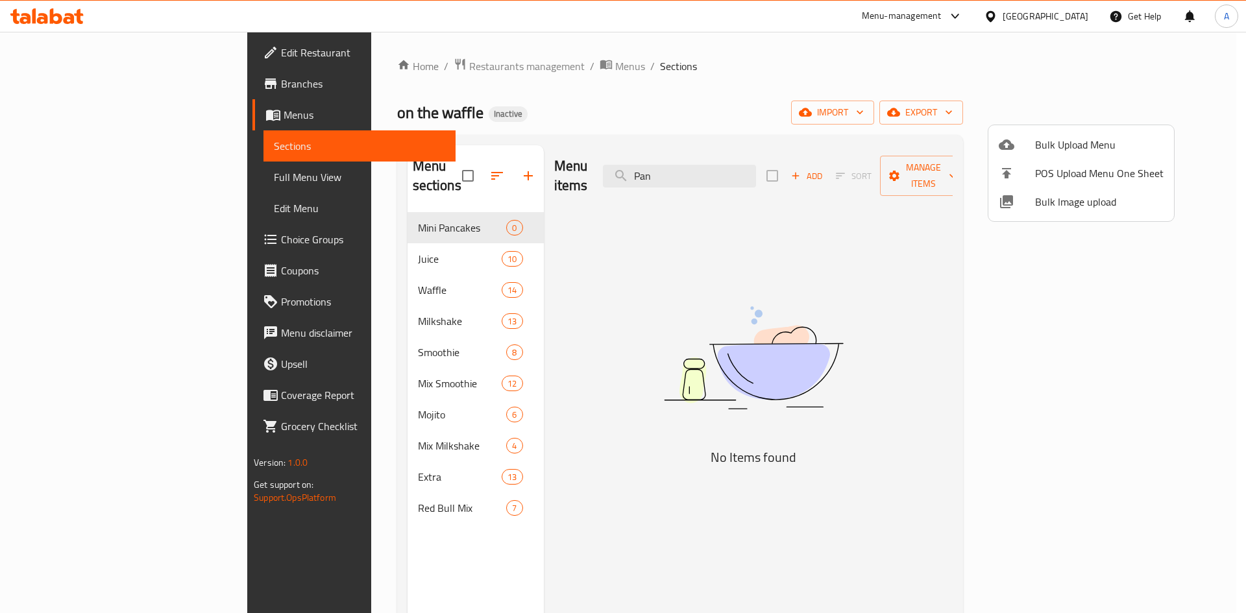
click at [751, 119] on div at bounding box center [623, 306] width 1246 height 613
